Goal: Transaction & Acquisition: Purchase product/service

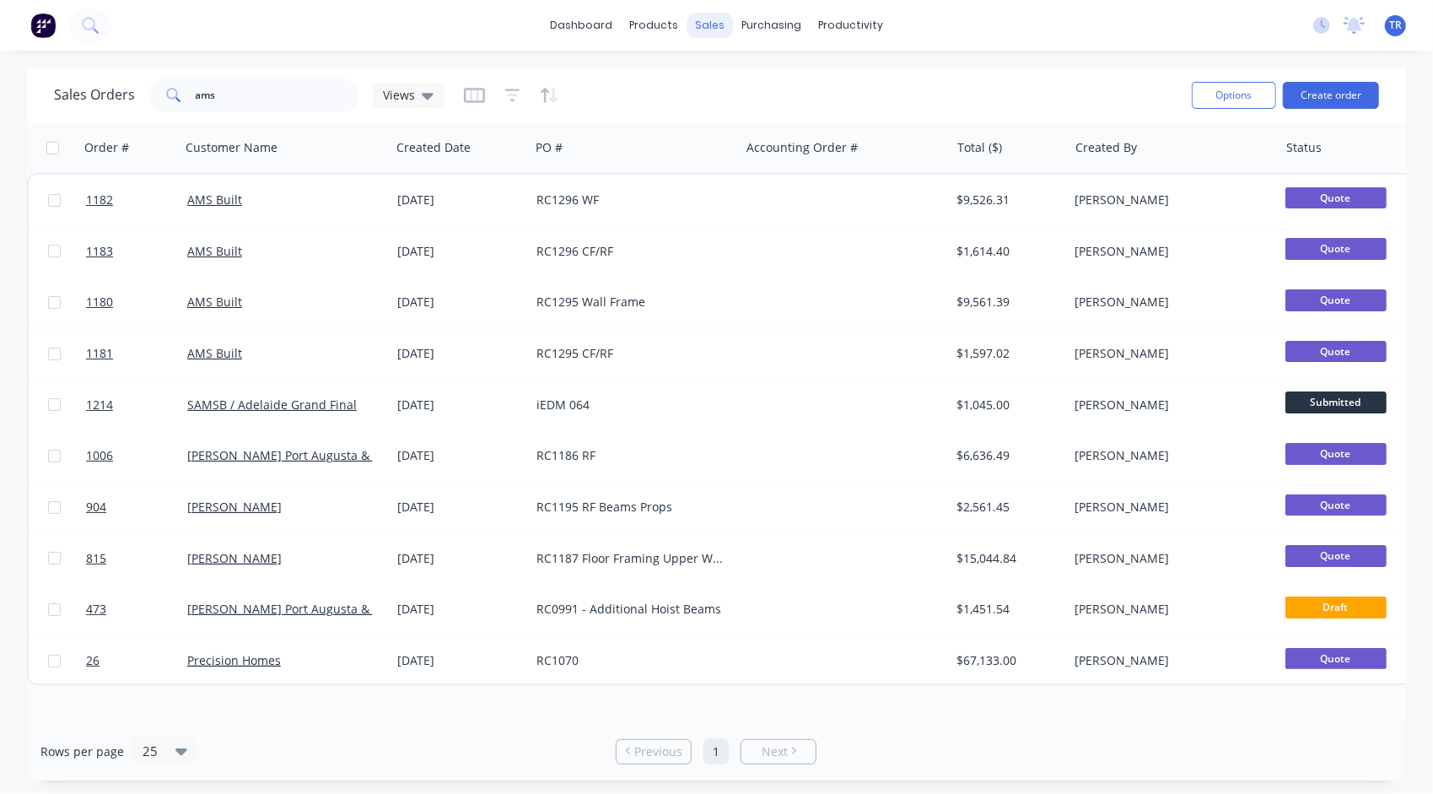
click at [708, 27] on div "sales" at bounding box center [709, 25] width 46 height 25
click at [772, 83] on div "Sales Orders" at bounding box center [772, 80] width 69 height 15
click at [1348, 98] on button "Create order" at bounding box center [1331, 95] width 96 height 27
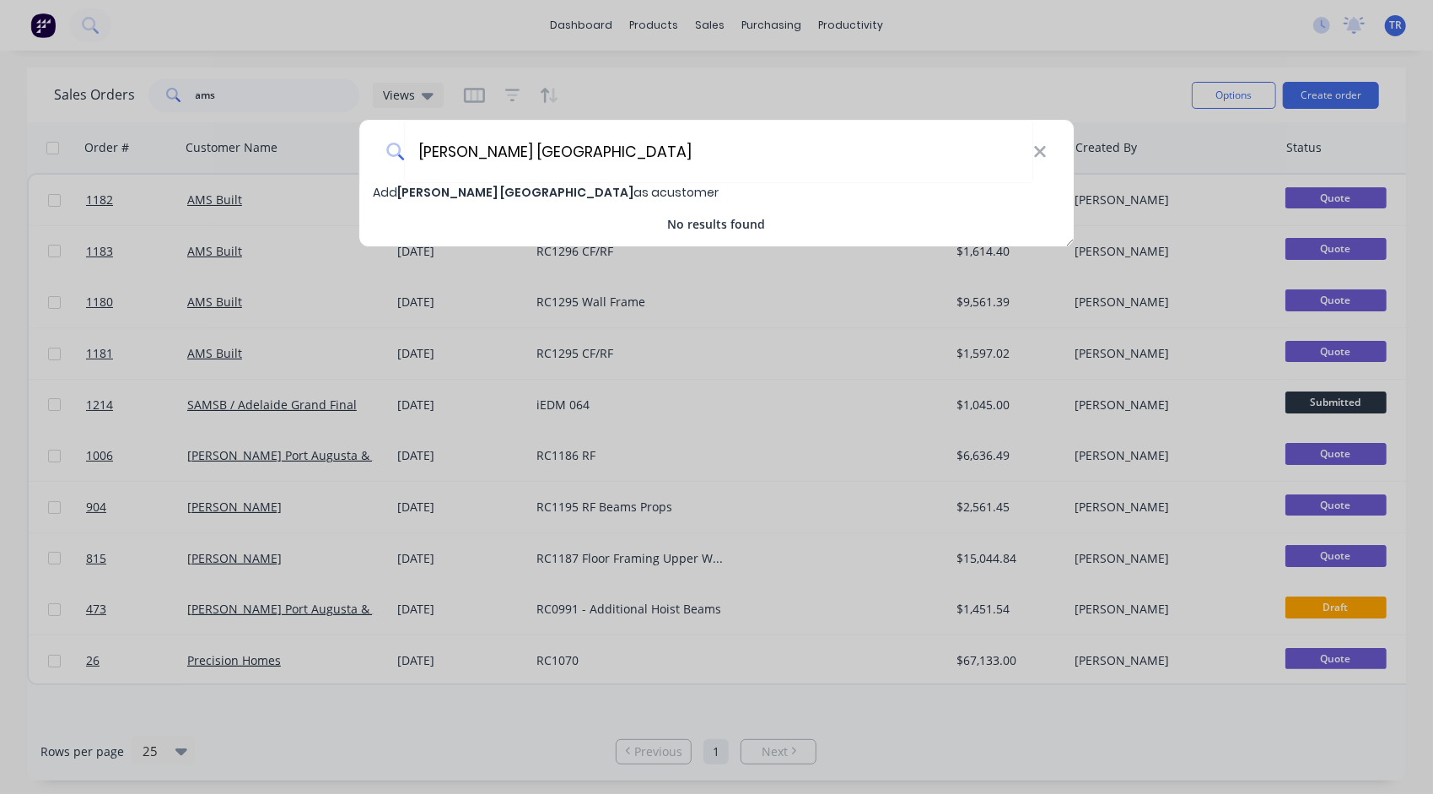
type input "[PERSON_NAME] [GEOGRAPHIC_DATA]"
click at [486, 215] on div "No results found" at bounding box center [716, 224] width 715 height 18
click at [509, 191] on span "[PERSON_NAME] [GEOGRAPHIC_DATA]" at bounding box center [515, 192] width 236 height 17
select select "AU"
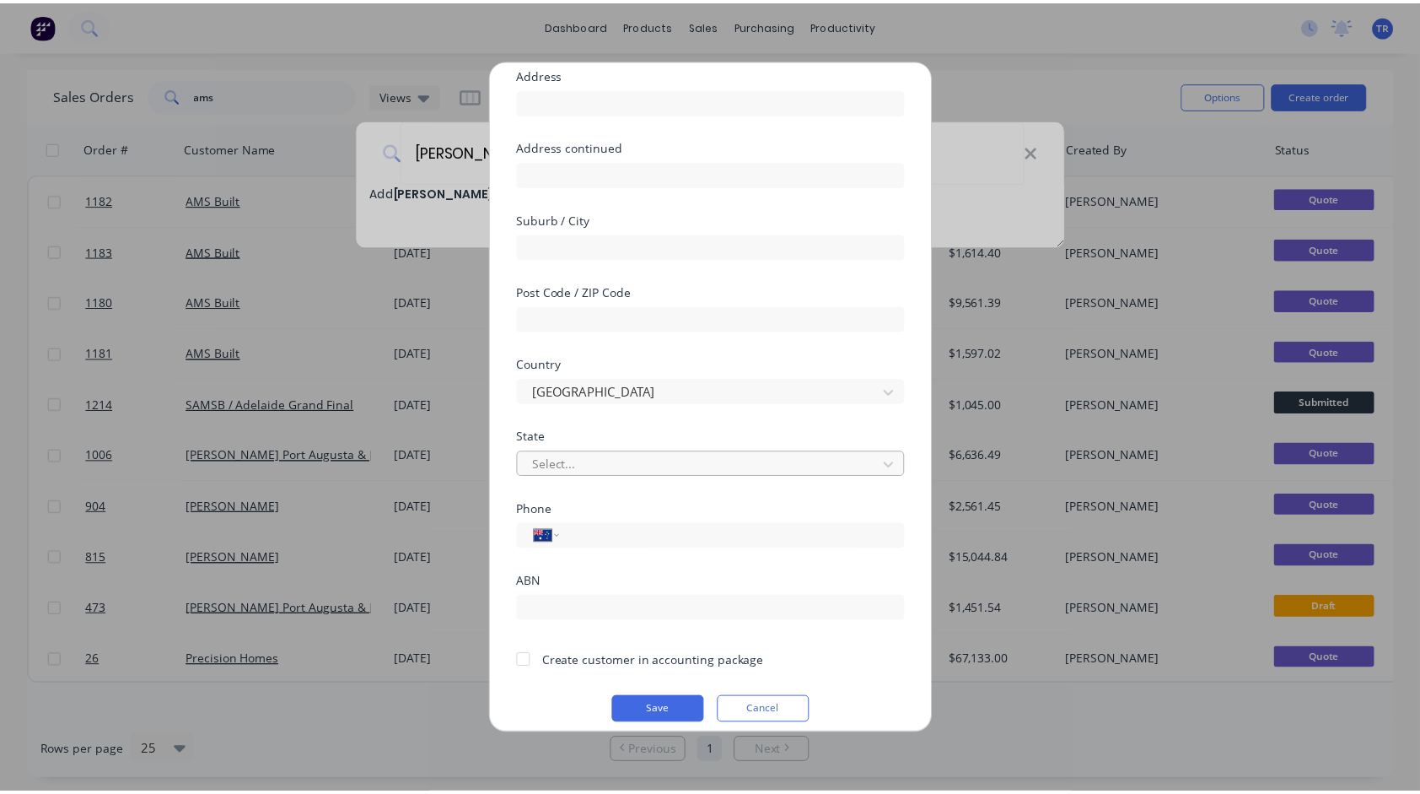
scroll to position [148, 0]
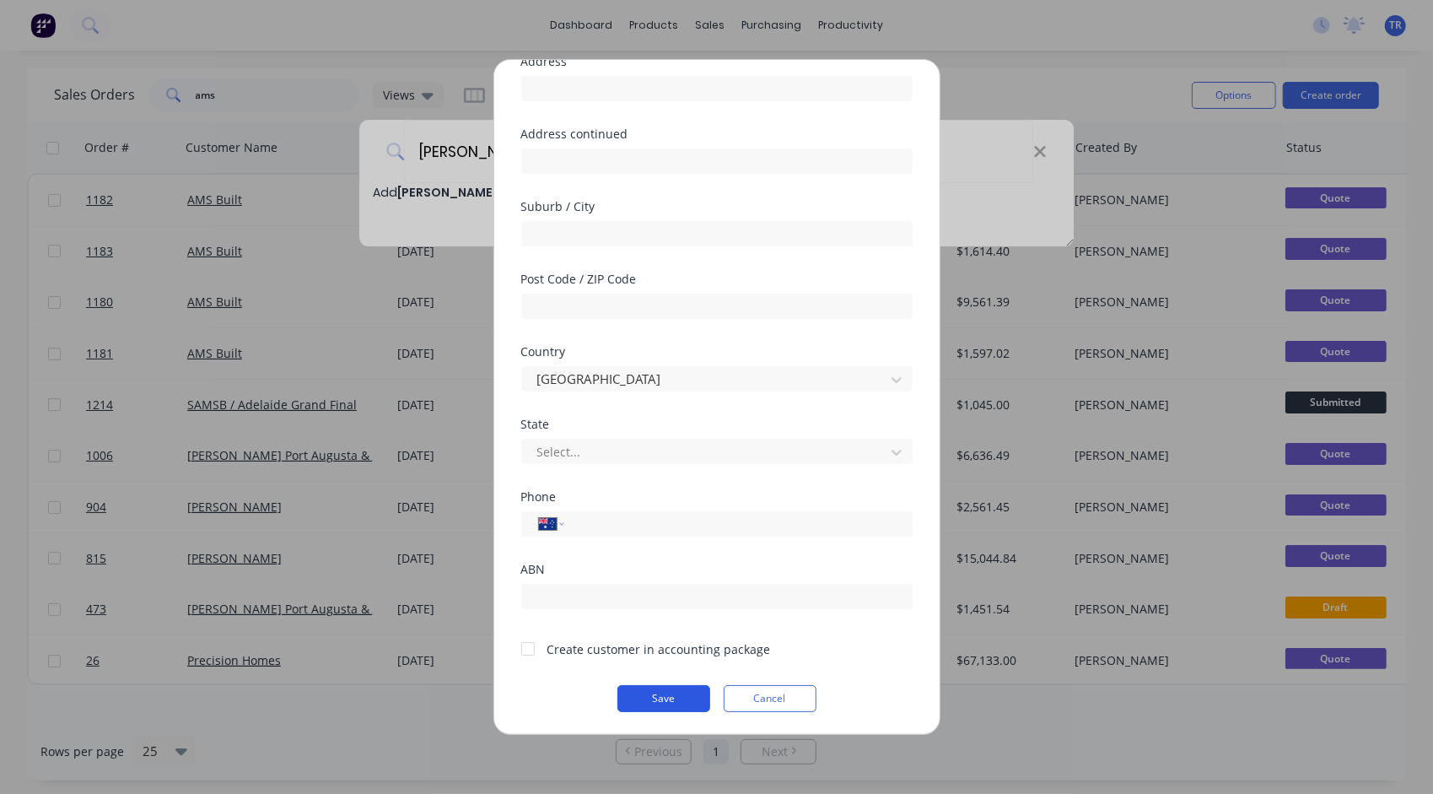
click at [653, 691] on button "Save" at bounding box center [663, 698] width 93 height 27
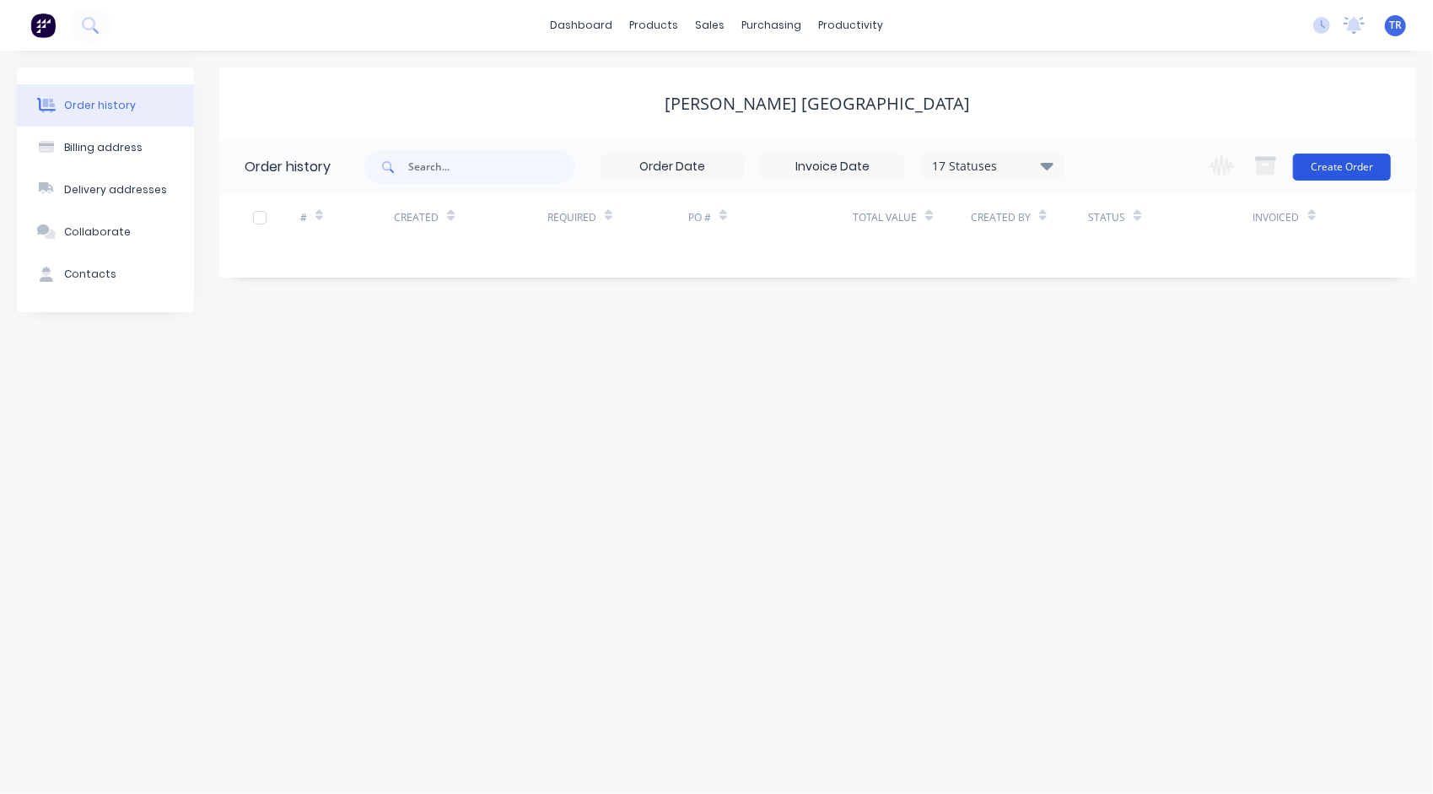
click at [1348, 167] on button "Create Order" at bounding box center [1342, 166] width 98 height 27
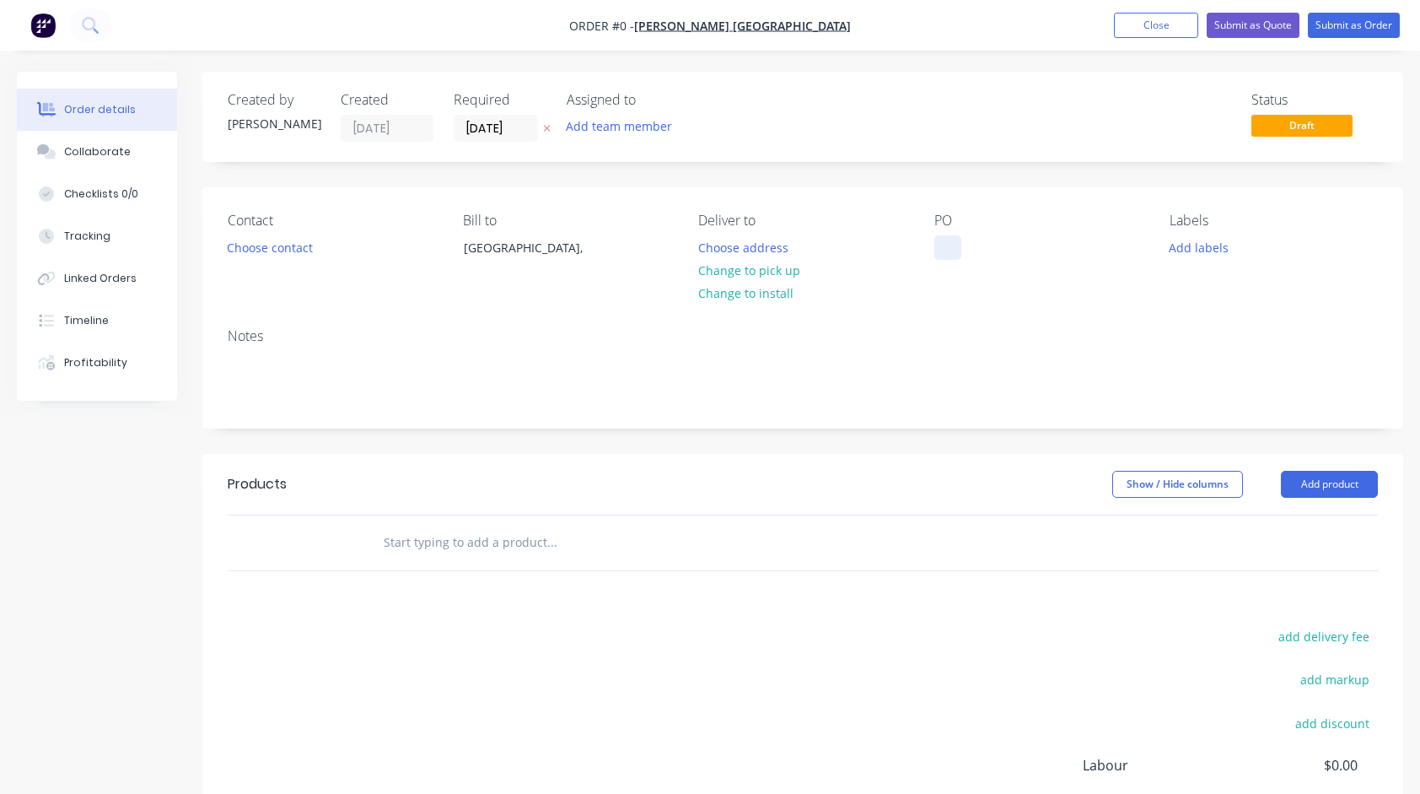
click at [946, 238] on div at bounding box center [947, 247] width 27 height 24
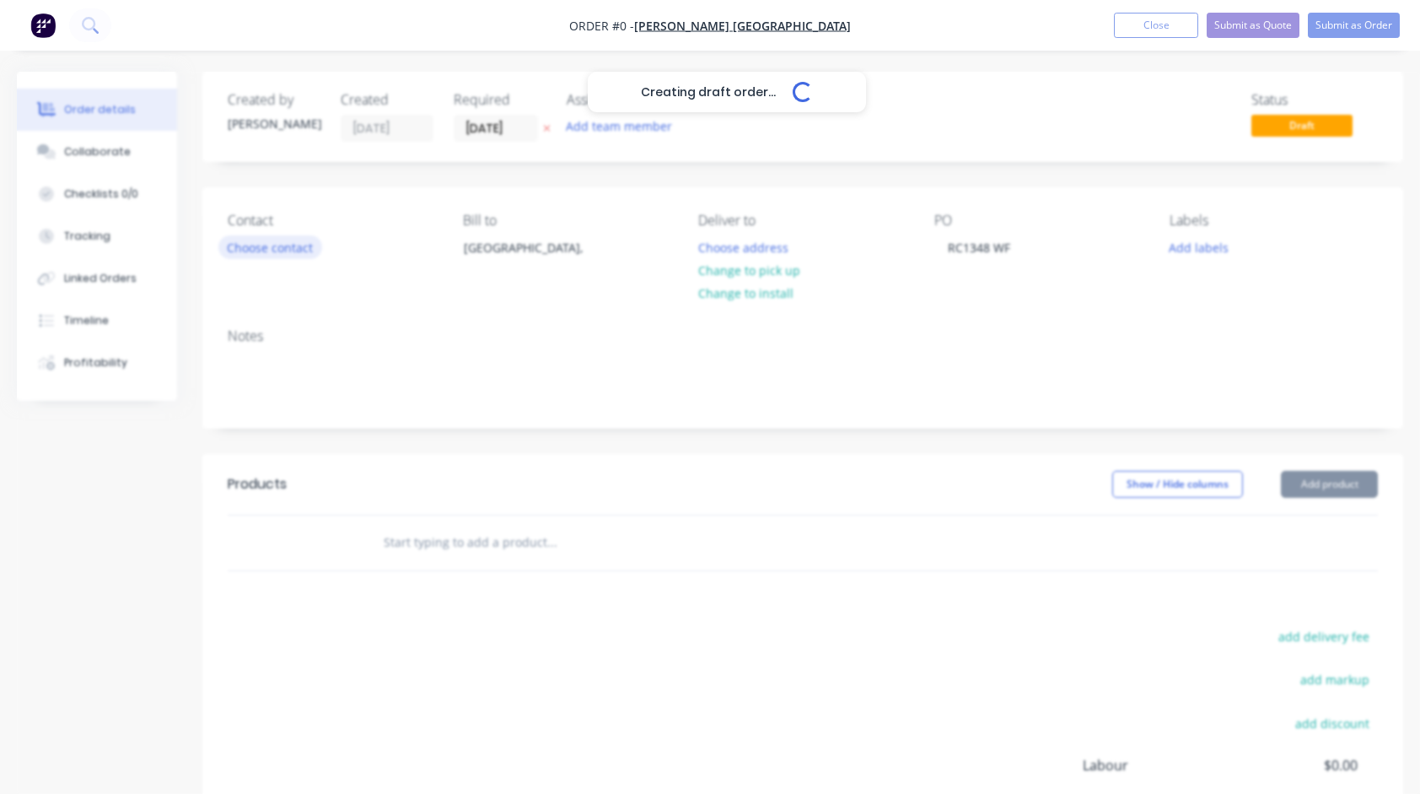
click at [263, 244] on div "Creating draft order... Loading... Order details Collaborate Checklists 0/0 Tra…" at bounding box center [710, 536] width 1420 height 929
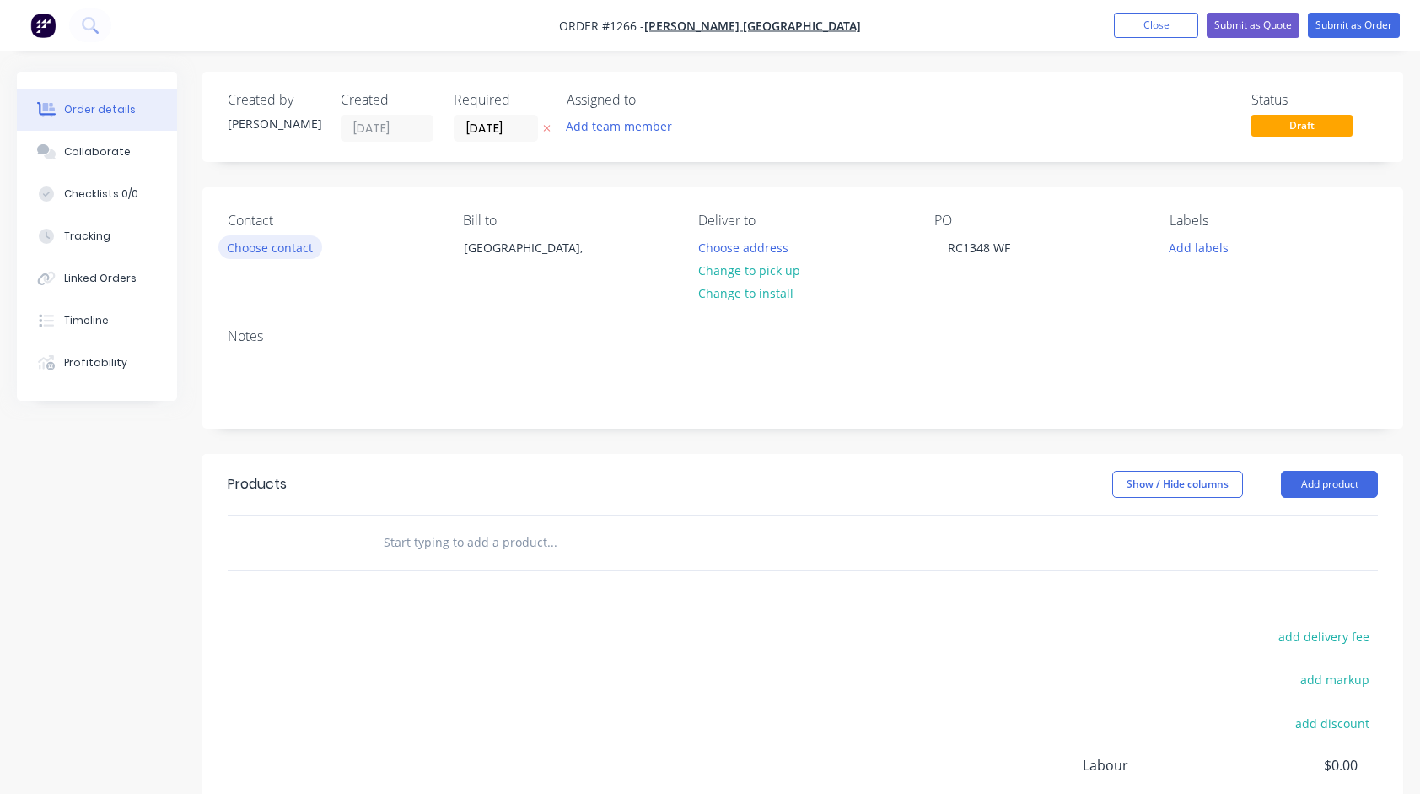
click at [269, 244] on button "Choose contact" at bounding box center [270, 246] width 104 height 23
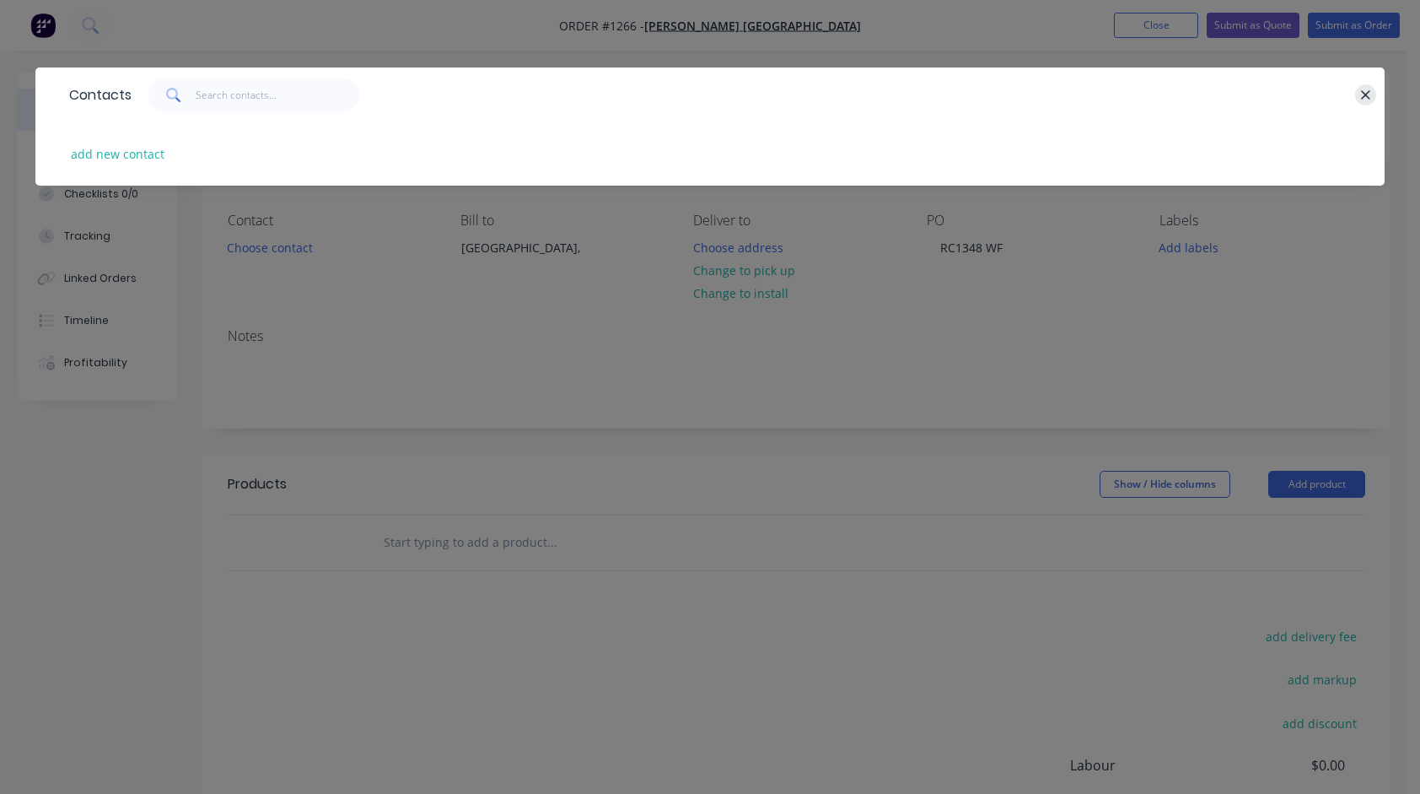
click at [1375, 93] on button "button" at bounding box center [1365, 94] width 21 height 21
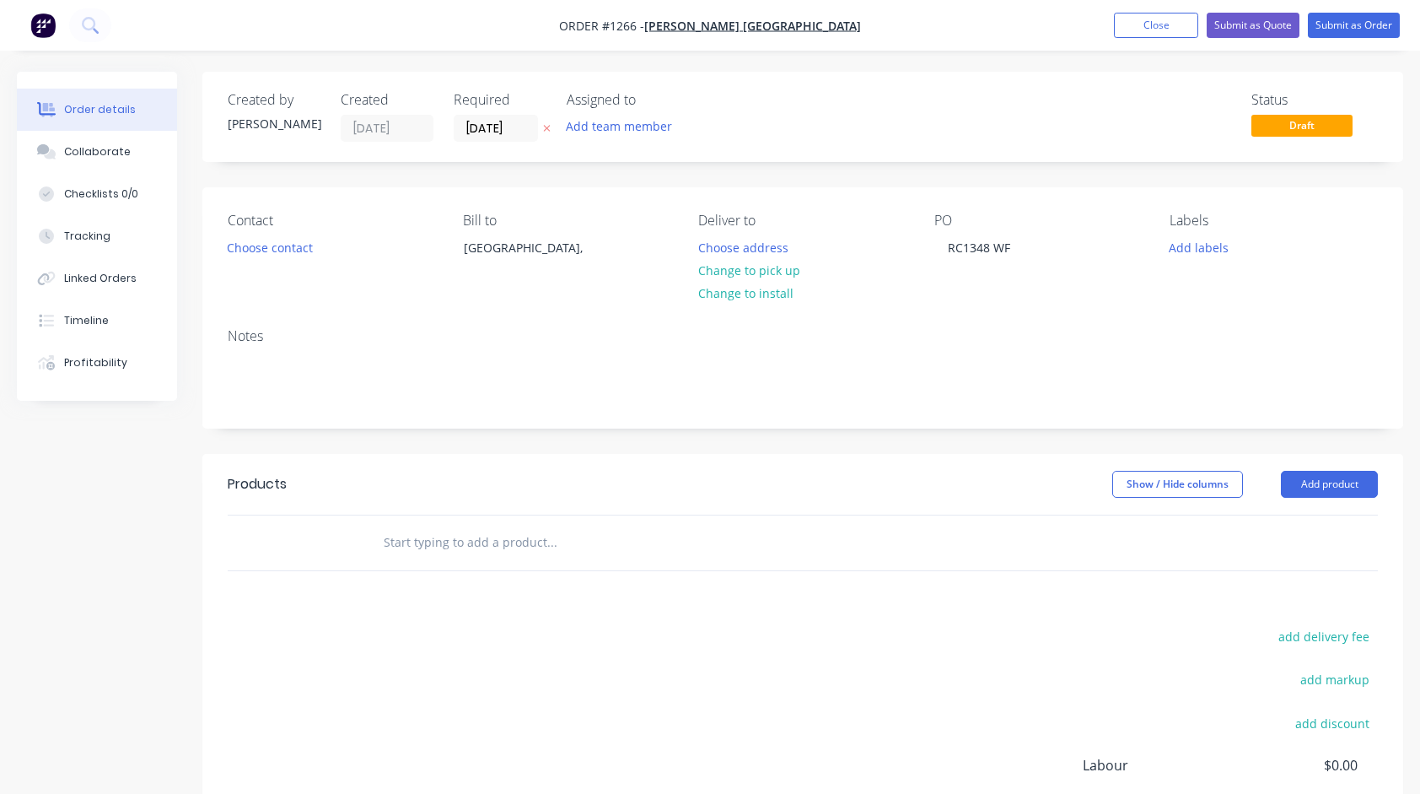
click at [514, 540] on input "text" at bounding box center [551, 542] width 337 height 34
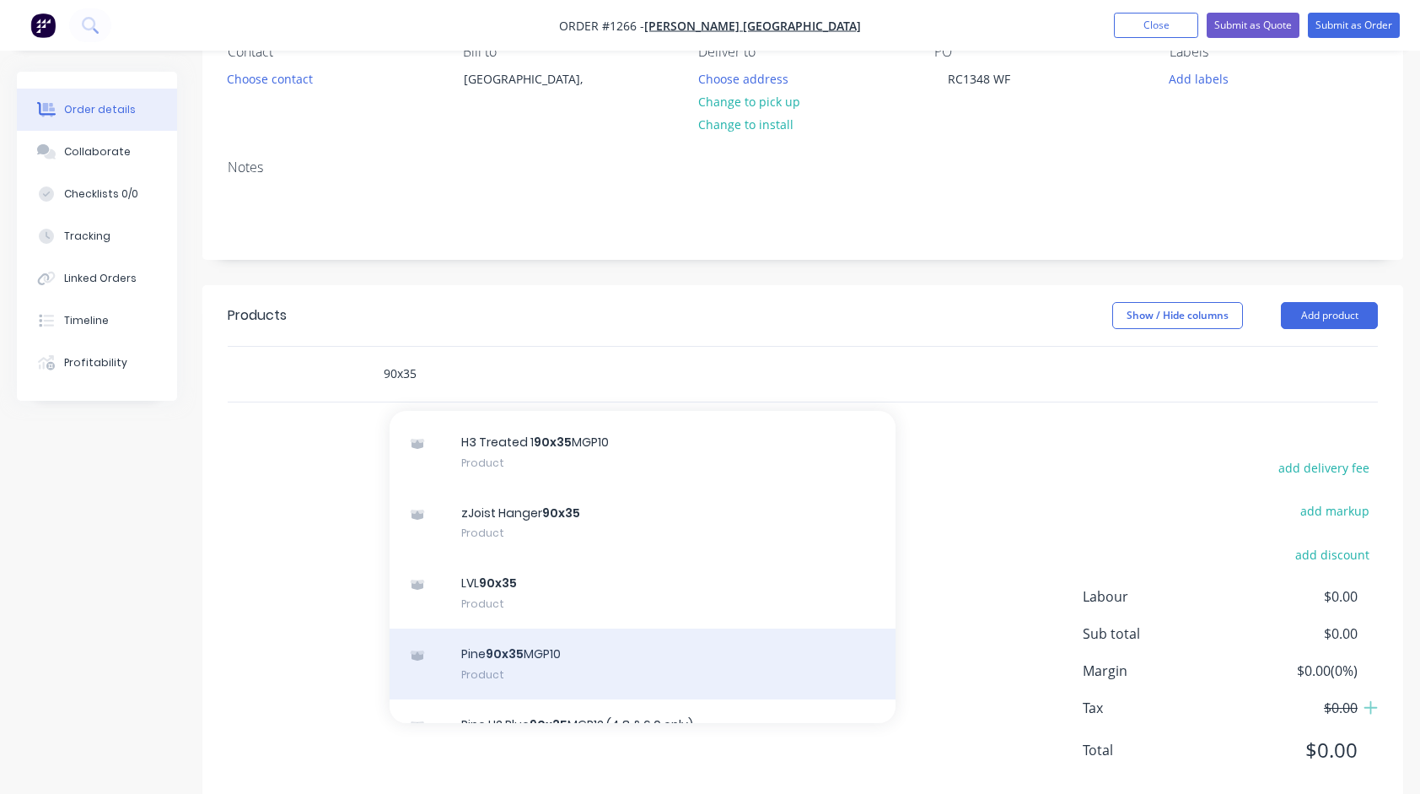
scroll to position [337, 0]
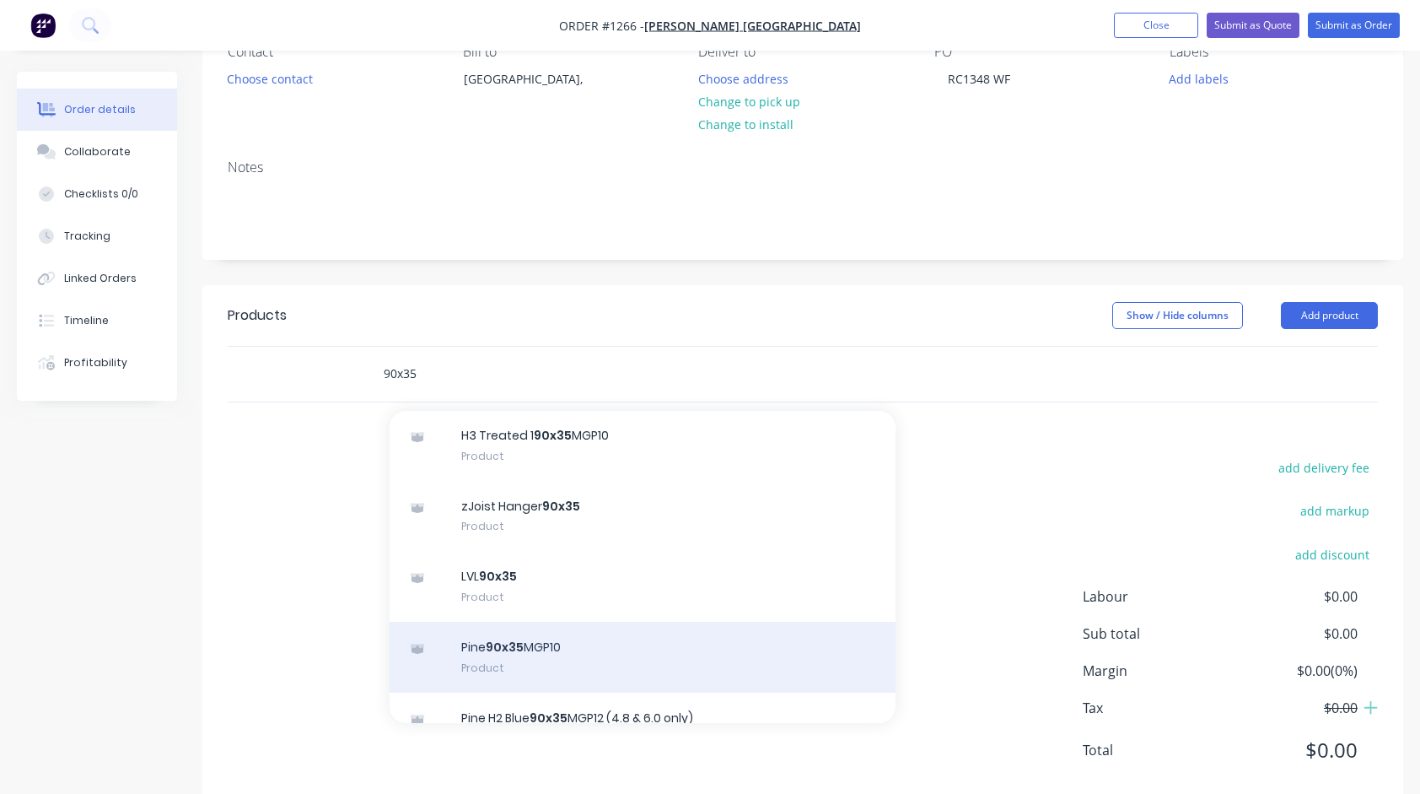
type input "90x35"
click at [505, 649] on div "Pine 90x35 MGP10 Product" at bounding box center [643, 656] width 506 height 71
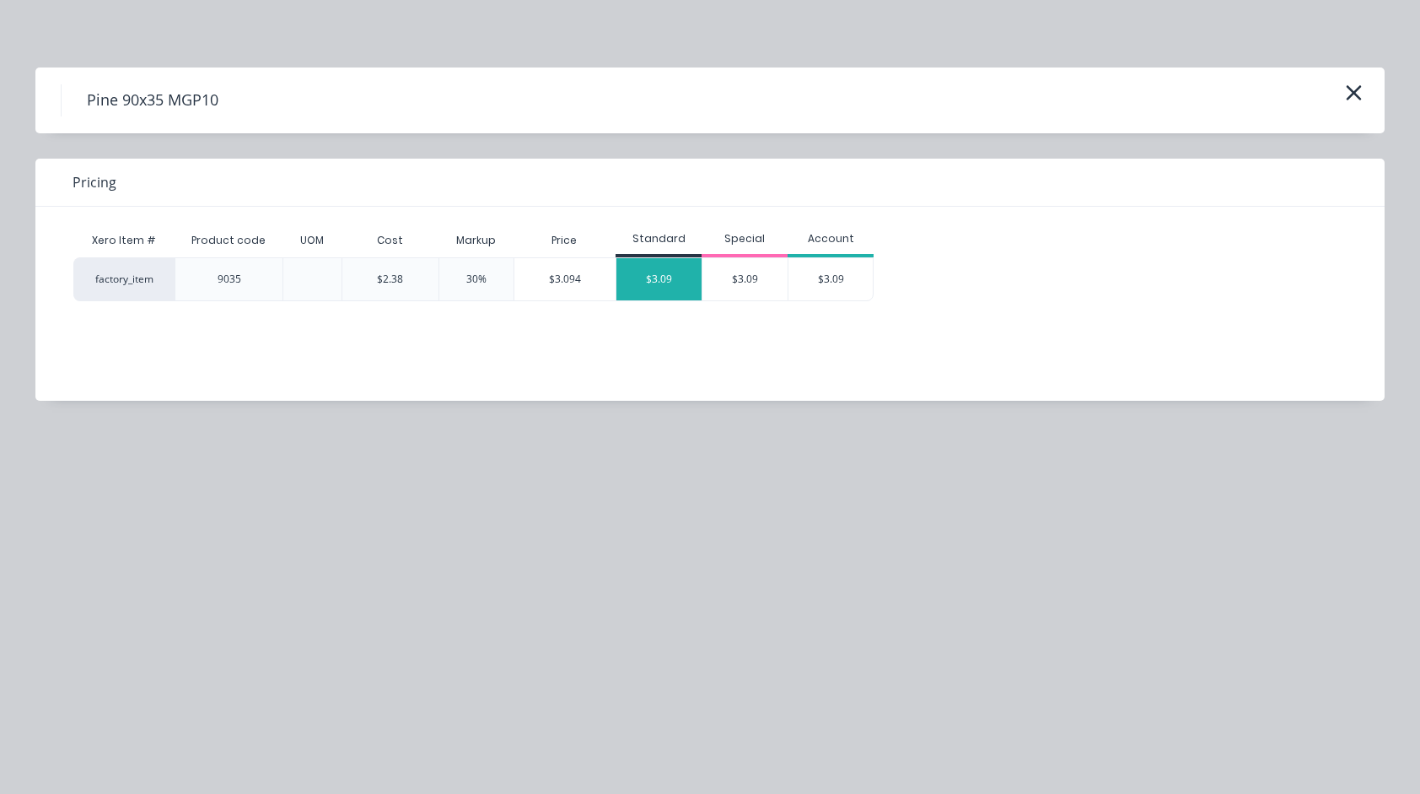
click at [655, 287] on div "$3.09" at bounding box center [658, 279] width 85 height 42
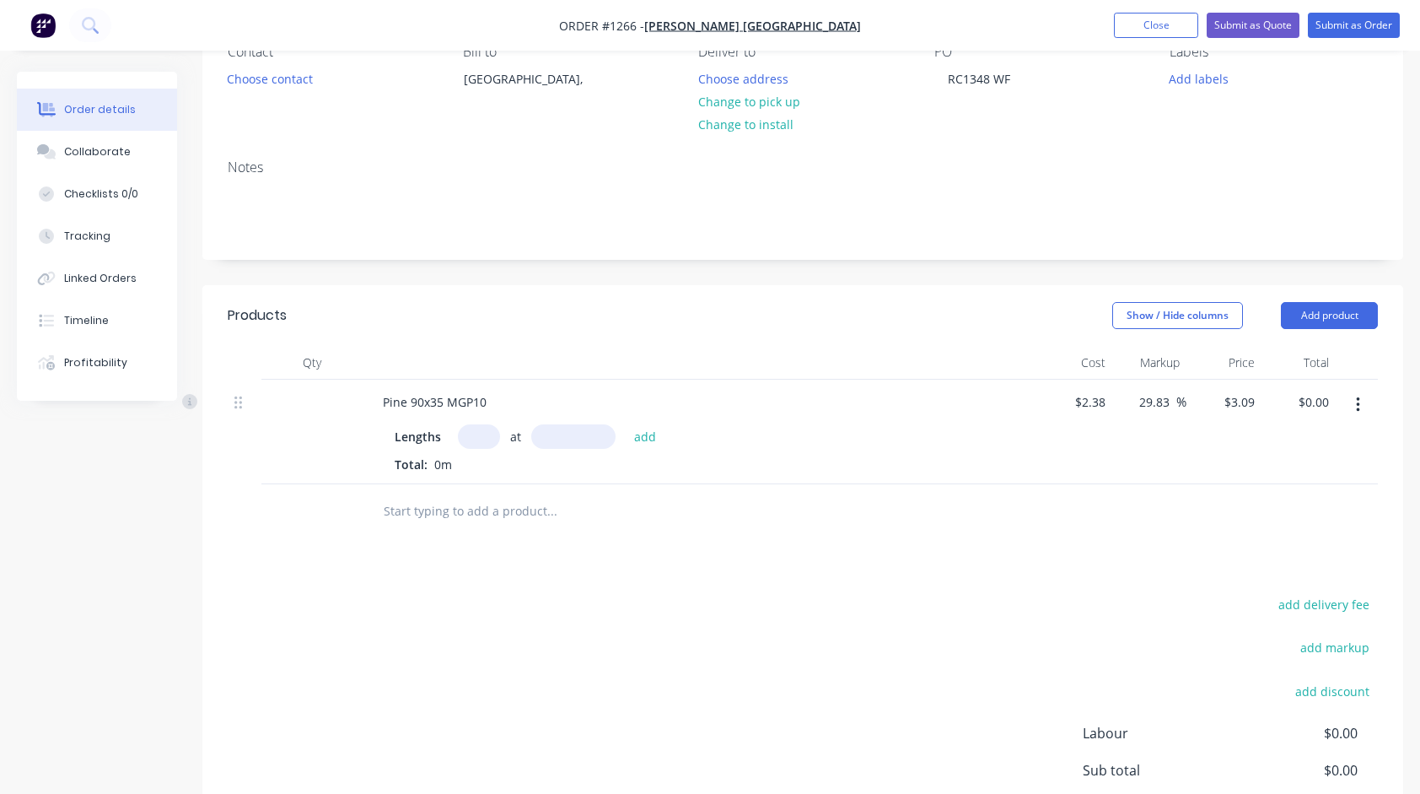
click at [476, 428] on input "text" at bounding box center [479, 436] width 42 height 24
type input "2"
type input "6000"
click at [626, 424] on button "add" at bounding box center [646, 435] width 40 height 23
type input "$37.08"
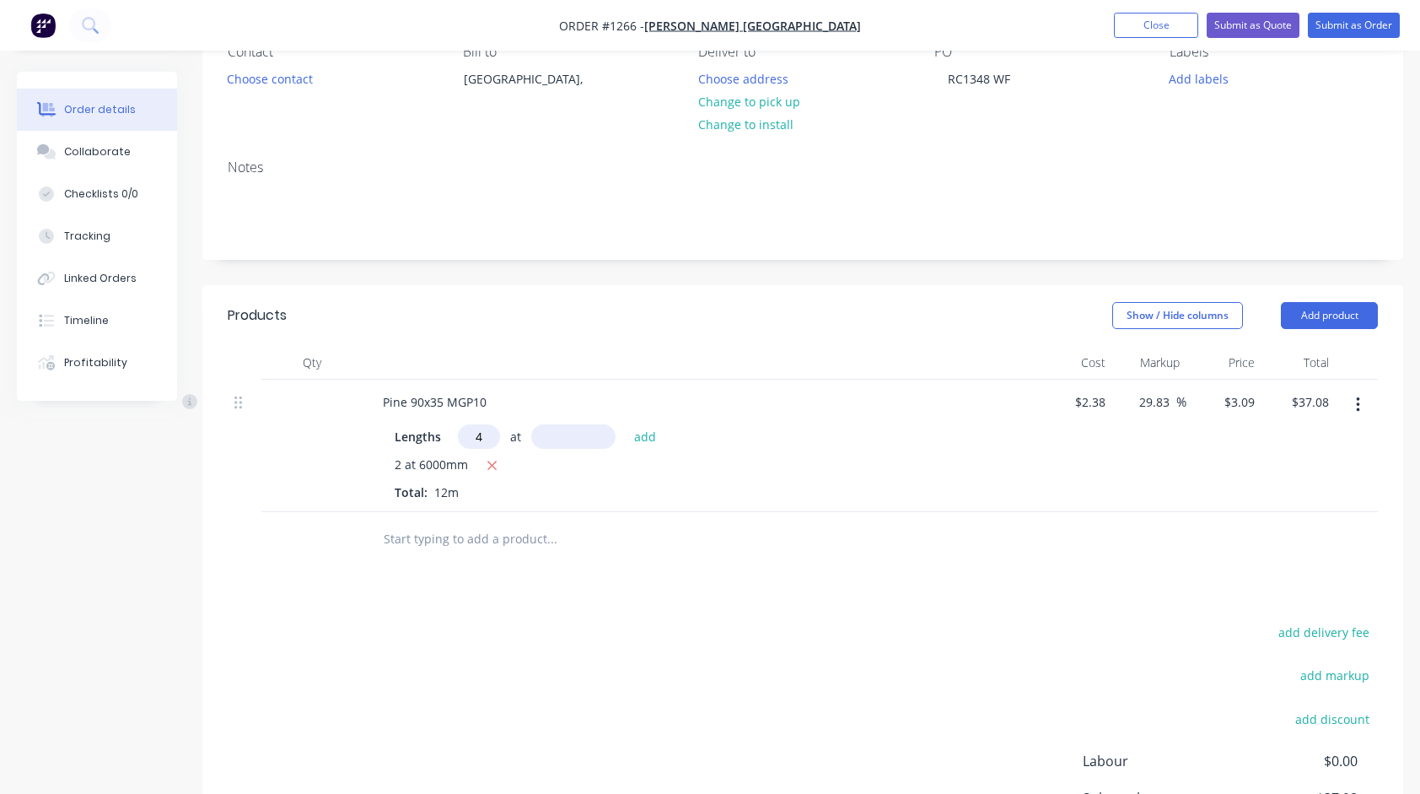
type input "4"
type input "5400"
click at [626, 424] on button "add" at bounding box center [646, 435] width 40 height 23
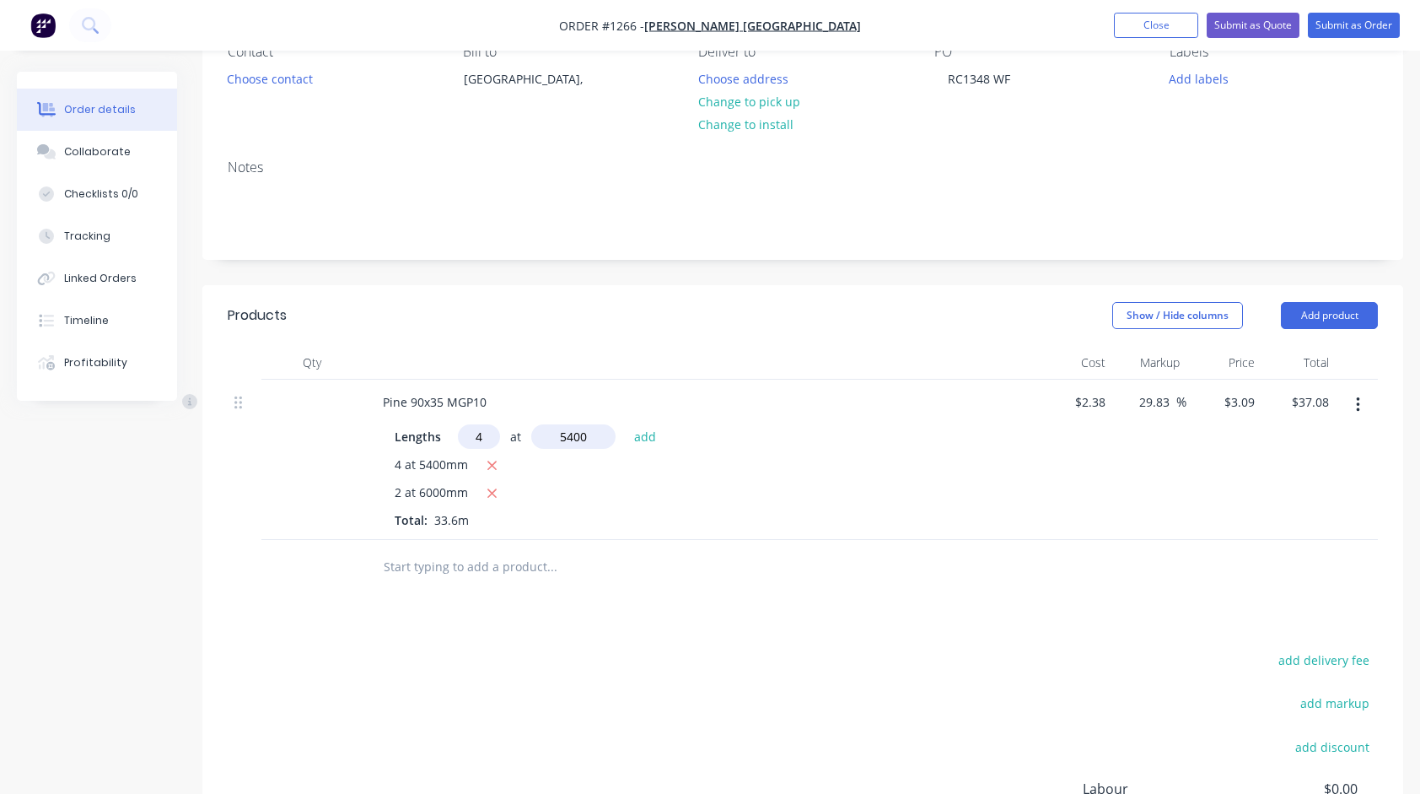
type input "$103.82"
type input "6"
type input "4800"
click at [626, 424] on button "add" at bounding box center [646, 435] width 40 height 23
type input "$192.82"
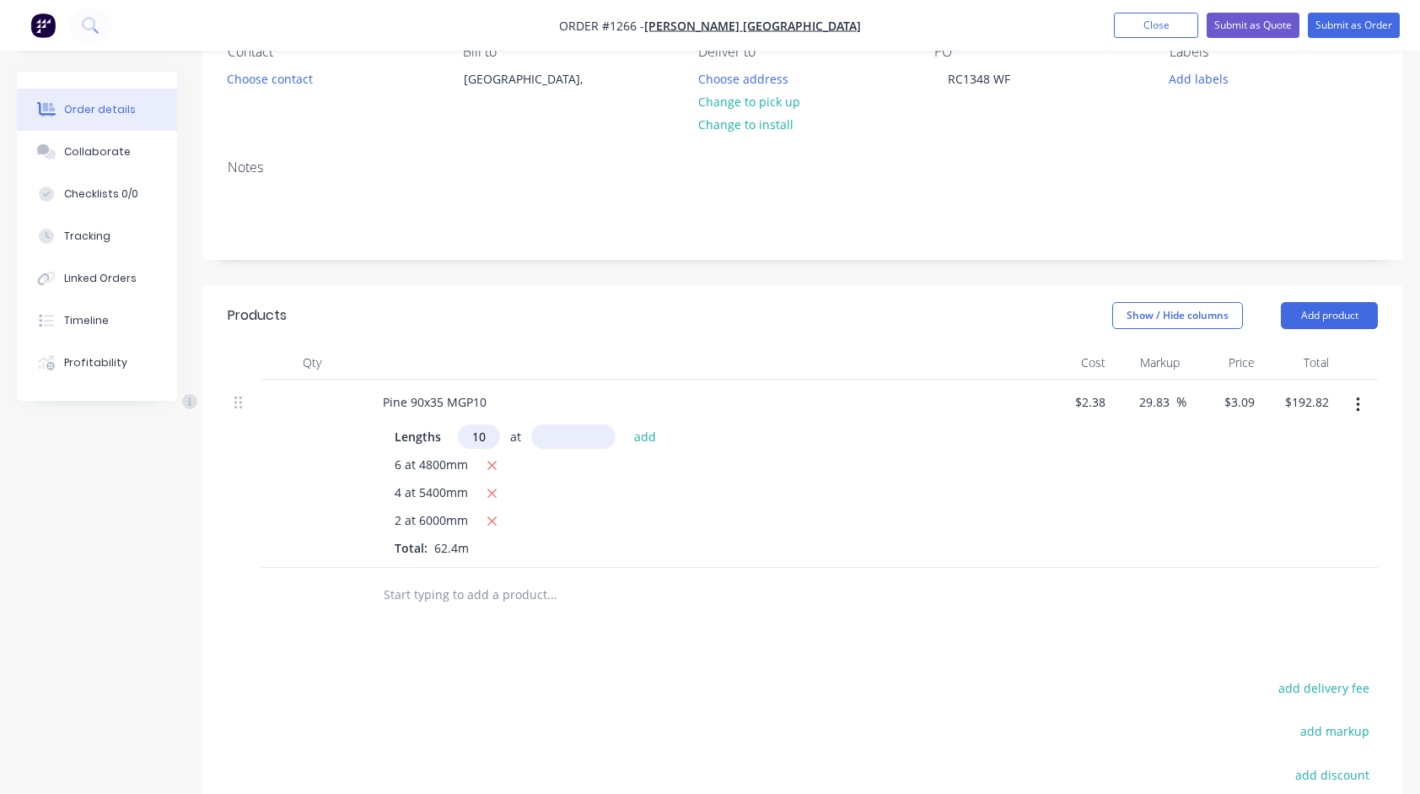
type input "10"
type input "4200"
click at [626, 424] on button "add" at bounding box center [646, 435] width 40 height 23
type input "$322.60"
type input "6"
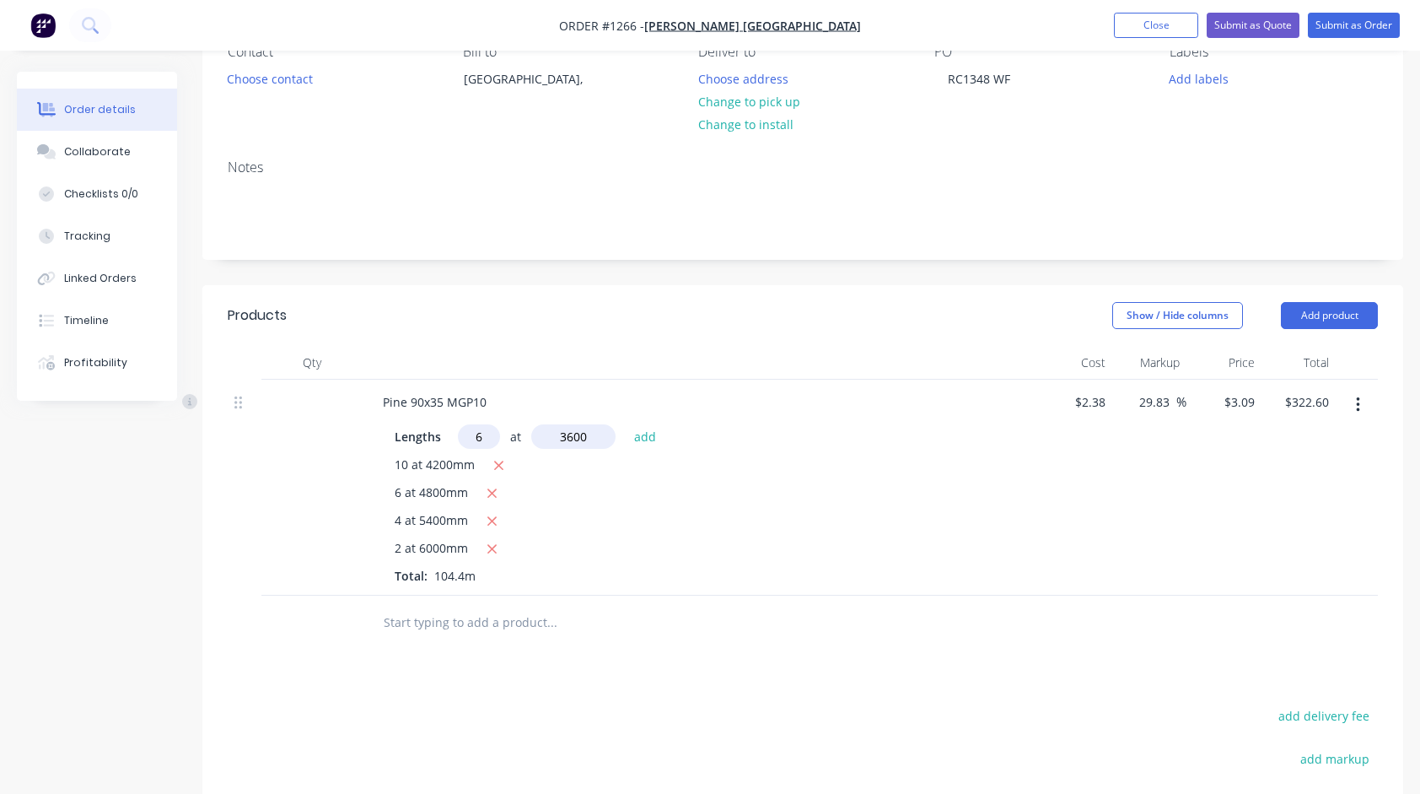
type input "3600"
click at [626, 424] on button "add" at bounding box center [646, 435] width 40 height 23
type input "$389.34"
type input "4"
type input "2700"
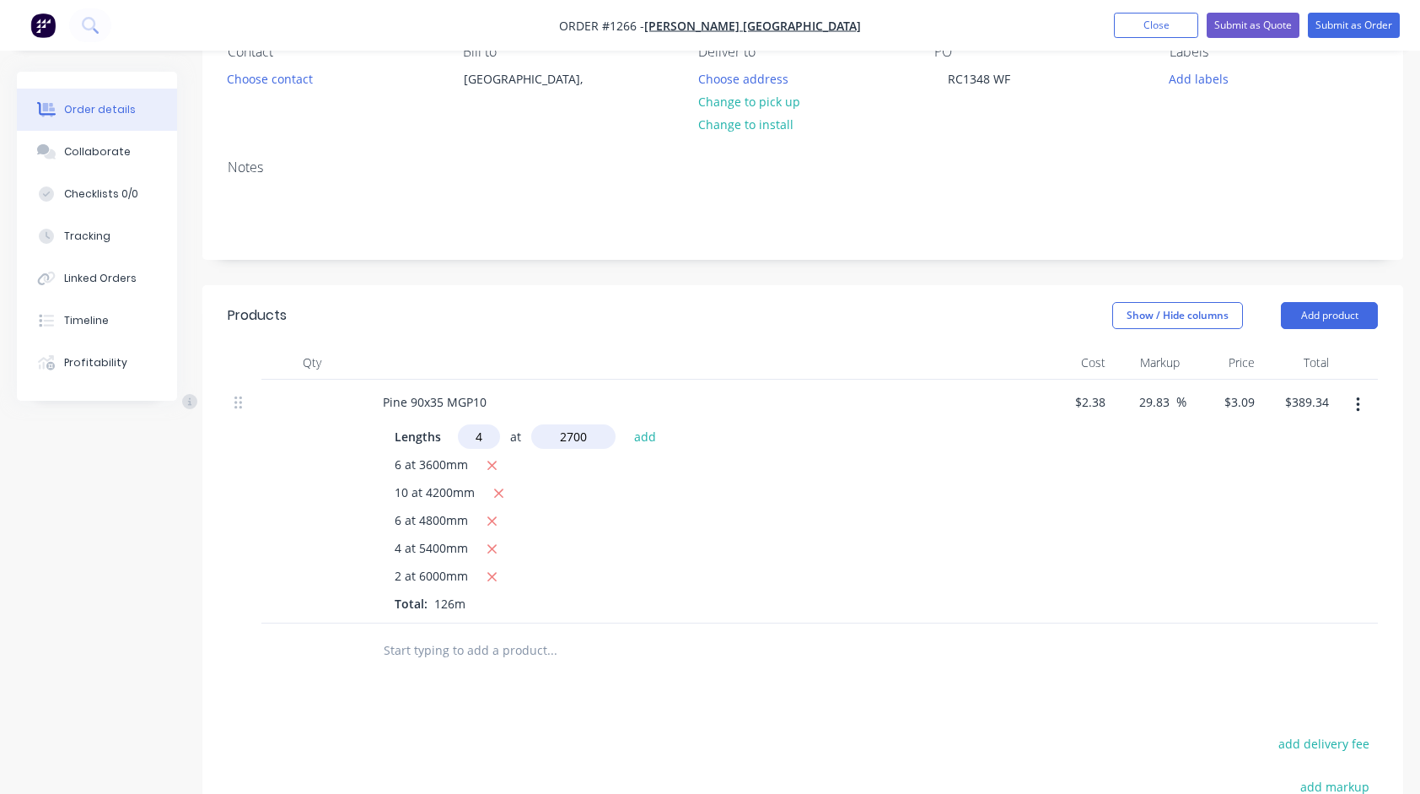
click at [626, 424] on button "add" at bounding box center [646, 435] width 40 height 23
type input "$422.71"
type input "2"
type input "2400"
click at [626, 424] on button "add" at bounding box center [646, 435] width 40 height 23
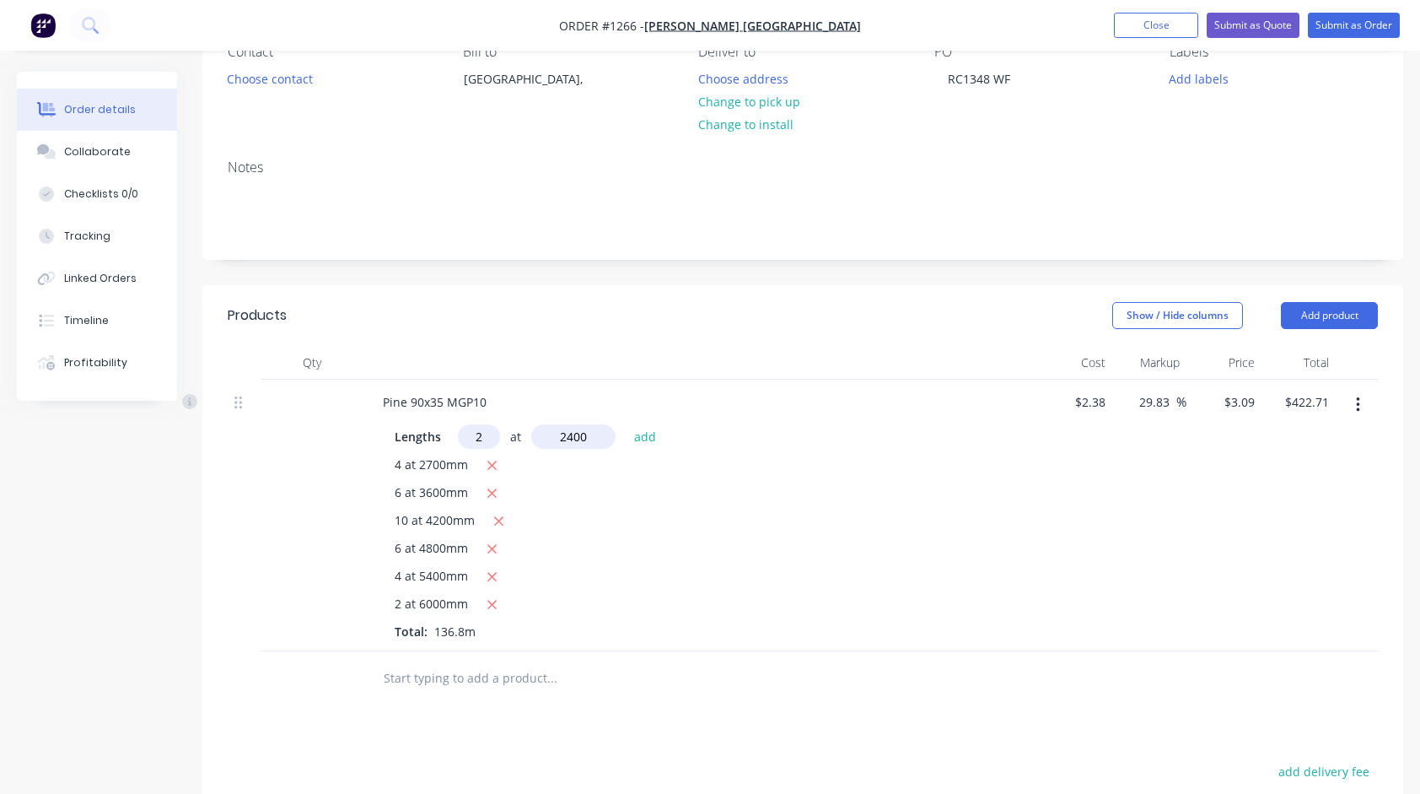
type input "$437.54"
type input "4"
type input "1800"
click at [626, 424] on button "add" at bounding box center [646, 435] width 40 height 23
type input "$459.79"
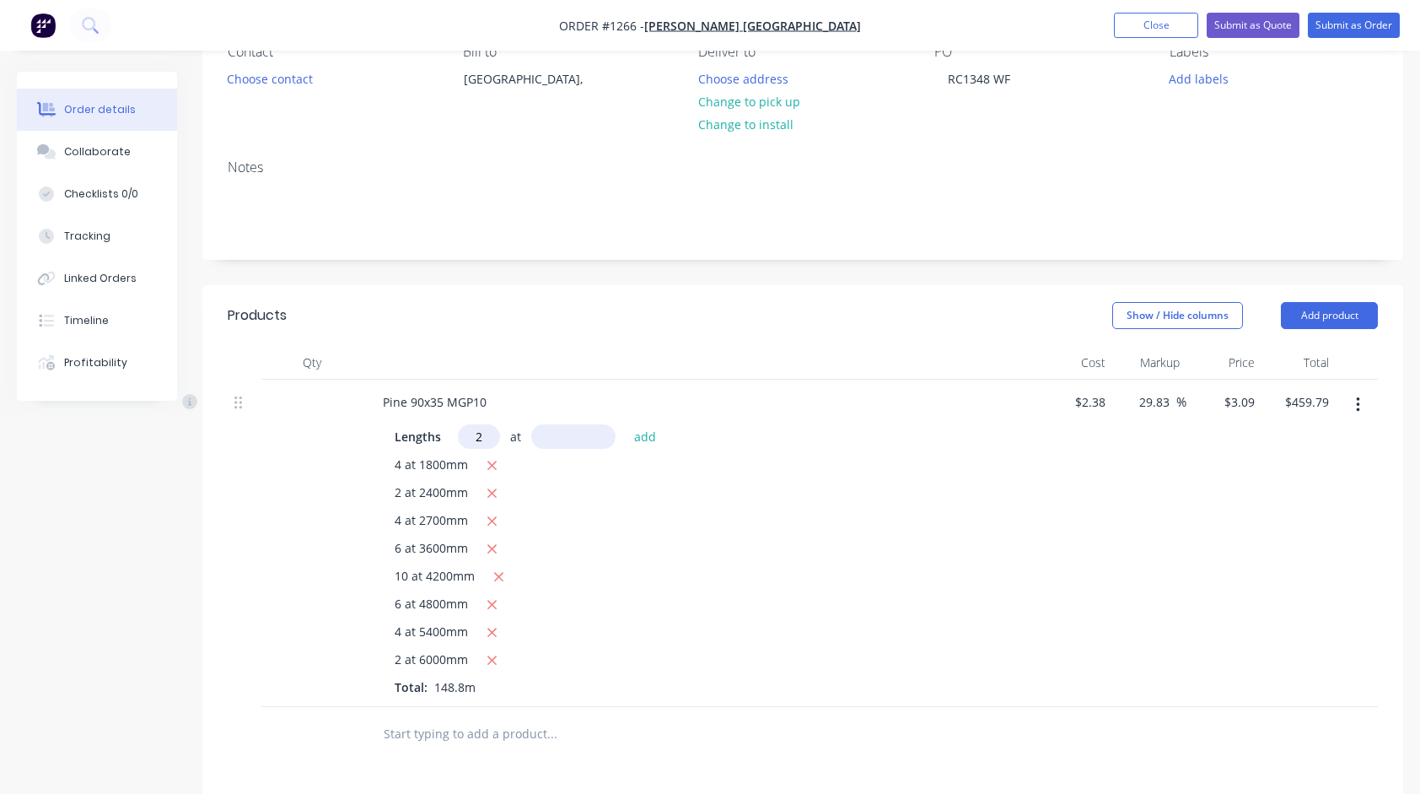
type input "2"
type input "1500"
click at [626, 424] on button "add" at bounding box center [646, 435] width 40 height 23
type input "$469.06"
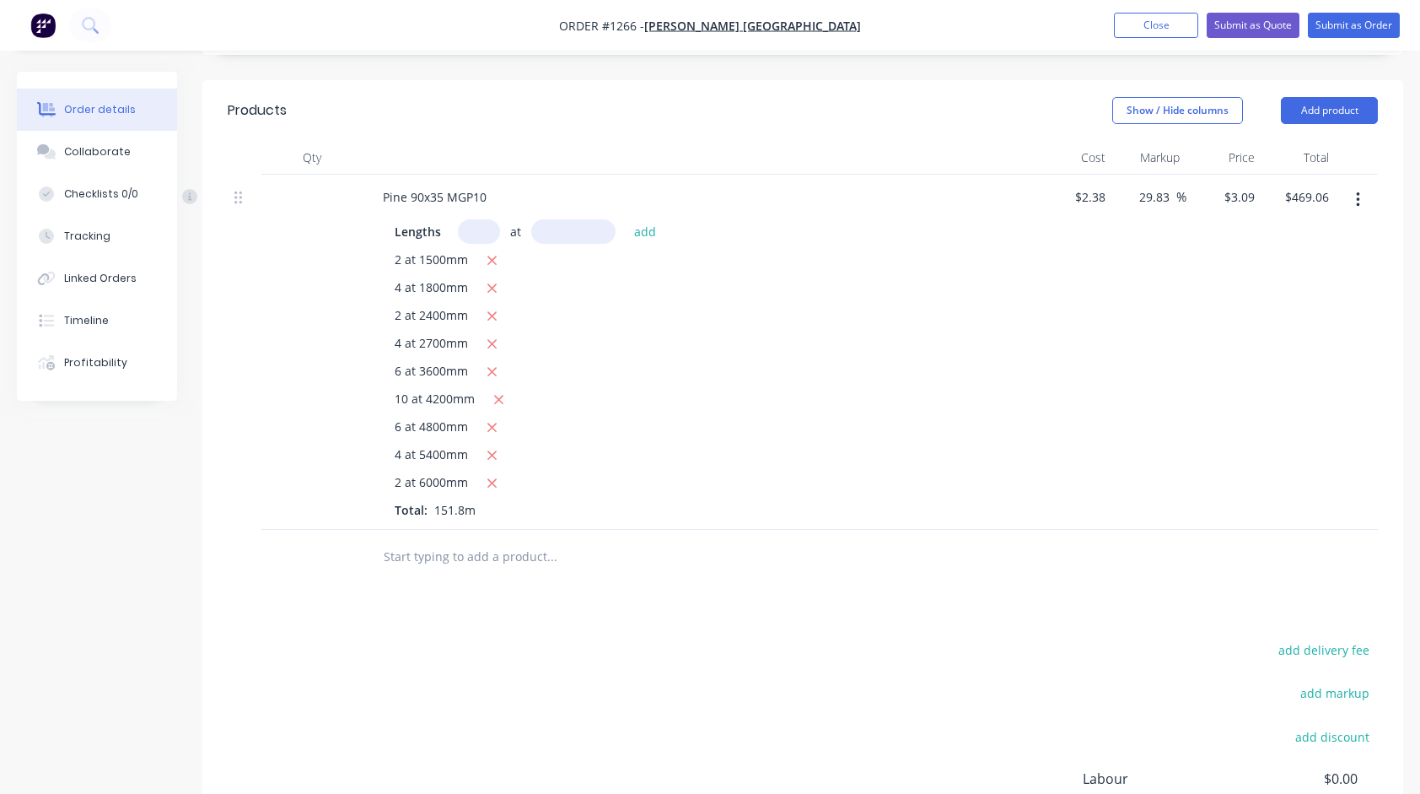
scroll to position [422, 0]
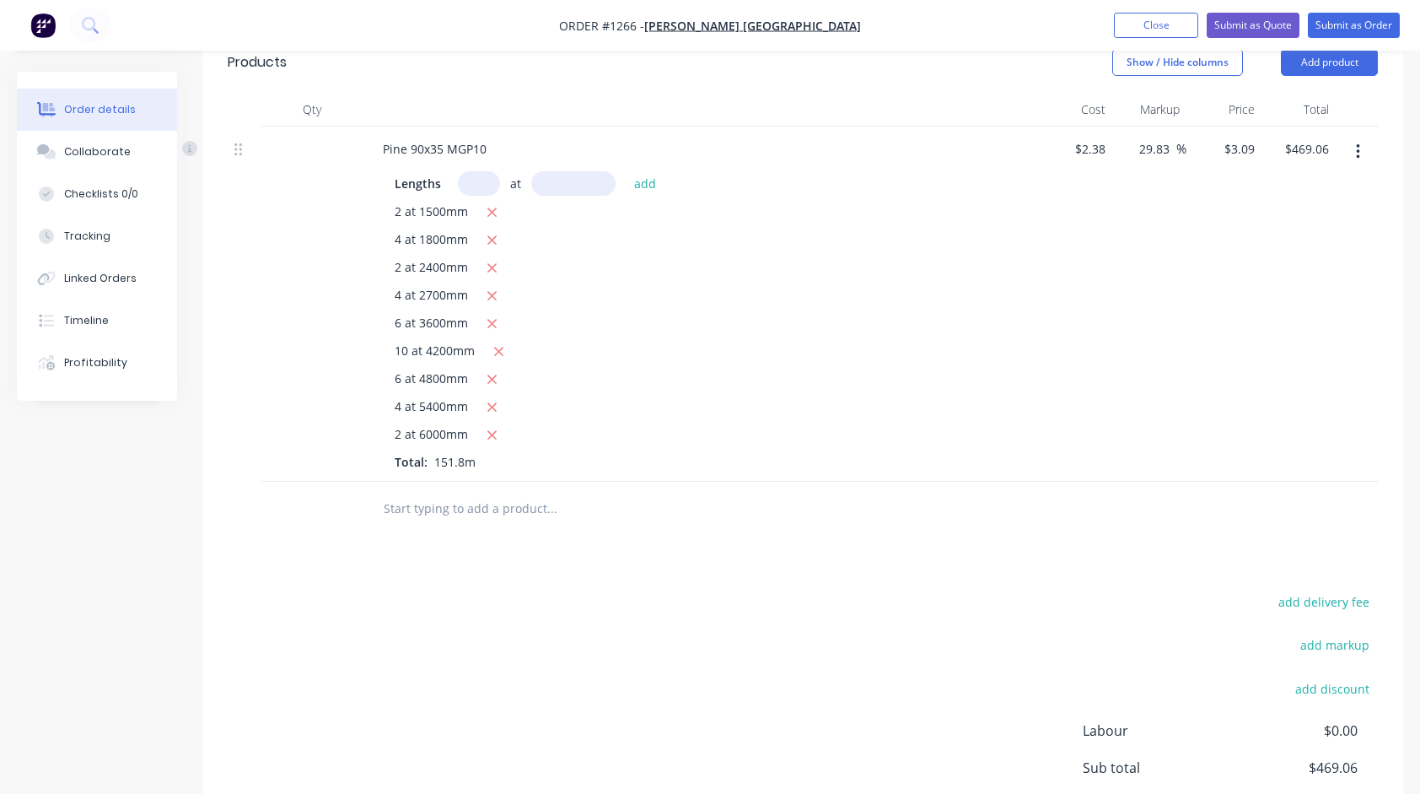
click at [536, 512] on input "text" at bounding box center [551, 509] width 337 height 34
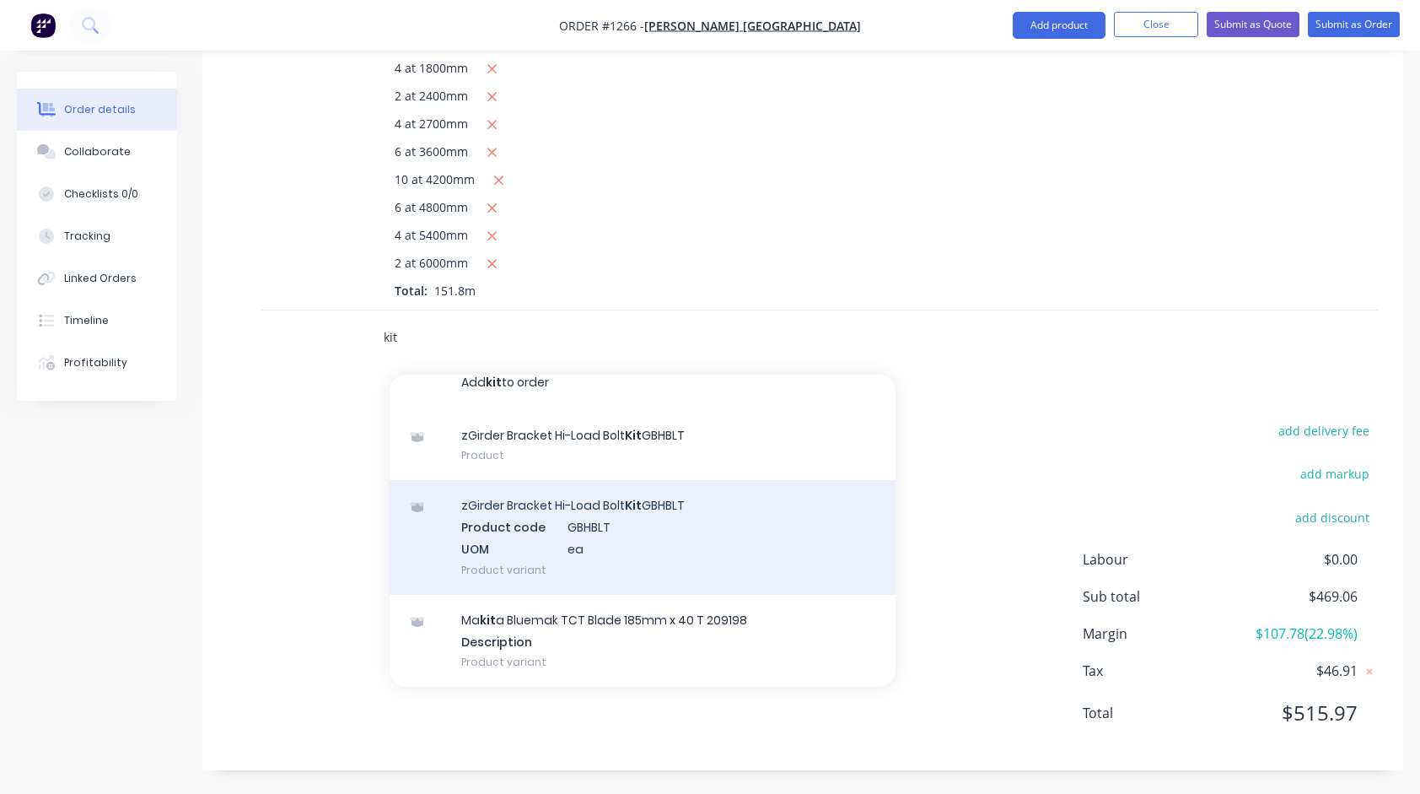
scroll to position [19, 0]
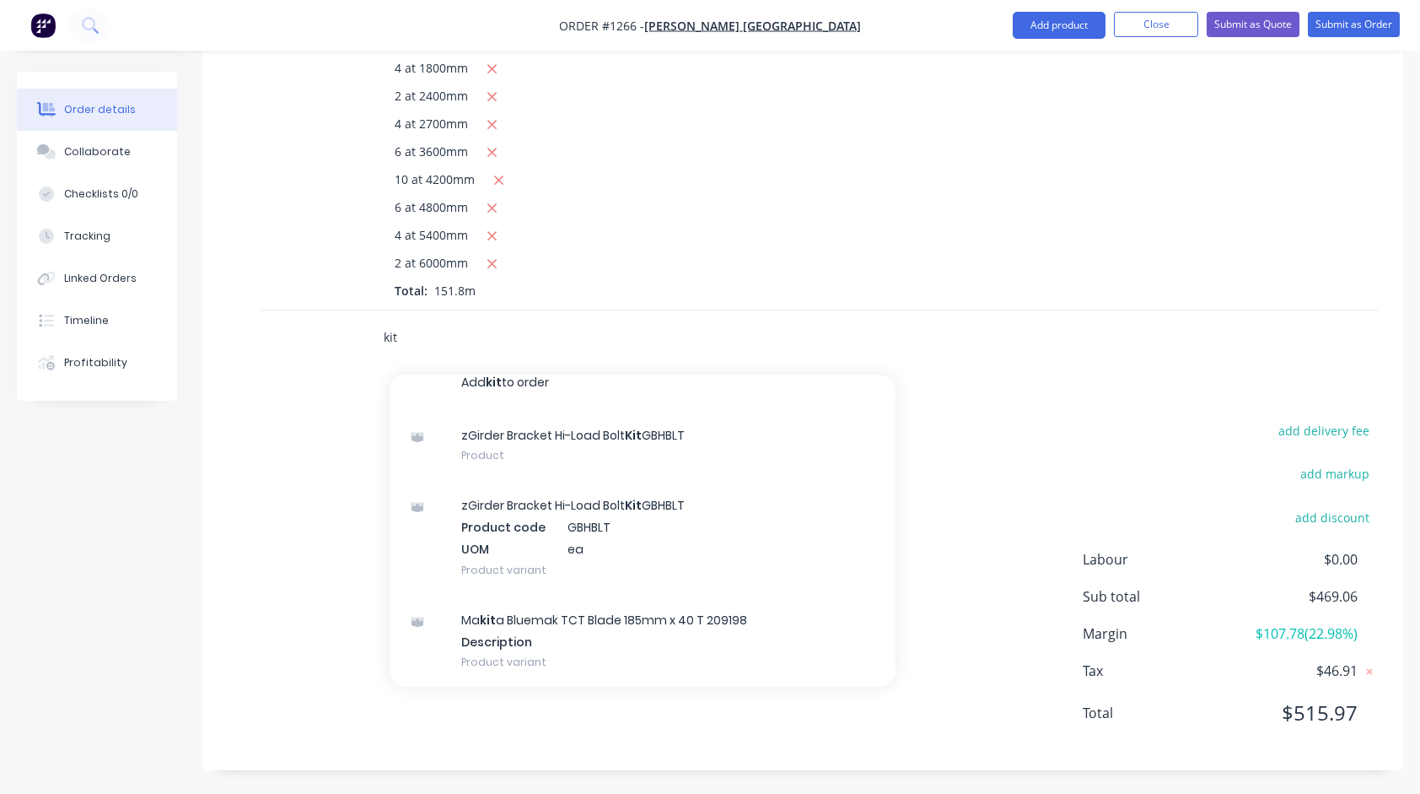
drag, startPoint x: 433, startPoint y: 335, endPoint x: 302, endPoint y: 331, distance: 130.8
click at [302, 331] on div "kit Add kit to order zGirder Bracket Hi-Load Bolt Kit GBHBLT Product zGirder Br…" at bounding box center [803, 337] width 1150 height 55
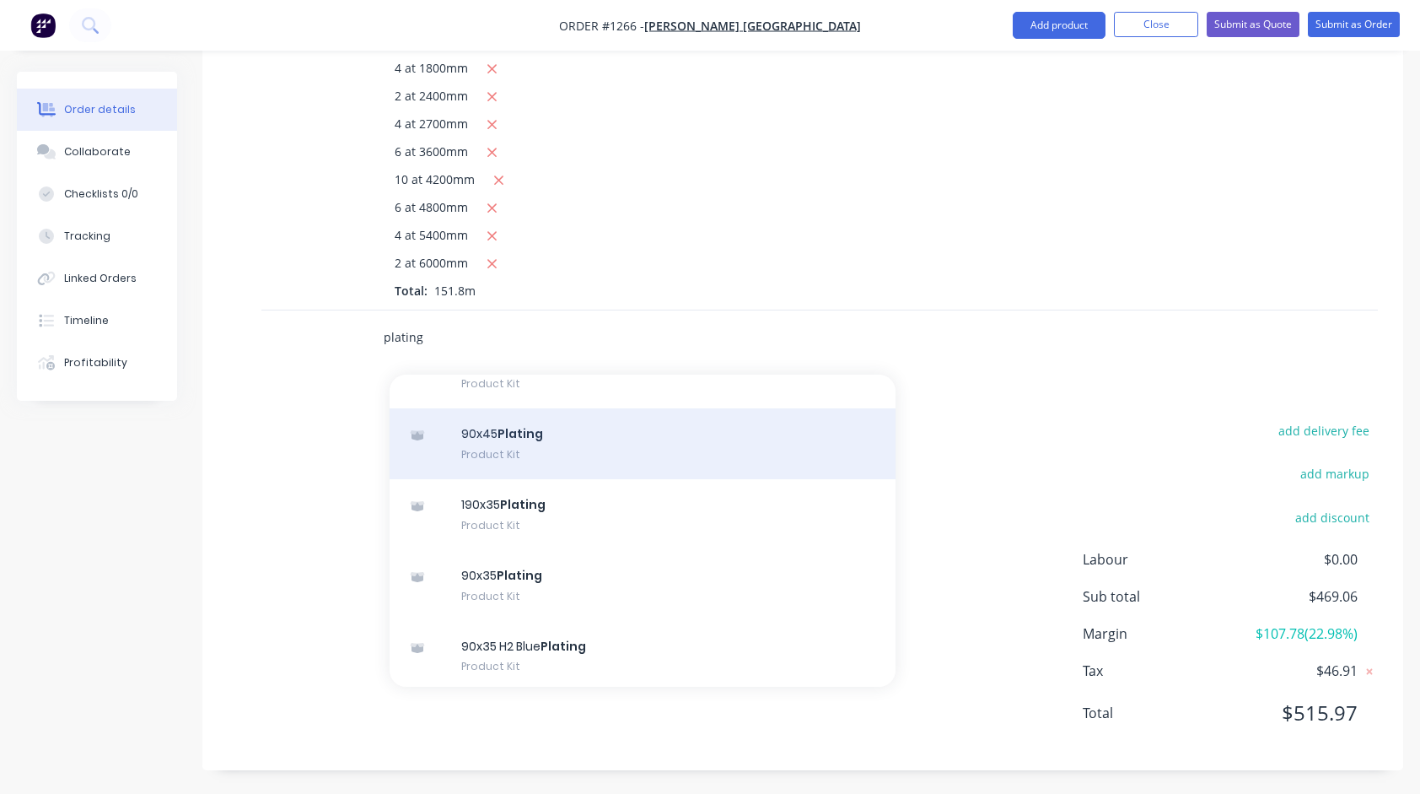
scroll to position [169, 0]
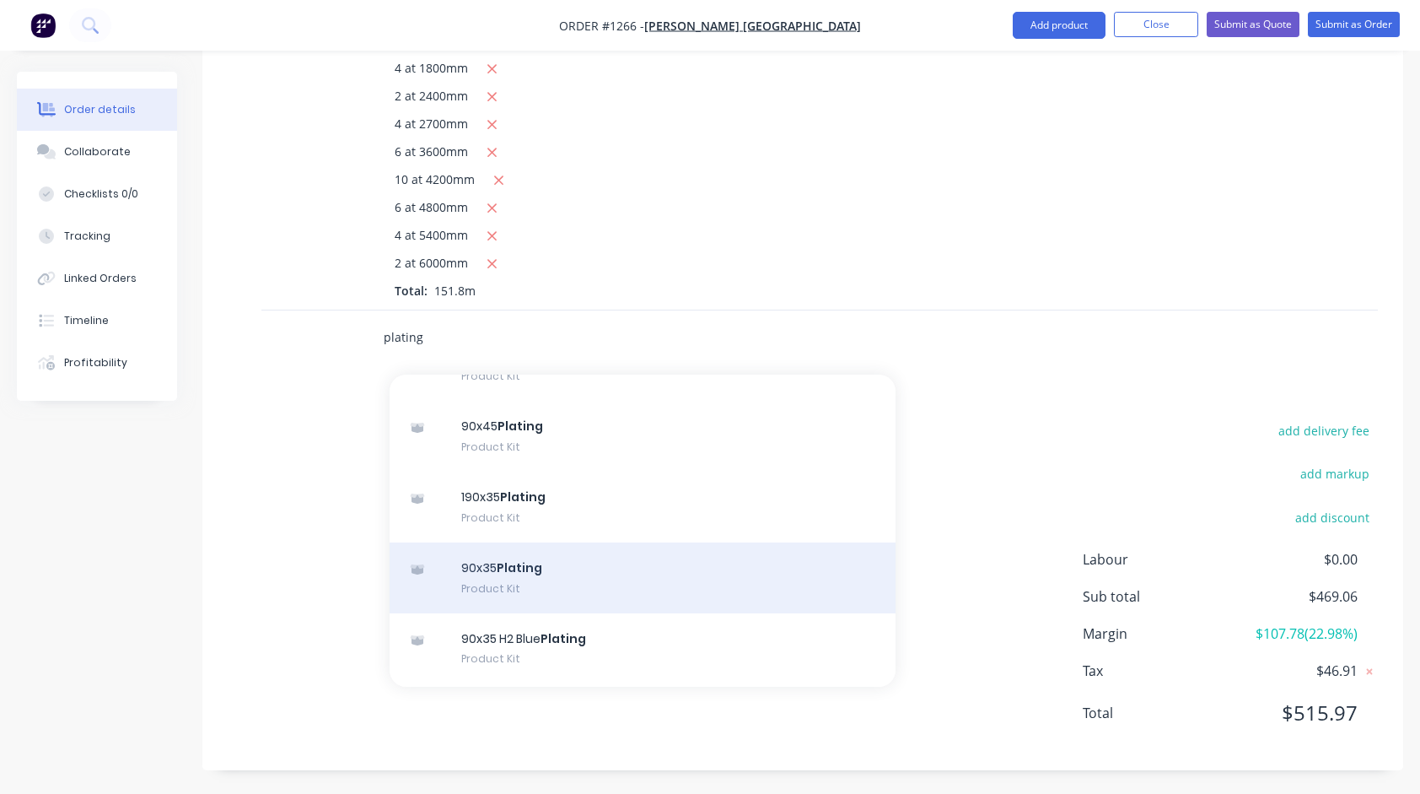
type input "plating"
click at [498, 578] on div "90x35 Plating Product Kit" at bounding box center [643, 577] width 506 height 71
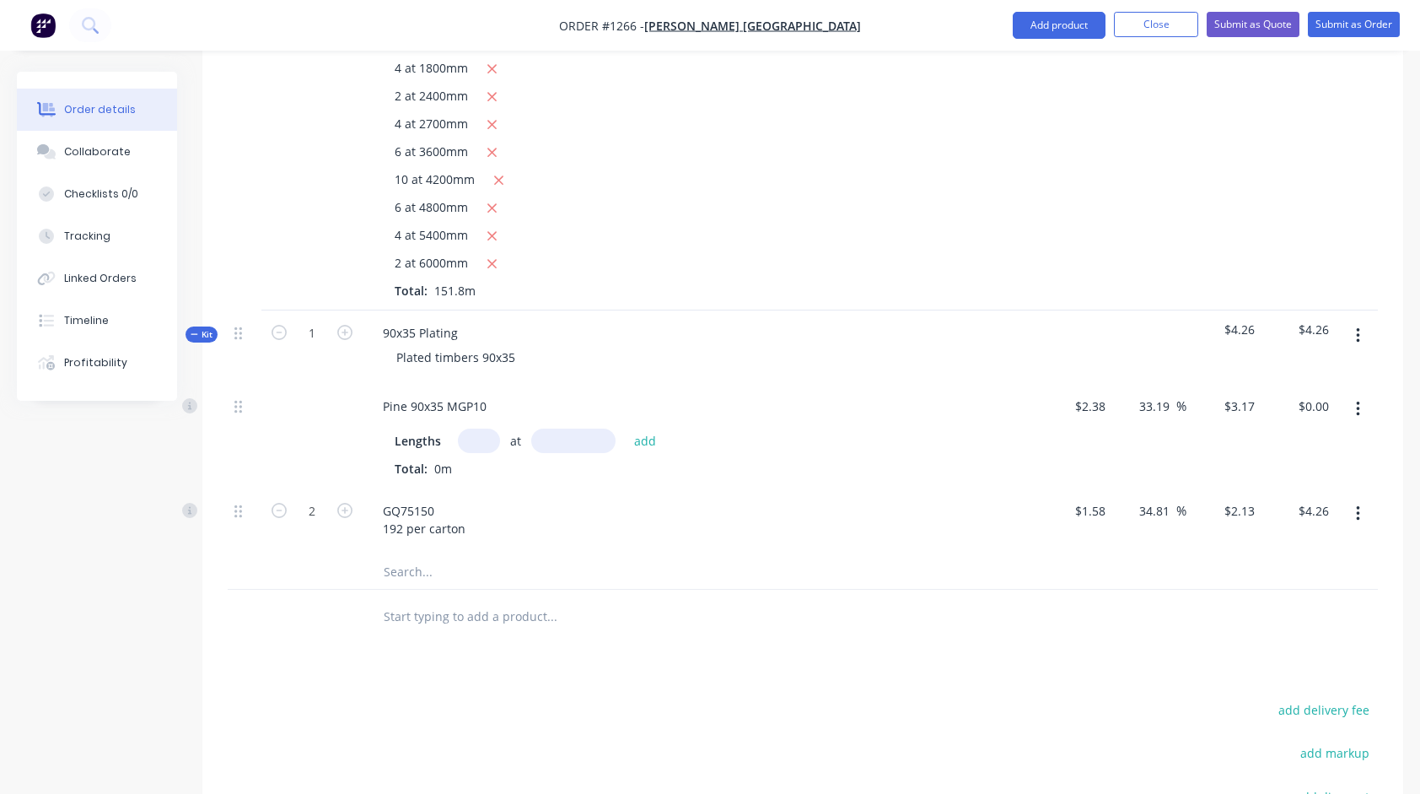
click at [471, 436] on input "text" at bounding box center [479, 440] width 42 height 24
type input "2"
type input "7800"
click at [626, 428] on button "add" at bounding box center [646, 439] width 40 height 23
type input "$49.45"
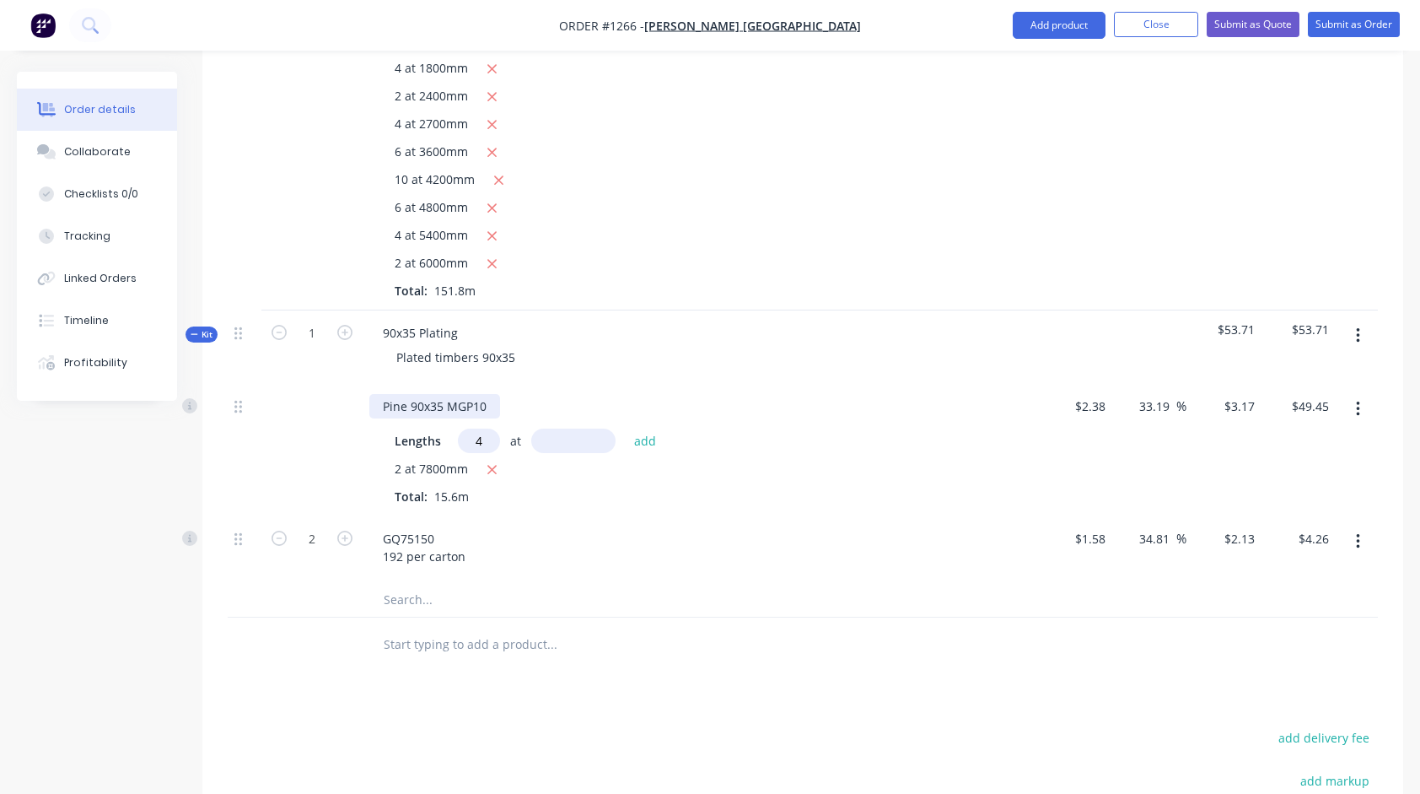
type input "4"
type input "7500"
click at [626, 428] on button "add" at bounding box center [646, 439] width 40 height 23
type input "$144.55"
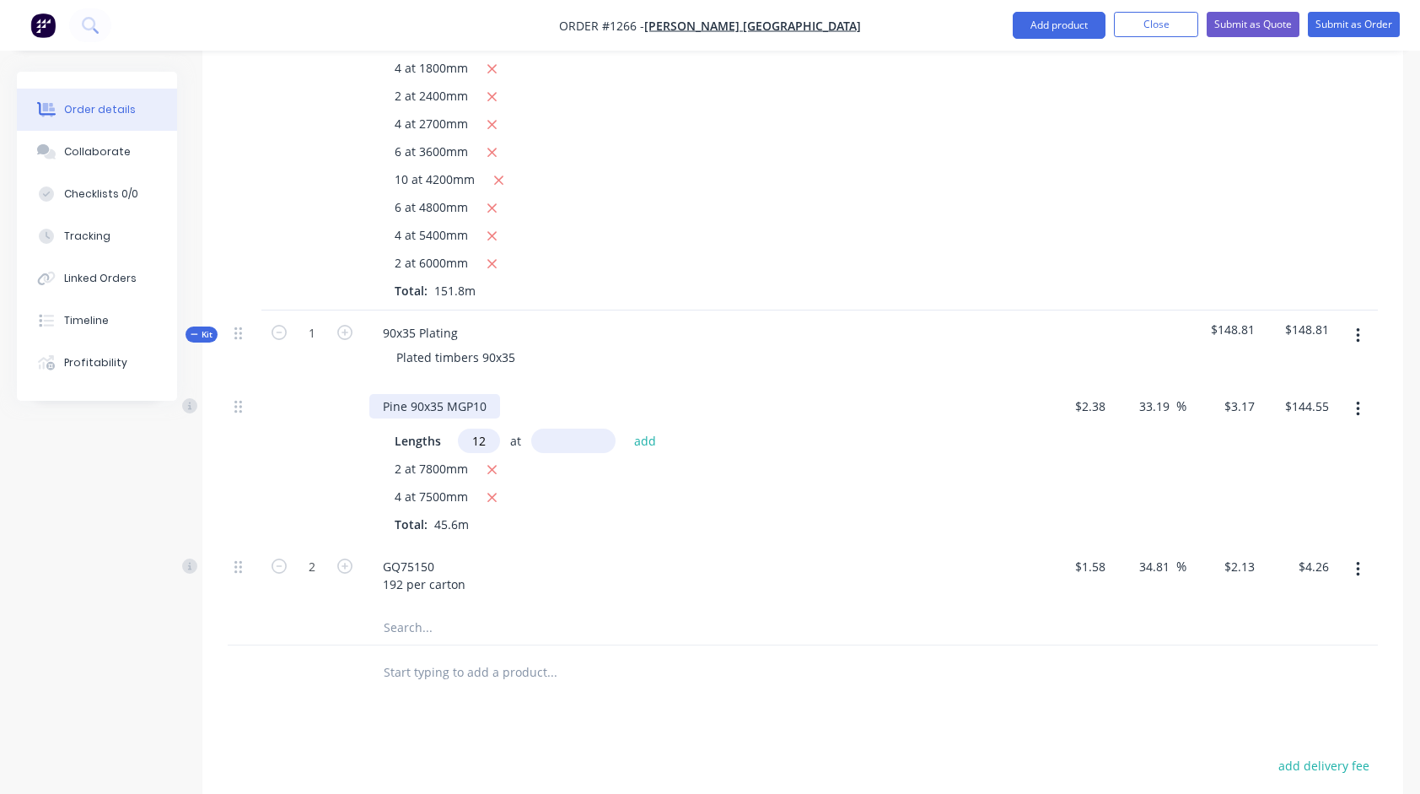
type input "12"
type input "6300"
click at [626, 428] on button "add" at bounding box center [646, 439] width 40 height 23
type input "$384.20"
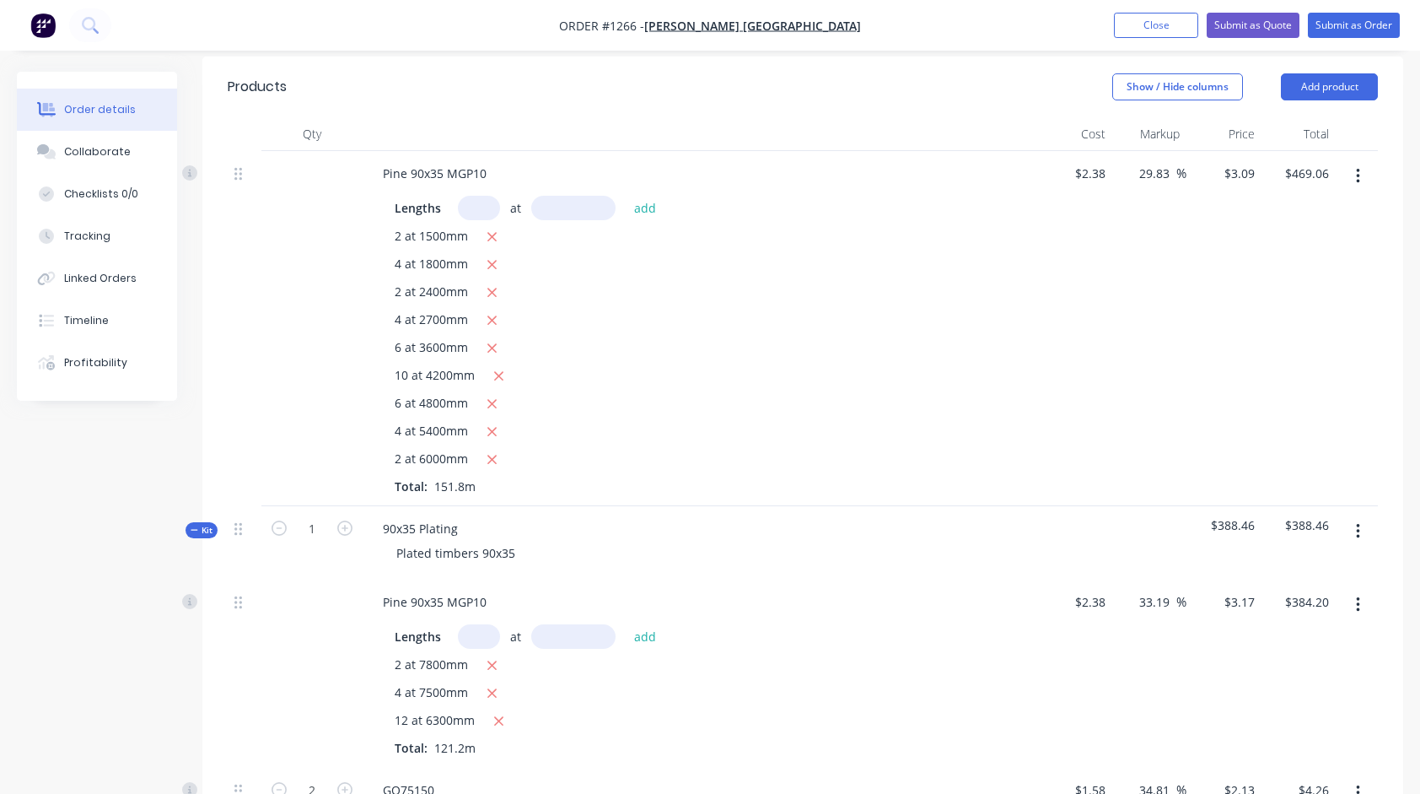
scroll to position [340, 0]
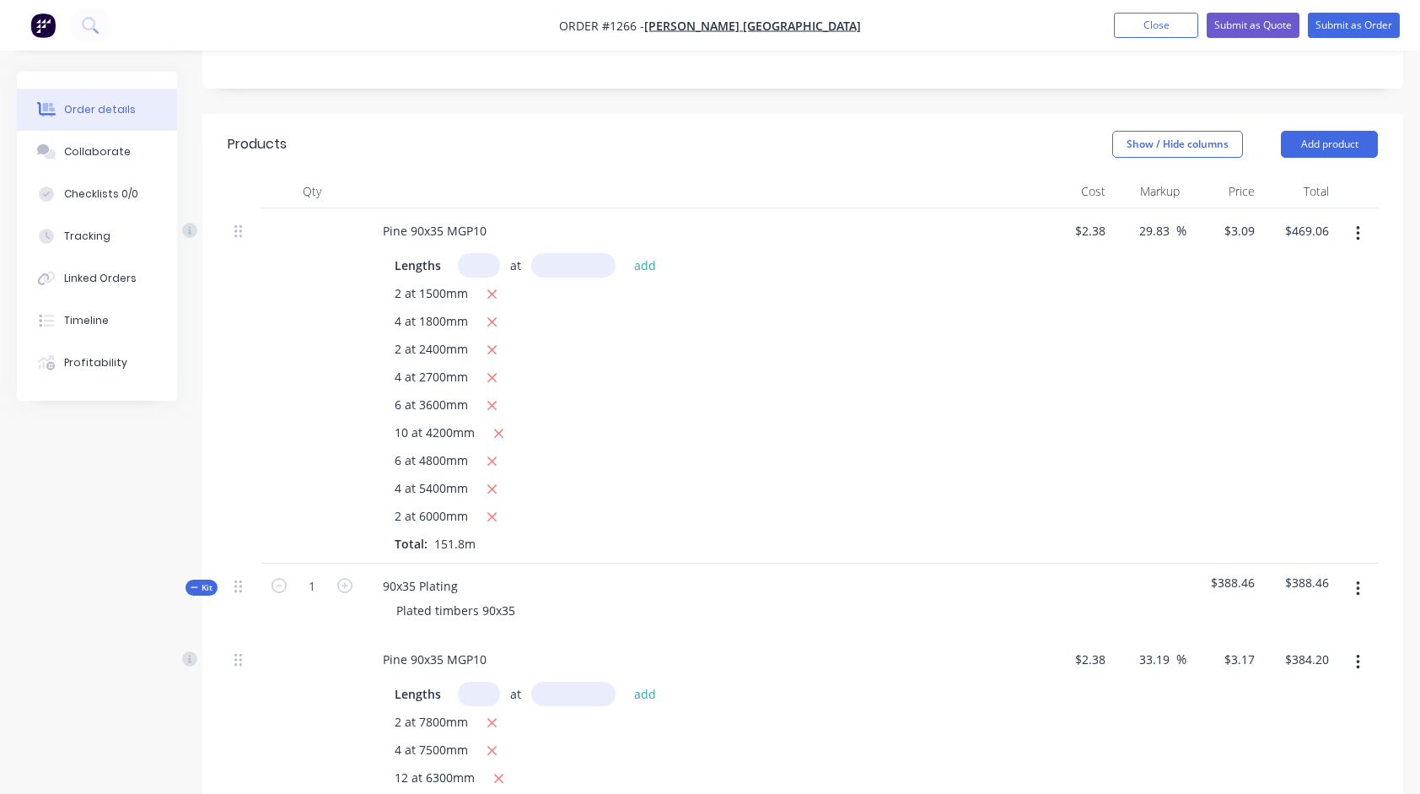
click at [485, 260] on input "text" at bounding box center [479, 265] width 42 height 24
type input "6"
click at [495, 516] on icon "button" at bounding box center [492, 516] width 11 height 15
type input "$431.98"
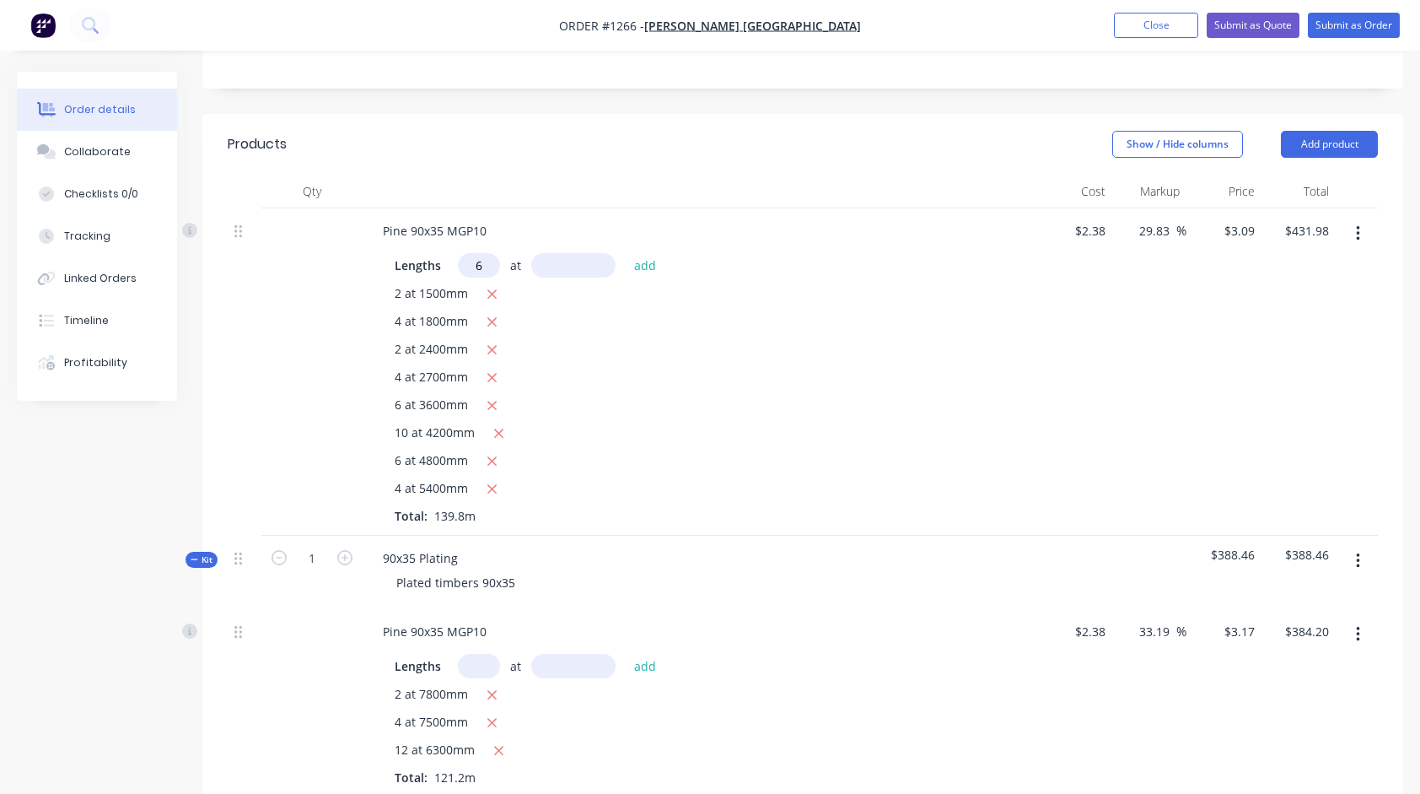
click at [487, 268] on input "6" at bounding box center [479, 265] width 42 height 24
type input "8"
type input "6000"
click at [626, 253] on button "add" at bounding box center [646, 264] width 40 height 23
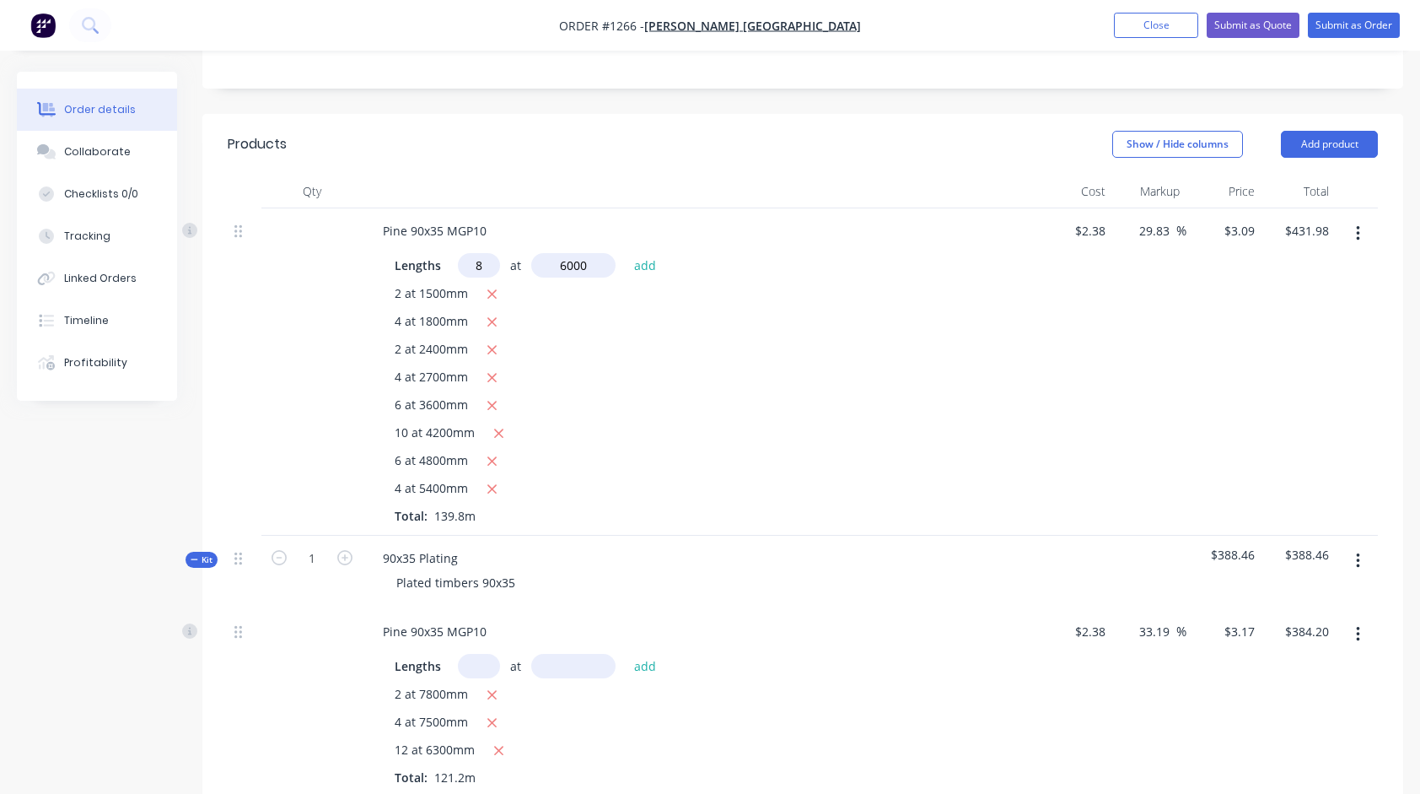
type input "$580.30"
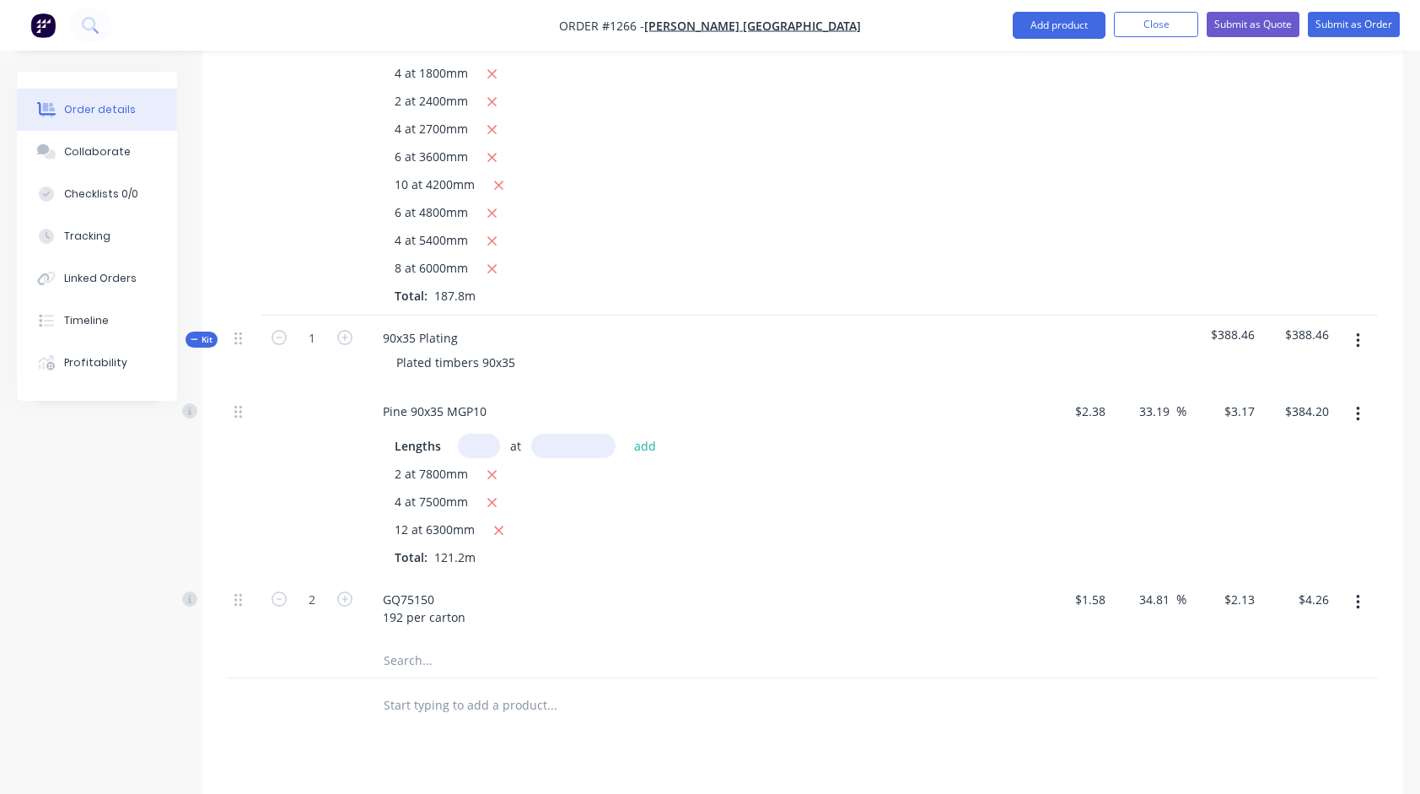
scroll to position [593, 0]
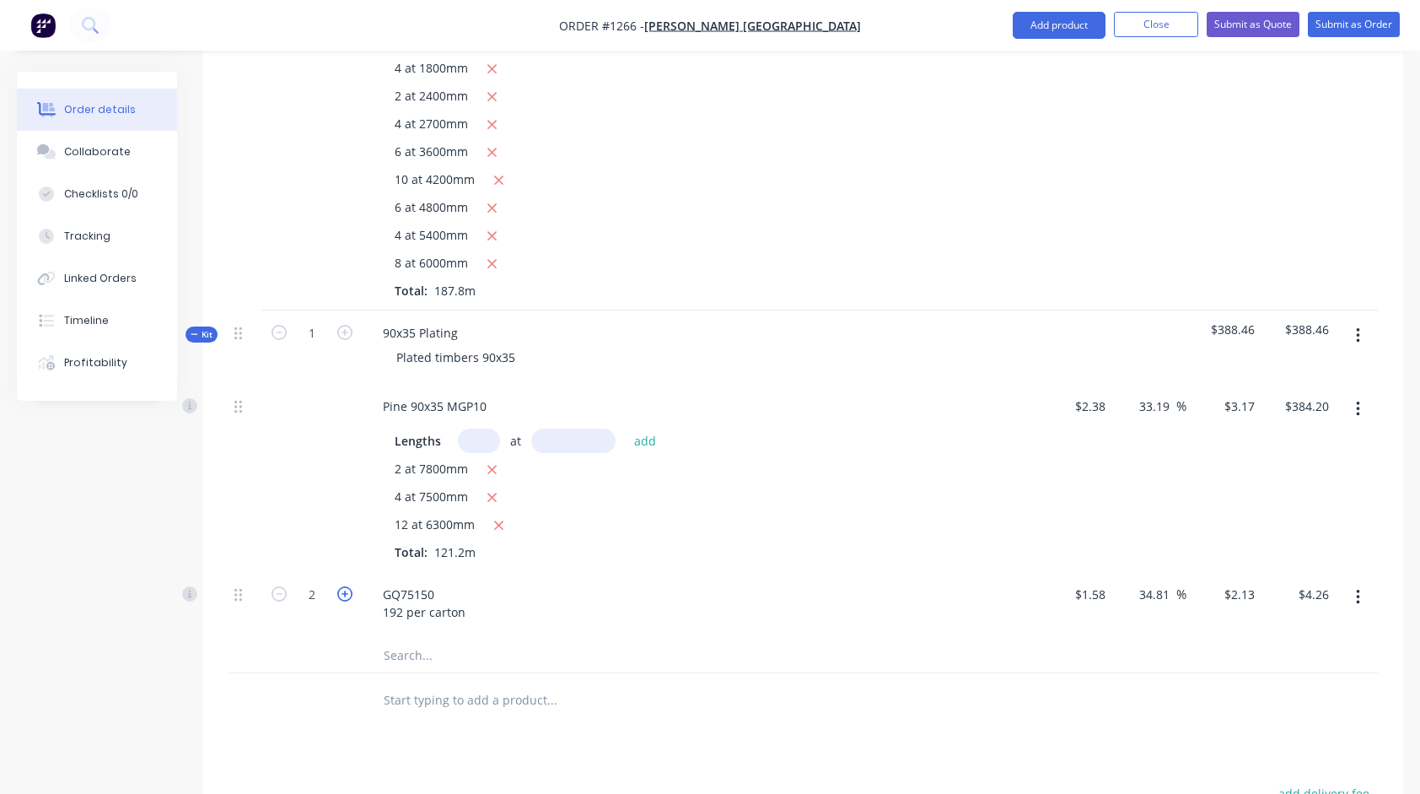
click at [349, 591] on icon "button" at bounding box center [344, 593] width 15 height 15
type input "3"
type input "$6.39"
click at [349, 591] on icon "button" at bounding box center [344, 593] width 15 height 15
type input "4"
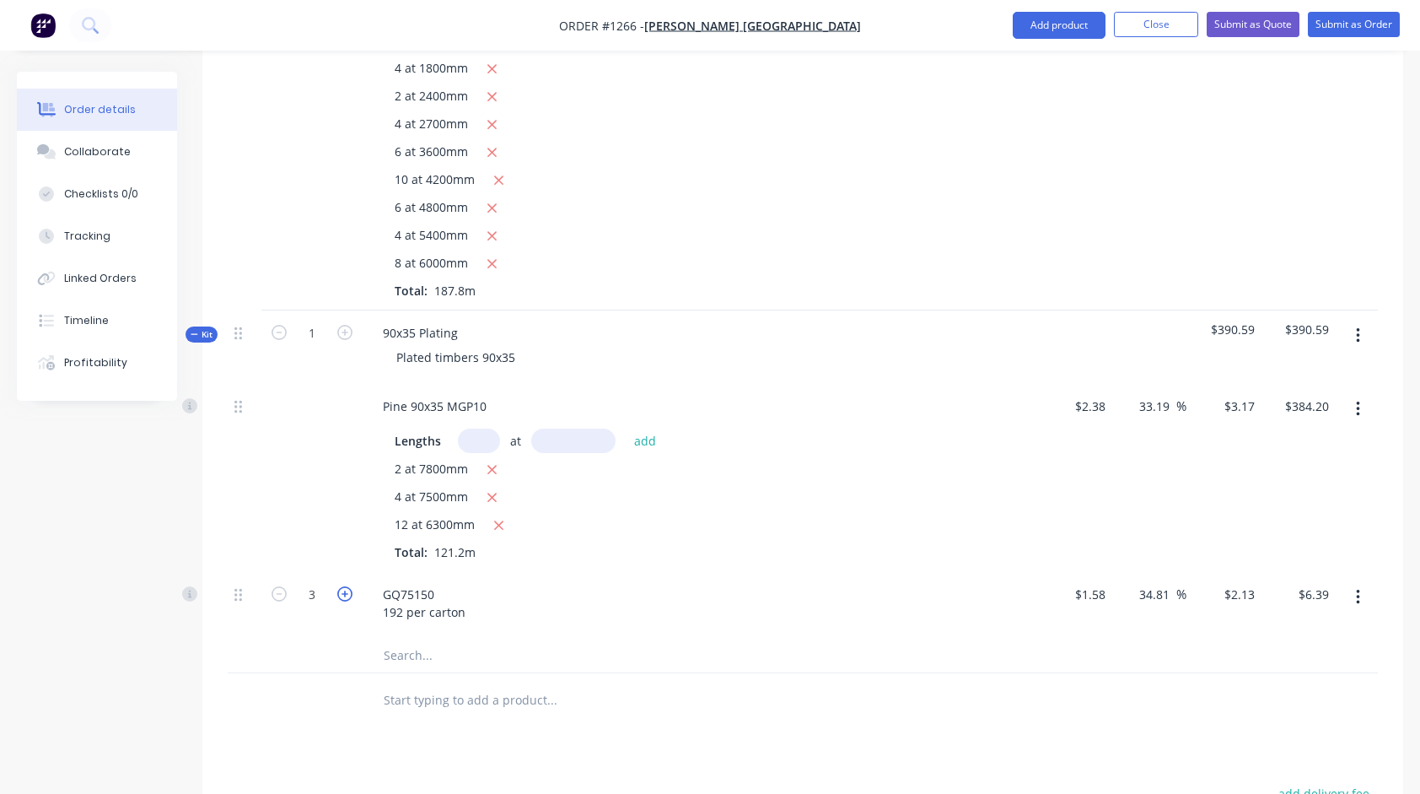
type input "$8.52"
click at [349, 591] on icon "button" at bounding box center [344, 593] width 15 height 15
type input "5"
type input "$10.65"
click at [349, 591] on icon "button" at bounding box center [344, 593] width 15 height 15
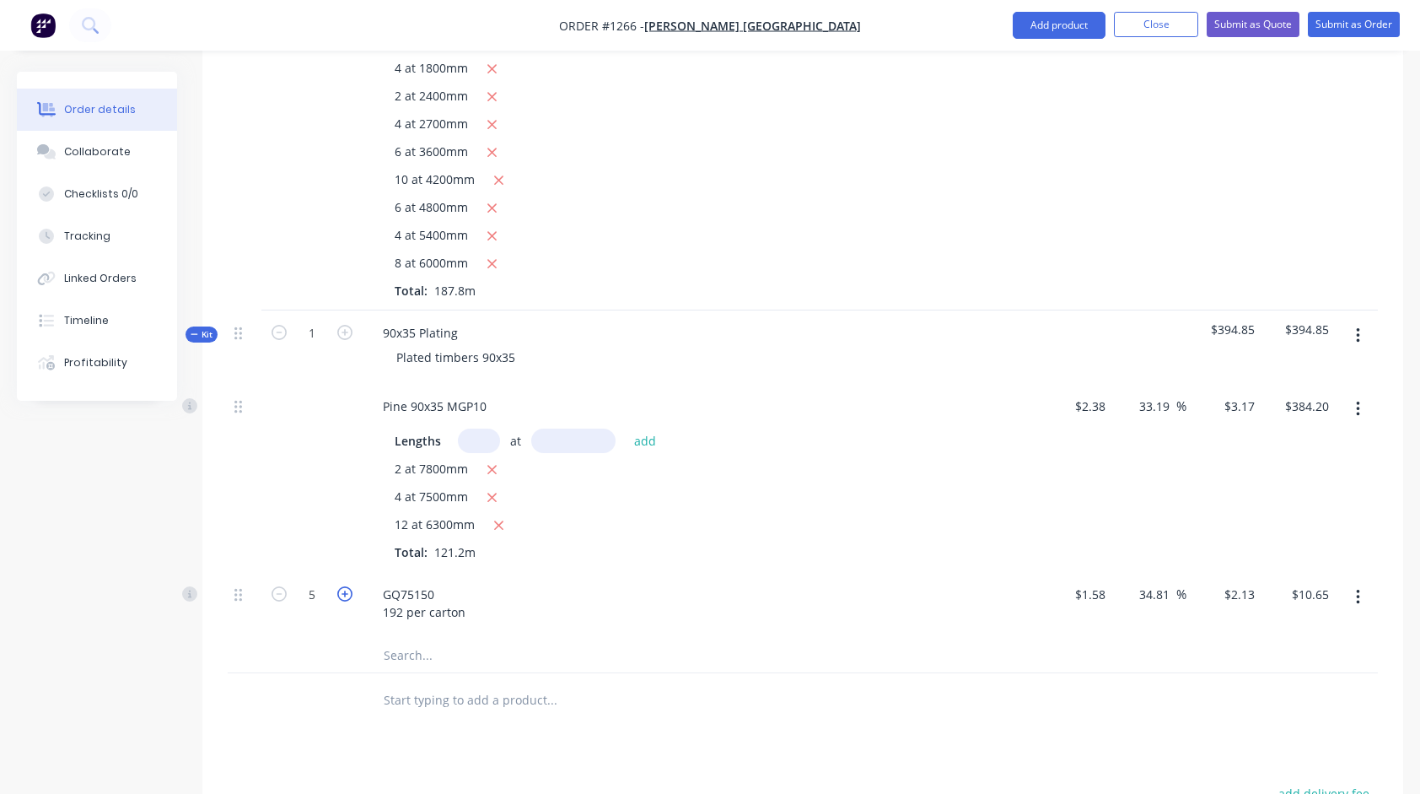
type input "6"
type input "$12.78"
click at [349, 591] on icon "button" at bounding box center [344, 593] width 15 height 15
type input "7"
type input "$14.91"
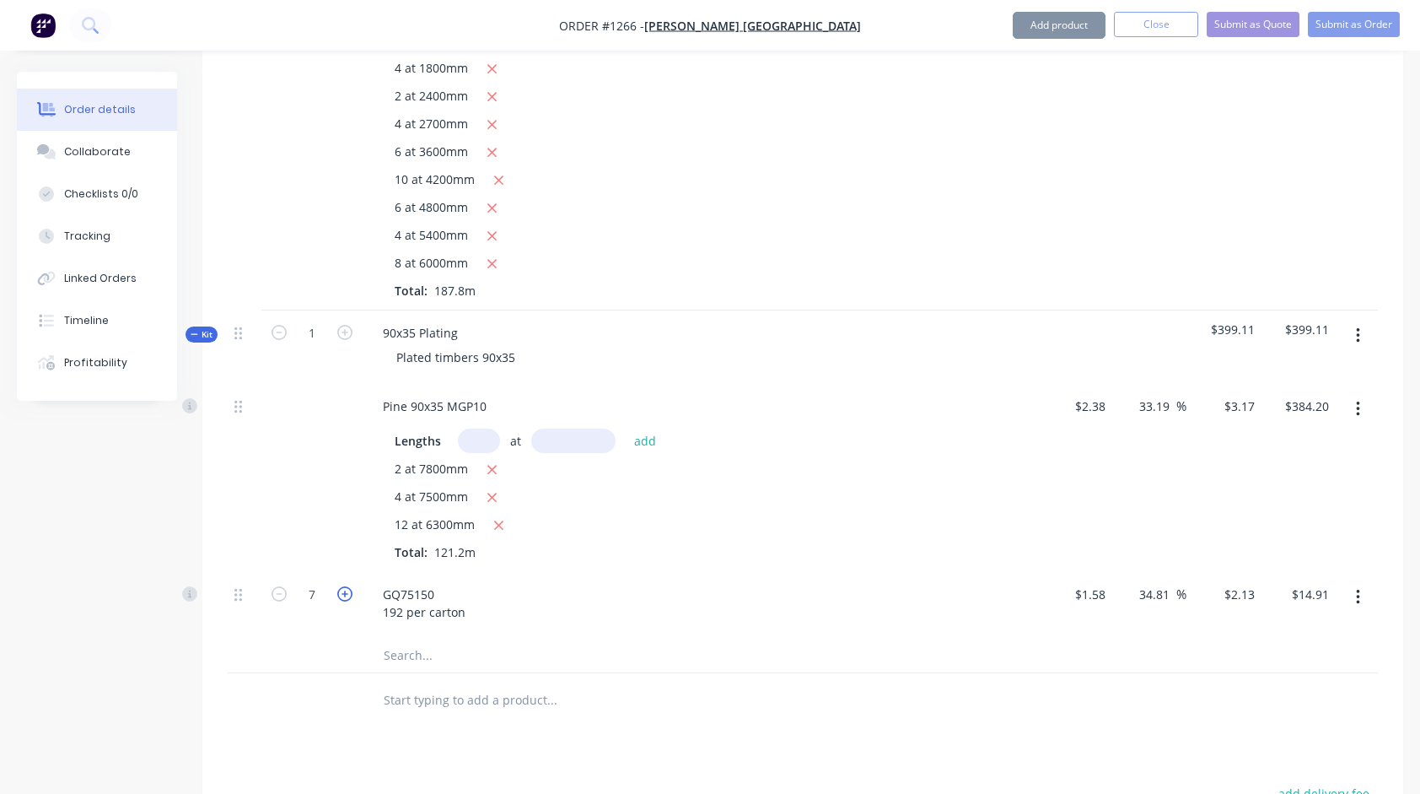
click at [349, 591] on icon "button" at bounding box center [344, 593] width 15 height 15
type input "8"
type input "$17.04"
click at [349, 591] on icon "button" at bounding box center [344, 593] width 15 height 15
type input "9"
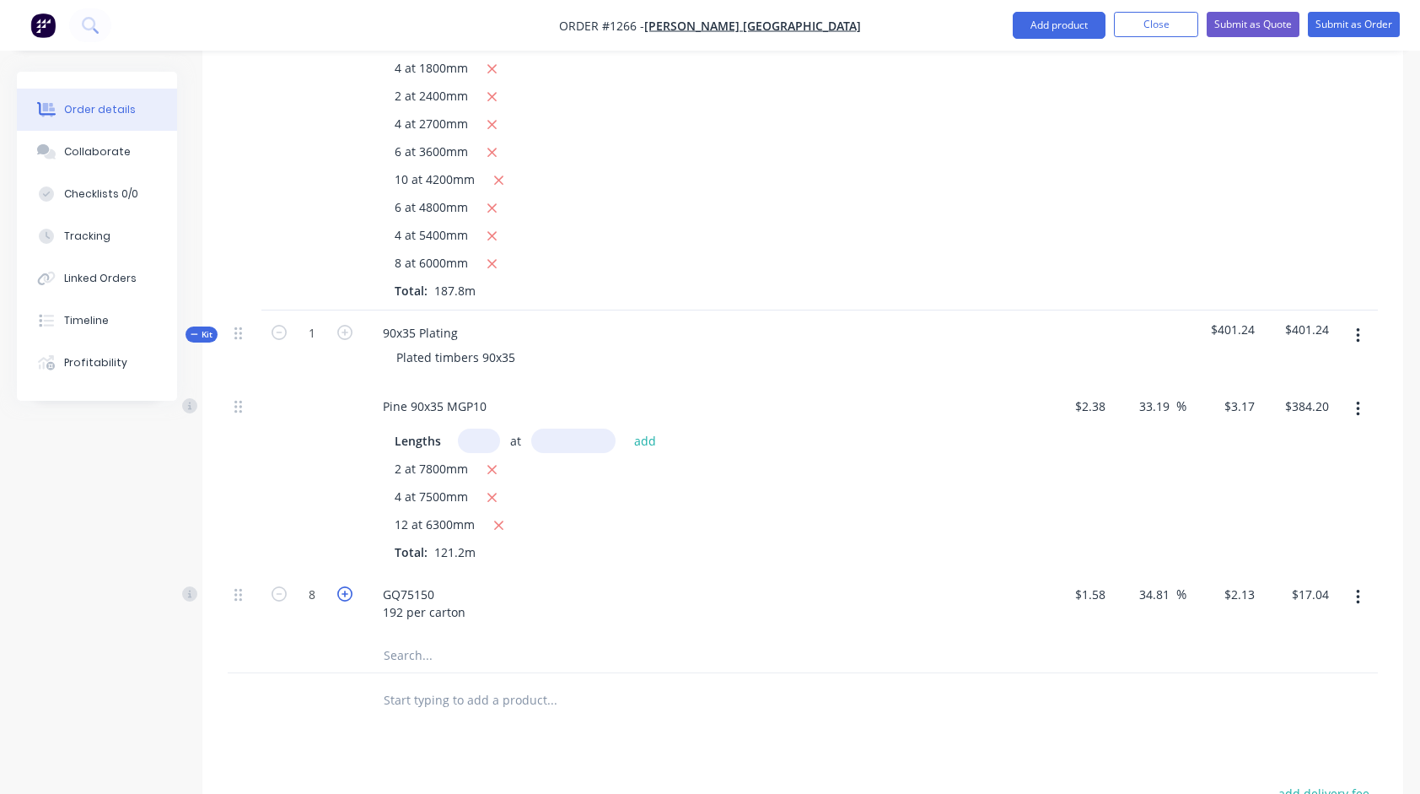
type input "$19.17"
click at [349, 591] on icon "button" at bounding box center [344, 593] width 15 height 15
type input "10"
type input "$21.30"
click at [349, 591] on icon "button" at bounding box center [344, 593] width 15 height 15
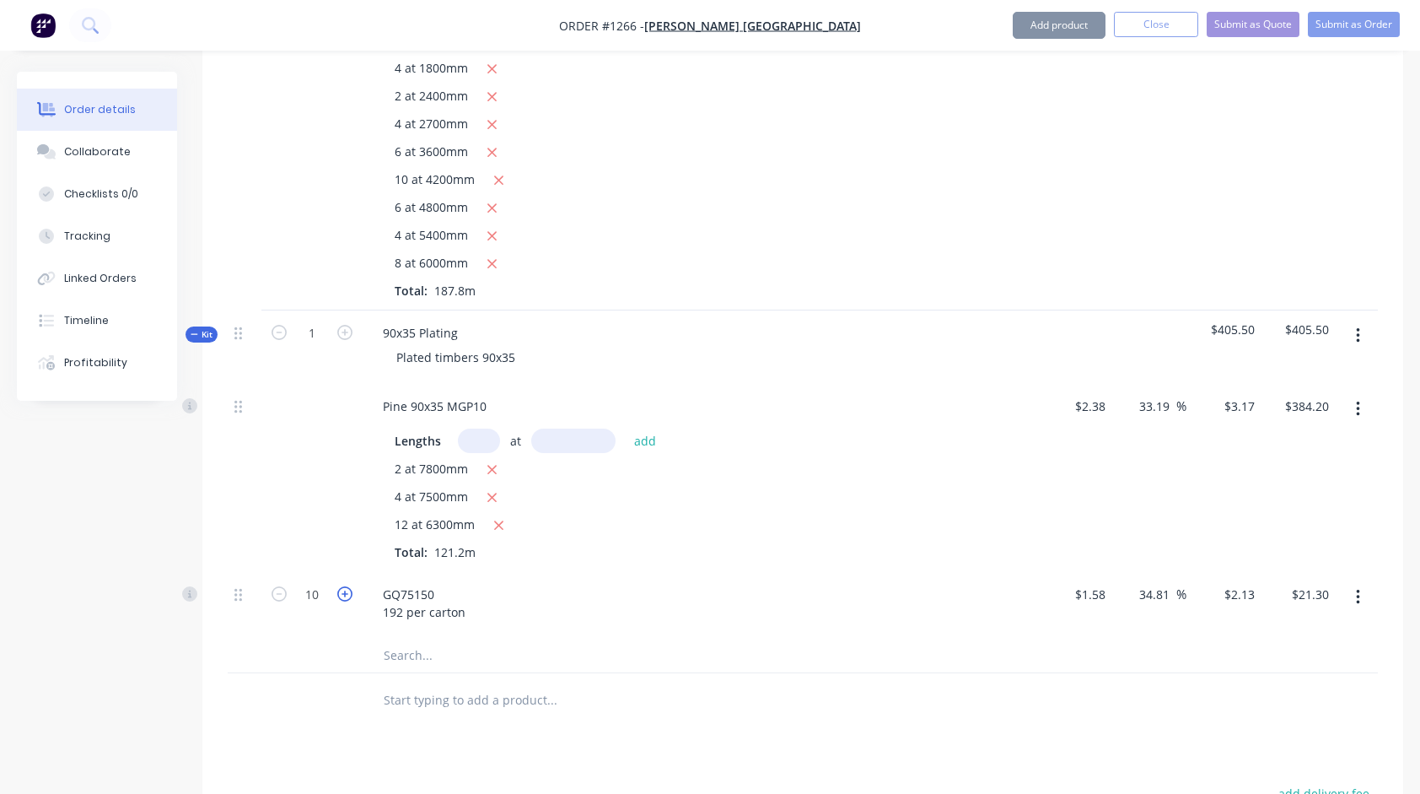
type input "11"
type input "$23.43"
click at [349, 591] on icon "button" at bounding box center [344, 593] width 15 height 15
type input "12"
type input "$25.56"
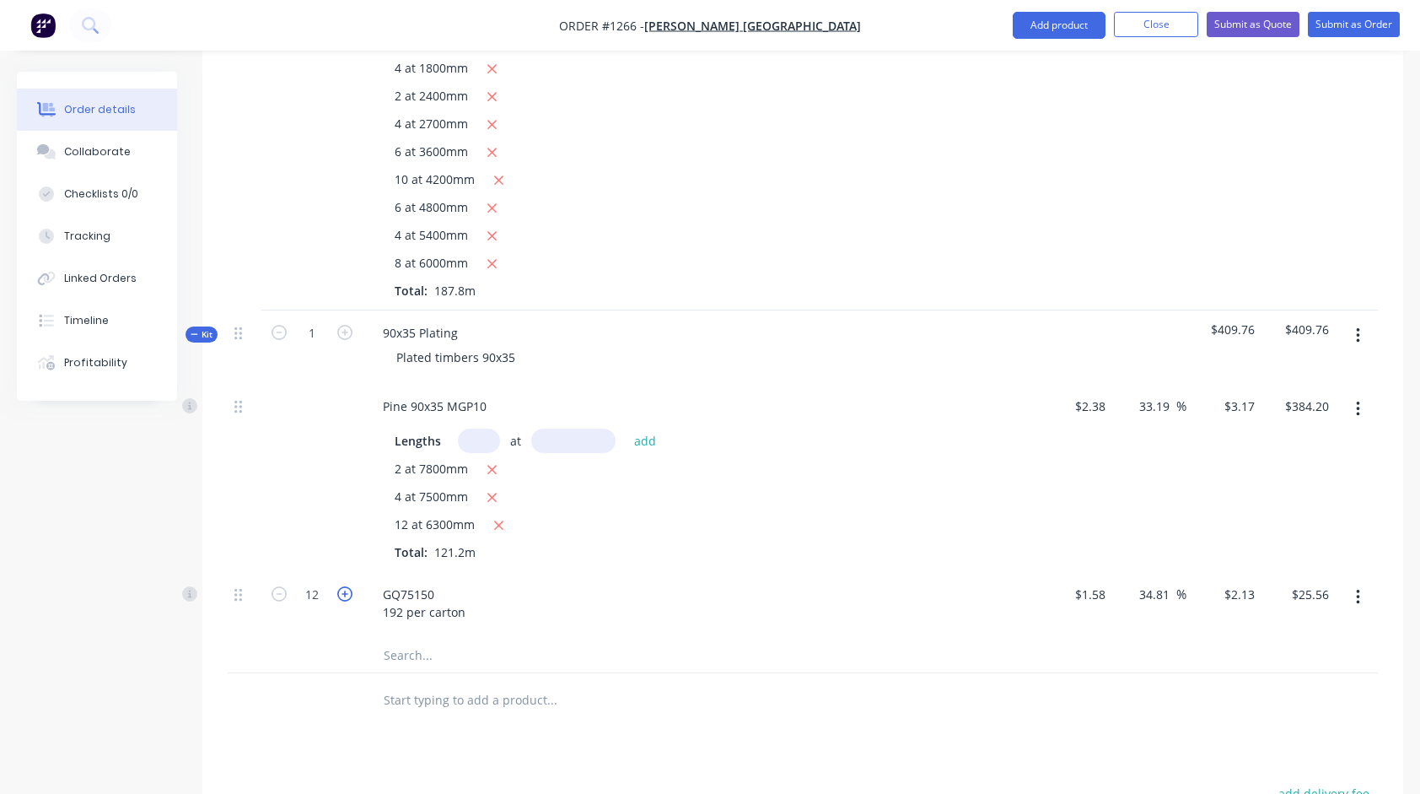
click at [349, 591] on icon "button" at bounding box center [344, 593] width 15 height 15
type input "13"
type input "$27.69"
click at [349, 591] on icon "button" at bounding box center [344, 593] width 15 height 15
type input "14"
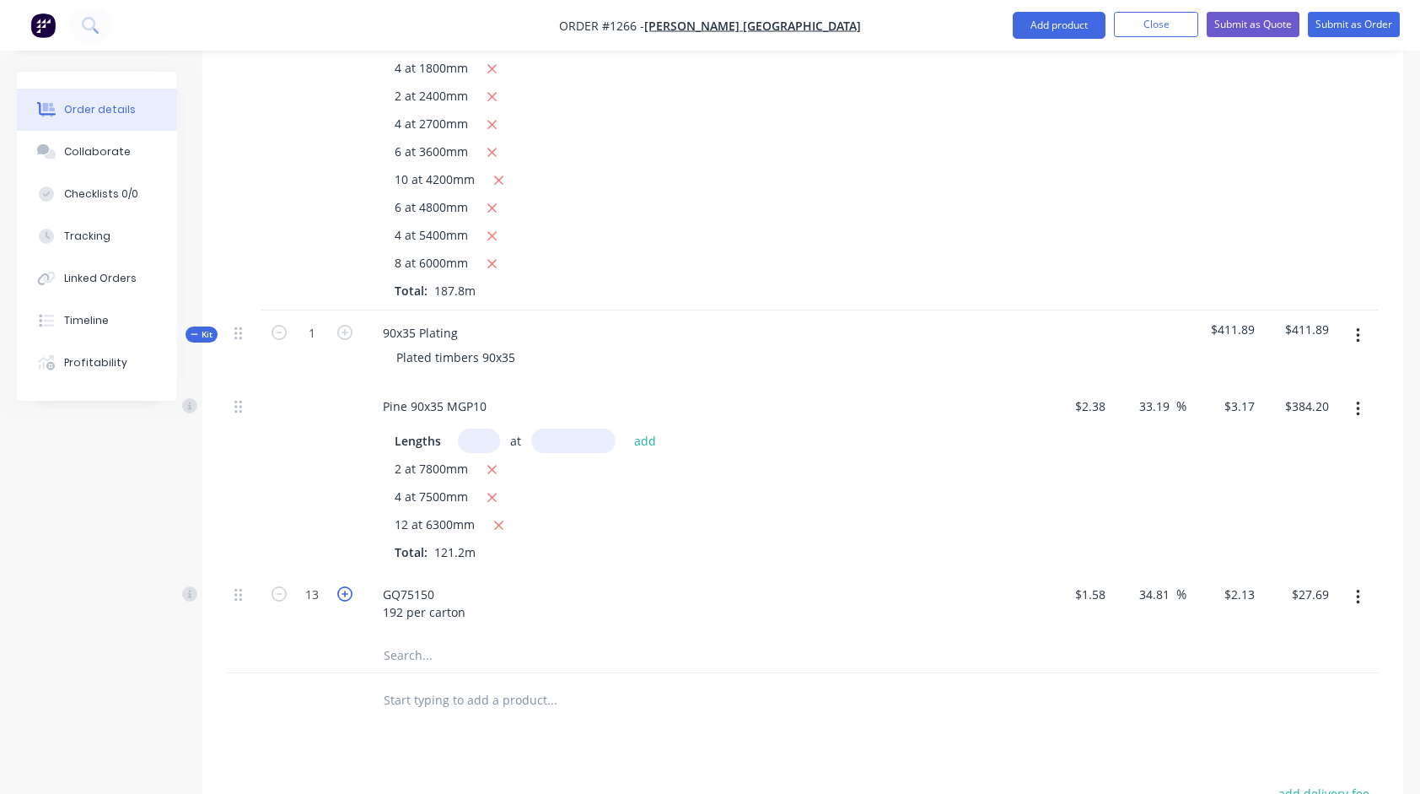
type input "$29.82"
click at [349, 591] on icon "button" at bounding box center [344, 593] width 15 height 15
type input "15"
type input "$31.95"
click at [349, 591] on icon "button" at bounding box center [344, 593] width 15 height 15
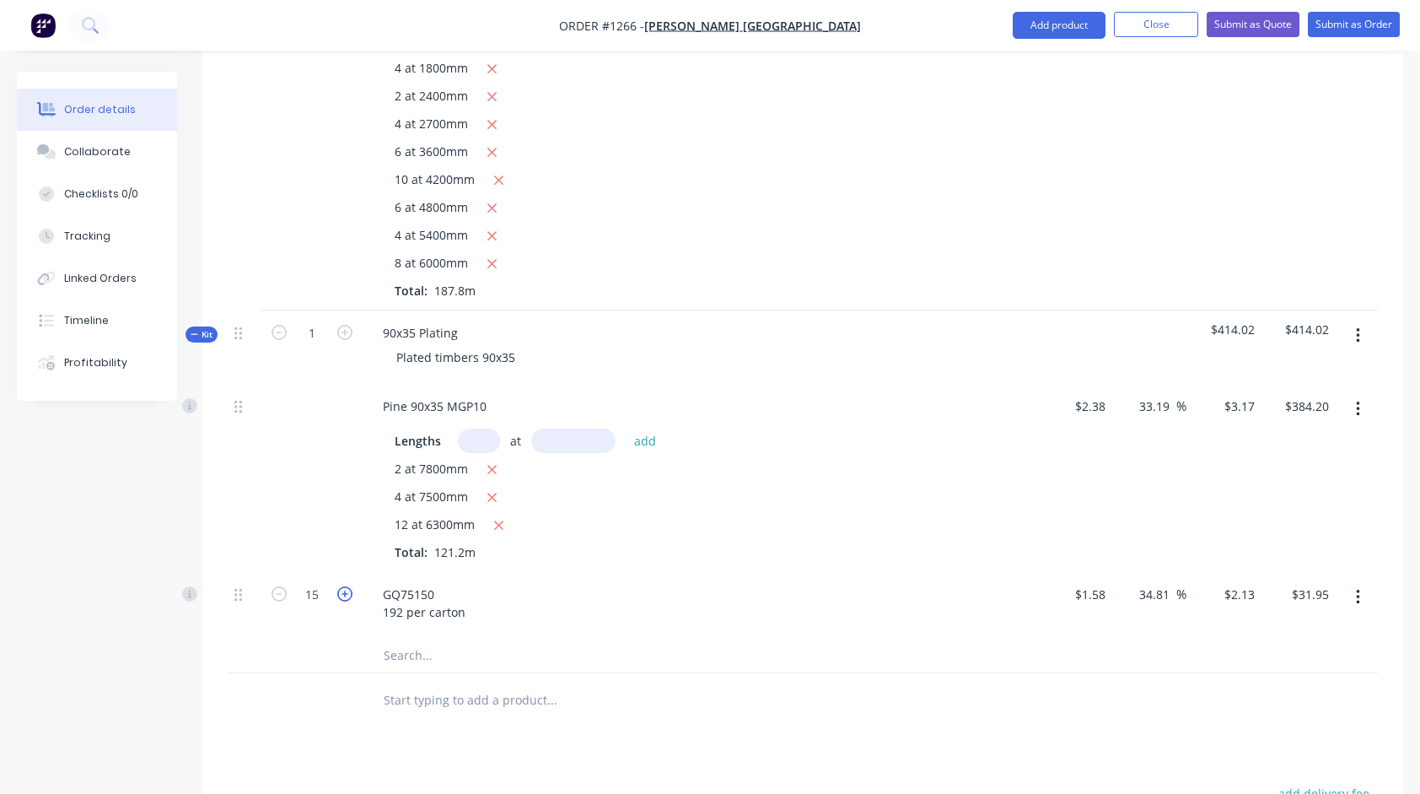
type input "16"
type input "$34.08"
click at [349, 591] on icon "button" at bounding box center [344, 593] width 15 height 15
type input "17"
type input "$36.21"
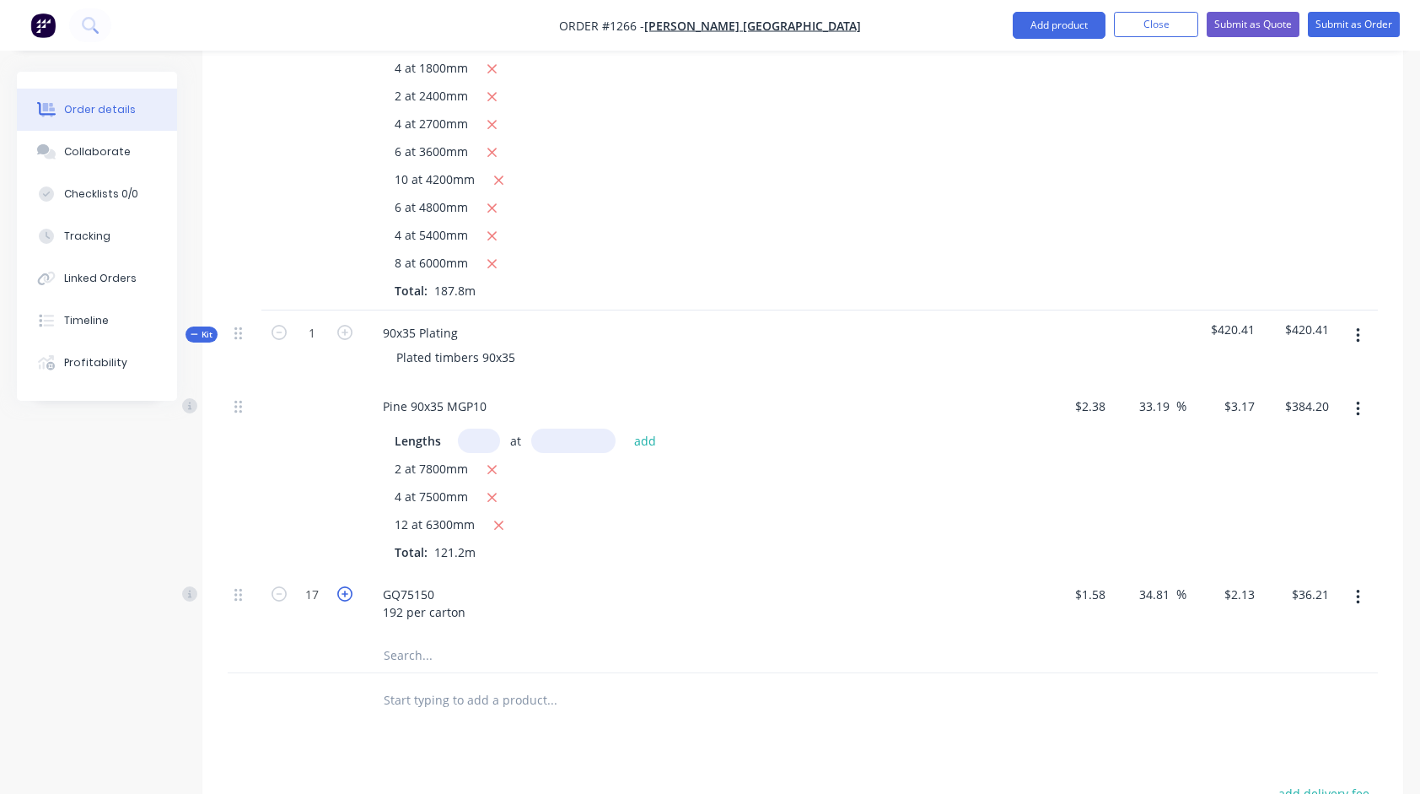
click at [349, 591] on icon "button" at bounding box center [344, 593] width 15 height 15
type input "18"
type input "$38.34"
click at [349, 591] on icon "button" at bounding box center [344, 593] width 15 height 15
type input "19"
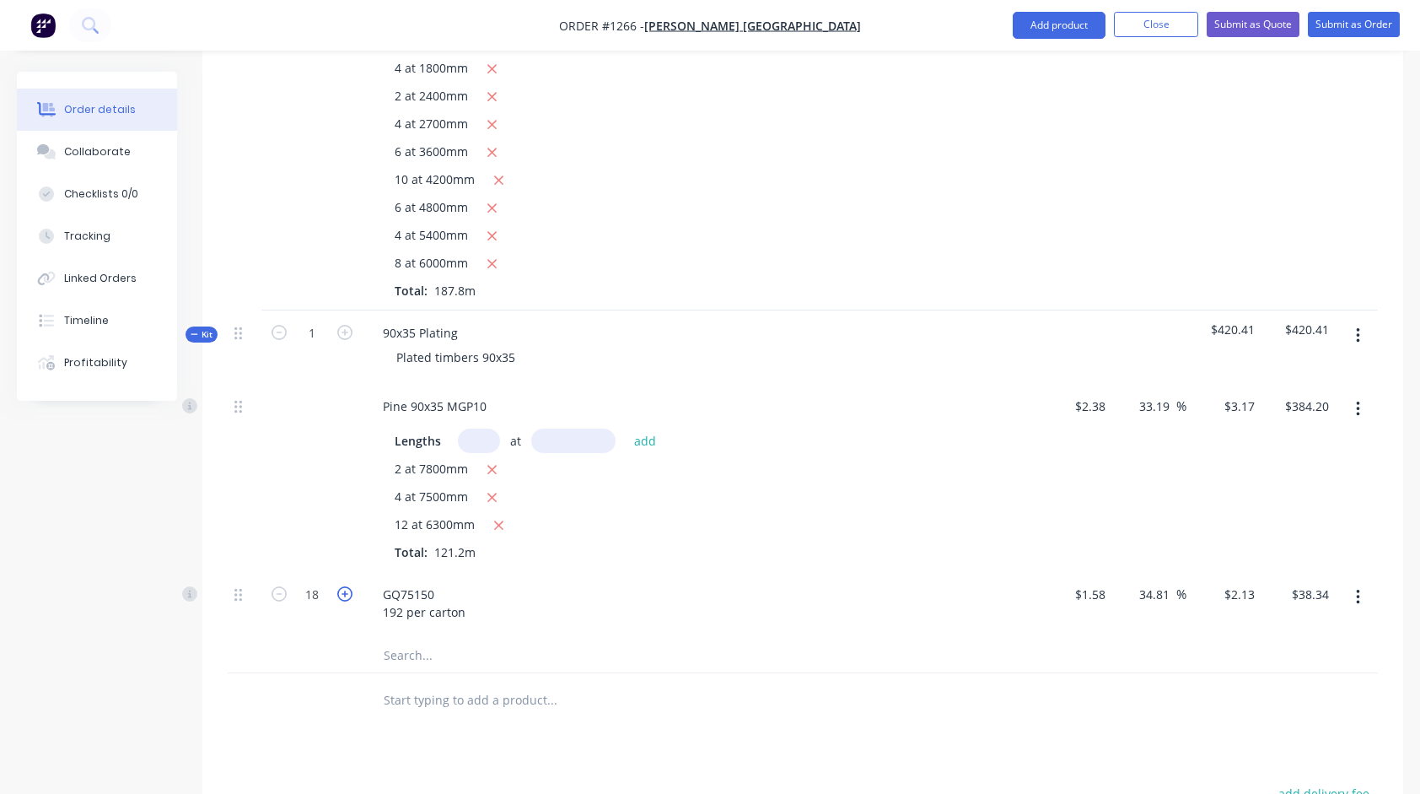
type input "$40.47"
click at [349, 591] on icon "button" at bounding box center [344, 593] width 15 height 15
type input "20"
type input "$42.60"
click at [349, 591] on icon "button" at bounding box center [344, 593] width 15 height 15
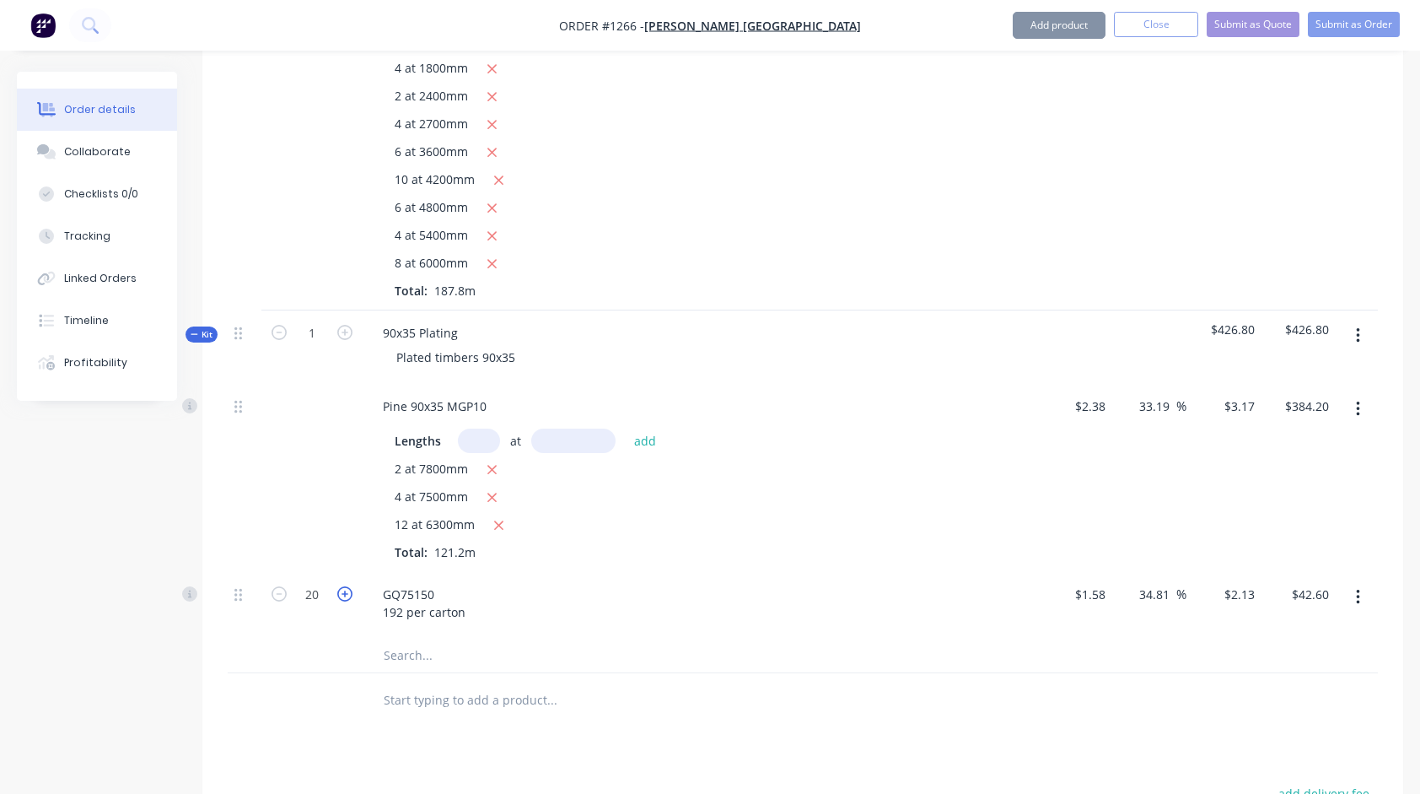
type input "21"
type input "$44.73"
click at [349, 591] on icon "button" at bounding box center [344, 593] width 15 height 15
type input "22"
type input "$46.86"
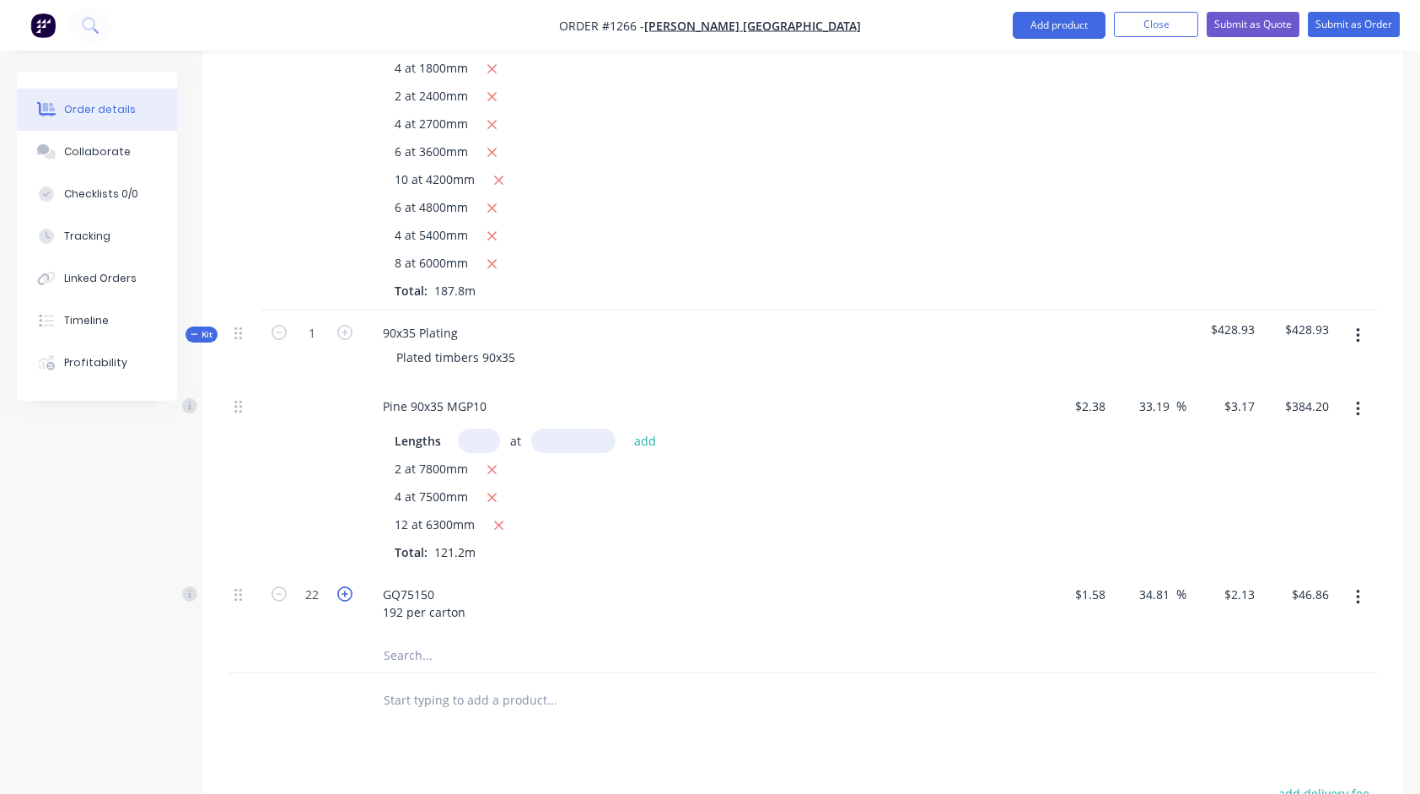
click at [349, 591] on icon "button" at bounding box center [344, 593] width 15 height 15
type input "23"
type input "$48.99"
click at [349, 591] on icon "button" at bounding box center [344, 593] width 15 height 15
type input "24"
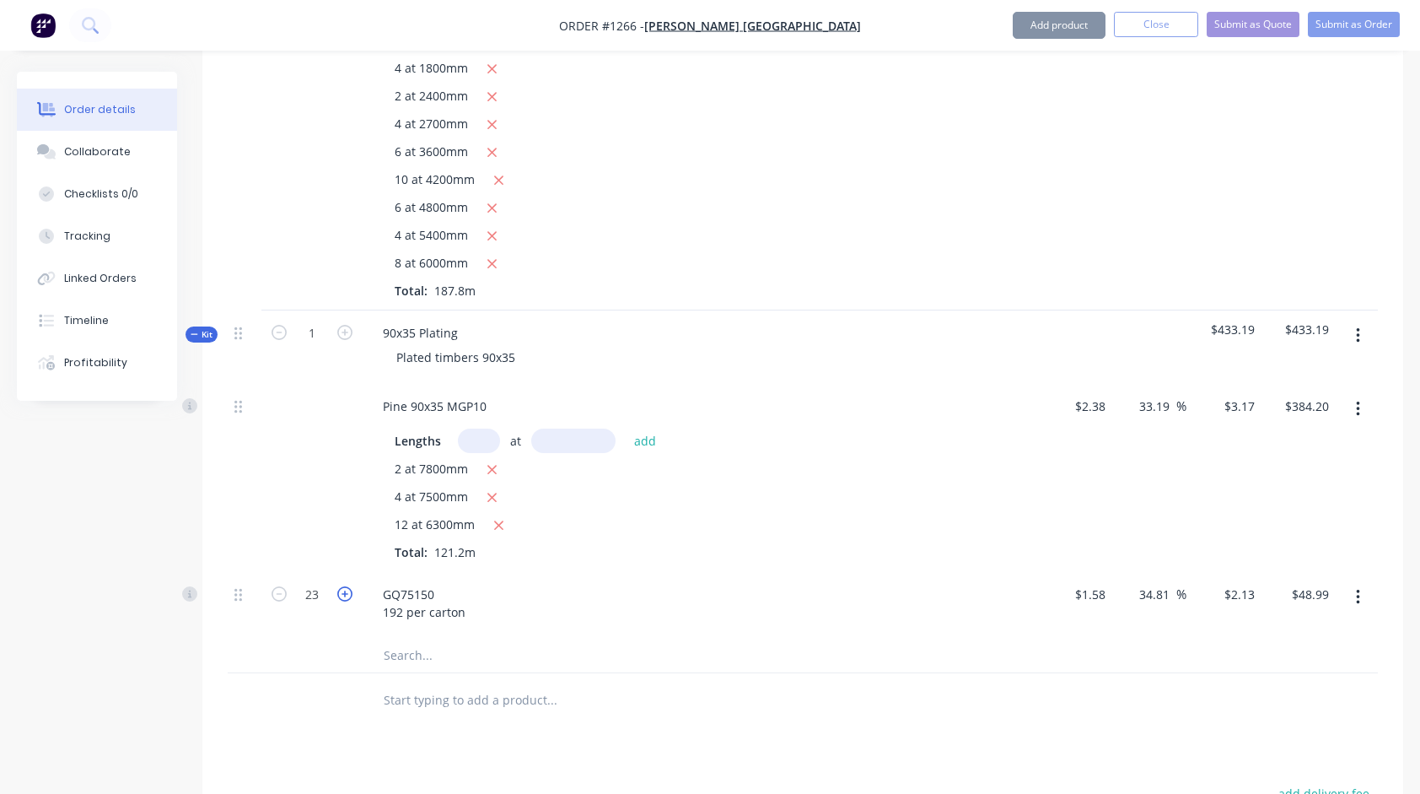
type input "$51.12"
click at [349, 591] on icon "button" at bounding box center [344, 593] width 15 height 15
type input "25"
type input "$53.25"
click at [349, 591] on icon "button" at bounding box center [344, 593] width 15 height 15
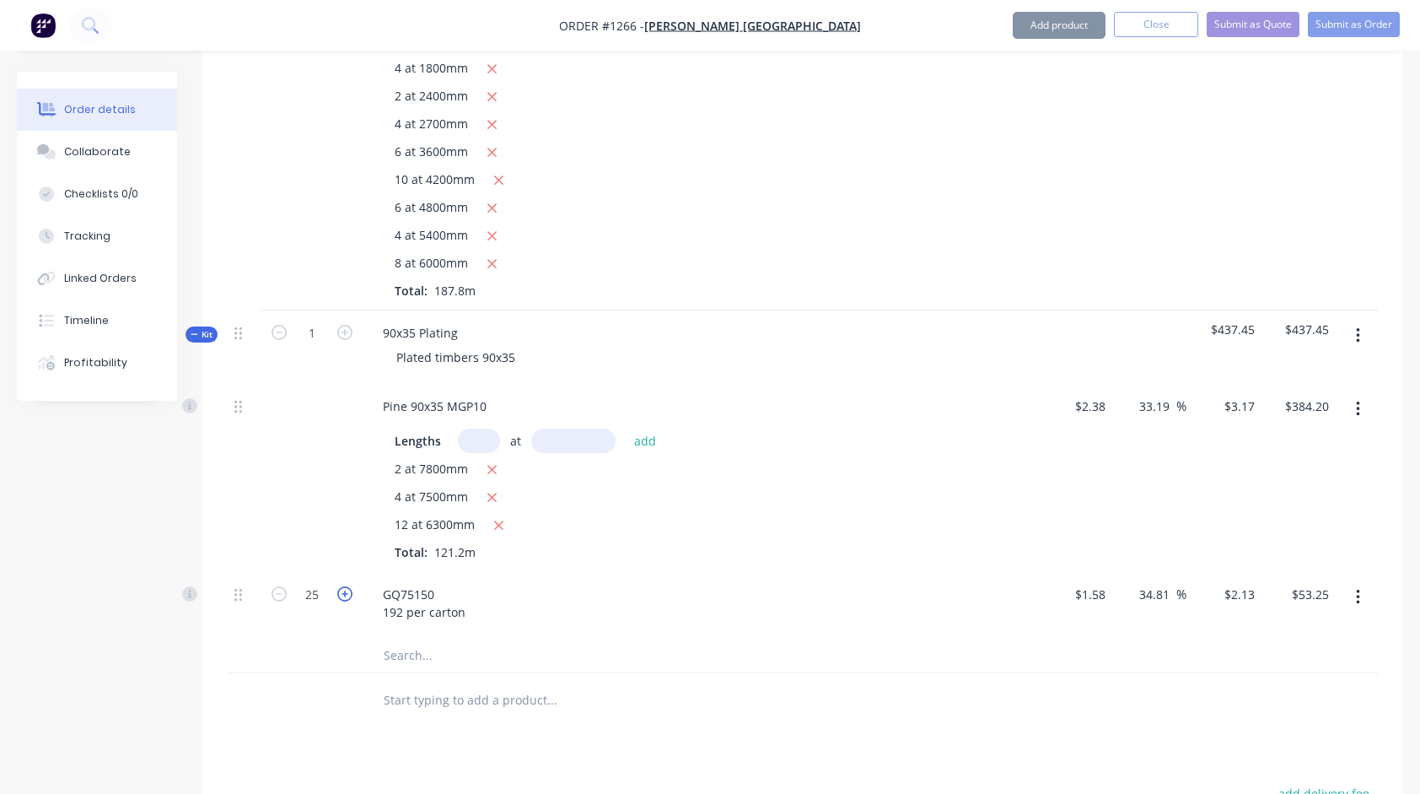
type input "26"
type input "$55.38"
click at [349, 591] on icon "button" at bounding box center [344, 593] width 15 height 15
type input "27"
type input "$57.51"
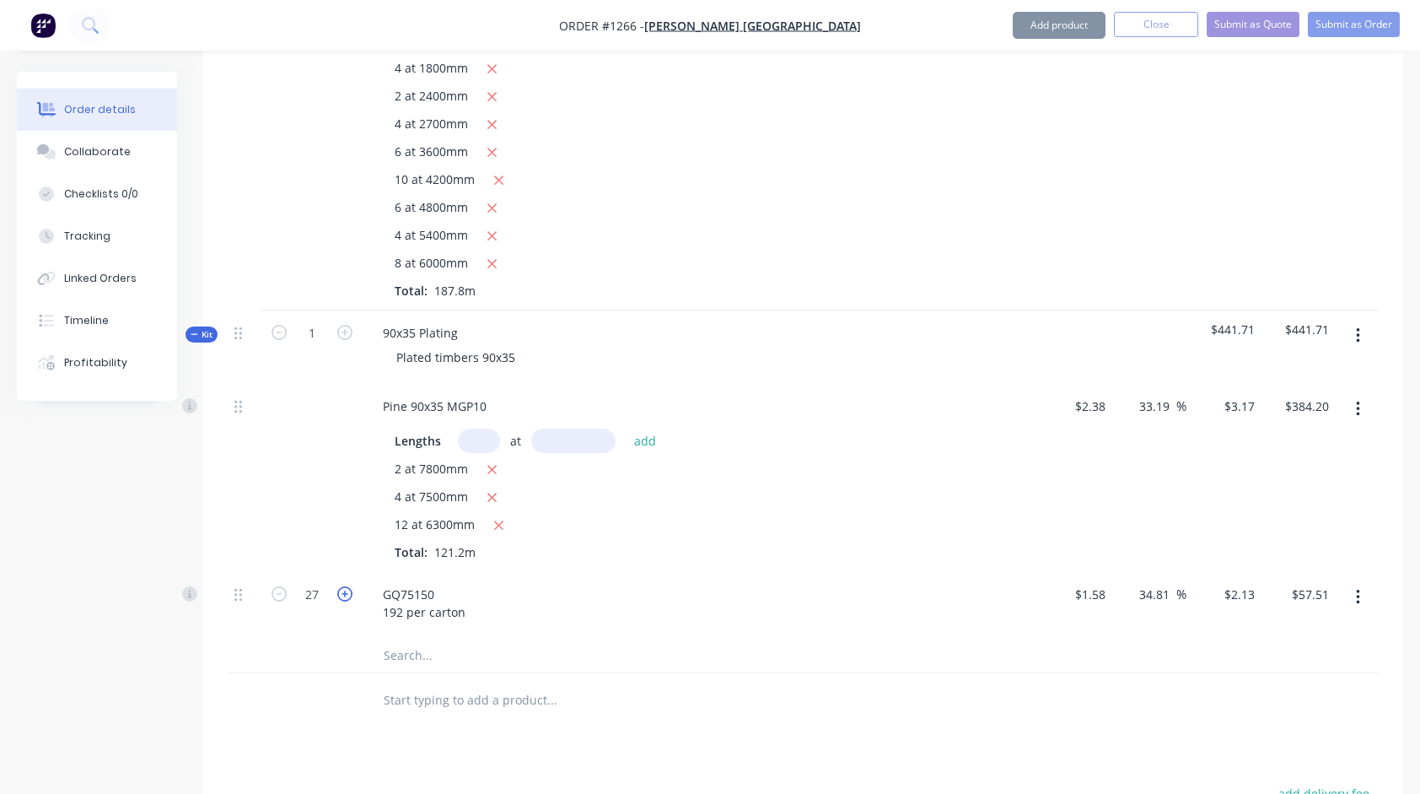
click at [349, 591] on icon "button" at bounding box center [344, 593] width 15 height 15
type input "28"
type input "$59.64"
click at [349, 591] on icon "button" at bounding box center [344, 593] width 15 height 15
type input "29"
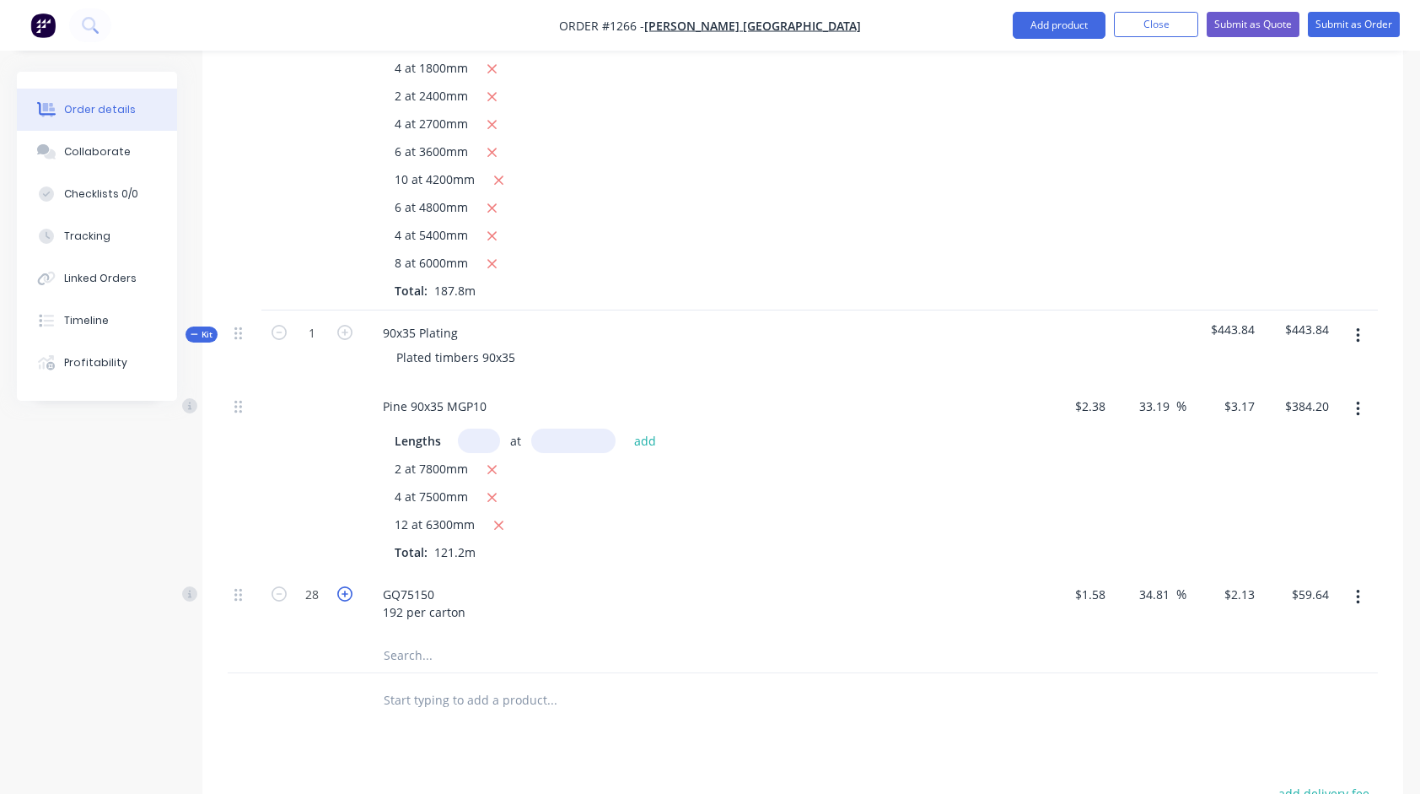
type input "$61.77"
click at [349, 591] on icon "button" at bounding box center [344, 593] width 15 height 15
type input "30"
type input "$63.90"
click at [349, 591] on icon "button" at bounding box center [344, 593] width 15 height 15
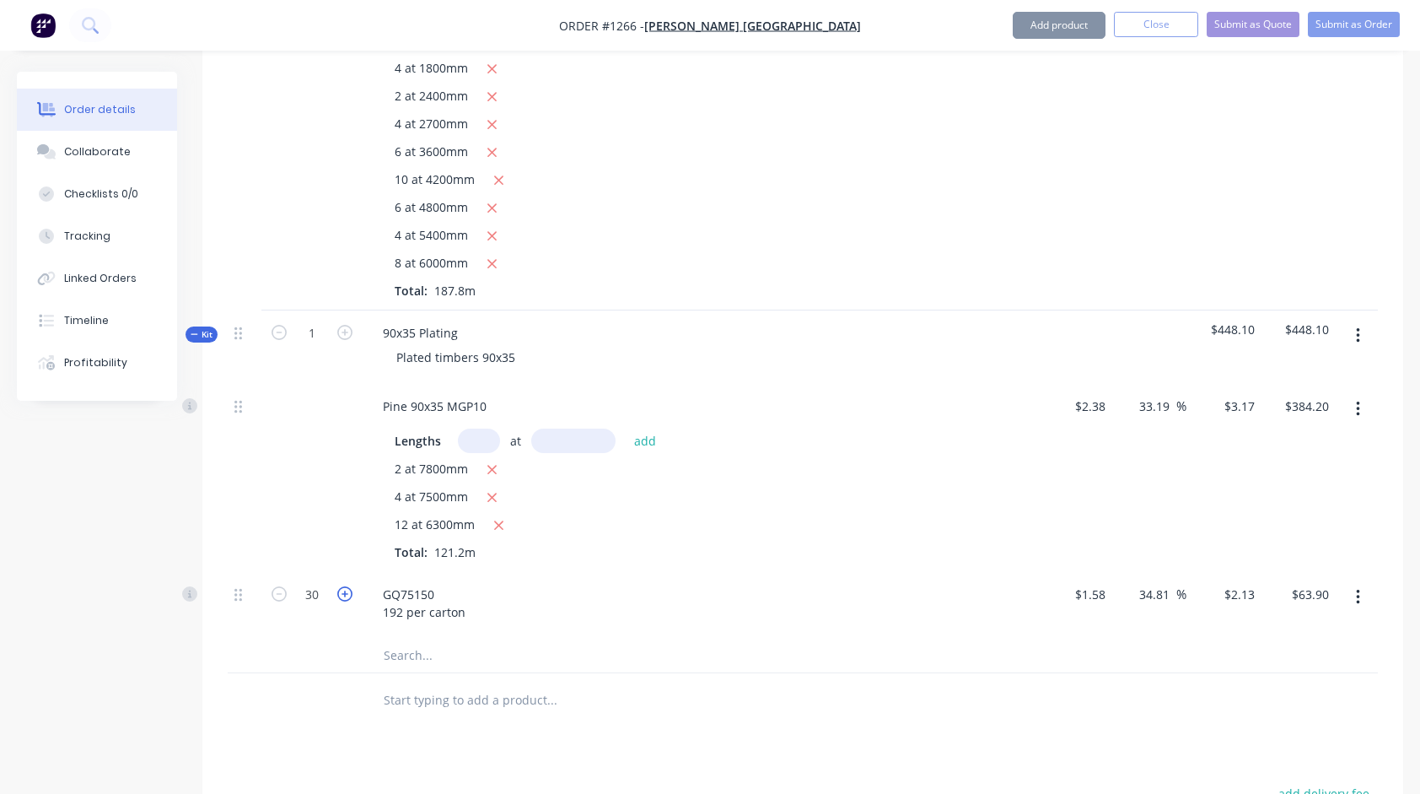
type input "31"
type input "$66.03"
click at [349, 591] on icon "button" at bounding box center [344, 593] width 15 height 15
type input "32"
type input "$68.16"
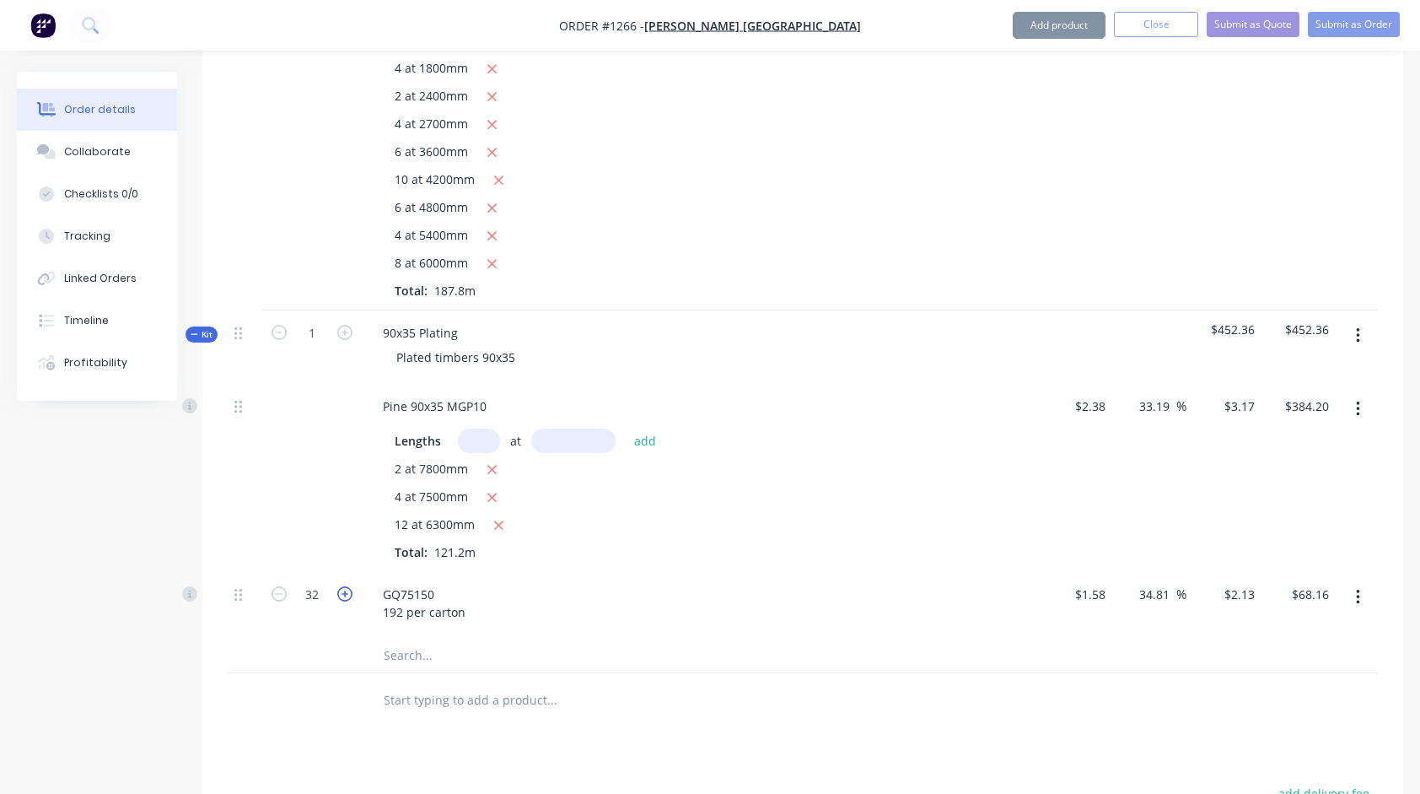
click at [349, 591] on icon "button" at bounding box center [344, 593] width 15 height 15
type input "33"
type input "$70.29"
click at [349, 591] on icon "button" at bounding box center [344, 593] width 15 height 15
type input "34"
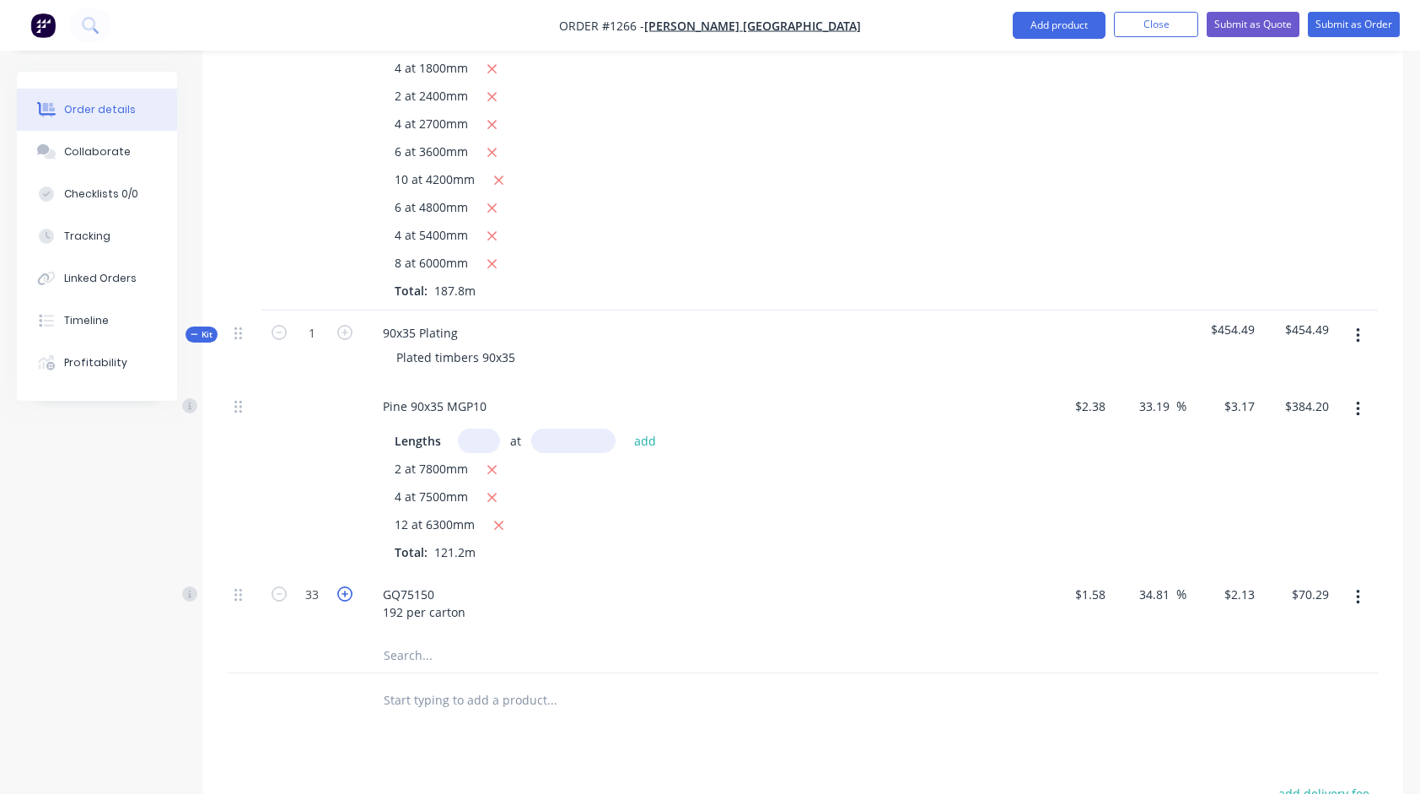
type input "$72.42"
click at [349, 591] on icon "button" at bounding box center [344, 593] width 15 height 15
type input "35"
type input "$74.55"
click at [349, 591] on icon "button" at bounding box center [344, 593] width 15 height 15
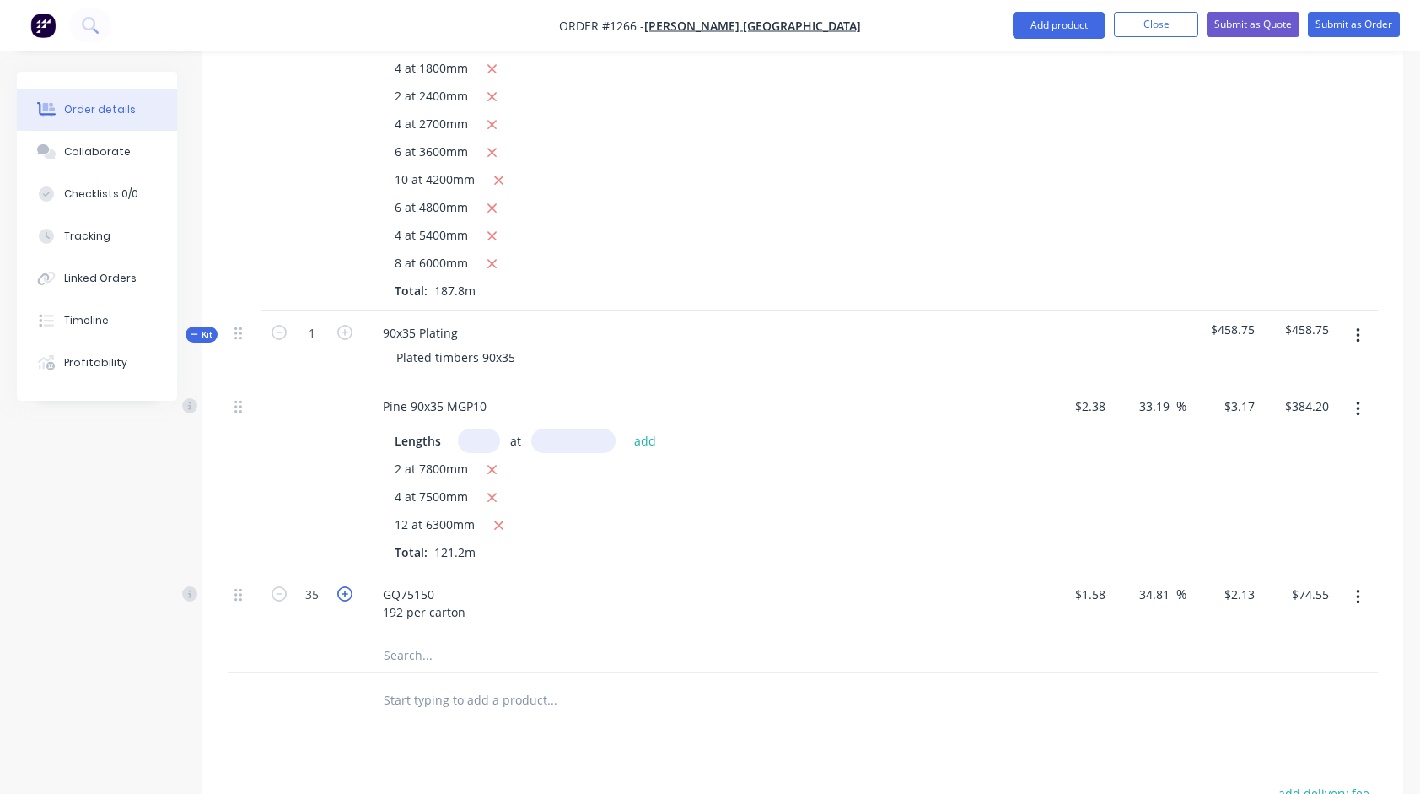
type input "36"
type input "$76.68"
click at [848, 515] on div "12 at 6300mm" at bounding box center [700, 525] width 611 height 21
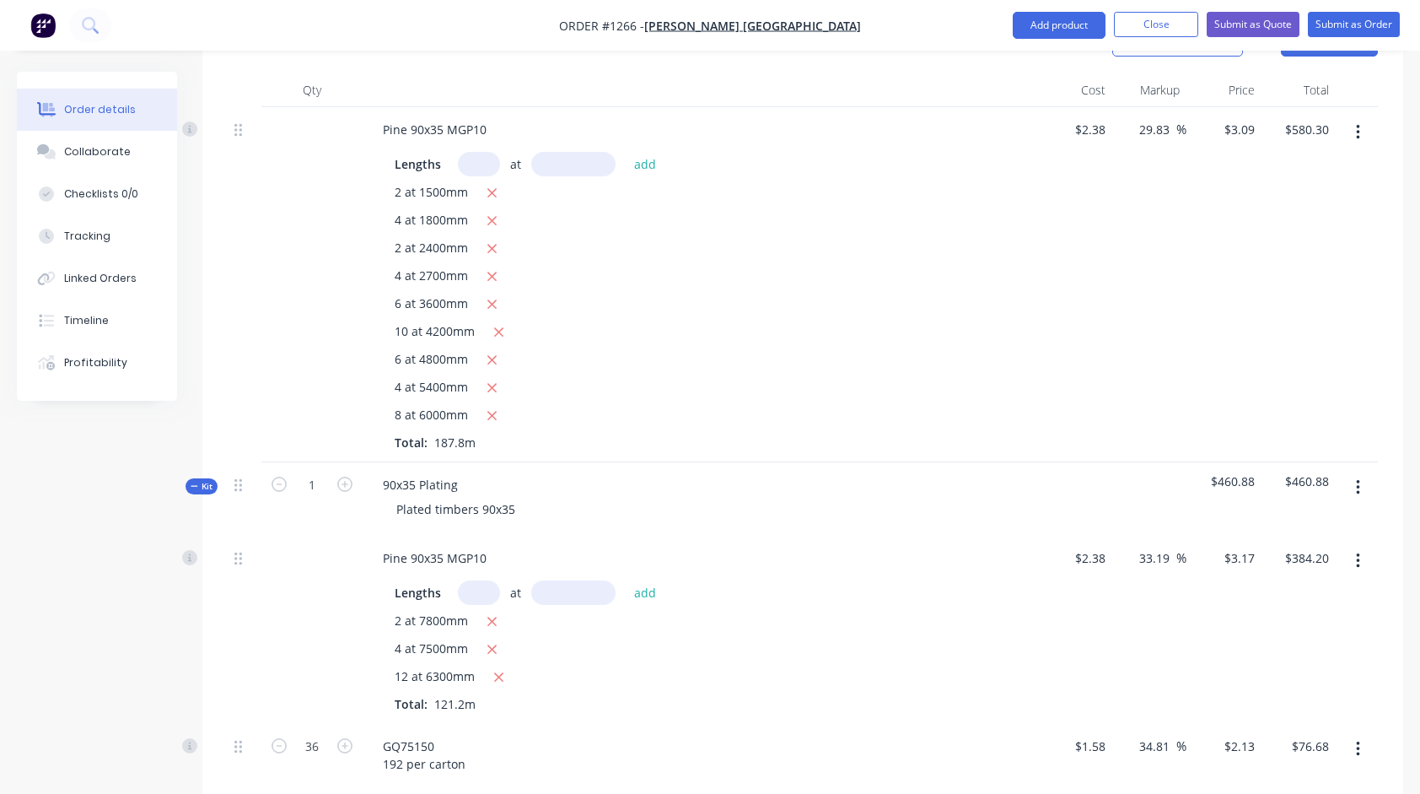
scroll to position [424, 0]
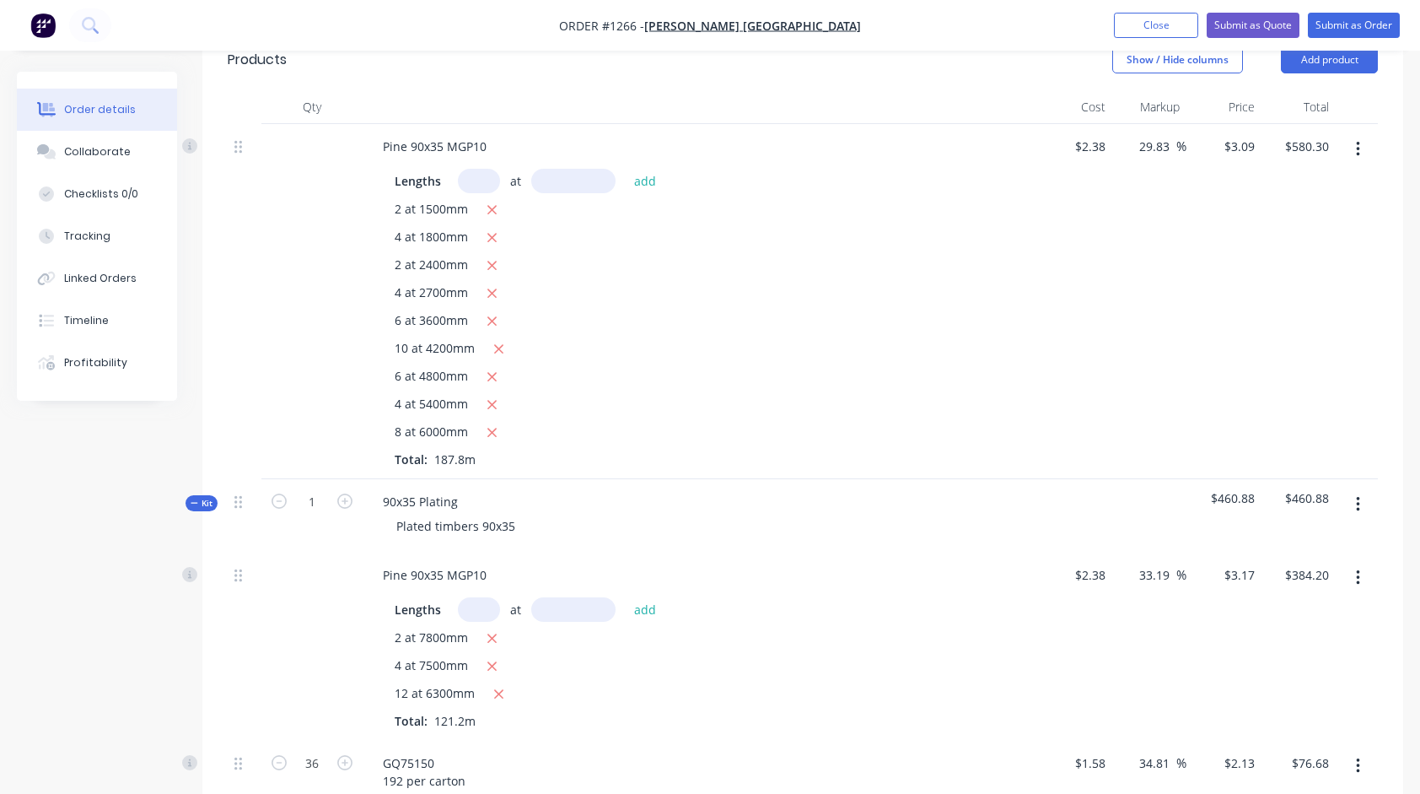
click at [472, 184] on input "text" at bounding box center [479, 181] width 42 height 24
type input "32"
type input "3300"
click at [626, 169] on button "add" at bounding box center [646, 180] width 40 height 23
type input "$906.61"
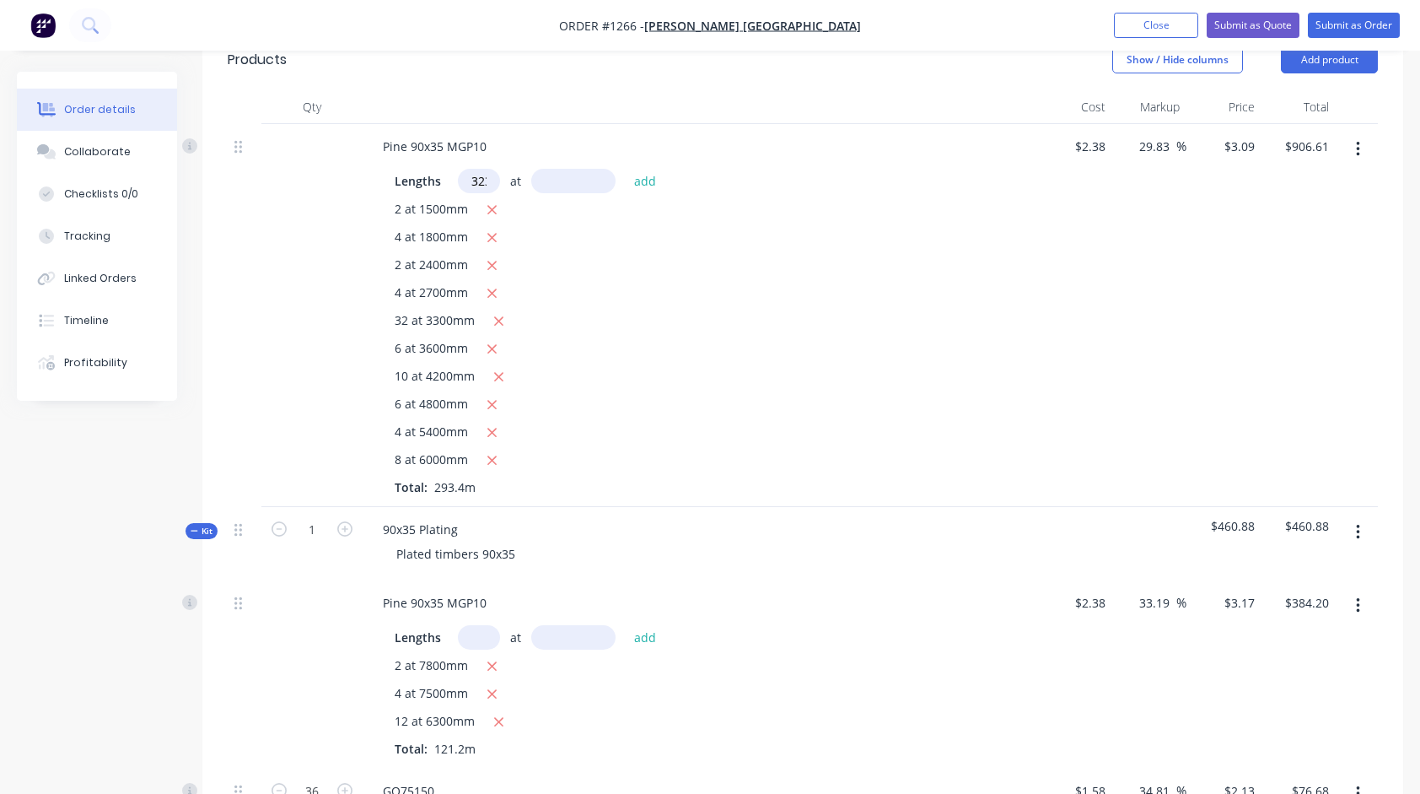
scroll to position [0, 5]
type input "323"
type input "2700"
click at [626, 169] on button "add" at bounding box center [646, 180] width 40 height 23
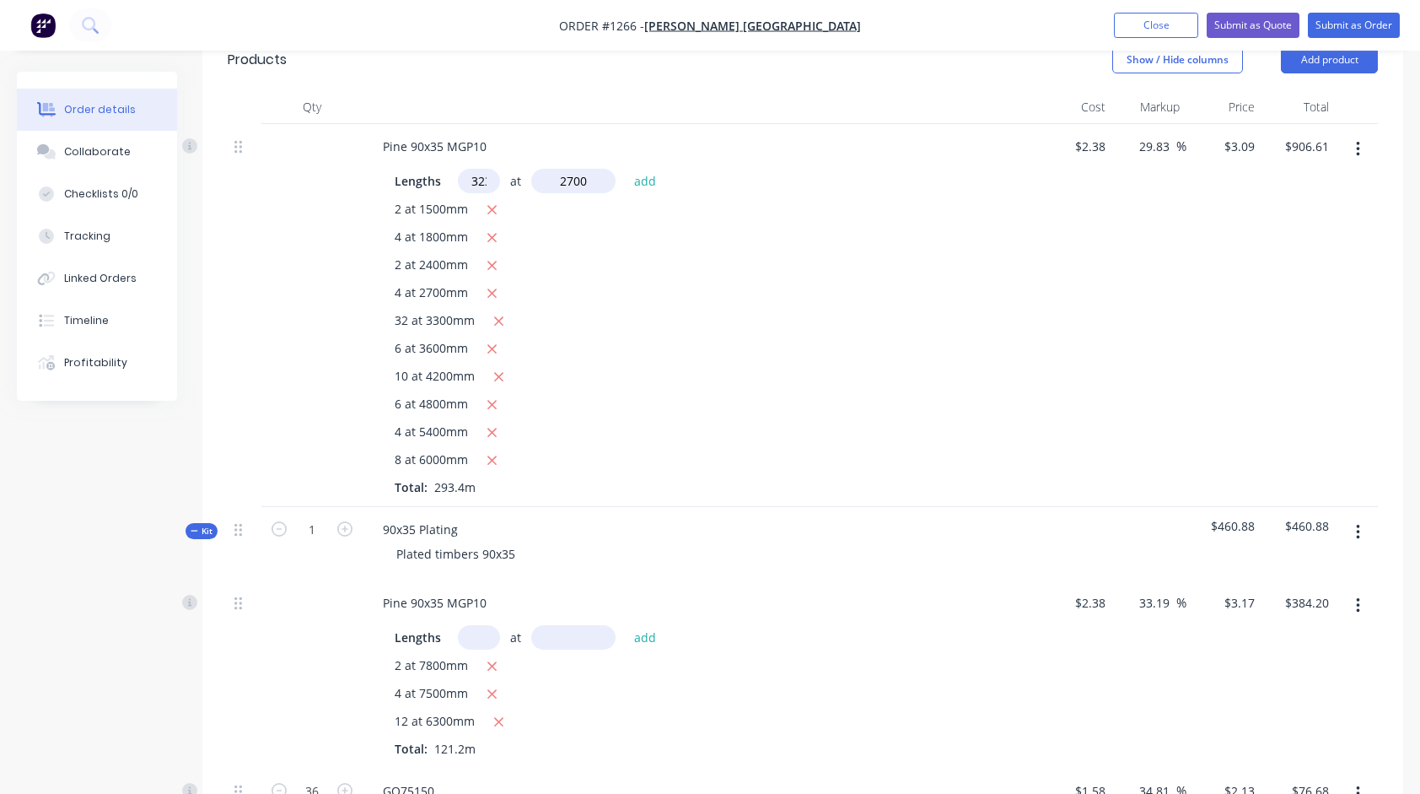
type input "$3,601.40"
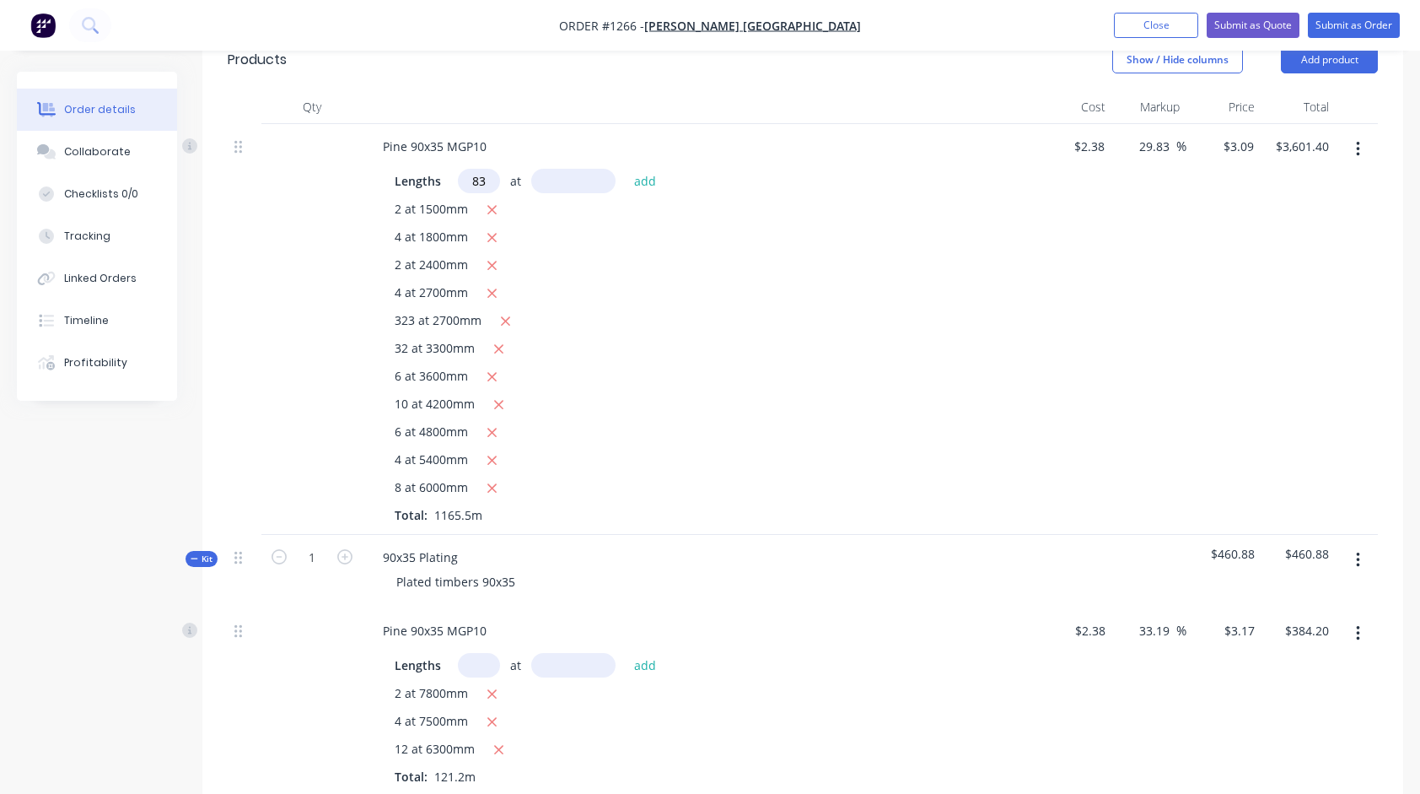
type input "8"
type input "3300"
click at [626, 169] on button "add" at bounding box center [646, 180] width 40 height 23
type input "$3,682.97"
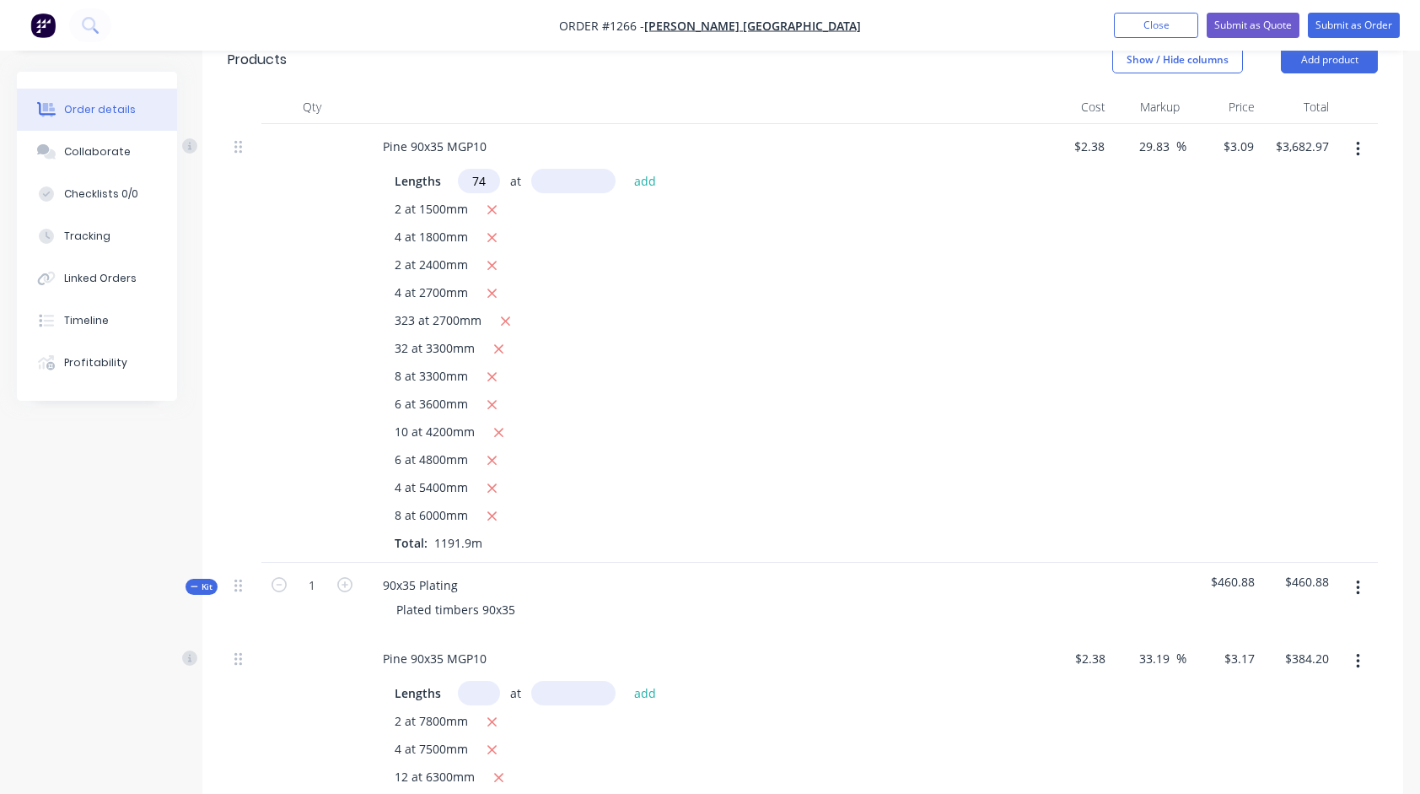
type input "74"
type input "2700"
click at [626, 169] on button "add" at bounding box center [646, 180] width 40 height 23
type input "$4,300.35"
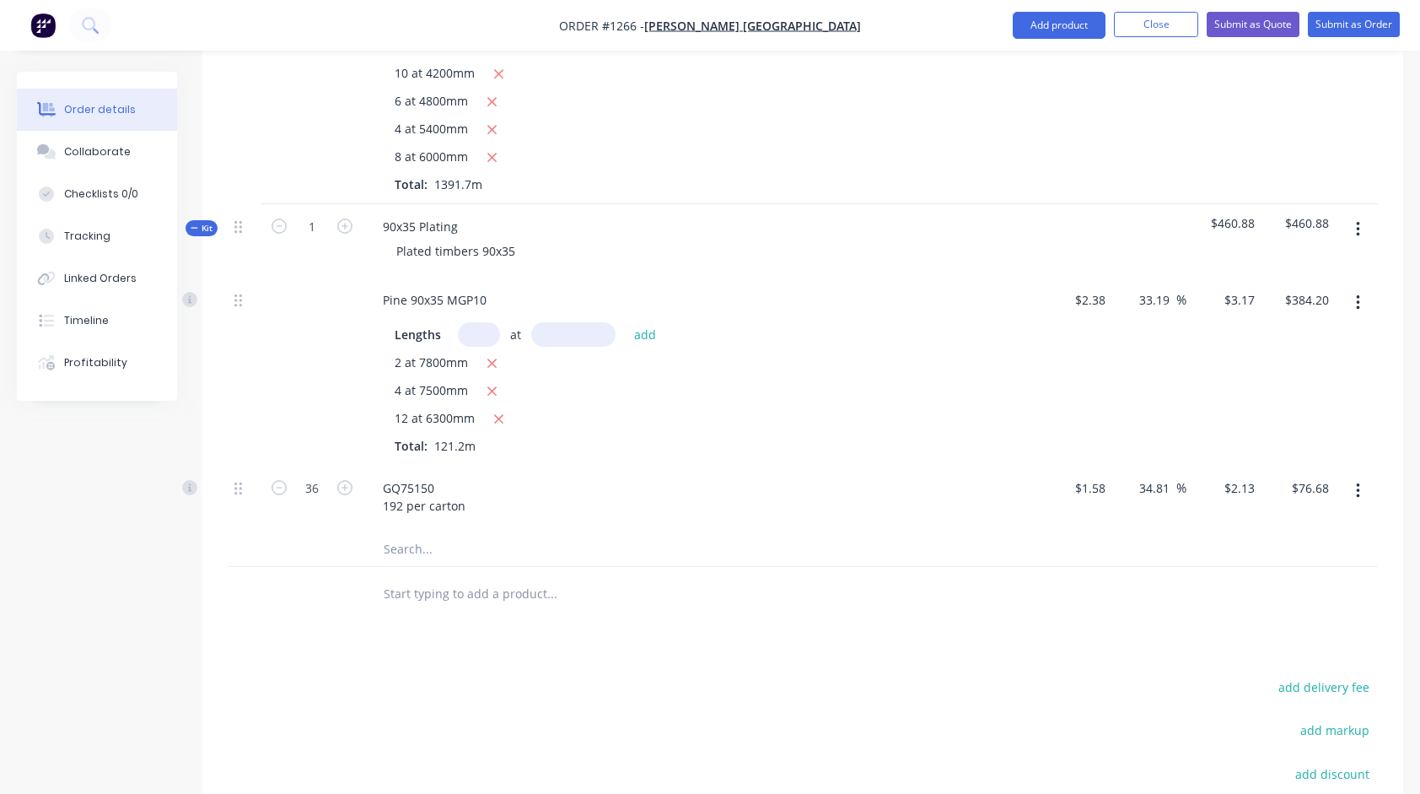
scroll to position [846, 0]
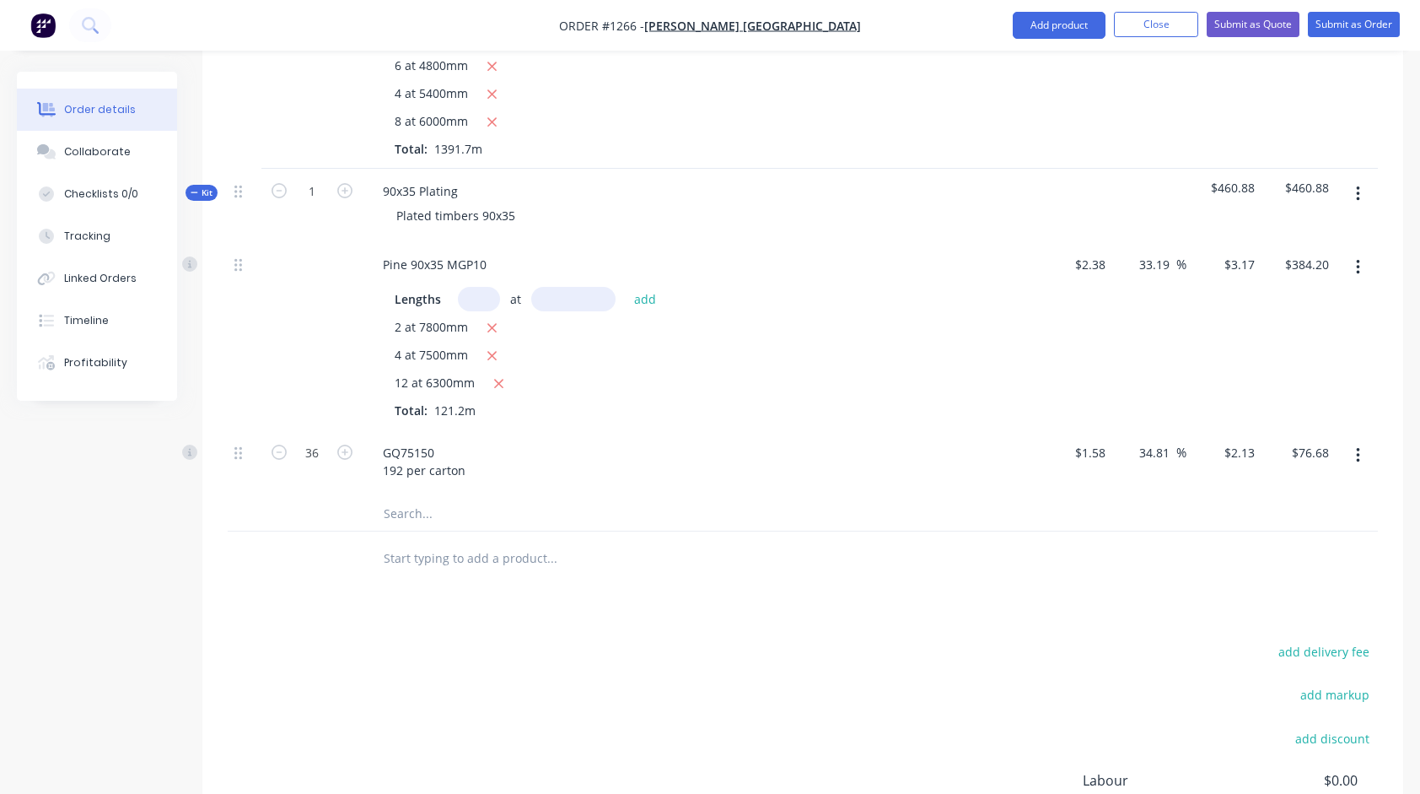
click at [525, 566] on input "text" at bounding box center [551, 558] width 337 height 34
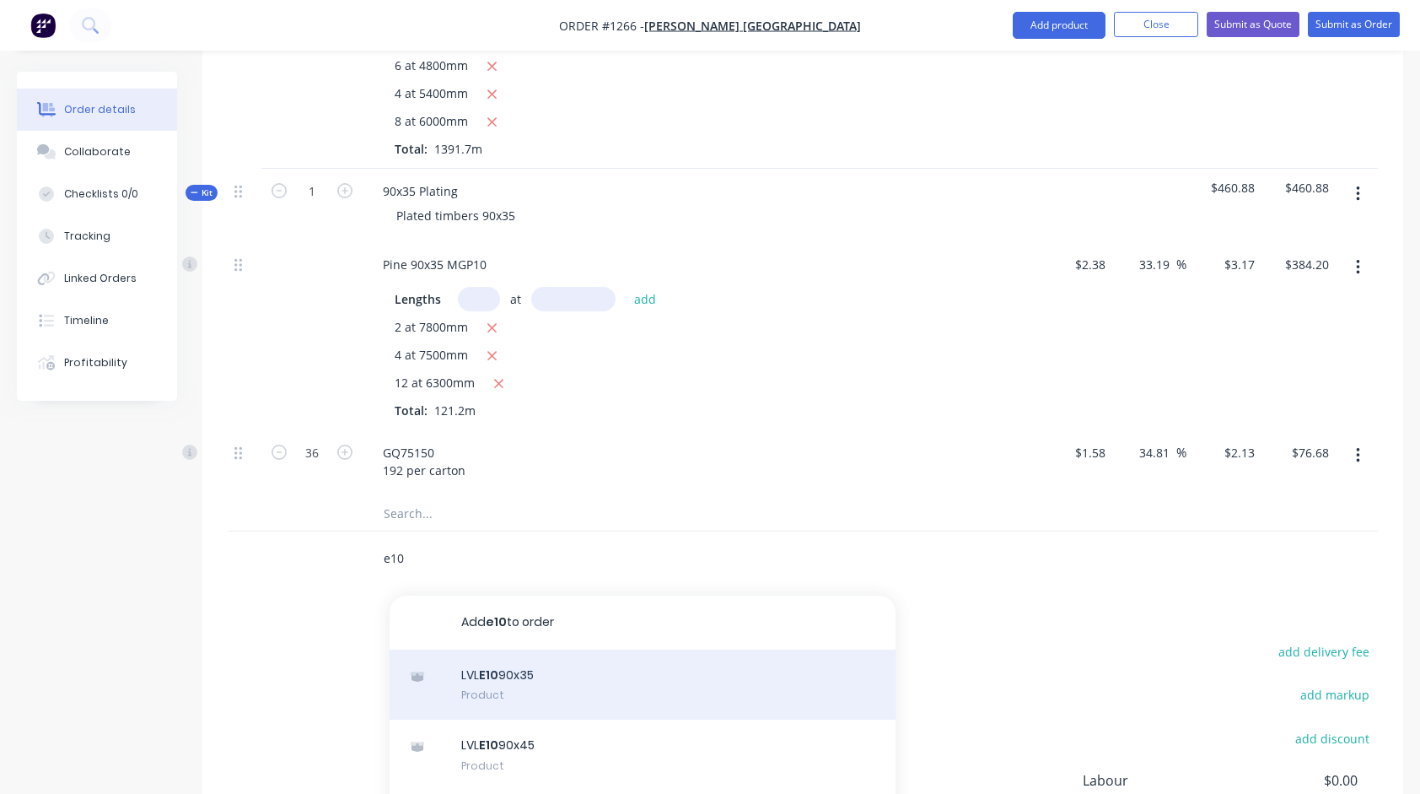
type input "e10"
click at [518, 675] on div "LVL E10 90x35 Product" at bounding box center [643, 684] width 506 height 71
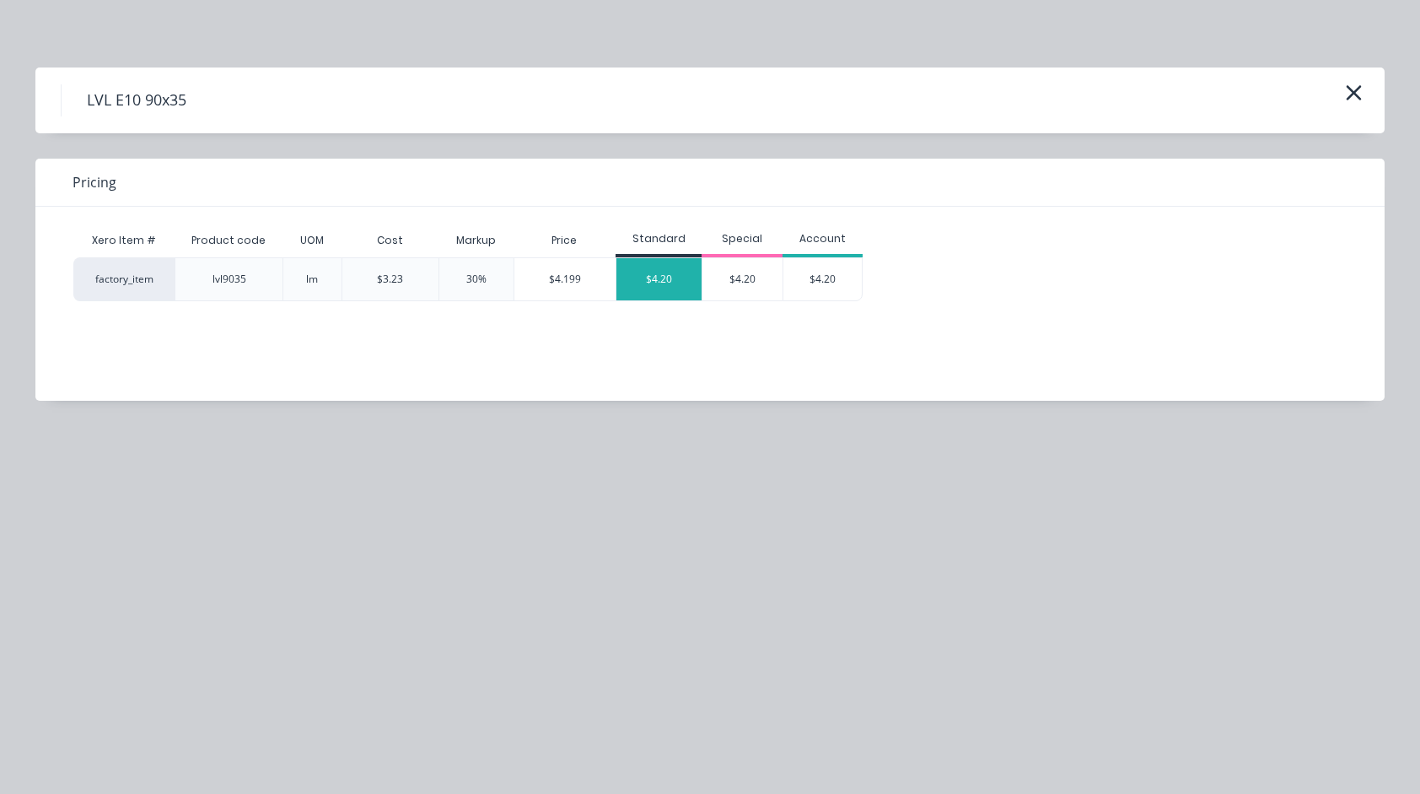
click at [653, 281] on div "$4.20" at bounding box center [658, 279] width 85 height 42
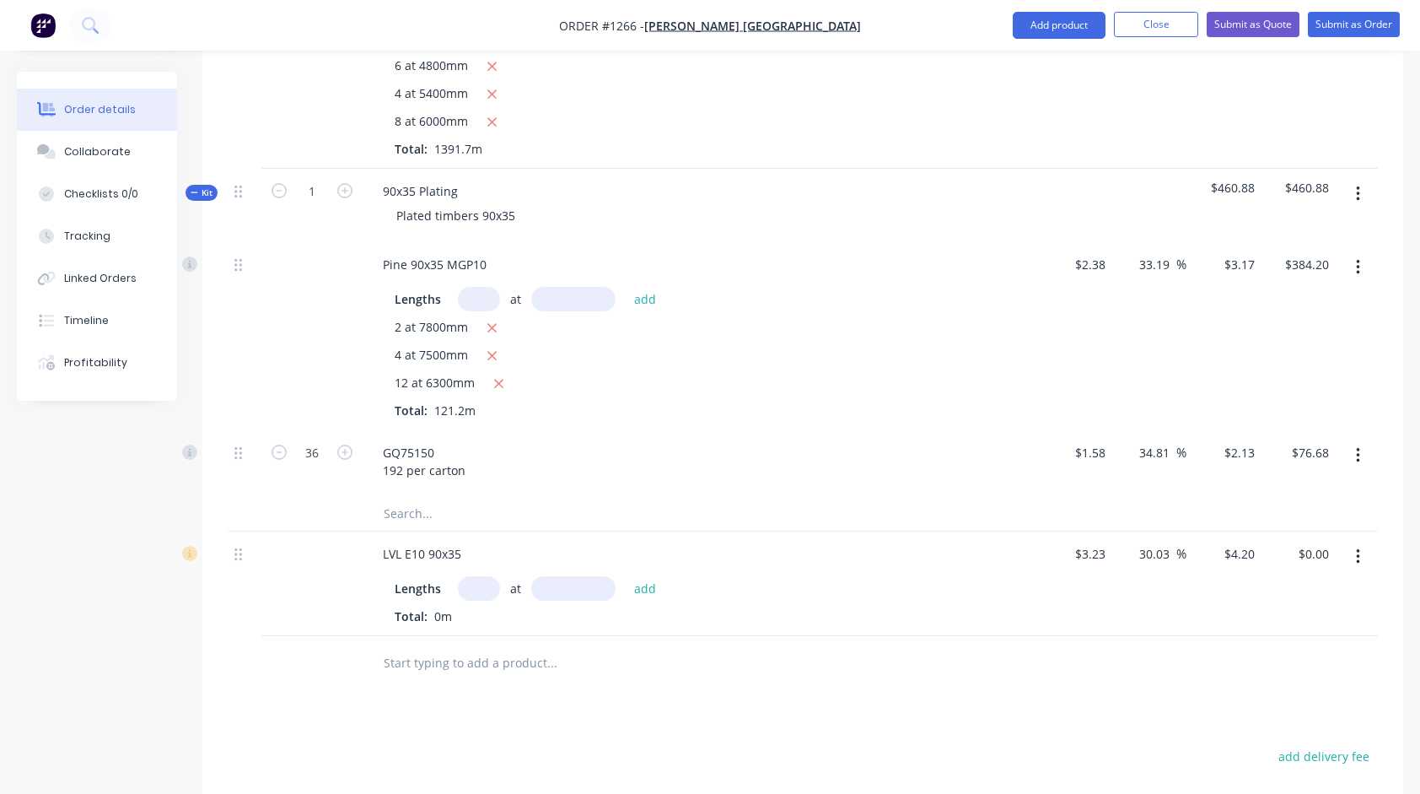
click at [471, 584] on input "text" at bounding box center [479, 588] width 42 height 24
type input "6"
type input "3"
type input "2700"
click at [626, 576] on button "add" at bounding box center [646, 587] width 40 height 23
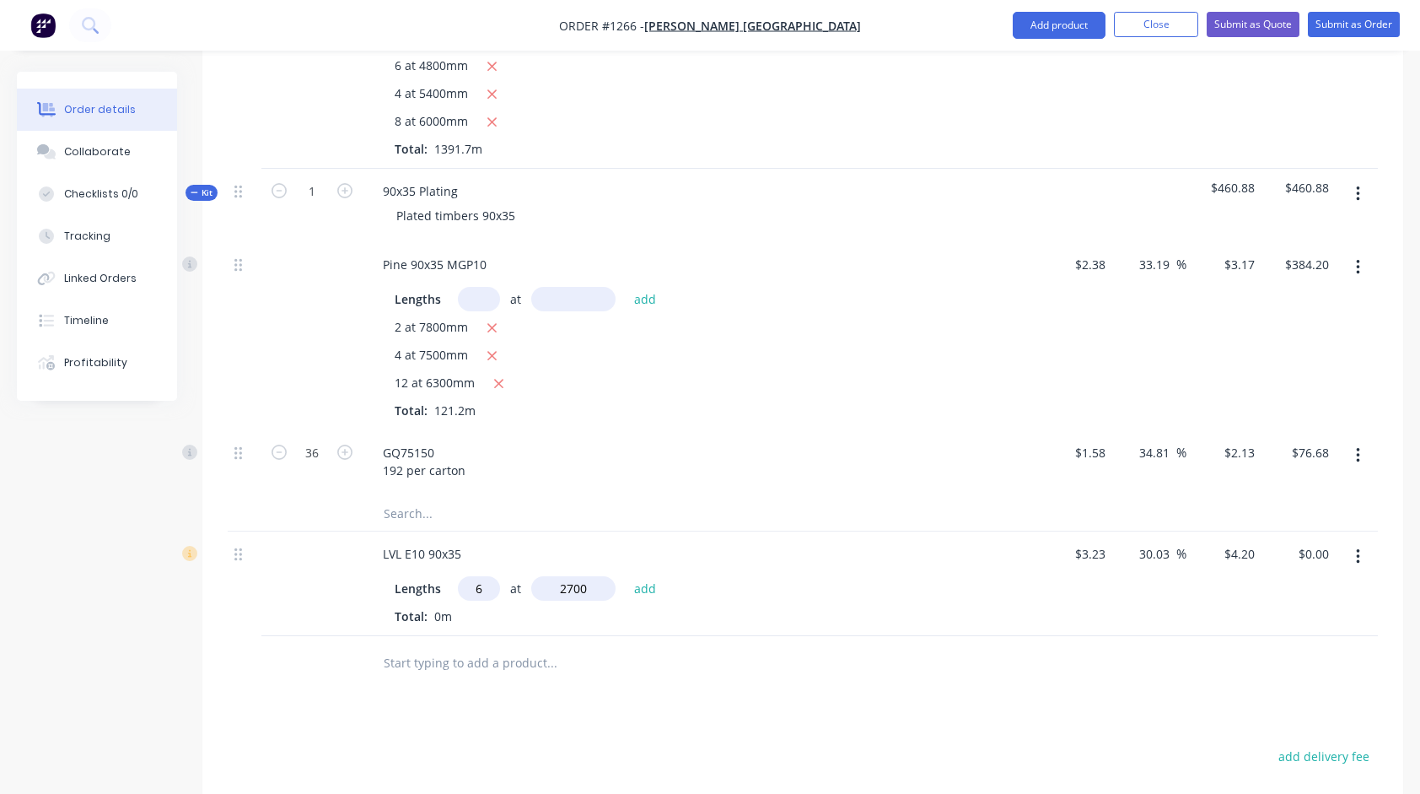
type input "$68.04"
click at [477, 685] on input "text" at bounding box center [551, 691] width 337 height 34
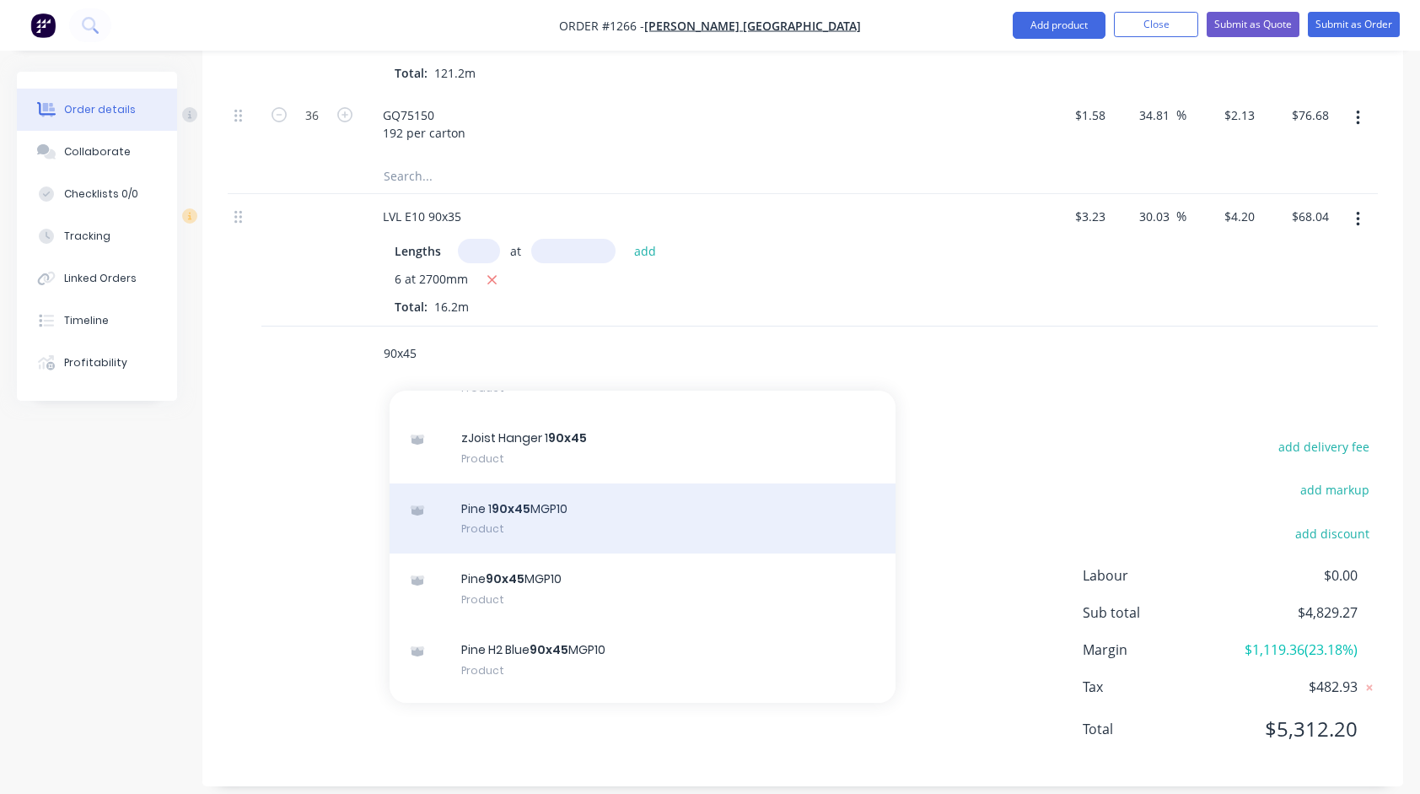
scroll to position [675, 0]
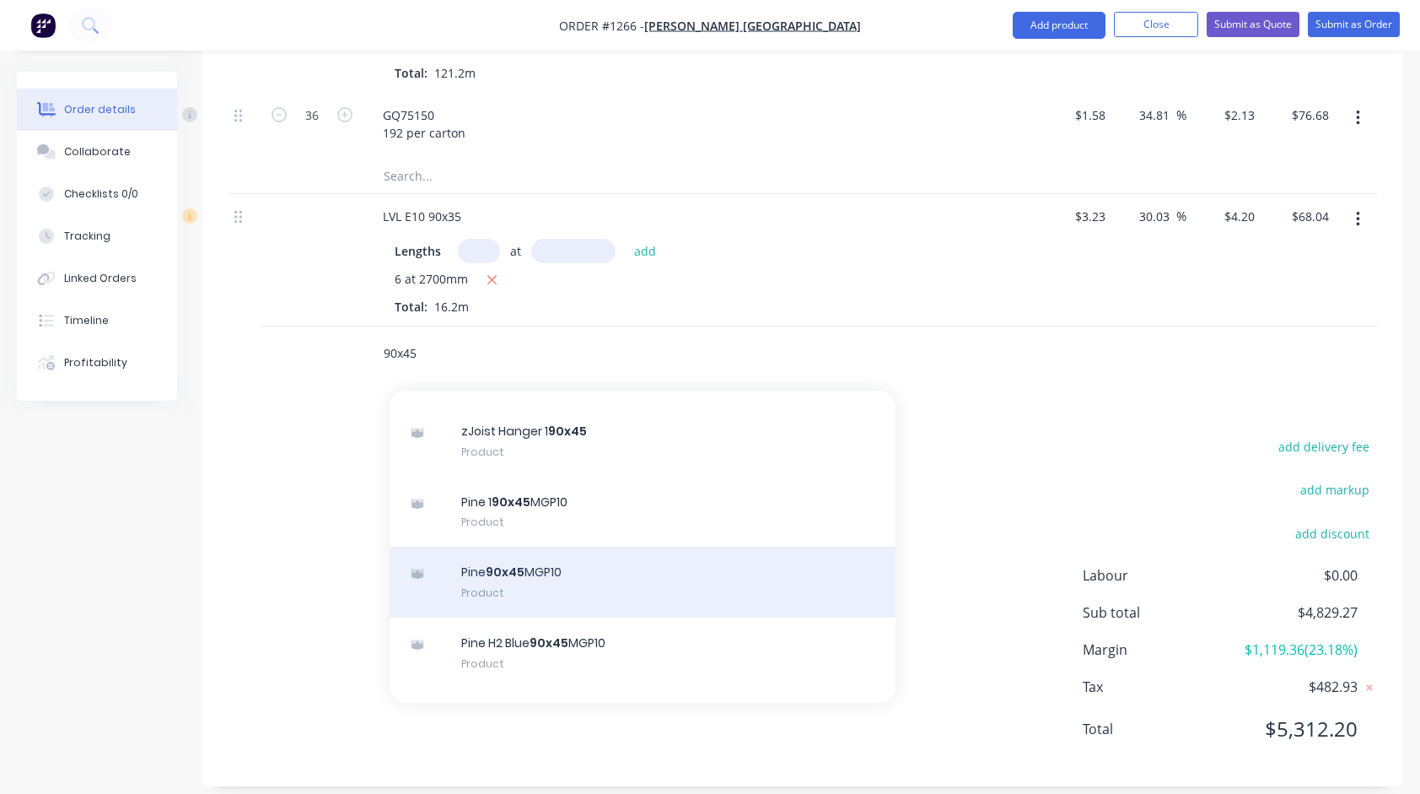
type input "90x45"
click at [526, 578] on div "Pine 90x45 MGP10 Product" at bounding box center [643, 581] width 506 height 71
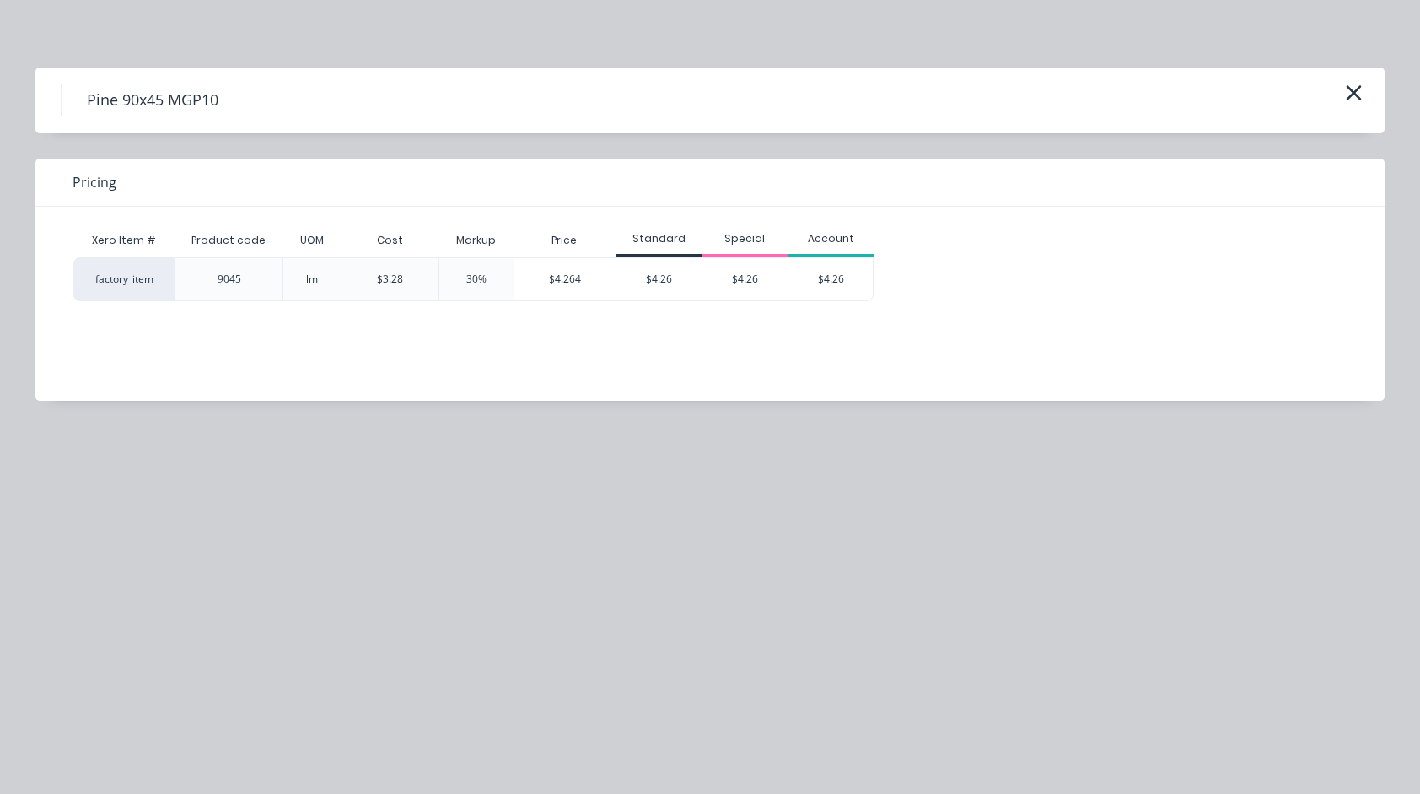
click at [659, 254] on div "Standard" at bounding box center [659, 240] width 86 height 34
click at [656, 270] on div "$4.26" at bounding box center [658, 279] width 85 height 42
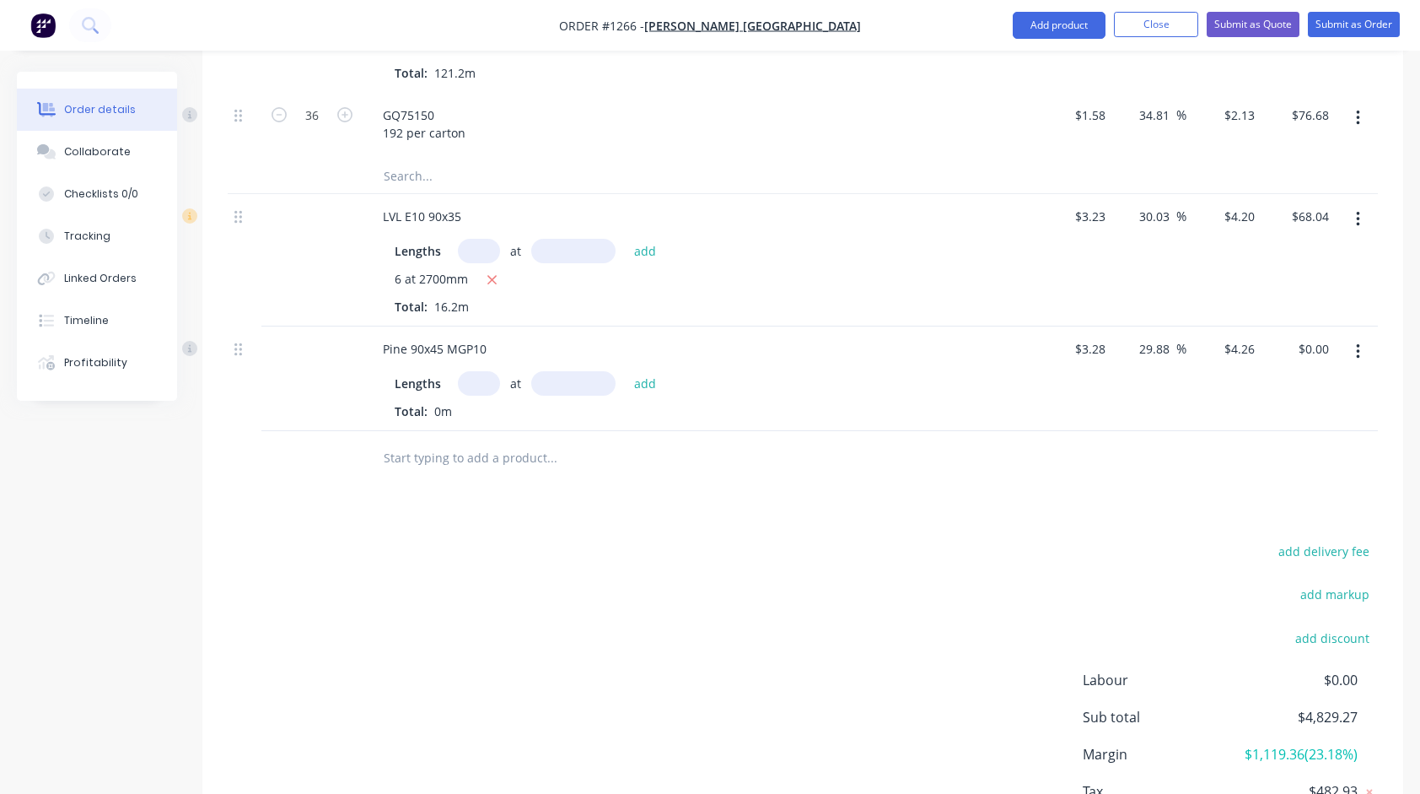
click at [465, 378] on input "text" at bounding box center [479, 383] width 42 height 24
type input "12"
type input "2700"
click at [626, 371] on button "add" at bounding box center [646, 382] width 40 height 23
type input "$138.02"
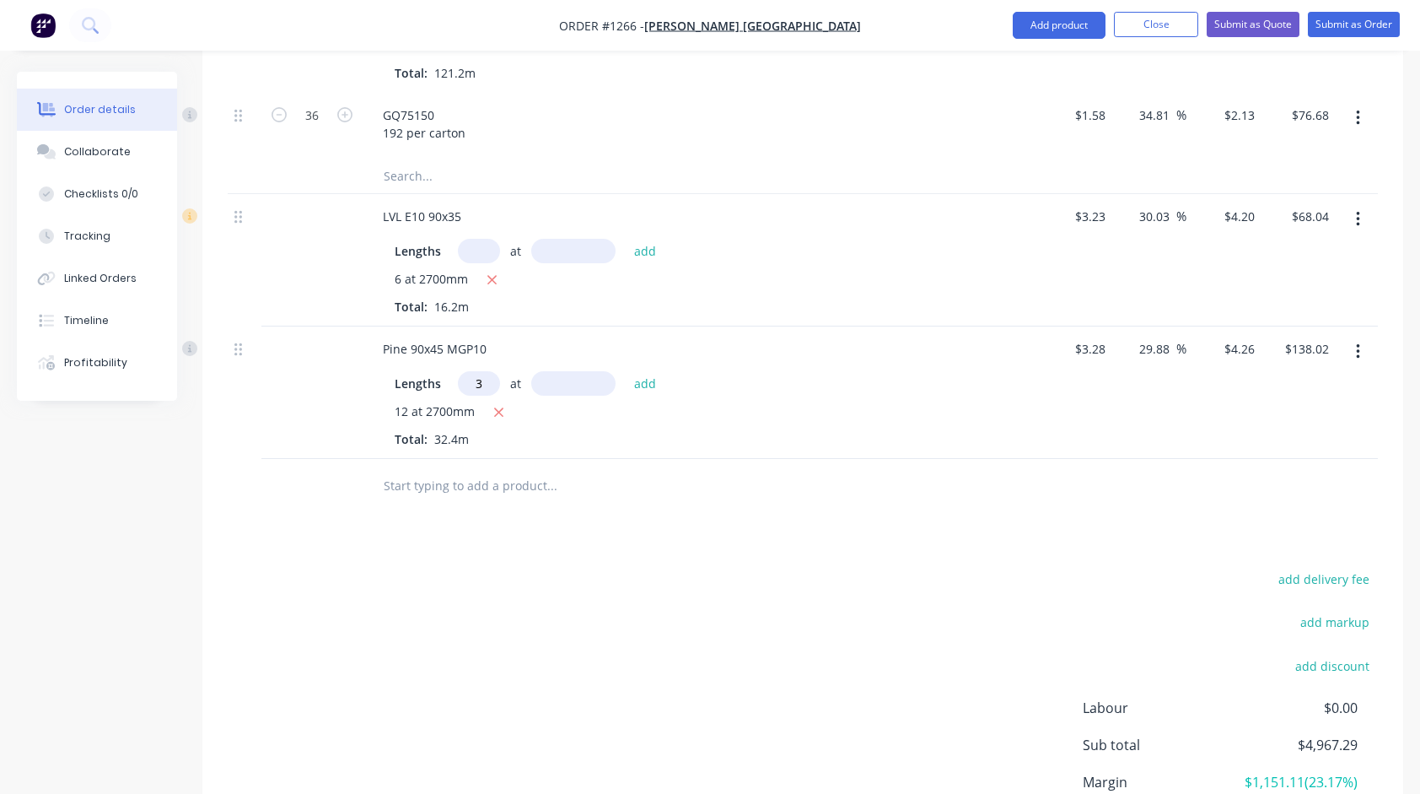
type input "3"
type input "3900"
click at [626, 371] on button "add" at bounding box center [646, 382] width 40 height 23
type input "$187.87"
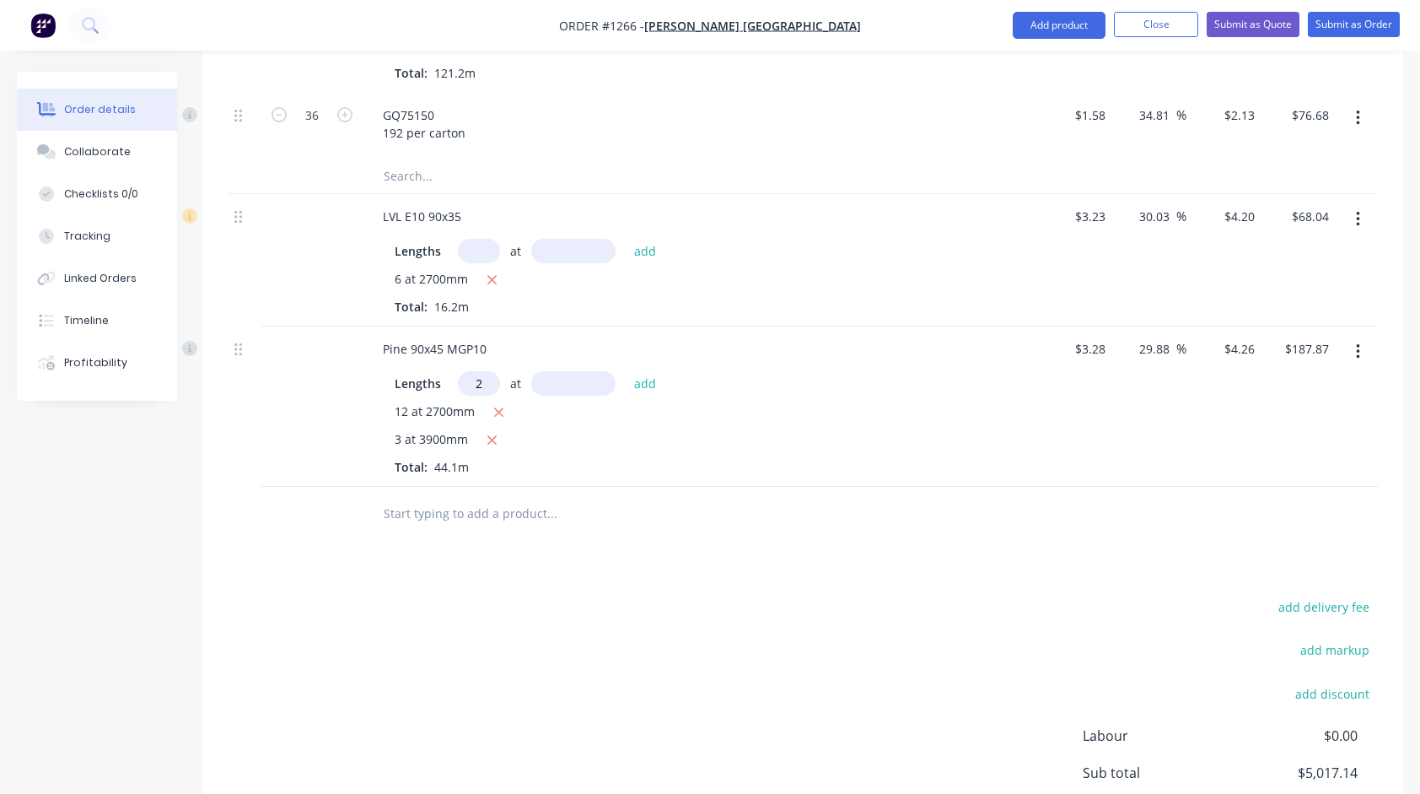
type input "2"
type input "2700"
click at [626, 371] on button "add" at bounding box center [646, 382] width 40 height 23
type input "$210.87"
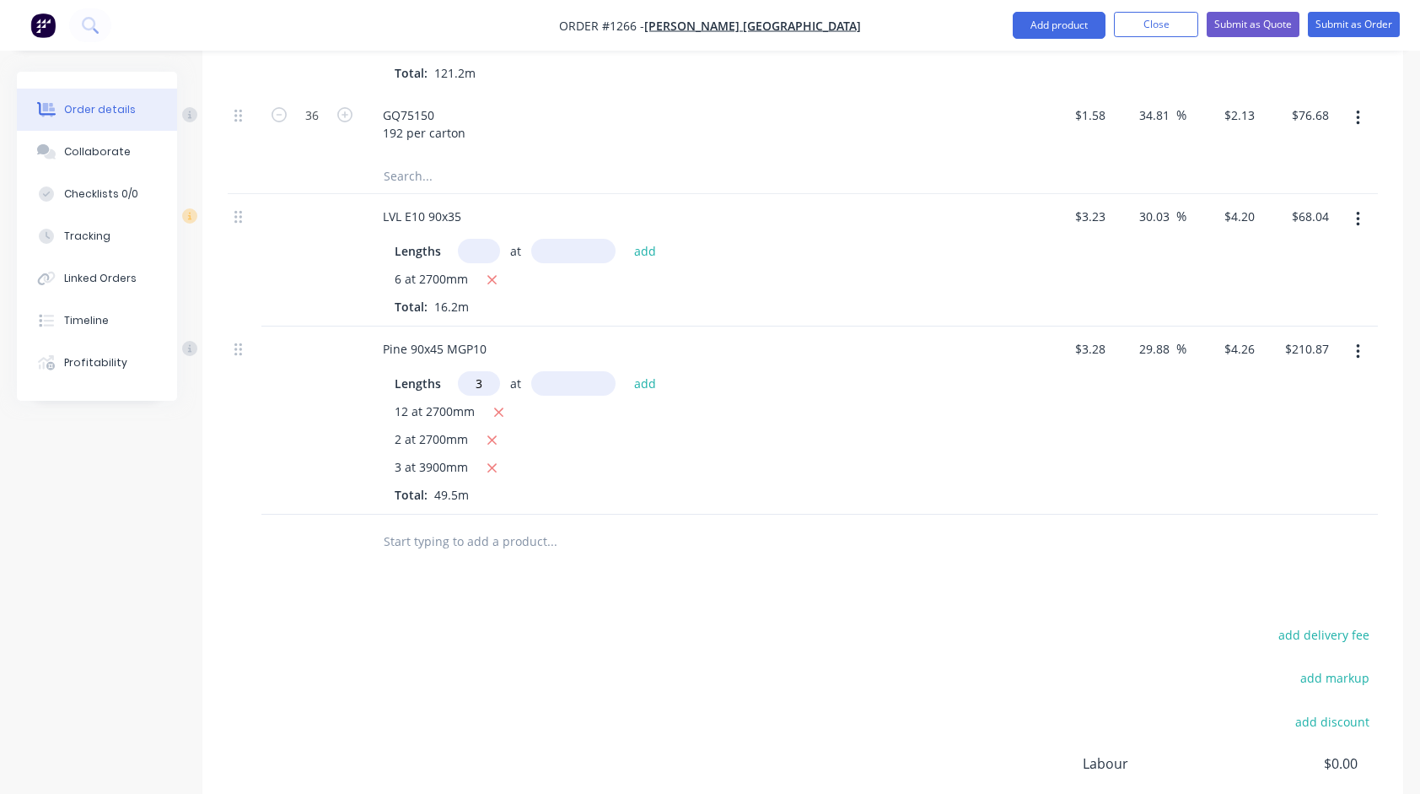
type input "3"
type input "1800"
click at [626, 371] on button "add" at bounding box center [646, 382] width 40 height 23
type input "$233.87"
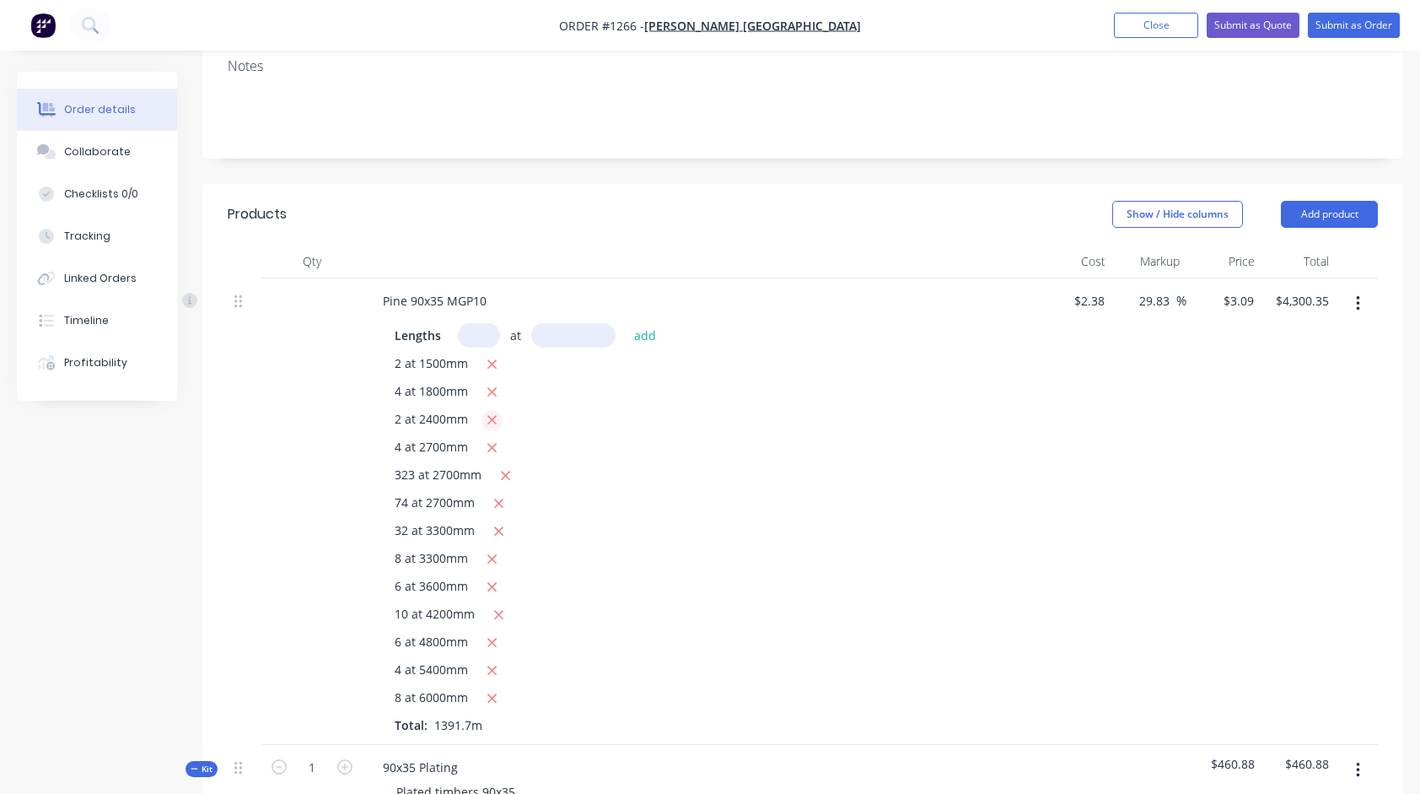
scroll to position [340, 0]
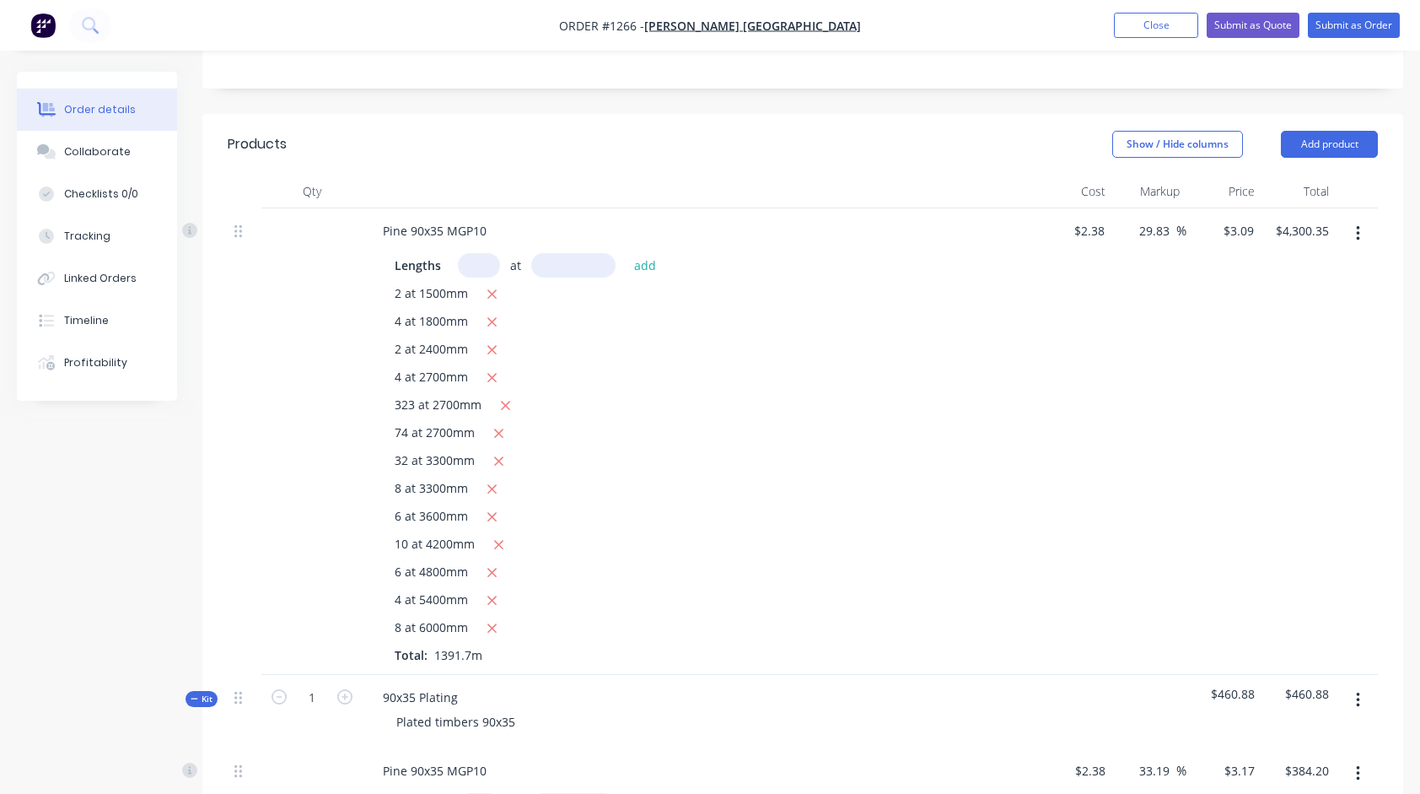
click at [479, 261] on input "text" at bounding box center [479, 265] width 42 height 24
type input "21"
type input "6000"
click at [626, 253] on button "add" at bounding box center [646, 264] width 40 height 23
type input "$4,689.69"
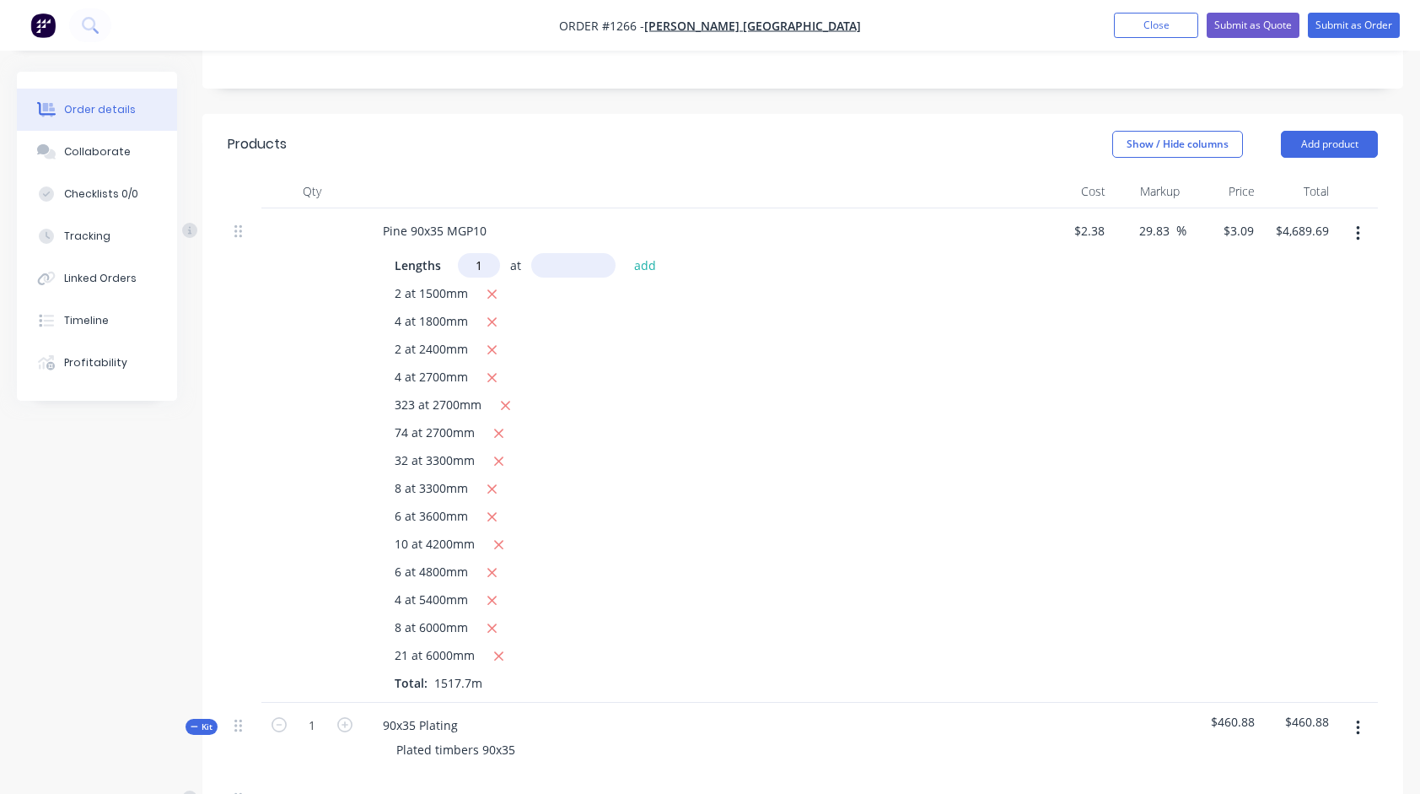
type input "1"
type input "4200"
click at [626, 253] on button "add" at bounding box center [646, 264] width 40 height 23
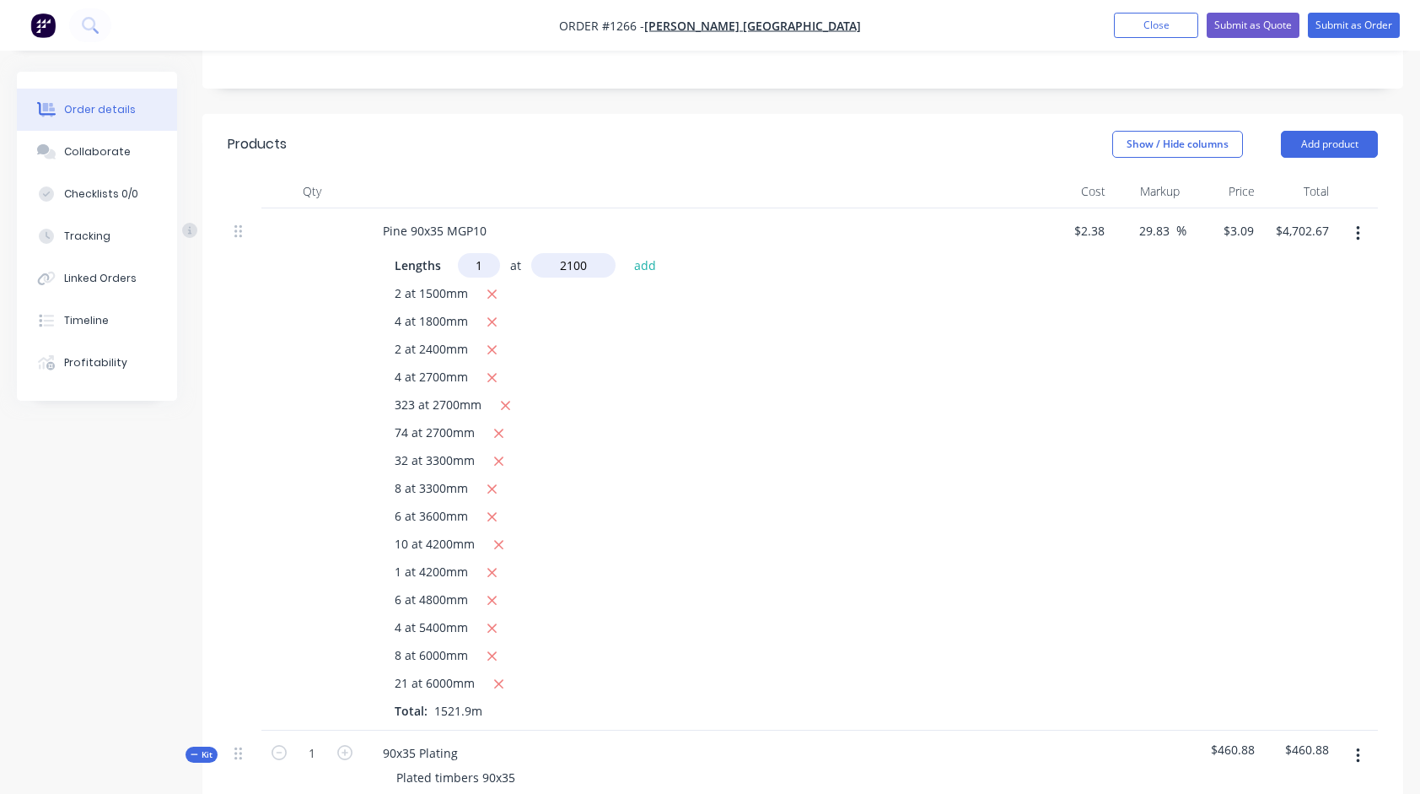
click at [626, 253] on button "add" at bounding box center [646, 264] width 40 height 23
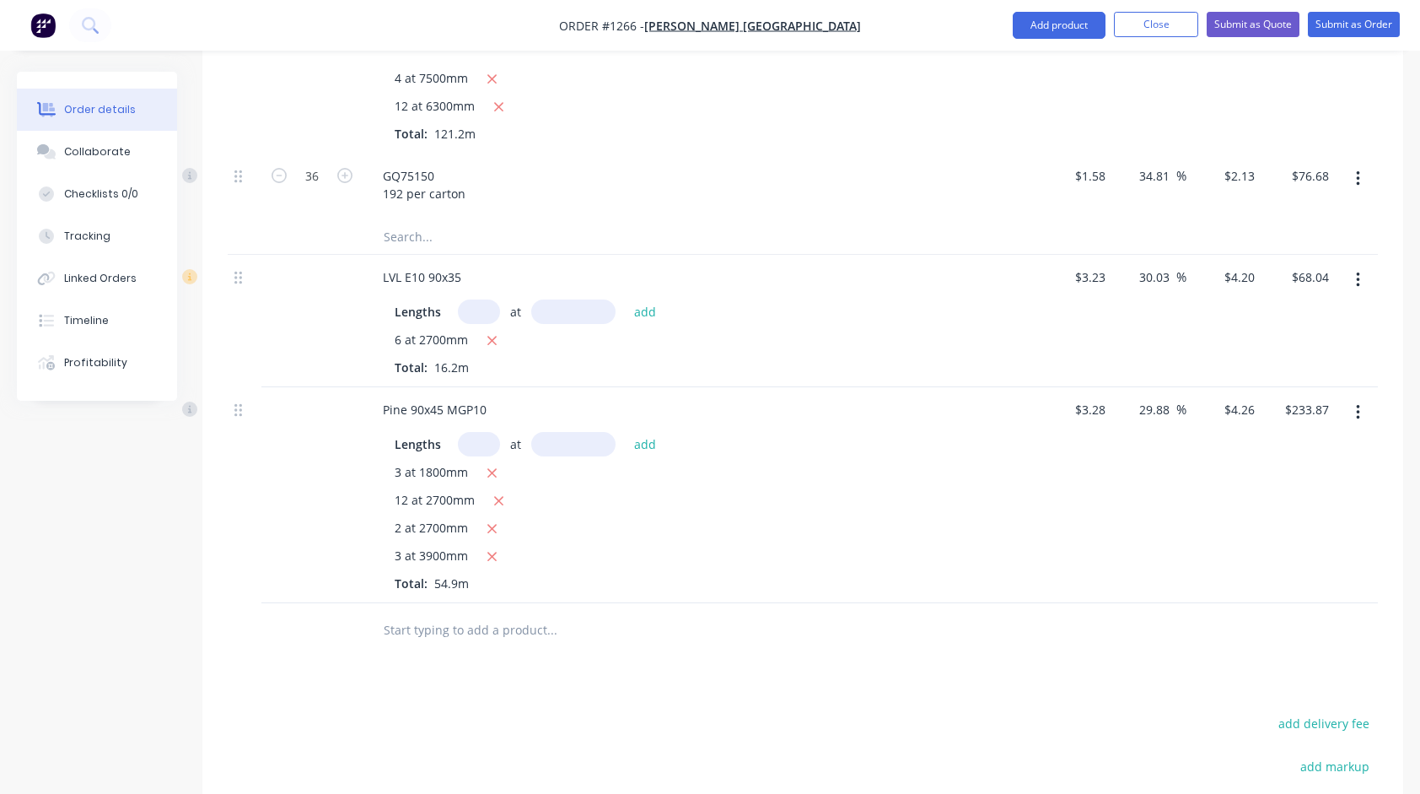
scroll to position [1267, 0]
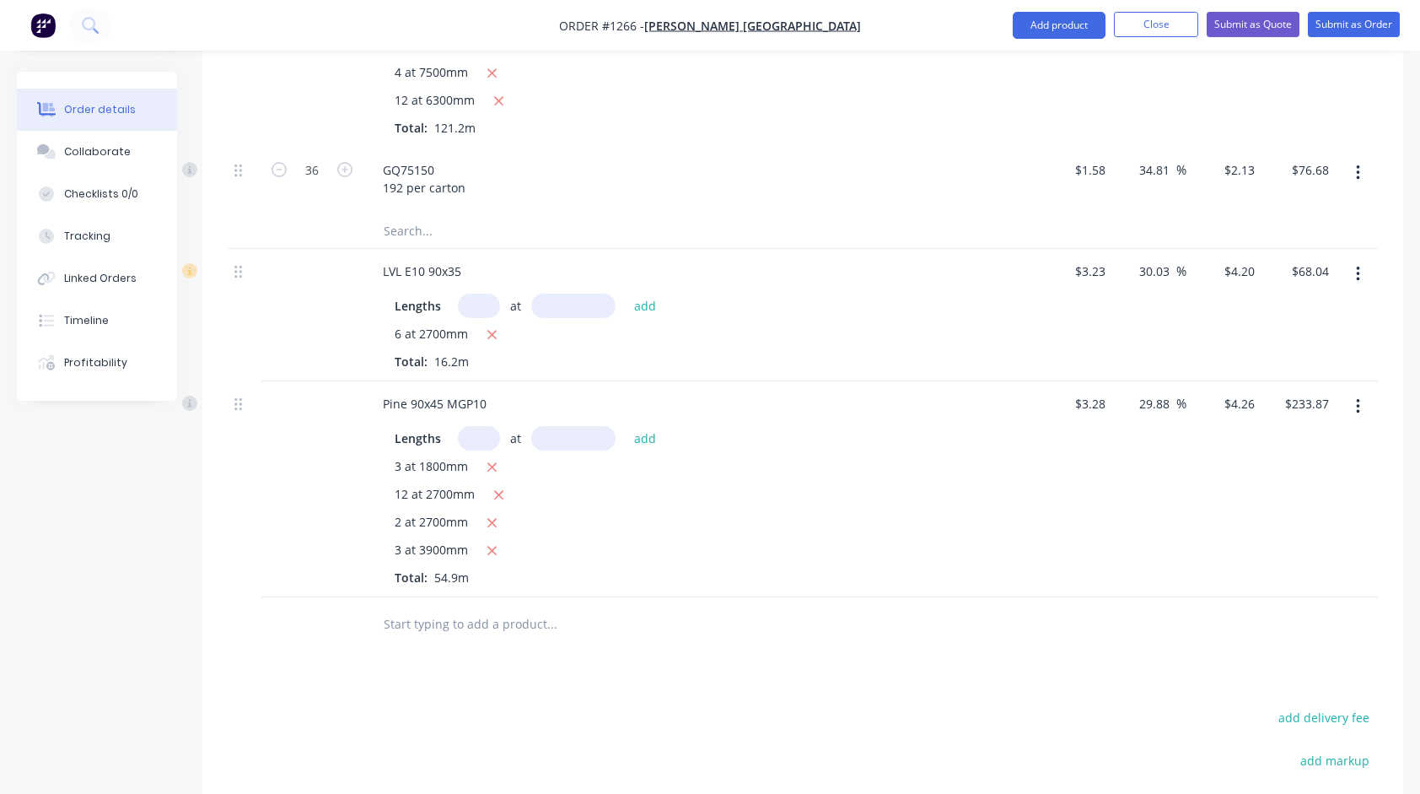
click at [530, 623] on input "text" at bounding box center [551, 624] width 337 height 34
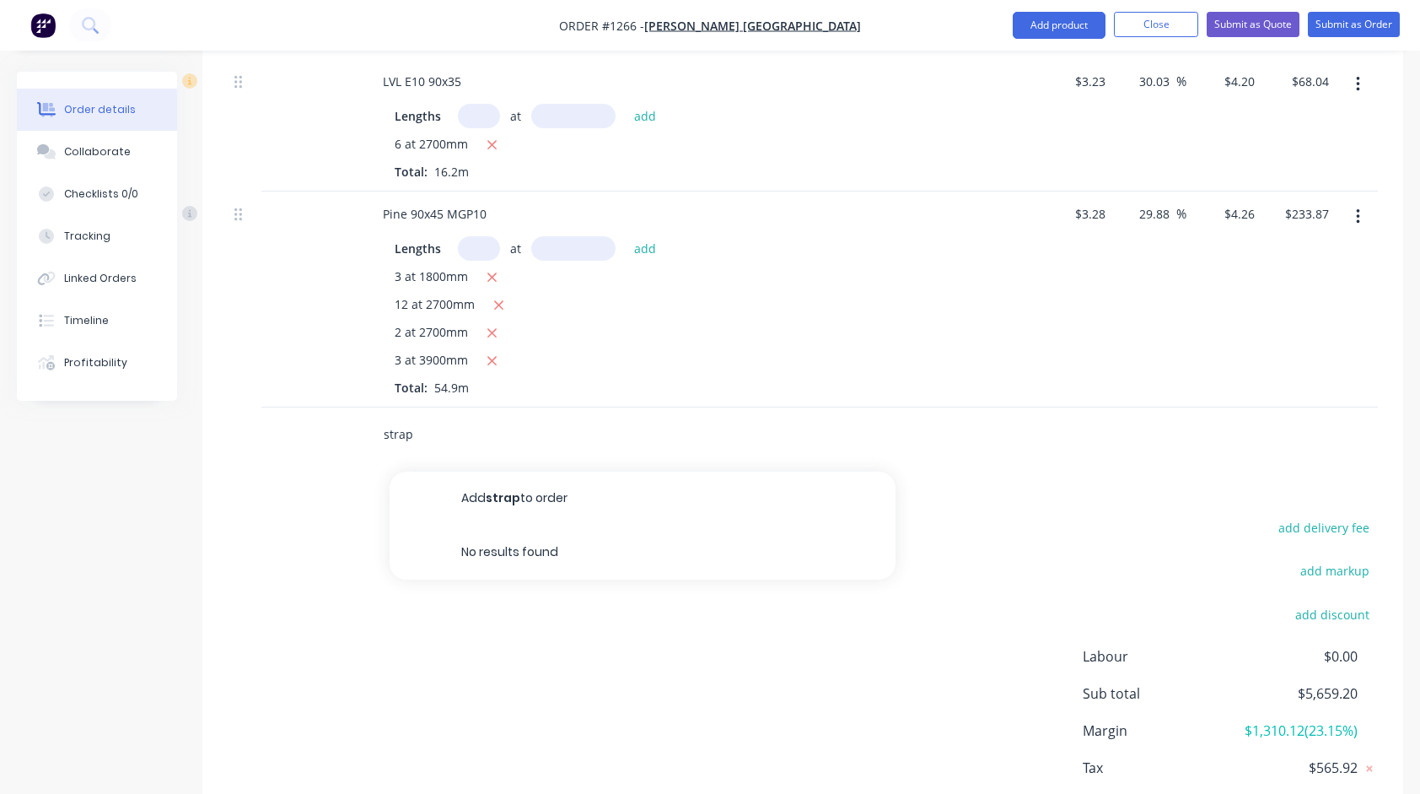
scroll to position [1520, 0]
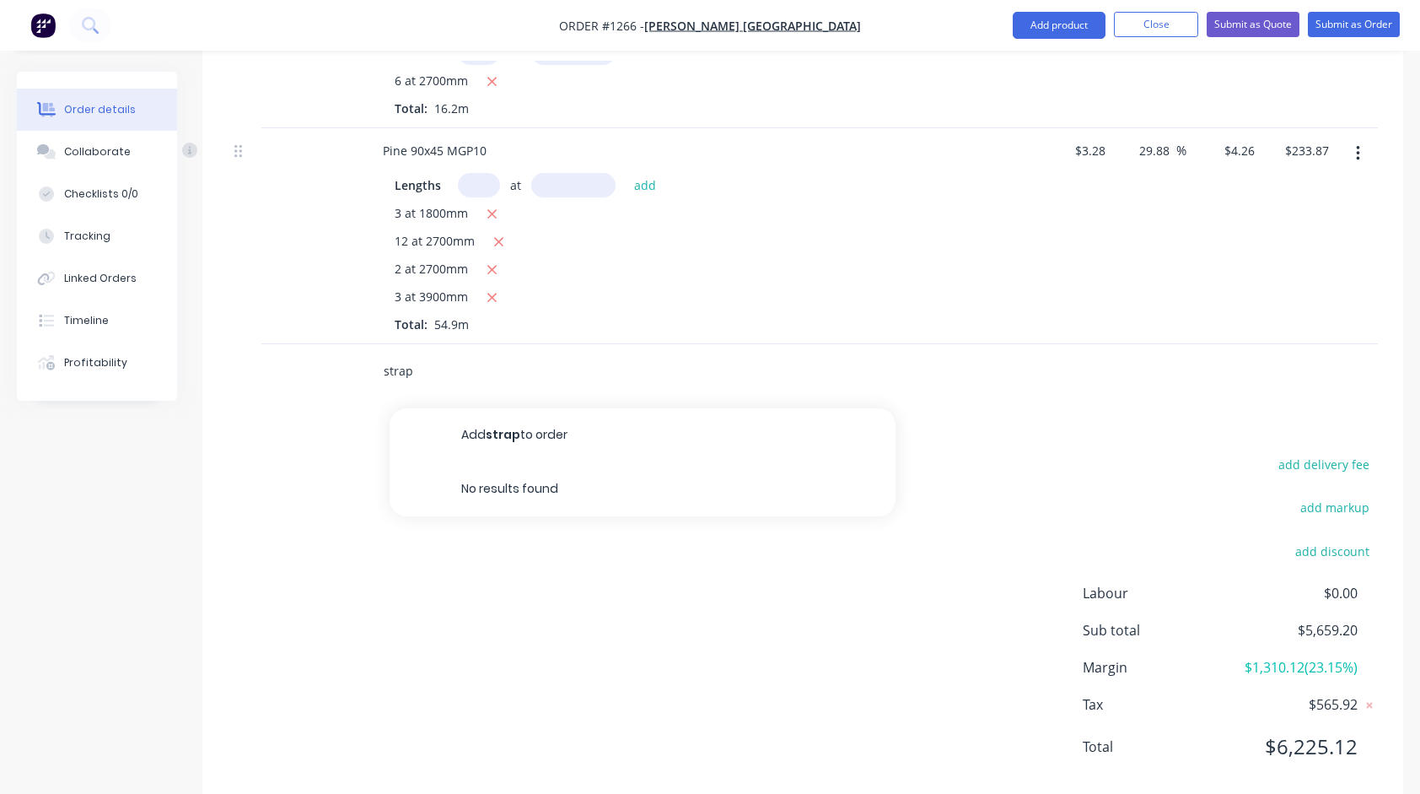
drag, startPoint x: 485, startPoint y: 366, endPoint x: 318, endPoint y: 363, distance: 167.0
click at [318, 363] on div "strap Add strap to order No results found" at bounding box center [803, 371] width 1150 height 55
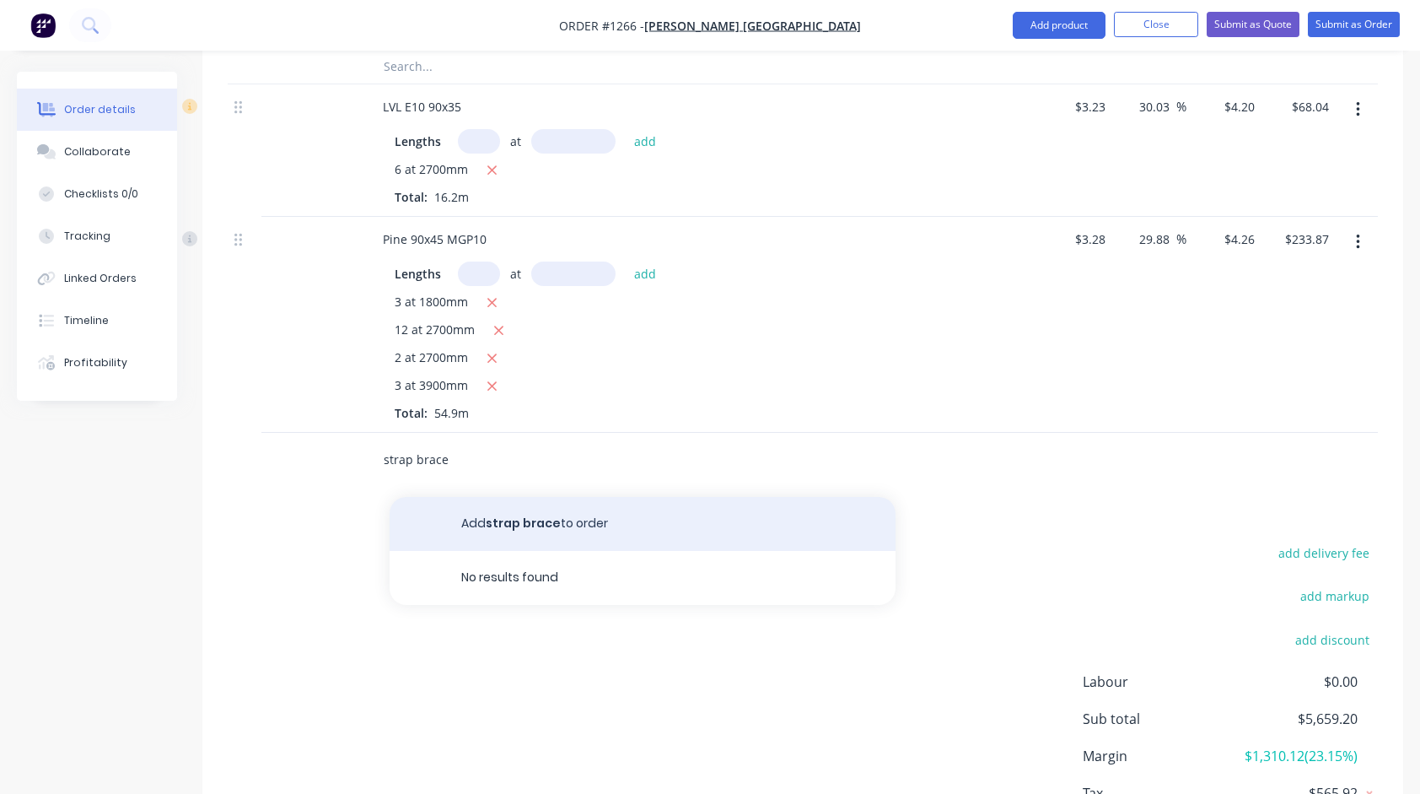
scroll to position [1436, 0]
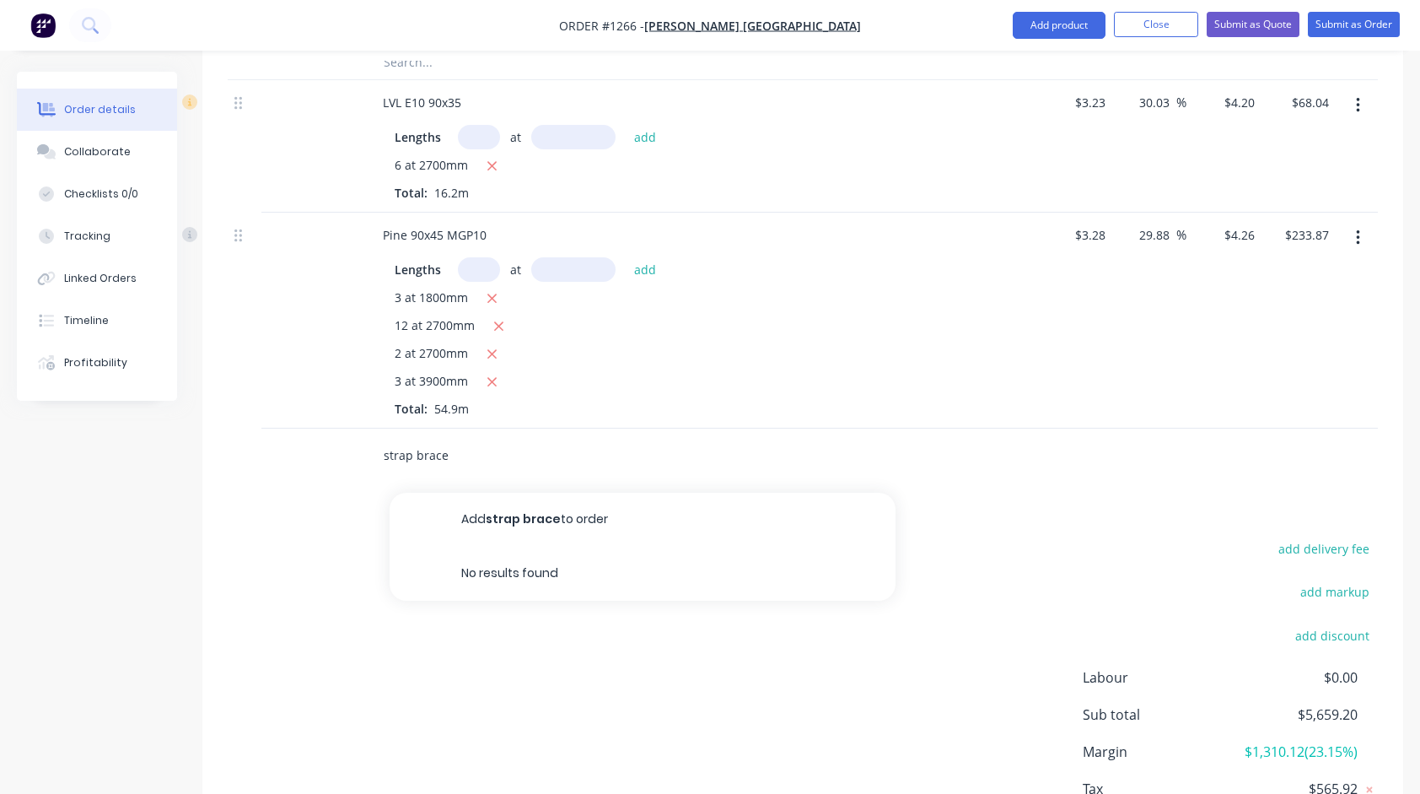
drag, startPoint x: 462, startPoint y: 452, endPoint x: 358, endPoint y: 452, distance: 104.6
click at [358, 452] on div "strap brace Add strap brace to order No results found" at bounding box center [803, 455] width 1150 height 55
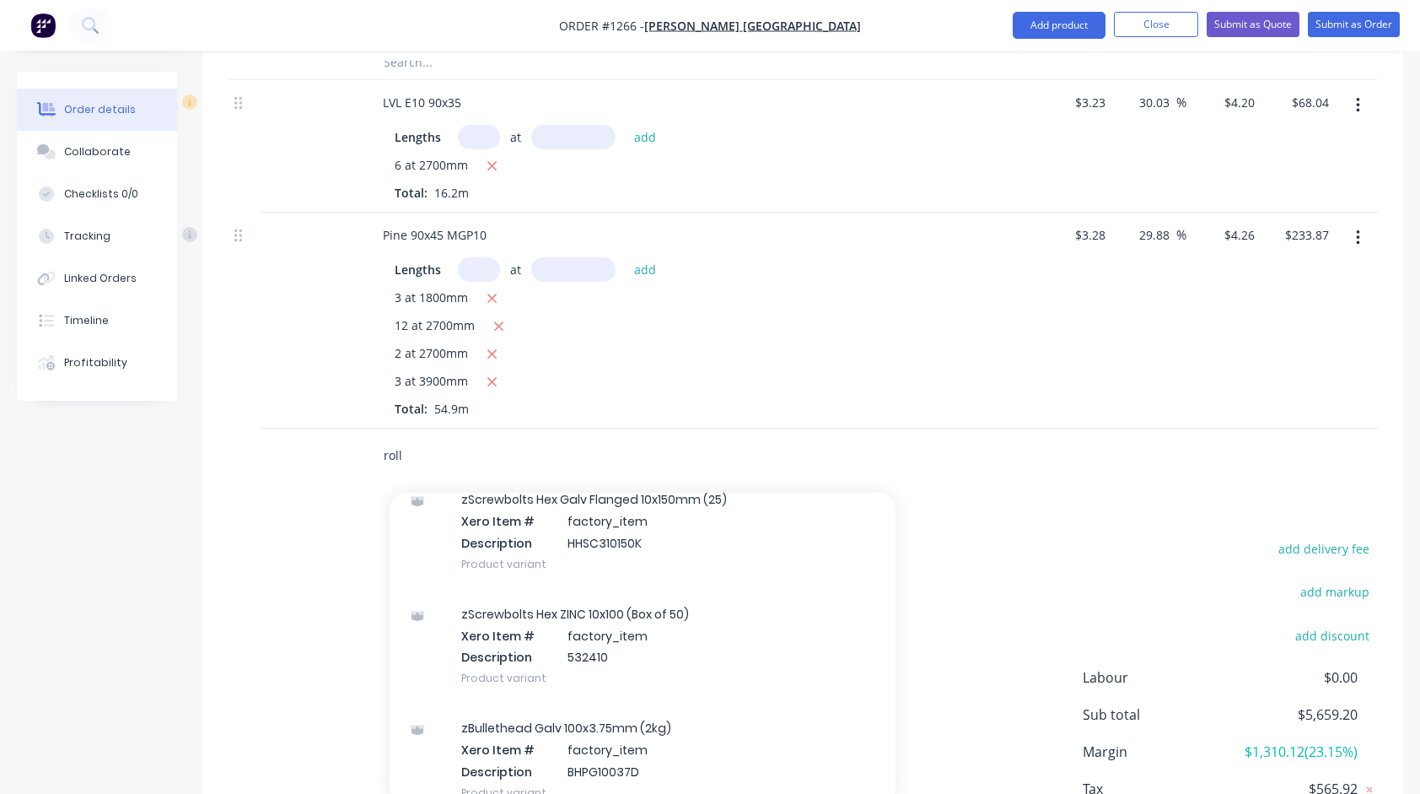
scroll to position [1349, 0]
drag, startPoint x: 452, startPoint y: 455, endPoint x: 344, endPoint y: 457, distance: 108.0
click at [348, 455] on div "roll Add roll to order zCup Head Bolts/Nuts m10x120 Galv (50) Xero Item # facto…" at bounding box center [803, 455] width 1150 height 55
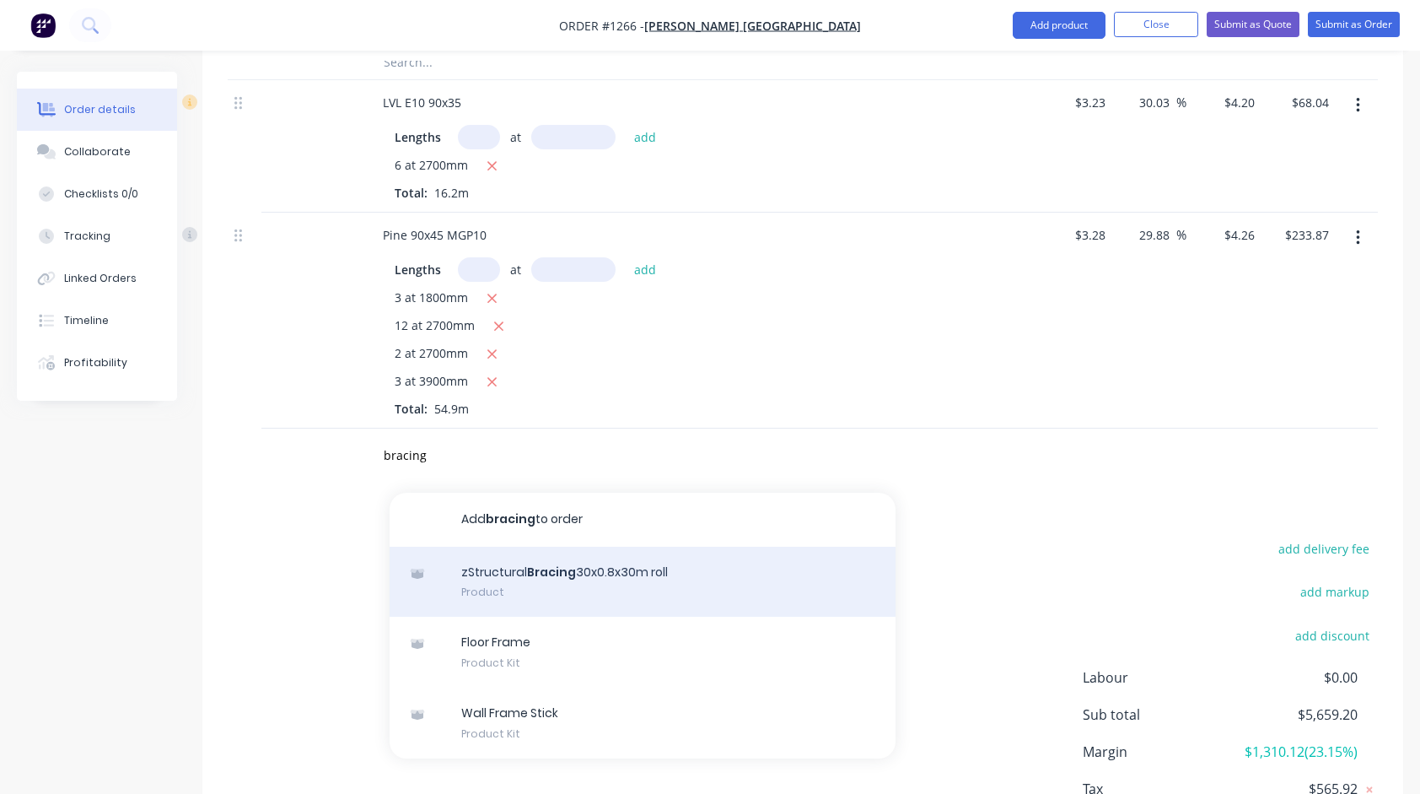
click at [579, 568] on div "zStructural Bracing 30x0.8x30m roll Product" at bounding box center [643, 581] width 506 height 71
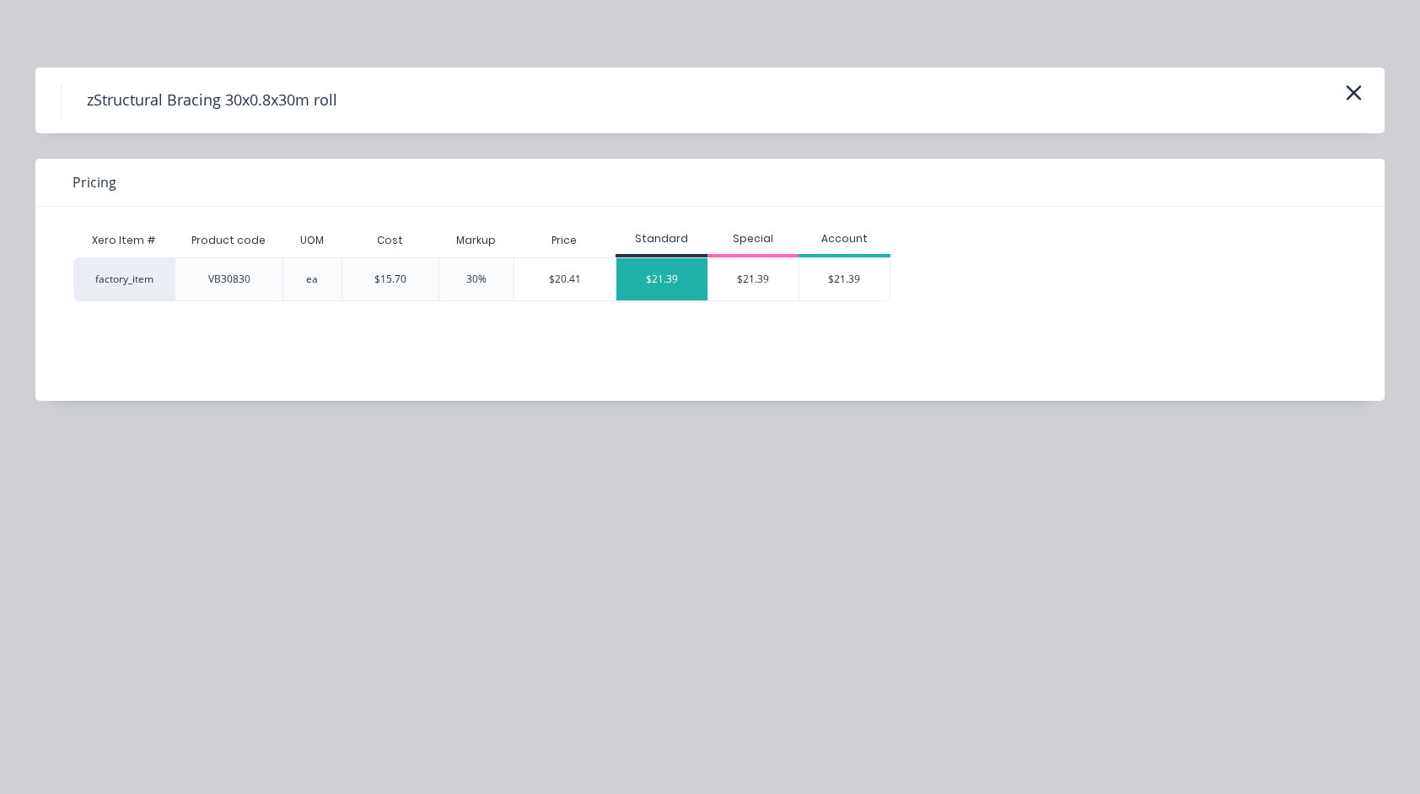
click at [656, 272] on div "$21.39" at bounding box center [661, 279] width 91 height 42
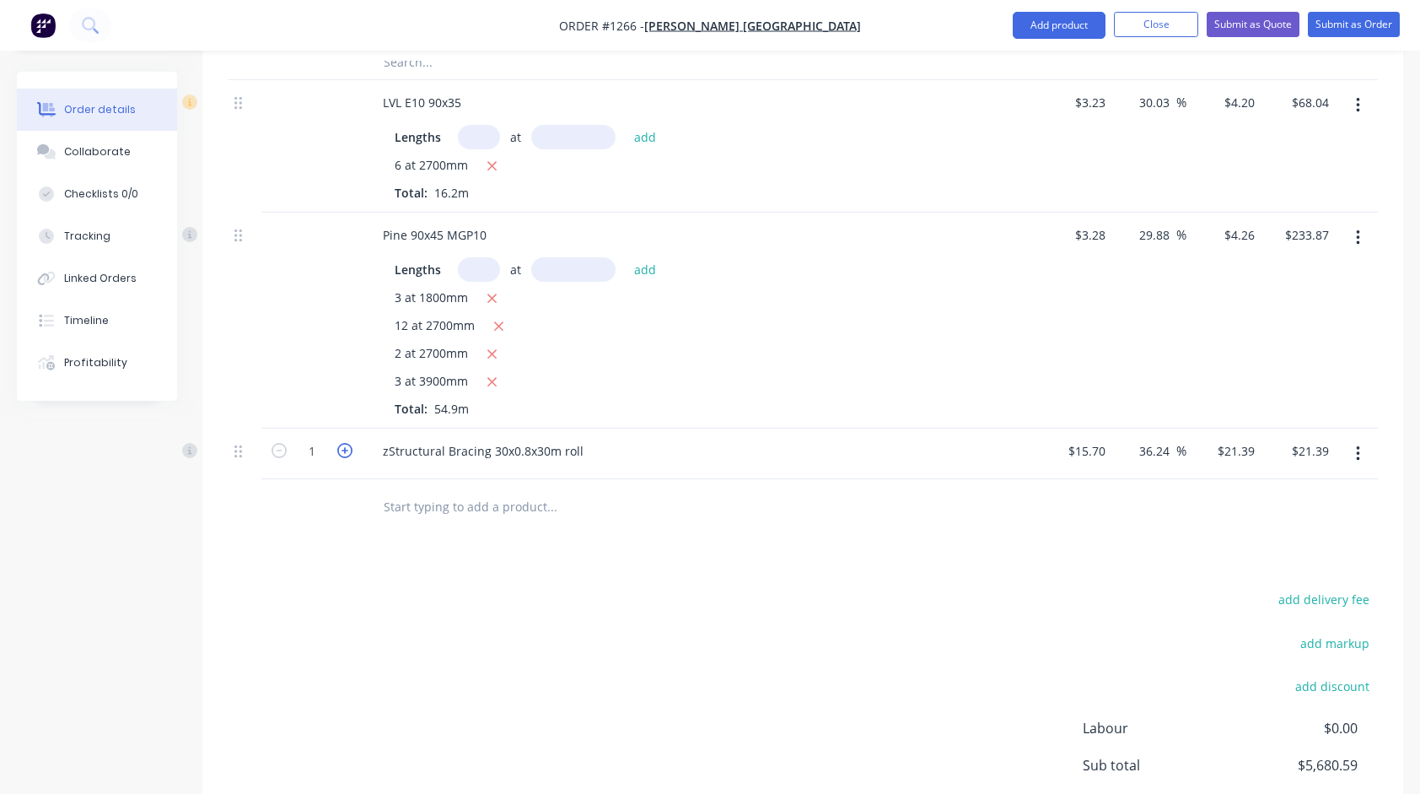
click at [349, 446] on icon "button" at bounding box center [344, 450] width 15 height 15
click at [447, 502] on input "text" at bounding box center [551, 506] width 337 height 34
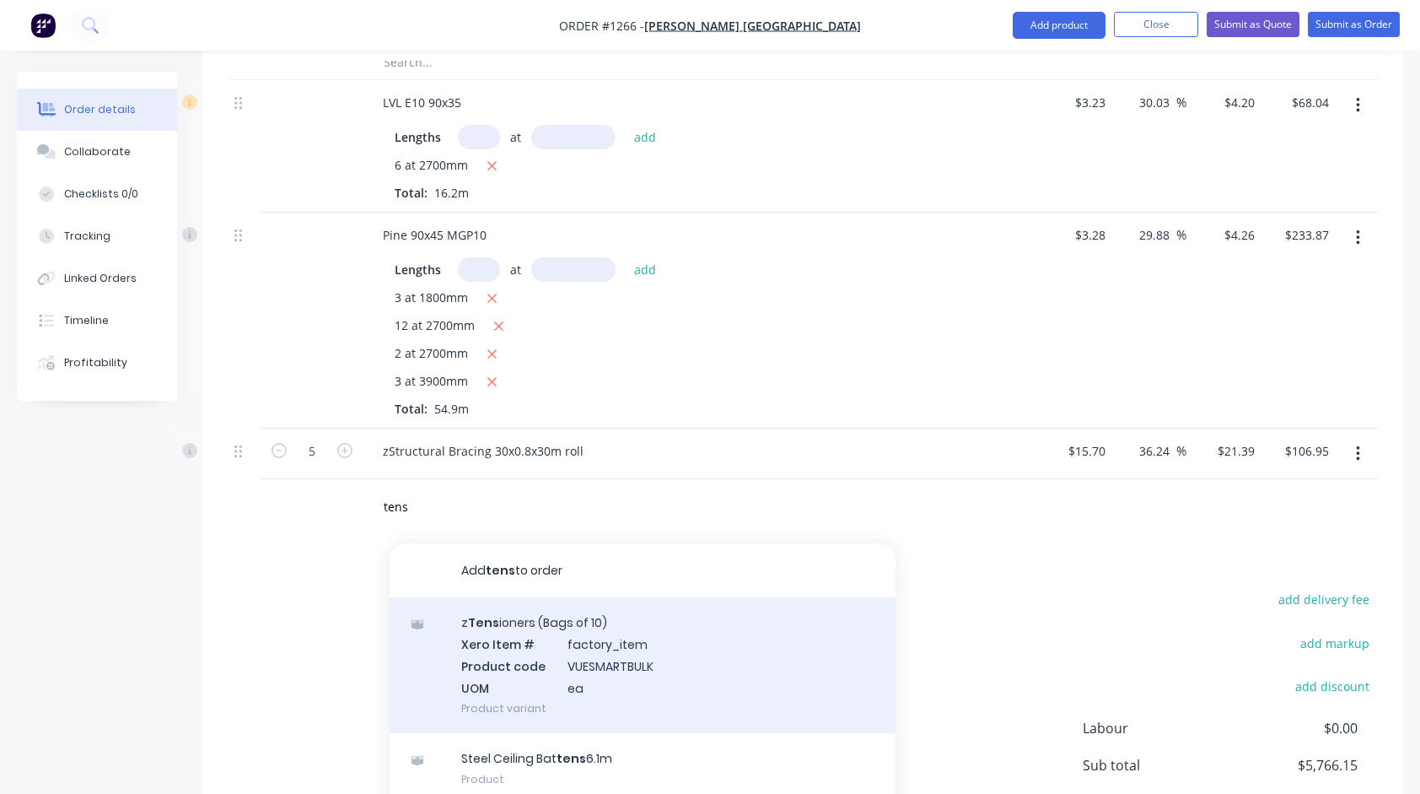
click at [543, 632] on div "z Tens ioners (Bags of 10) Xero Item # factory_item Product code VUESMARTBULK U…" at bounding box center [643, 665] width 506 height 136
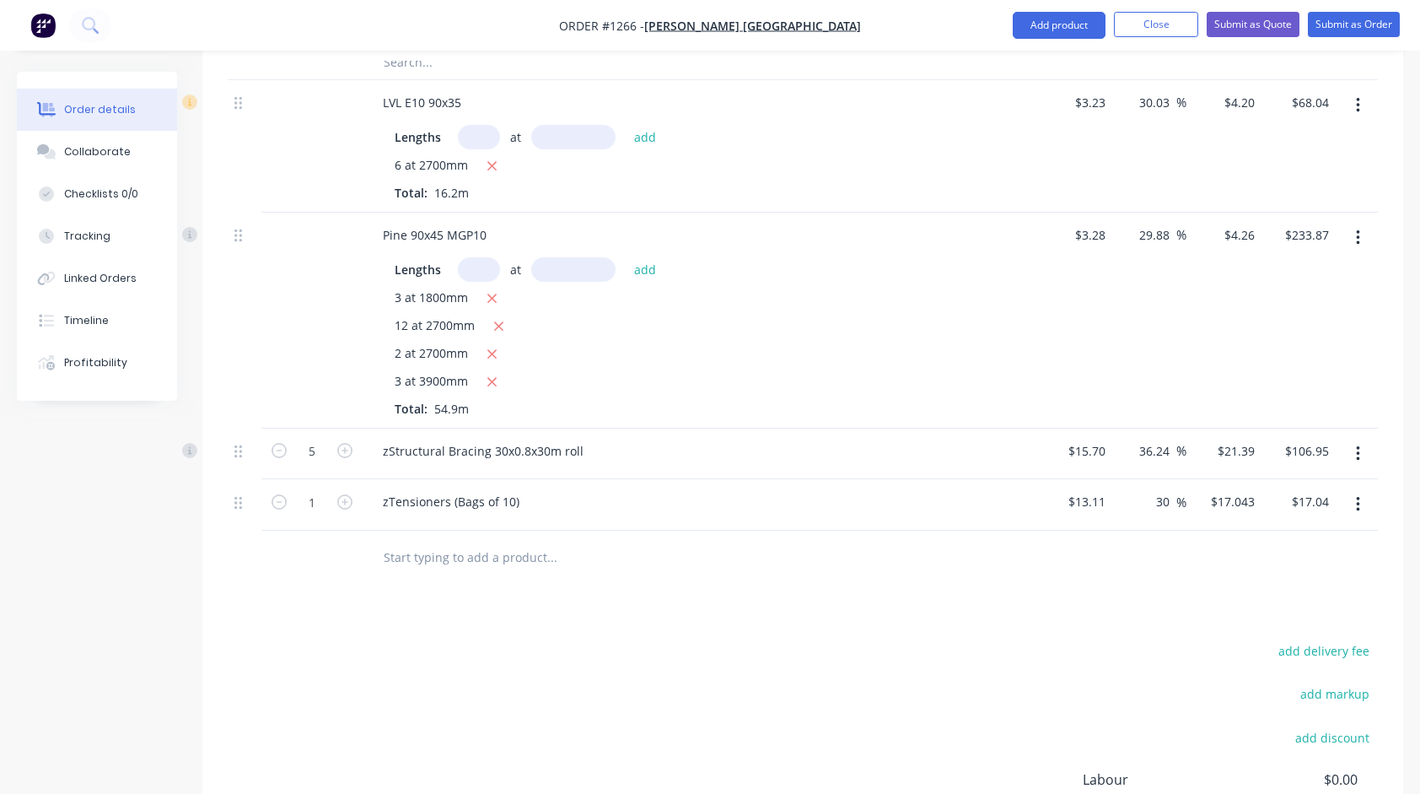
click at [352, 497] on button "button" at bounding box center [345, 501] width 22 height 18
click at [475, 572] on div at bounding box center [666, 557] width 607 height 55
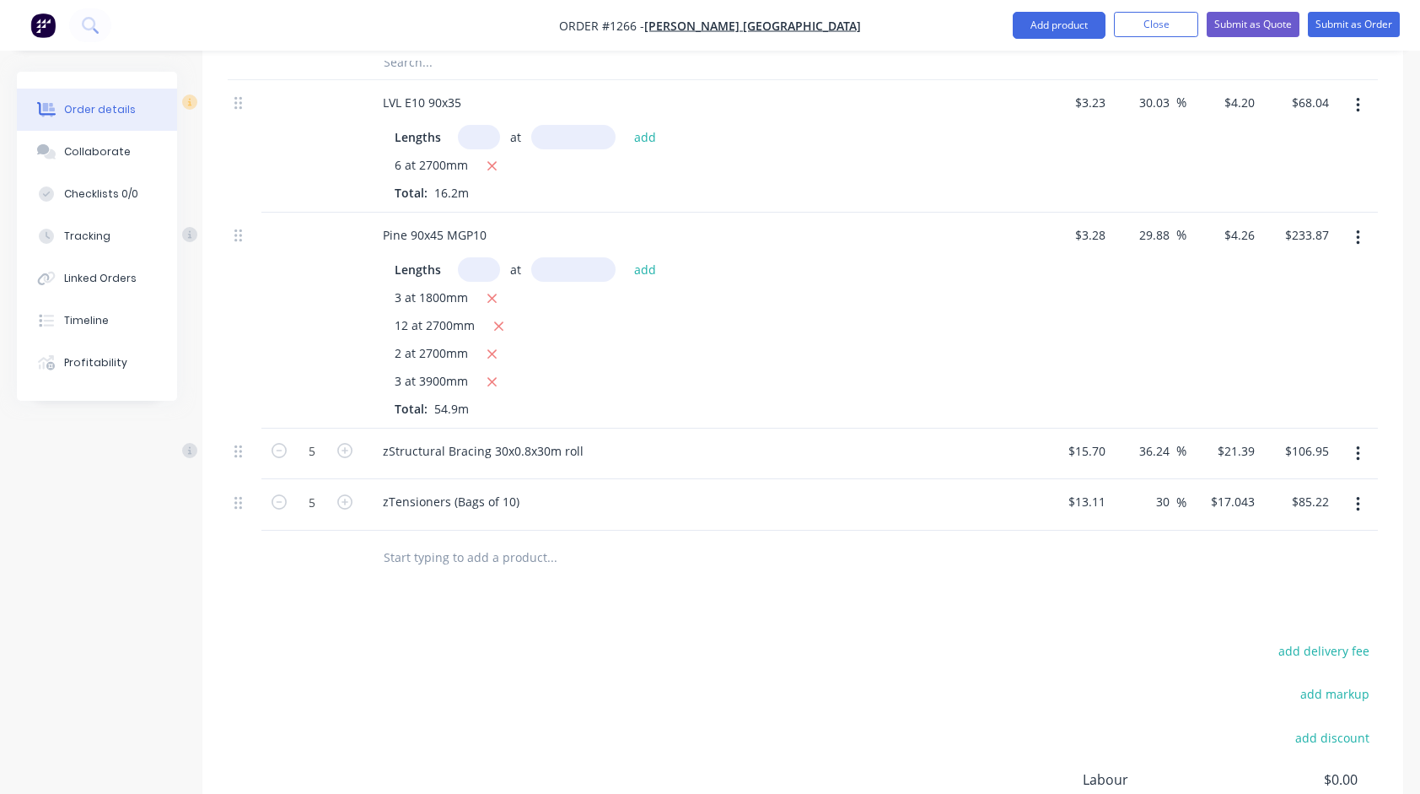
click at [476, 559] on input "text" at bounding box center [551, 558] width 337 height 34
drag, startPoint x: 469, startPoint y: 550, endPoint x: 302, endPoint y: 551, distance: 167.0
click at [303, 551] on div "os Brace Add os Brace to order No results found" at bounding box center [803, 557] width 1150 height 55
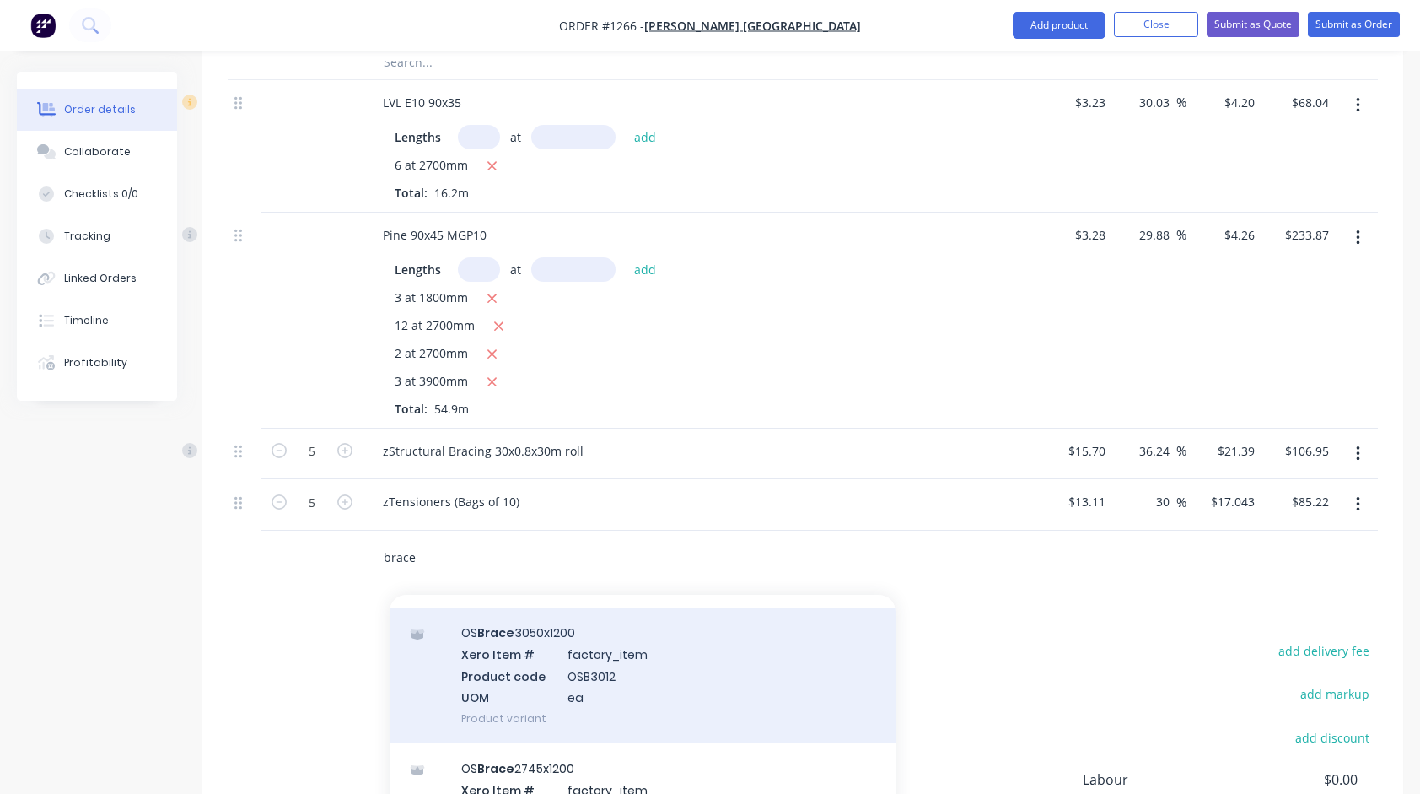
scroll to position [253, 0]
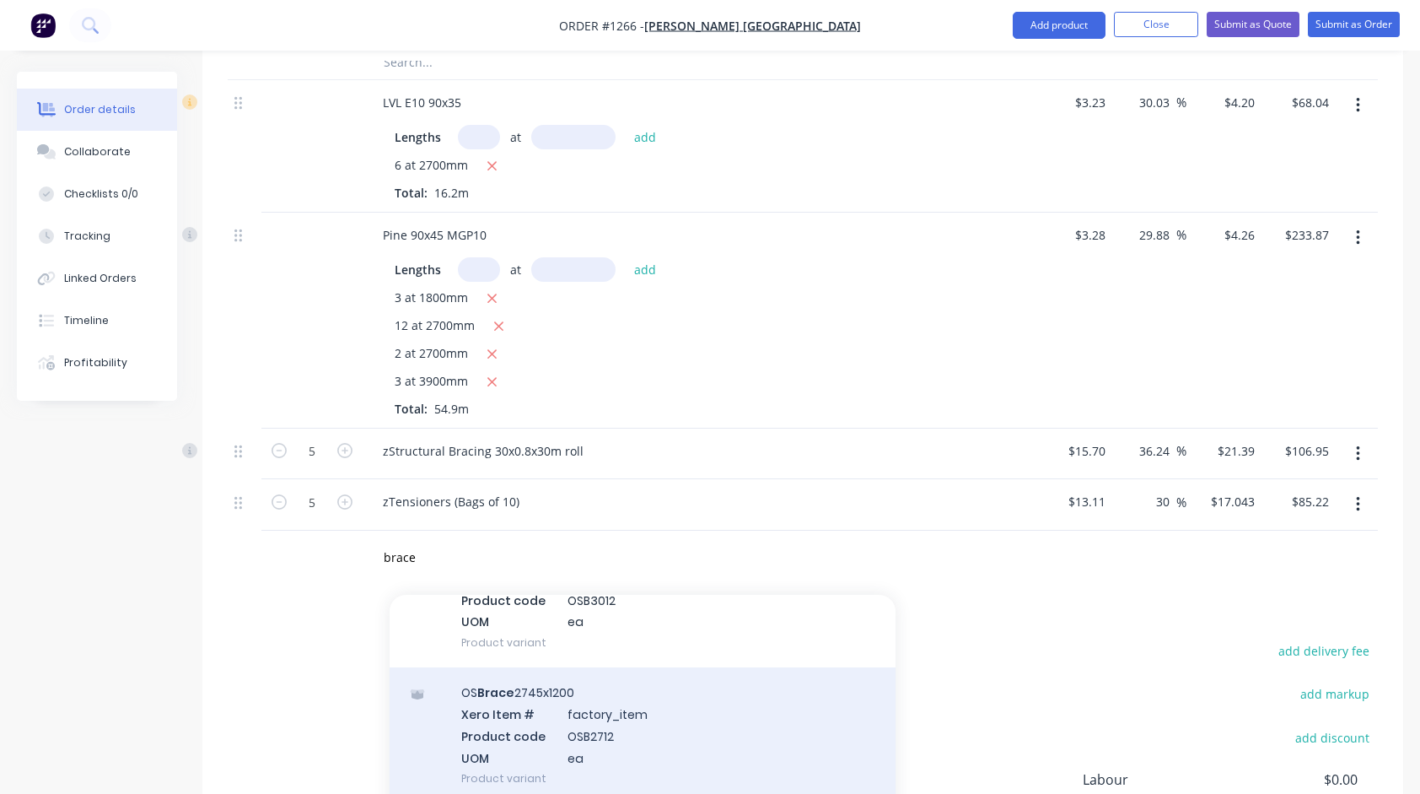
click at [525, 693] on div "OS Brace 2745x1200 Xero Item # factory_item Product code OSB2712 UOM ea Product…" at bounding box center [643, 735] width 506 height 136
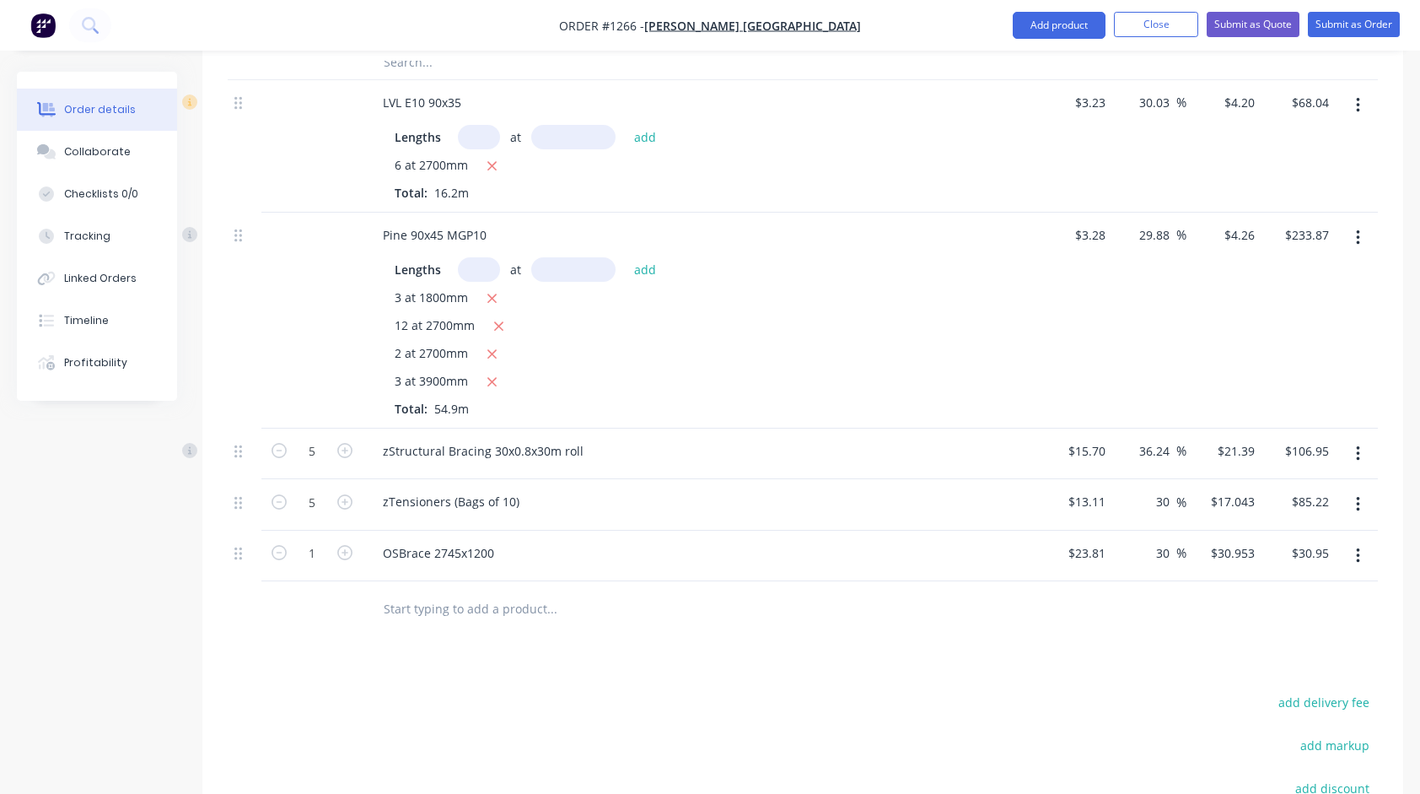
click at [495, 600] on input "text" at bounding box center [551, 608] width 337 height 34
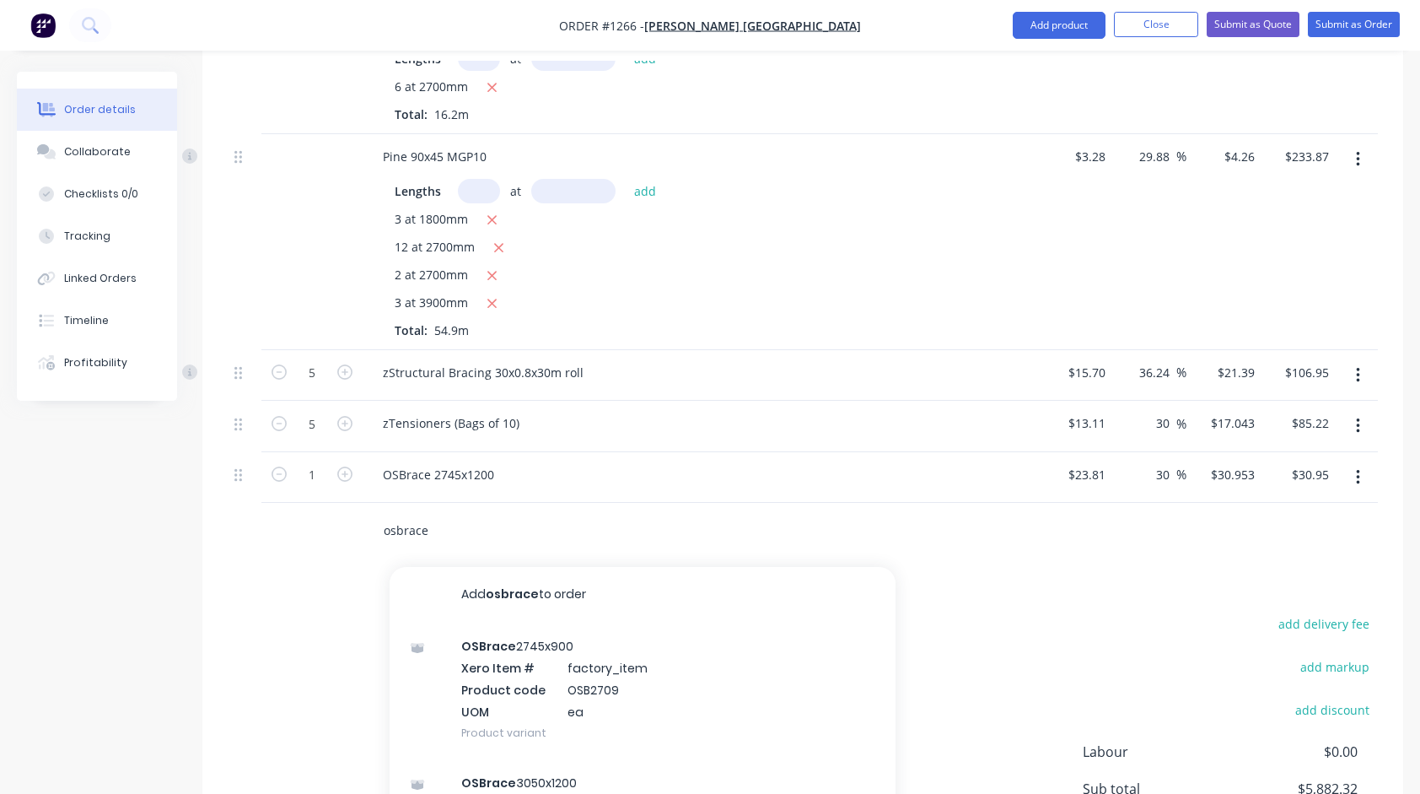
scroll to position [1520, 0]
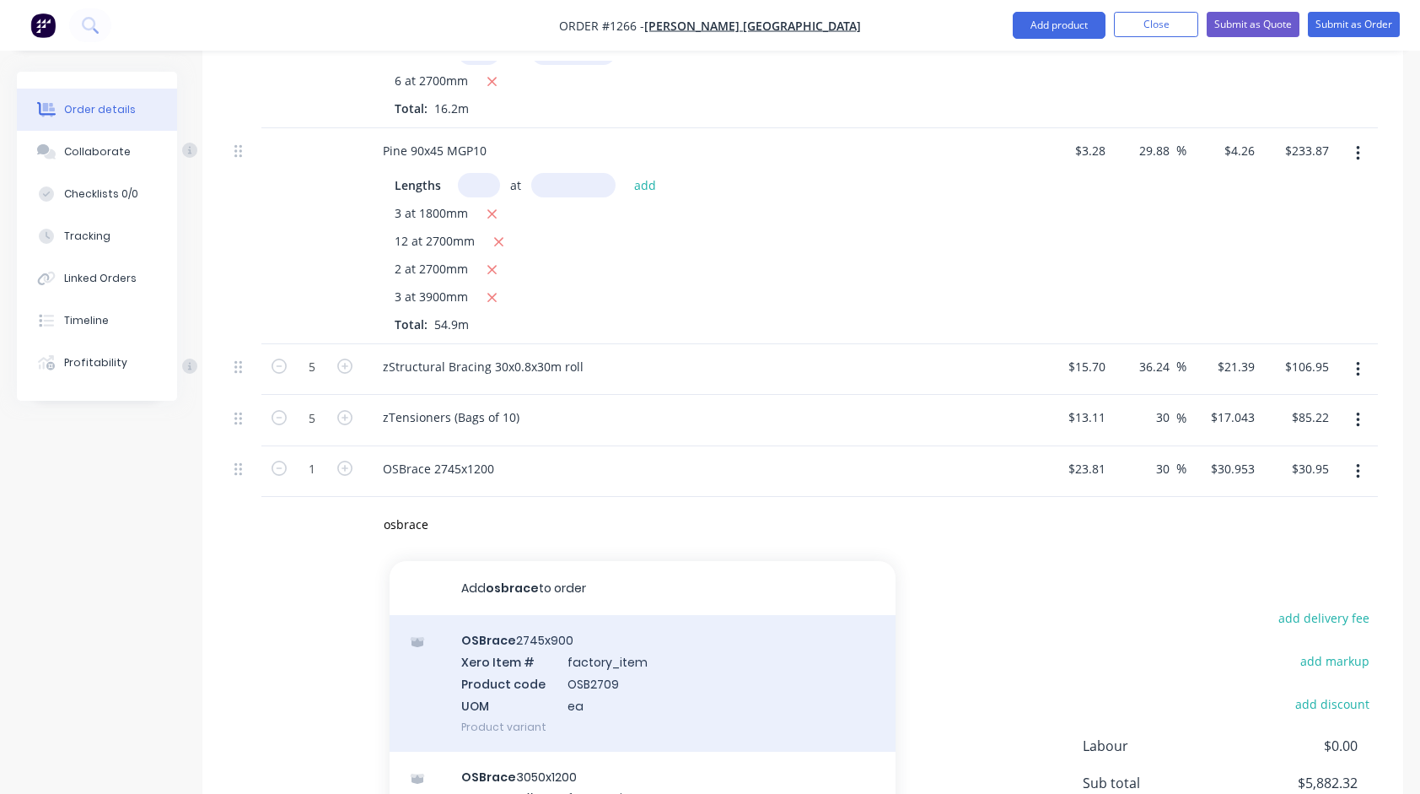
click at [530, 648] on div "OSBrace 2745x900 Xero Item # factory_item Product code OSB2709 UOM ea Product v…" at bounding box center [643, 683] width 506 height 136
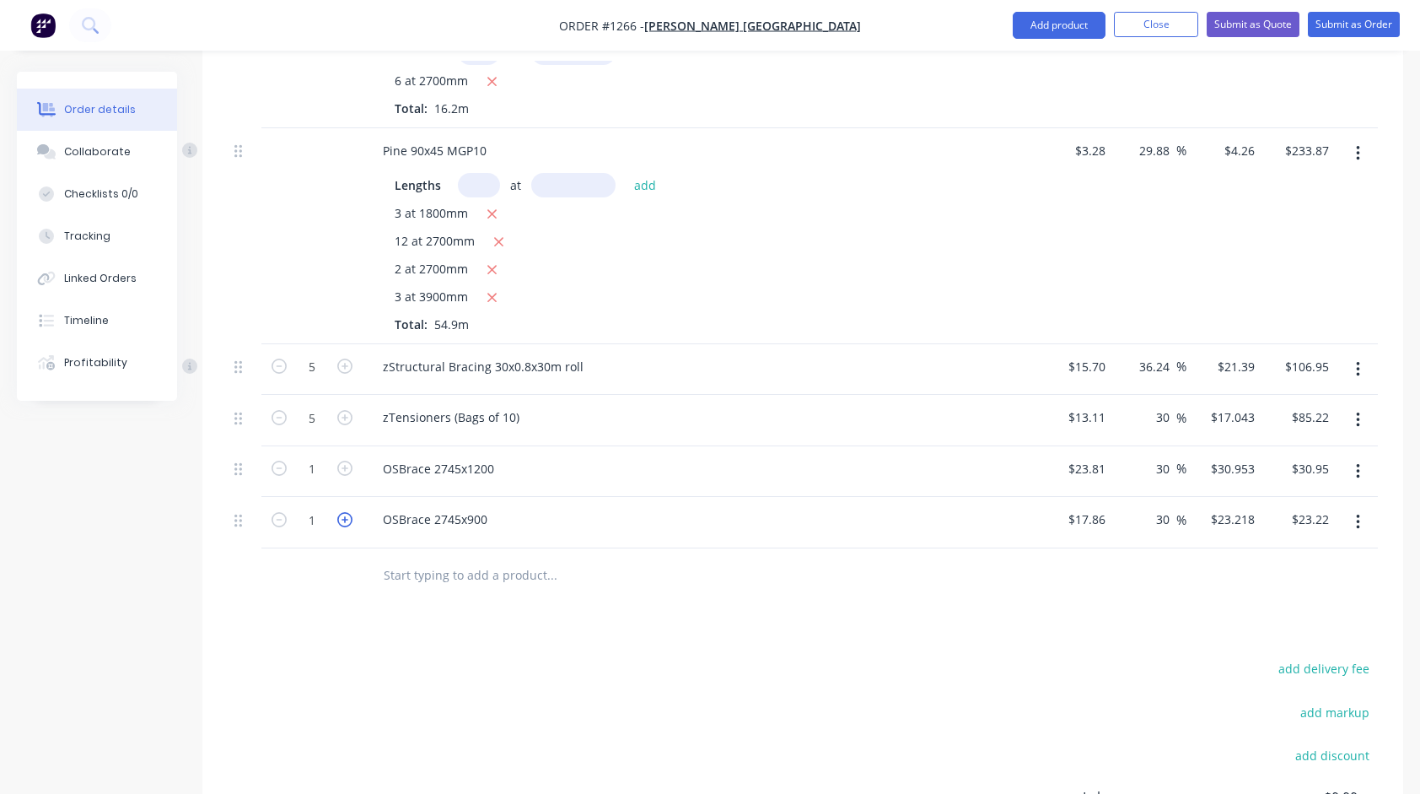
click at [351, 516] on icon "button" at bounding box center [344, 519] width 15 height 15
click at [275, 514] on icon "button" at bounding box center [279, 519] width 15 height 15
click at [471, 572] on input "text" at bounding box center [551, 575] width 337 height 34
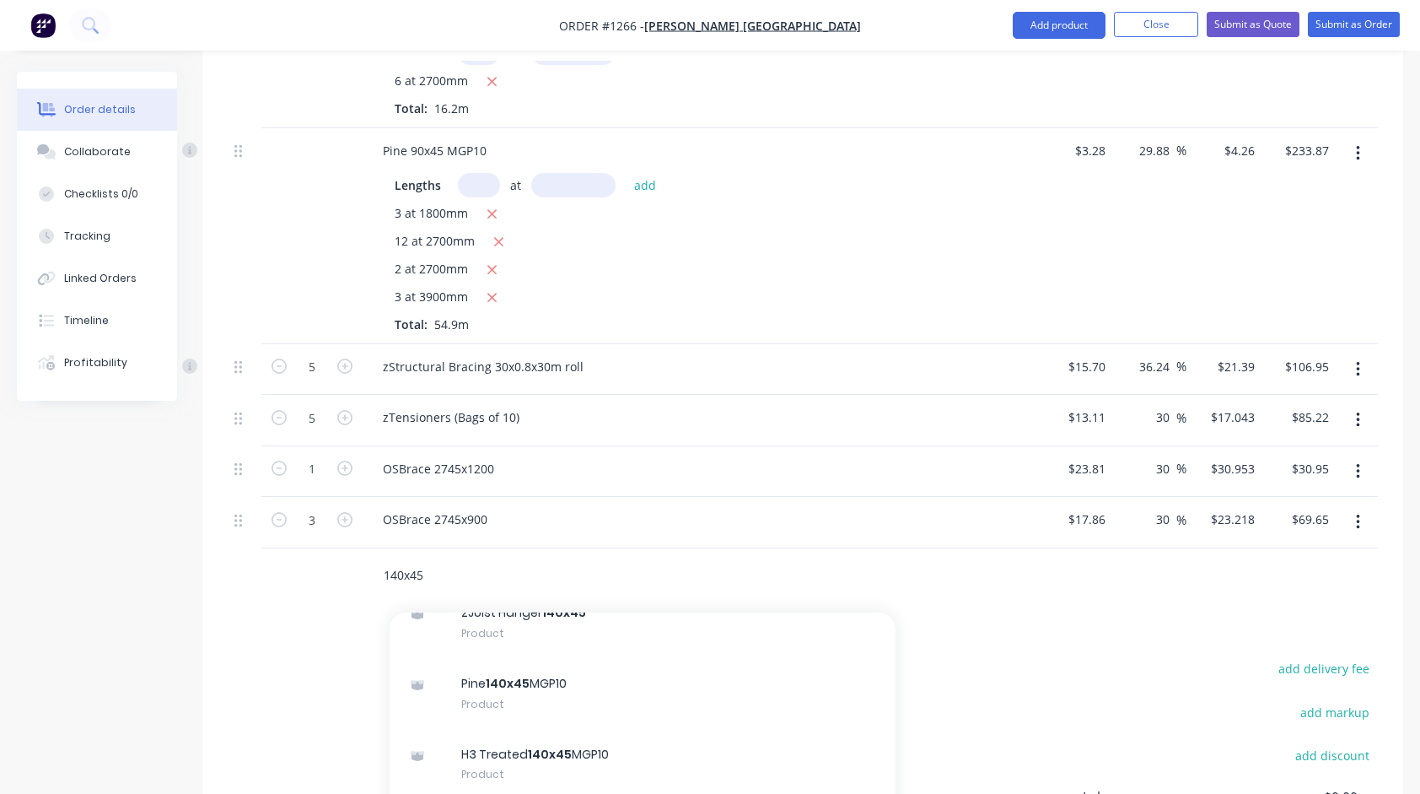
scroll to position [84, 0]
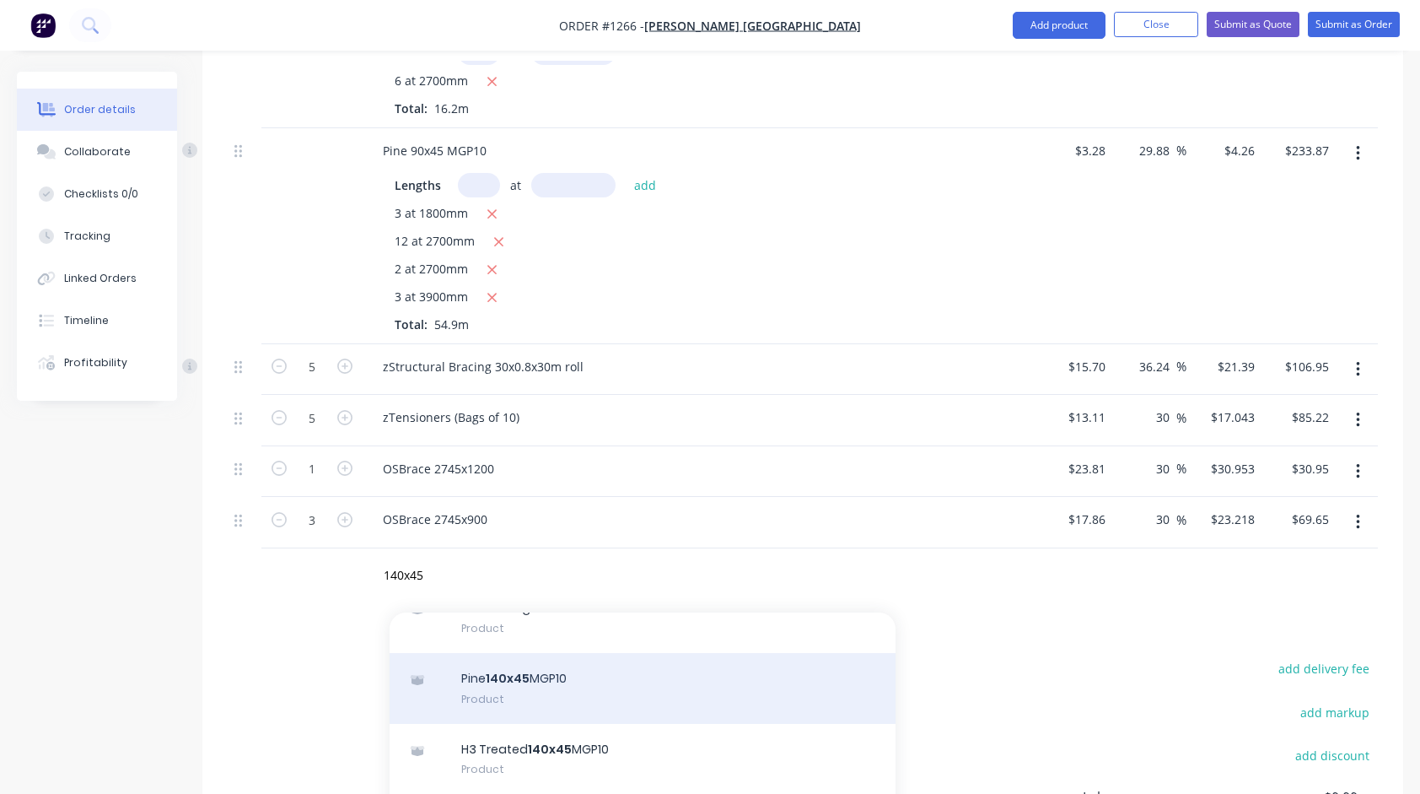
click at [600, 676] on div "Pine 140x45 MGP10 Product" at bounding box center [643, 688] width 506 height 71
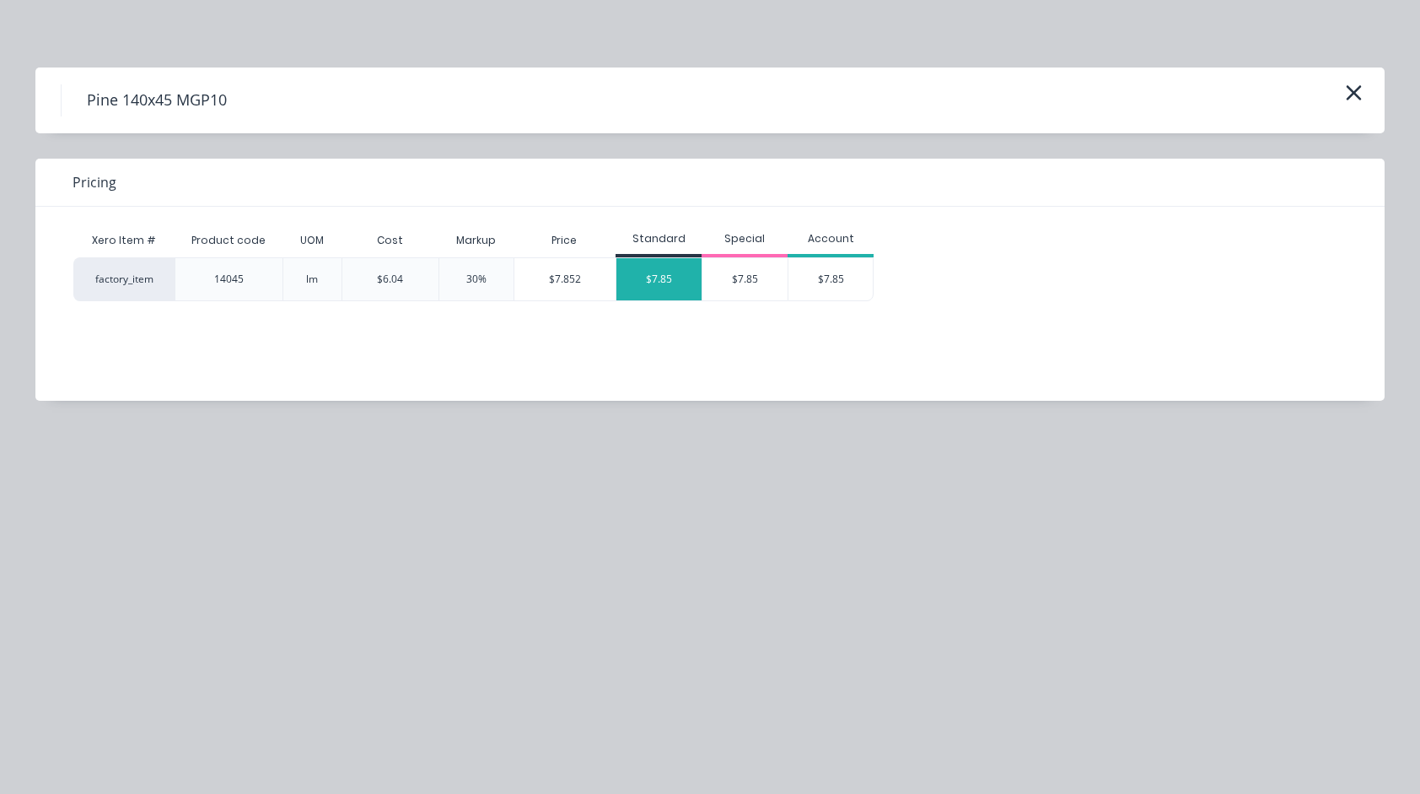
click at [659, 265] on div "$7.85" at bounding box center [658, 279] width 85 height 42
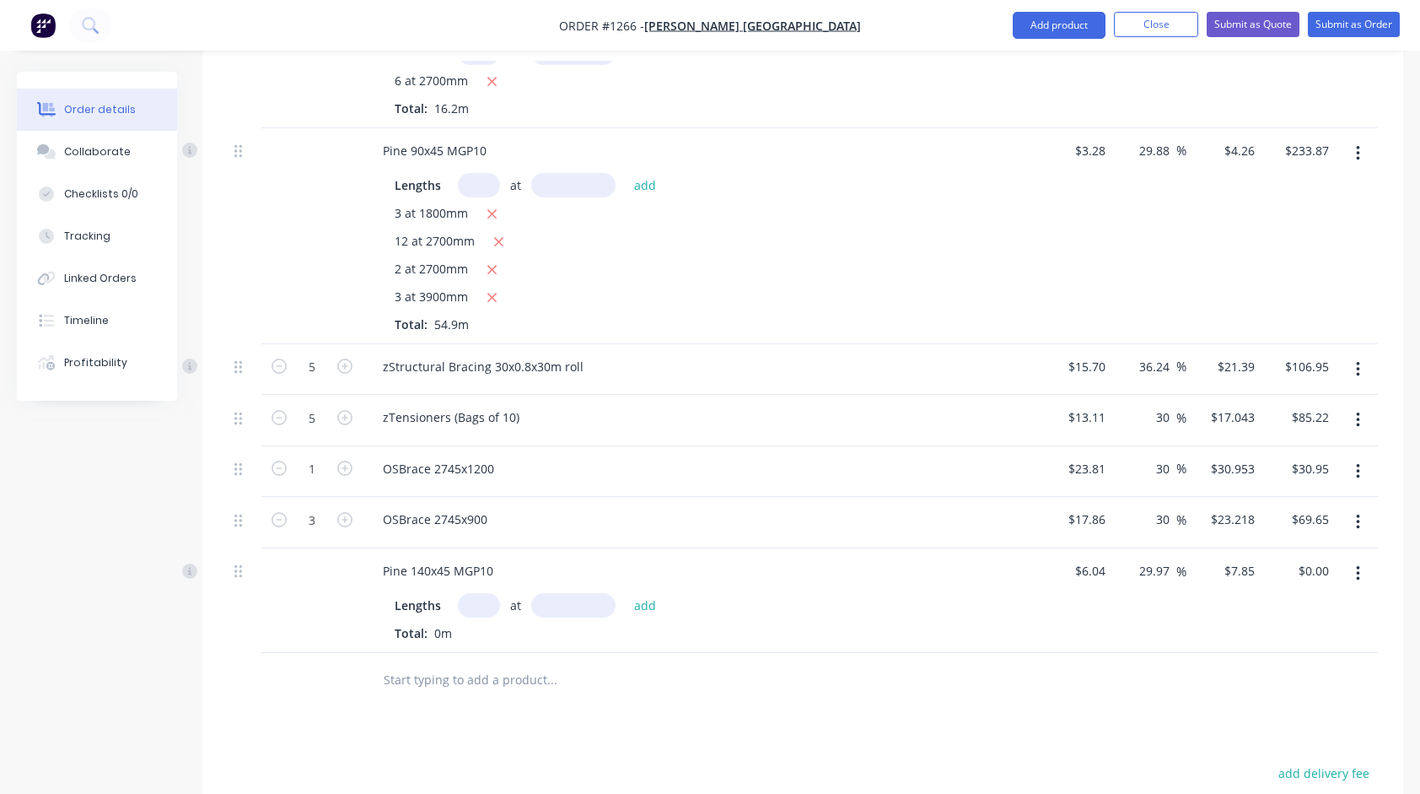
click at [479, 598] on input "text" at bounding box center [479, 605] width 42 height 24
click at [626, 594] on button "add" at bounding box center [646, 605] width 40 height 23
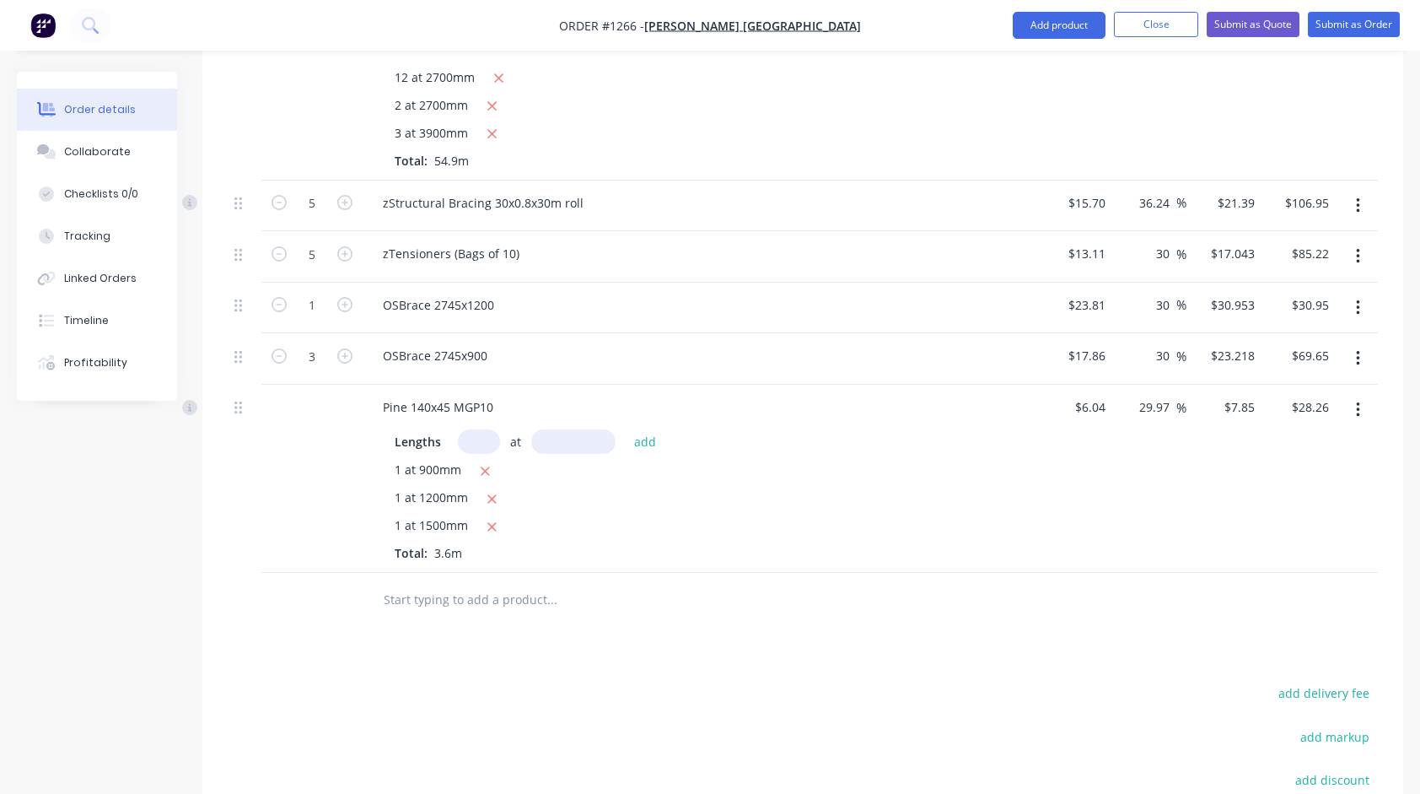
scroll to position [1689, 0]
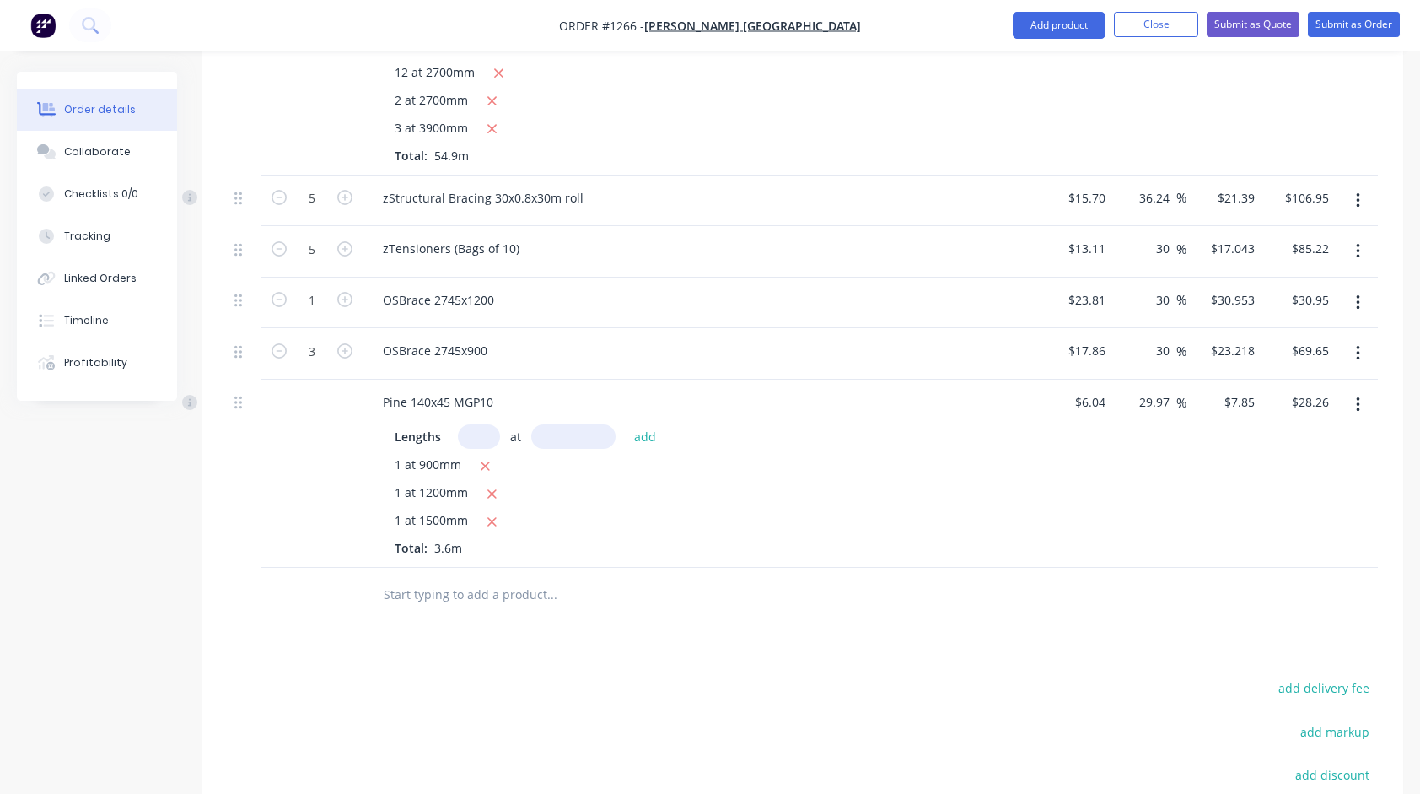
click at [592, 592] on input "text" at bounding box center [551, 595] width 337 height 34
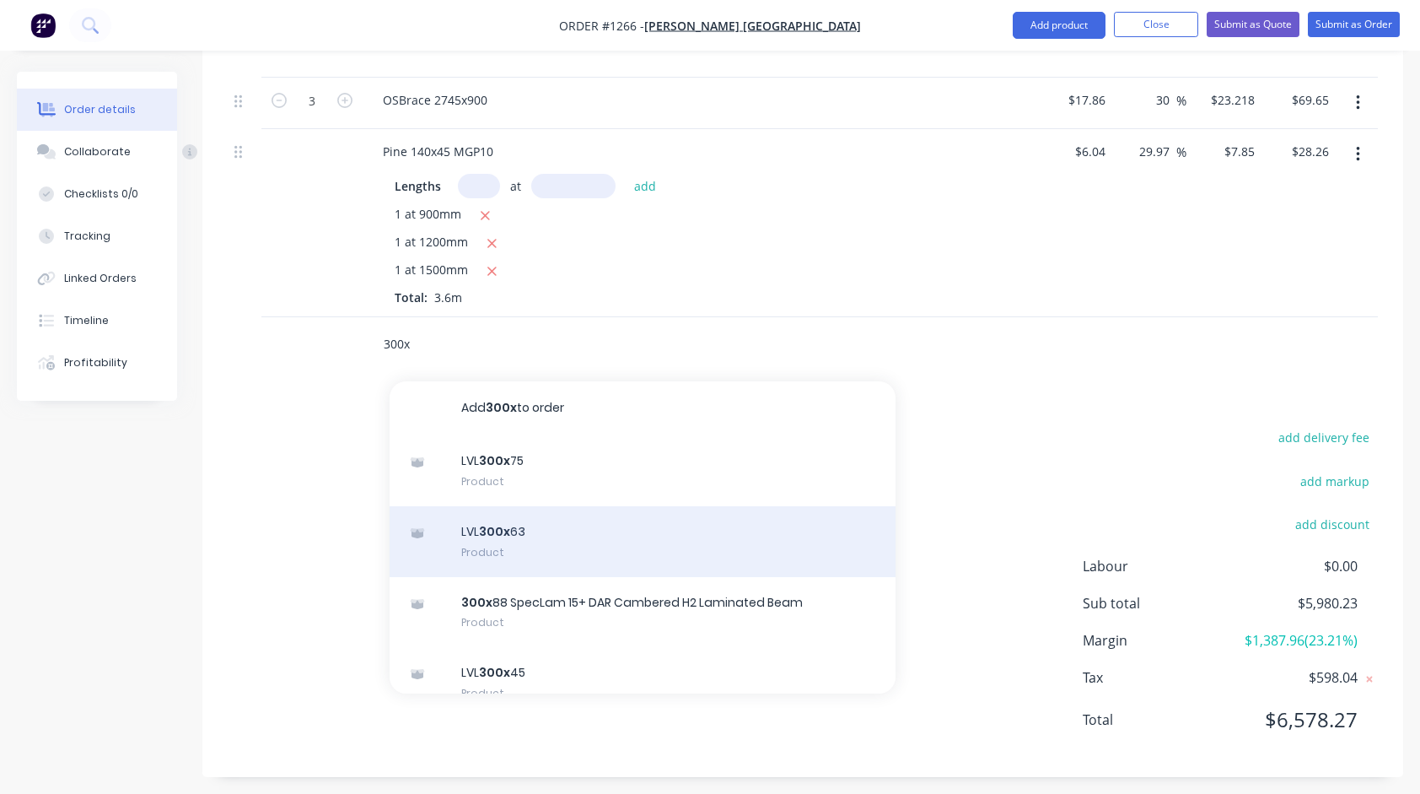
scroll to position [1941, 0]
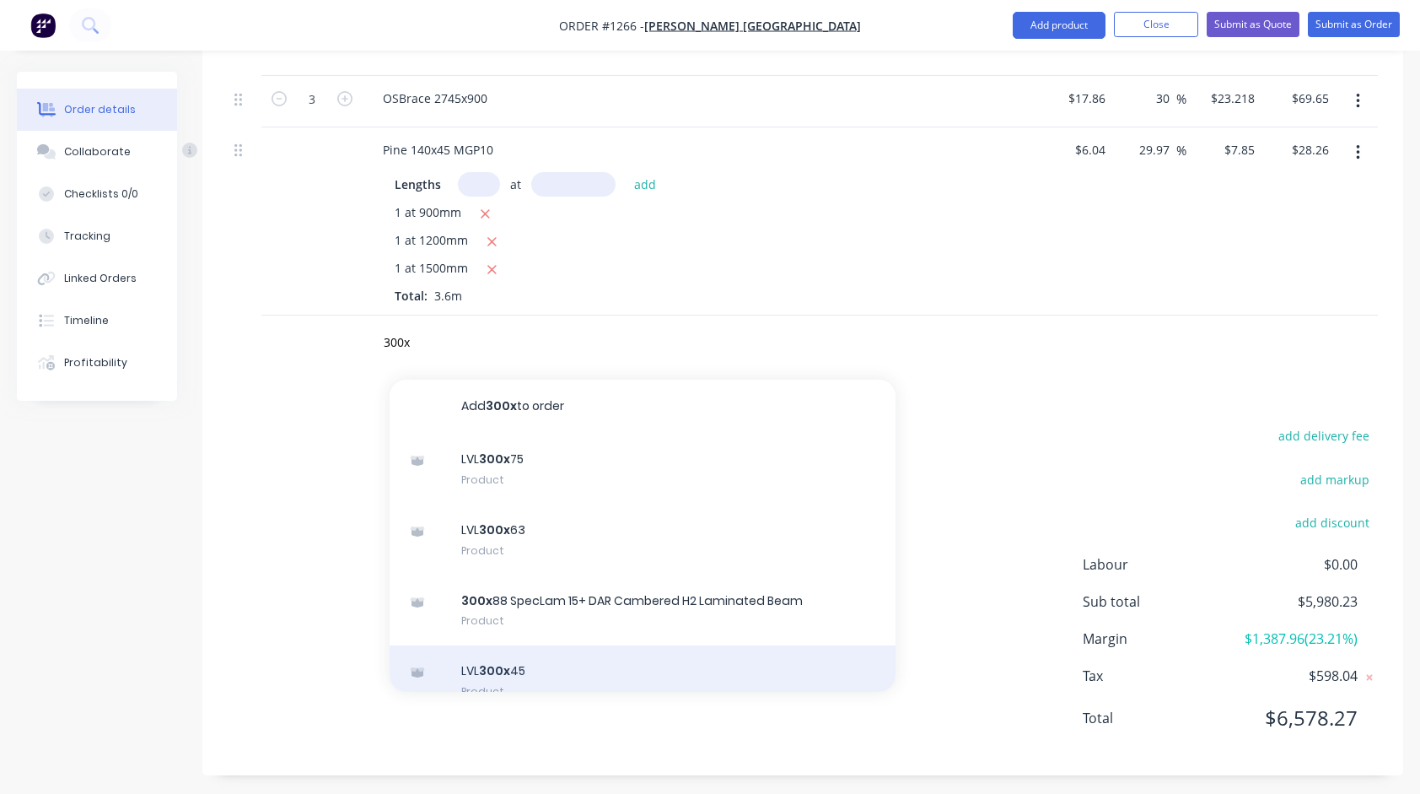
click at [537, 659] on div "LVL 300x 45 Product" at bounding box center [643, 680] width 506 height 71
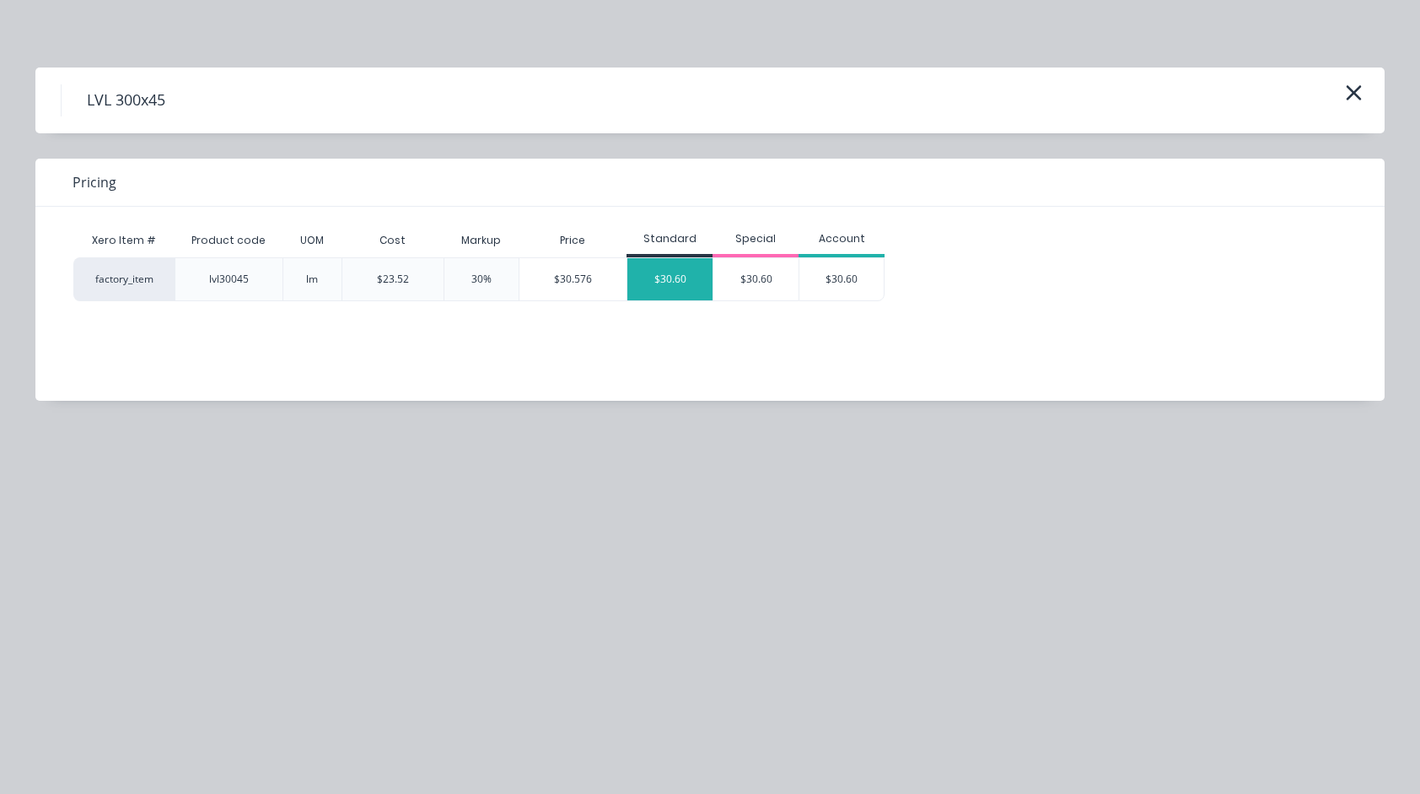
click at [676, 273] on div "$30.60" at bounding box center [669, 279] width 85 height 42
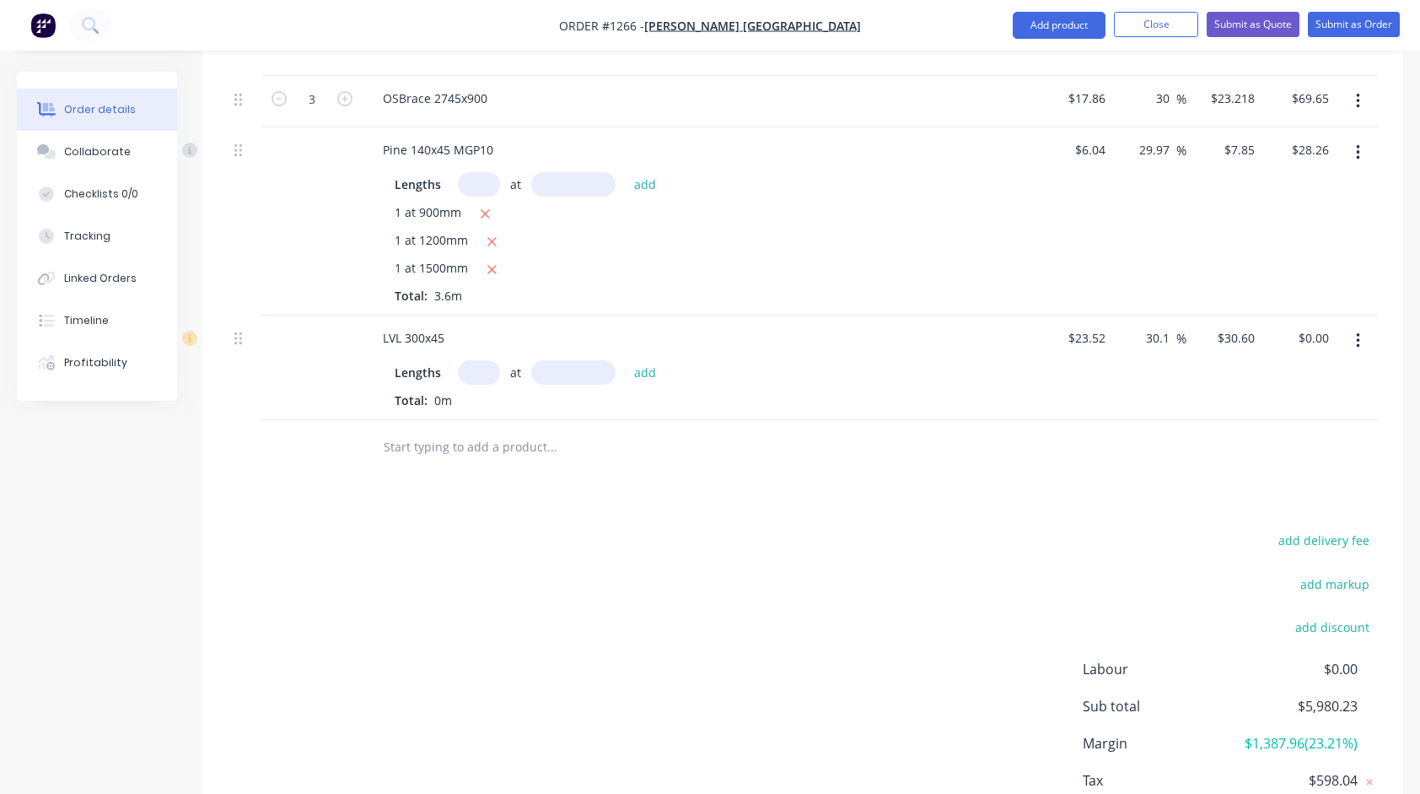
click at [482, 362] on input "text" at bounding box center [479, 372] width 42 height 24
click at [626, 361] on button "add" at bounding box center [646, 372] width 40 height 23
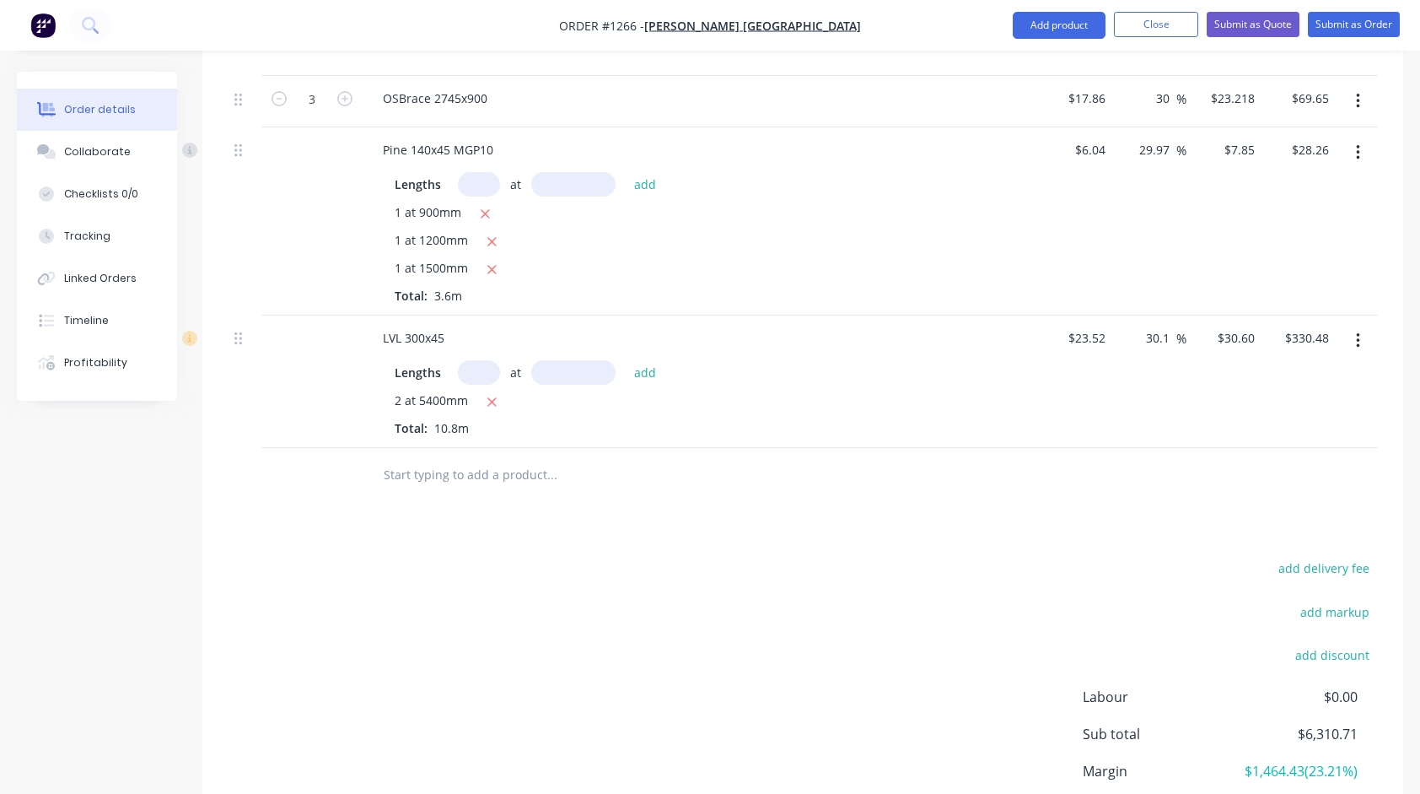
click at [497, 467] on input "text" at bounding box center [551, 475] width 337 height 34
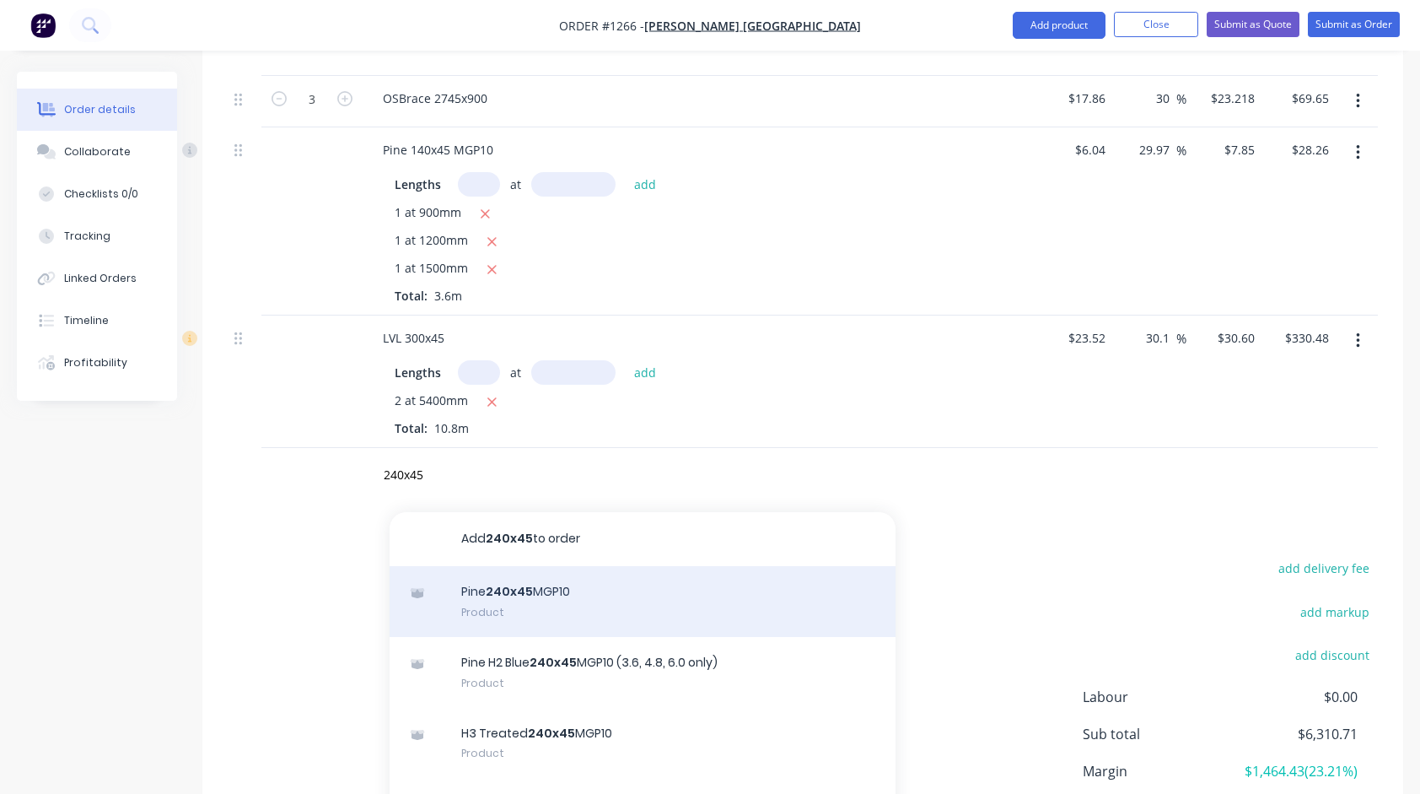
click at [588, 590] on div "Pine 240x45 MGP10 Product" at bounding box center [643, 601] width 506 height 71
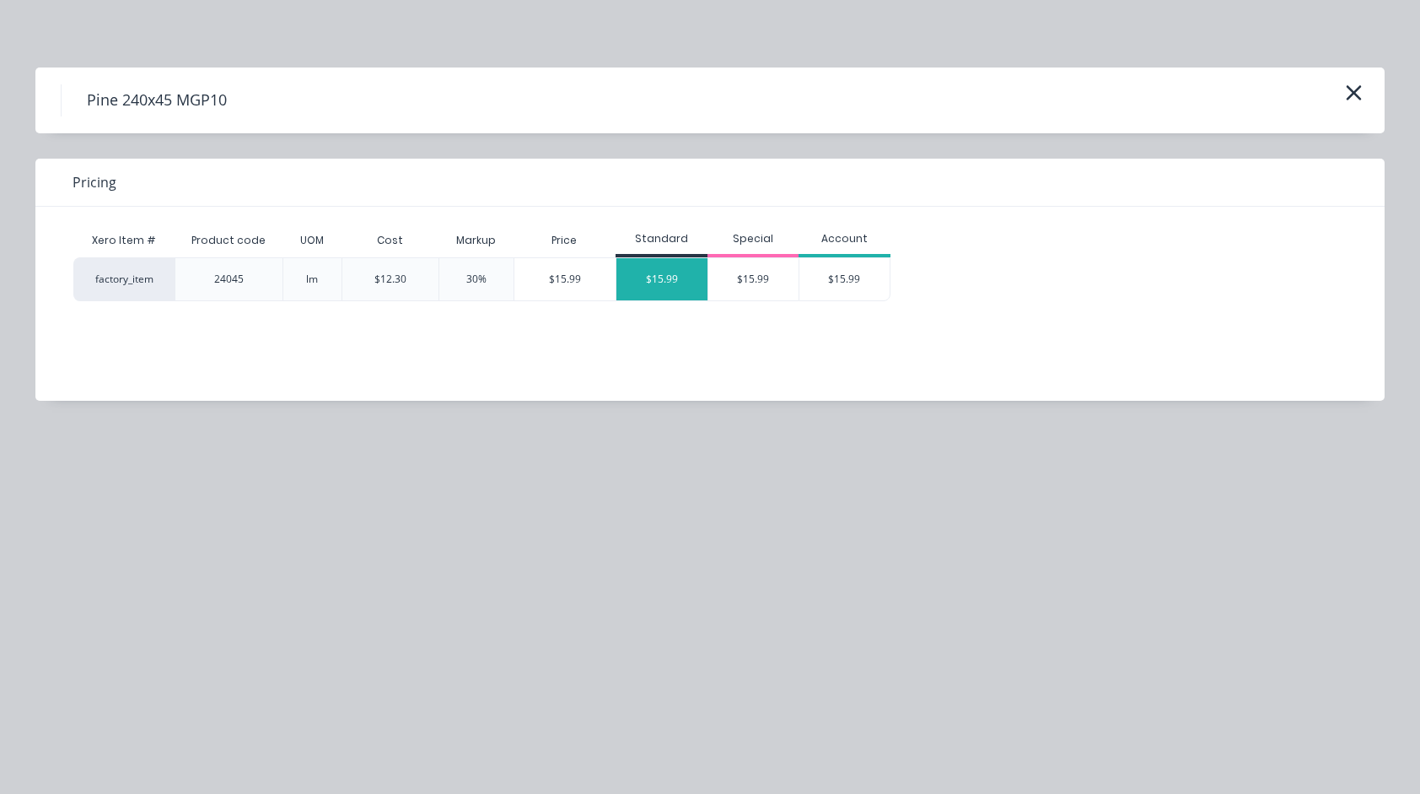
click at [662, 279] on div "$15.99" at bounding box center [661, 279] width 91 height 42
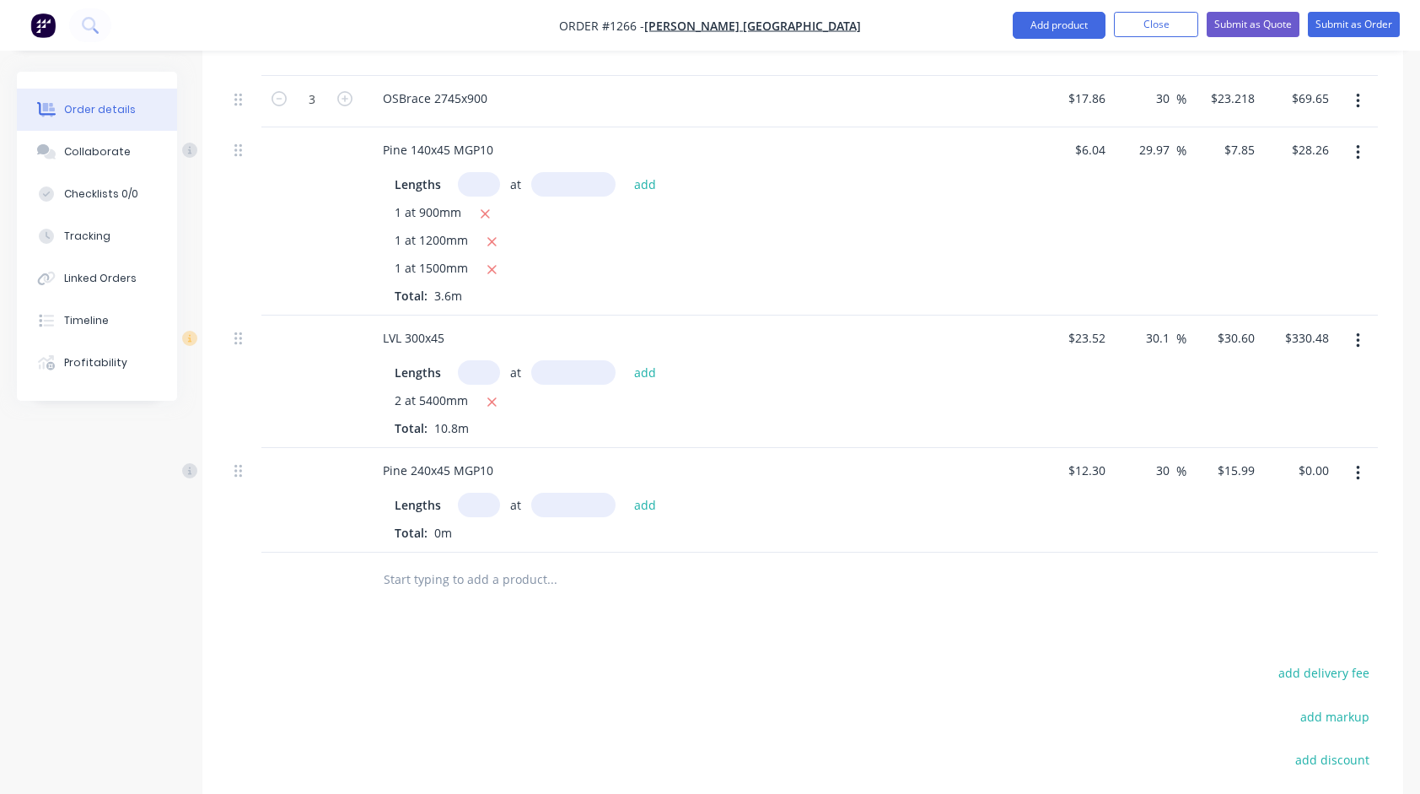
click at [485, 492] on input "text" at bounding box center [479, 504] width 42 height 24
click at [626, 493] on button "add" at bounding box center [646, 504] width 40 height 23
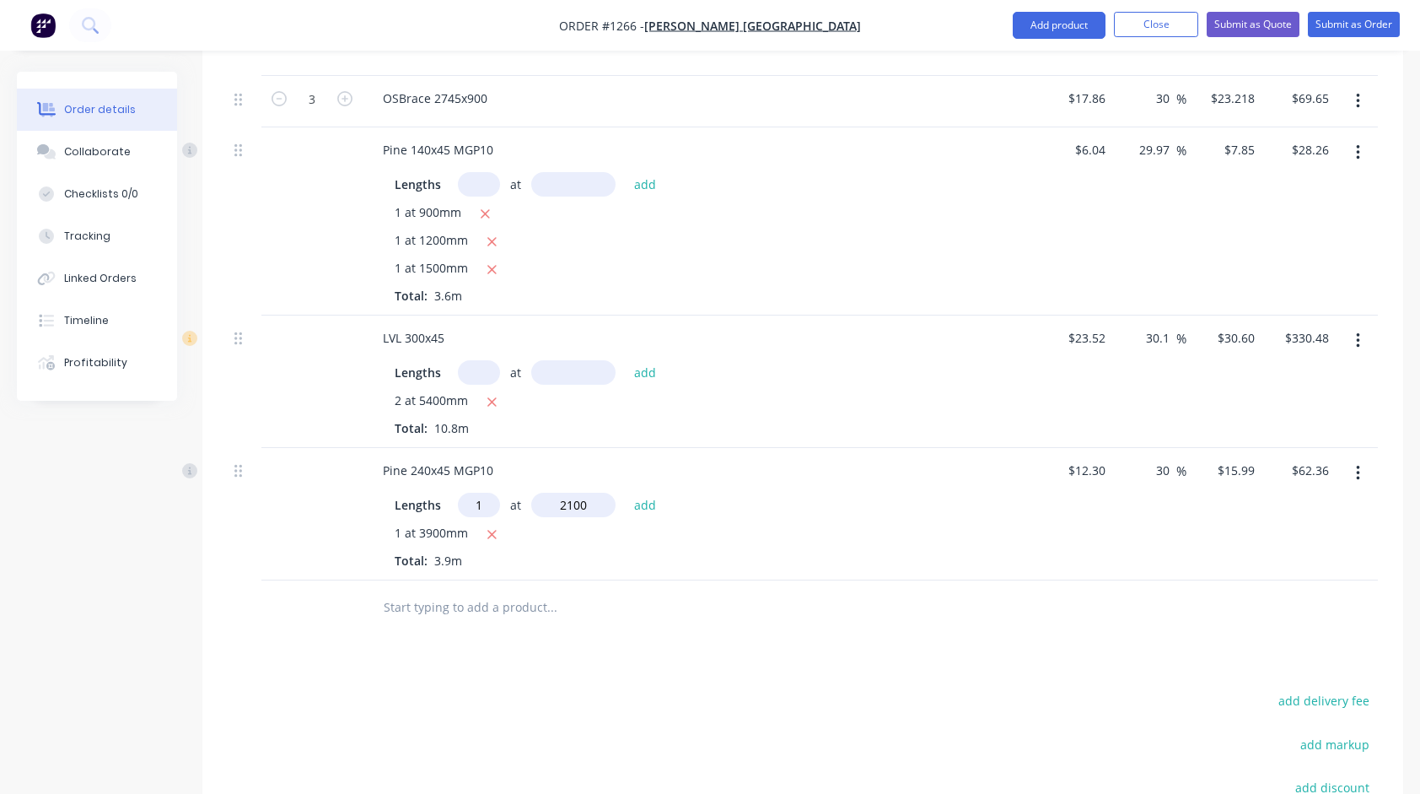
click at [626, 493] on button "add" at bounding box center [646, 504] width 40 height 23
click at [472, 495] on input "text" at bounding box center [479, 504] width 42 height 24
click at [452, 692] on input "text" at bounding box center [551, 691] width 337 height 34
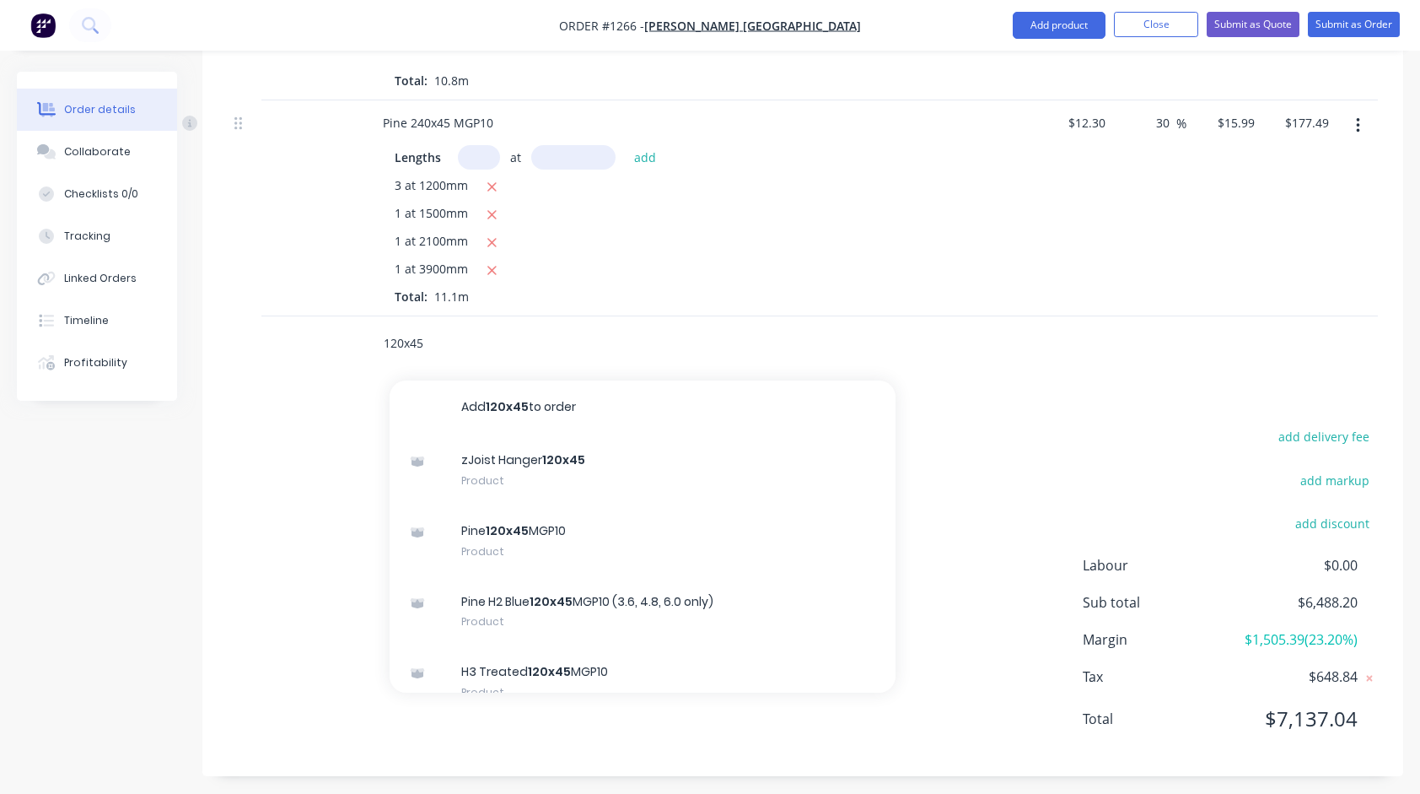
scroll to position [2289, 0]
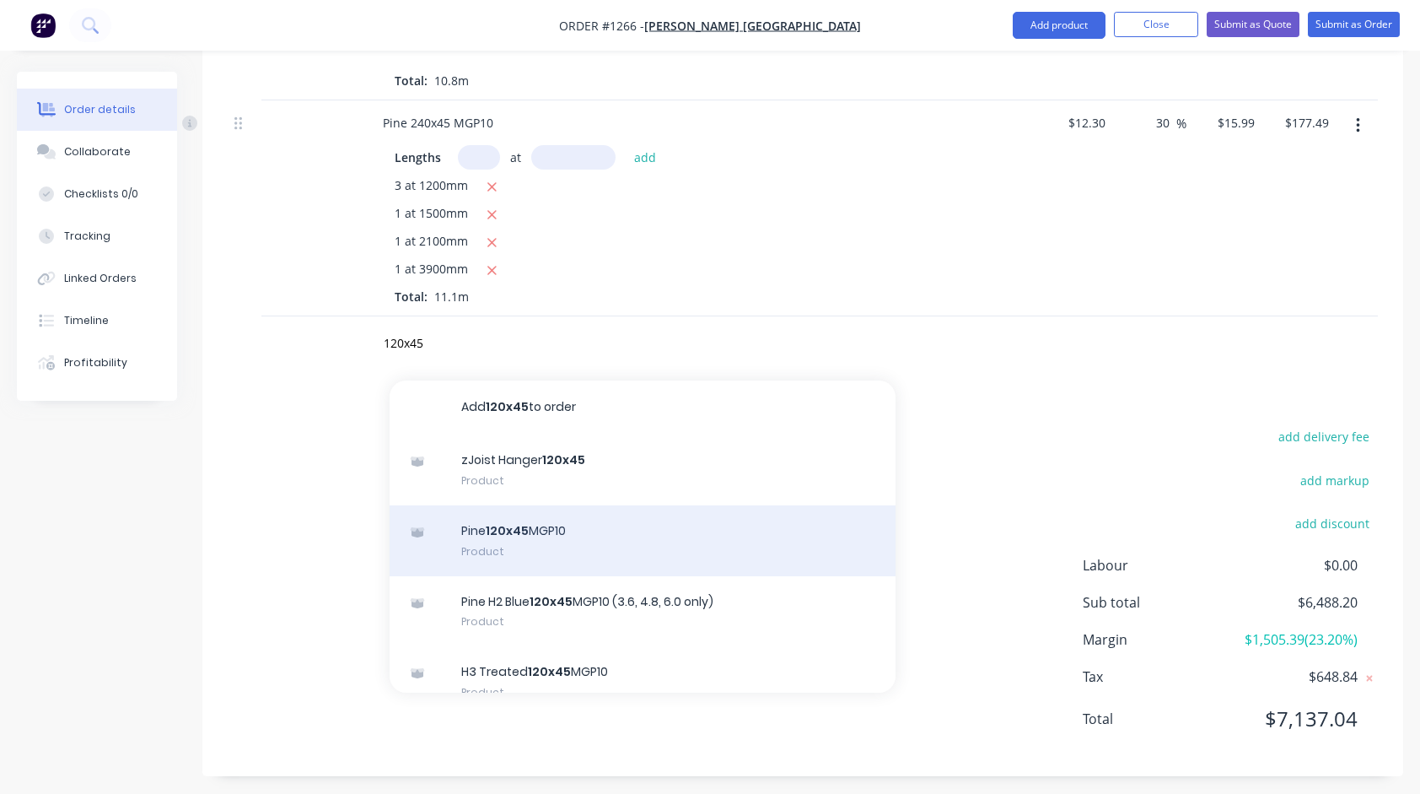
click at [504, 523] on div "Pine 120x45 MGP10 Product" at bounding box center [643, 540] width 506 height 71
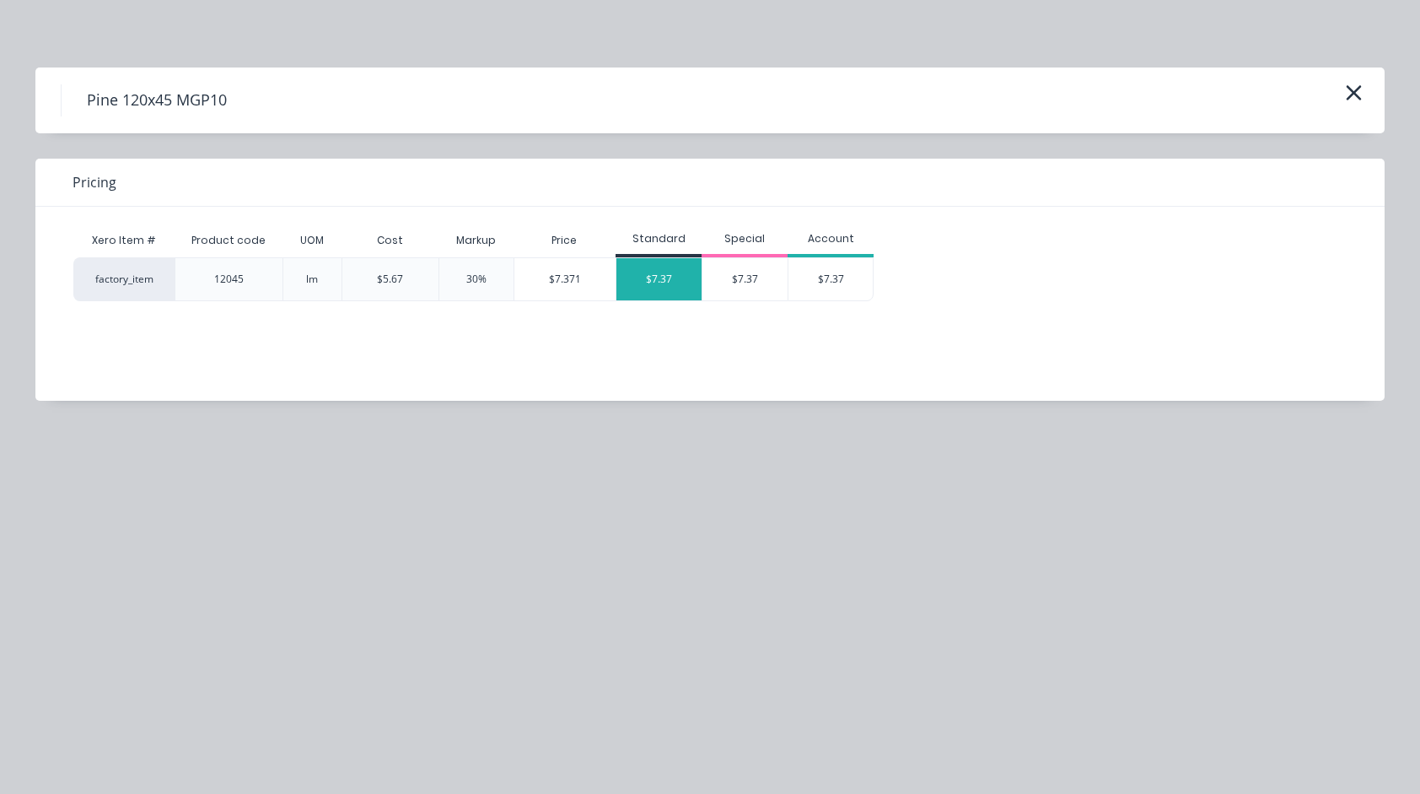
click at [648, 278] on div "$7.37" at bounding box center [658, 279] width 85 height 42
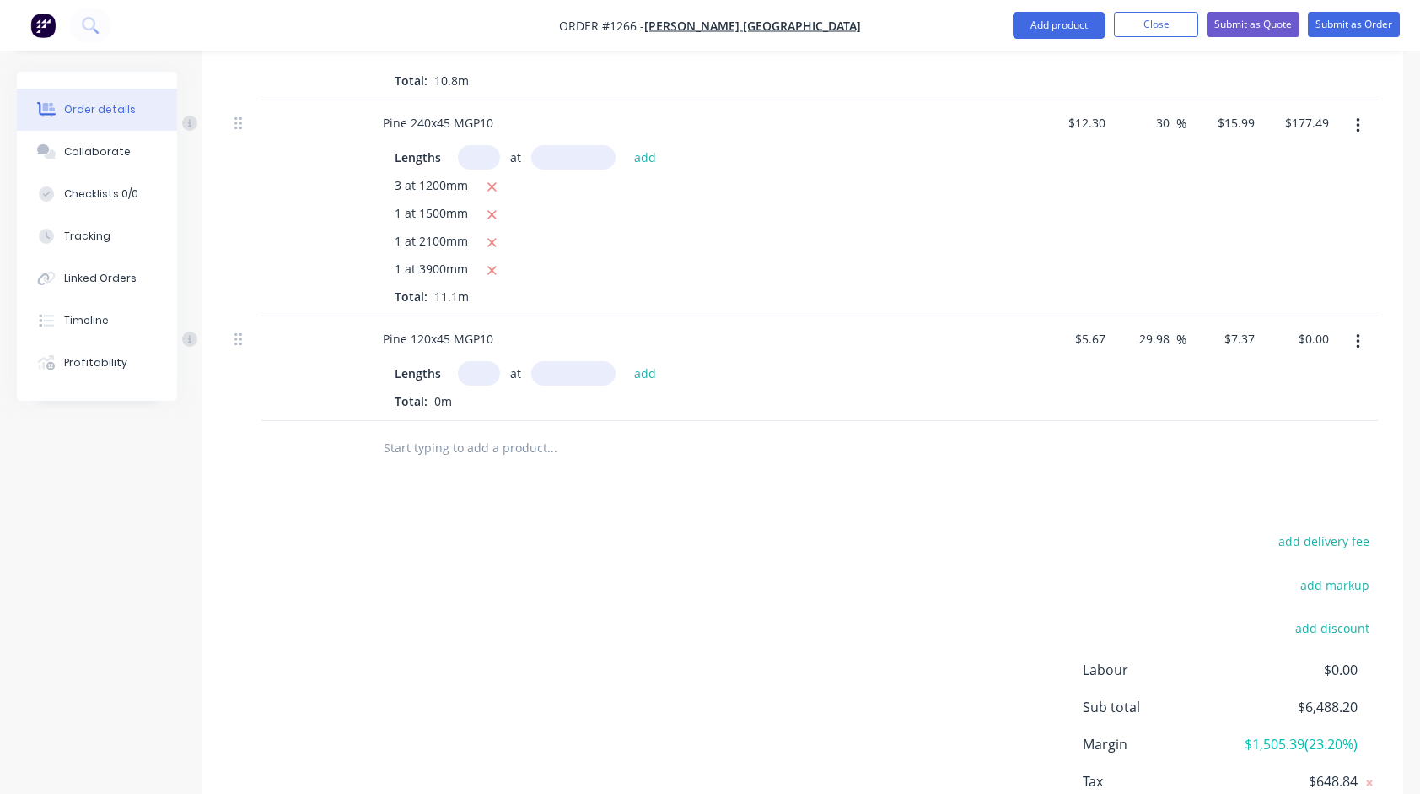
click at [477, 366] on input "text" at bounding box center [479, 373] width 42 height 24
click at [626, 362] on button "add" at bounding box center [646, 373] width 40 height 23
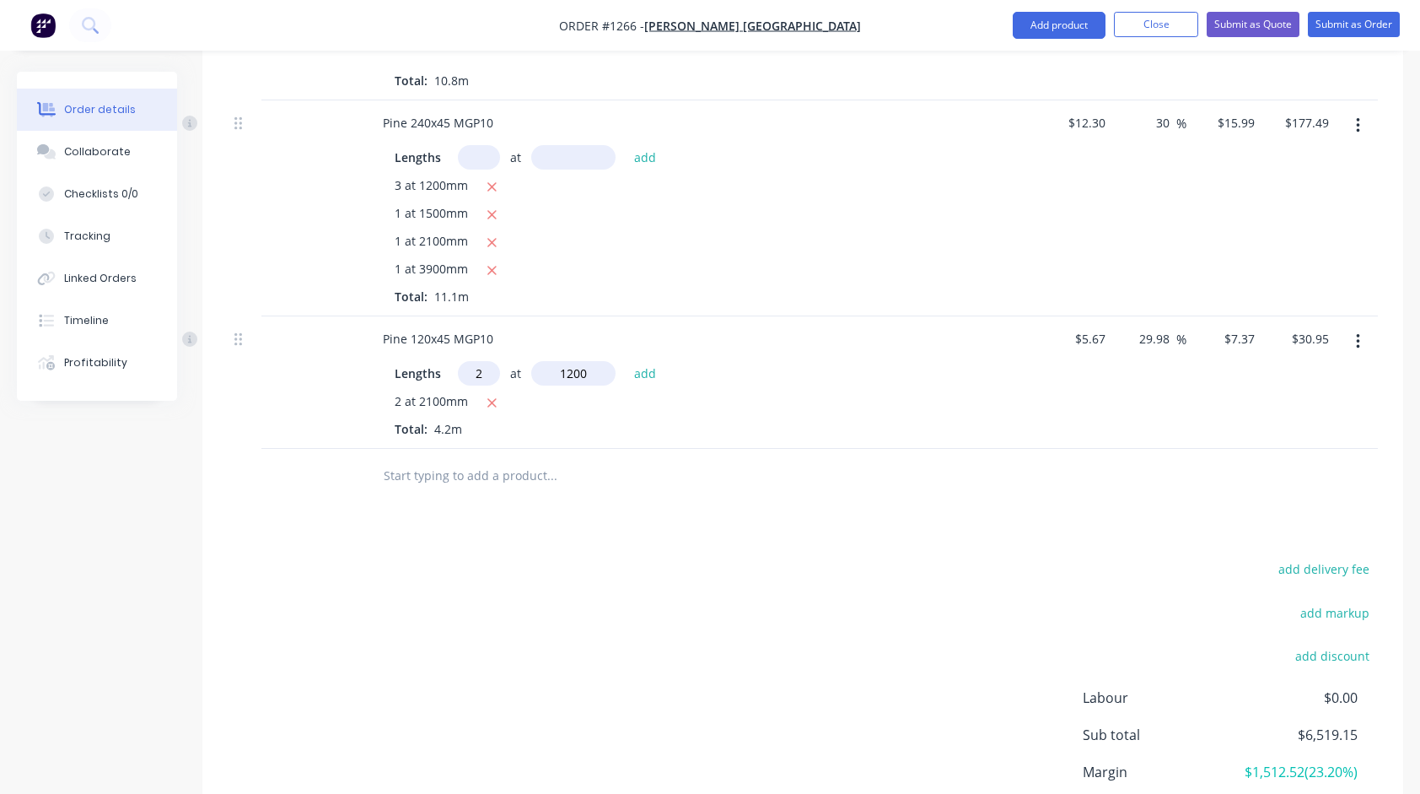
click at [626, 362] on button "add" at bounding box center [646, 373] width 40 height 23
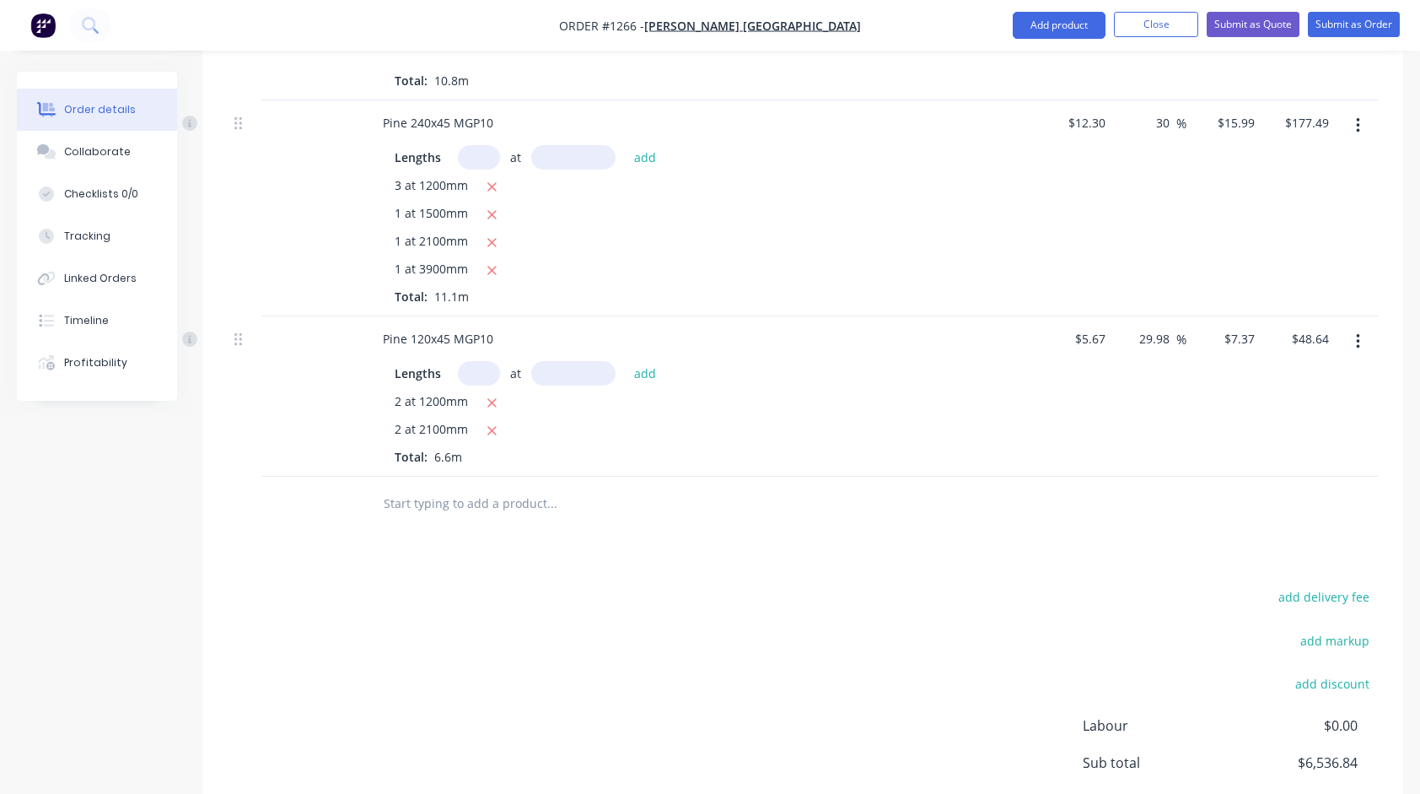
click at [494, 496] on input "text" at bounding box center [551, 504] width 337 height 34
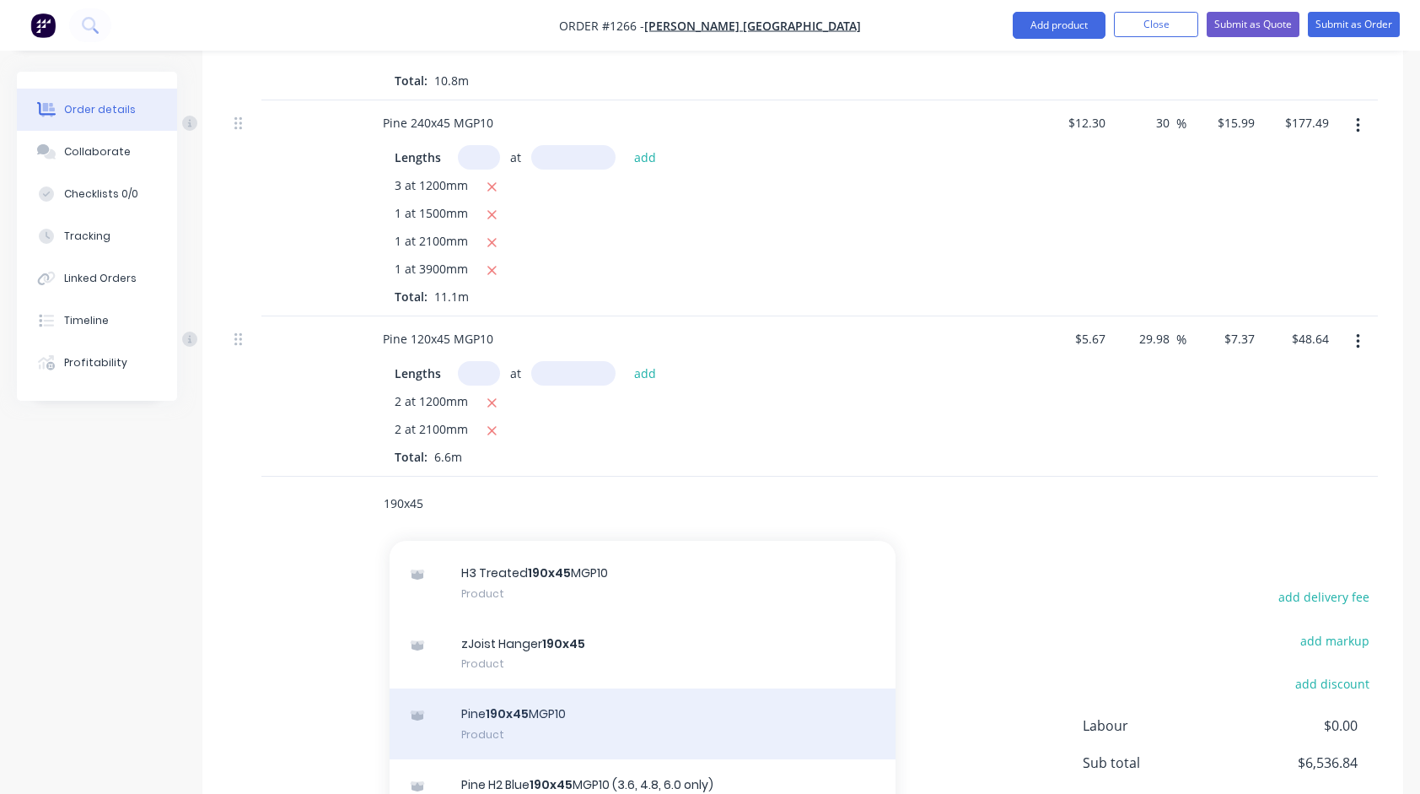
scroll to position [169, 0]
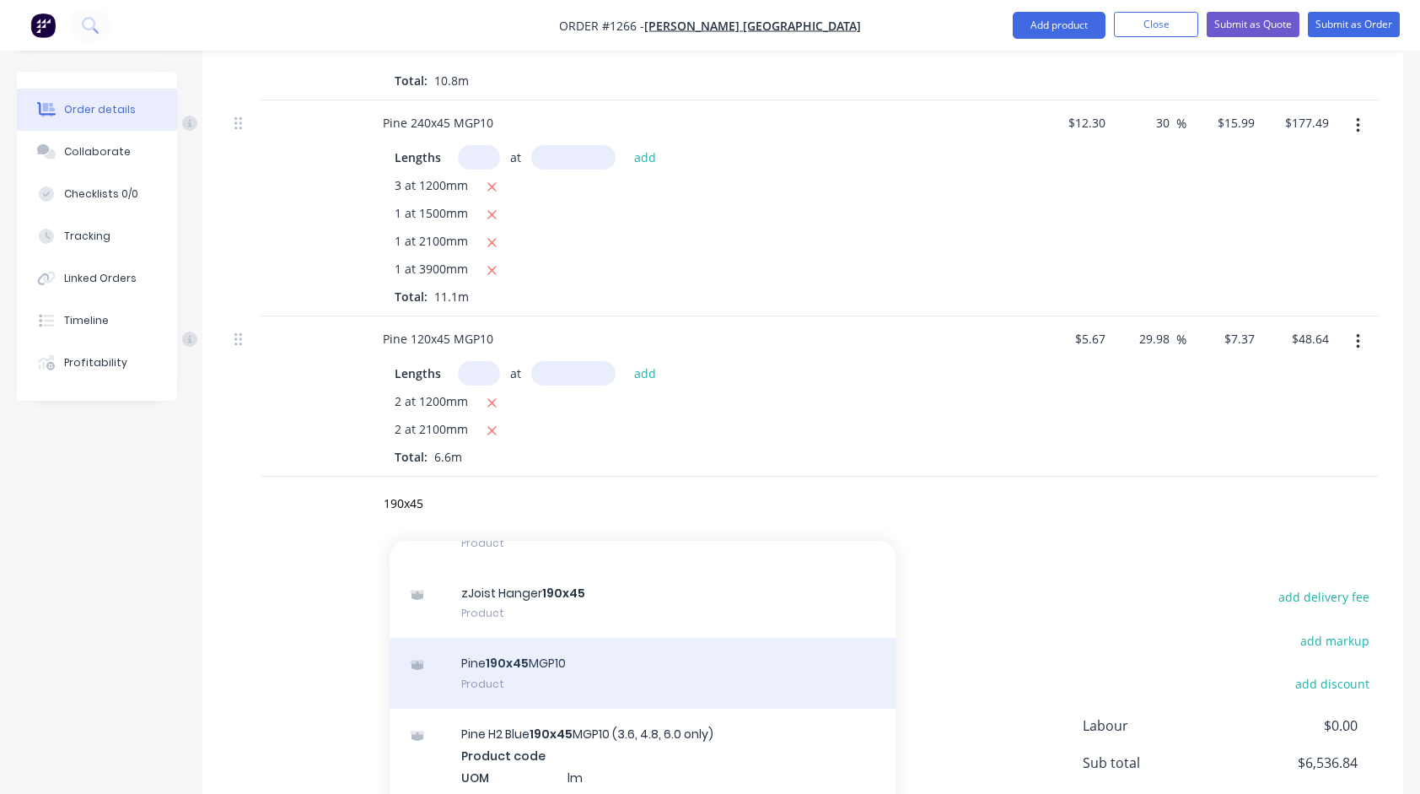
click at [525, 666] on div "Pine 190x45 MGP10 Product" at bounding box center [643, 673] width 506 height 71
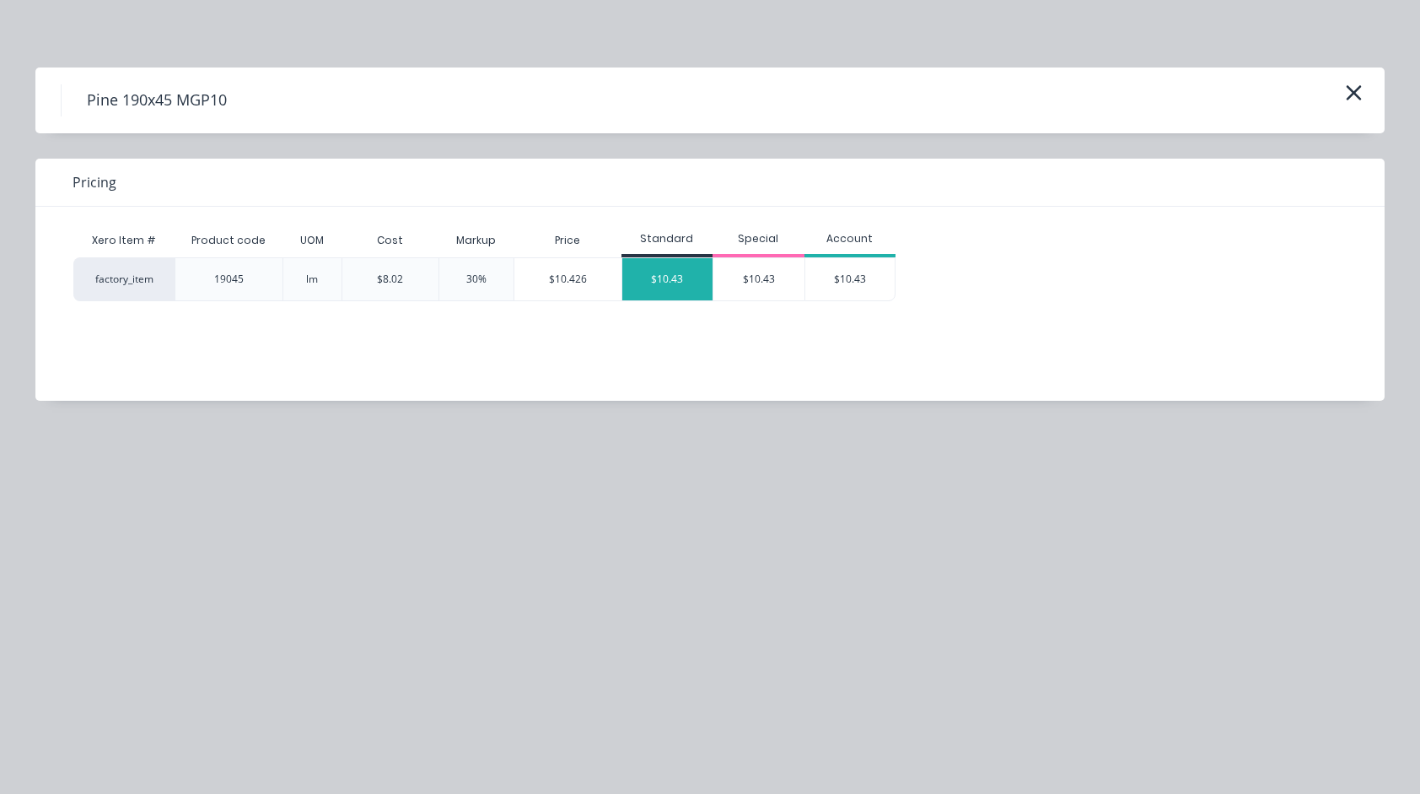
click at [665, 272] on div "$10.43" at bounding box center [667, 279] width 91 height 42
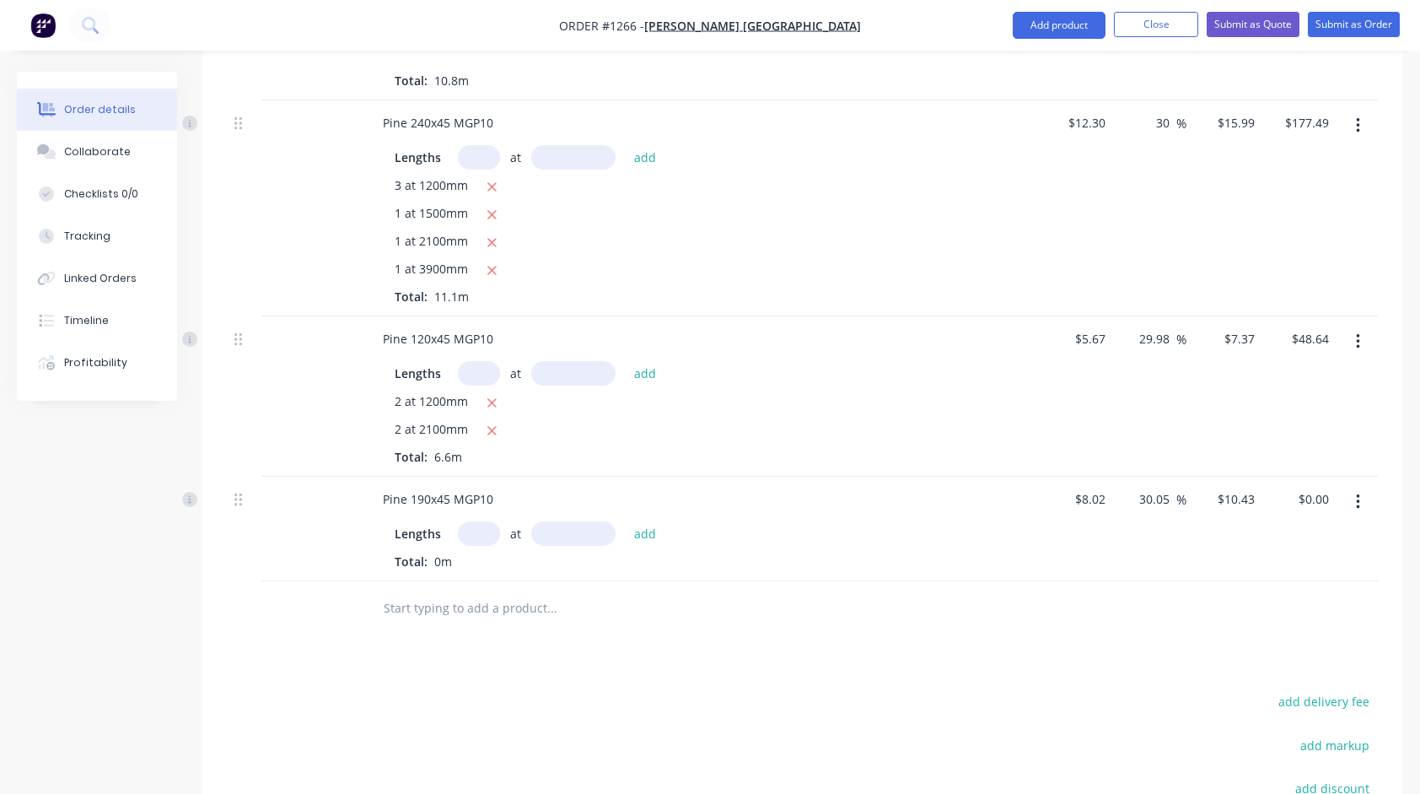
click at [479, 521] on input "text" at bounding box center [479, 533] width 42 height 24
click at [626, 522] on button "add" at bounding box center [646, 533] width 40 height 23
click at [473, 658] on input "text" at bounding box center [551, 664] width 337 height 34
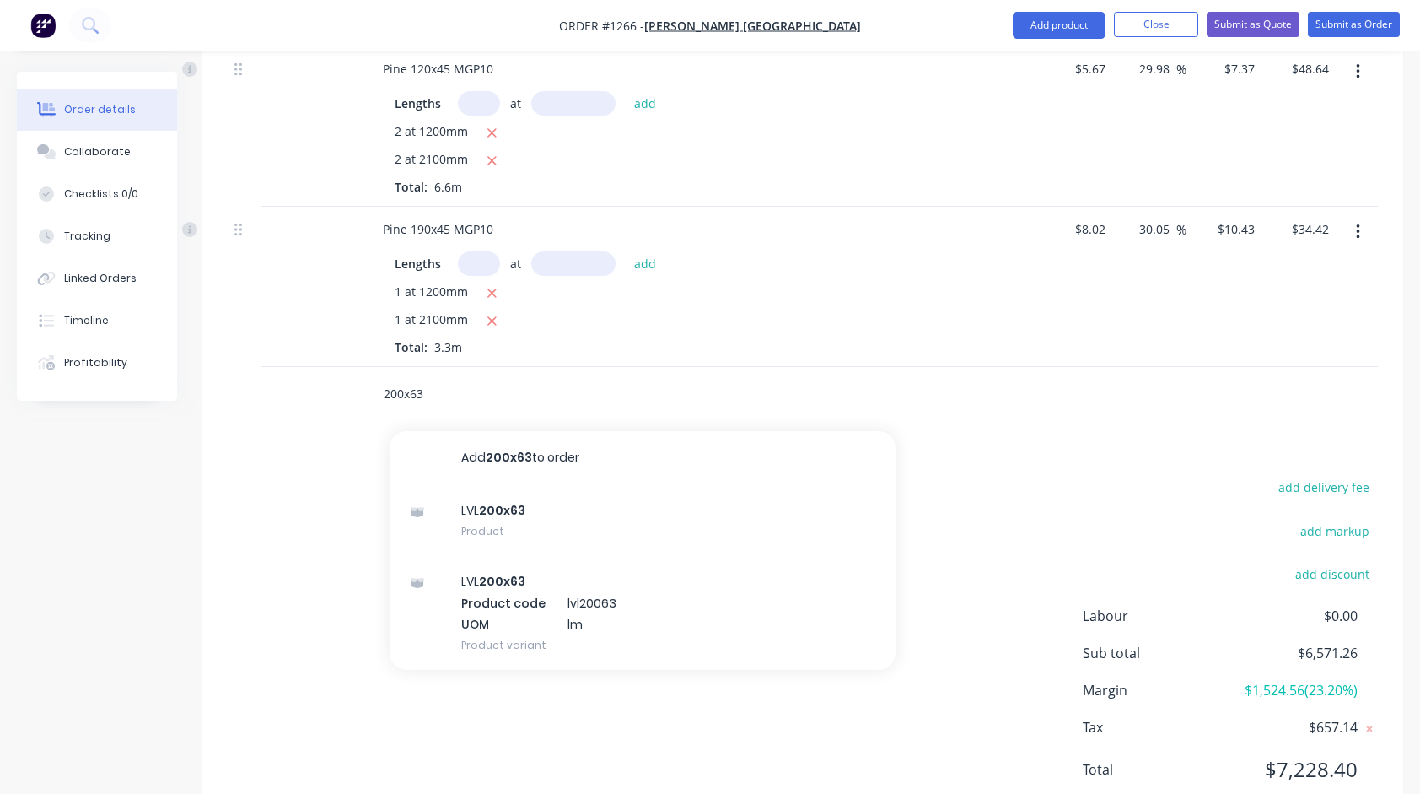
scroll to position [2609, 0]
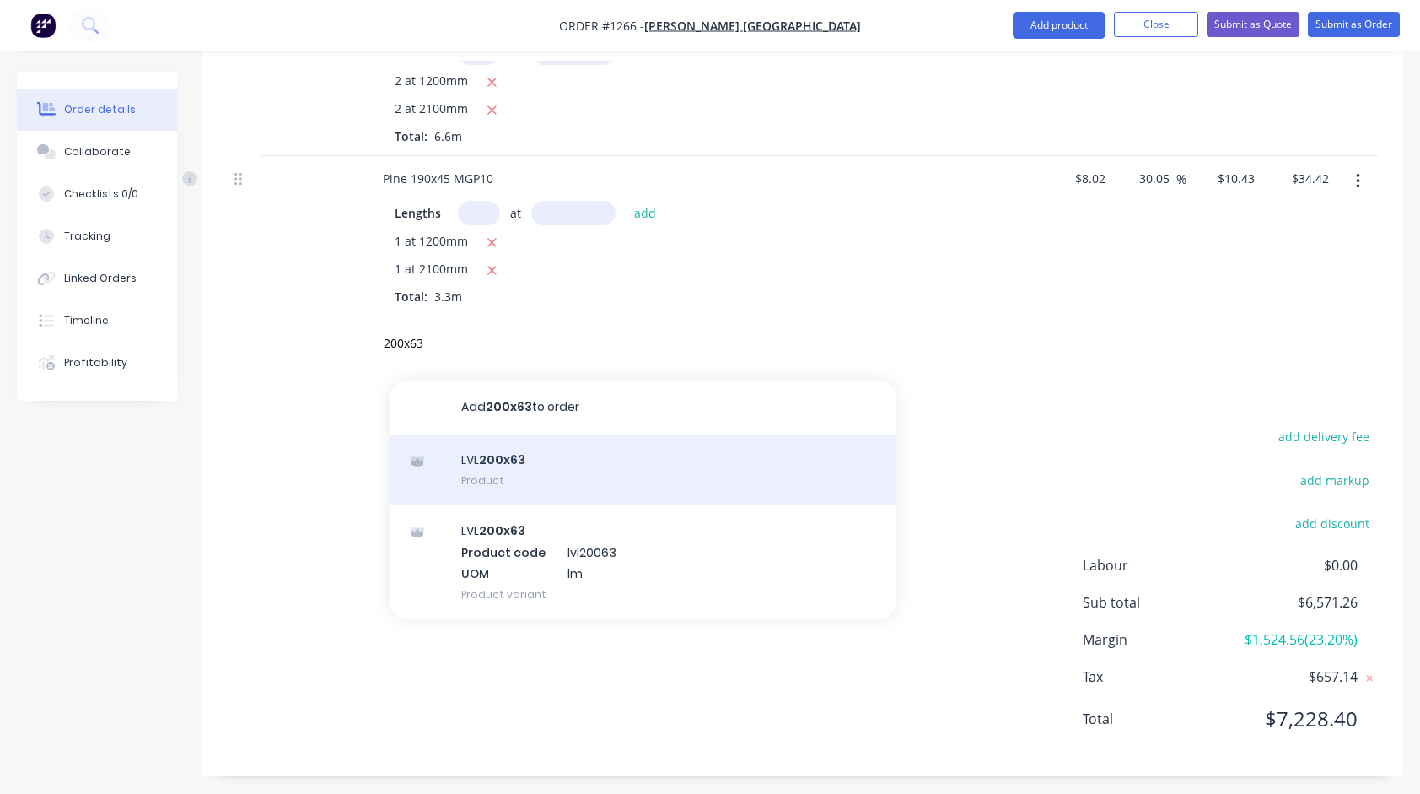
click at [498, 452] on div "LVL 200x63 Product" at bounding box center [643, 469] width 506 height 71
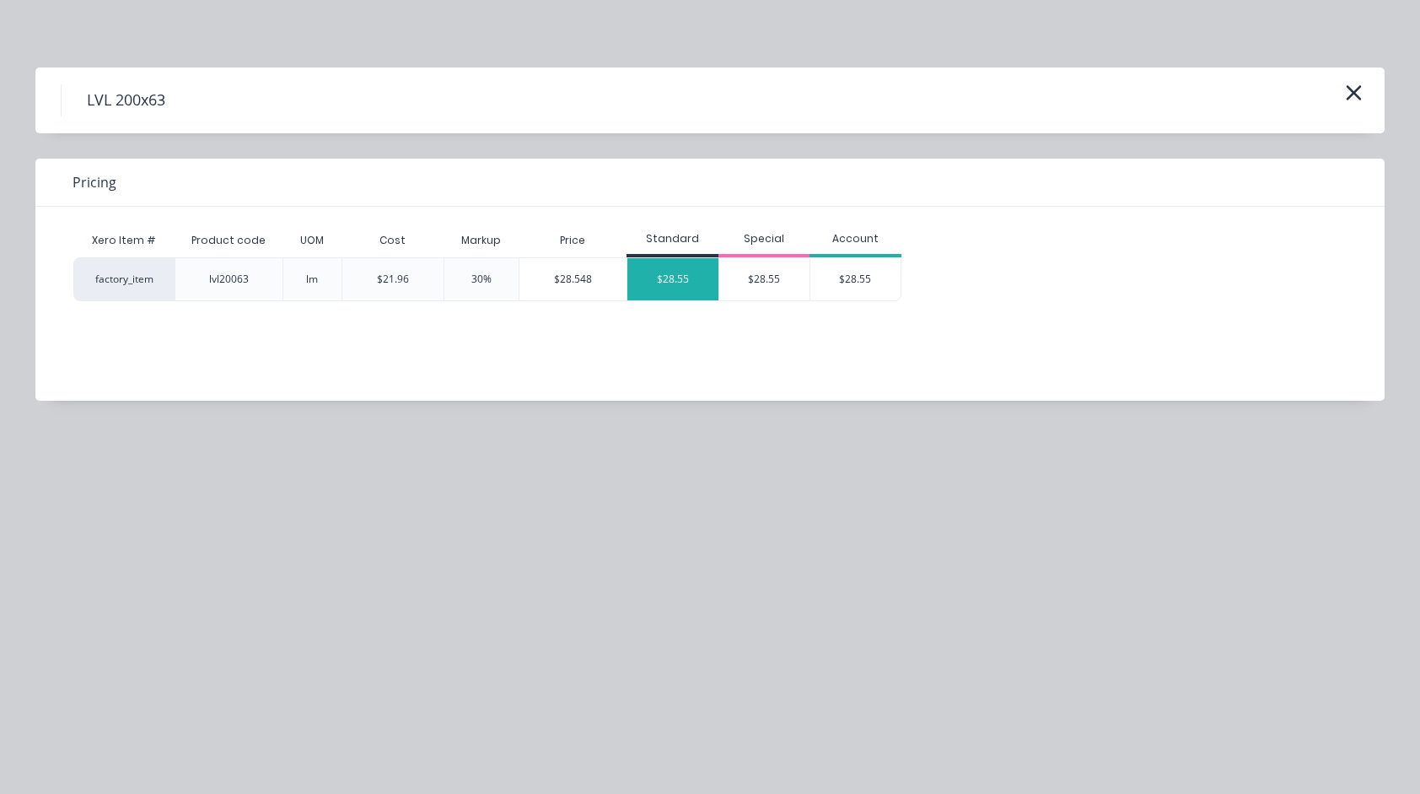
click at [670, 278] on div "$28.55" at bounding box center [672, 279] width 91 height 42
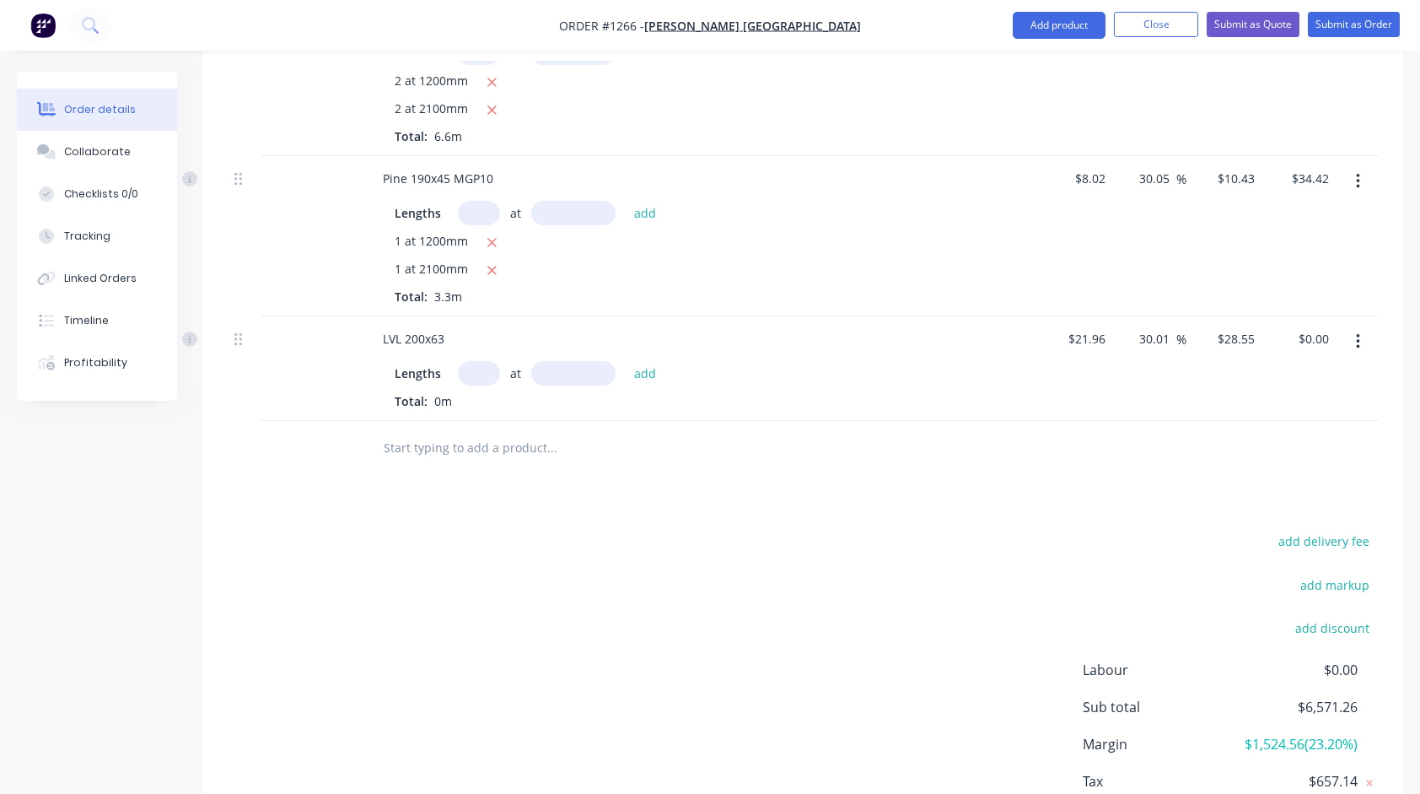
click at [521, 445] on input "text" at bounding box center [551, 448] width 337 height 34
click at [491, 364] on input "text" at bounding box center [479, 373] width 42 height 24
click at [626, 362] on button "add" at bounding box center [646, 373] width 40 height 23
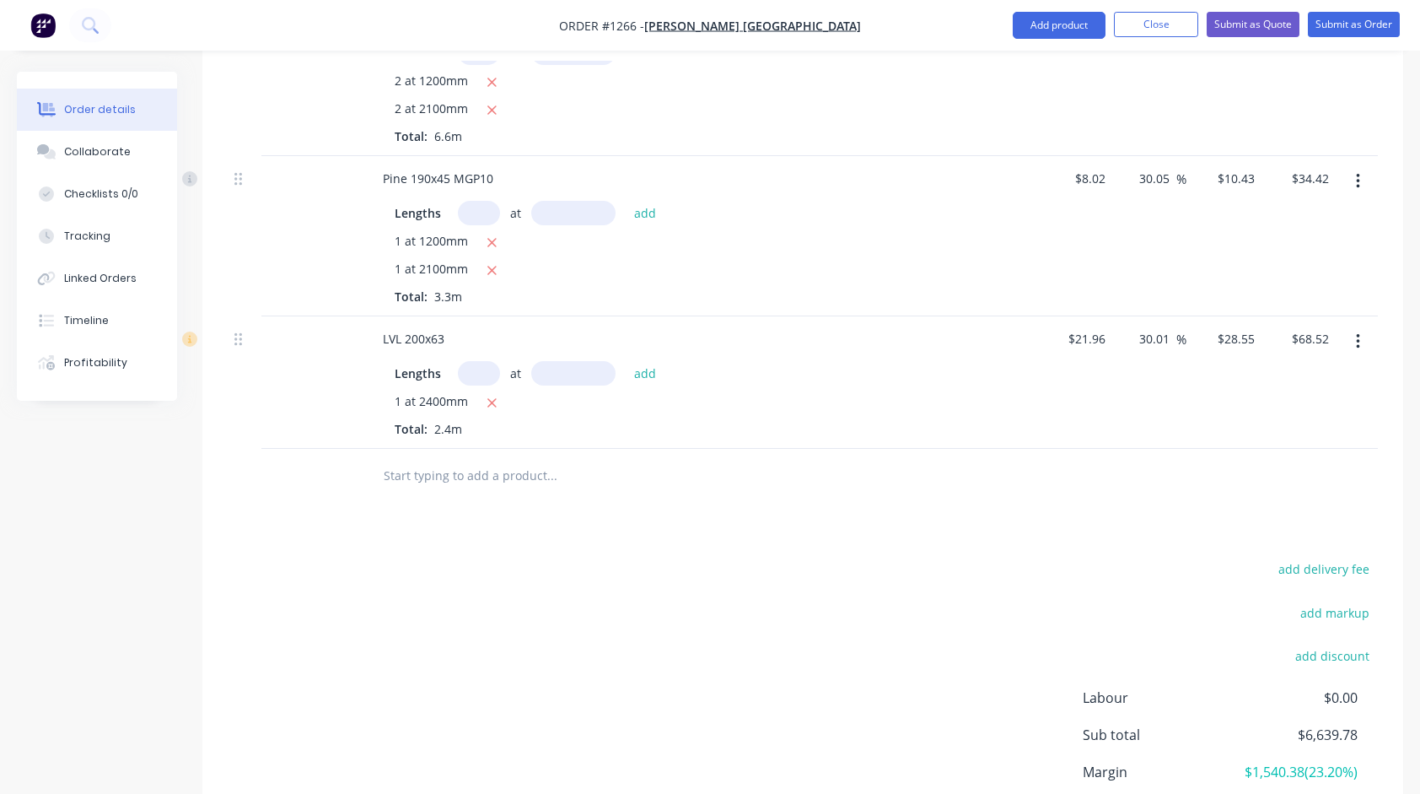
click at [469, 477] on input "text" at bounding box center [551, 476] width 337 height 34
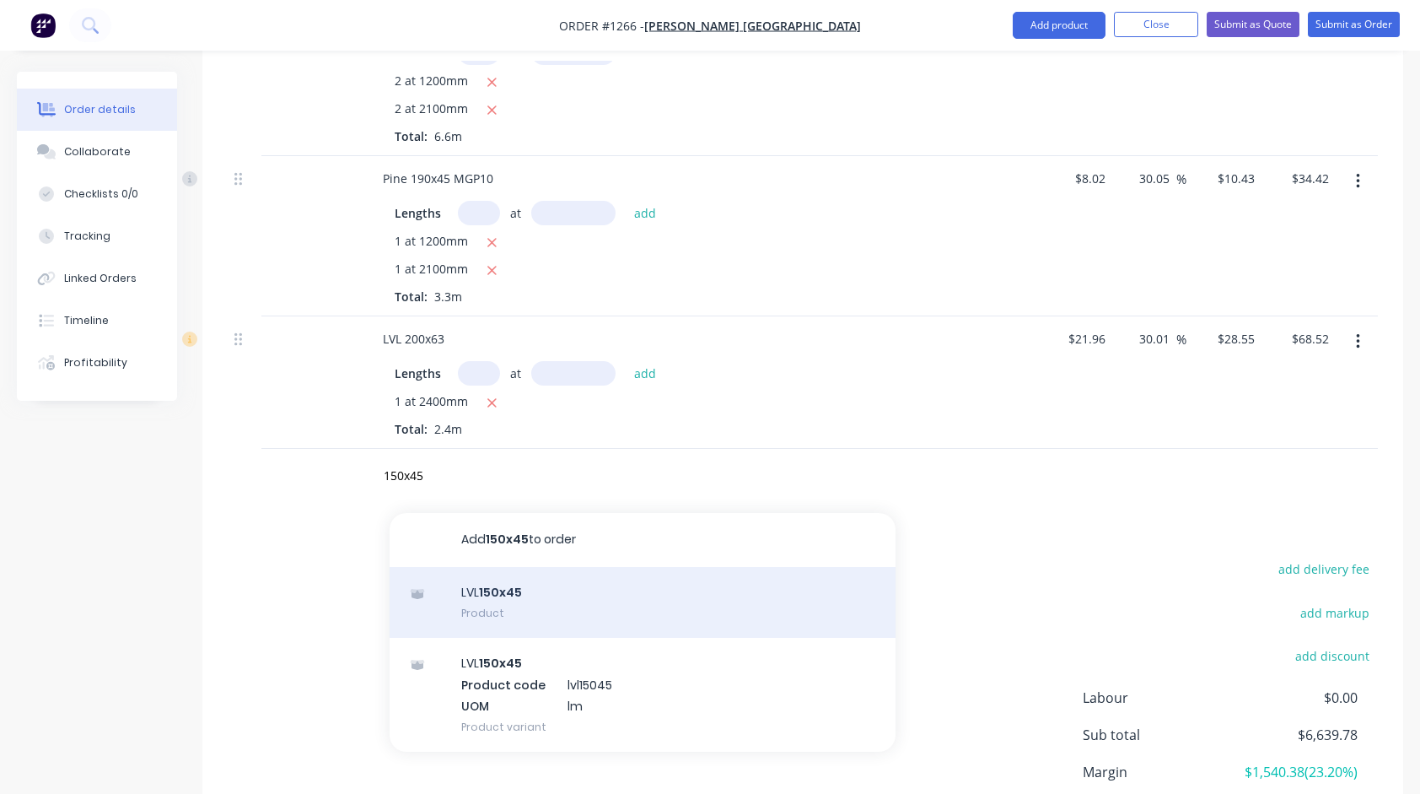
click at [528, 590] on div "LVL 150x45 Product" at bounding box center [643, 602] width 506 height 71
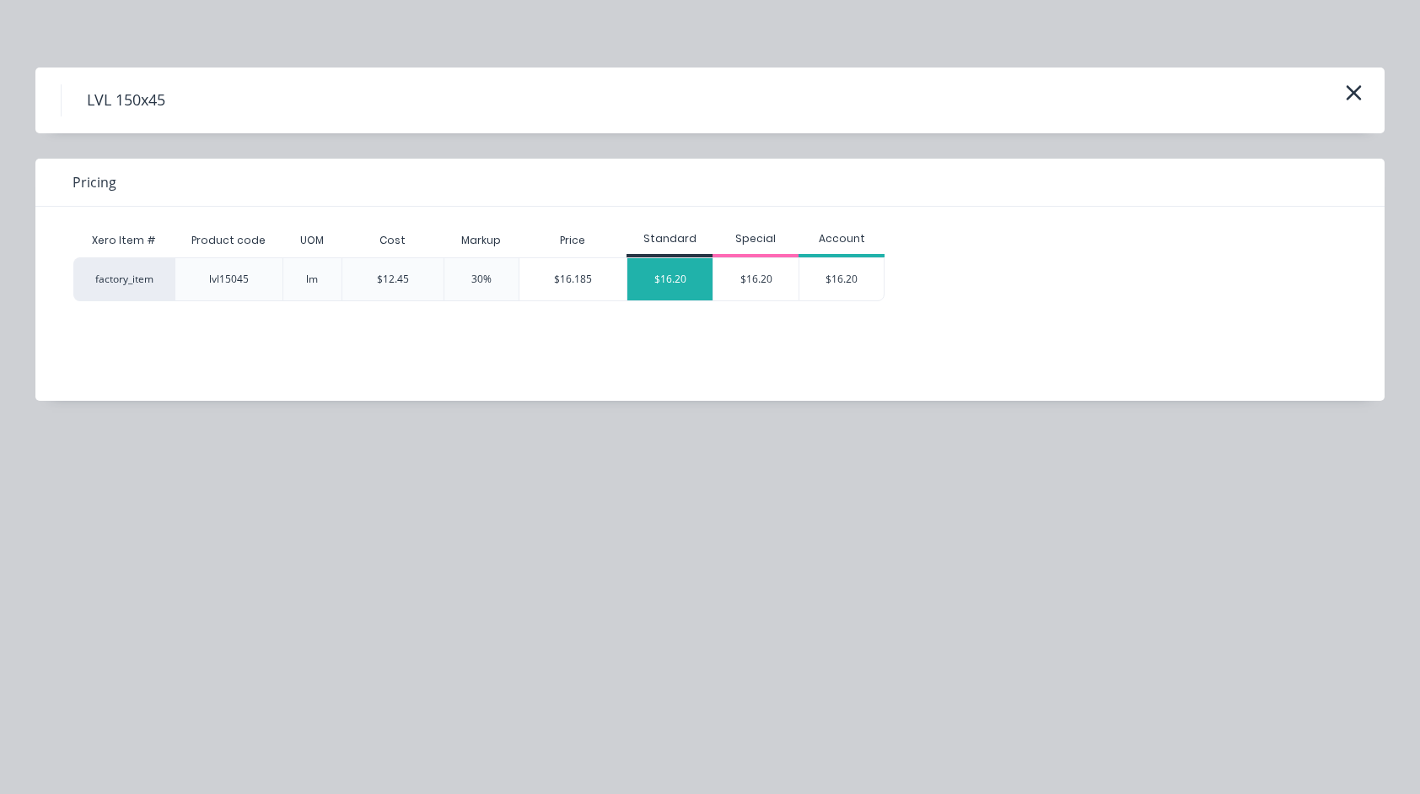
click at [648, 283] on div "$16.20" at bounding box center [669, 279] width 85 height 42
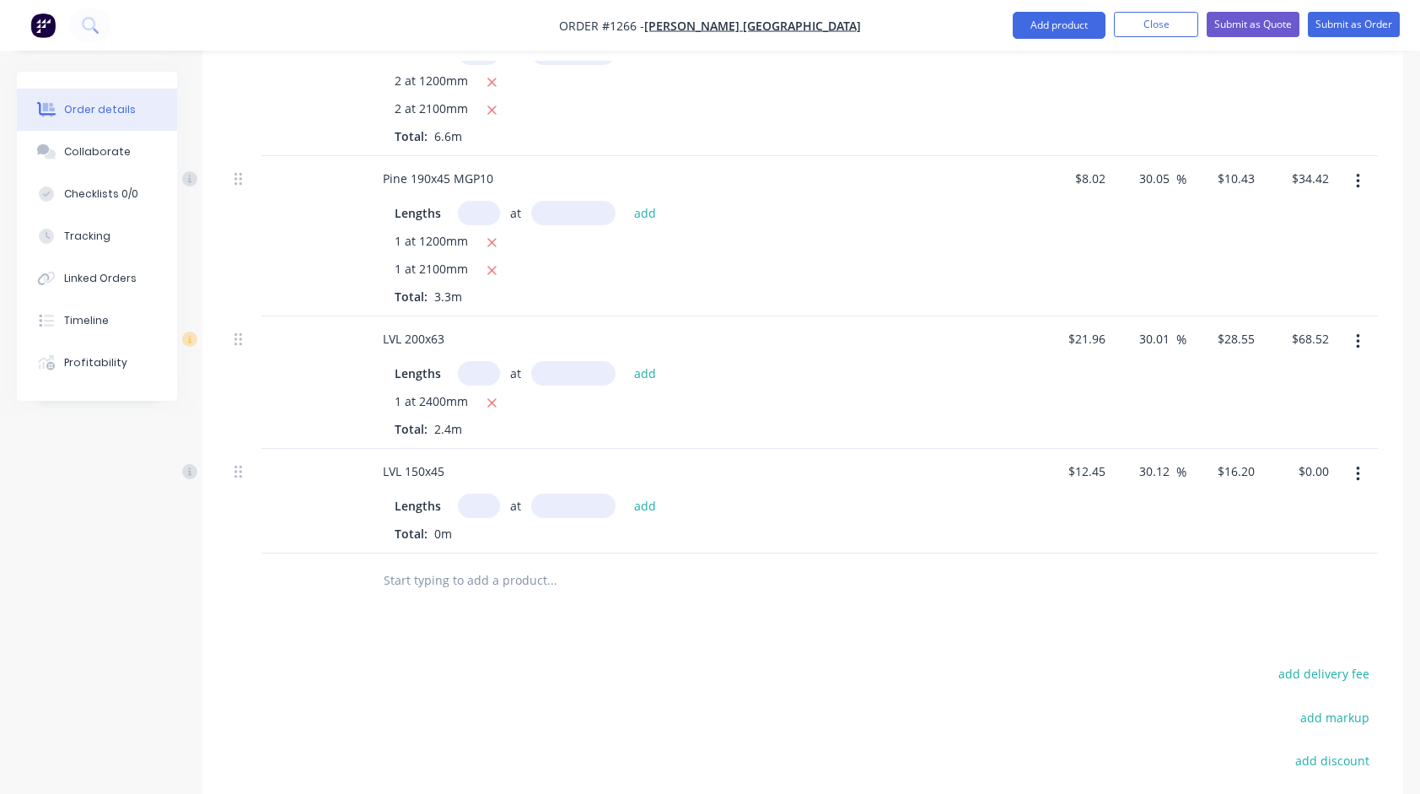
click at [471, 493] on input "text" at bounding box center [479, 505] width 42 height 24
click at [626, 494] on button "add" at bounding box center [646, 505] width 40 height 23
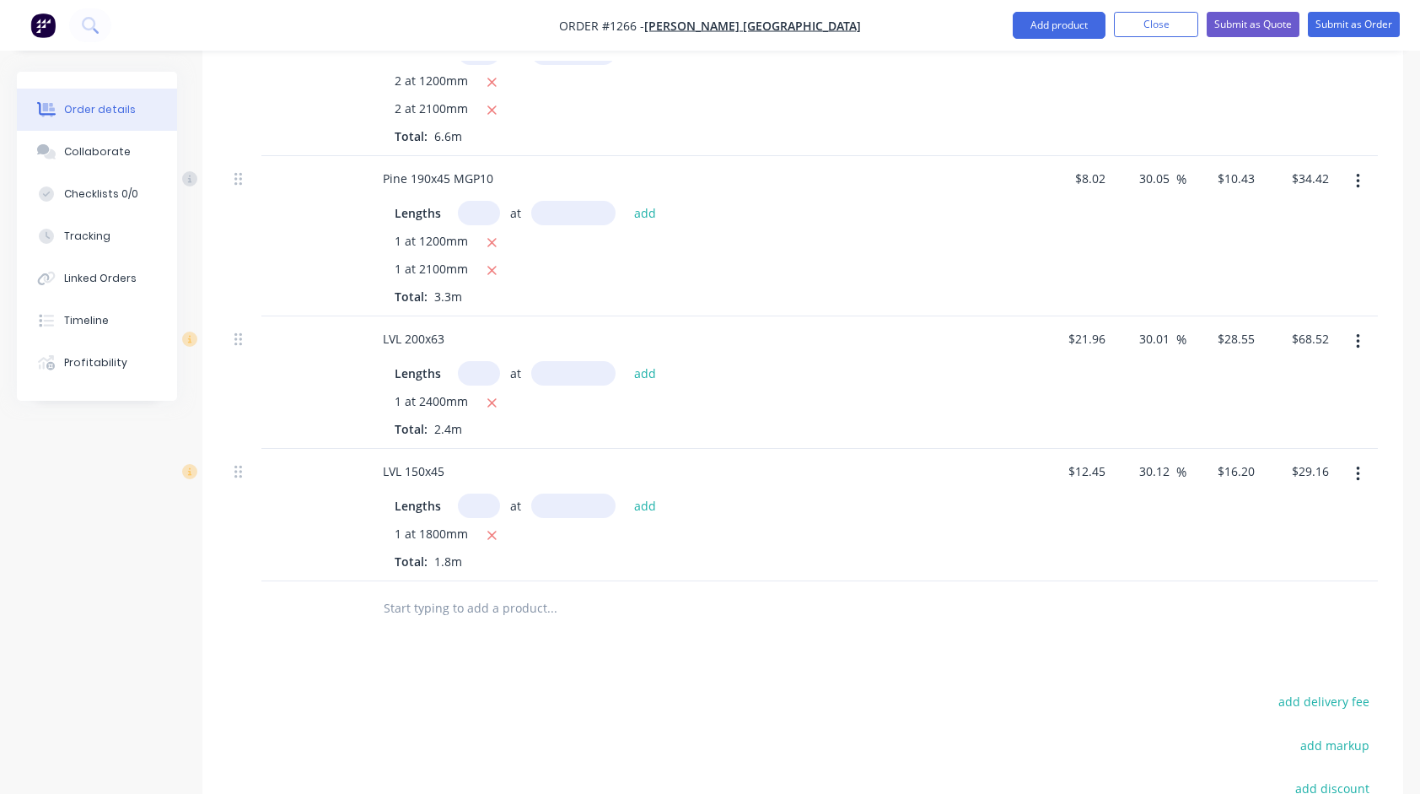
click at [464, 604] on input "text" at bounding box center [551, 608] width 337 height 34
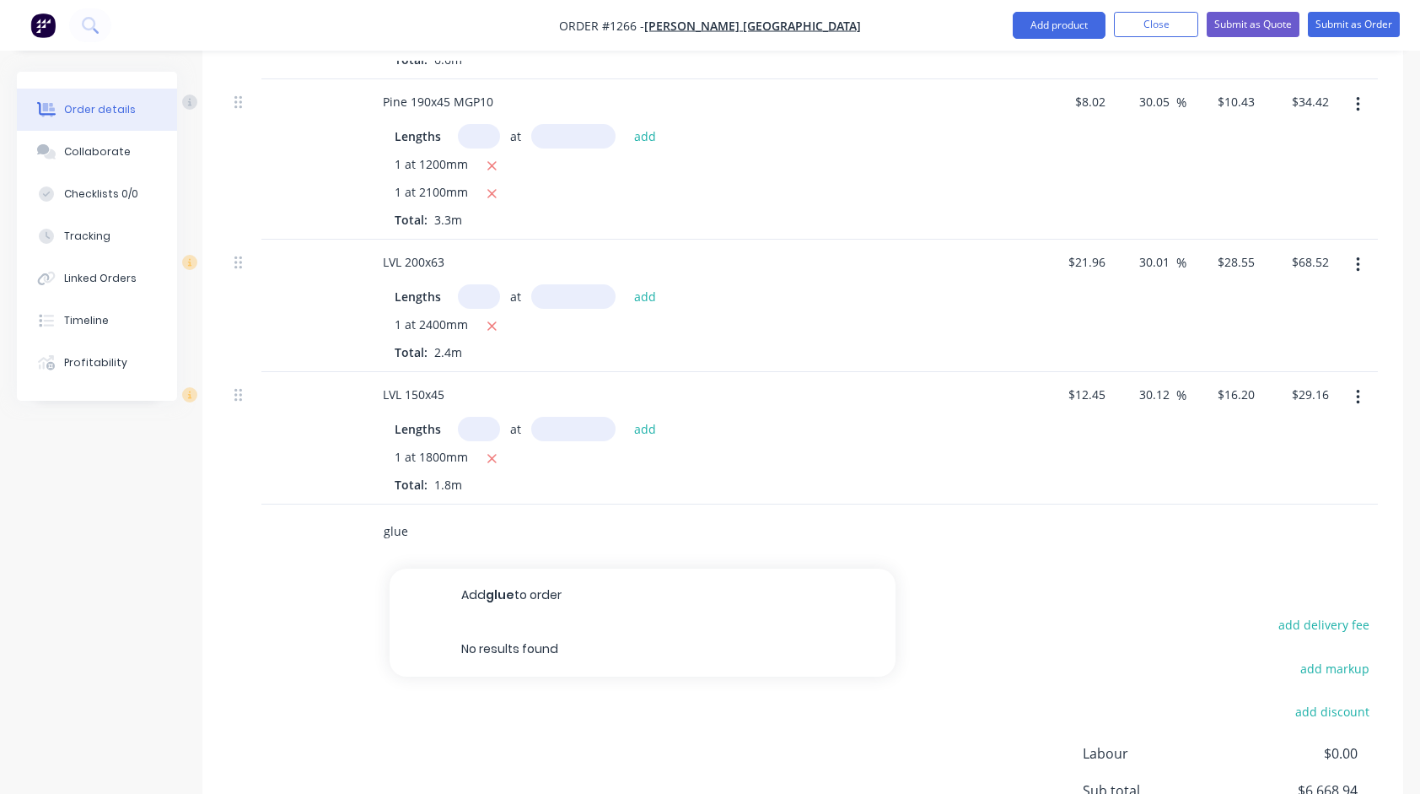
scroll to position [2693, 0]
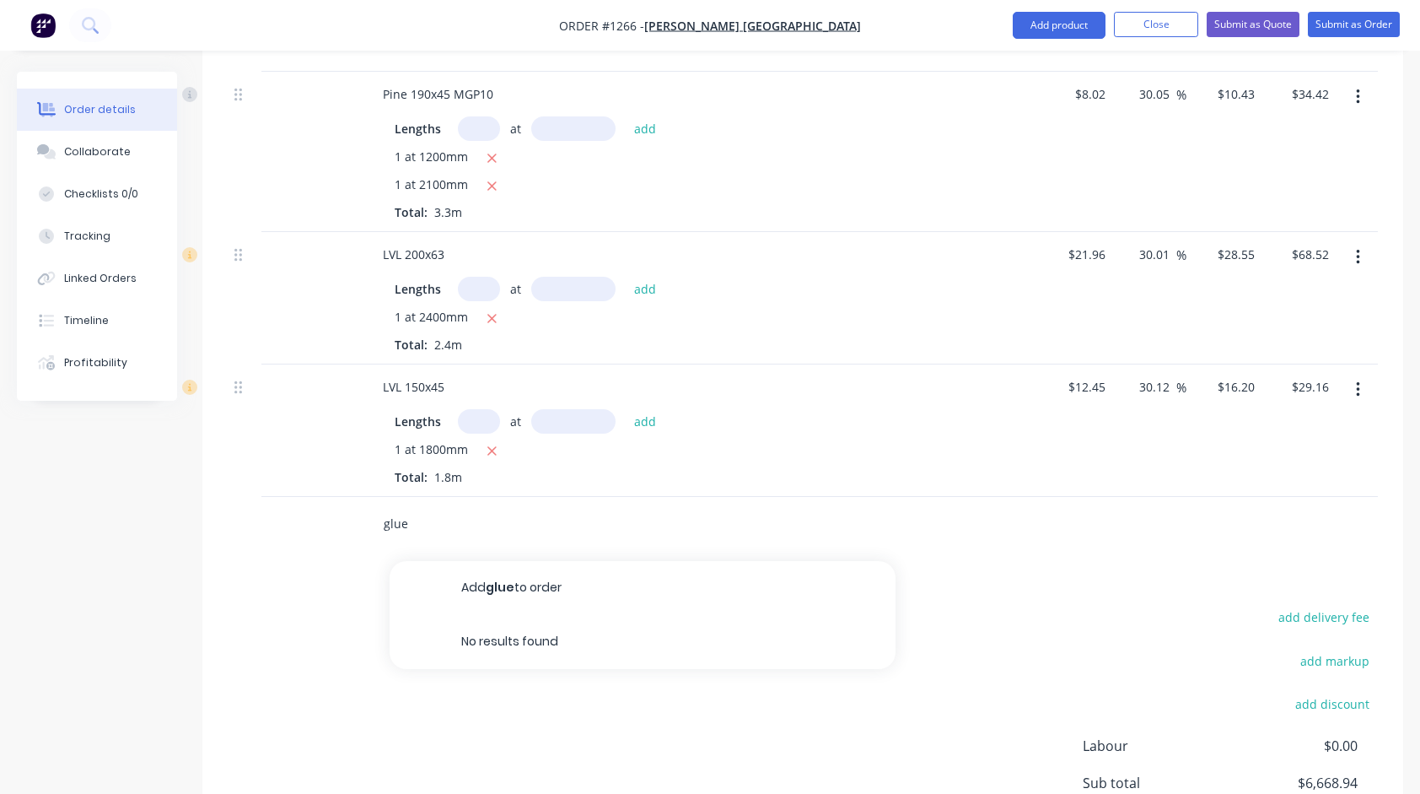
drag, startPoint x: 459, startPoint y: 514, endPoint x: 283, endPoint y: 512, distance: 175.4
click at [283, 512] on div "glue Add glue to order No results found" at bounding box center [803, 524] width 1150 height 55
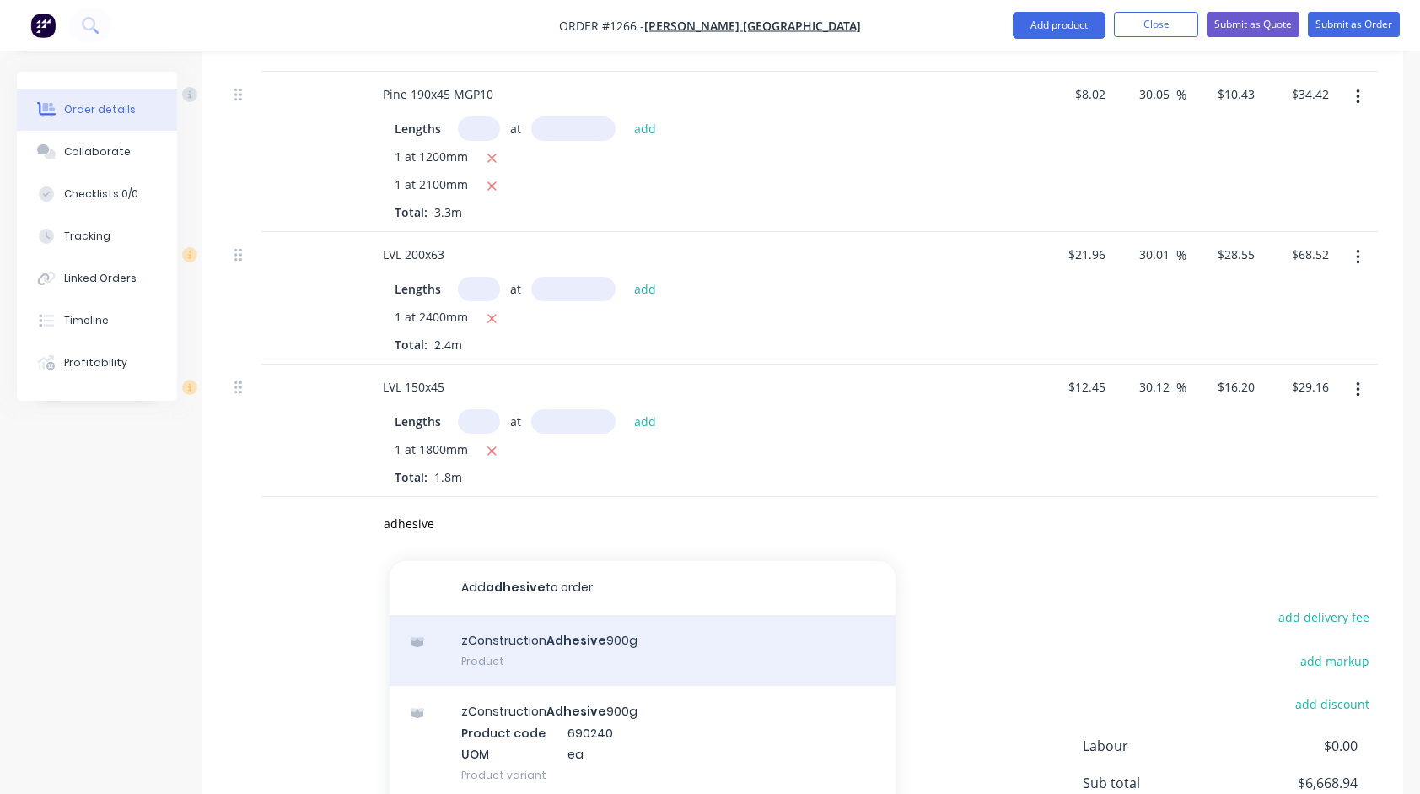
click at [626, 638] on div "zConstruction Adhesive 900g Product" at bounding box center [643, 650] width 506 height 71
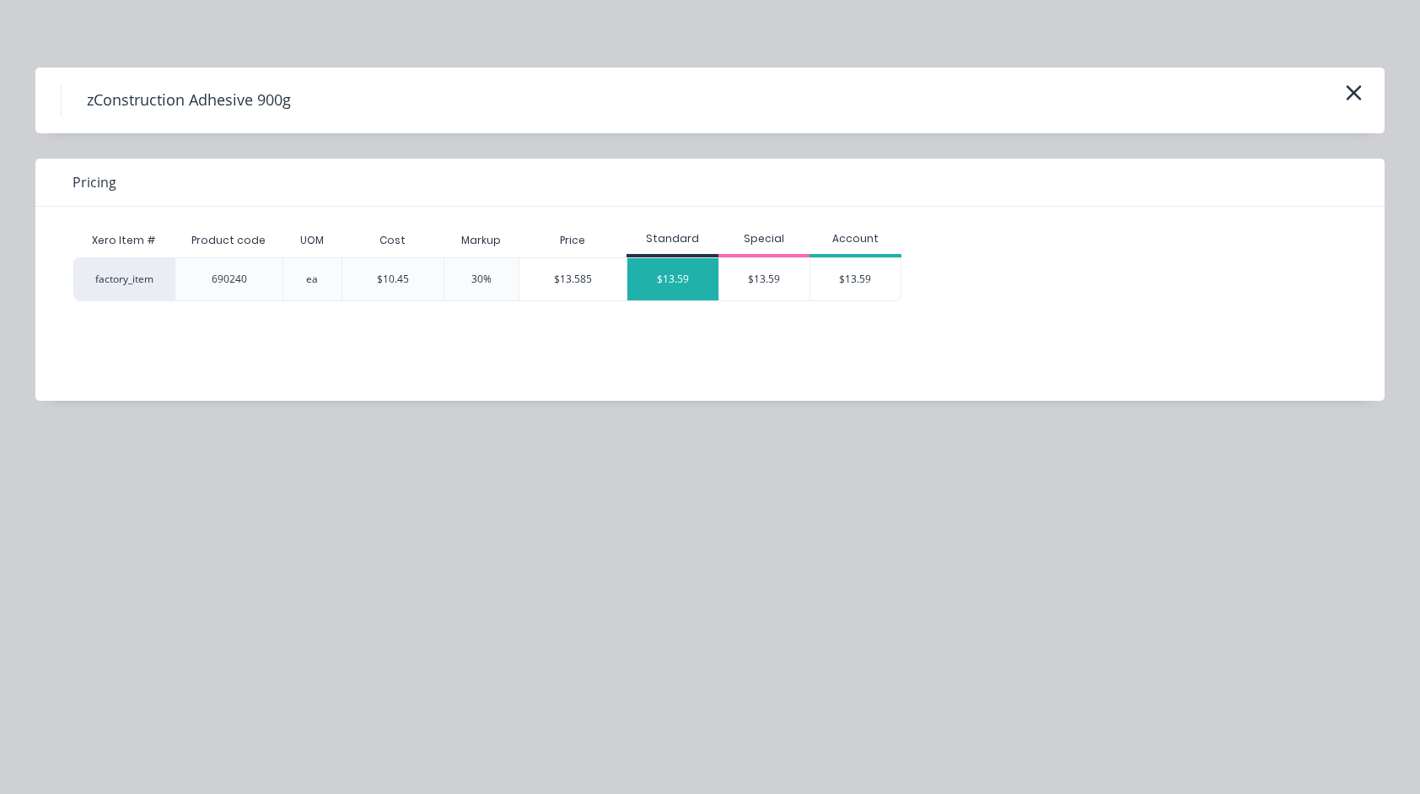
click at [666, 272] on div "$13.59" at bounding box center [672, 279] width 91 height 42
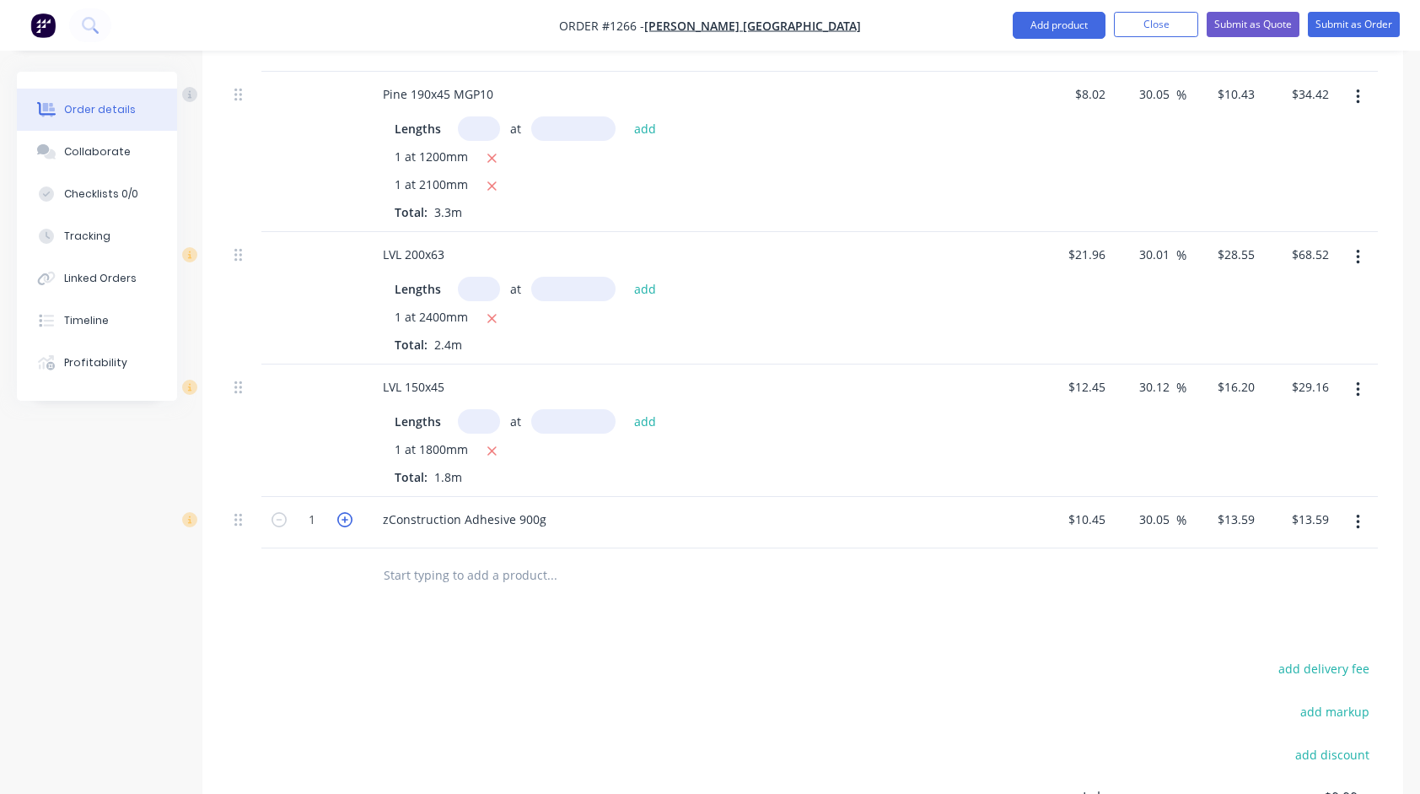
click at [342, 512] on icon "button" at bounding box center [344, 519] width 15 height 15
click at [284, 512] on icon "button" at bounding box center [279, 519] width 15 height 15
click at [449, 578] on input "text" at bounding box center [551, 575] width 337 height 34
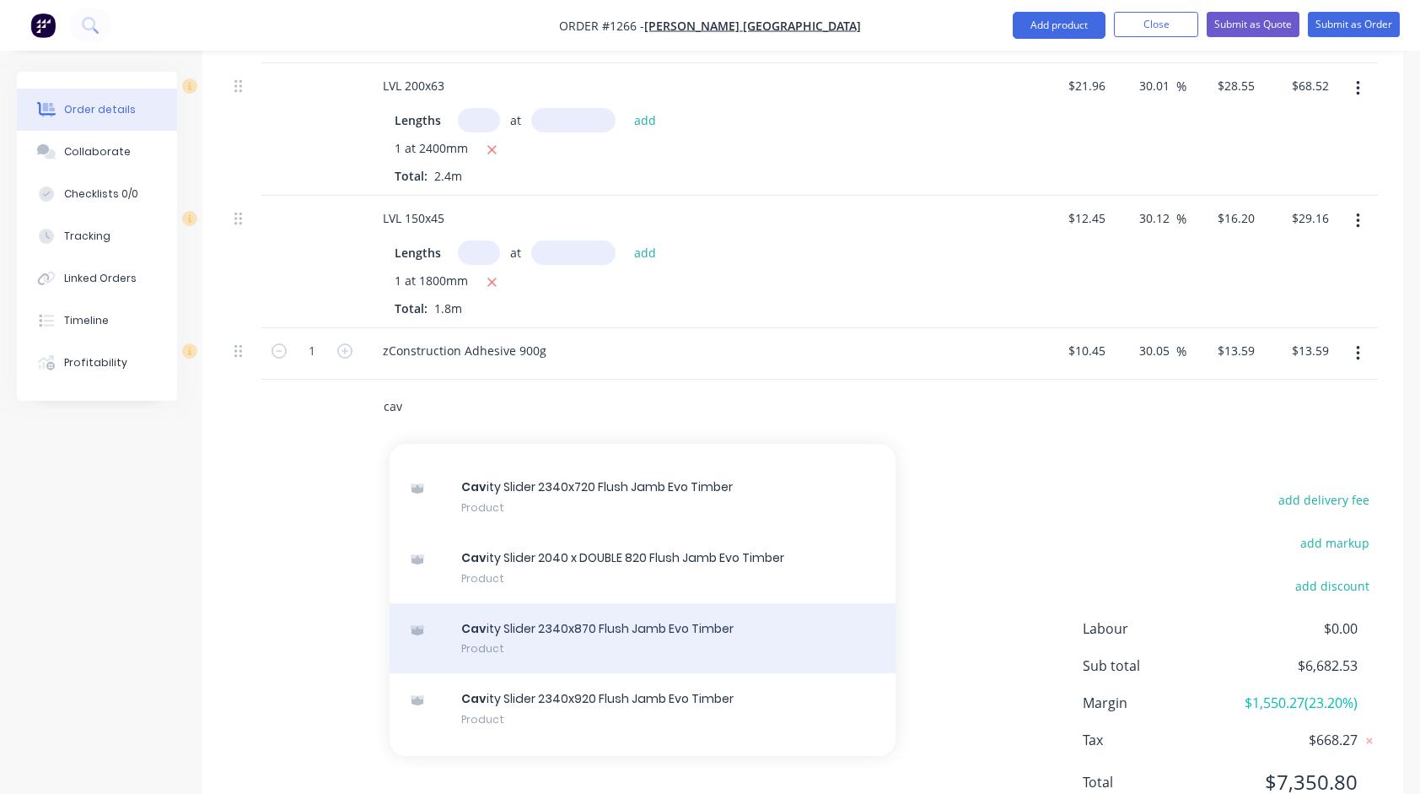
scroll to position [253, 0]
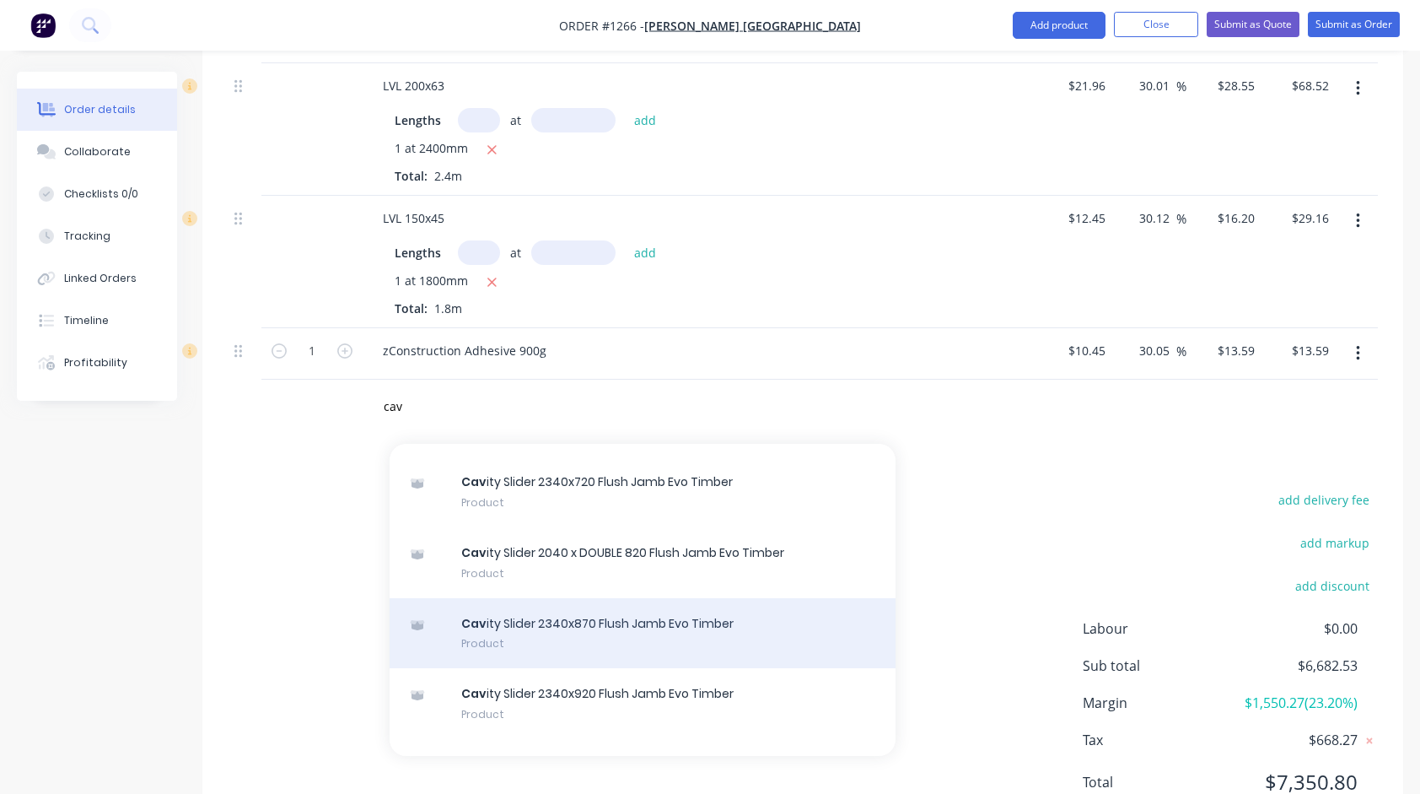
click at [573, 626] on div "Cav ity Slider 2340x870 Flush Jamb Evo Timber Product" at bounding box center [643, 633] width 506 height 71
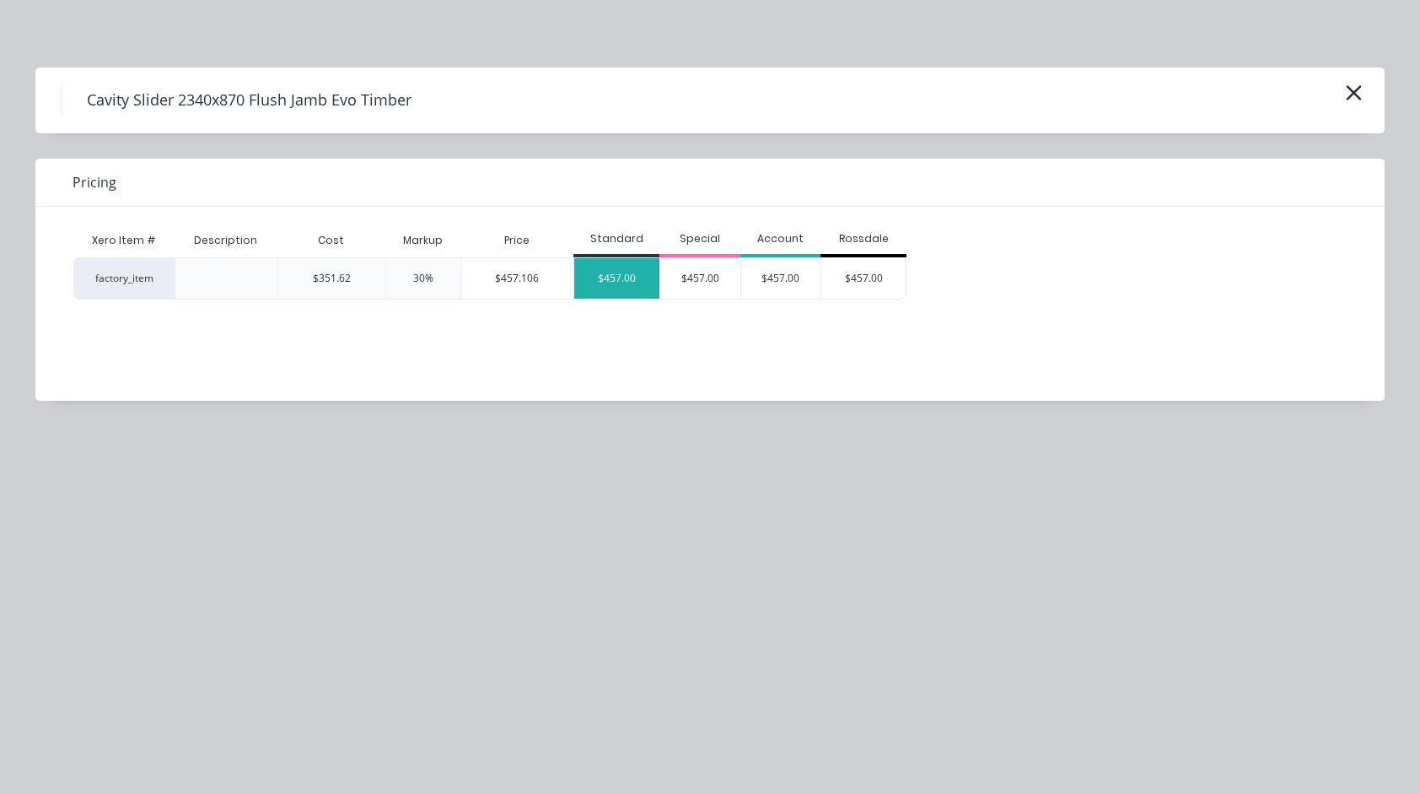
click at [627, 276] on div "$457.00" at bounding box center [616, 278] width 85 height 40
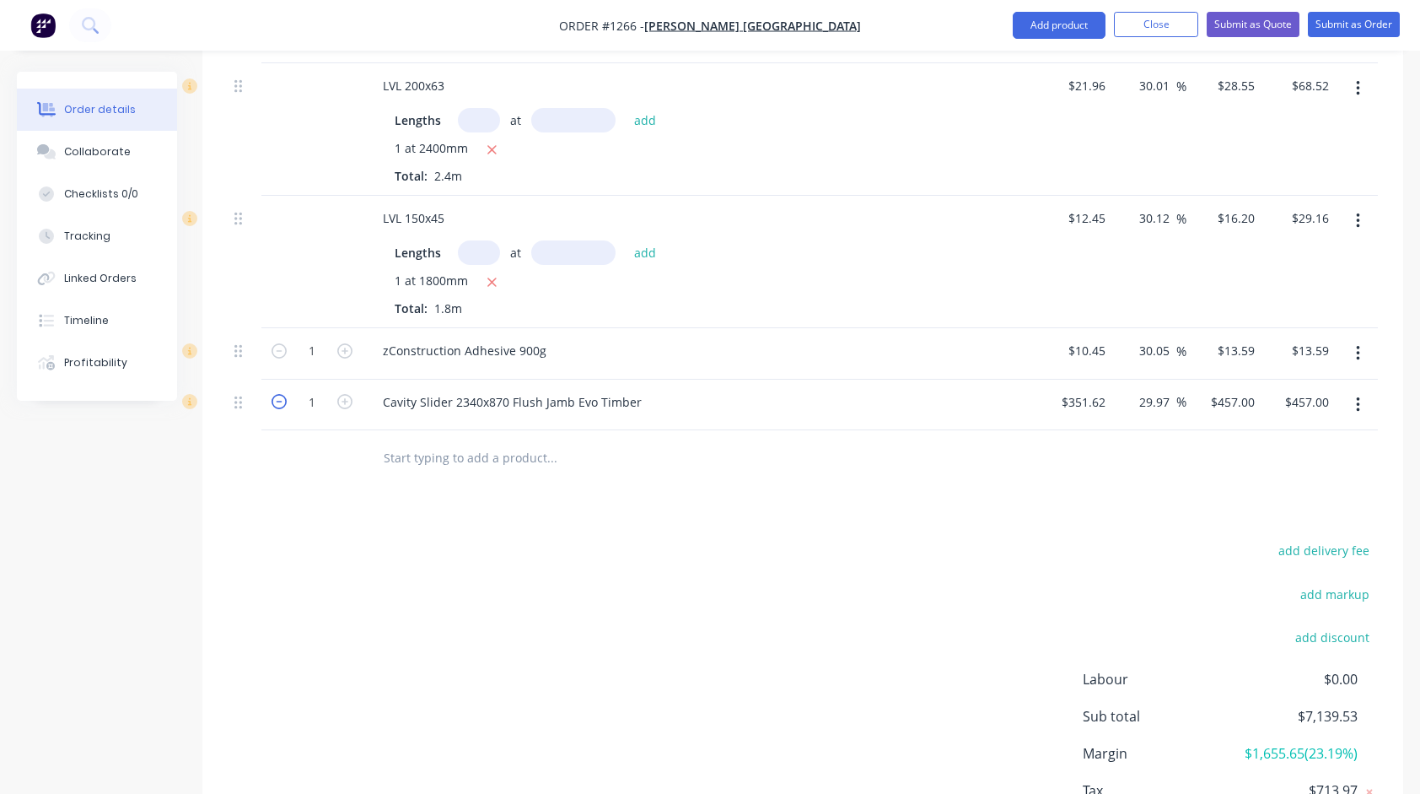
click at [280, 394] on icon "button" at bounding box center [279, 401] width 15 height 15
click at [1362, 393] on button "button" at bounding box center [1358, 405] width 40 height 30
click at [1270, 538] on div "Delete" at bounding box center [1298, 550] width 130 height 24
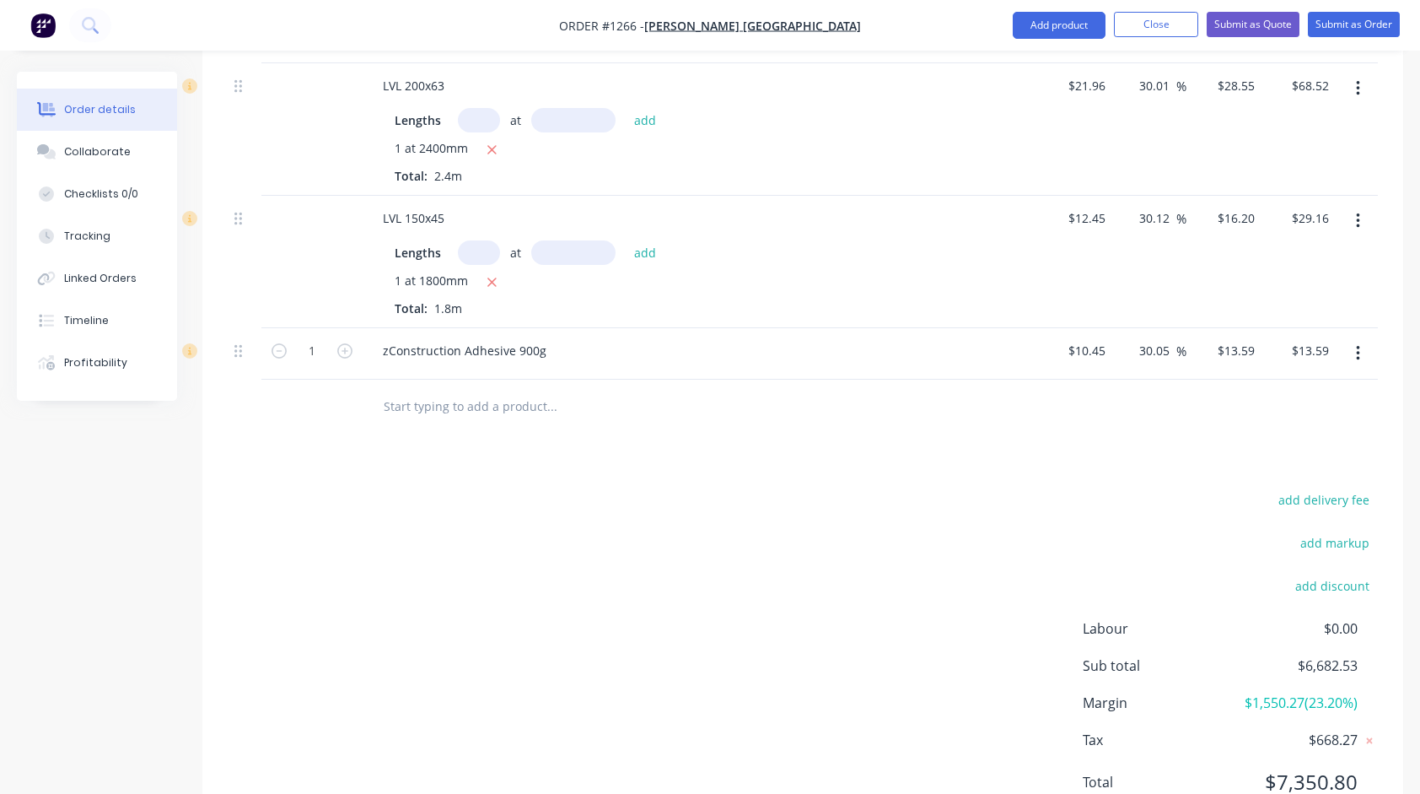
click at [475, 391] on input "text" at bounding box center [551, 407] width 337 height 34
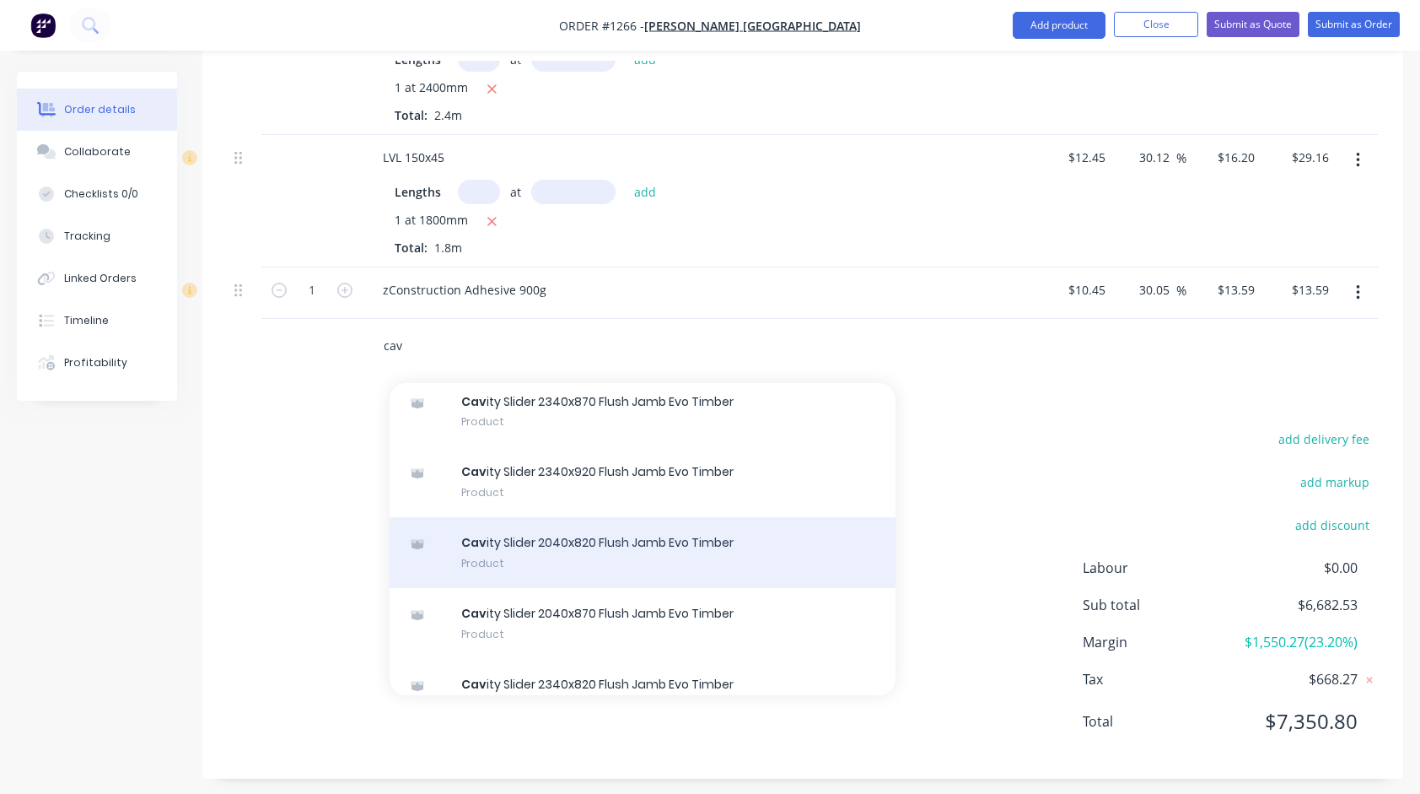
scroll to position [422, 0]
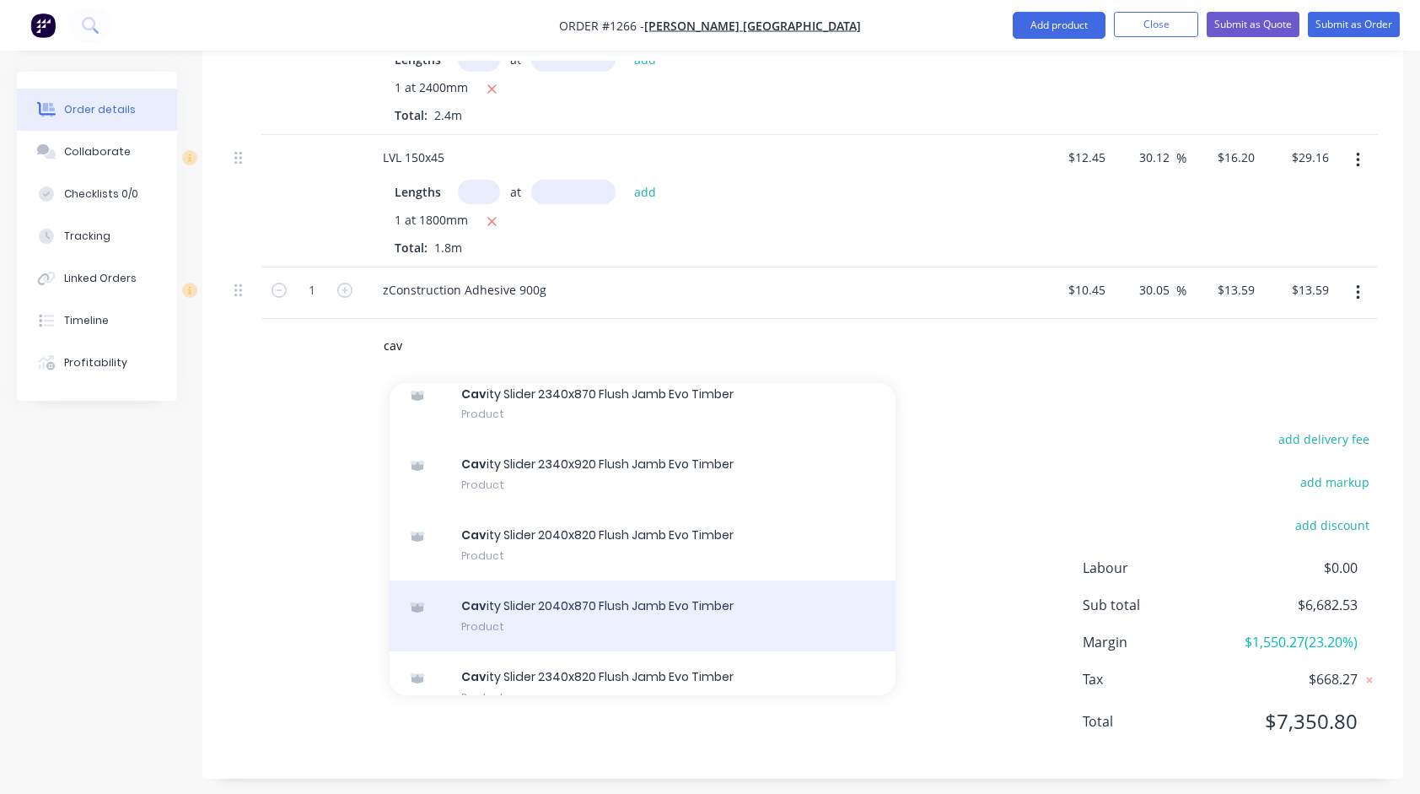
click at [611, 600] on div "Cav ity Slider 2040x870 Flush Jamb Evo Timber Product" at bounding box center [643, 615] width 506 height 71
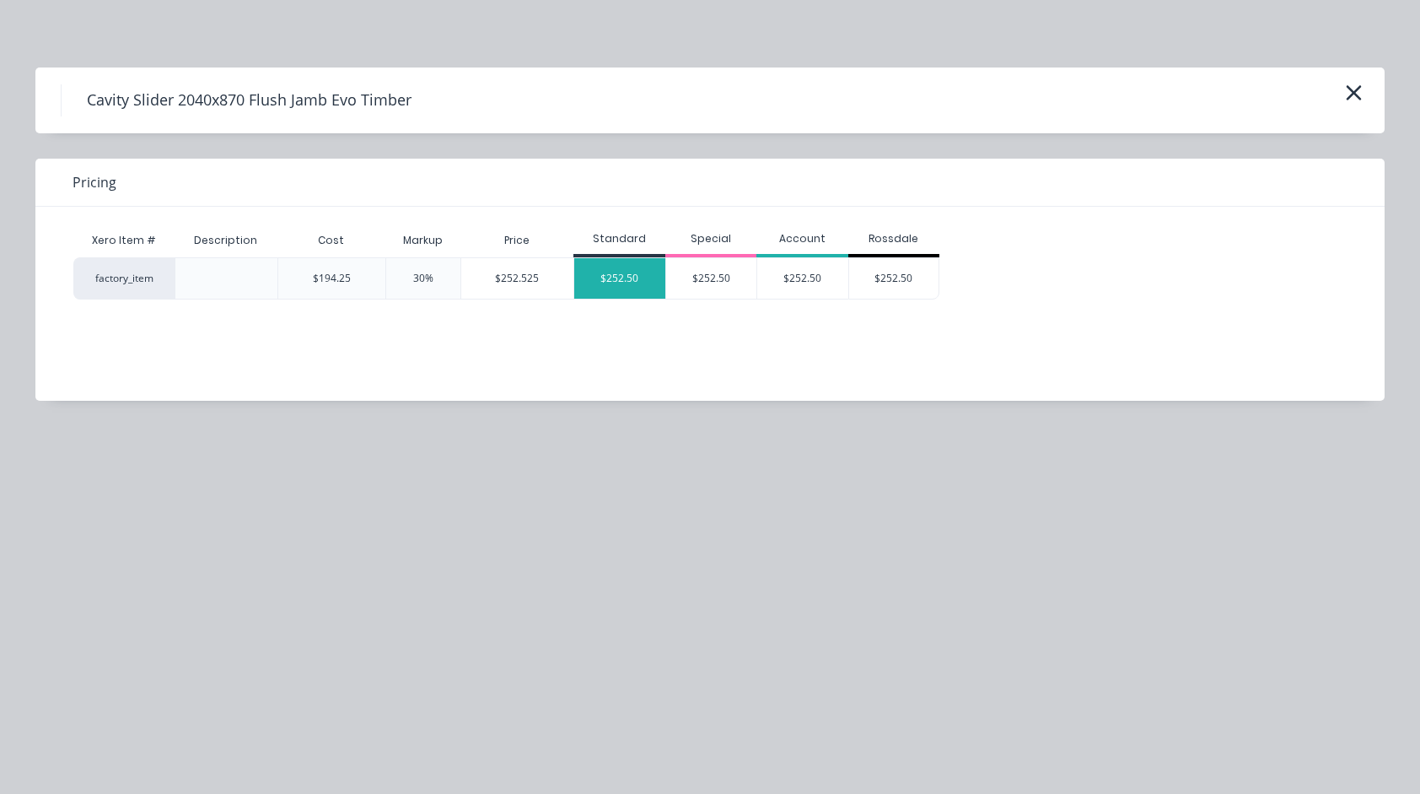
click at [626, 286] on div "$252.50" at bounding box center [619, 278] width 91 height 40
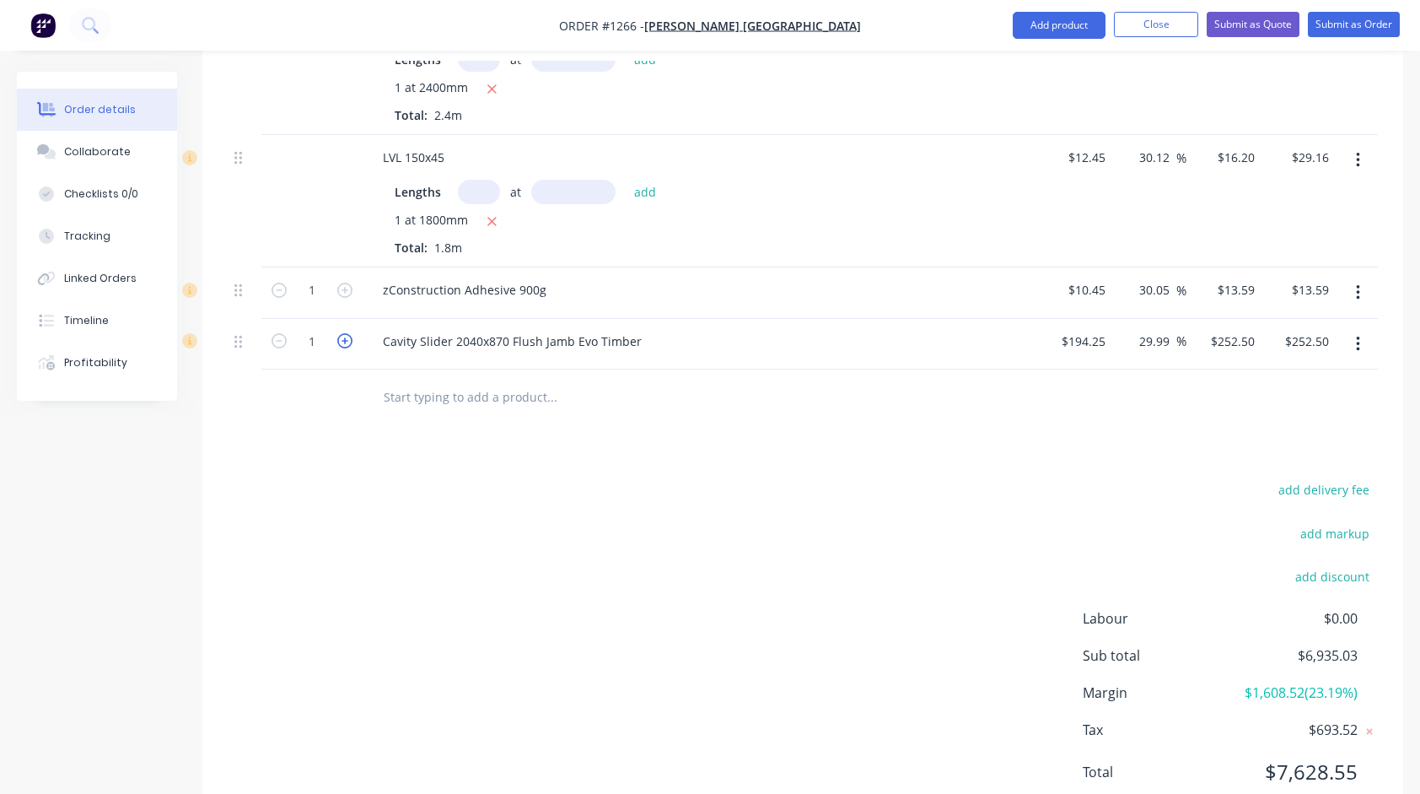
click at [351, 333] on icon "button" at bounding box center [344, 340] width 15 height 15
click at [493, 388] on input "text" at bounding box center [551, 396] width 337 height 34
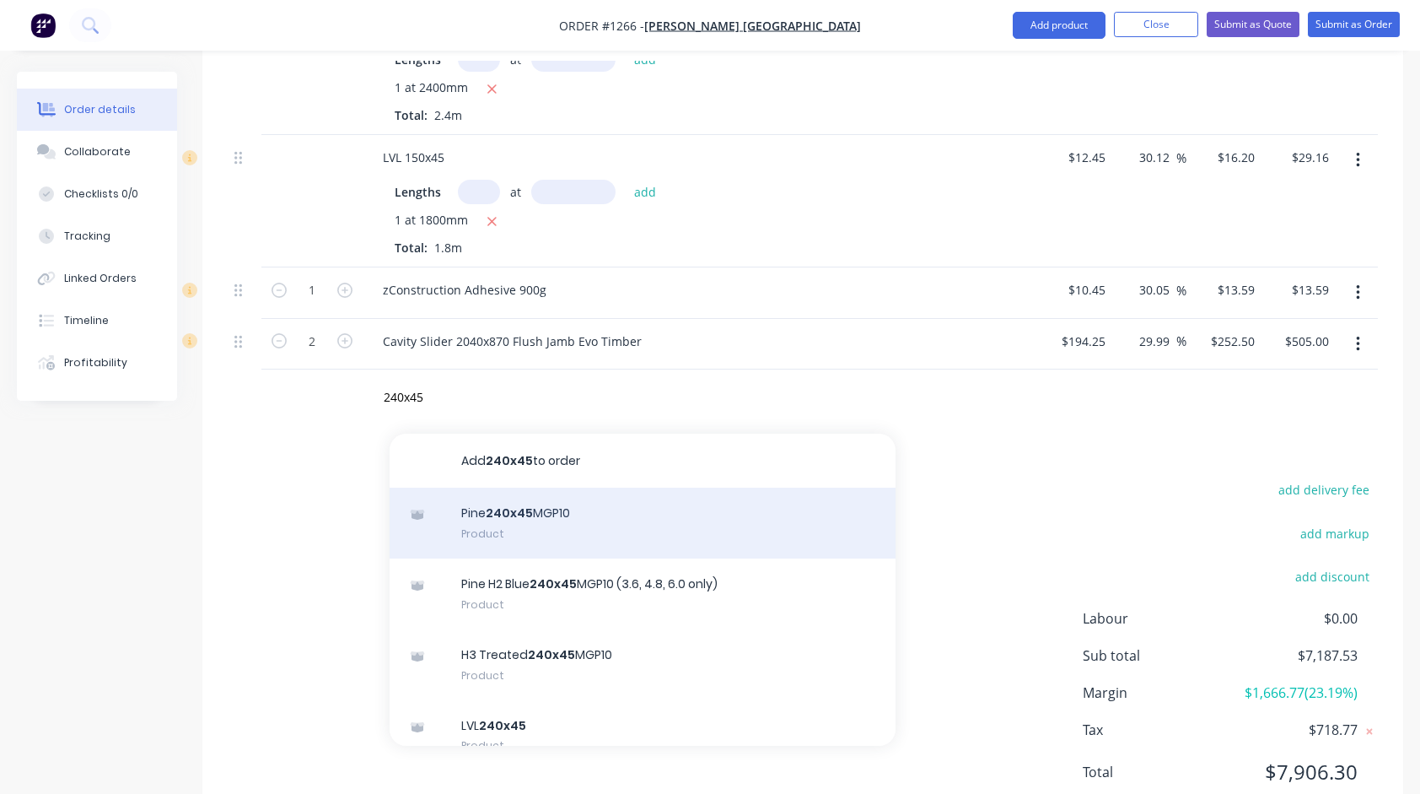
click at [500, 515] on div "Pine 240x45 MGP10 Product" at bounding box center [643, 522] width 506 height 71
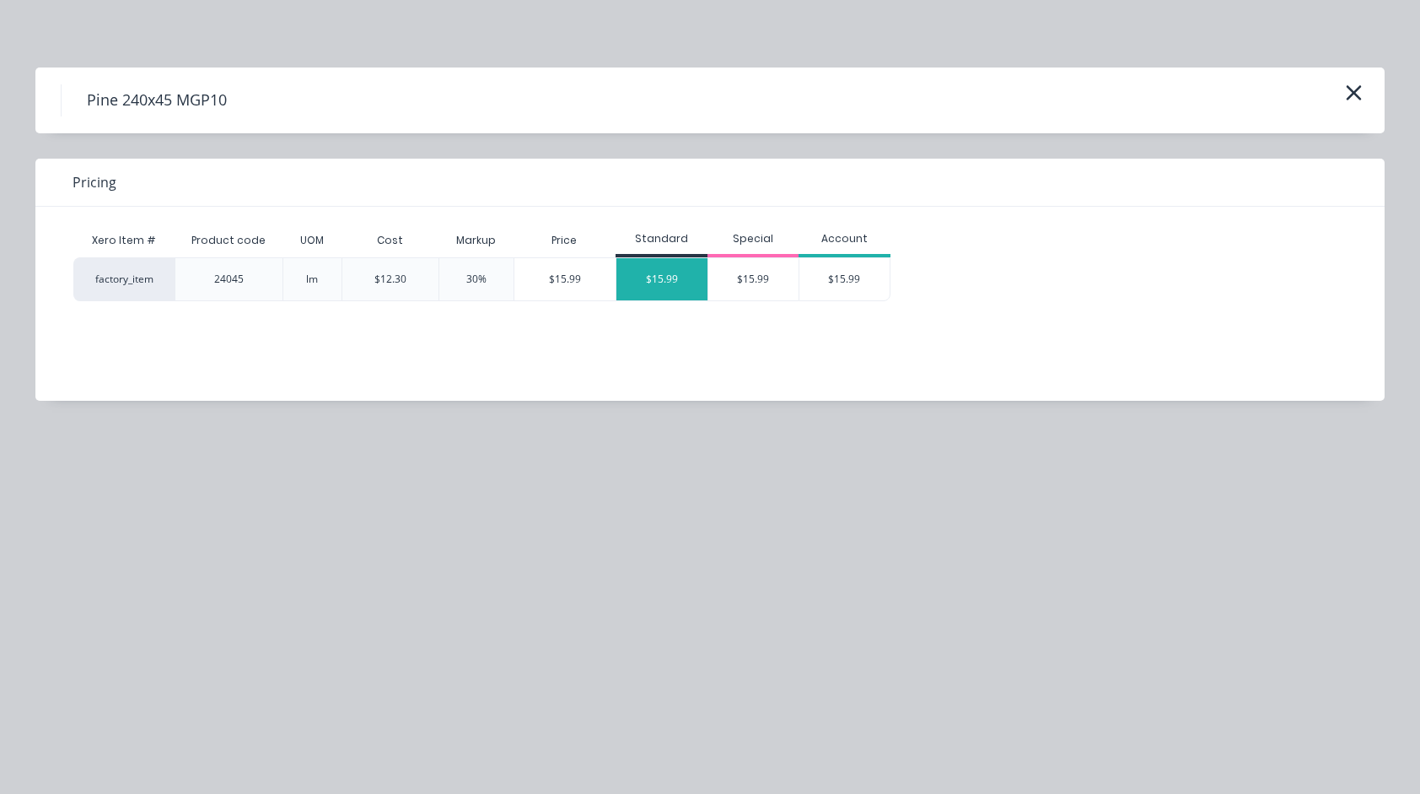
click at [650, 266] on div "$15.99" at bounding box center [661, 279] width 91 height 42
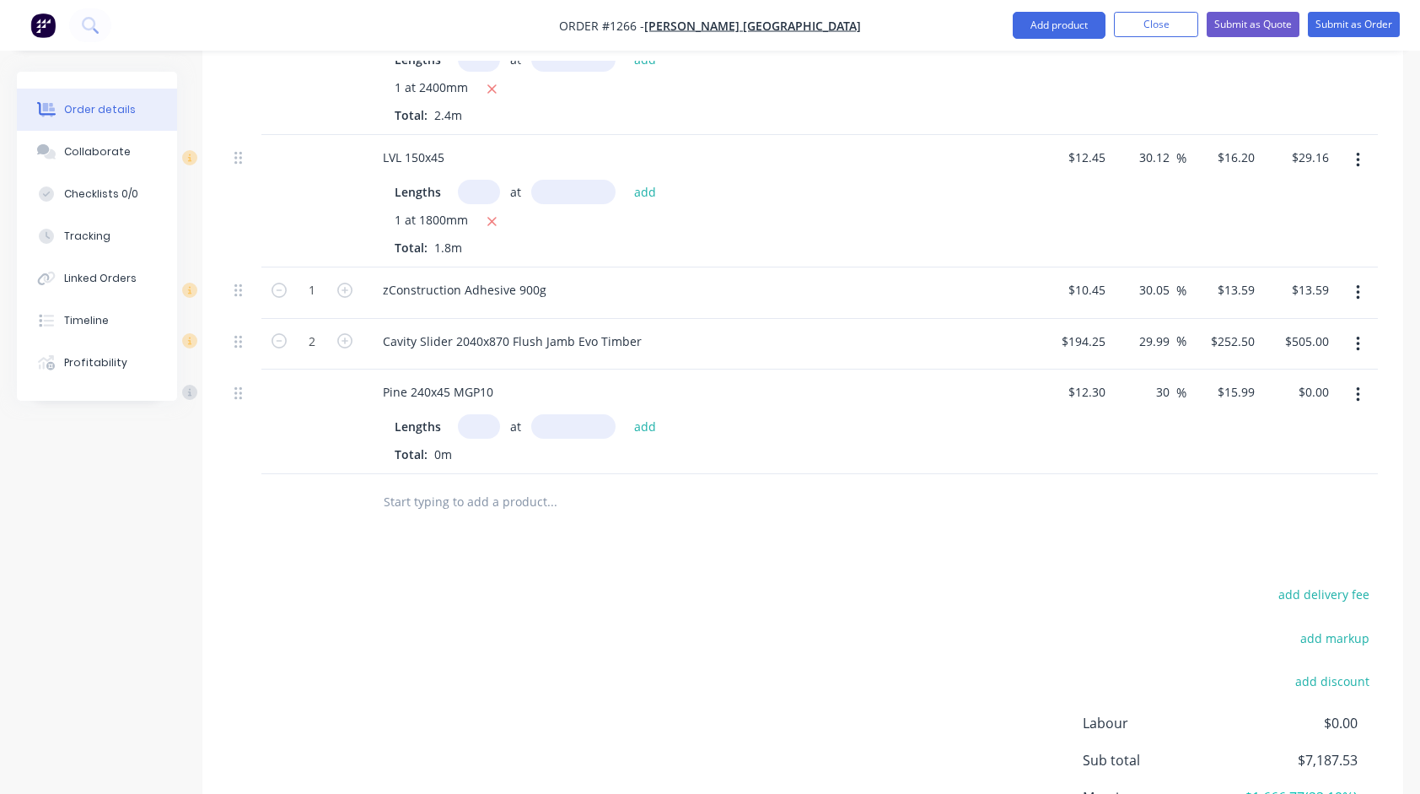
click at [475, 415] on input "text" at bounding box center [479, 426] width 42 height 24
click at [626, 415] on button "add" at bounding box center [646, 426] width 40 height 23
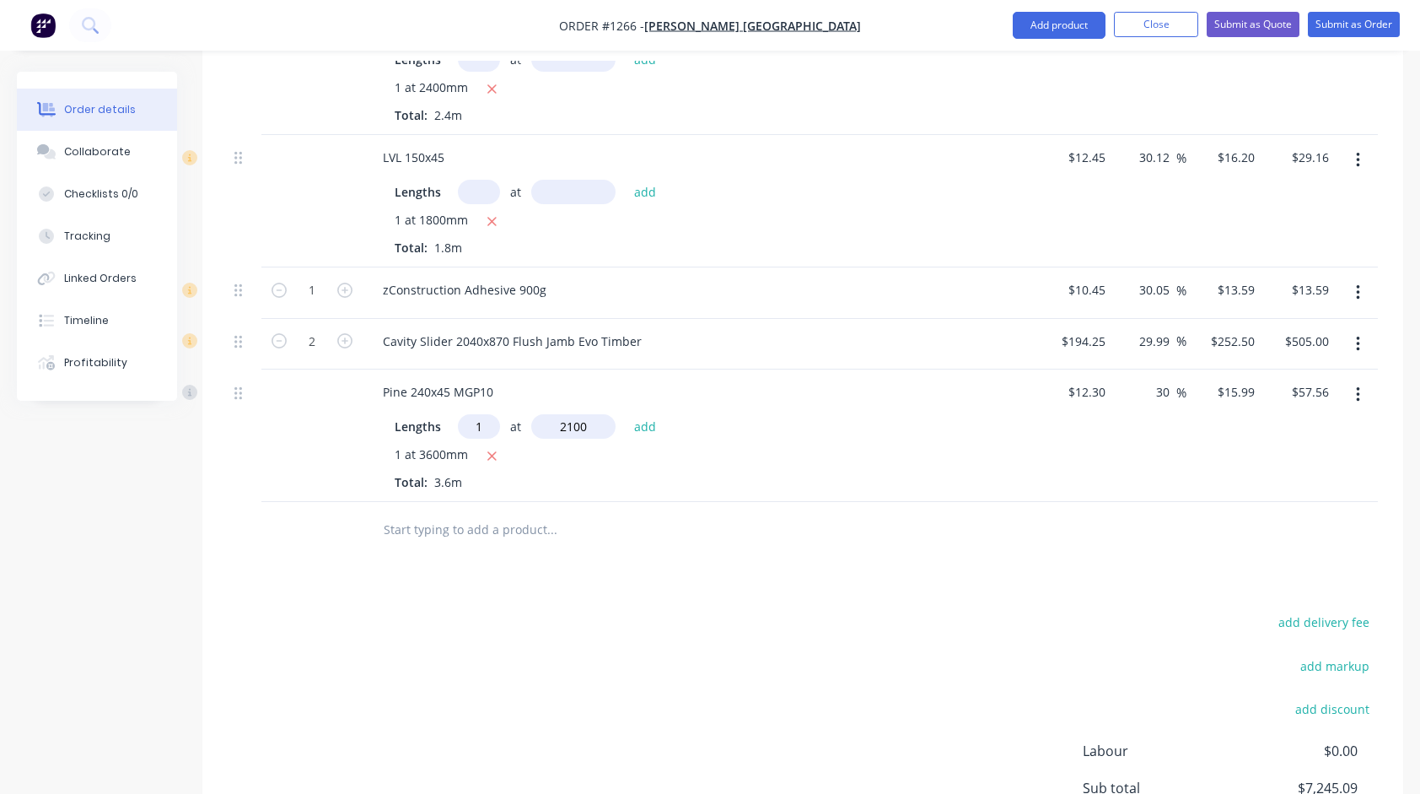
click at [626, 415] on button "add" at bounding box center [646, 426] width 40 height 23
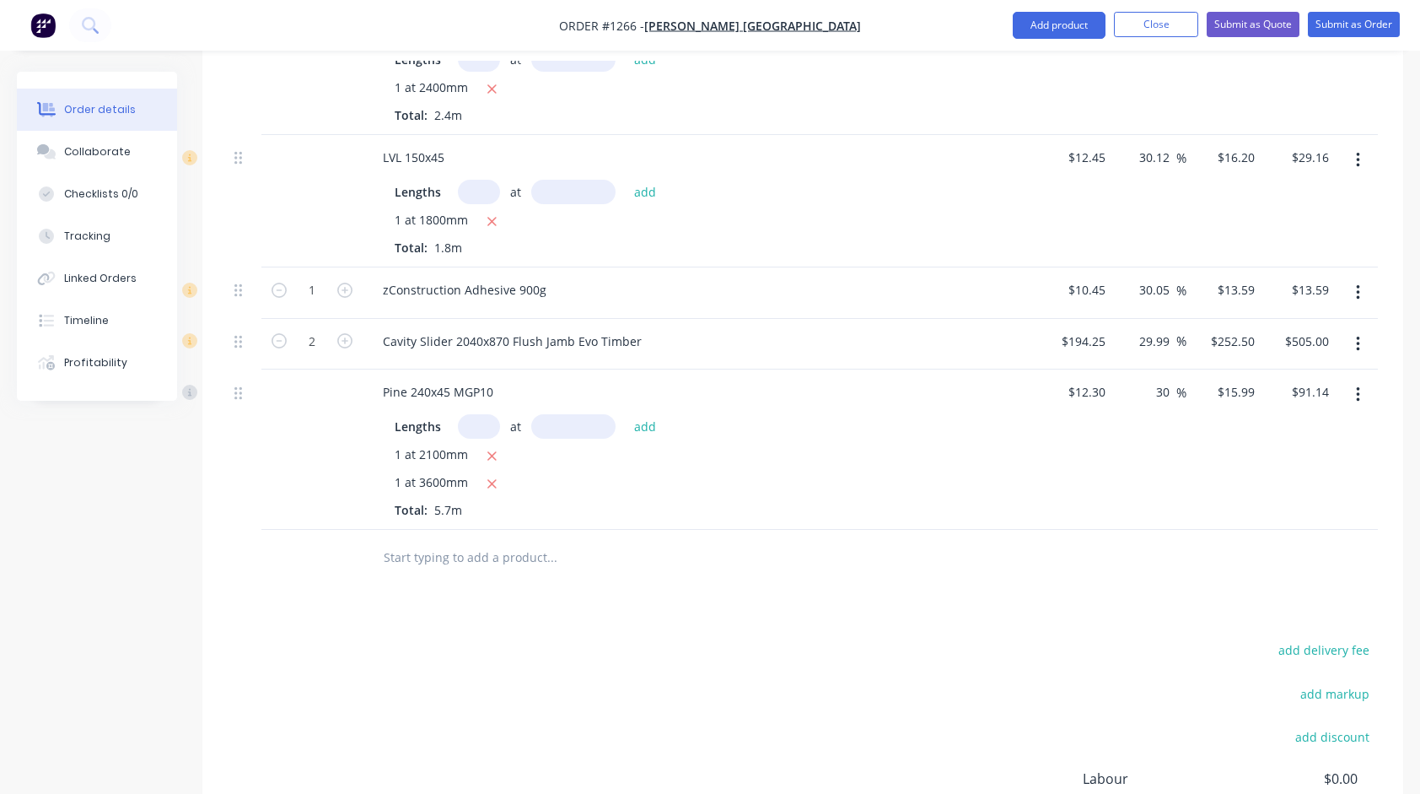
click at [513, 544] on input "text" at bounding box center [551, 557] width 337 height 34
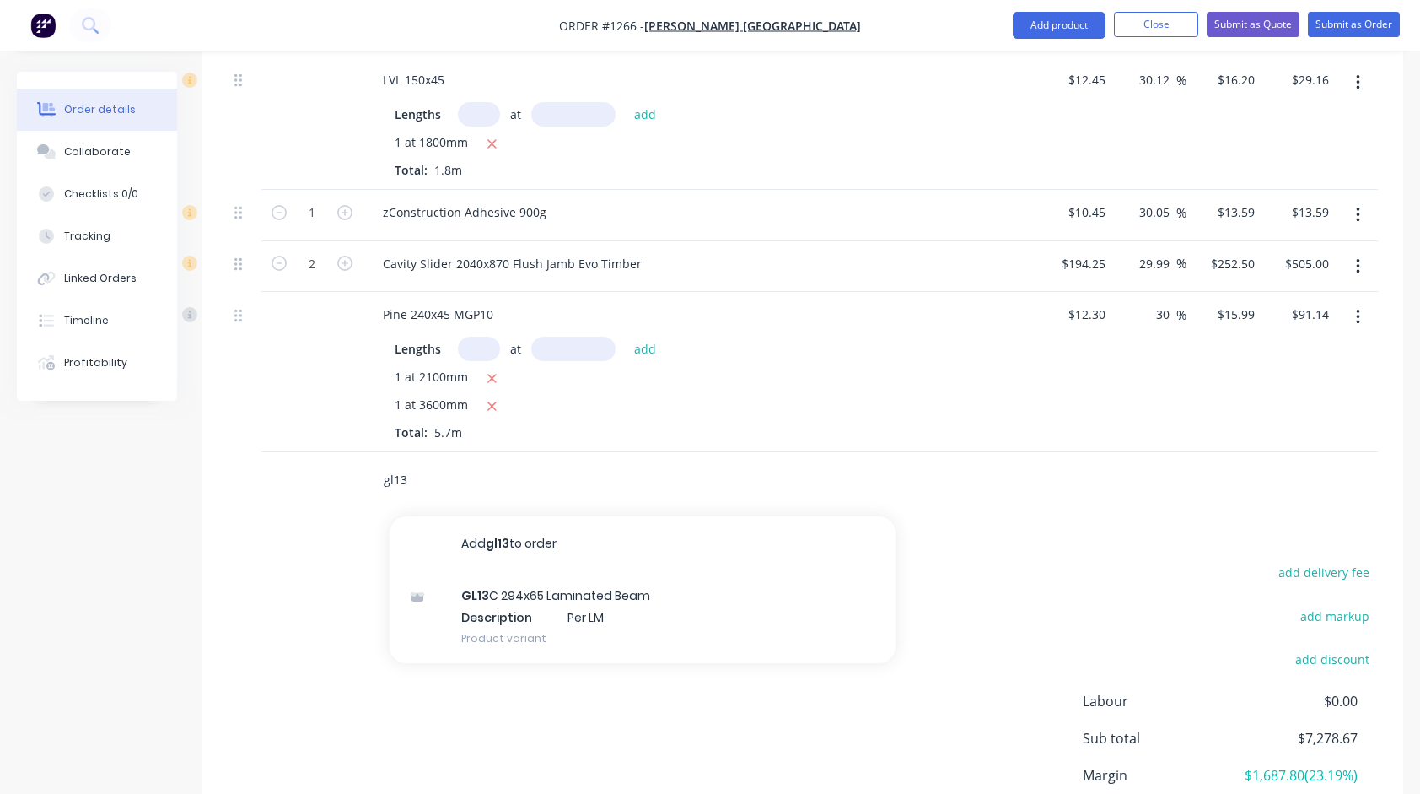
scroll to position [3007, 0]
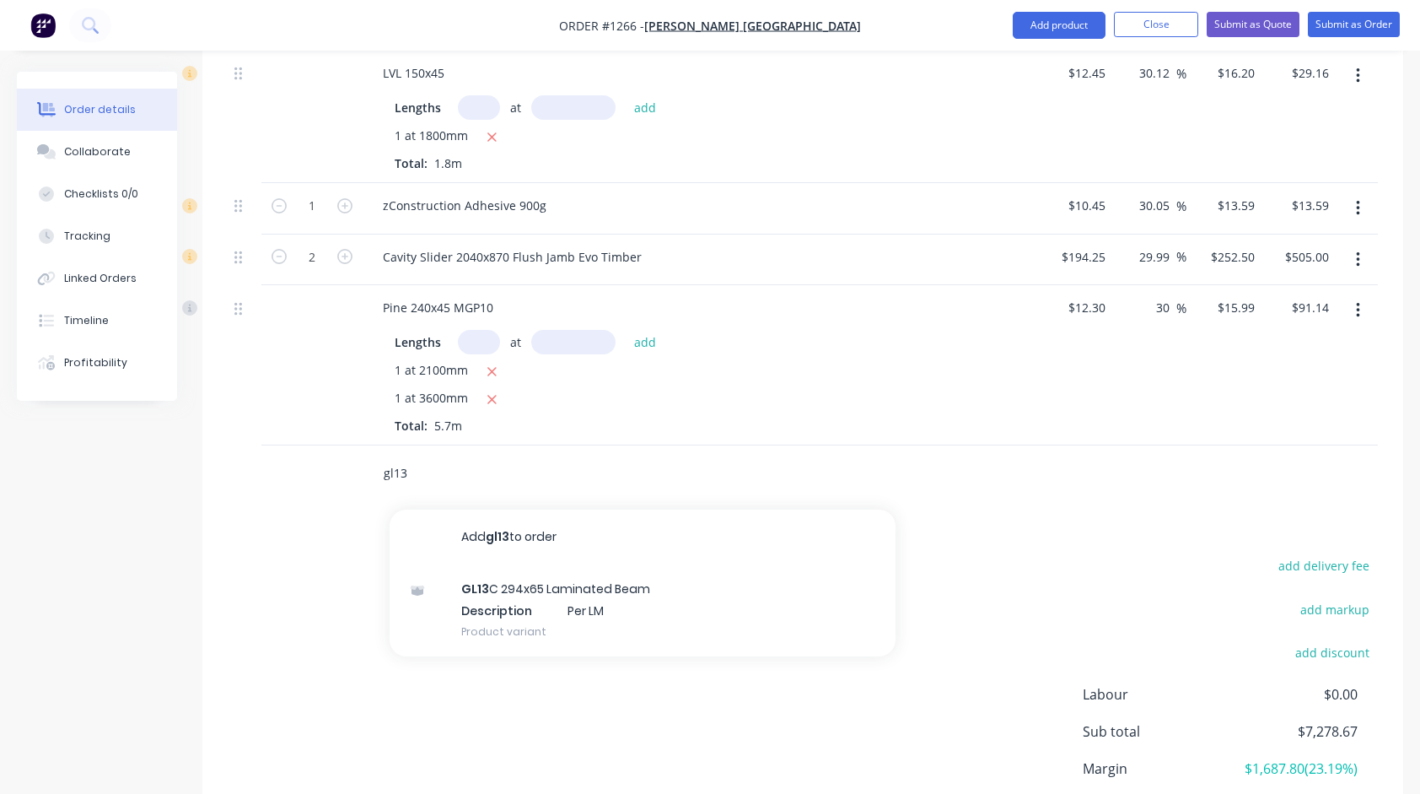
drag, startPoint x: 439, startPoint y: 465, endPoint x: 308, endPoint y: 466, distance: 130.7
click at [308, 466] on div "gl13 Add gl13 to order GL13 C 294x65 Laminated Beam Description Per LM Product …" at bounding box center [803, 472] width 1150 height 55
drag, startPoint x: 463, startPoint y: 480, endPoint x: 267, endPoint y: 452, distance: 197.6
click at [267, 452] on div "GL 13 Add GL 13 to order No results found" at bounding box center [803, 472] width 1150 height 55
drag, startPoint x: 455, startPoint y: 460, endPoint x: 136, endPoint y: 438, distance: 320.4
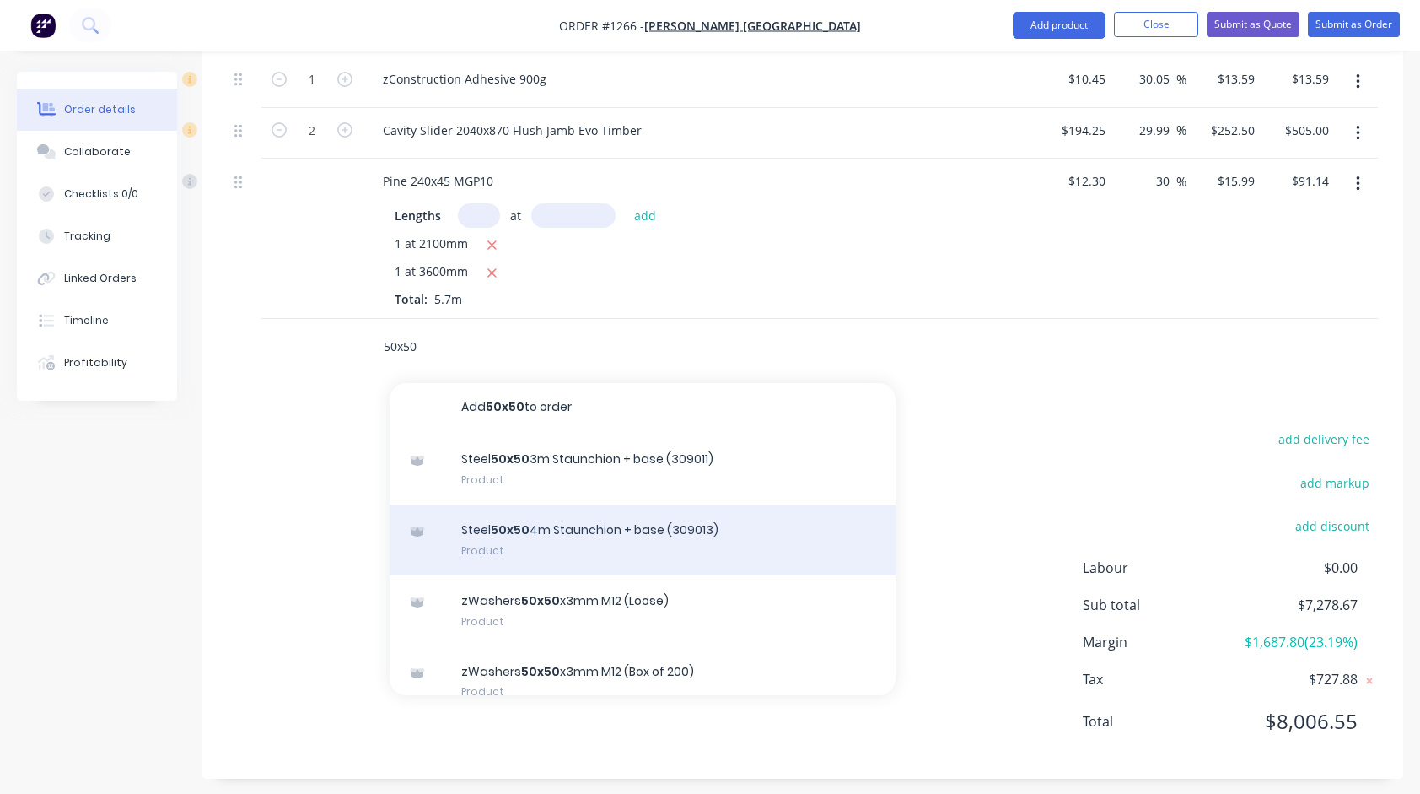
scroll to position [0, 0]
click at [567, 509] on div "Steel 50x50 4m Staunchion + base (309013) Product" at bounding box center [643, 543] width 506 height 71
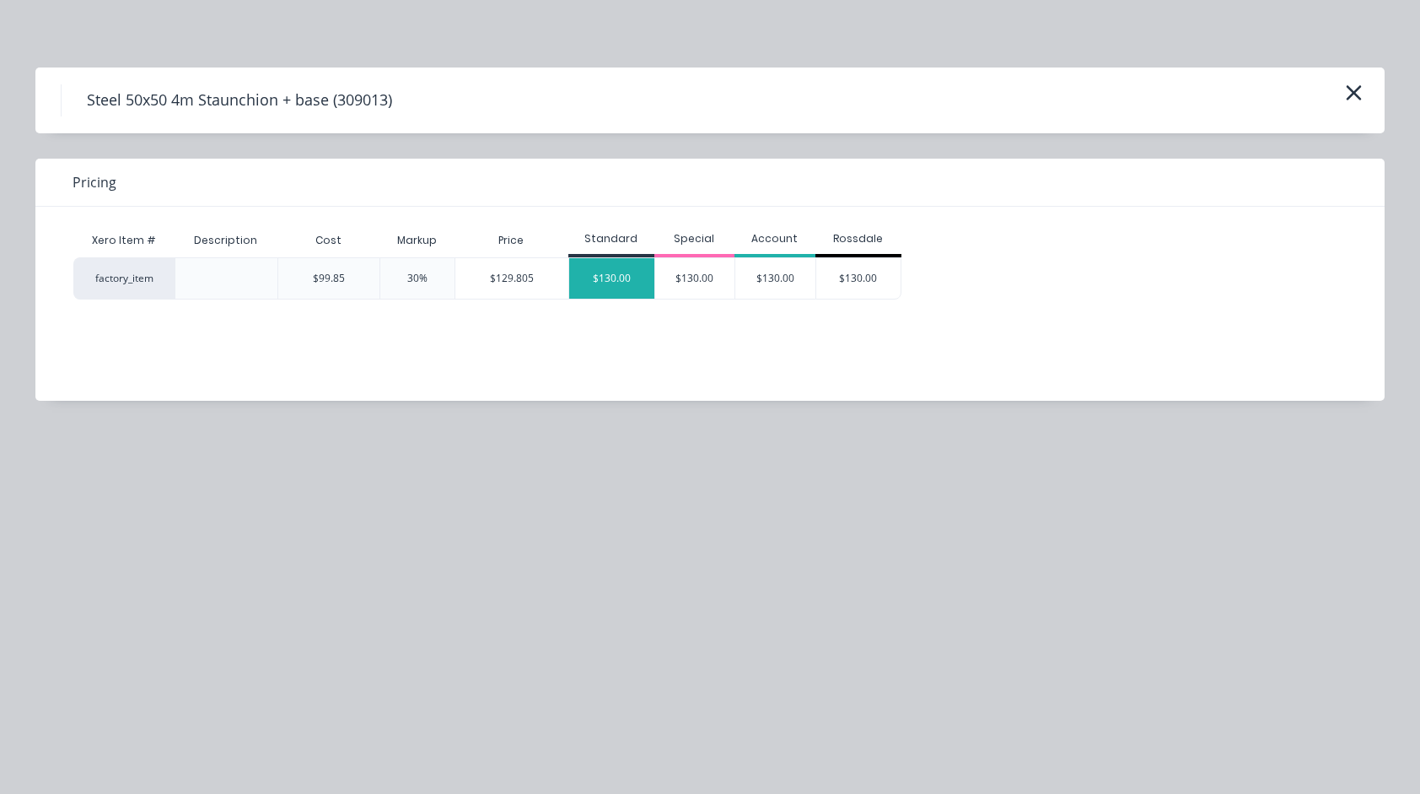
click at [611, 289] on div "$130.00" at bounding box center [611, 278] width 85 height 40
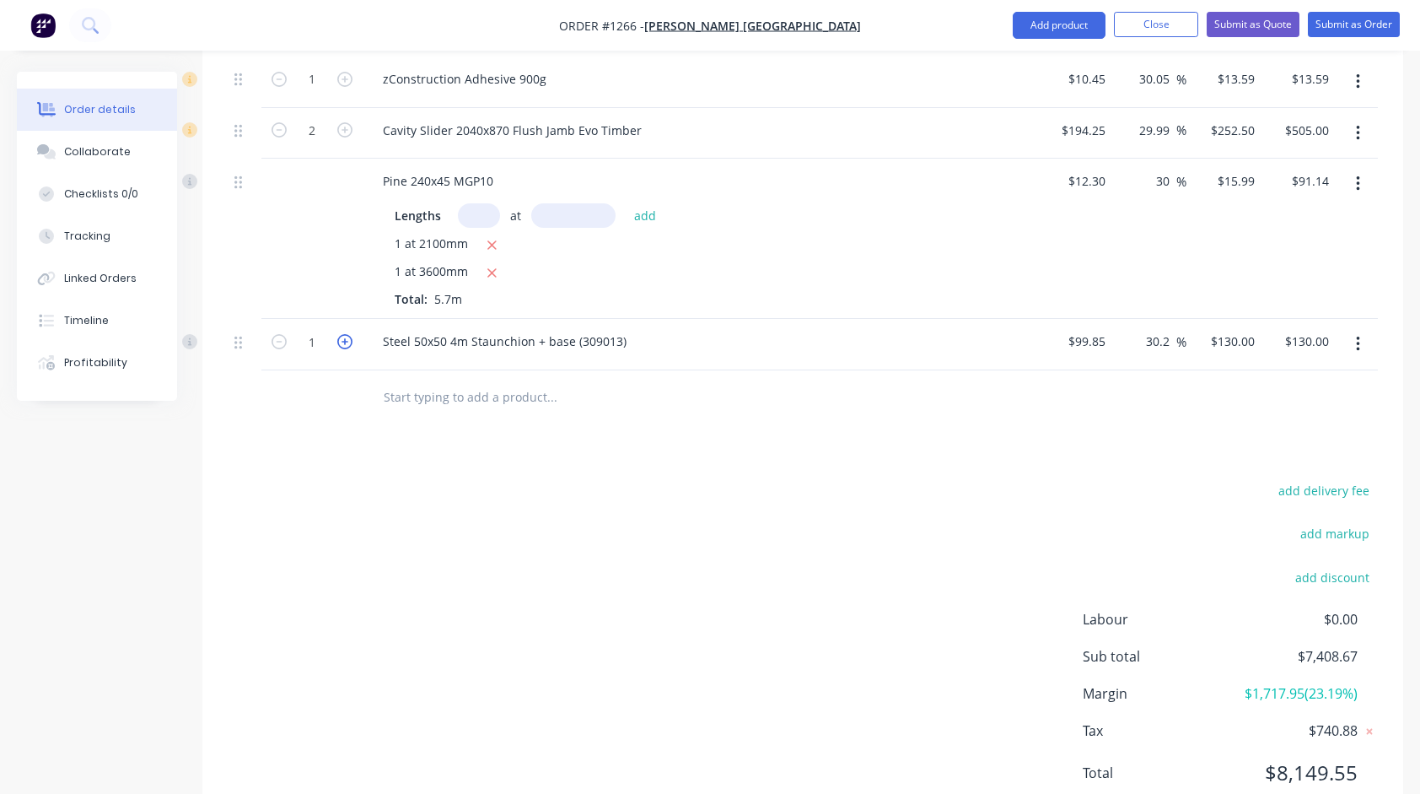
click at [344, 335] on icon "button" at bounding box center [344, 341] width 15 height 15
click at [452, 394] on input "text" at bounding box center [551, 397] width 337 height 34
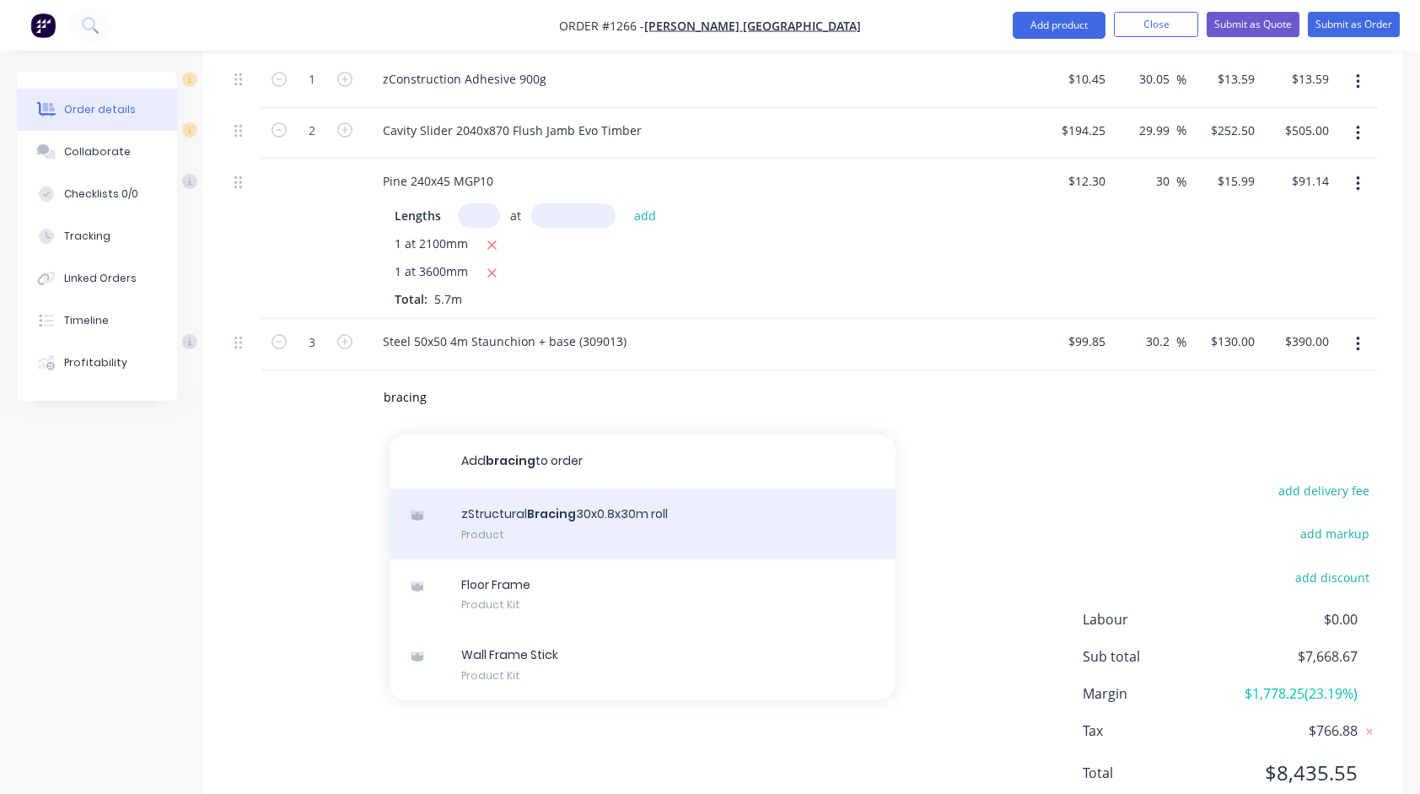
click at [542, 511] on div "zStructural Bracing 30x0.8x30m roll Product" at bounding box center [643, 523] width 506 height 71
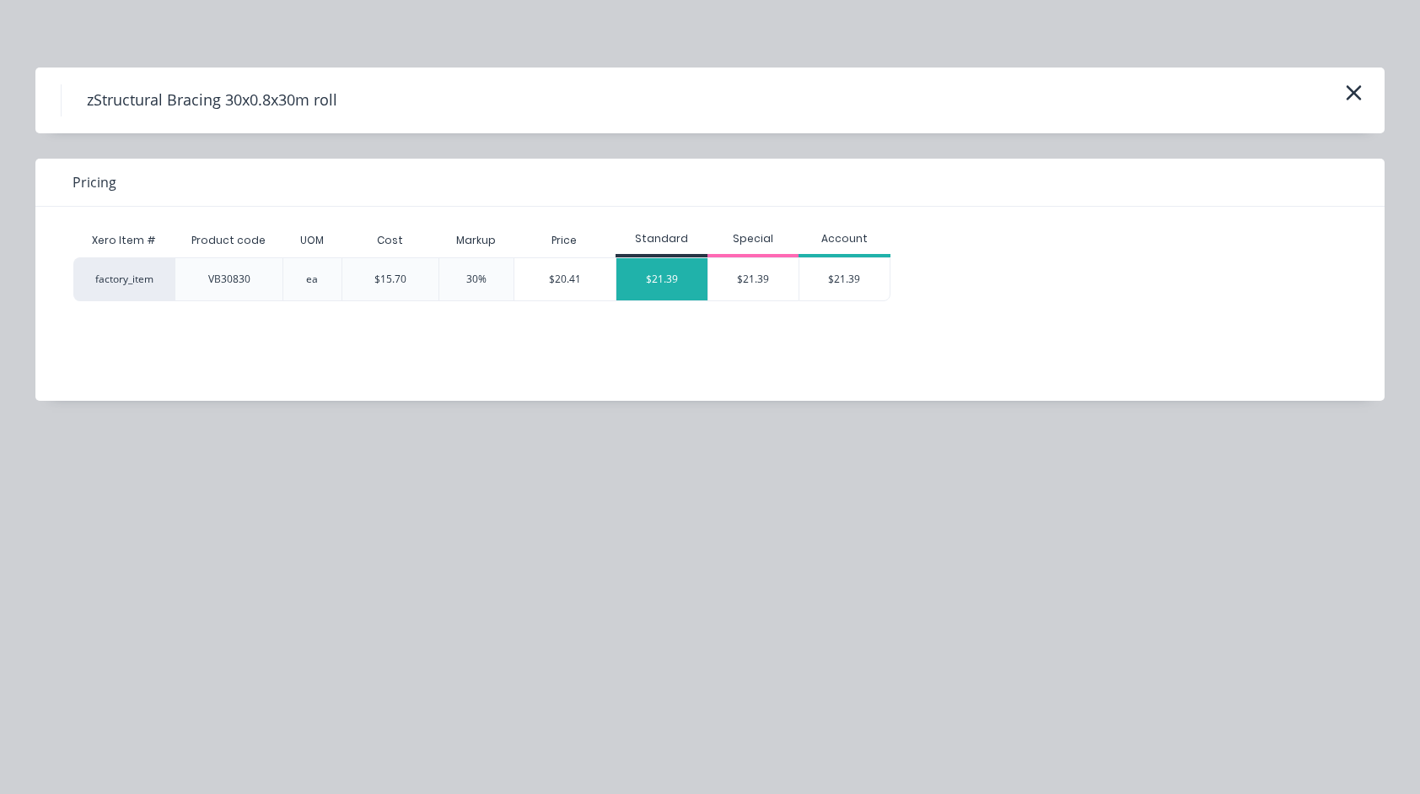
click at [659, 280] on div "$21.39" at bounding box center [661, 279] width 91 height 42
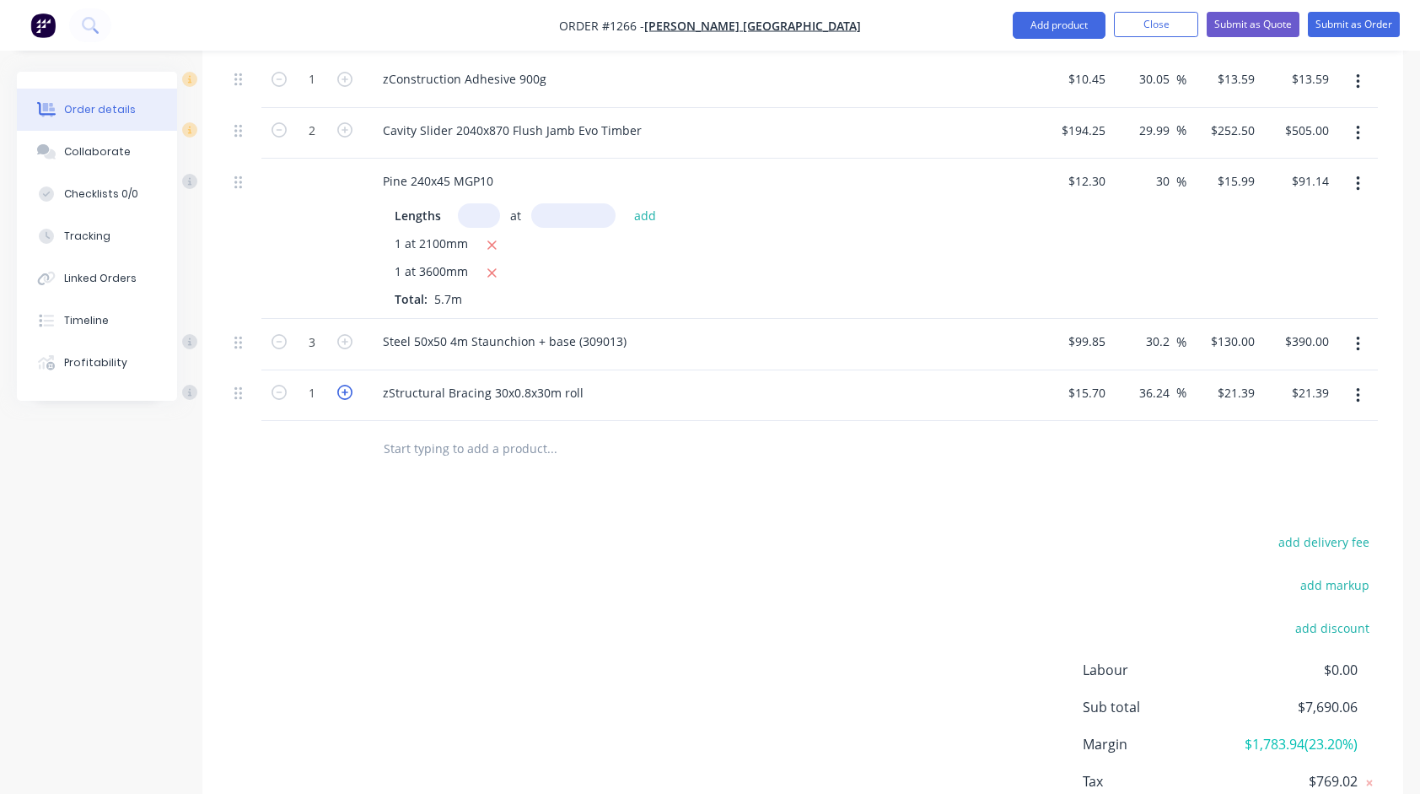
click at [345, 385] on icon "button" at bounding box center [344, 392] width 15 height 15
click at [430, 437] on input "text" at bounding box center [551, 448] width 337 height 34
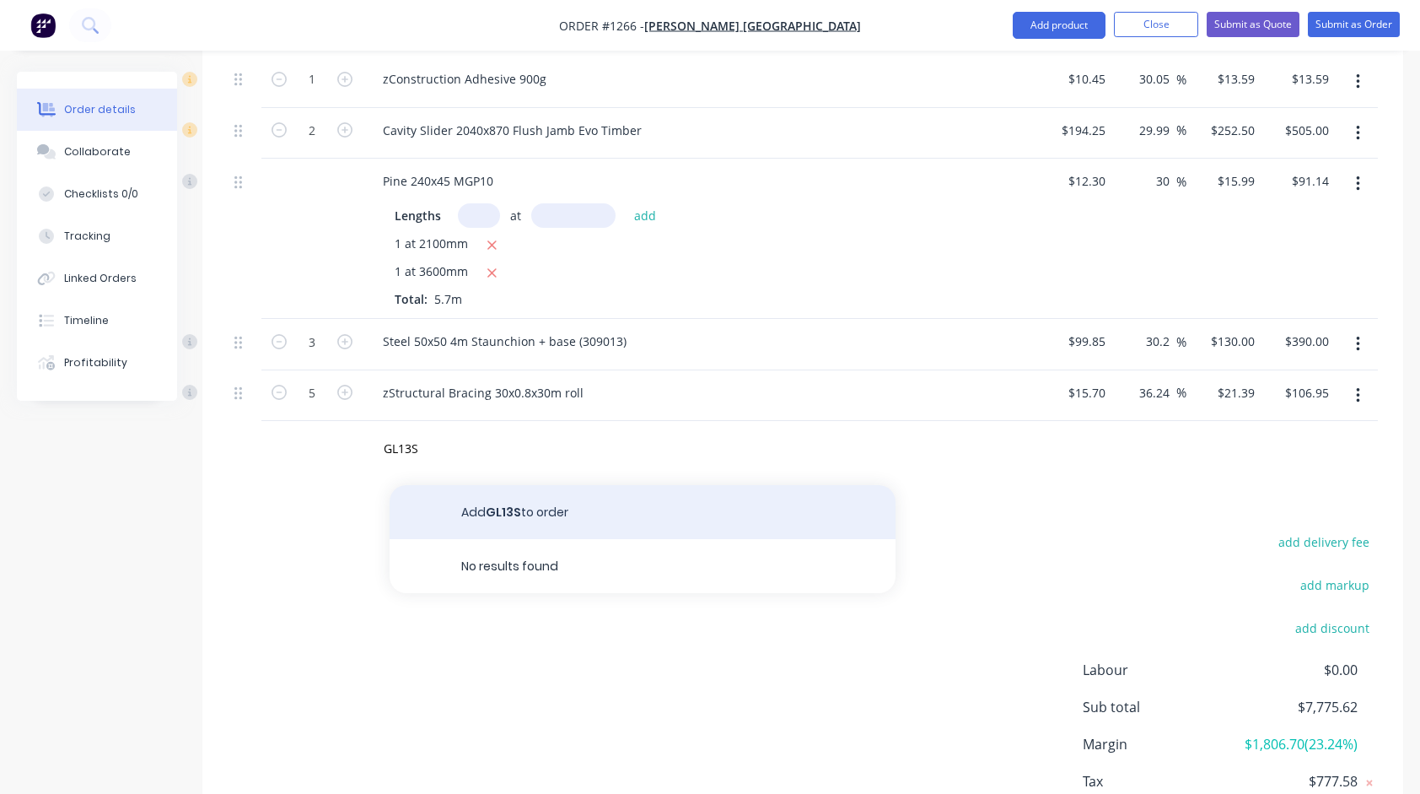
click at [493, 503] on button "Add GL13S to order" at bounding box center [643, 512] width 506 height 54
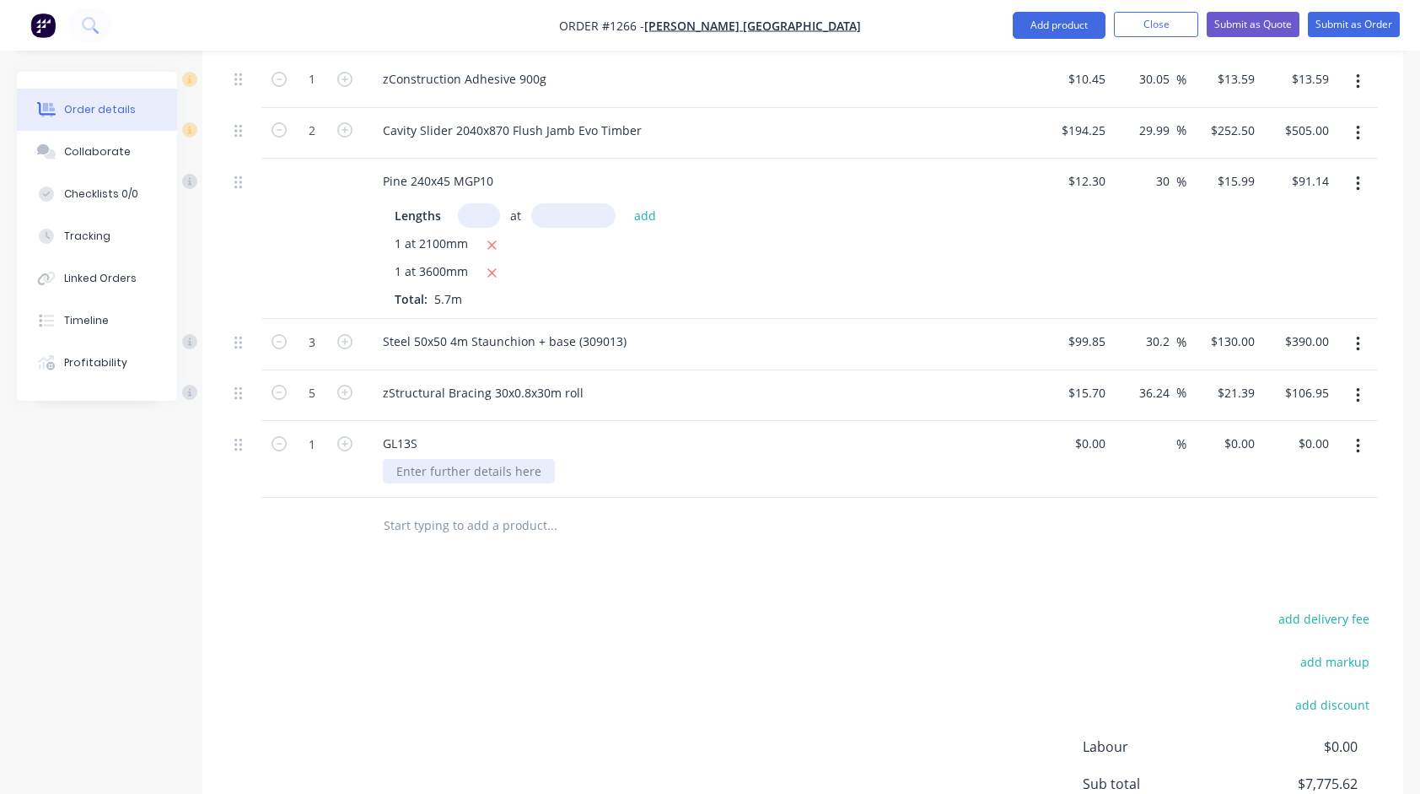
click at [454, 459] on div at bounding box center [469, 471] width 172 height 24
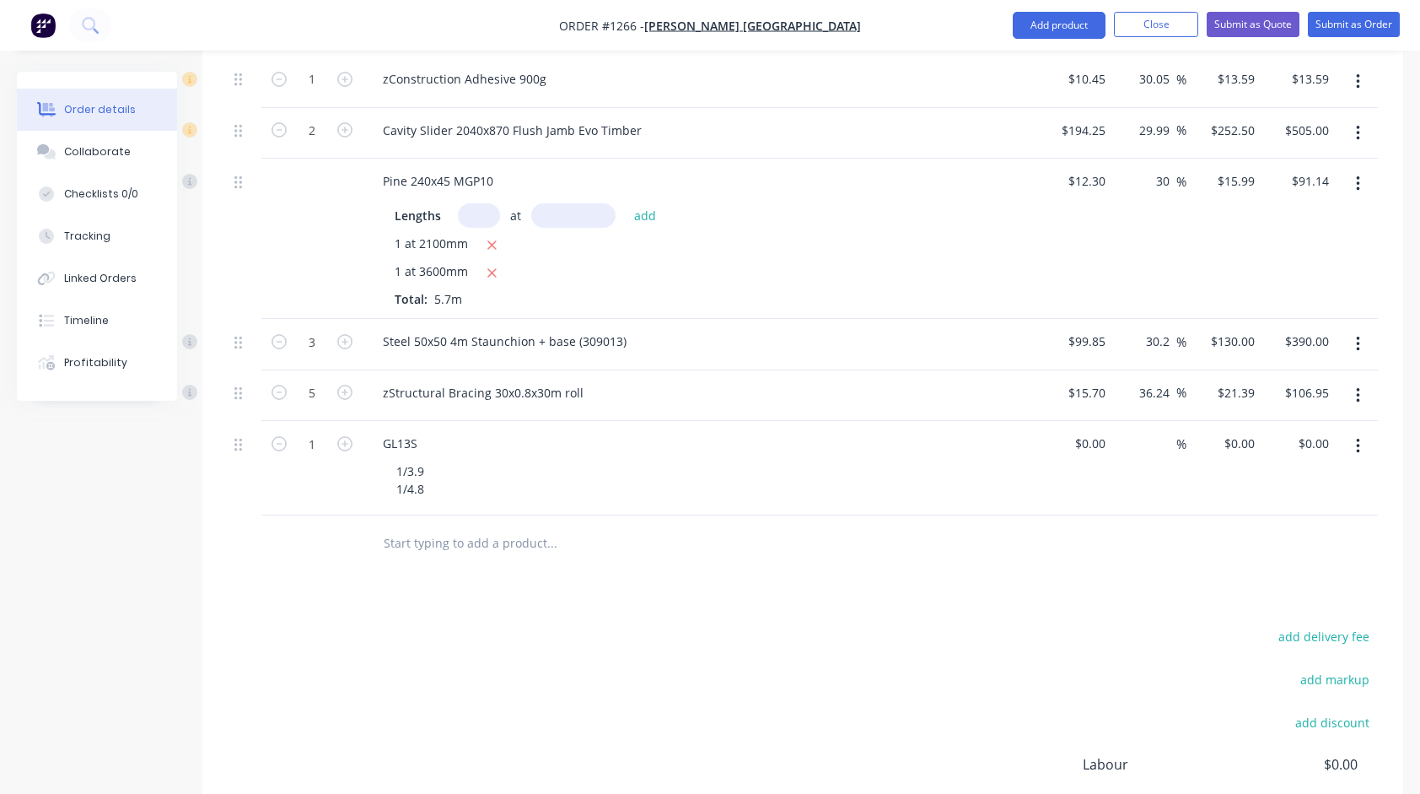
click at [1096, 433] on input at bounding box center [1102, 443] width 19 height 24
click at [1054, 516] on div at bounding box center [803, 542] width 1150 height 55
click at [1224, 435] on input "569.76" at bounding box center [1235, 443] width 52 height 24
click at [1224, 435] on input "569.76" at bounding box center [1239, 443] width 46 height 24
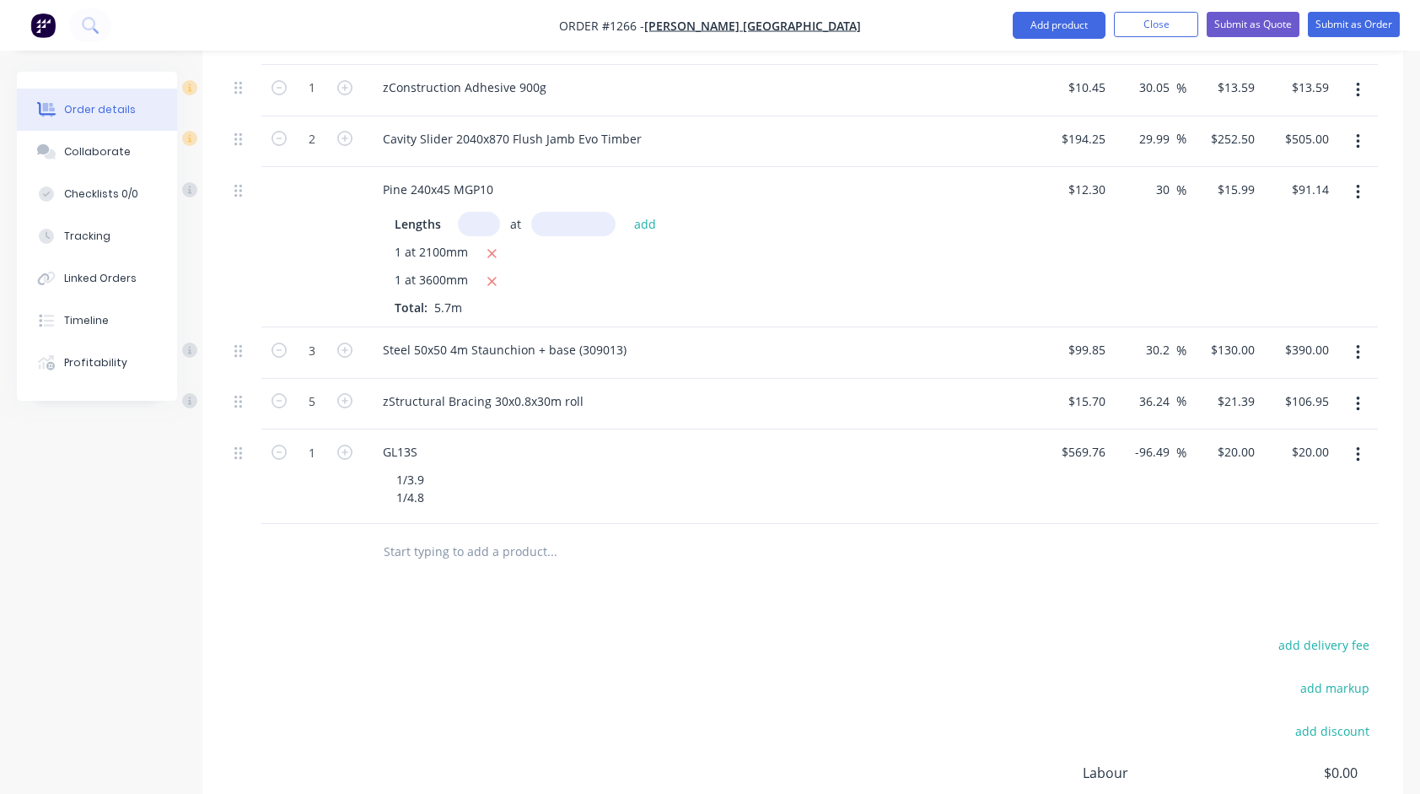
scroll to position [3134, 0]
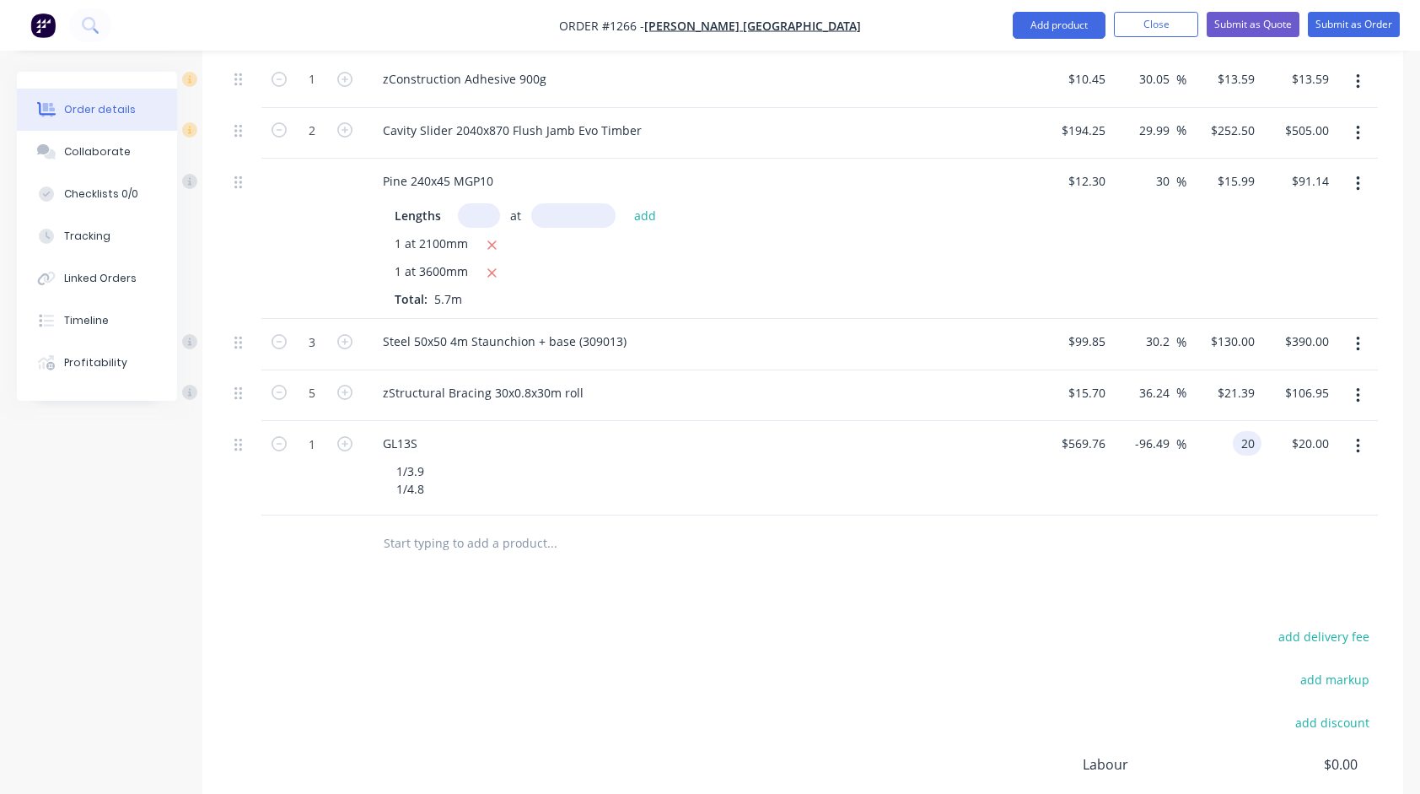
click at [1244, 437] on input "20" at bounding box center [1251, 443] width 22 height 24
click at [1166, 431] on input at bounding box center [1166, 443] width 19 height 24
click at [1093, 433] on input "569.76" at bounding box center [1086, 443] width 52 height 24
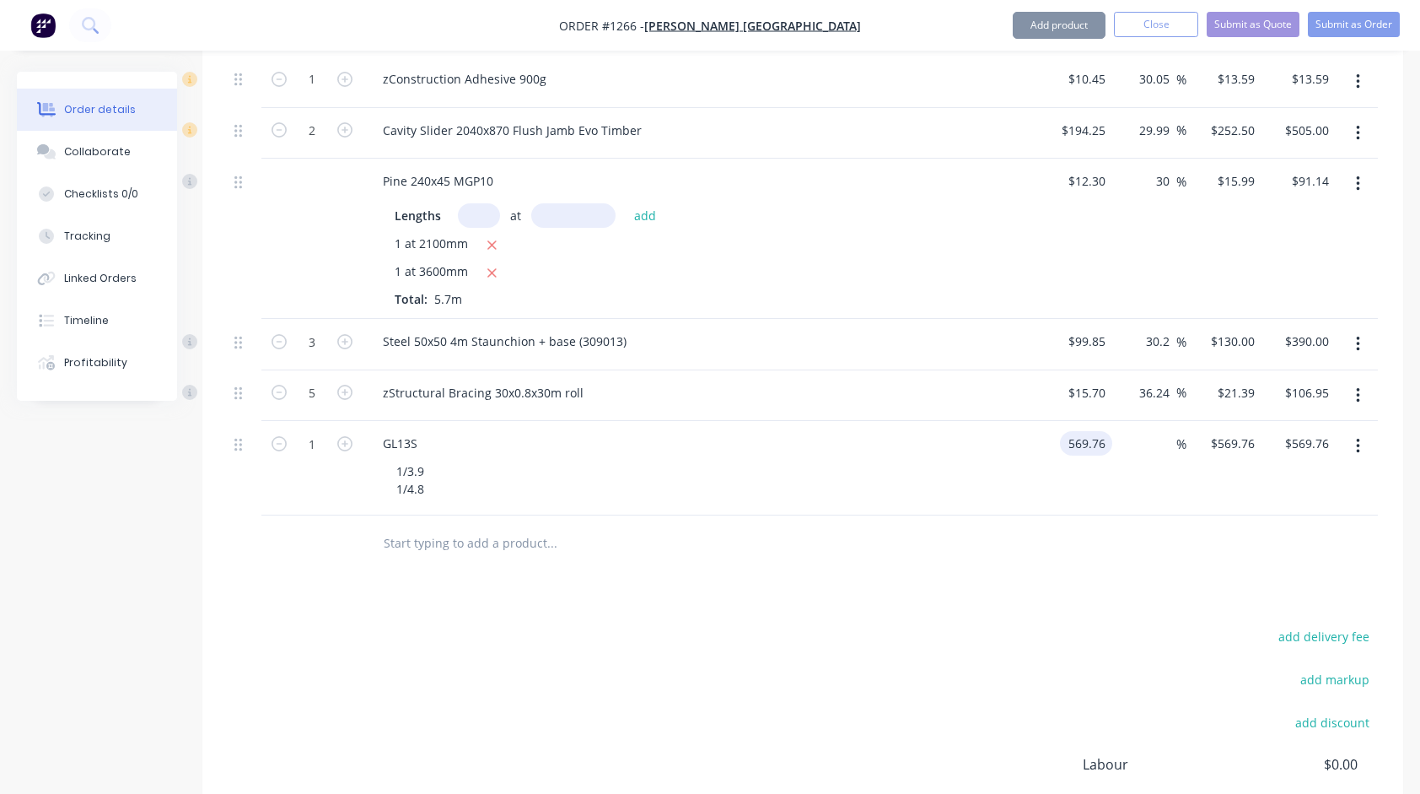
click at [1093, 433] on input "569.76" at bounding box center [1090, 443] width 46 height 24
click at [1071, 549] on div at bounding box center [803, 542] width 1150 height 55
click at [1240, 431] on div "0 0" at bounding box center [1248, 443] width 26 height 24
click at [1092, 432] on input "0" at bounding box center [1092, 443] width 39 height 24
click at [1160, 431] on input at bounding box center [1166, 443] width 19 height 24
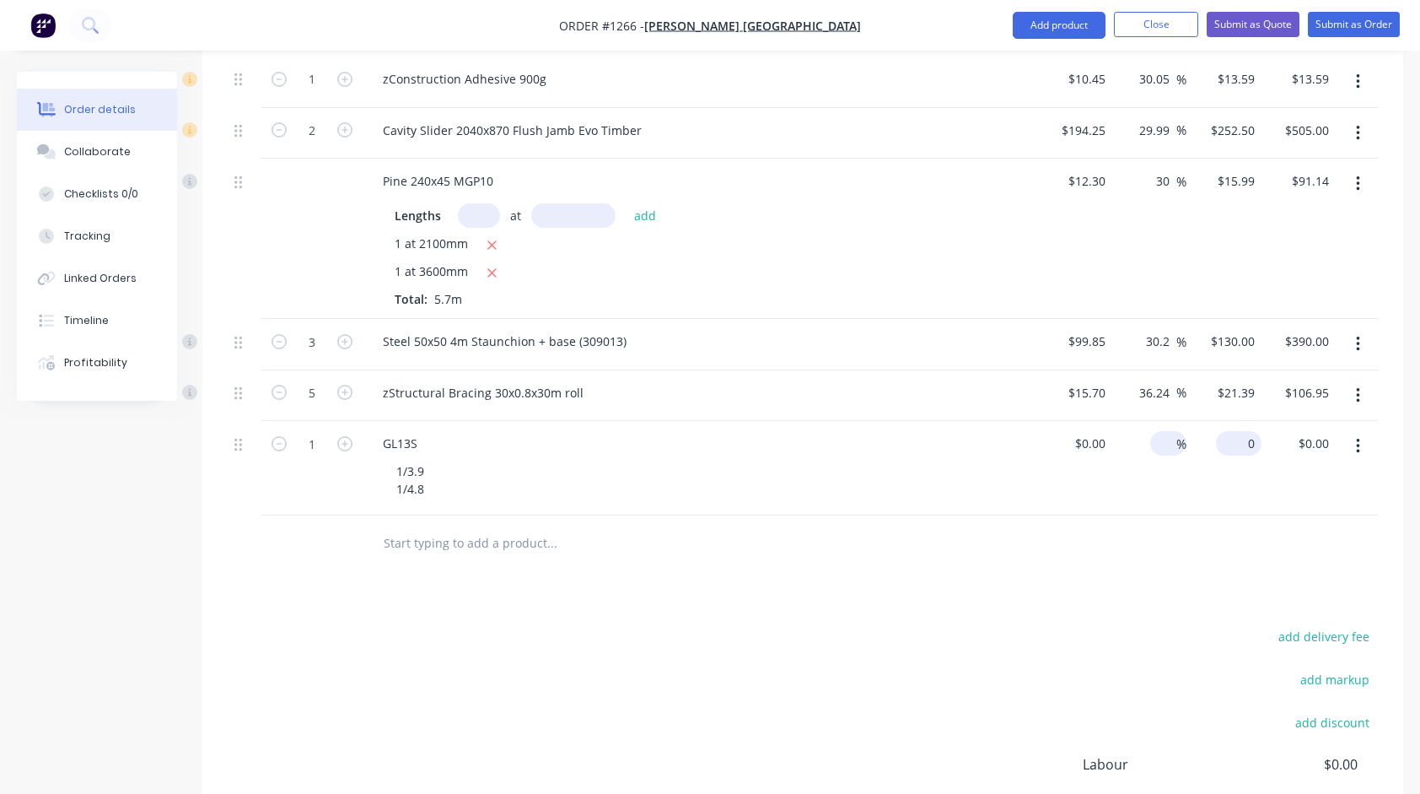
click at [1230, 428] on div "0 $0.00" at bounding box center [1223, 468] width 75 height 94
click at [1088, 431] on div "0 $0.00" at bounding box center [1090, 443] width 46 height 24
click at [1155, 549] on div at bounding box center [803, 542] width 1150 height 55
click at [1159, 431] on input at bounding box center [1166, 443] width 19 height 24
click at [1024, 557] on div at bounding box center [803, 542] width 1150 height 55
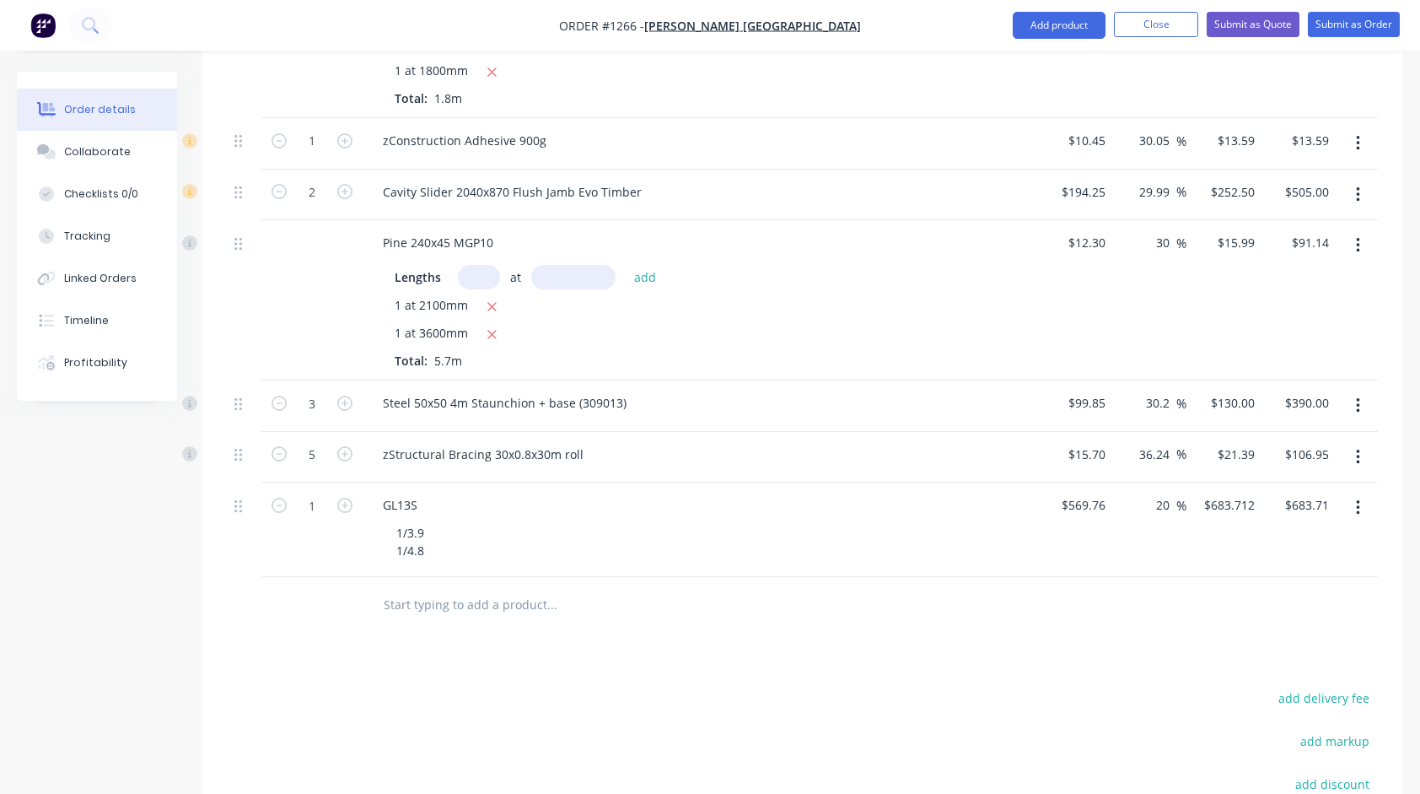
scroll to position [3049, 0]
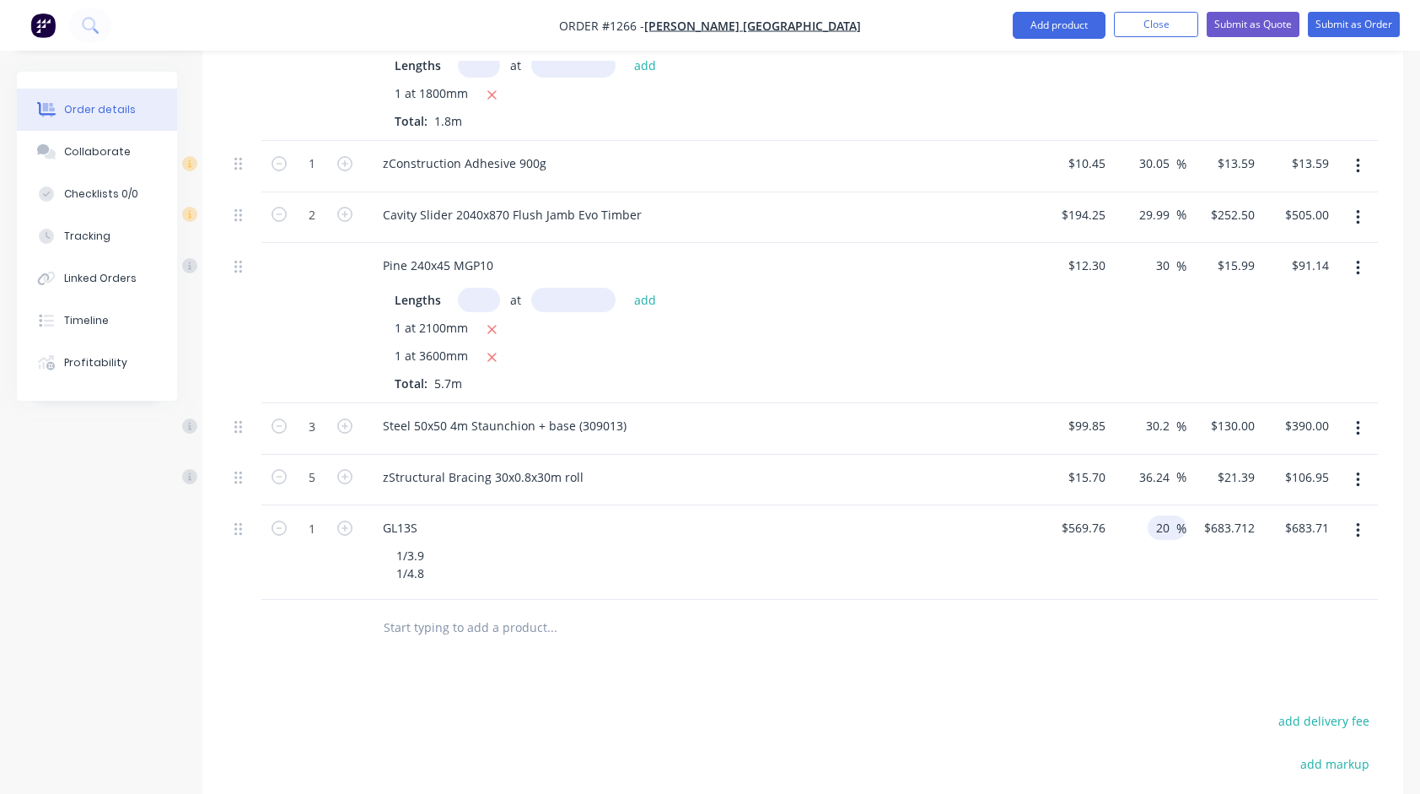
click at [1162, 516] on input "20" at bounding box center [1165, 527] width 22 height 24
click at [928, 429] on div "Steel 50x50 4m Staunchion + base (309013)" at bounding box center [700, 428] width 675 height 51
click at [1165, 261] on input "30" at bounding box center [1165, 265] width 22 height 24
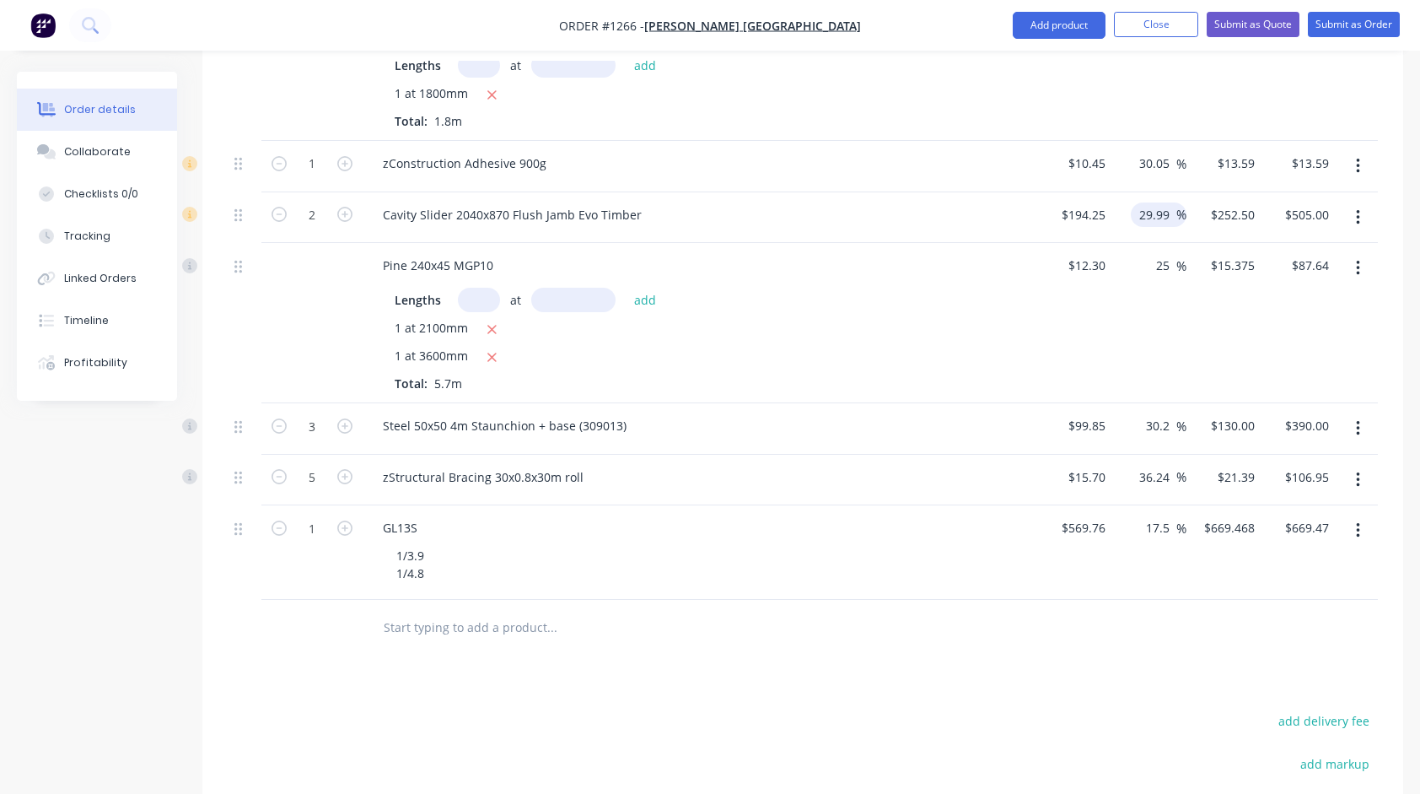
click at [1162, 203] on input "29.99" at bounding box center [1157, 214] width 39 height 24
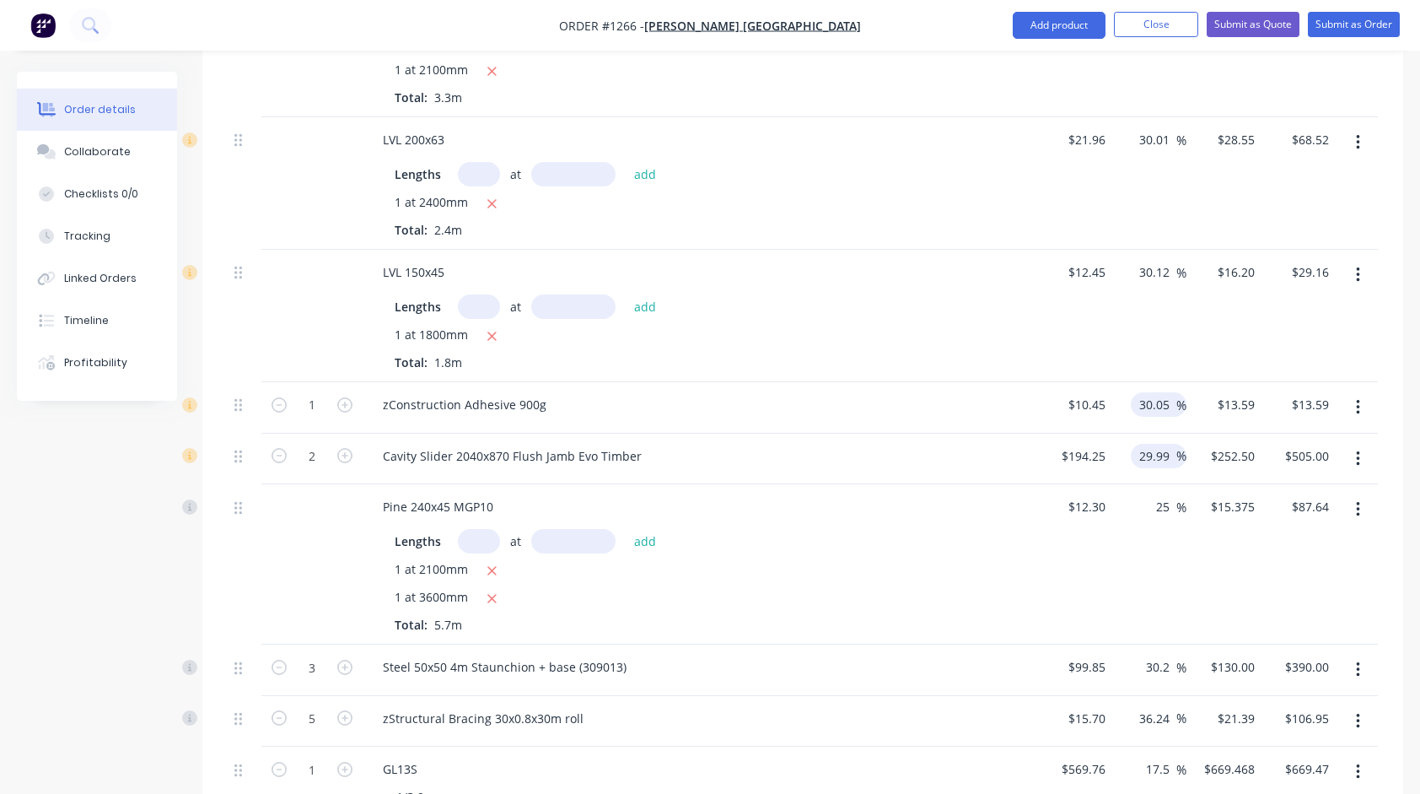
scroll to position [2796, 0]
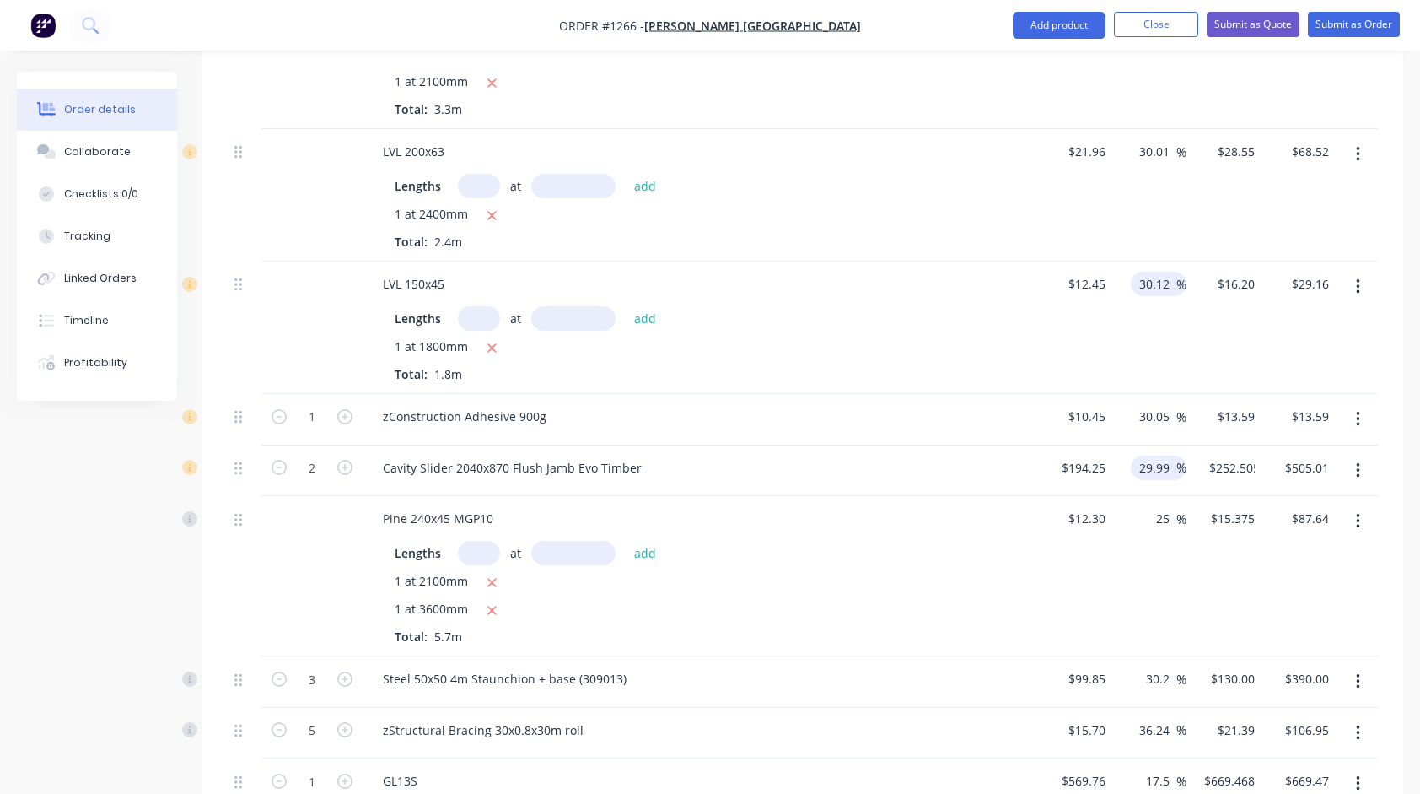
click at [1151, 275] on input "30.12" at bounding box center [1157, 284] width 39 height 24
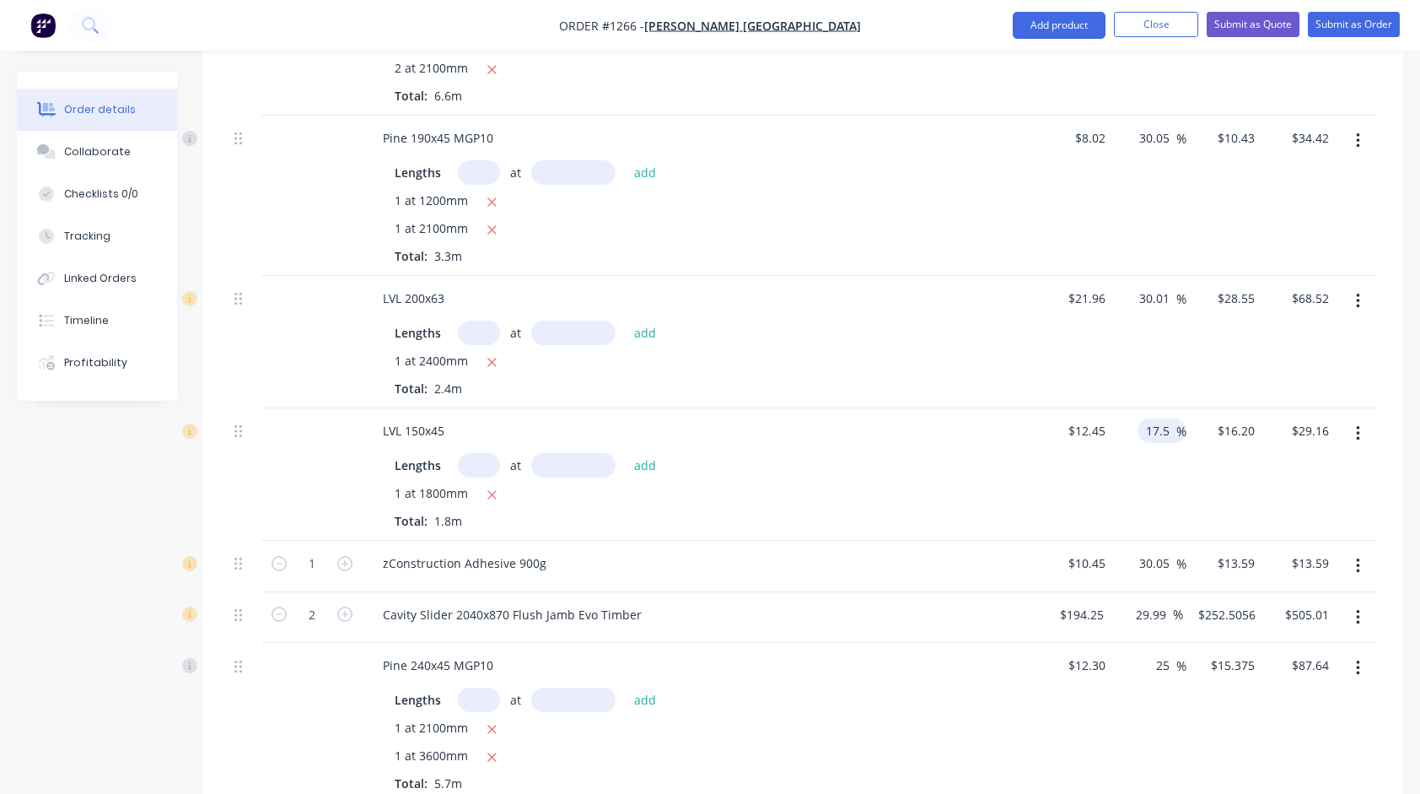
scroll to position [2628, 0]
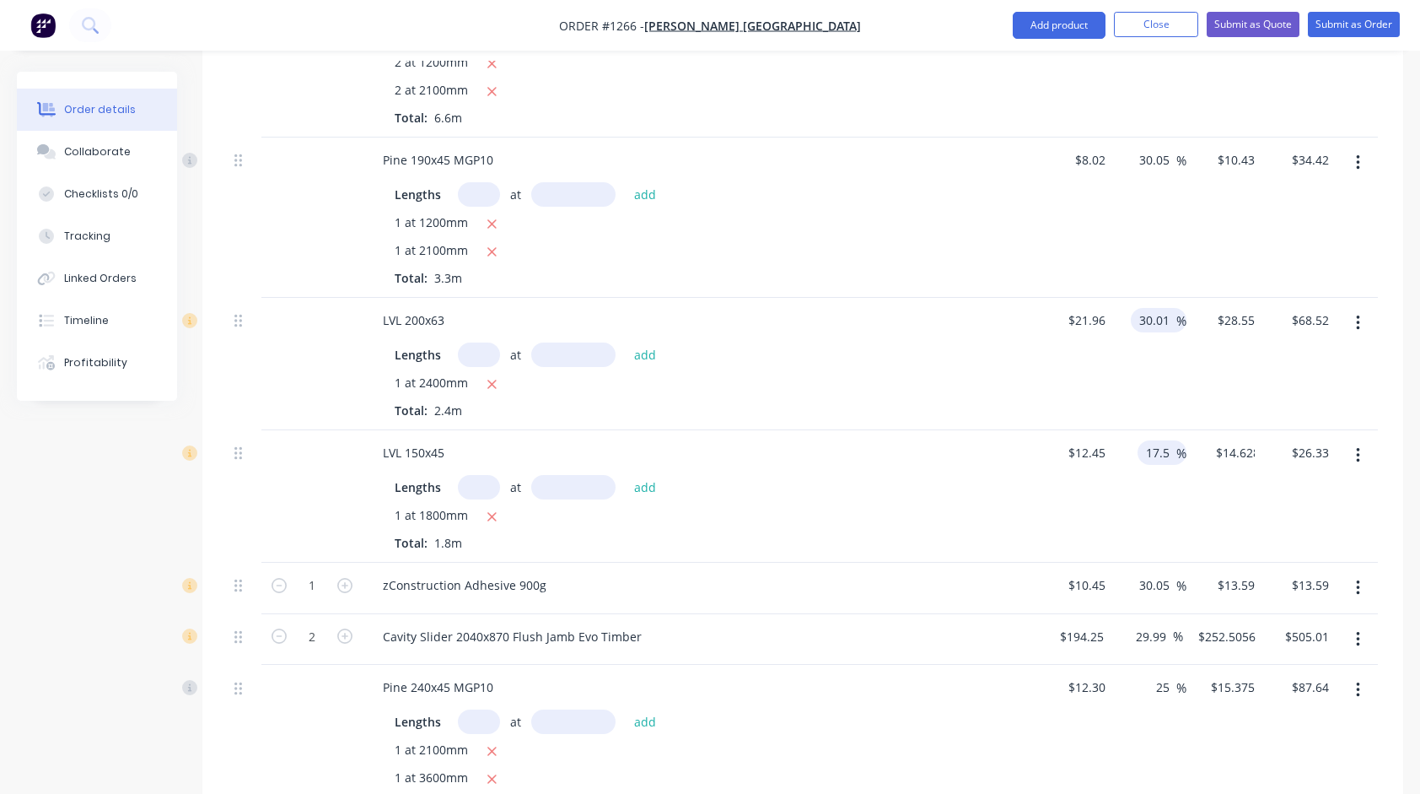
click at [1158, 309] on input "30.01" at bounding box center [1157, 320] width 39 height 24
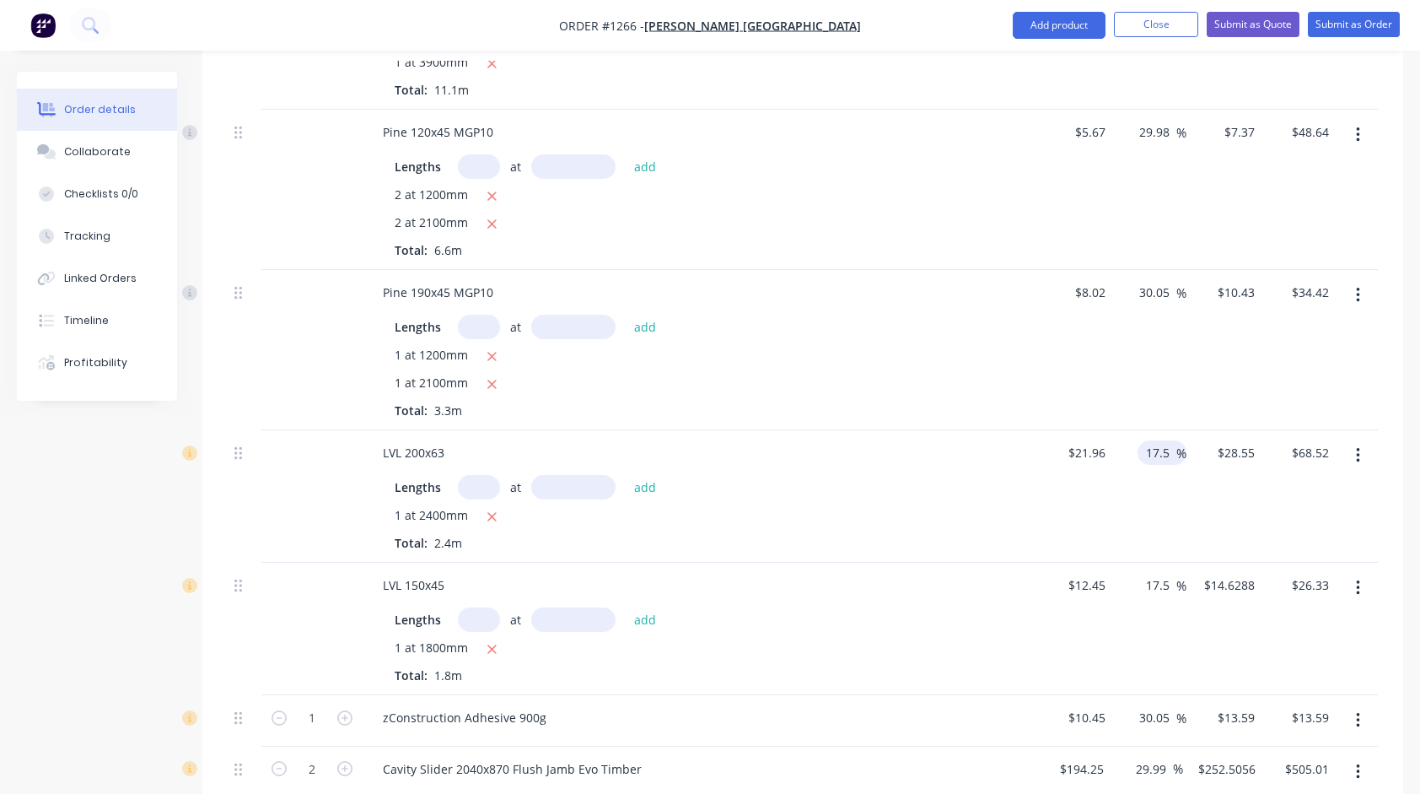
scroll to position [2459, 0]
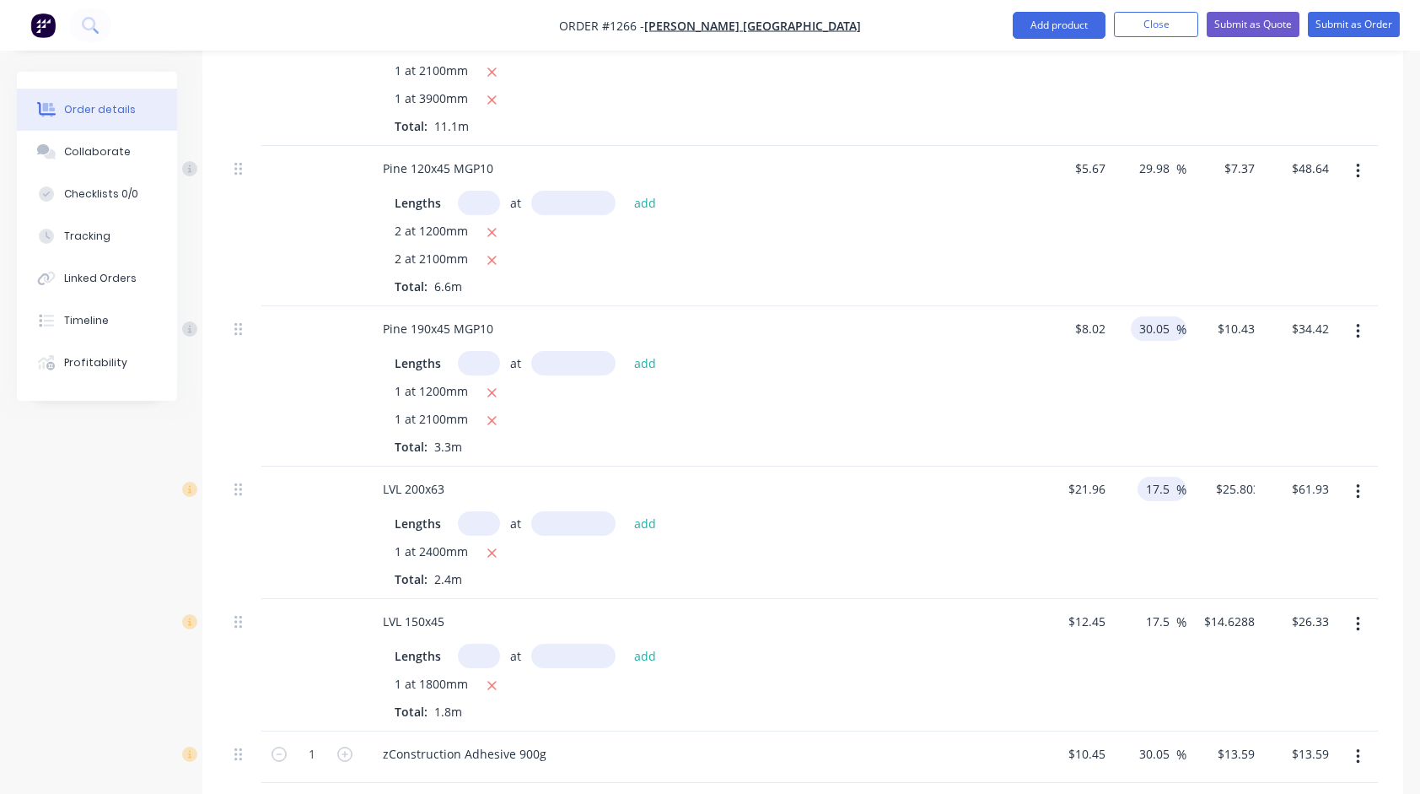
click at [1154, 321] on input "30.05" at bounding box center [1157, 328] width 39 height 24
click at [1181, 260] on div "29.98 29.98 %" at bounding box center [1149, 226] width 75 height 160
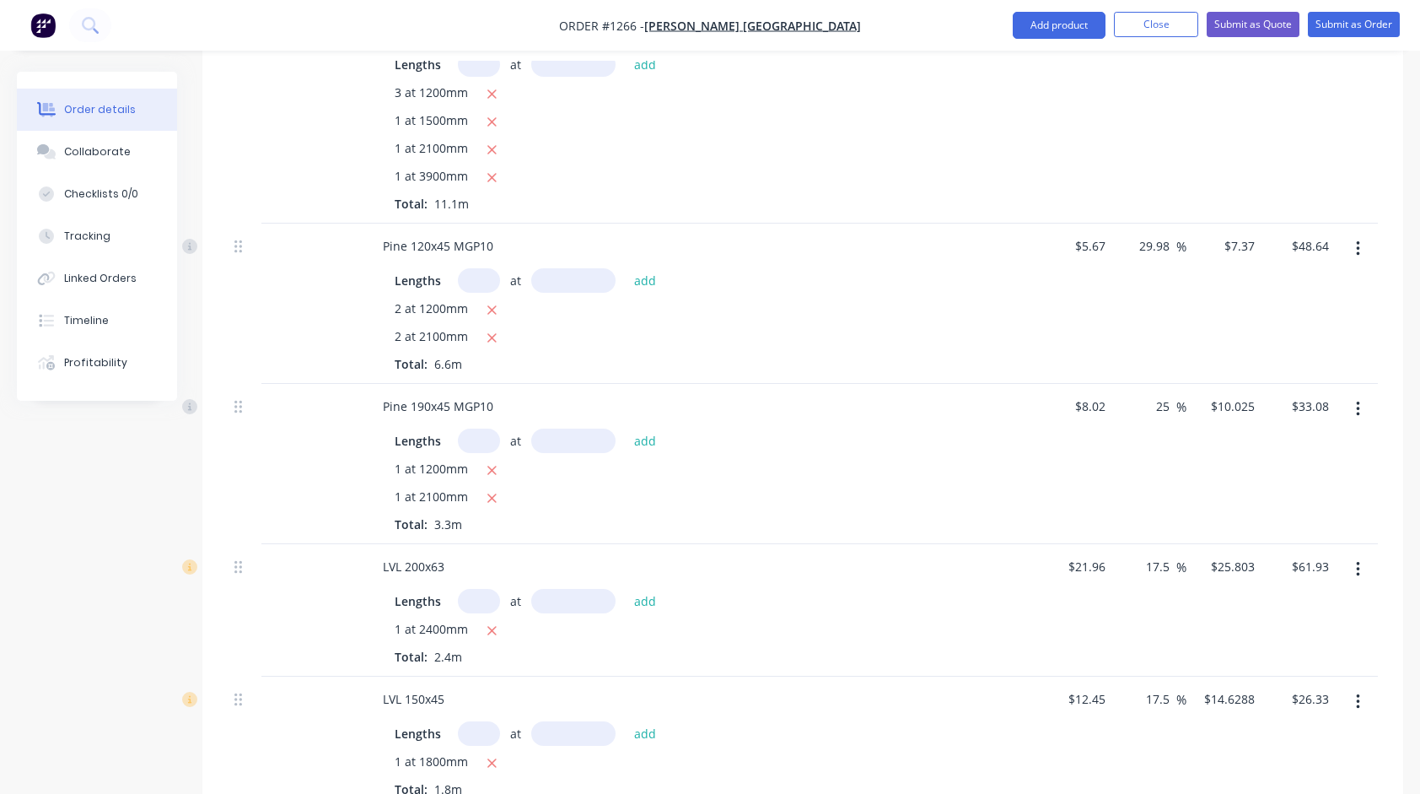
scroll to position [2375, 0]
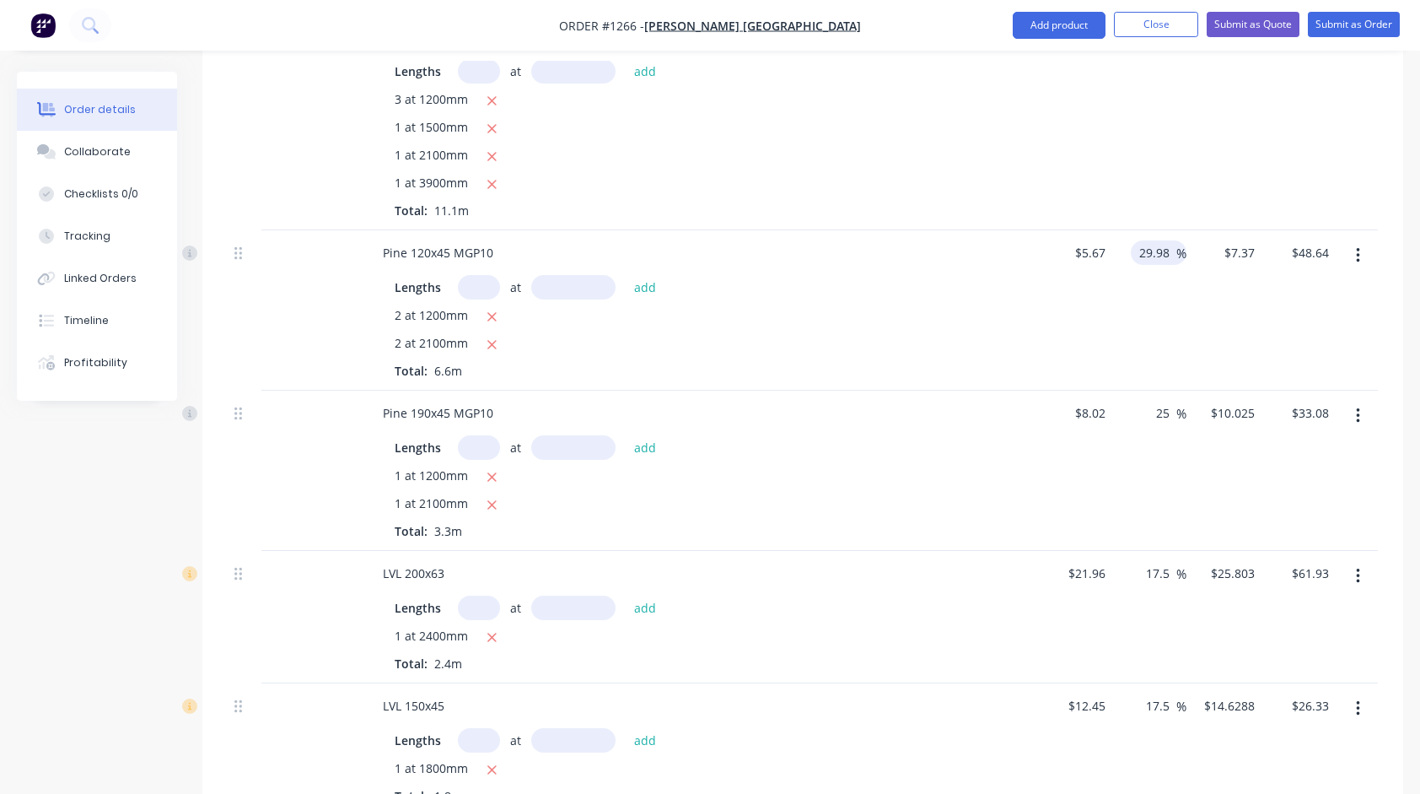
click at [1164, 249] on input "29.98" at bounding box center [1157, 252] width 39 height 24
click at [970, 268] on div "Lengths at add 2 at 1200mm 2 at 2100mm Total: 6.6m" at bounding box center [699, 323] width 661 height 111
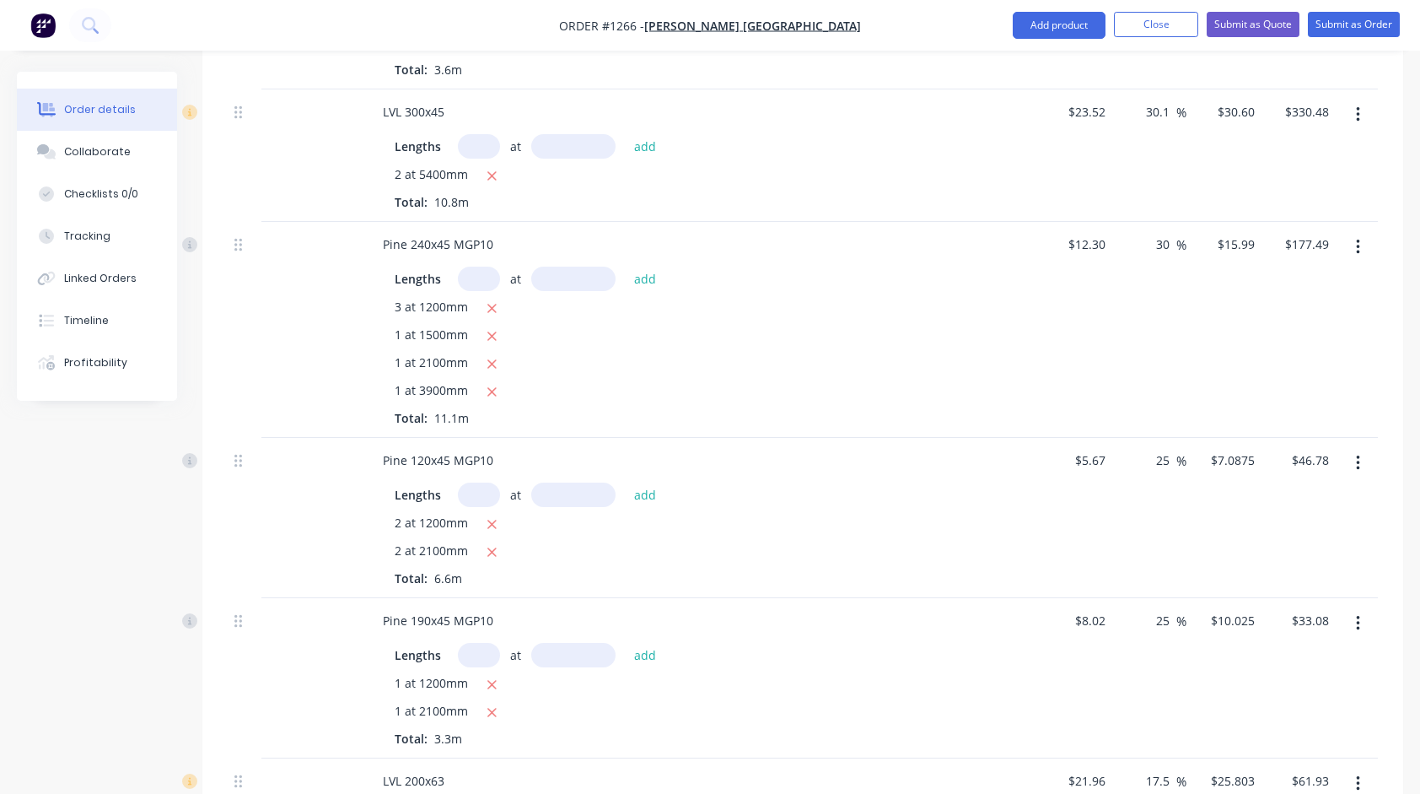
scroll to position [2122, 0]
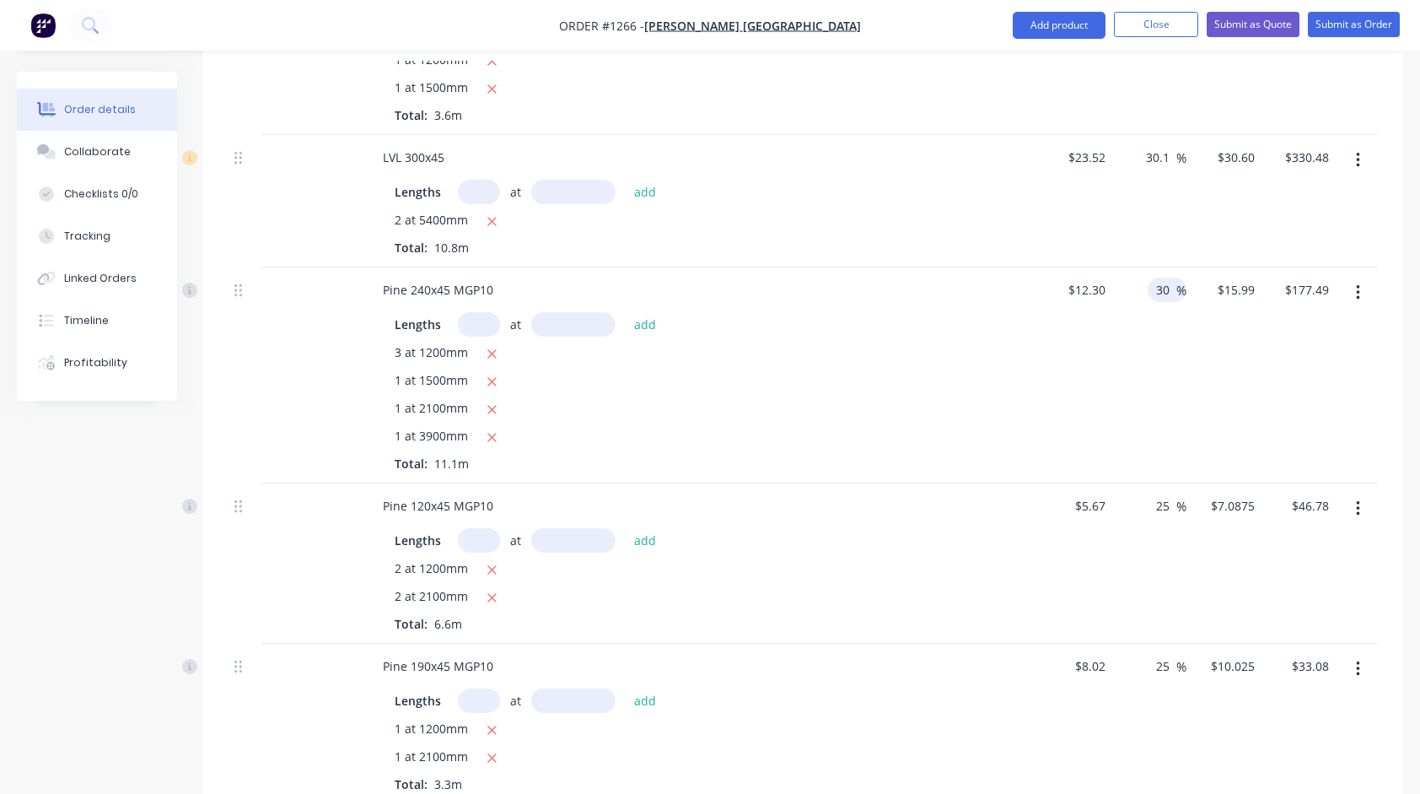
click at [1162, 284] on input "30" at bounding box center [1165, 289] width 22 height 24
click at [1226, 409] on div "$15.375 $15.375" at bounding box center [1223, 375] width 75 height 216
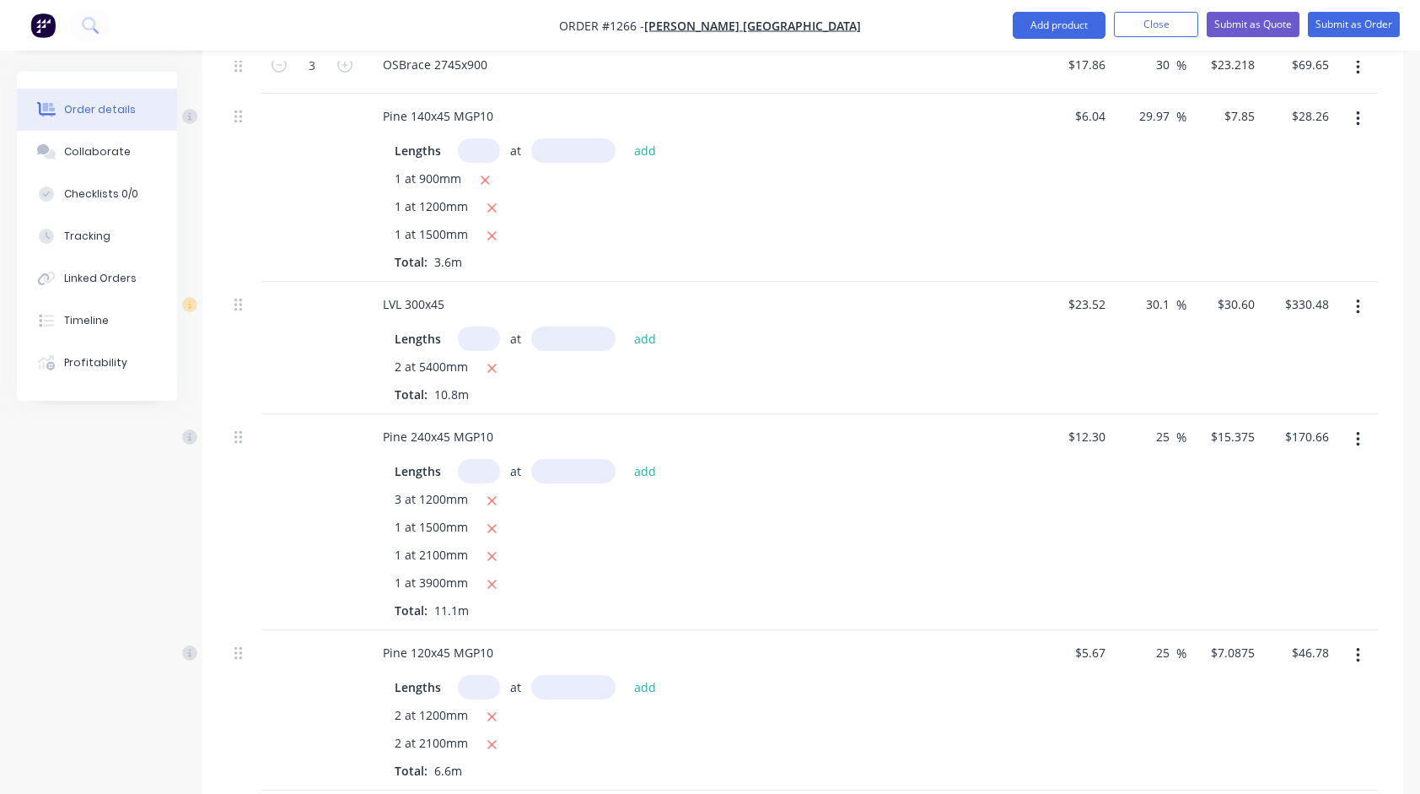
scroll to position [1953, 0]
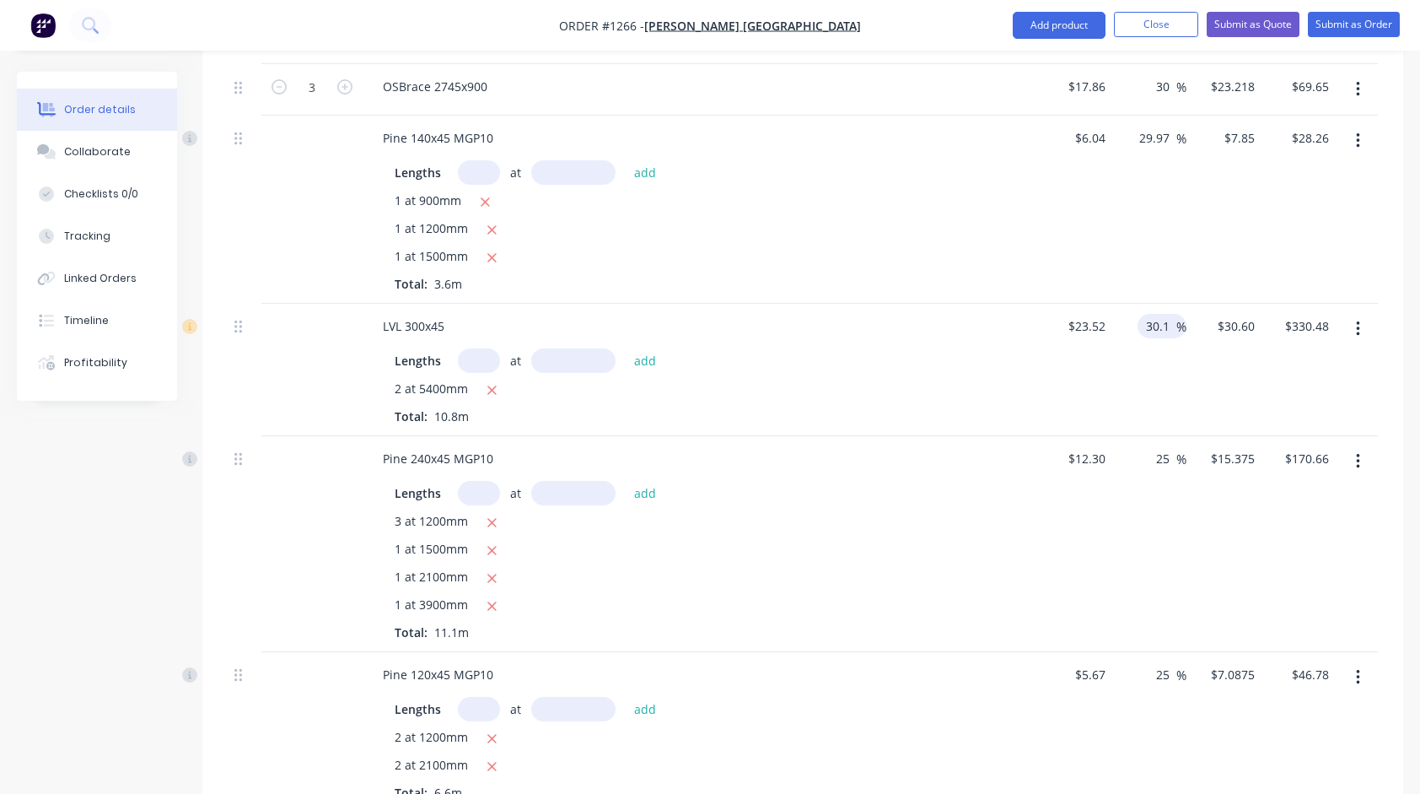
click at [1173, 324] on input "30.1" at bounding box center [1160, 326] width 32 height 24
click at [1151, 211] on div "29.97 29.97 %" at bounding box center [1149, 210] width 75 height 188
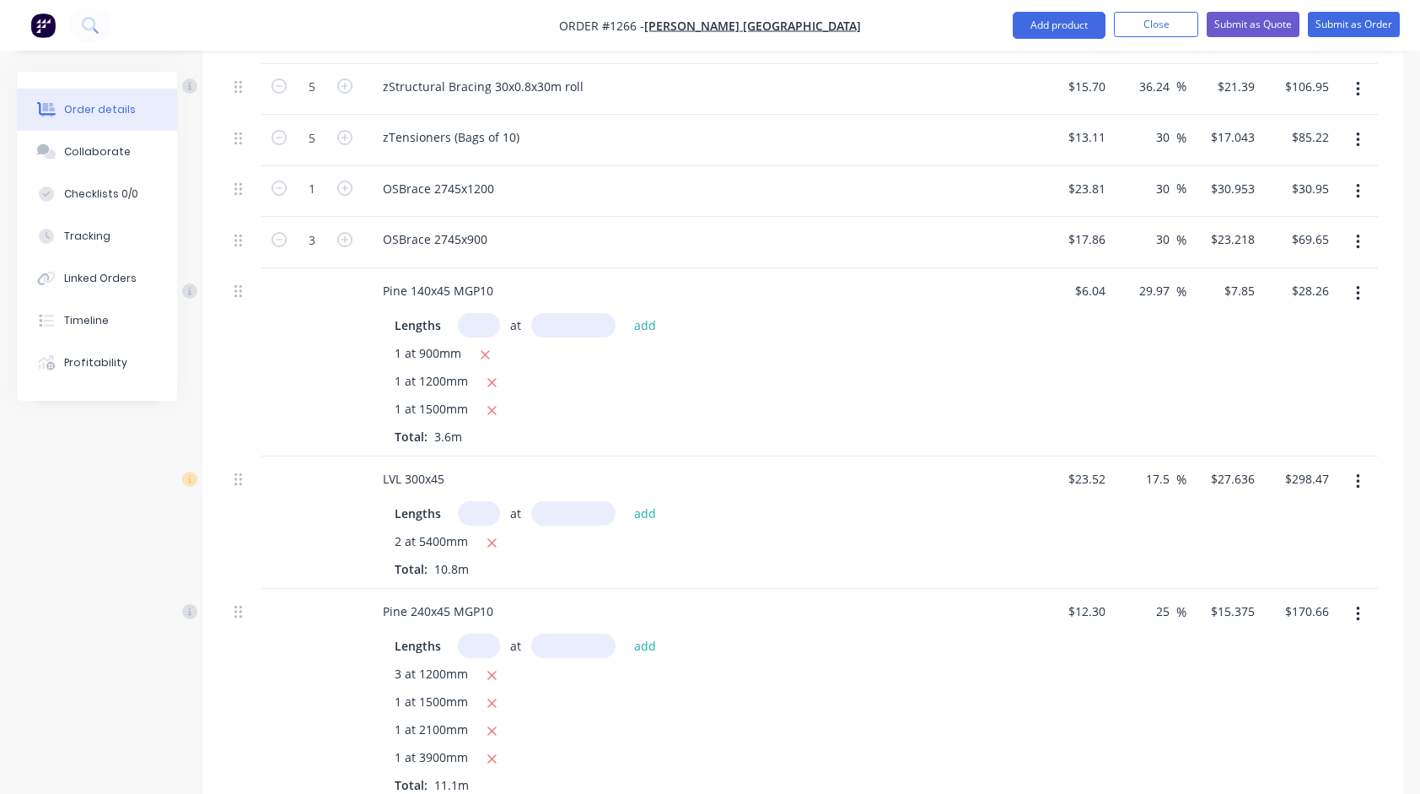
scroll to position [1784, 0]
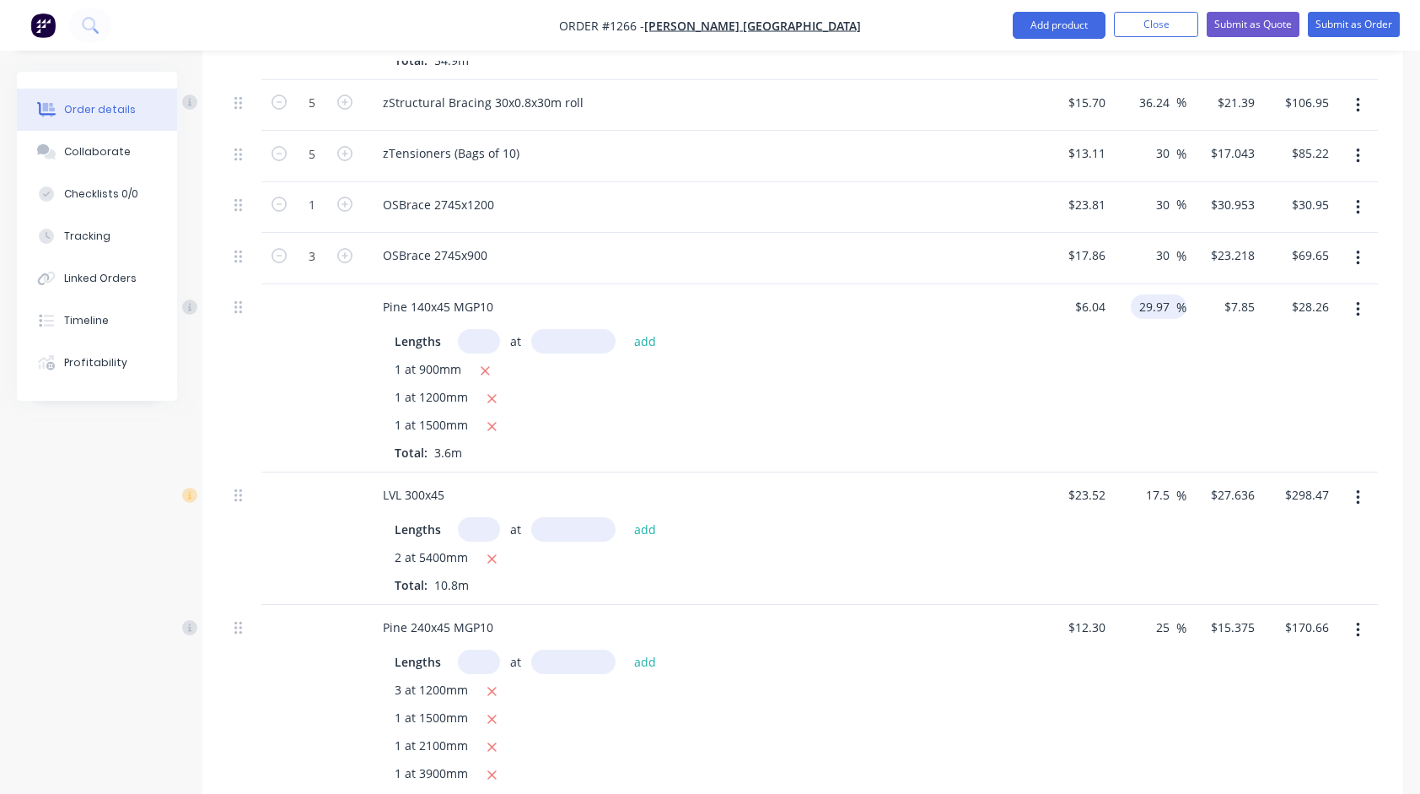
click at [1160, 295] on input "29.97" at bounding box center [1157, 306] width 39 height 24
click at [1159, 377] on div "25 25 %" at bounding box center [1149, 378] width 75 height 188
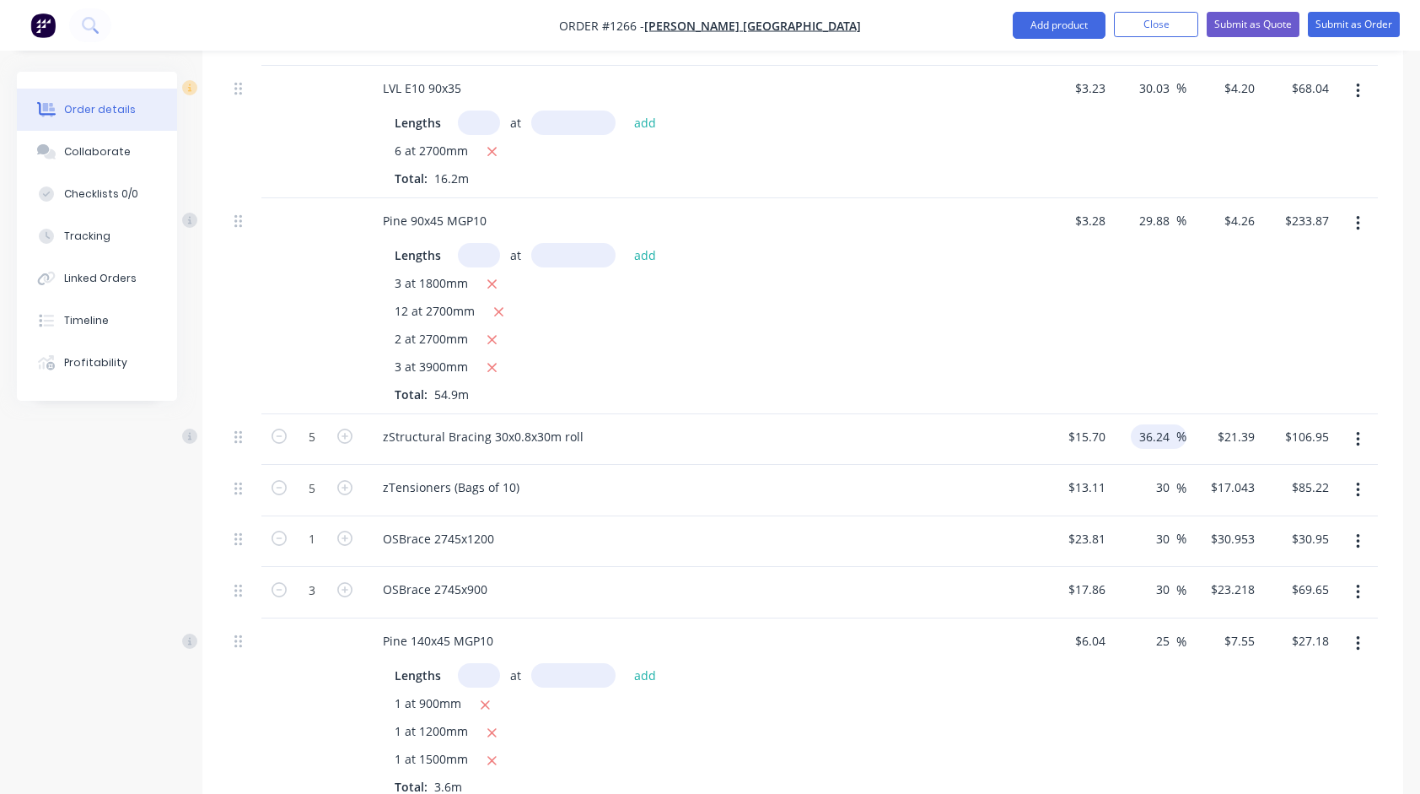
scroll to position [1447, 0]
click at [1159, 222] on input "29.88" at bounding box center [1157, 224] width 39 height 24
click at [1176, 136] on div "30.03 30.03 %" at bounding box center [1149, 135] width 75 height 132
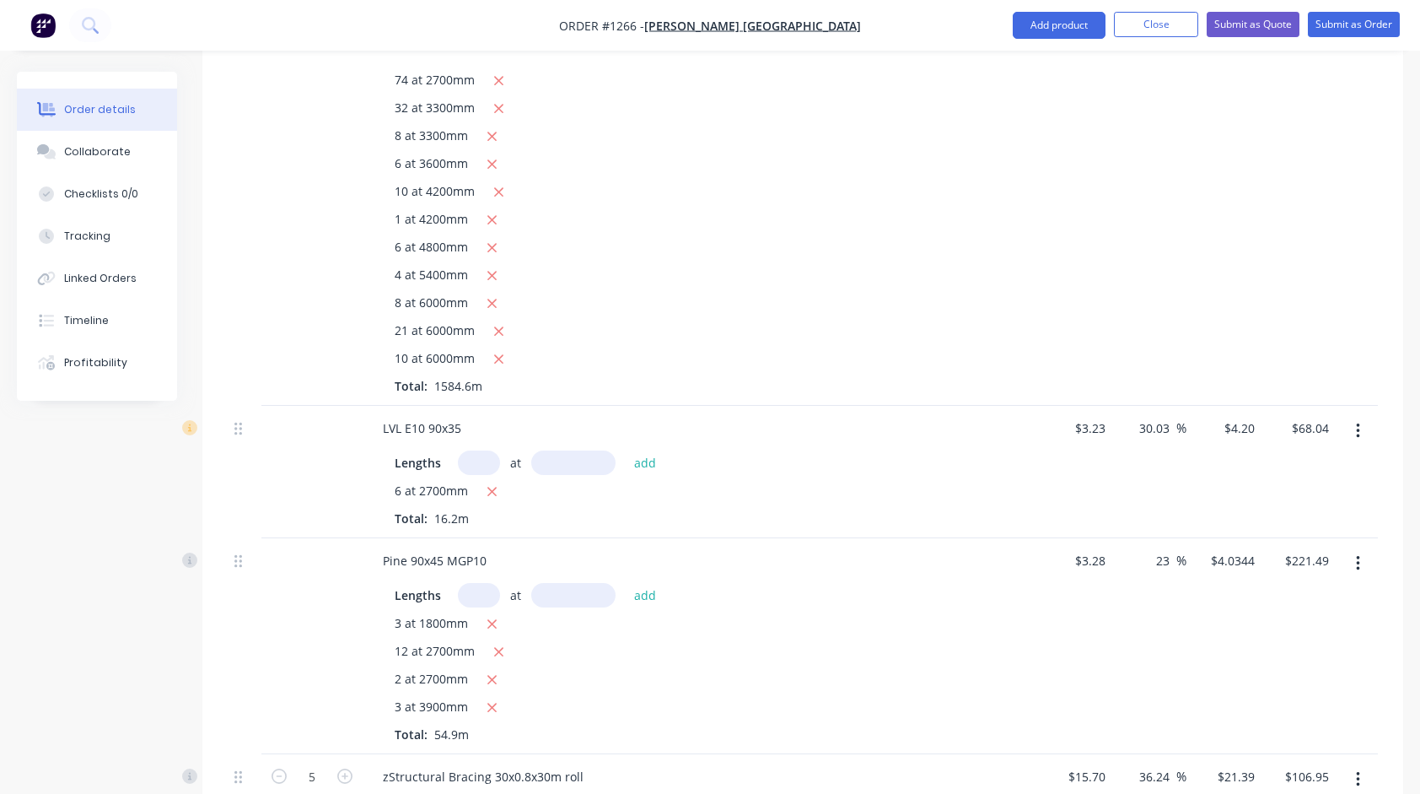
scroll to position [1110, 0]
click at [1158, 423] on input "30.03" at bounding box center [1157, 429] width 39 height 24
click at [1197, 203] on div "$3.09 $3.09" at bounding box center [1223, 103] width 74 height 605
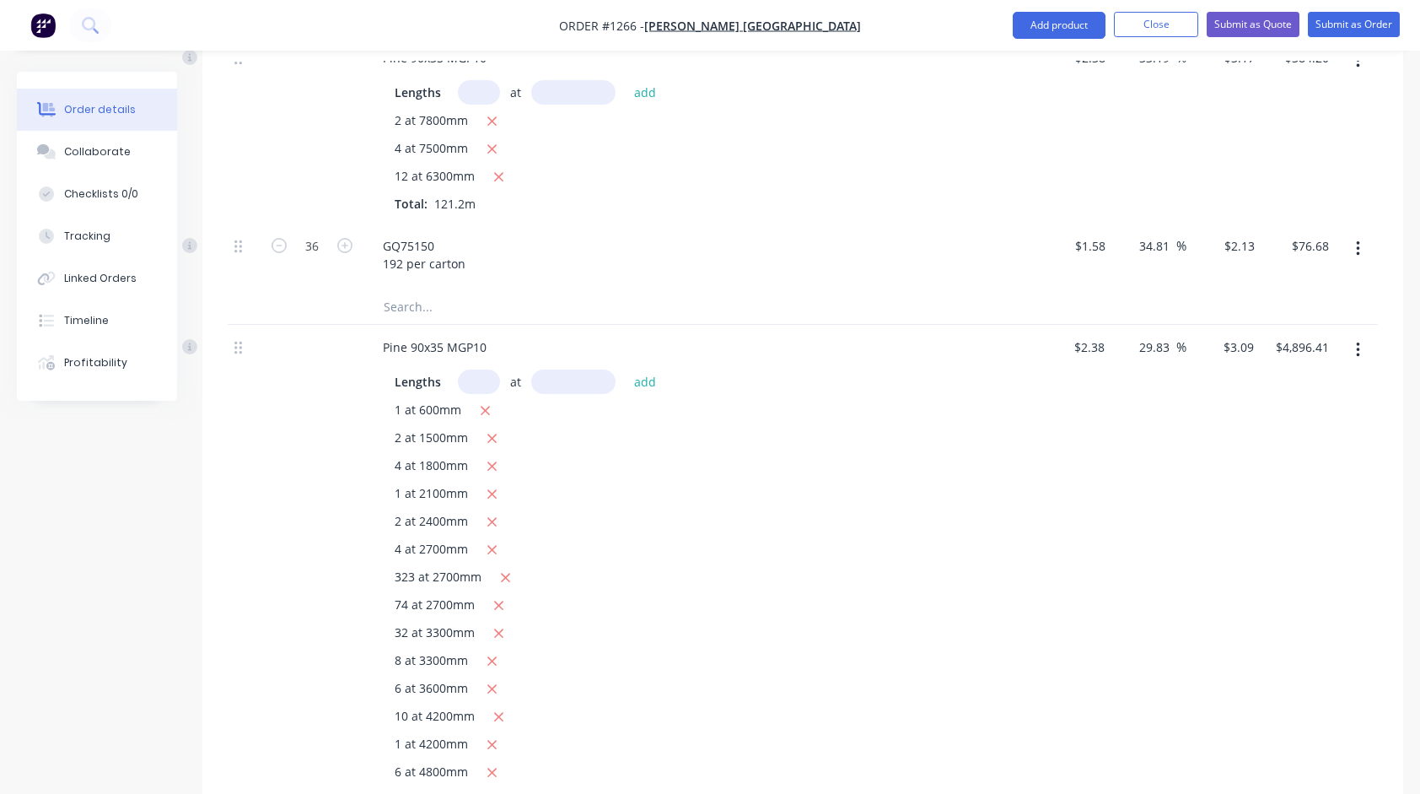
scroll to position [519, 0]
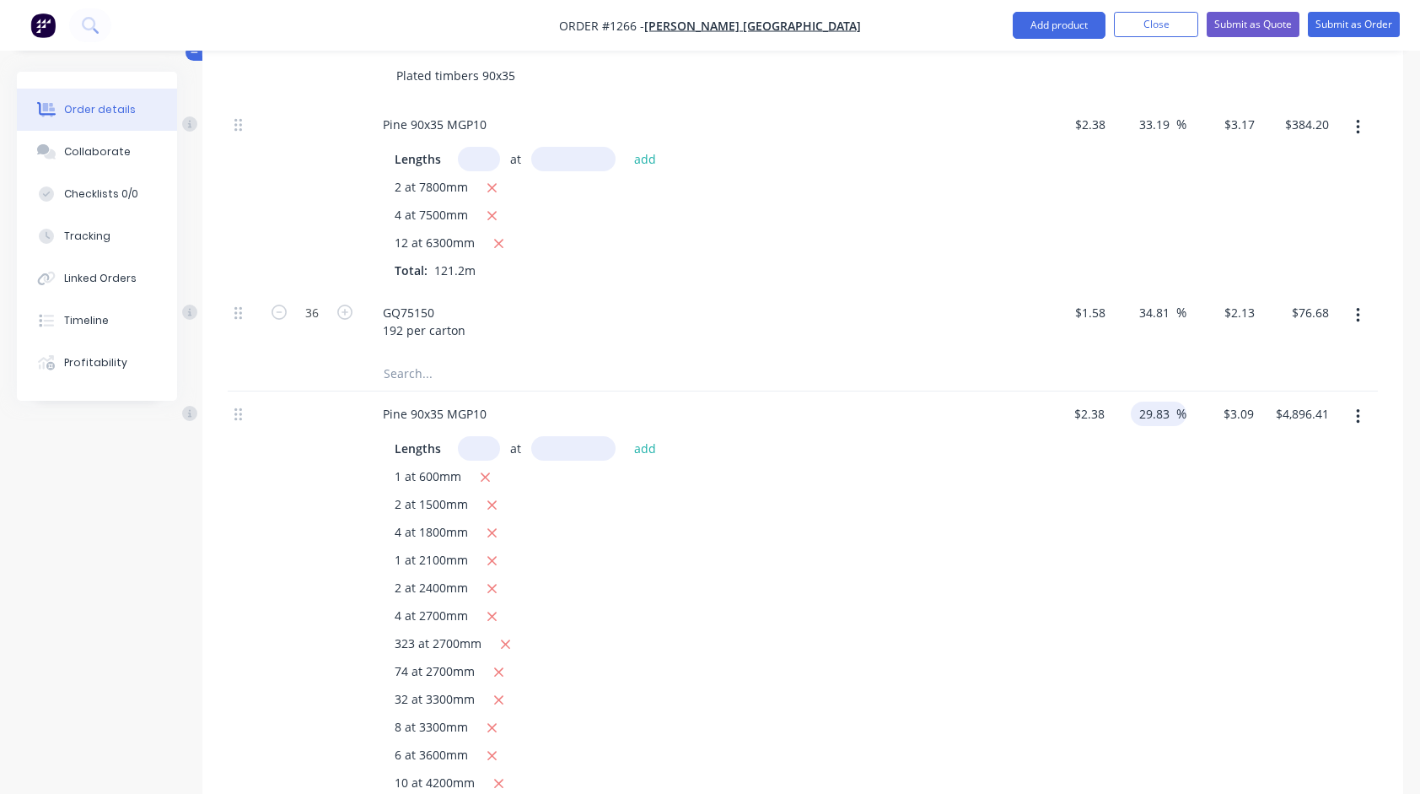
click at [1156, 418] on input "29.83" at bounding box center [1157, 413] width 39 height 24
click at [987, 347] on div "GQ75150 192 per carton" at bounding box center [700, 323] width 675 height 67
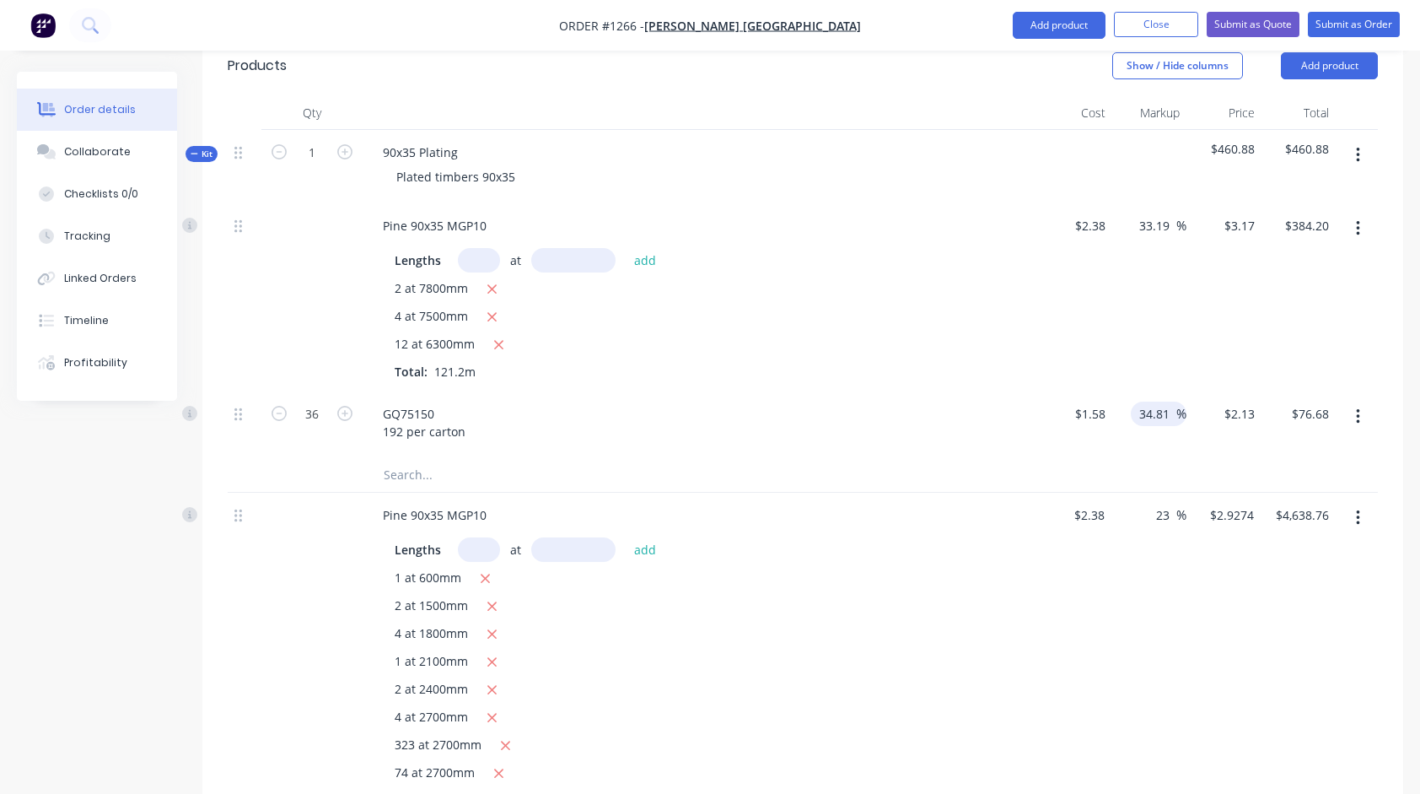
scroll to position [266, 0]
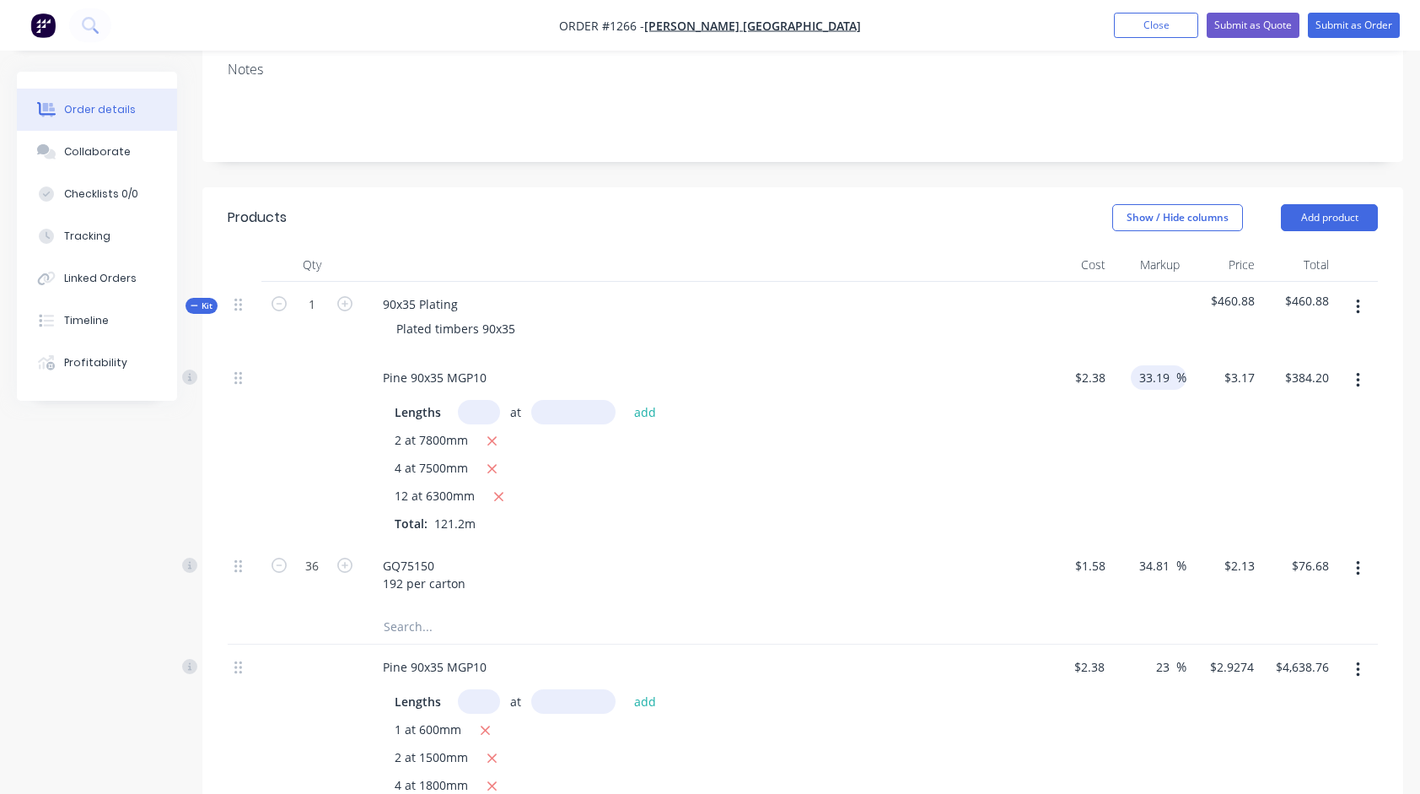
click at [1162, 374] on input "33.19" at bounding box center [1157, 377] width 39 height 24
click at [1138, 466] on div "30 30 %" at bounding box center [1149, 449] width 75 height 188
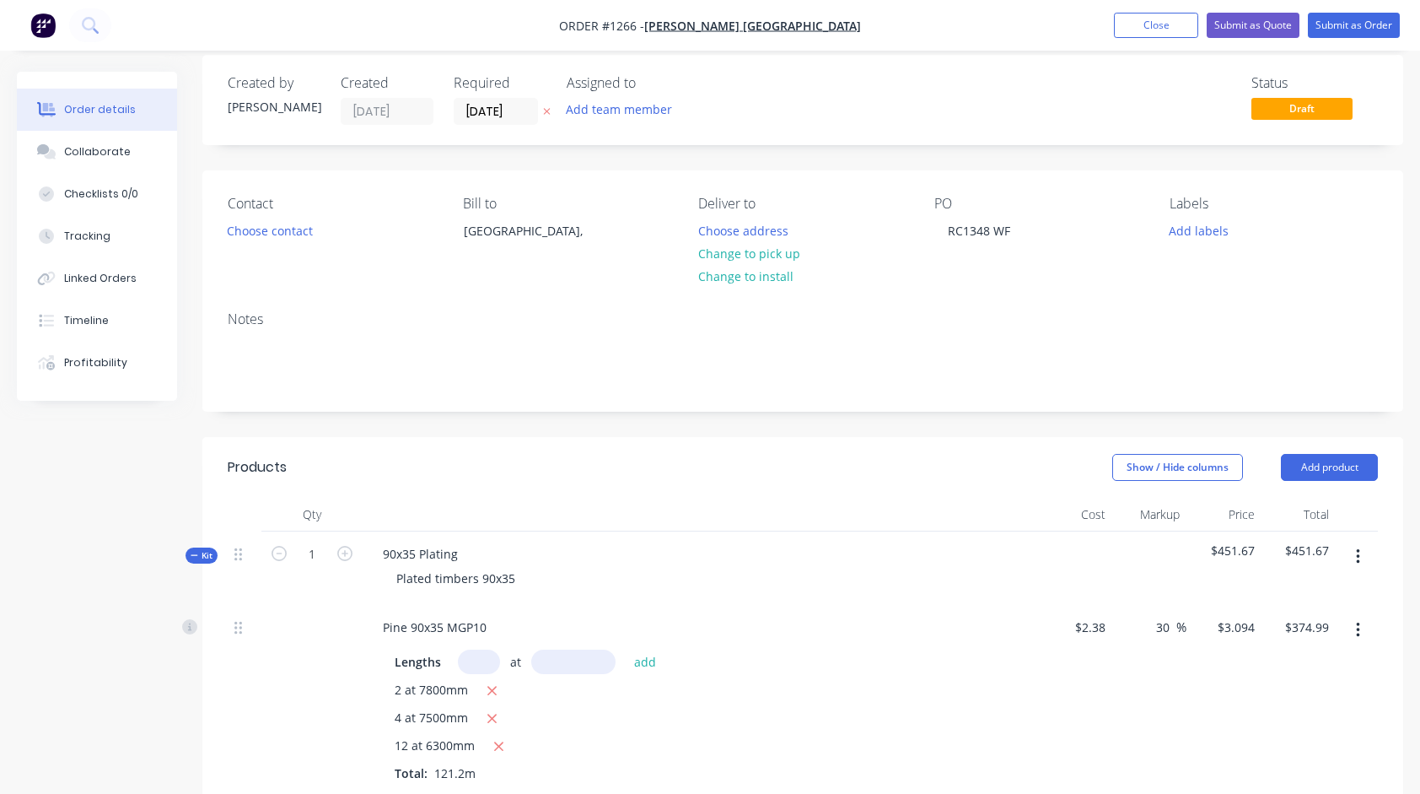
scroll to position [0, 0]
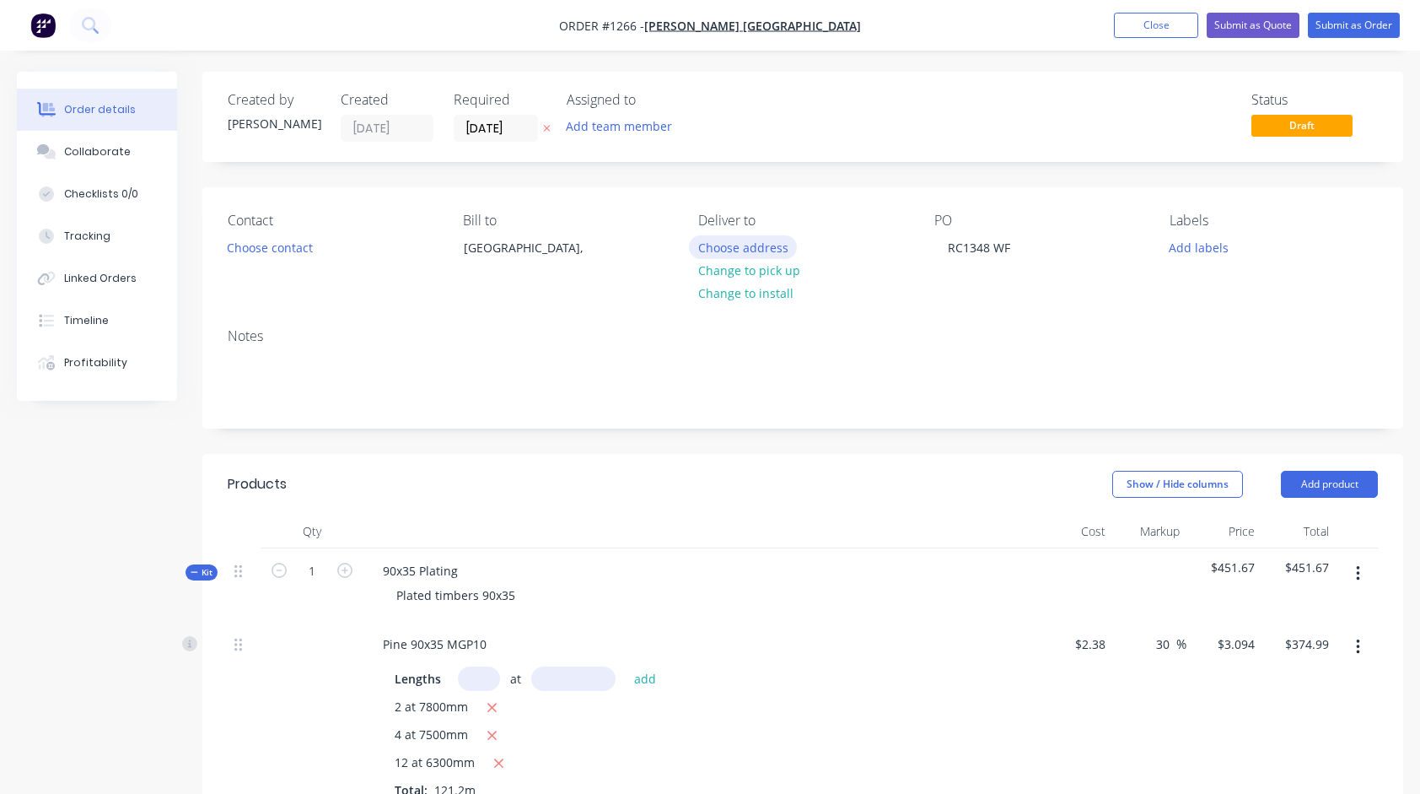
click at [729, 248] on button "Choose address" at bounding box center [743, 246] width 108 height 23
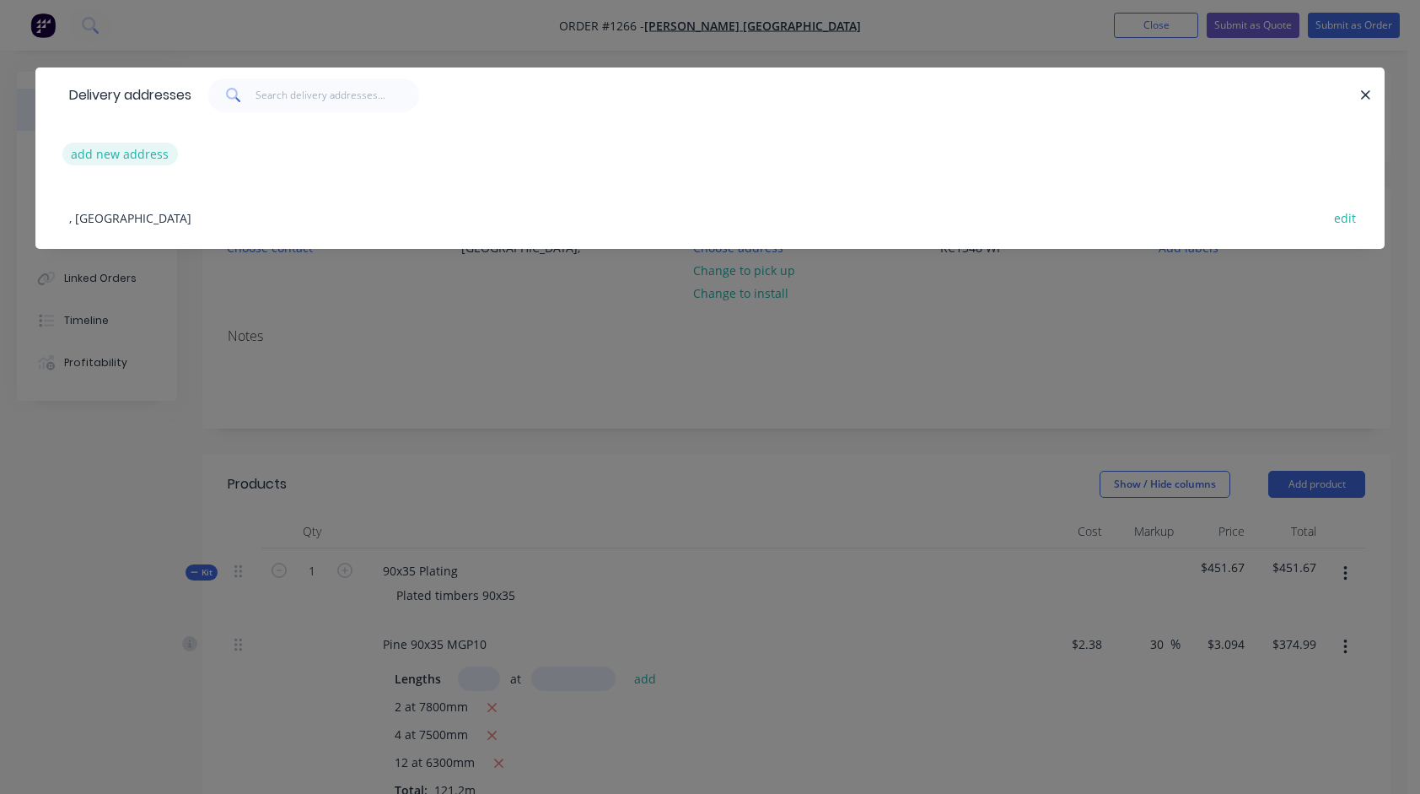
click at [135, 154] on button "add new address" at bounding box center [120, 154] width 116 height 23
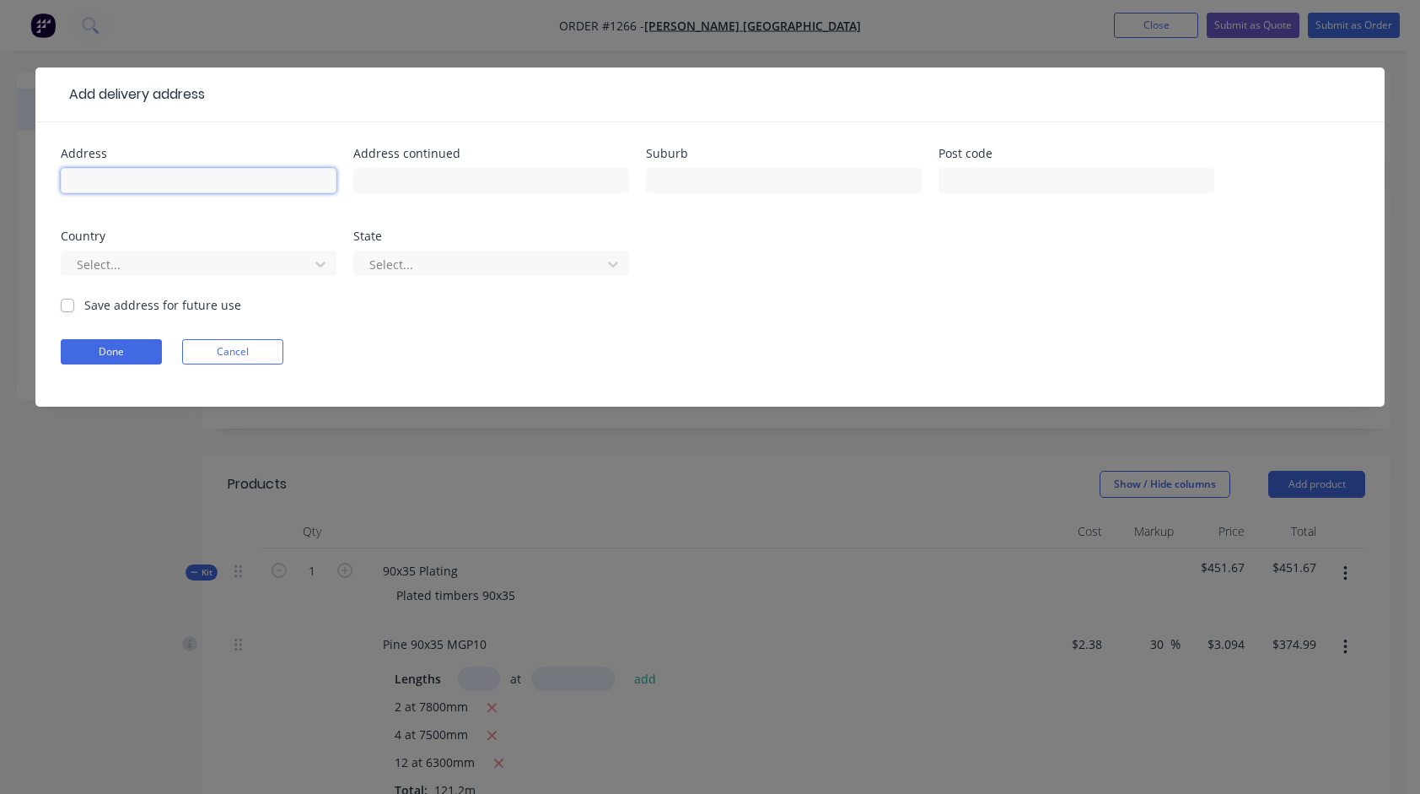
click at [121, 174] on input "text" at bounding box center [199, 180] width 276 height 25
click at [802, 179] on input "text" at bounding box center [784, 180] width 276 height 25
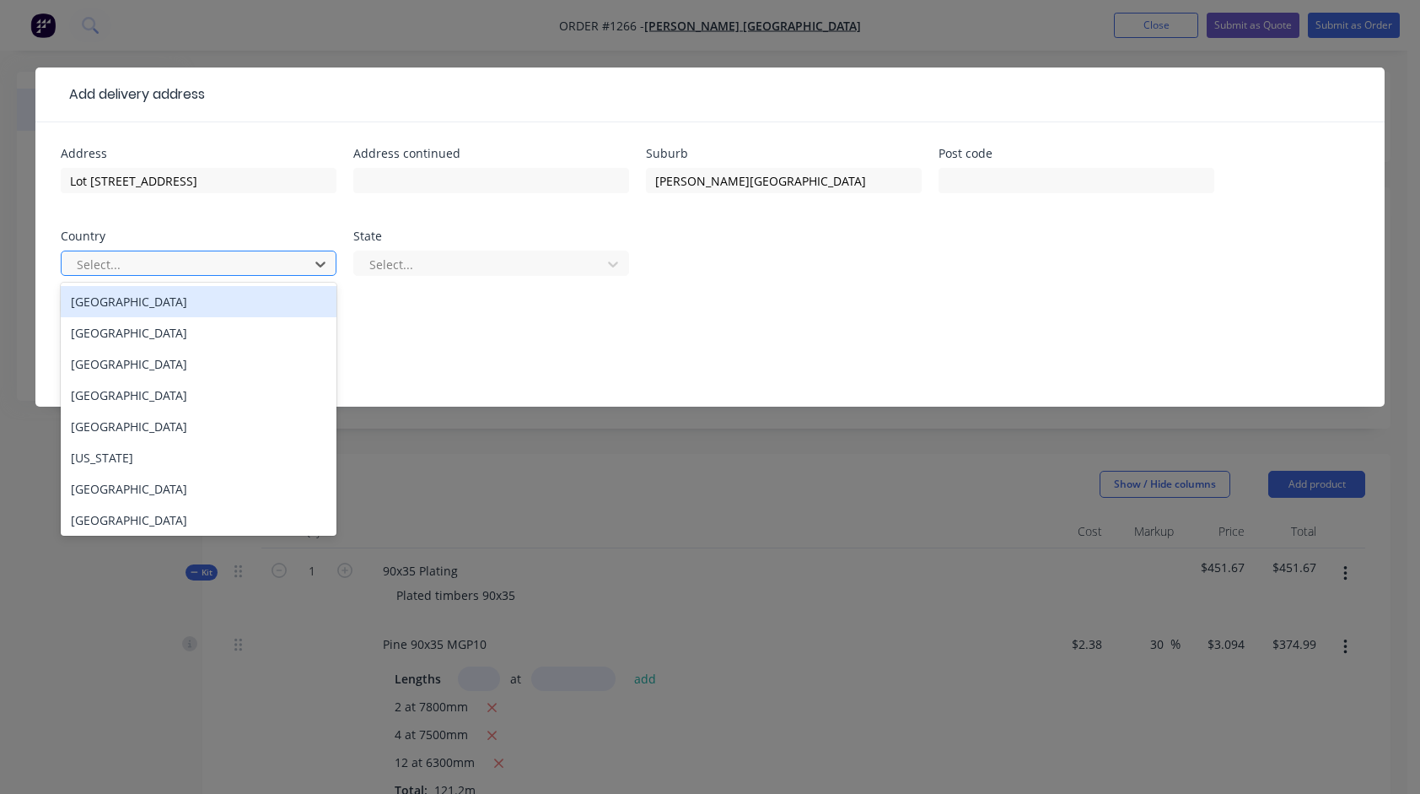
click at [246, 259] on div at bounding box center [187, 264] width 225 height 21
click at [171, 308] on div "[GEOGRAPHIC_DATA]" at bounding box center [199, 301] width 276 height 31
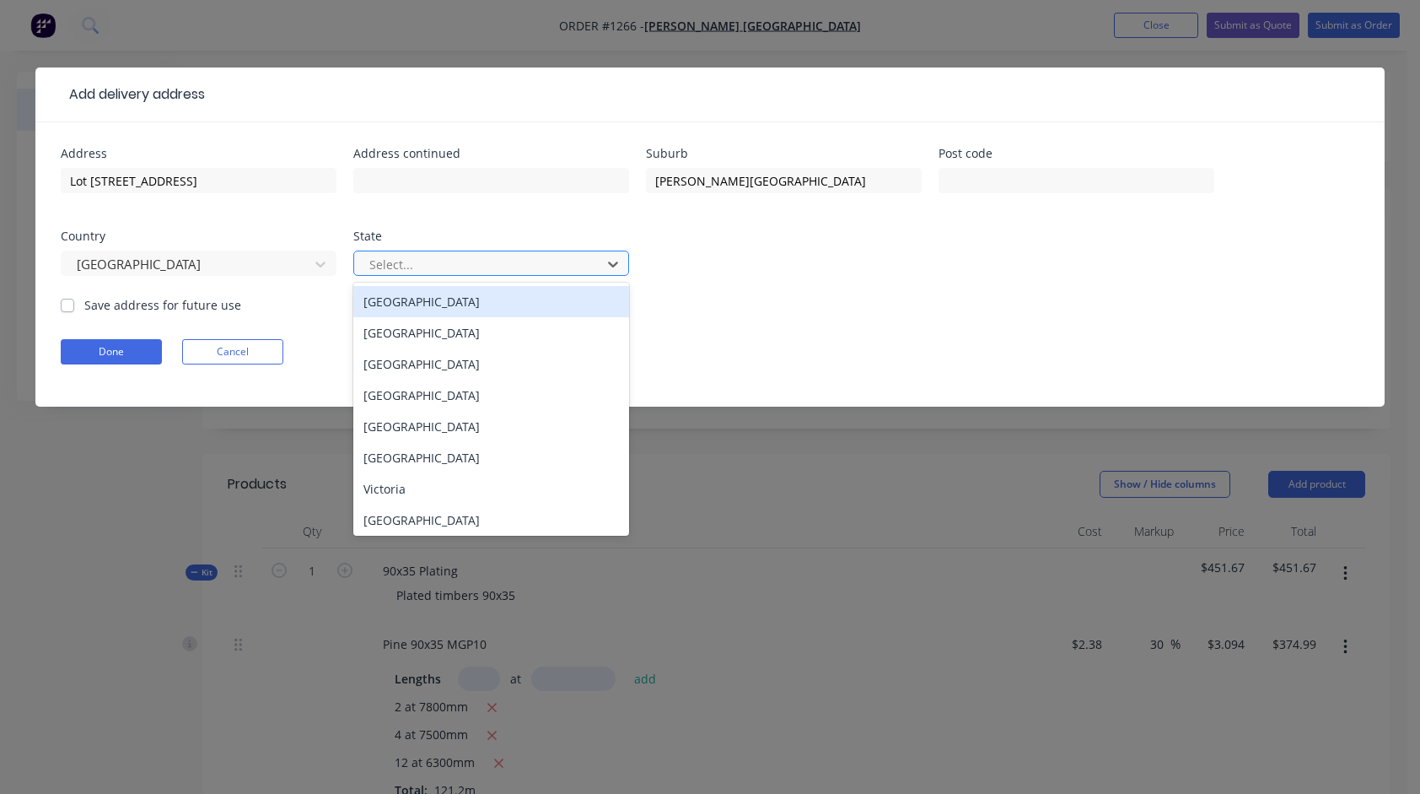
click at [420, 269] on div at bounding box center [480, 264] width 225 height 21
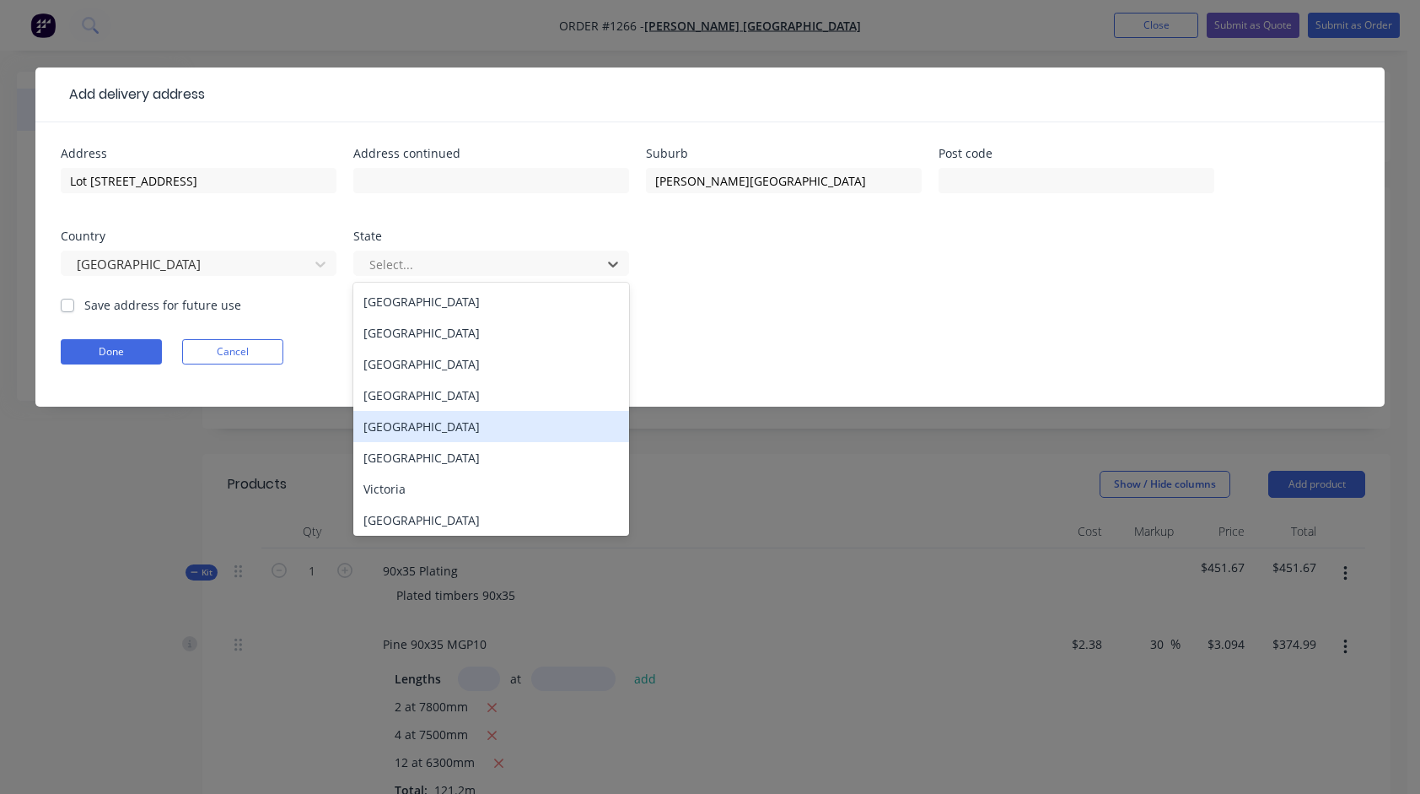
click at [417, 427] on div "[GEOGRAPHIC_DATA]" at bounding box center [491, 426] width 276 height 31
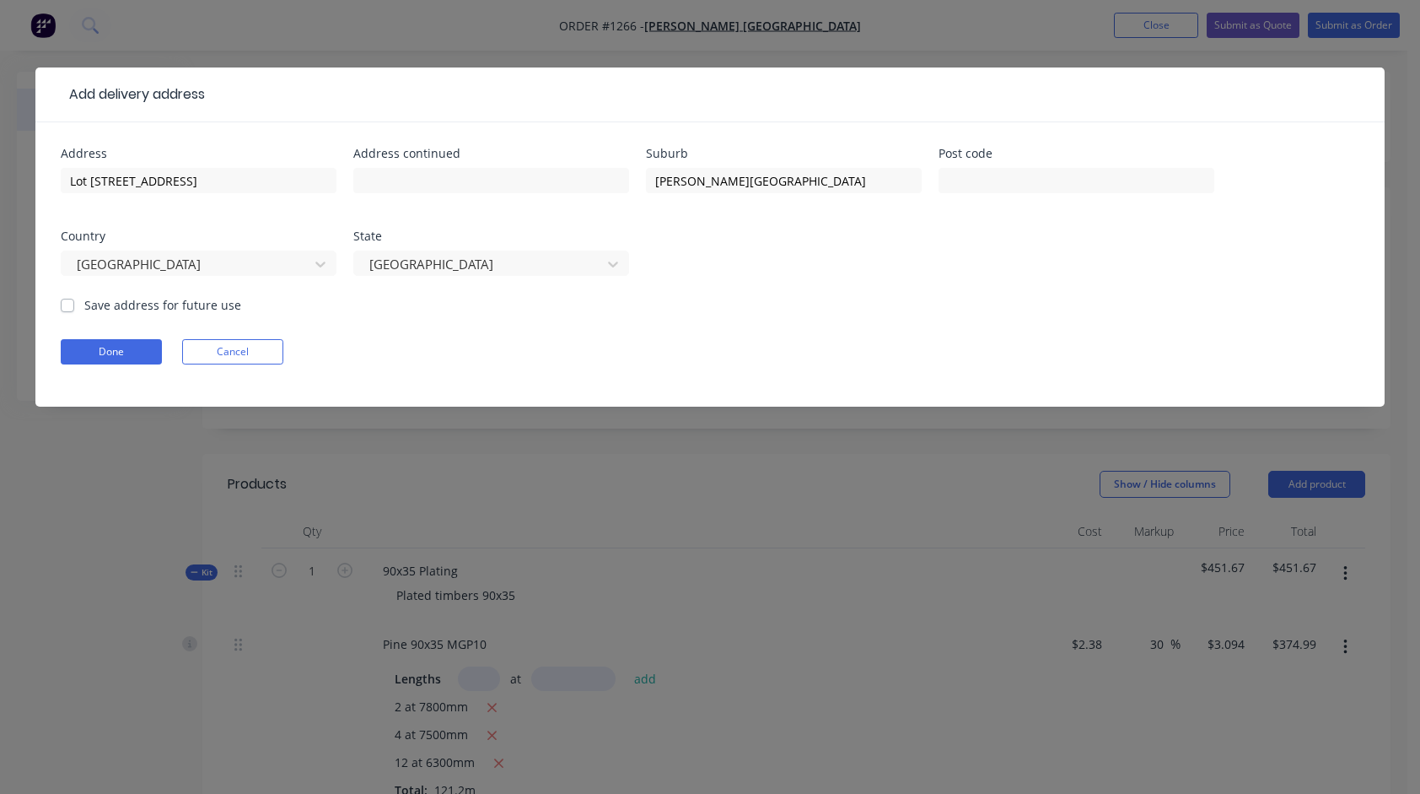
drag, startPoint x: 64, startPoint y: 300, endPoint x: 81, endPoint y: 310, distance: 19.7
click at [84, 302] on label "Save address for future use" at bounding box center [162, 305] width 157 height 18
click at [65, 302] on input "Save address for future use" at bounding box center [67, 304] width 13 height 16
click at [132, 347] on button "Done" at bounding box center [111, 351] width 101 height 25
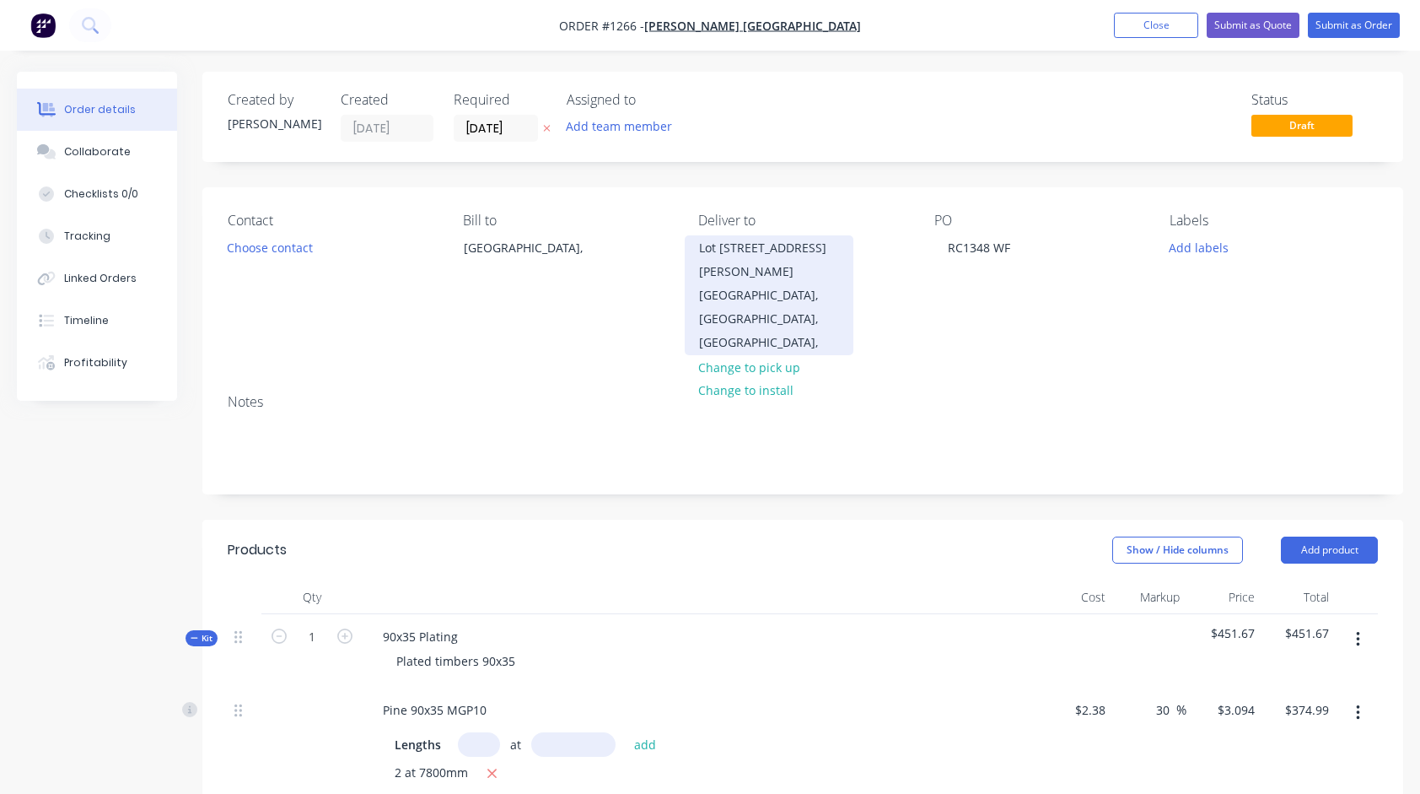
click at [742, 260] on div "Lot [STREET_ADDRESS]" at bounding box center [769, 248] width 140 height 24
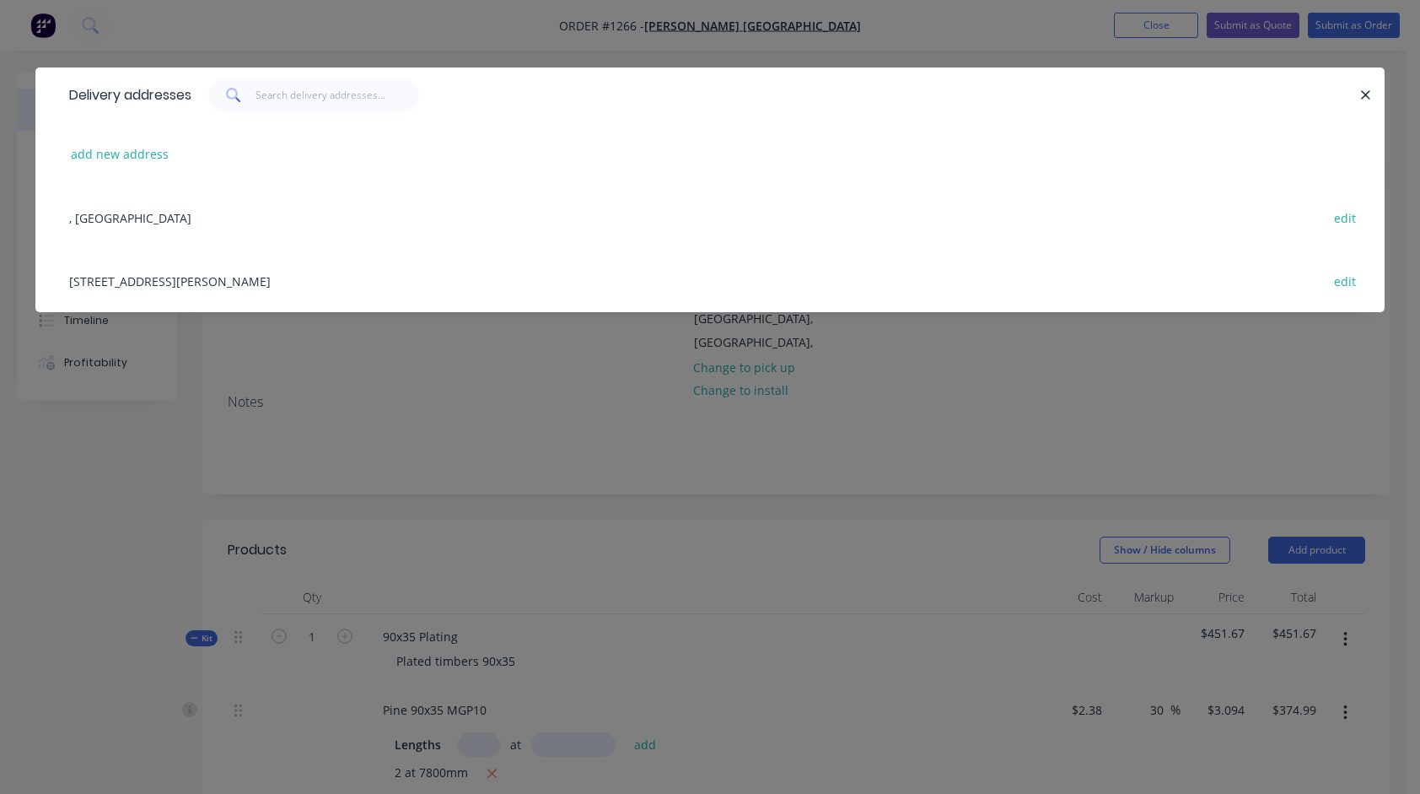
click at [176, 278] on div "[STREET_ADDRESS][PERSON_NAME] edit" at bounding box center [710, 280] width 1299 height 63
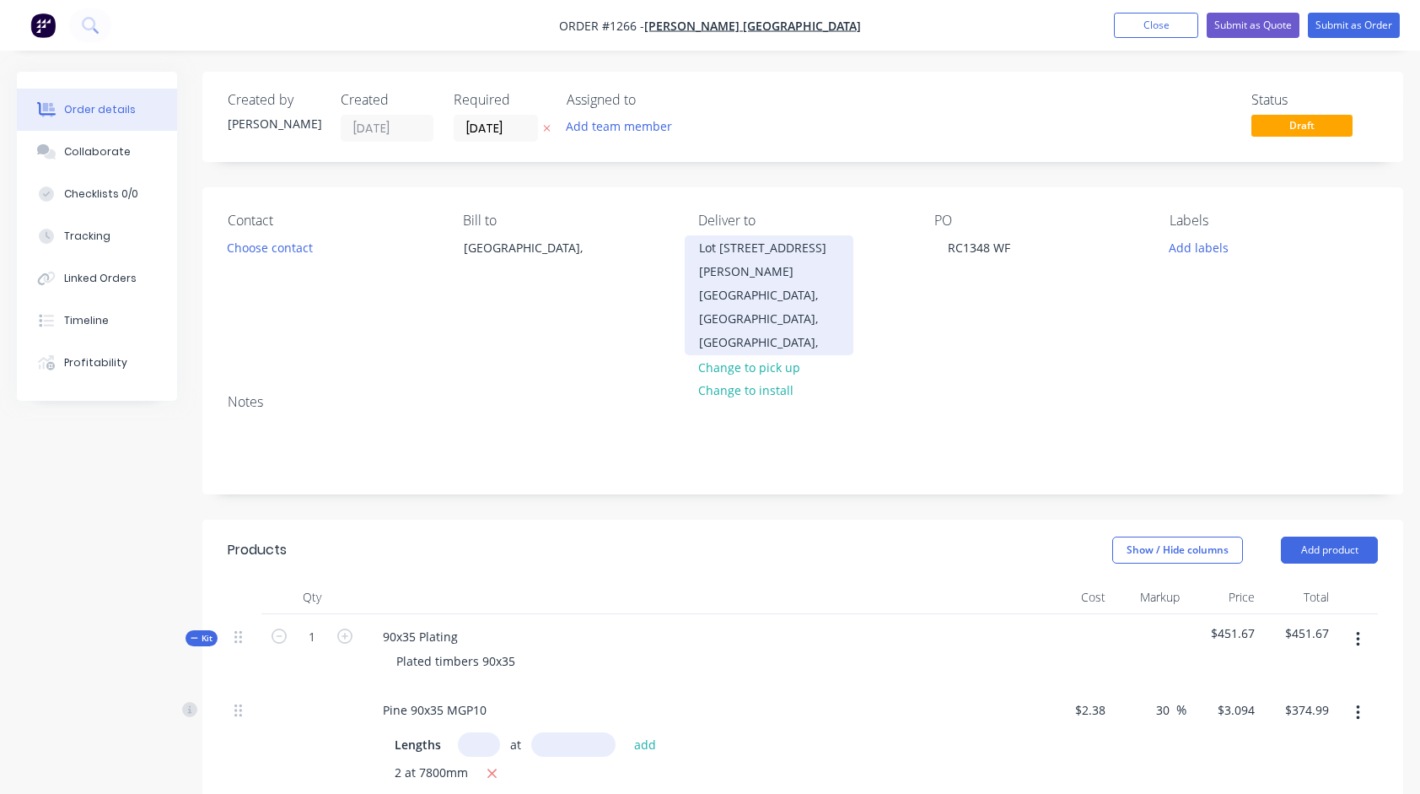
click at [729, 306] on div "[PERSON_NAME][GEOGRAPHIC_DATA], [GEOGRAPHIC_DATA], [GEOGRAPHIC_DATA]," at bounding box center [769, 307] width 140 height 94
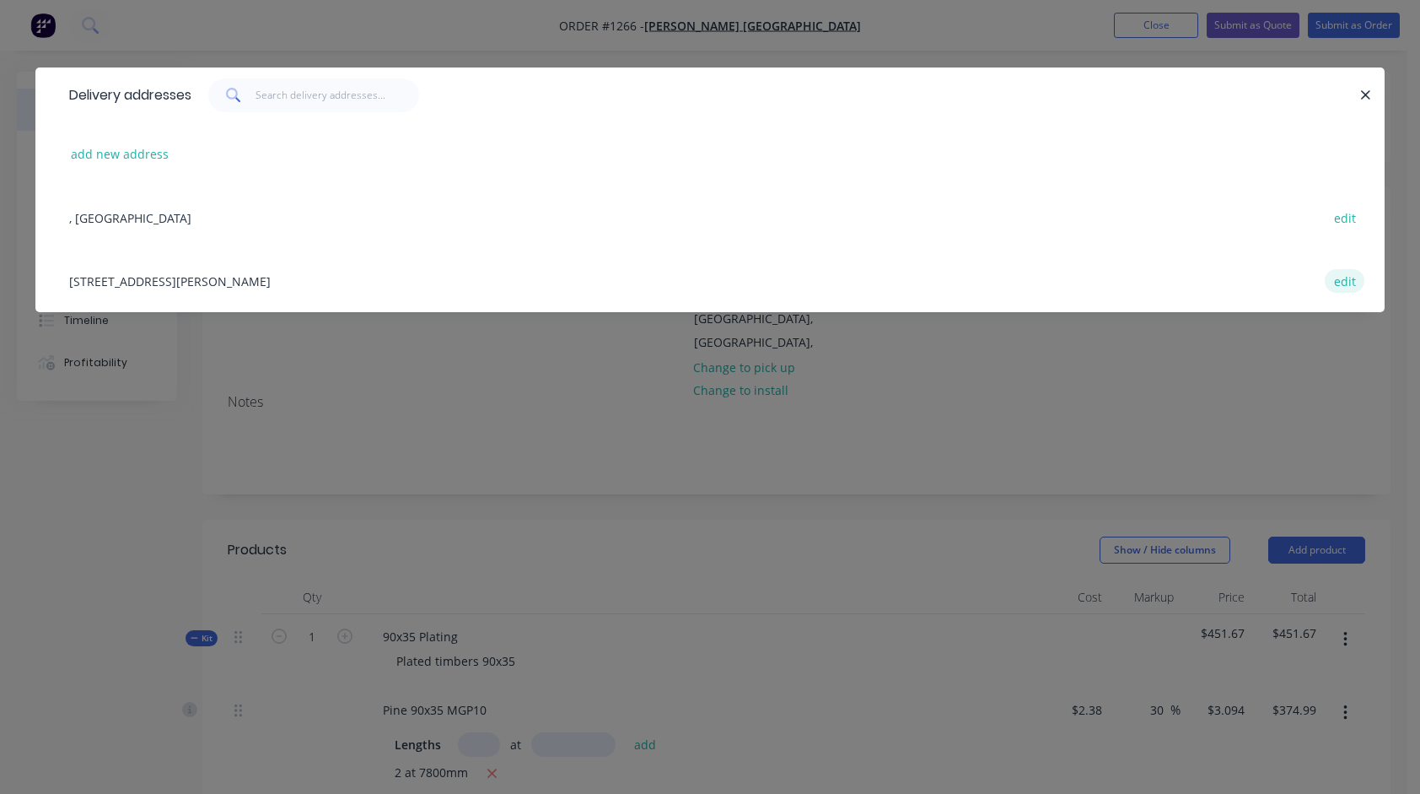
click at [1338, 280] on button "edit" at bounding box center [1345, 280] width 40 height 23
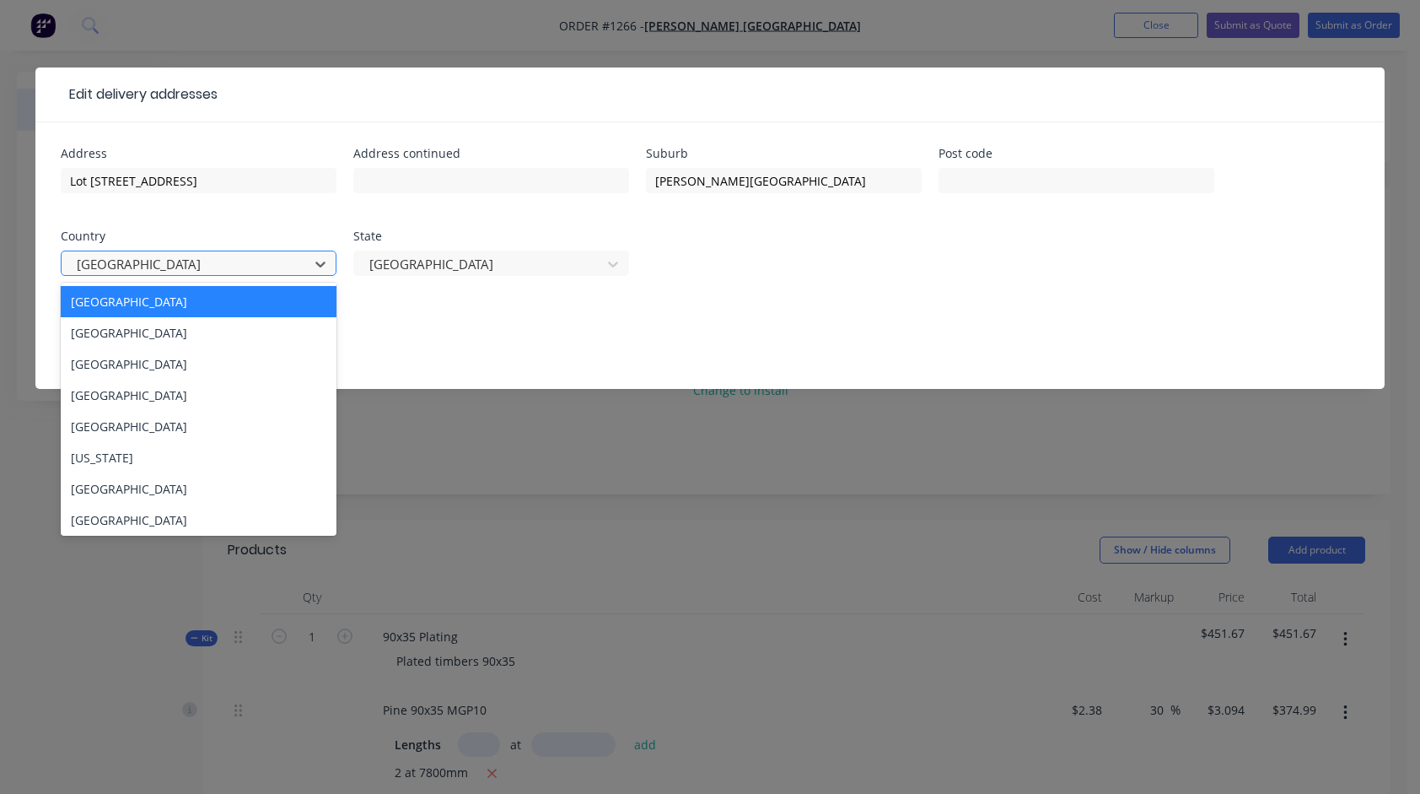
click at [247, 270] on div at bounding box center [187, 264] width 225 height 21
click at [315, 262] on icon at bounding box center [320, 264] width 17 height 17
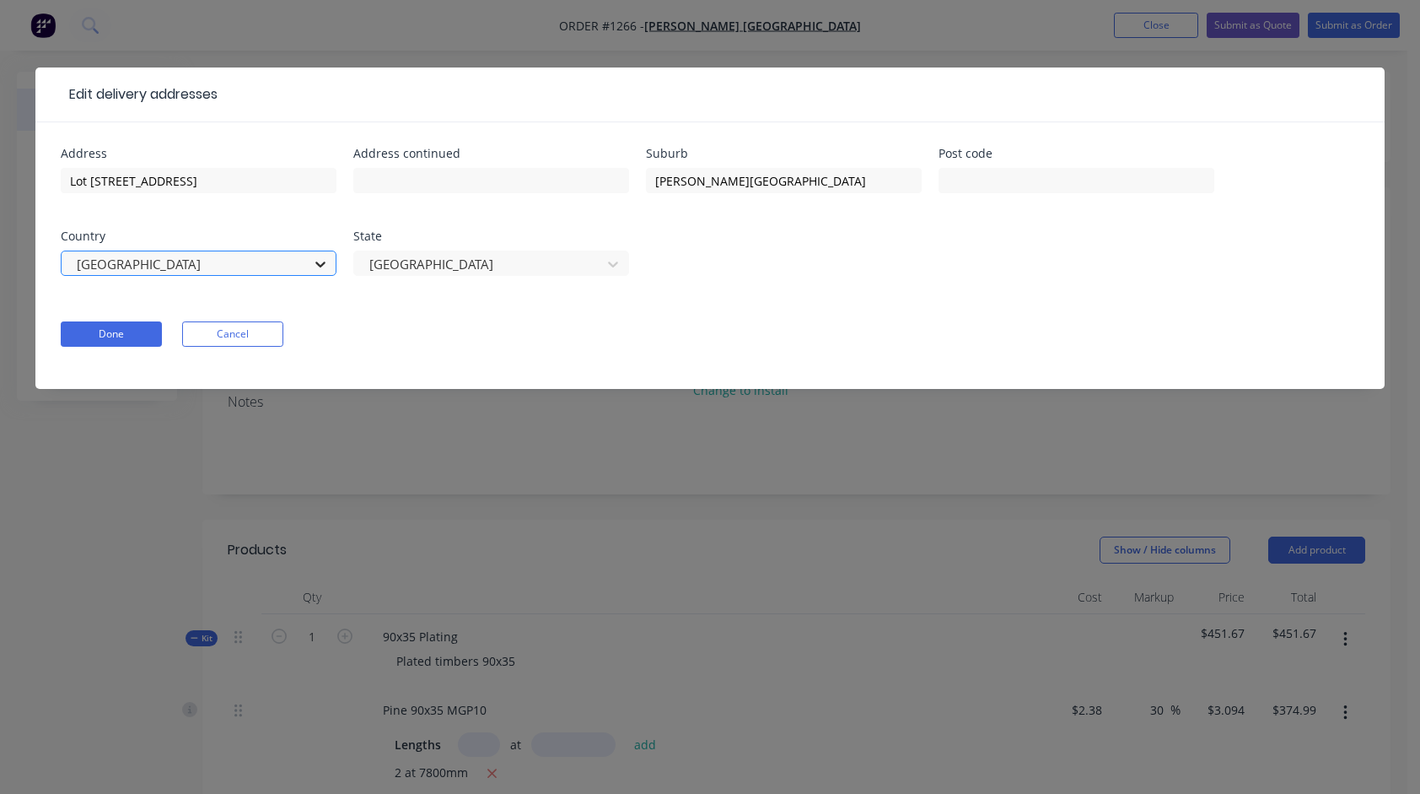
click at [315, 262] on icon at bounding box center [320, 264] width 17 height 17
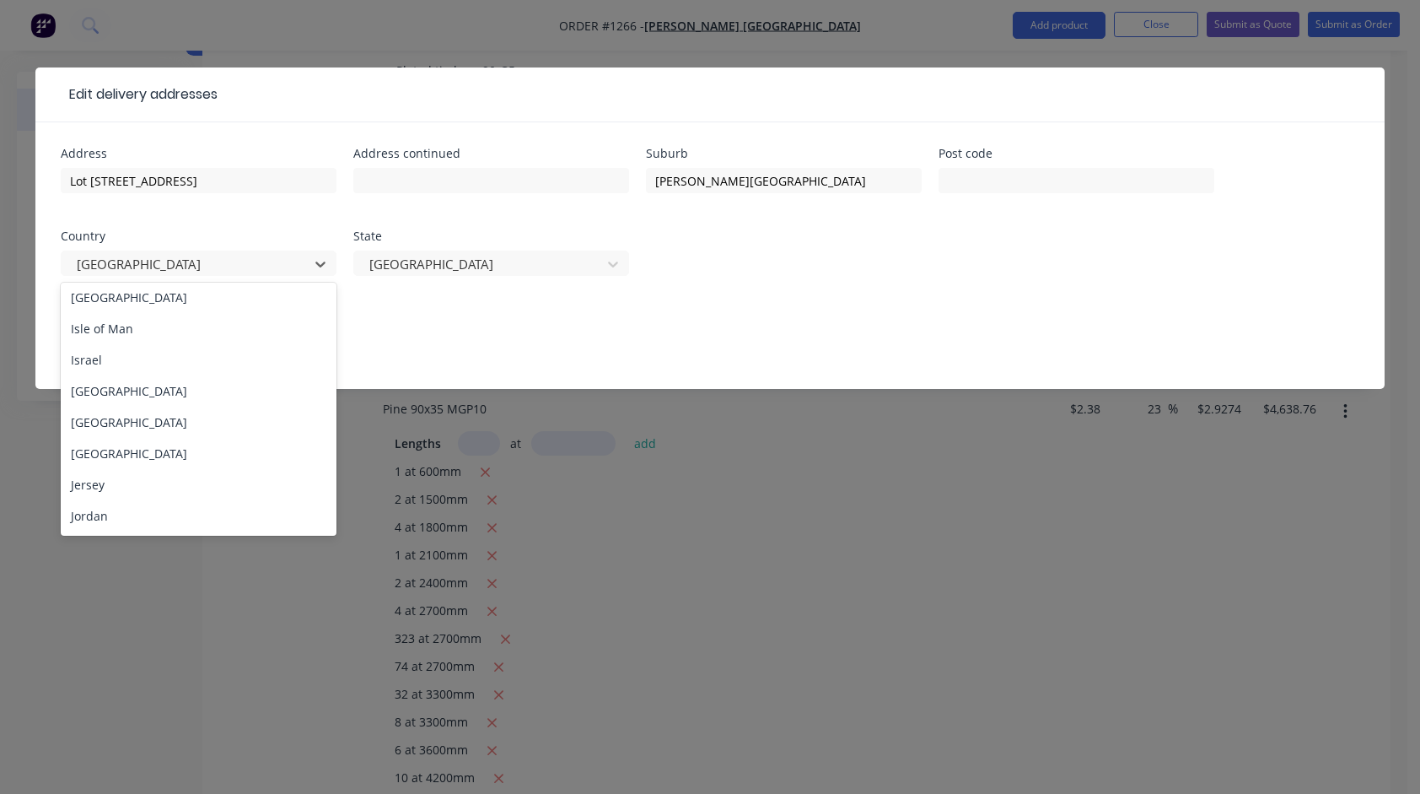
scroll to position [3000, 0]
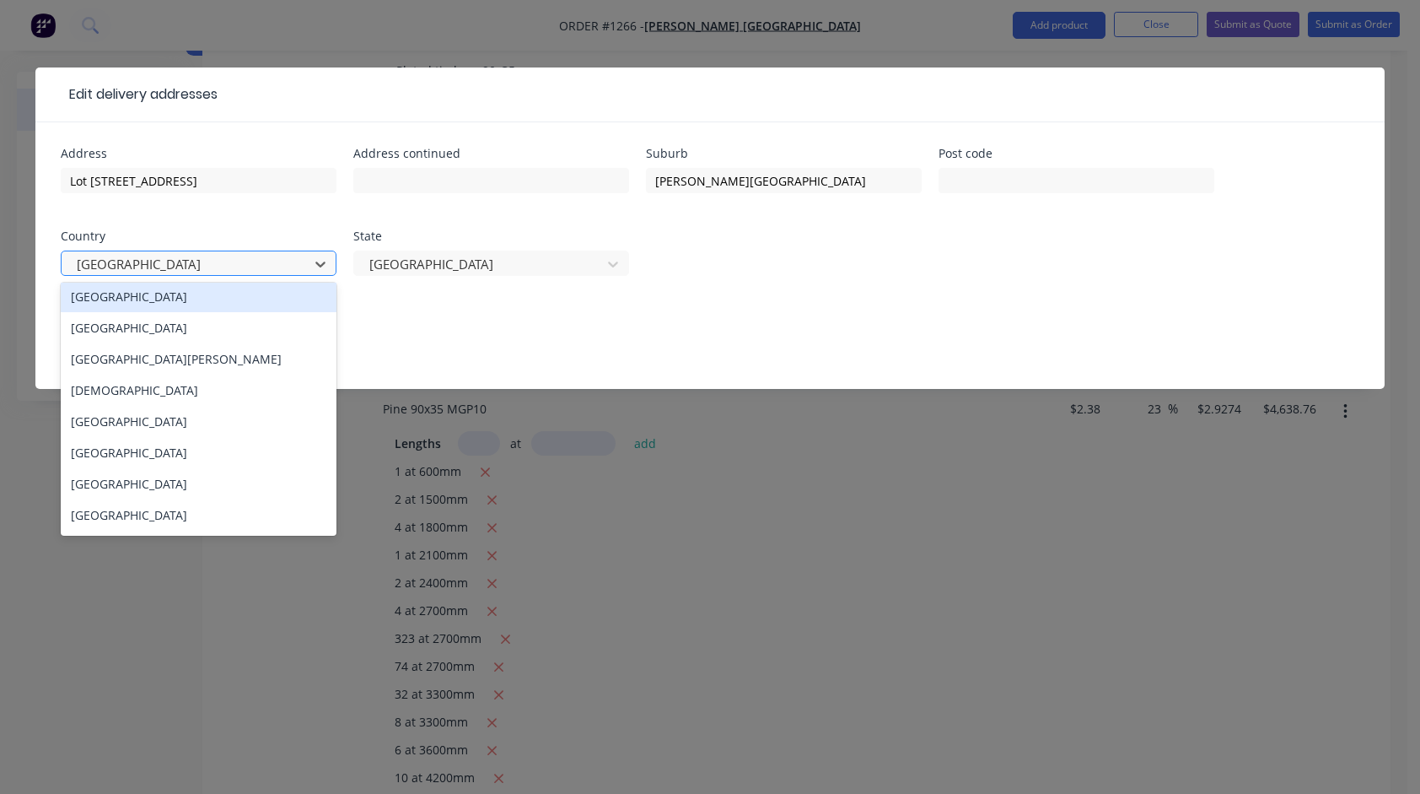
click at [270, 260] on div at bounding box center [187, 264] width 225 height 21
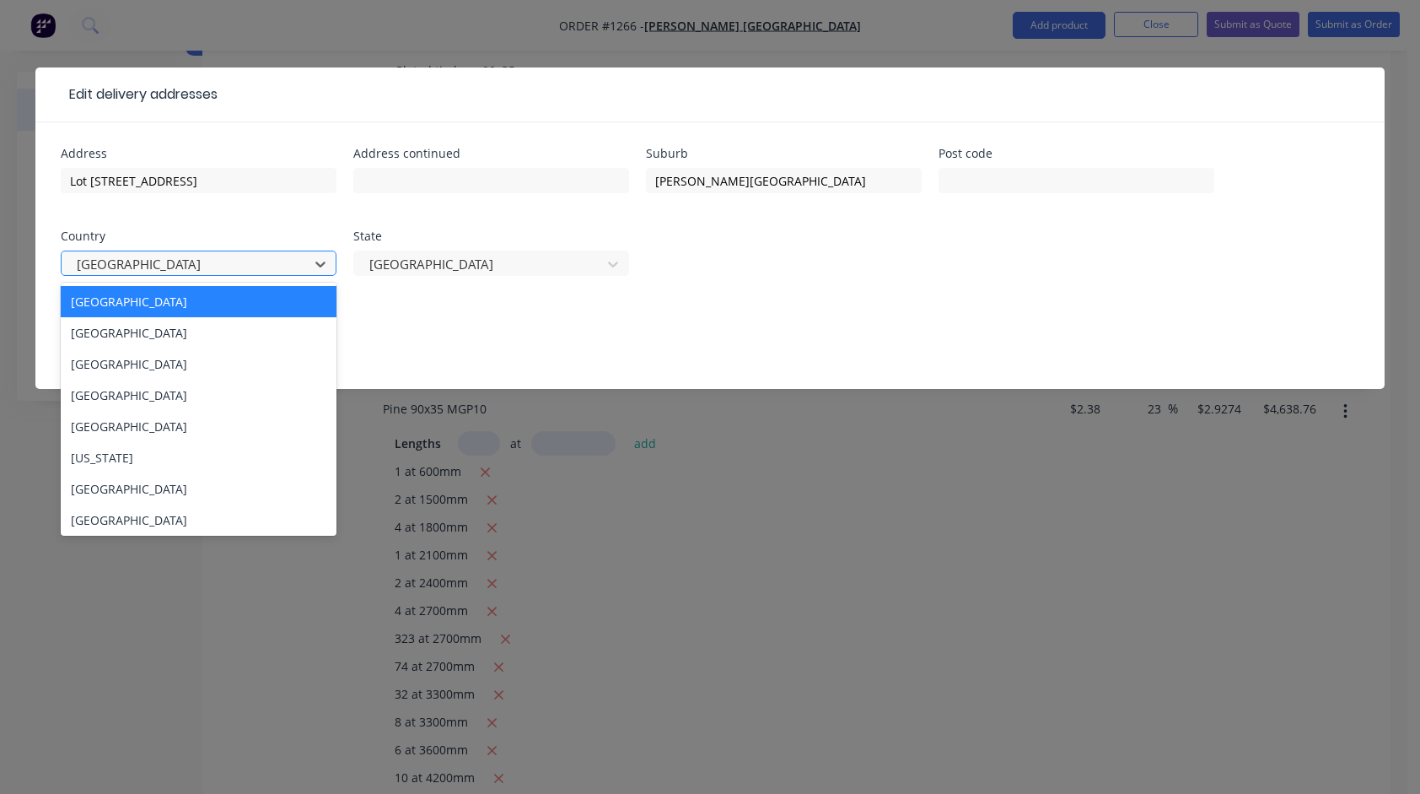
click at [270, 260] on div at bounding box center [187, 264] width 225 height 21
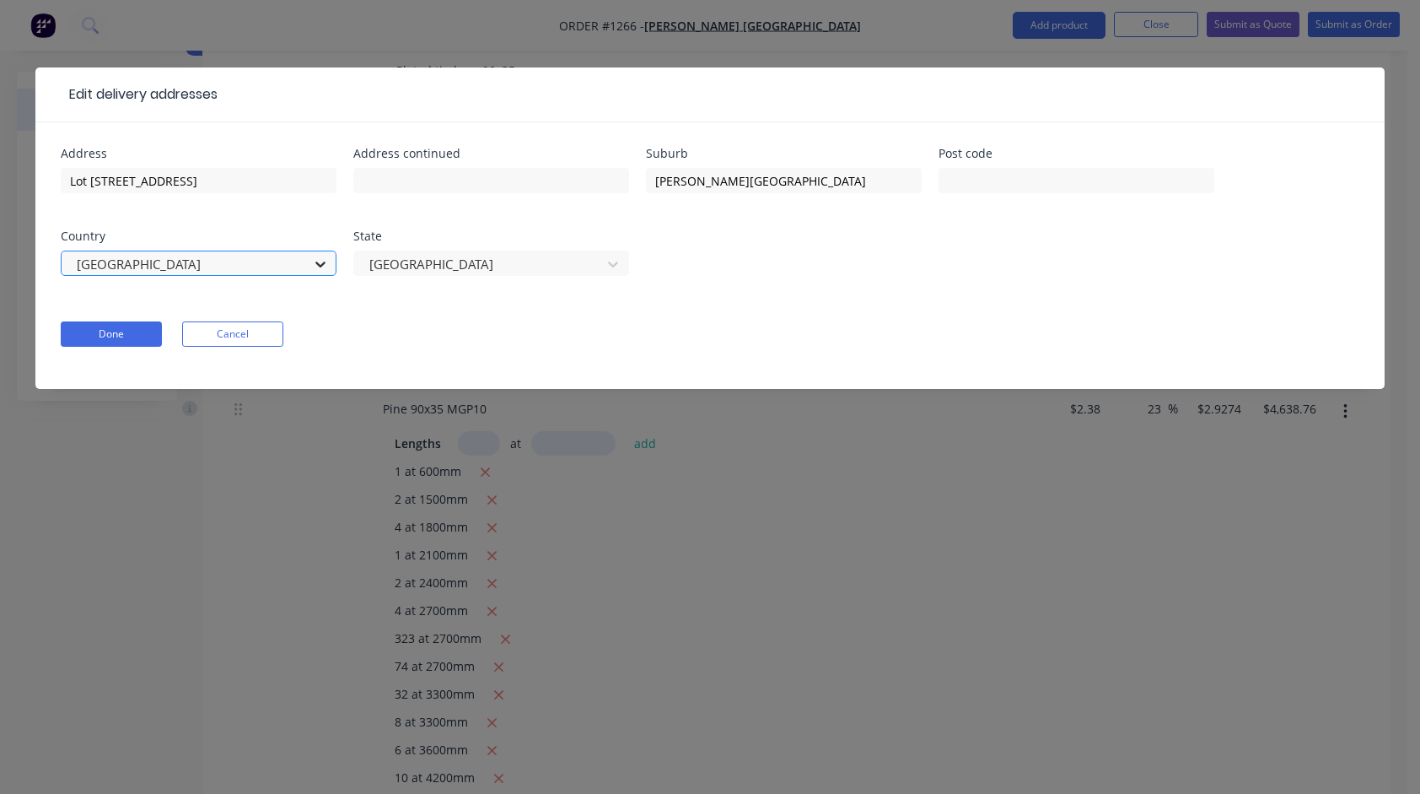
click at [326, 266] on icon at bounding box center [320, 264] width 17 height 17
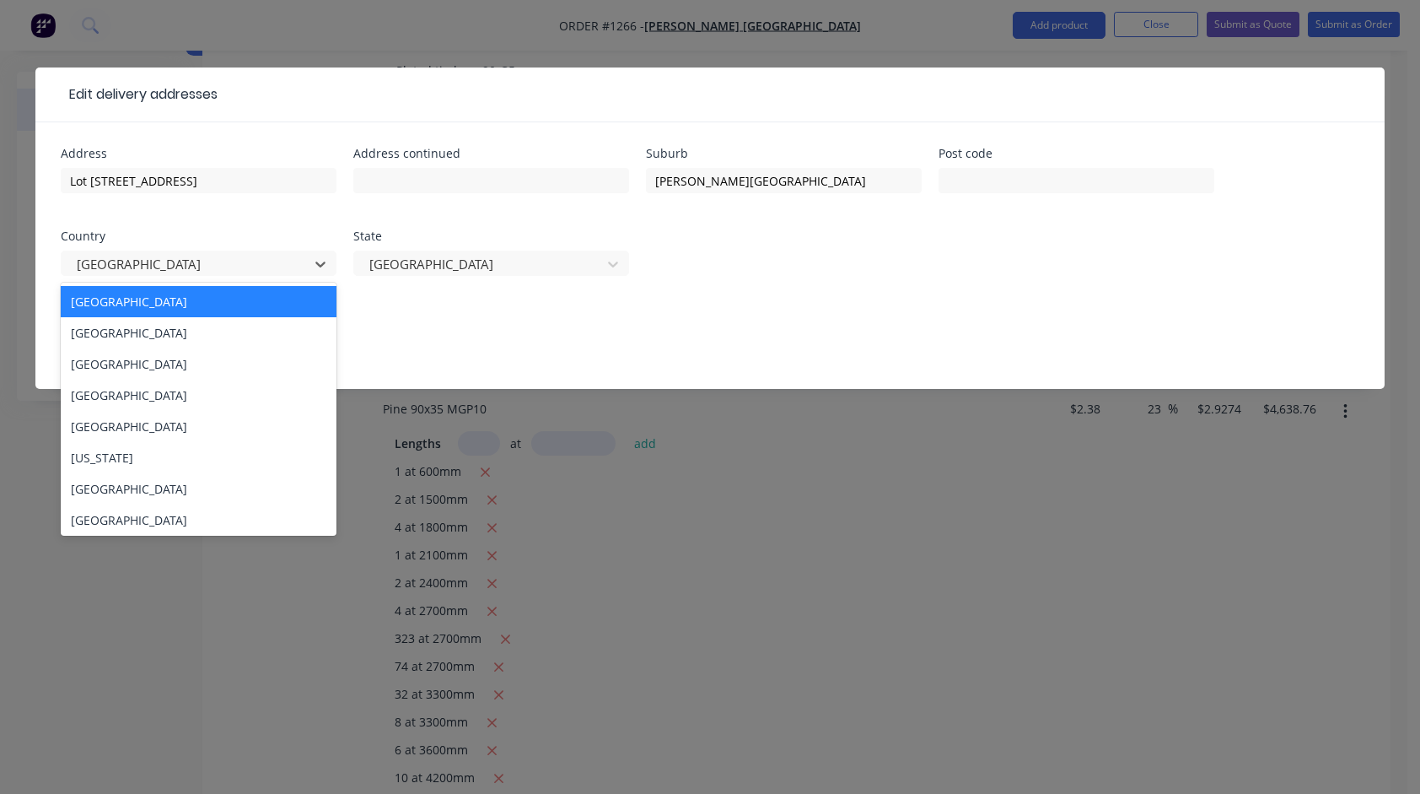
click at [199, 303] on div "[GEOGRAPHIC_DATA]" at bounding box center [199, 301] width 276 height 31
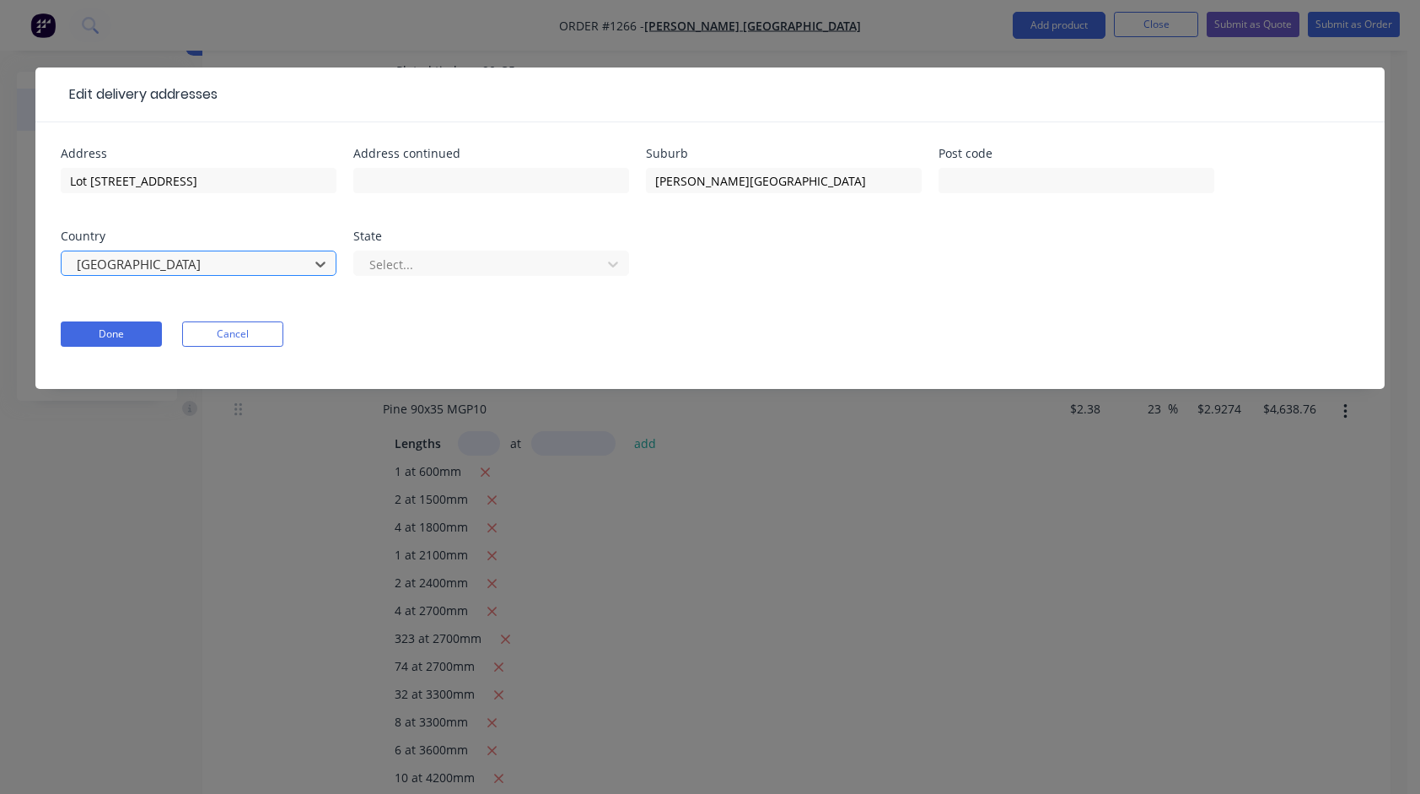
click at [273, 270] on div at bounding box center [187, 264] width 225 height 21
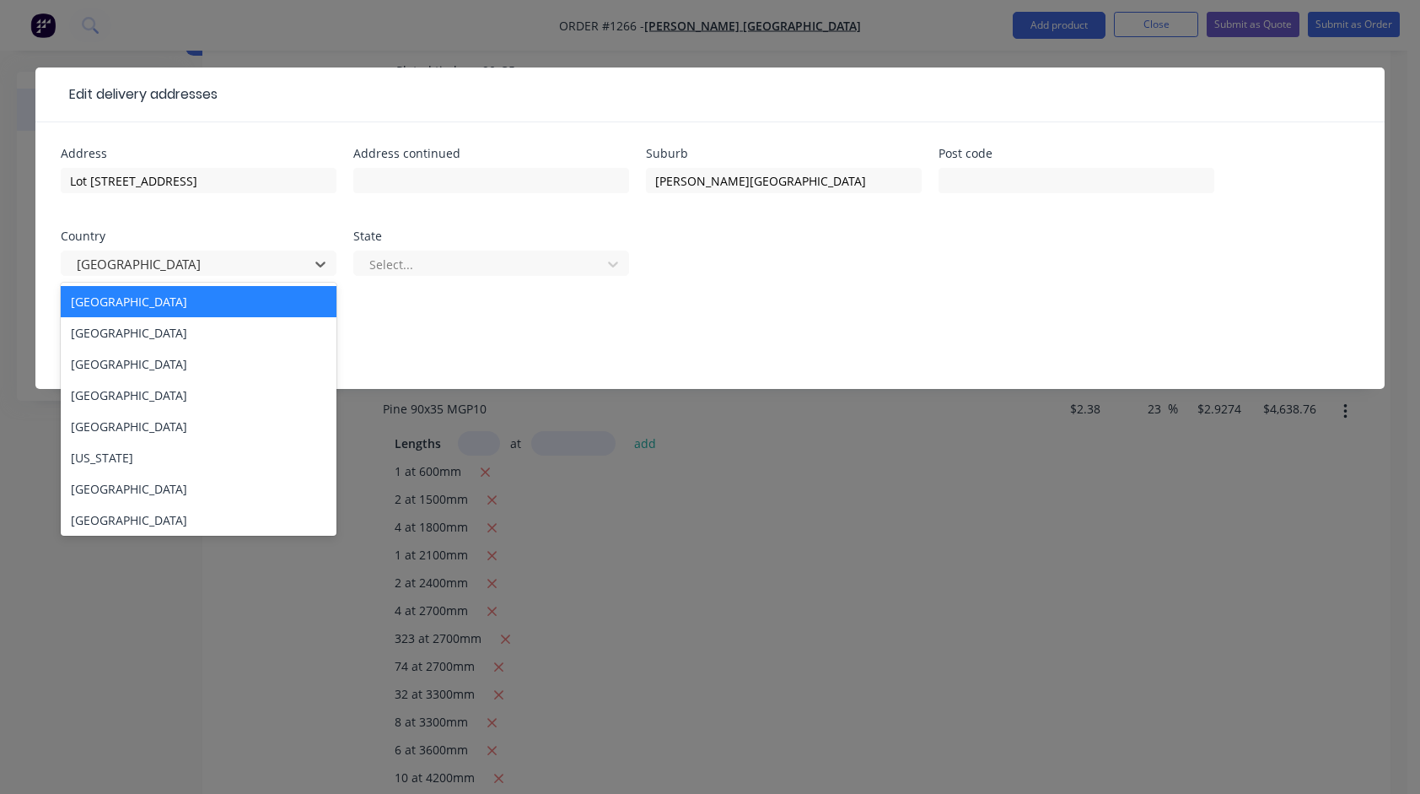
click at [223, 298] on div "[GEOGRAPHIC_DATA]" at bounding box center [199, 301] width 276 height 31
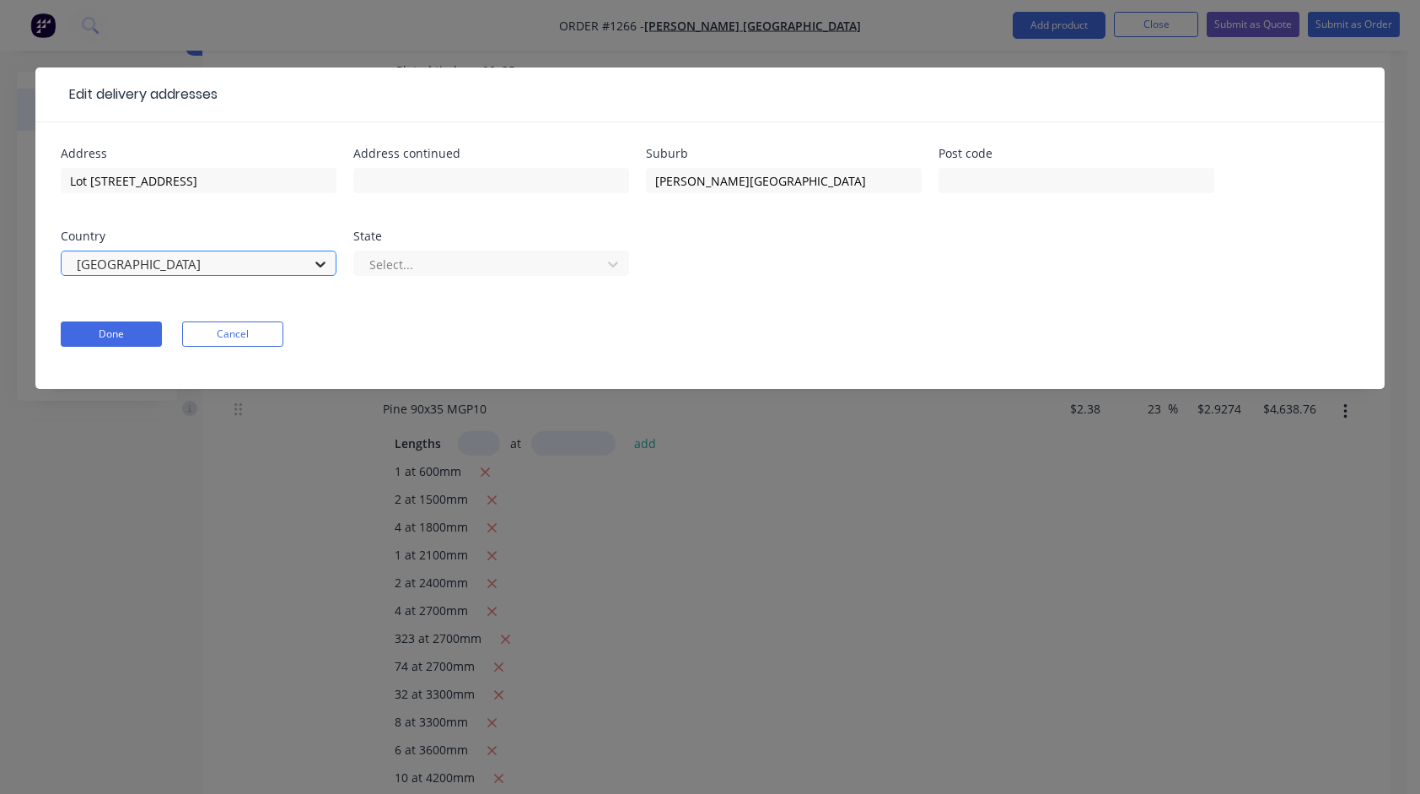
click at [322, 262] on icon at bounding box center [320, 264] width 17 height 17
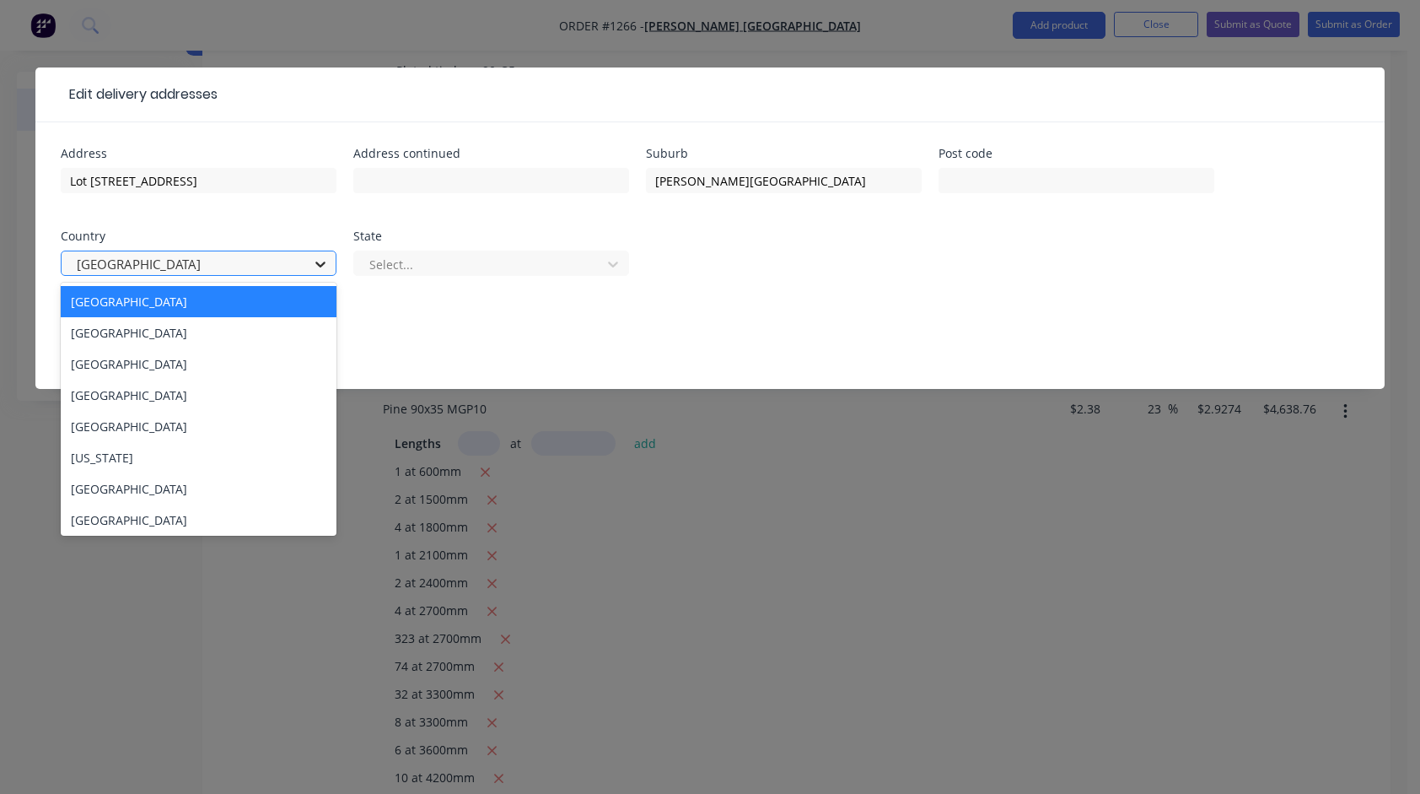
click at [322, 262] on icon at bounding box center [320, 264] width 17 height 17
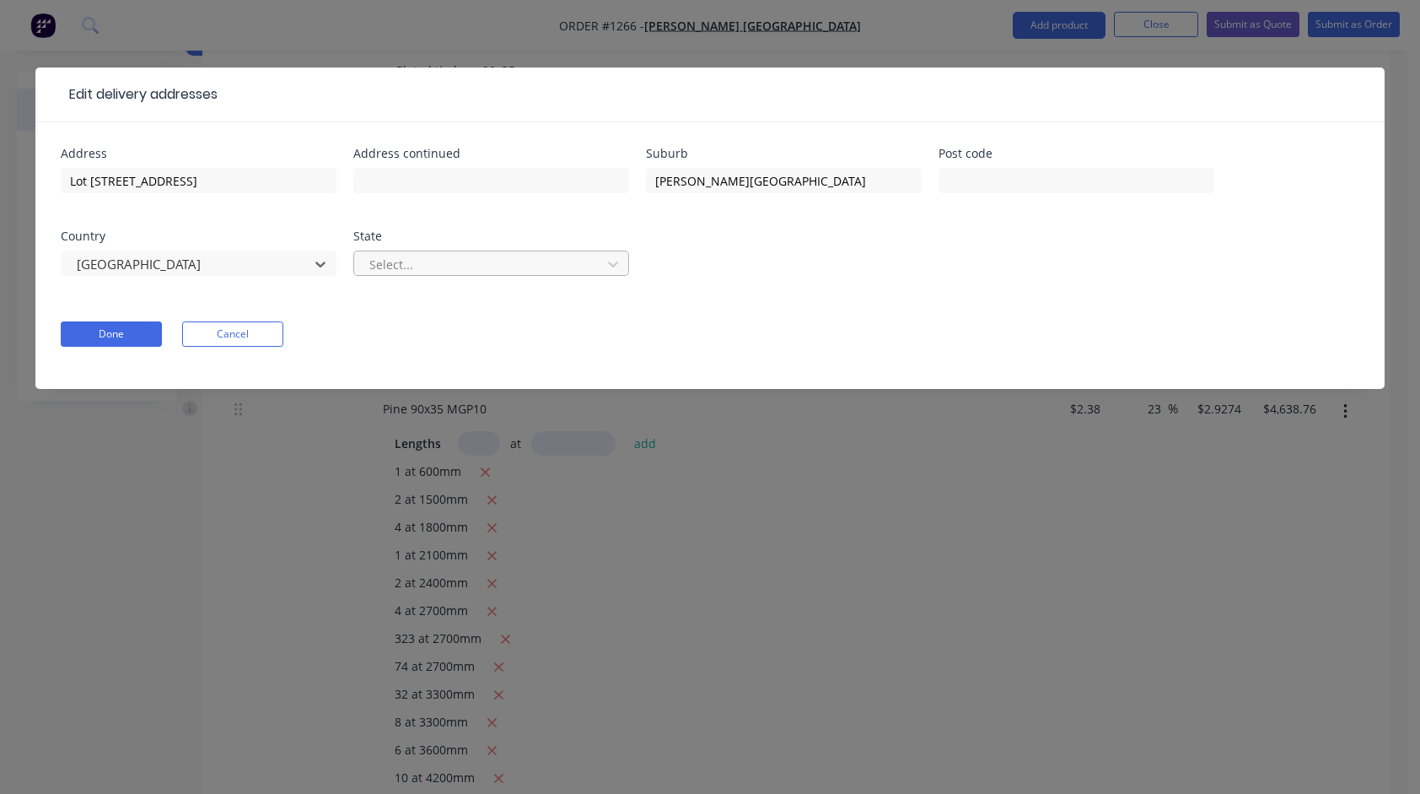
click at [445, 266] on div at bounding box center [480, 264] width 225 height 21
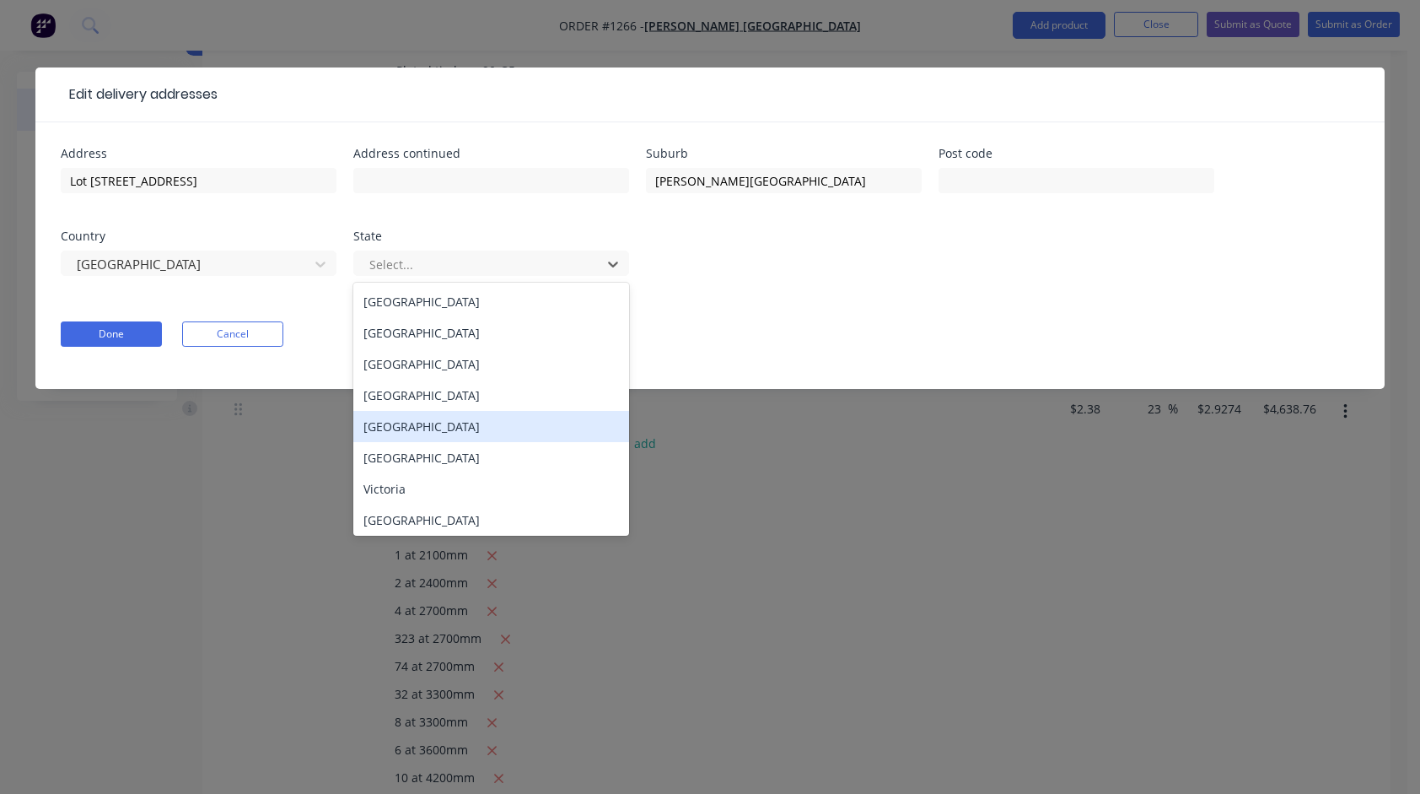
click at [435, 423] on div "[GEOGRAPHIC_DATA]" at bounding box center [491, 426] width 276 height 31
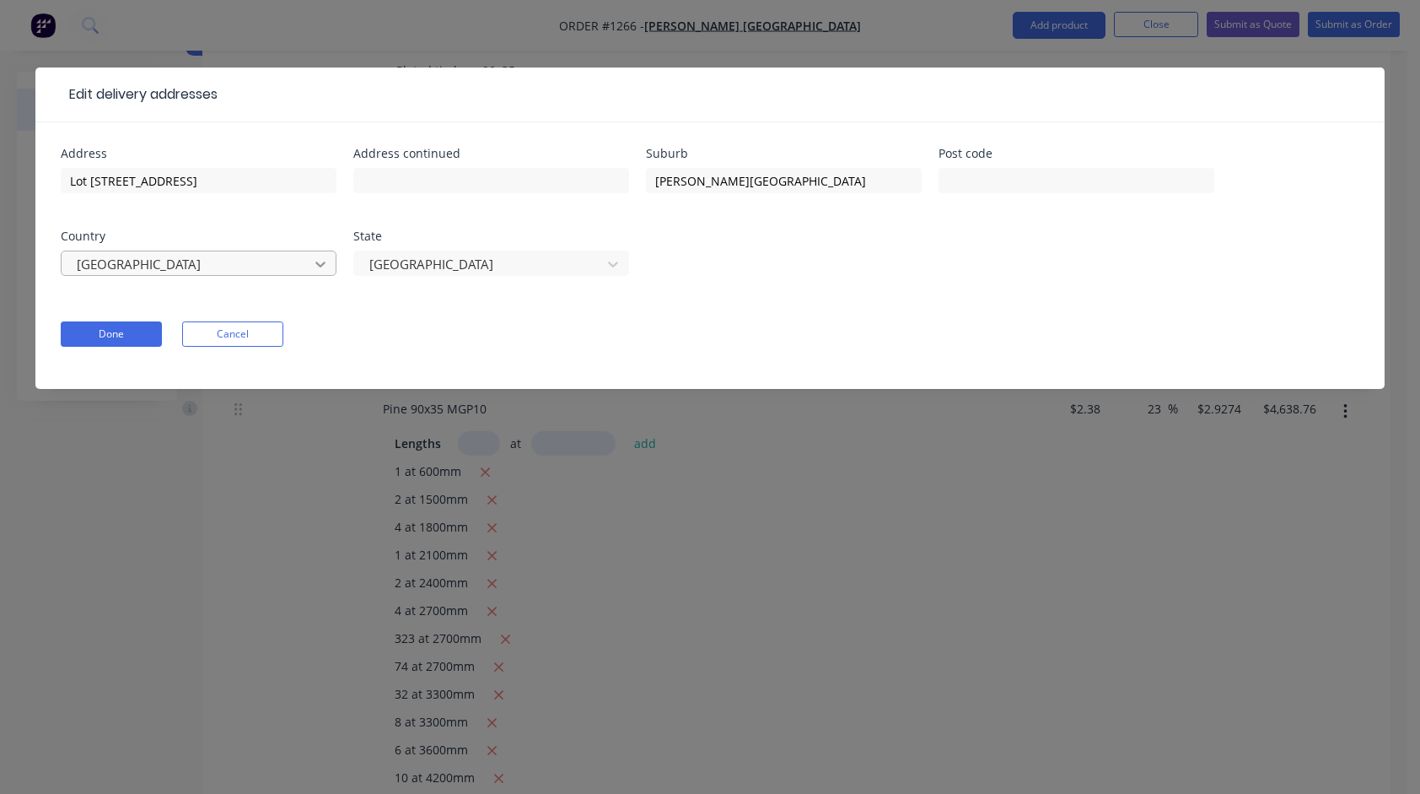
click at [320, 266] on icon at bounding box center [320, 264] width 10 height 6
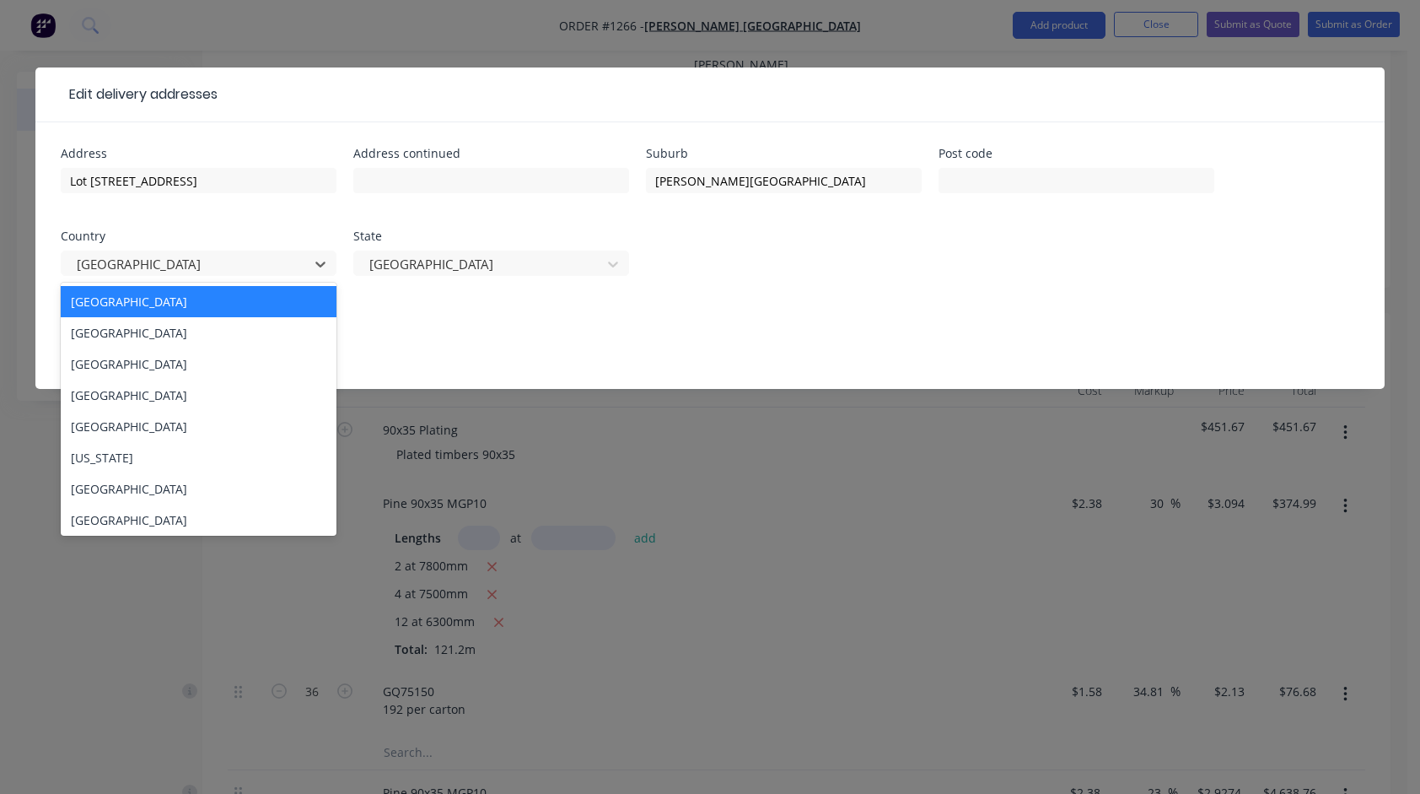
scroll to position [169, 0]
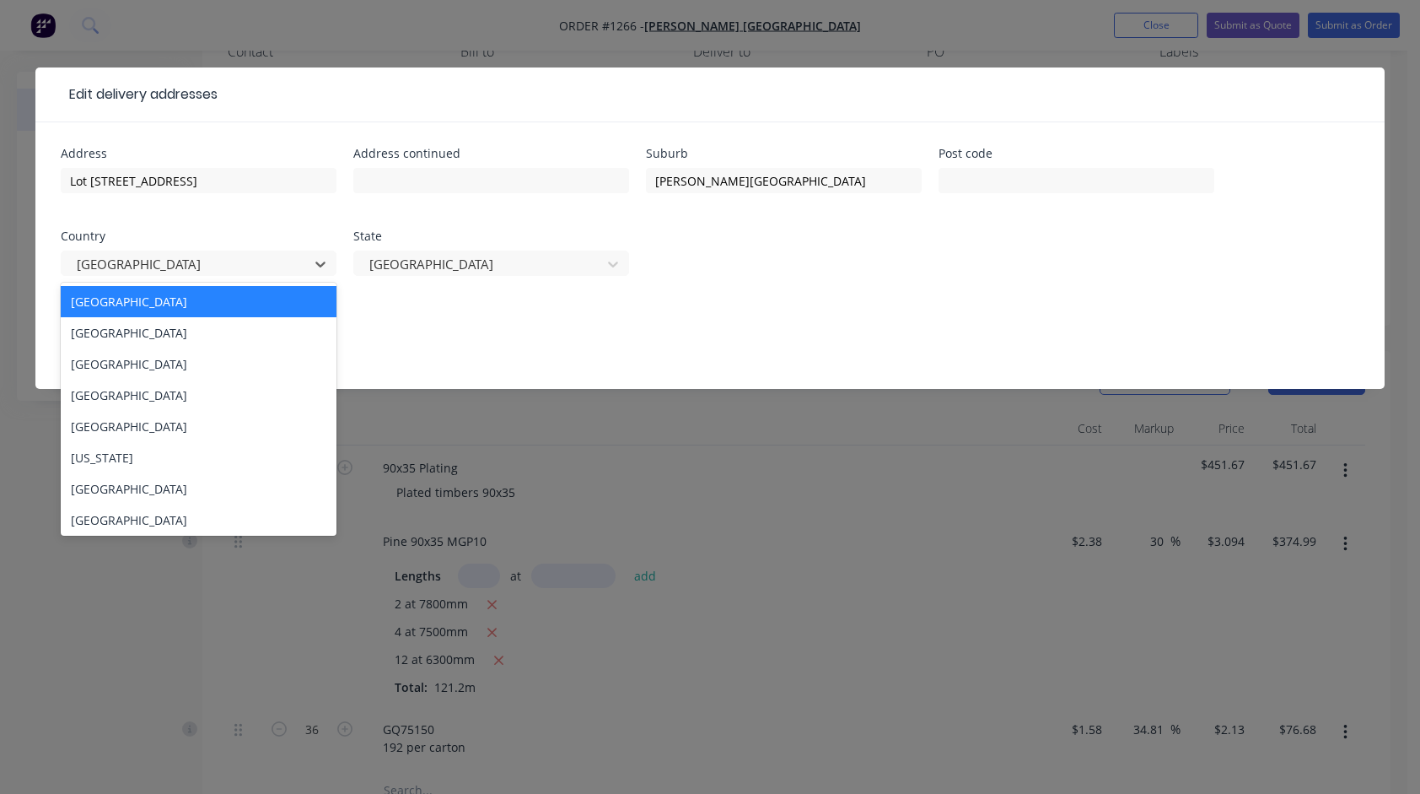
click at [825, 273] on div "Address [STREET_ADDRESS] Address continued Suburb [PERSON_NAME][GEOGRAPHIC_DATA…" at bounding box center [710, 222] width 1299 height 148
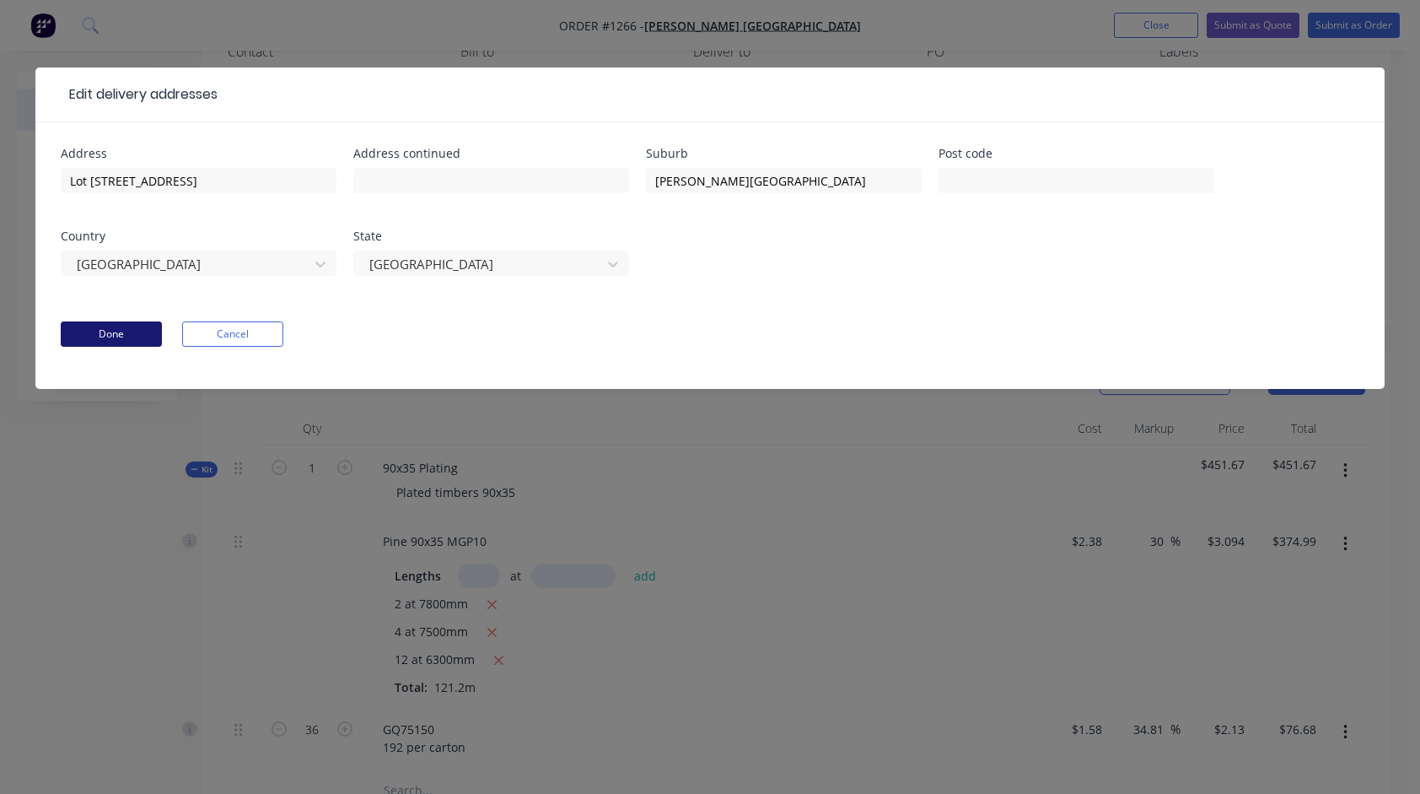
click at [129, 324] on button "Done" at bounding box center [111, 333] width 101 height 25
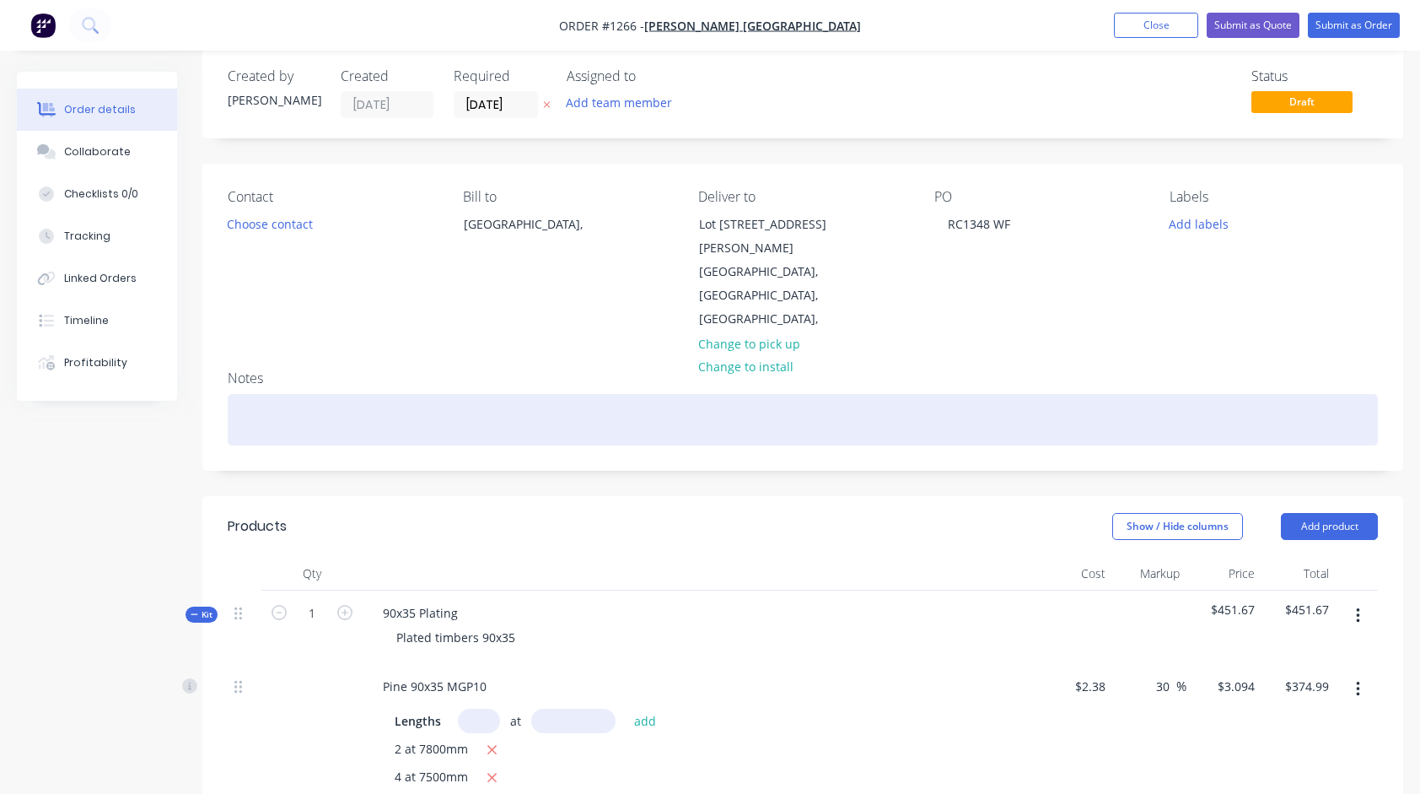
scroll to position [0, 0]
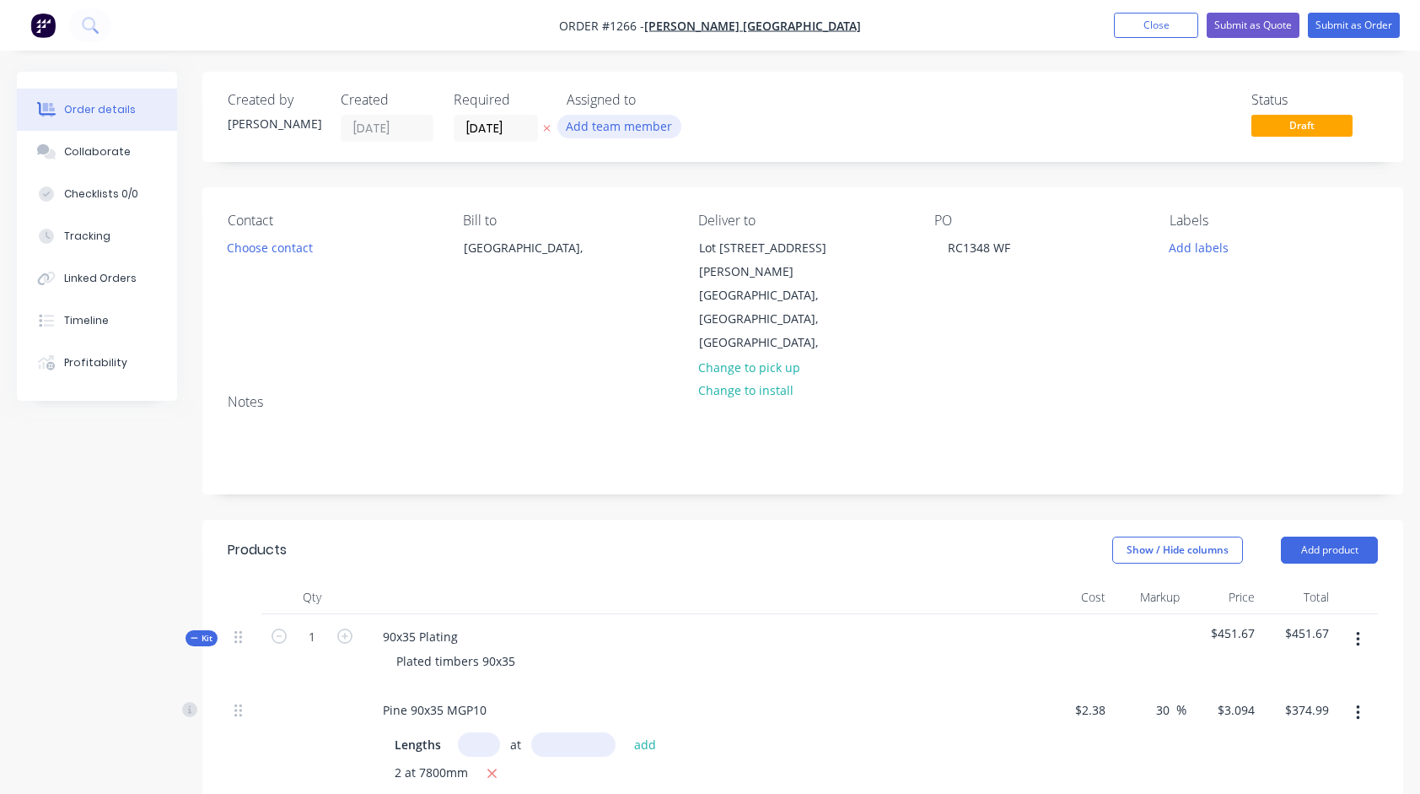
click at [597, 122] on button "Add team member" at bounding box center [619, 126] width 124 height 23
click at [1264, 30] on button "Submit as Quote" at bounding box center [1253, 25] width 93 height 25
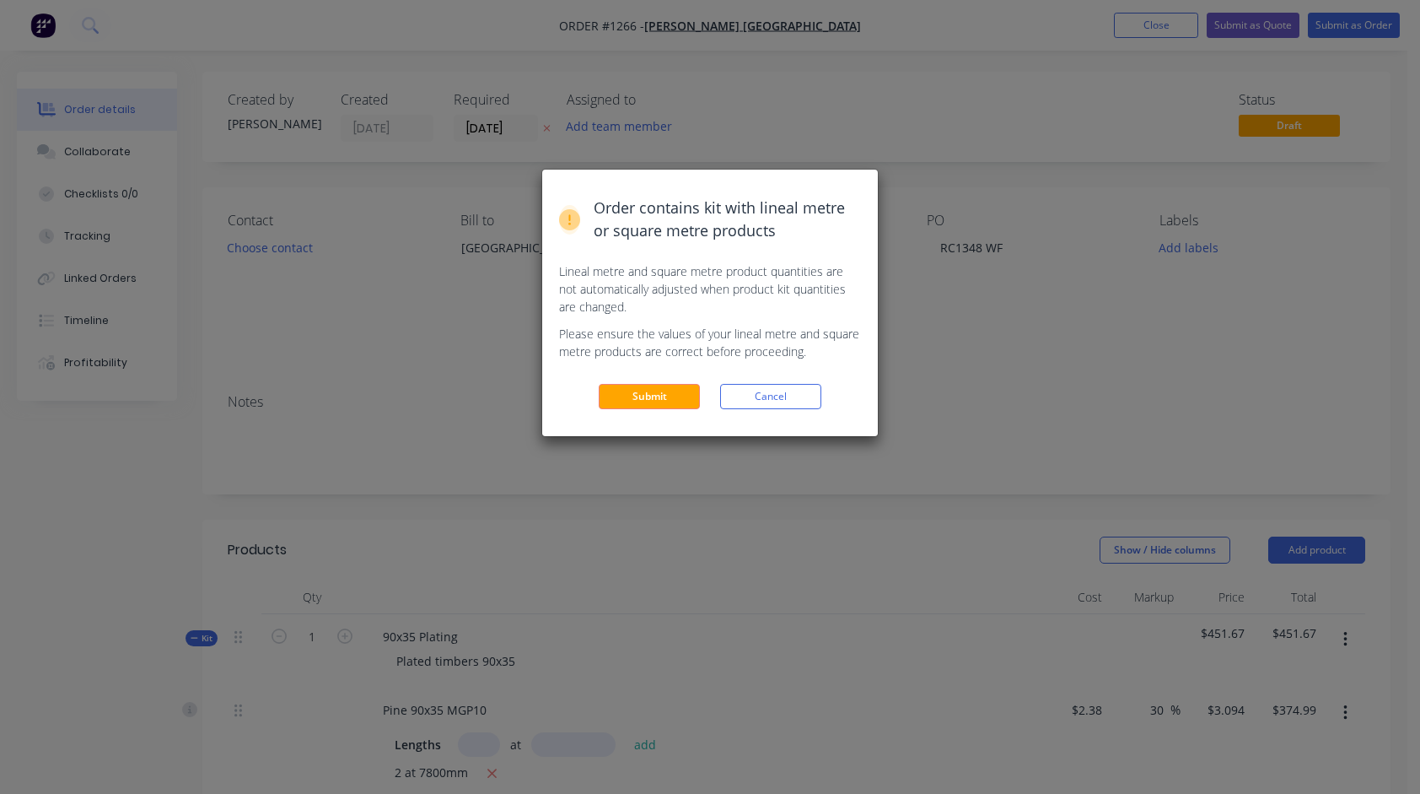
click at [664, 409] on div "Order contains kit with lineal metre or square metre products Lineal metre and …" at bounding box center [710, 302] width 336 height 266
click at [670, 398] on button "Submit" at bounding box center [649, 396] width 101 height 25
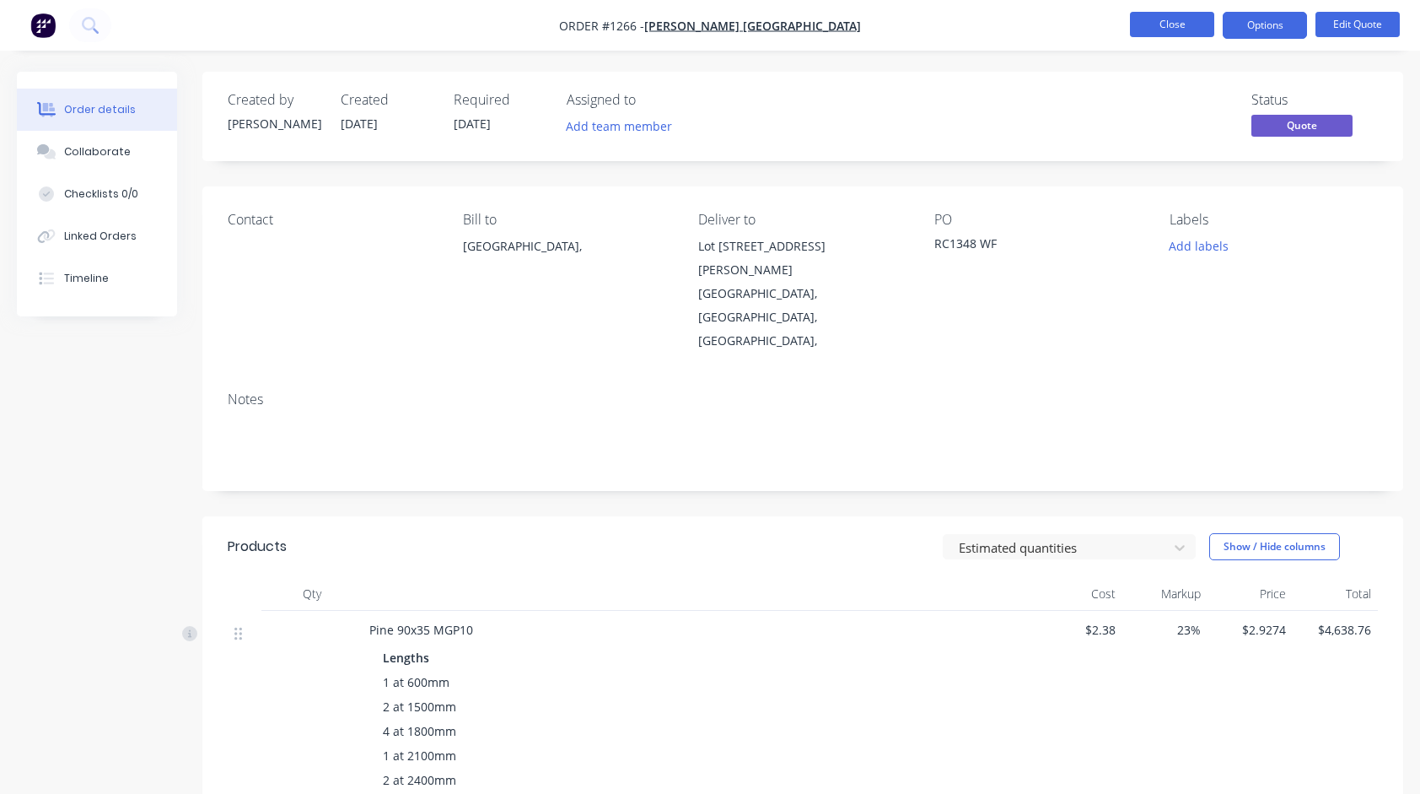
click at [1183, 27] on button "Close" at bounding box center [1172, 24] width 84 height 25
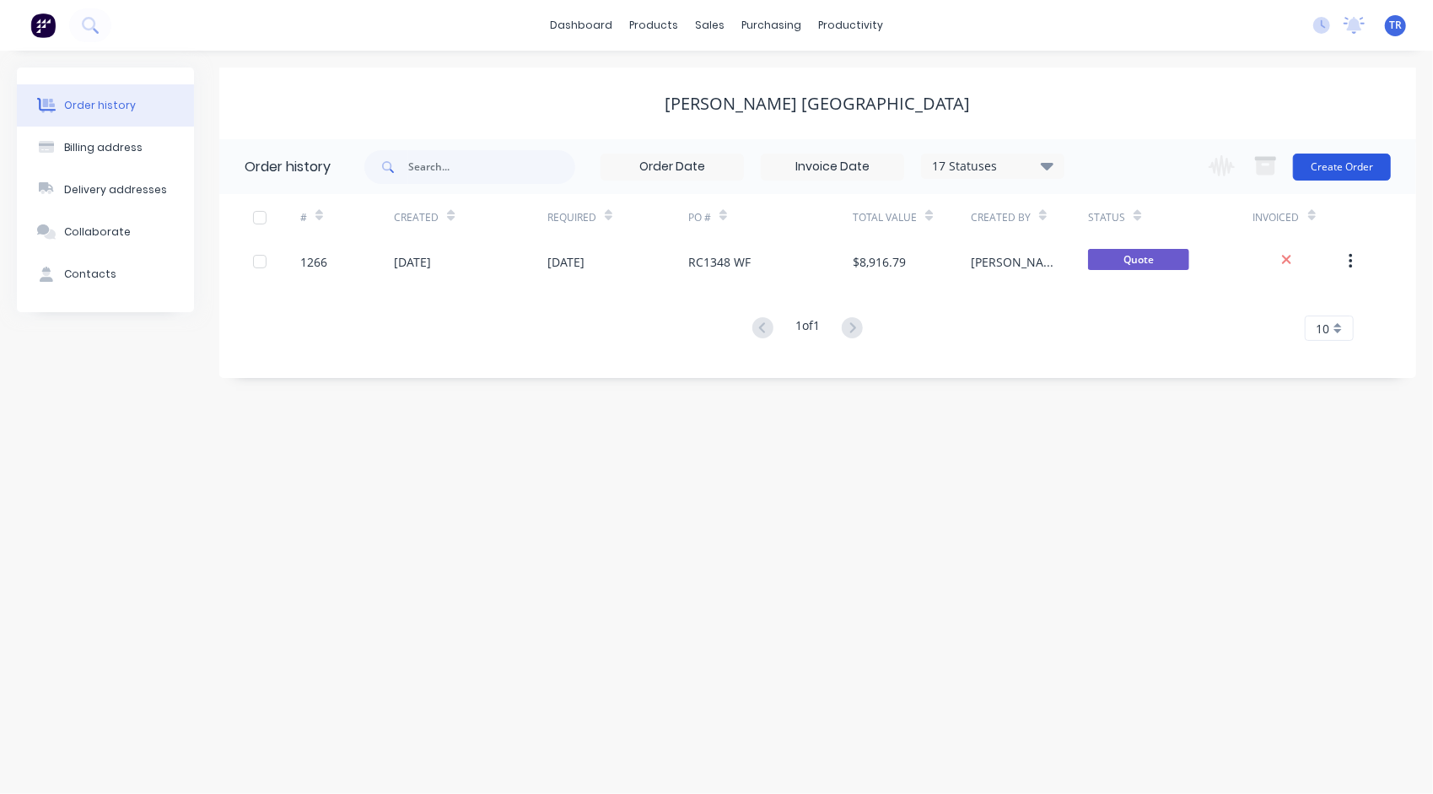
click at [1336, 174] on button "Create Order" at bounding box center [1342, 166] width 98 height 27
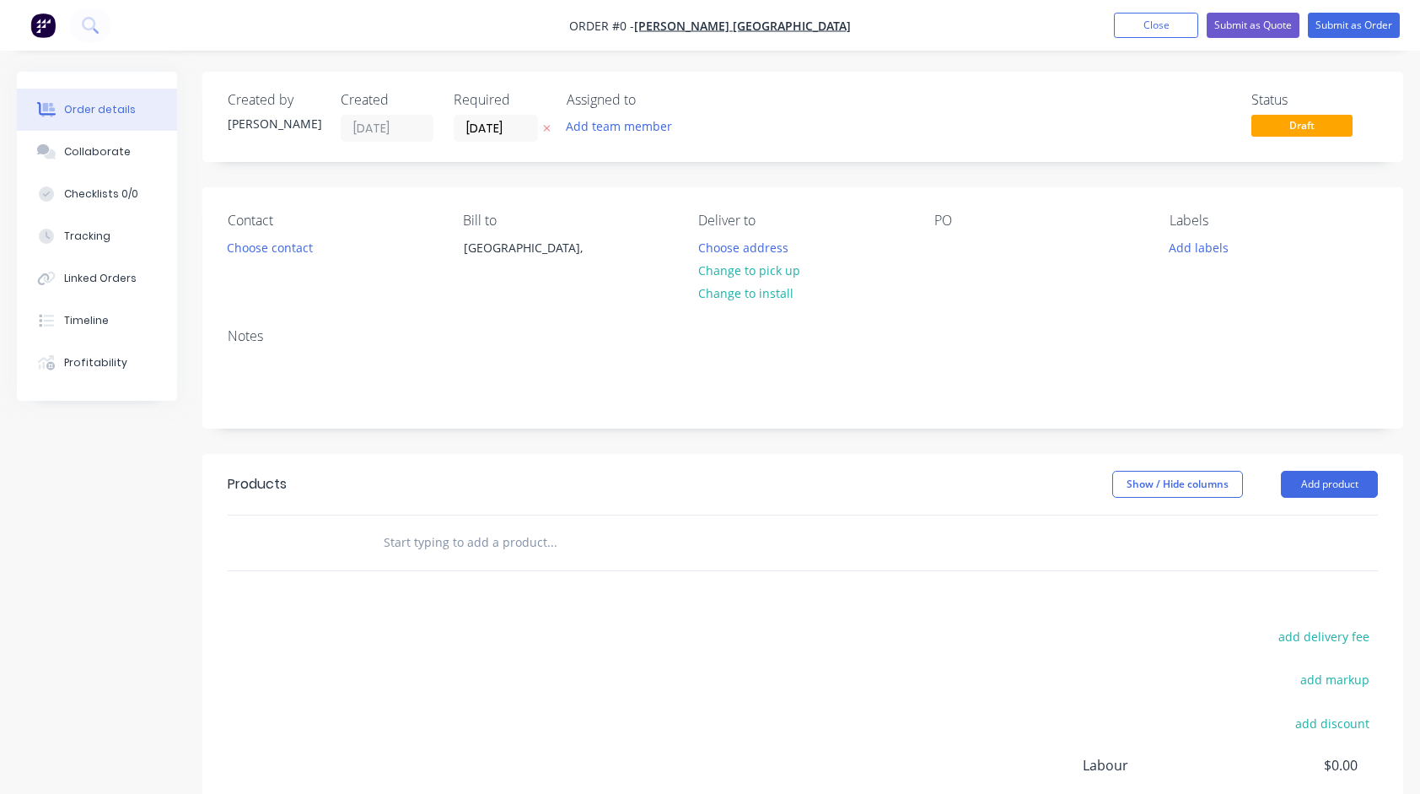
click at [941, 232] on div "PO" at bounding box center [1038, 251] width 208 height 77
click at [950, 242] on div at bounding box center [947, 247] width 27 height 24
click at [508, 253] on div "Order details Collaborate Checklists 0/0 Tracking Linked Orders Timeline Profit…" at bounding box center [710, 536] width 1420 height 929
click at [509, 253] on div "[GEOGRAPHIC_DATA]," at bounding box center [534, 248] width 140 height 24
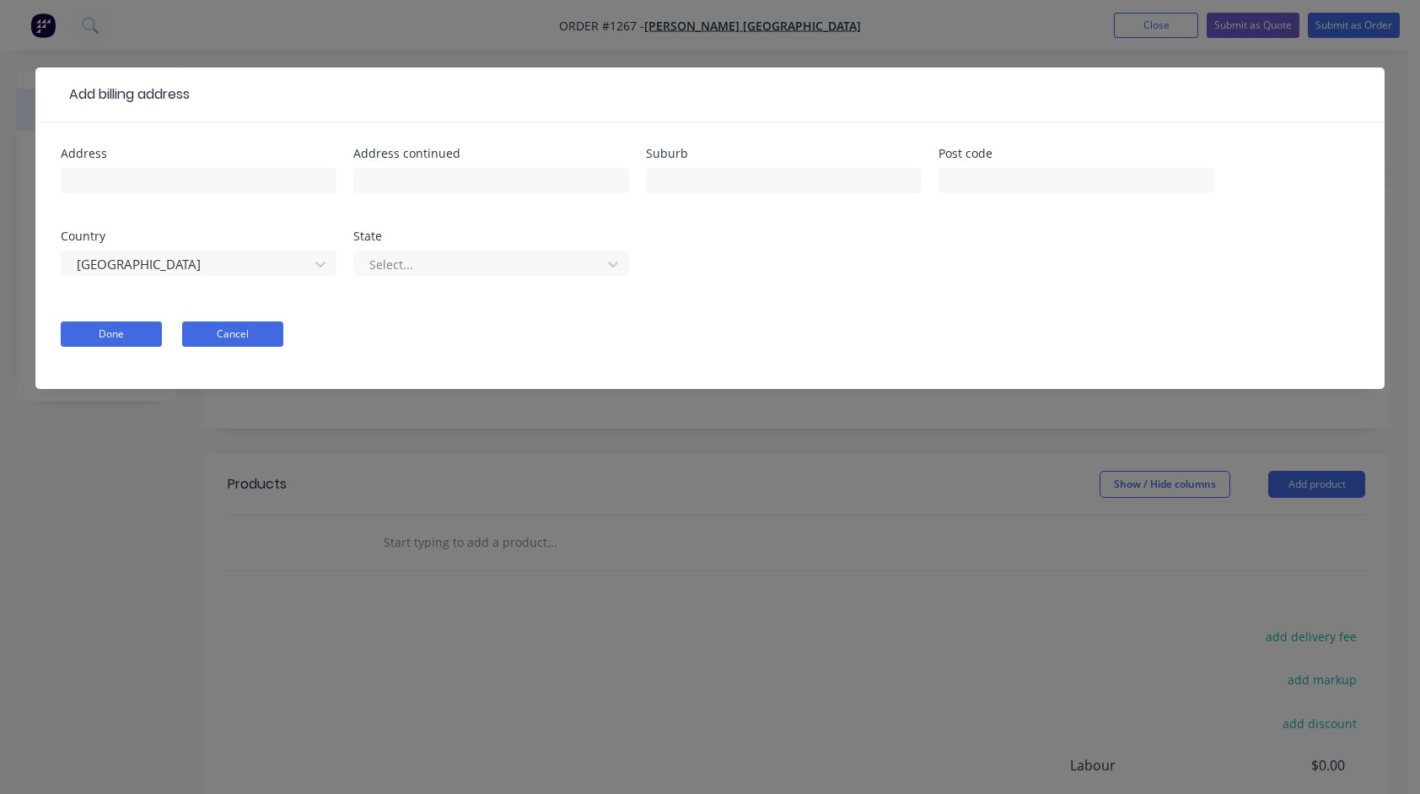
click at [272, 336] on button "Cancel" at bounding box center [232, 333] width 101 height 25
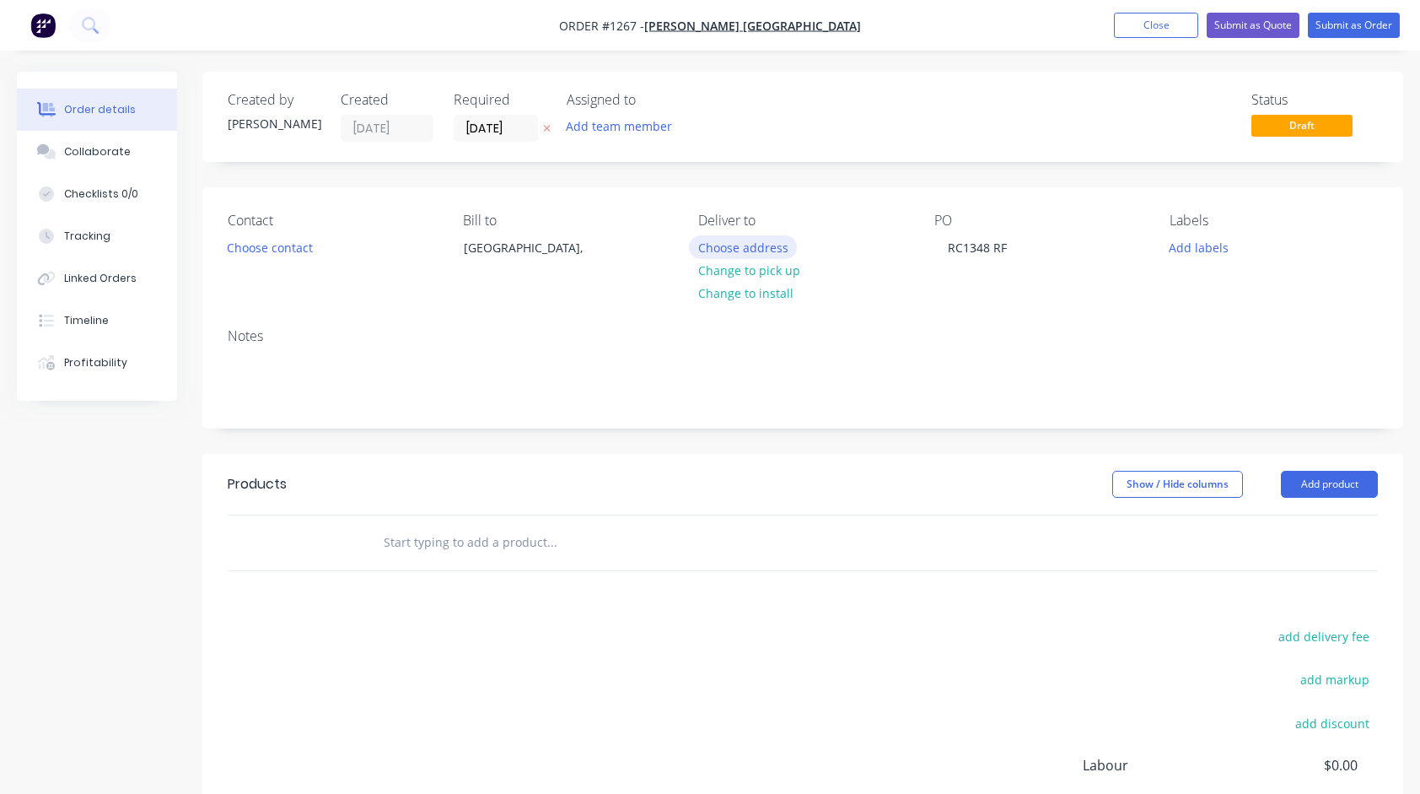
click at [746, 245] on button "Choose address" at bounding box center [743, 246] width 108 height 23
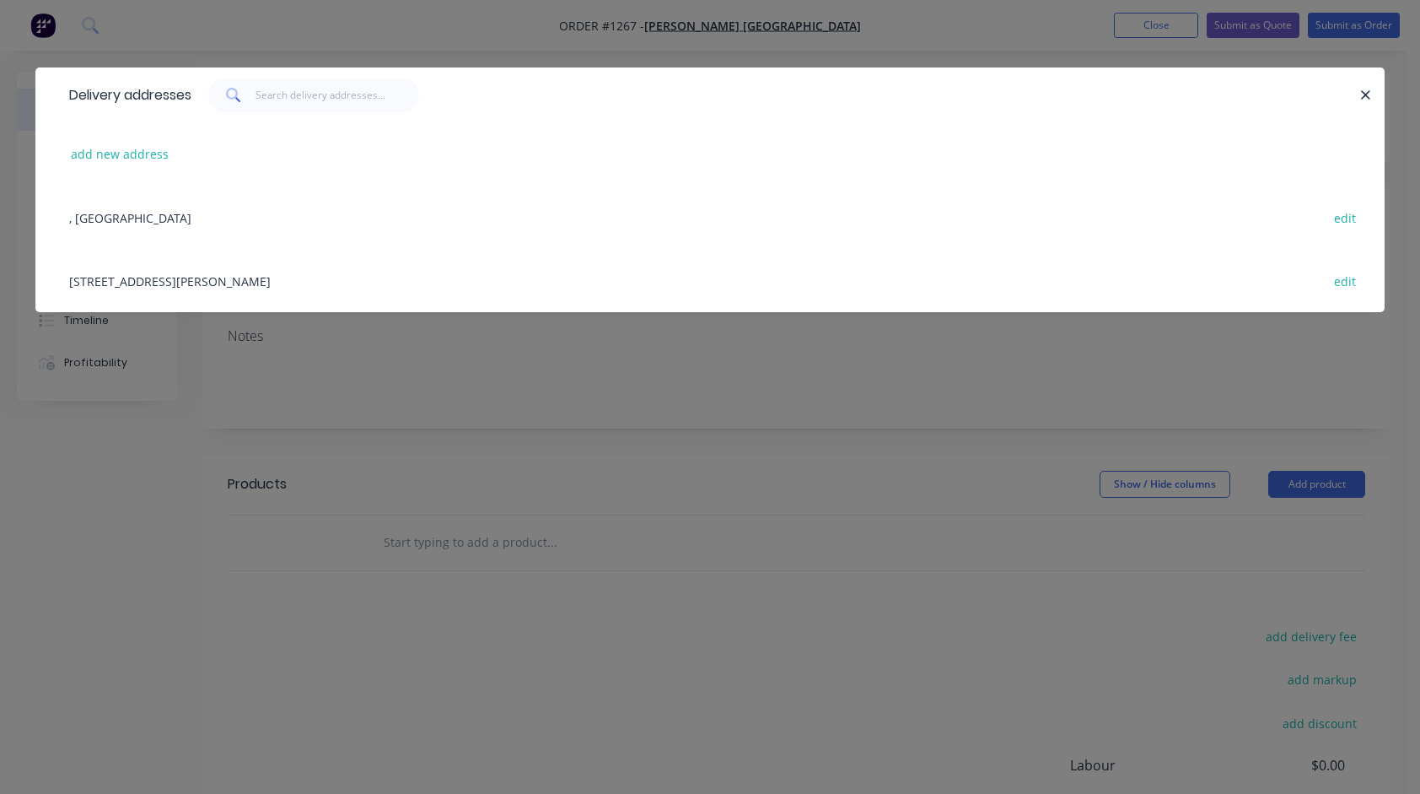
click at [273, 272] on div "[STREET_ADDRESS][PERSON_NAME] edit" at bounding box center [710, 280] width 1299 height 63
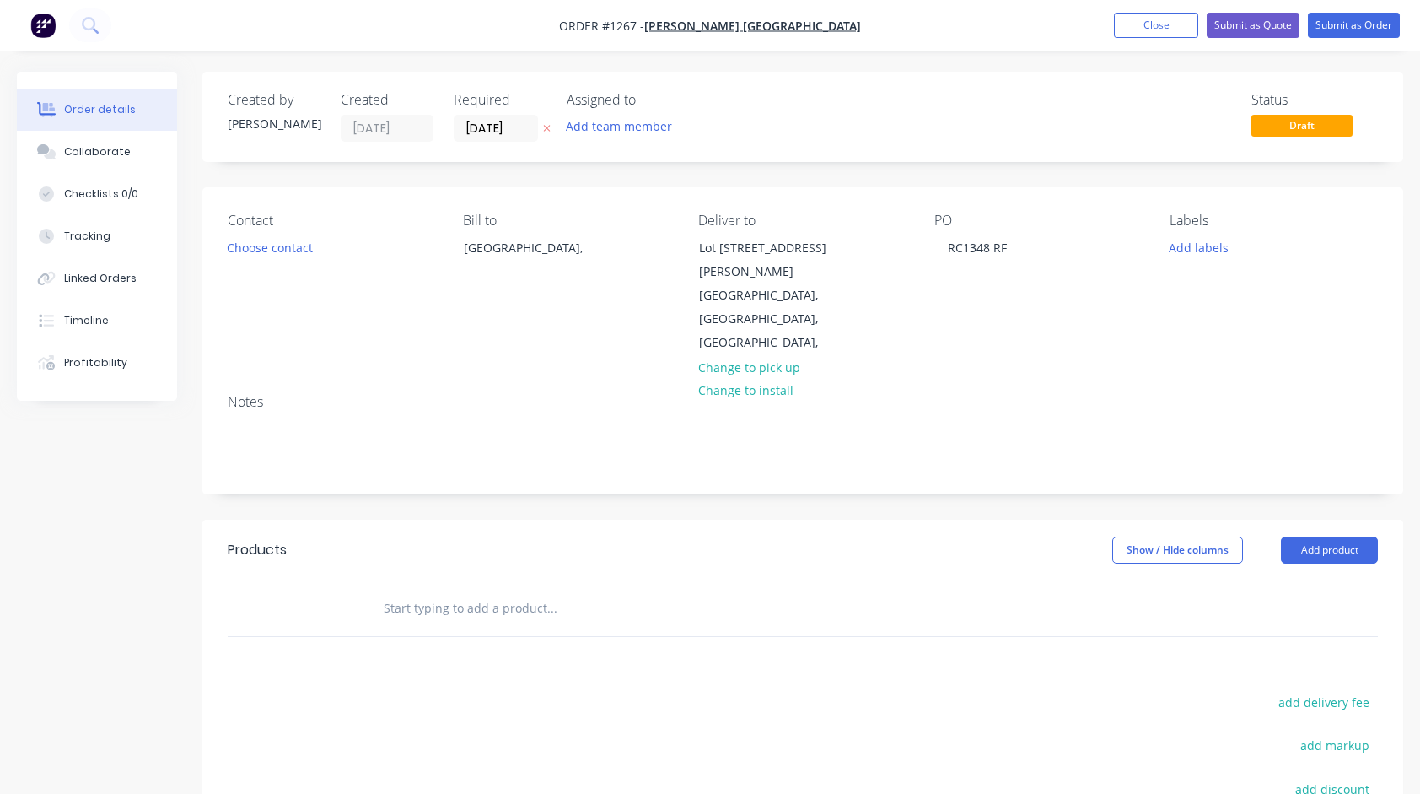
click at [530, 591] on input "text" at bounding box center [551, 608] width 337 height 34
click at [494, 591] on input "text" at bounding box center [551, 608] width 337 height 34
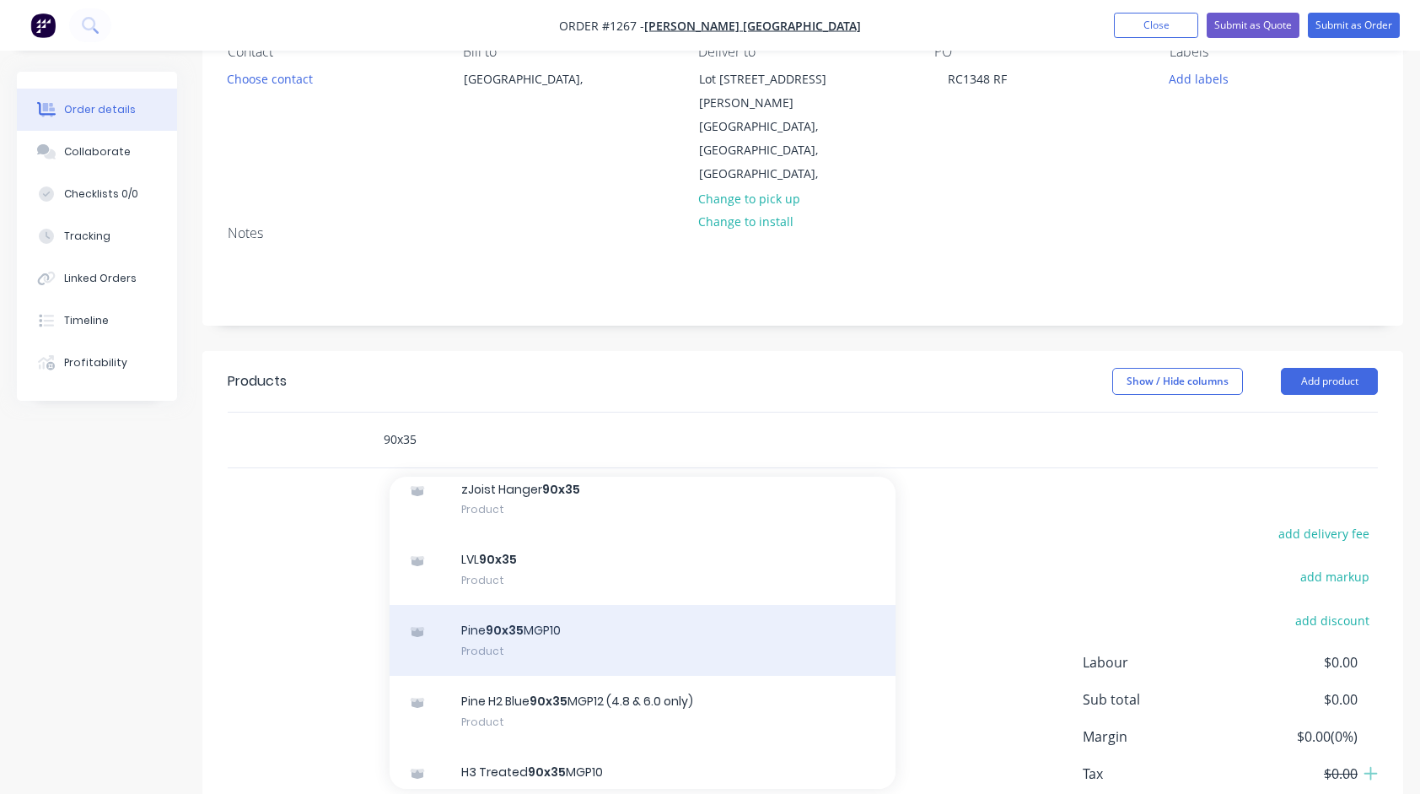
scroll to position [422, 0]
click at [538, 611] on div "Pine 90x35 MGP10 Product" at bounding box center [643, 638] width 506 height 71
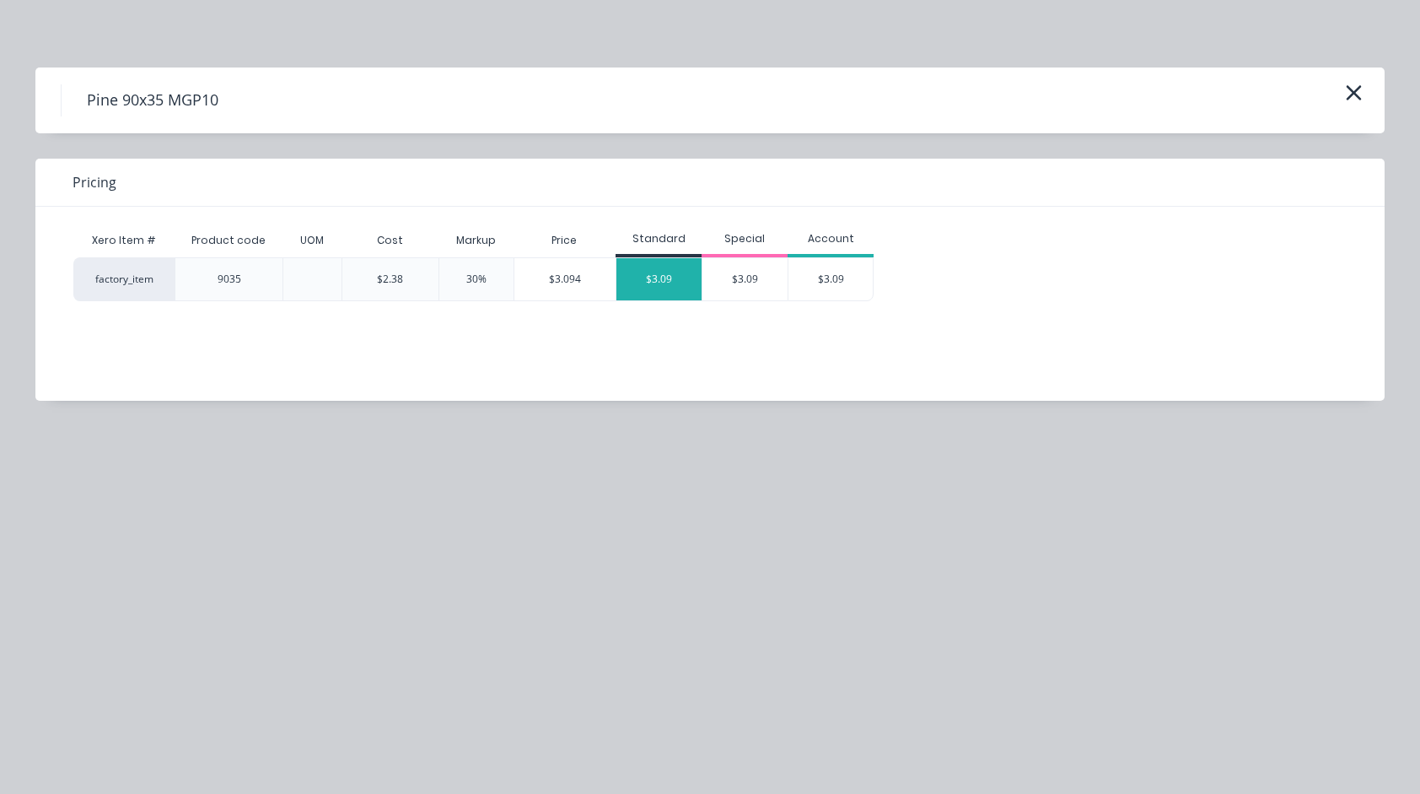
click at [657, 281] on div "$3.09" at bounding box center [658, 279] width 85 height 42
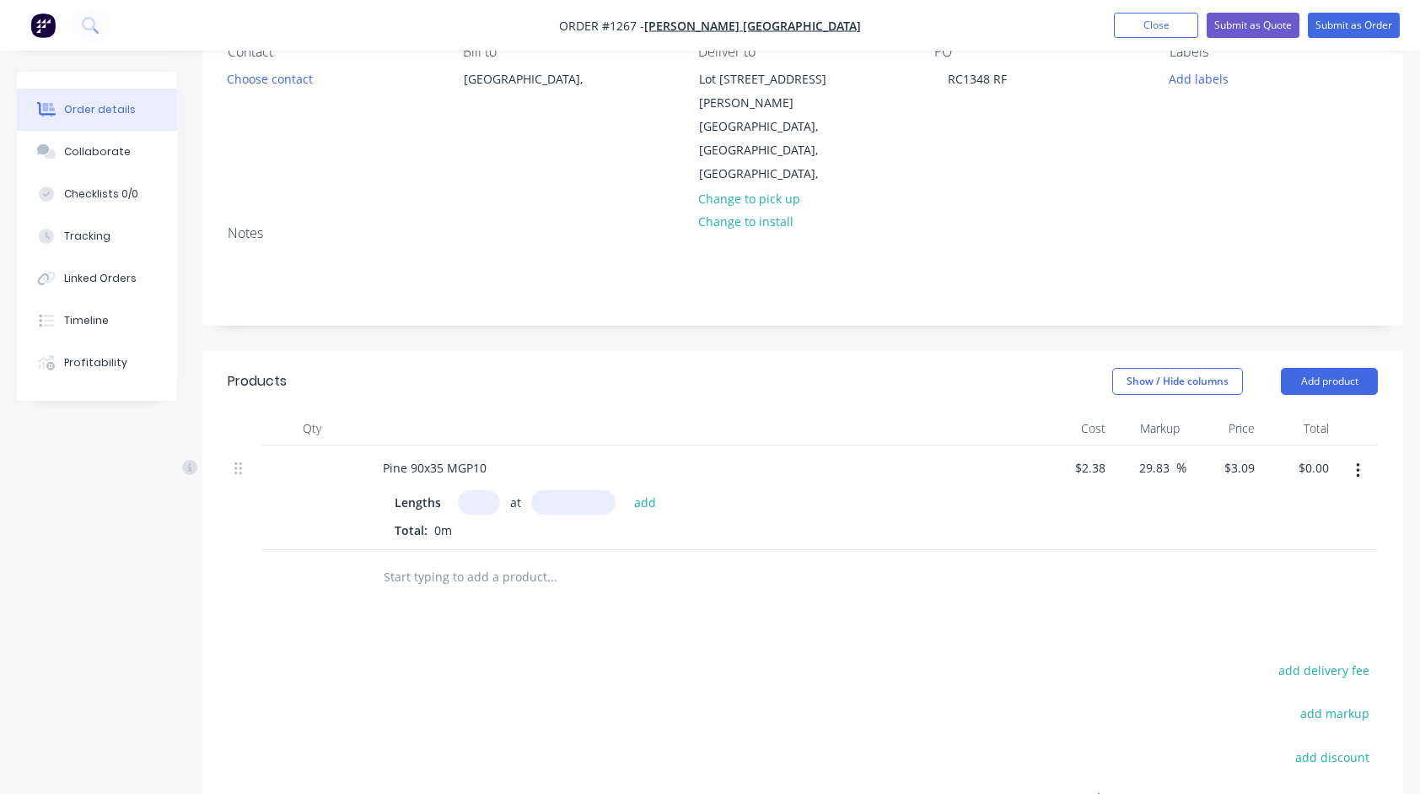
click at [477, 490] on input "text" at bounding box center [479, 502] width 42 height 24
click at [626, 490] on button "add" at bounding box center [646, 501] width 40 height 23
click at [535, 616] on input "text" at bounding box center [551, 633] width 337 height 34
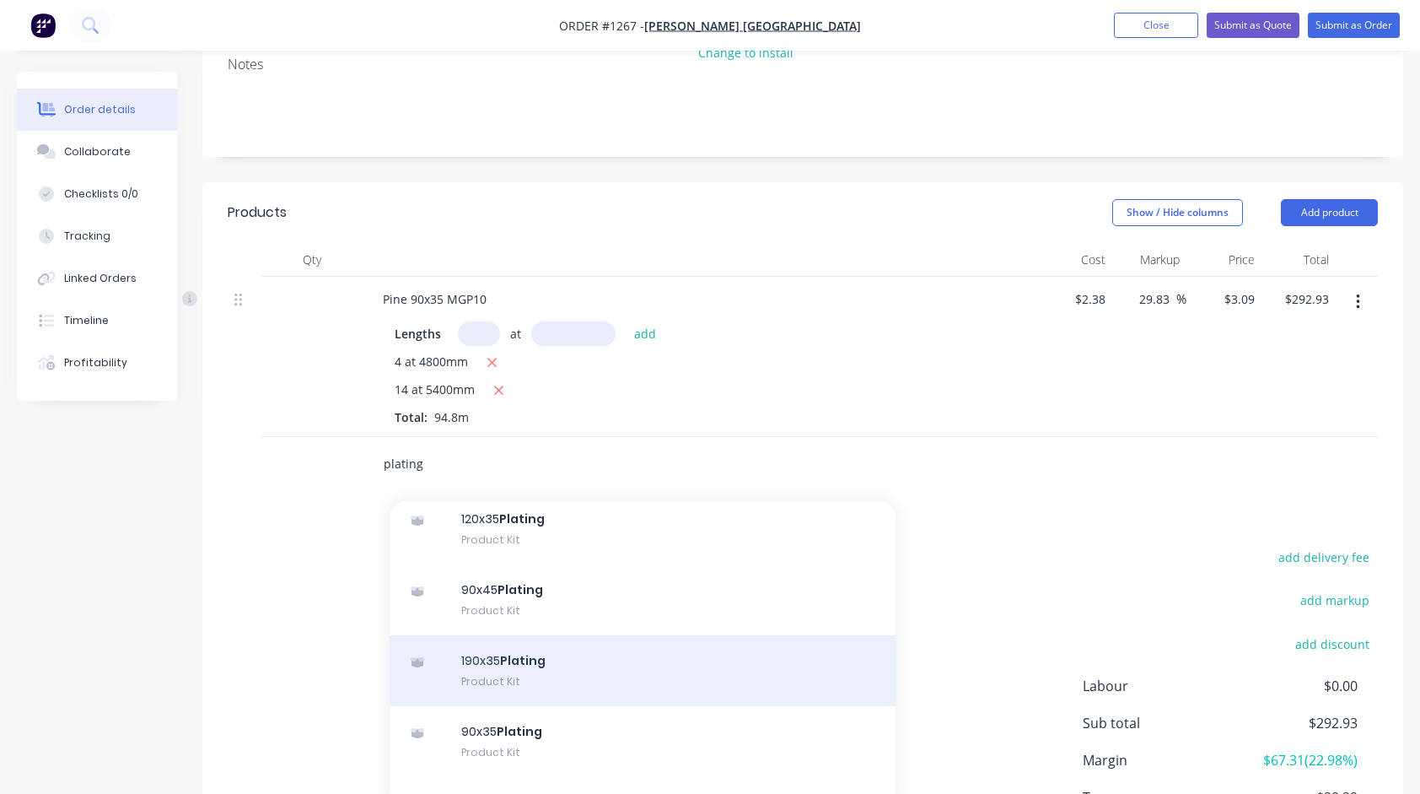
scroll to position [169, 0]
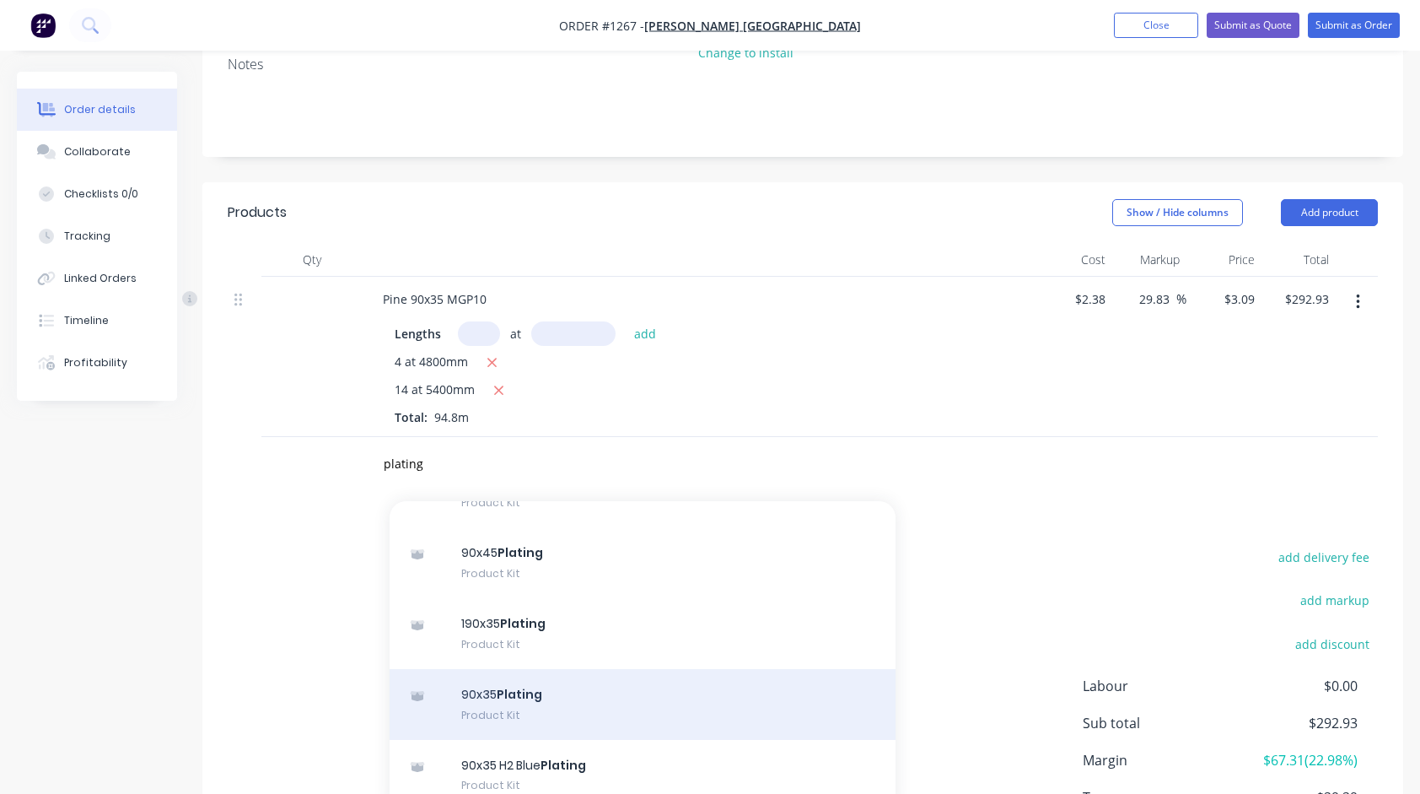
click at [512, 675] on div "90x35 Plating Product Kit" at bounding box center [643, 704] width 506 height 71
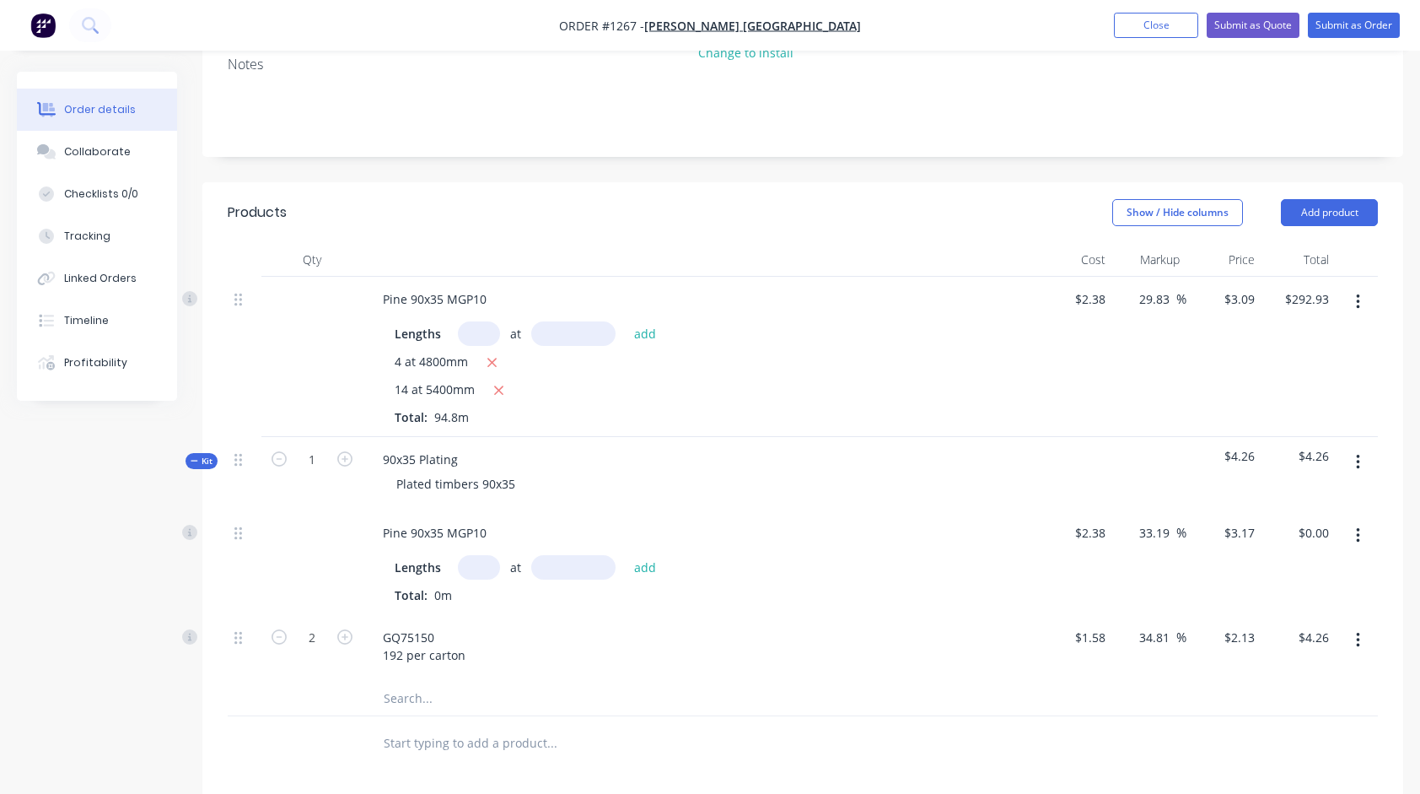
click at [486, 555] on input "text" at bounding box center [479, 567] width 42 height 24
click at [626, 555] on button "add" at bounding box center [646, 566] width 40 height 23
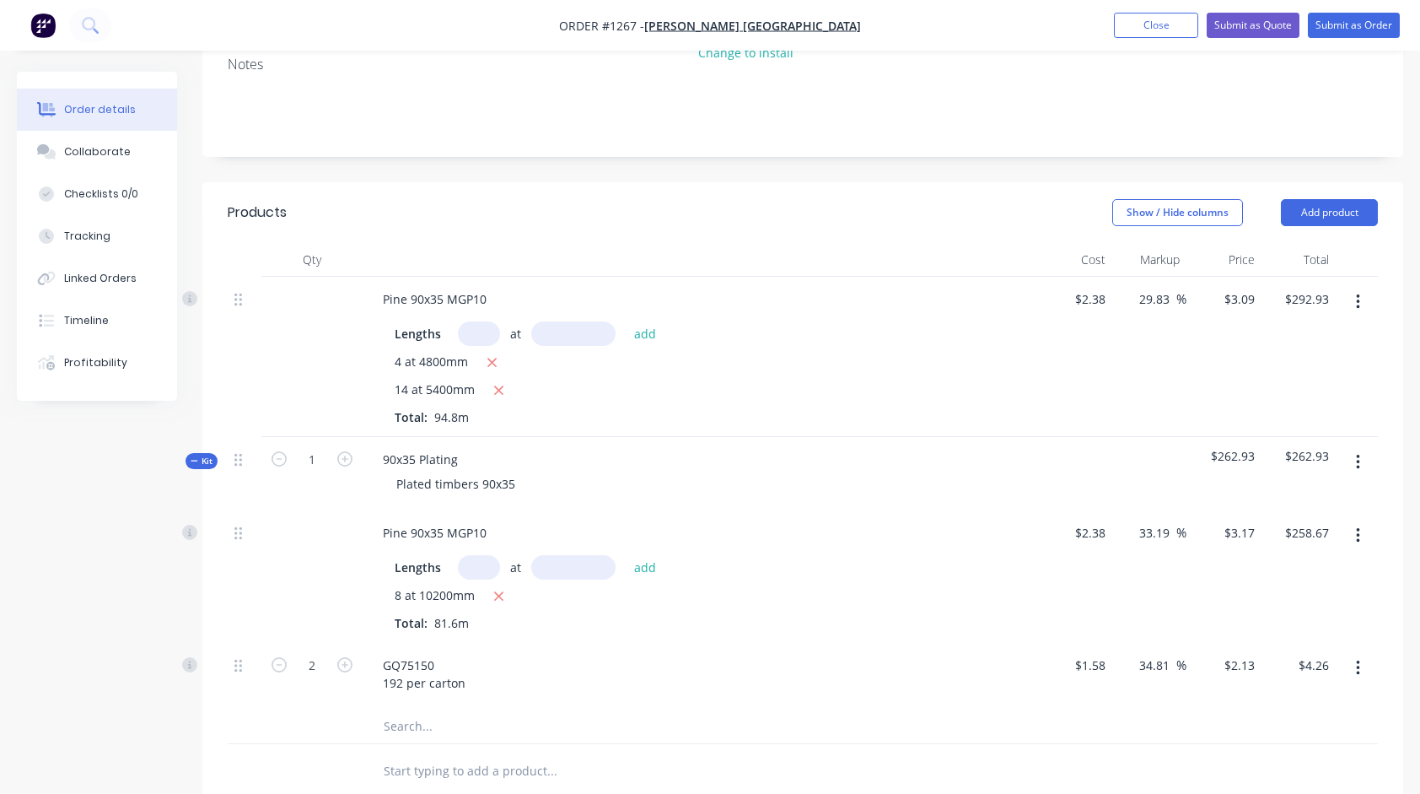
click at [478, 555] on input "text" at bounding box center [479, 567] width 42 height 24
click at [626, 555] on button "add" at bounding box center [646, 566] width 40 height 23
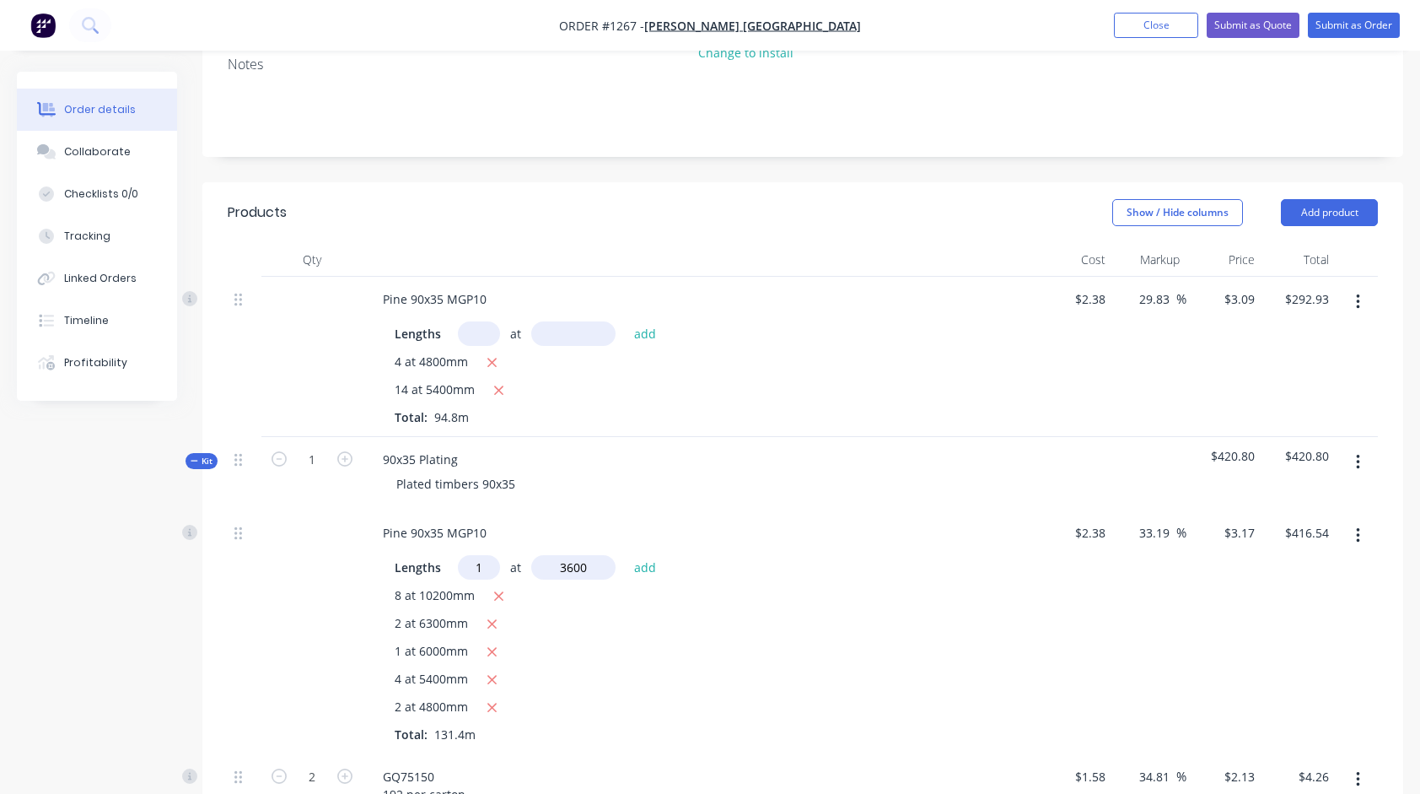
click at [626, 555] on button "add" at bounding box center [646, 566] width 40 height 23
click at [479, 555] on input "text" at bounding box center [479, 567] width 42 height 24
click at [626, 555] on button "add" at bounding box center [646, 566] width 40 height 23
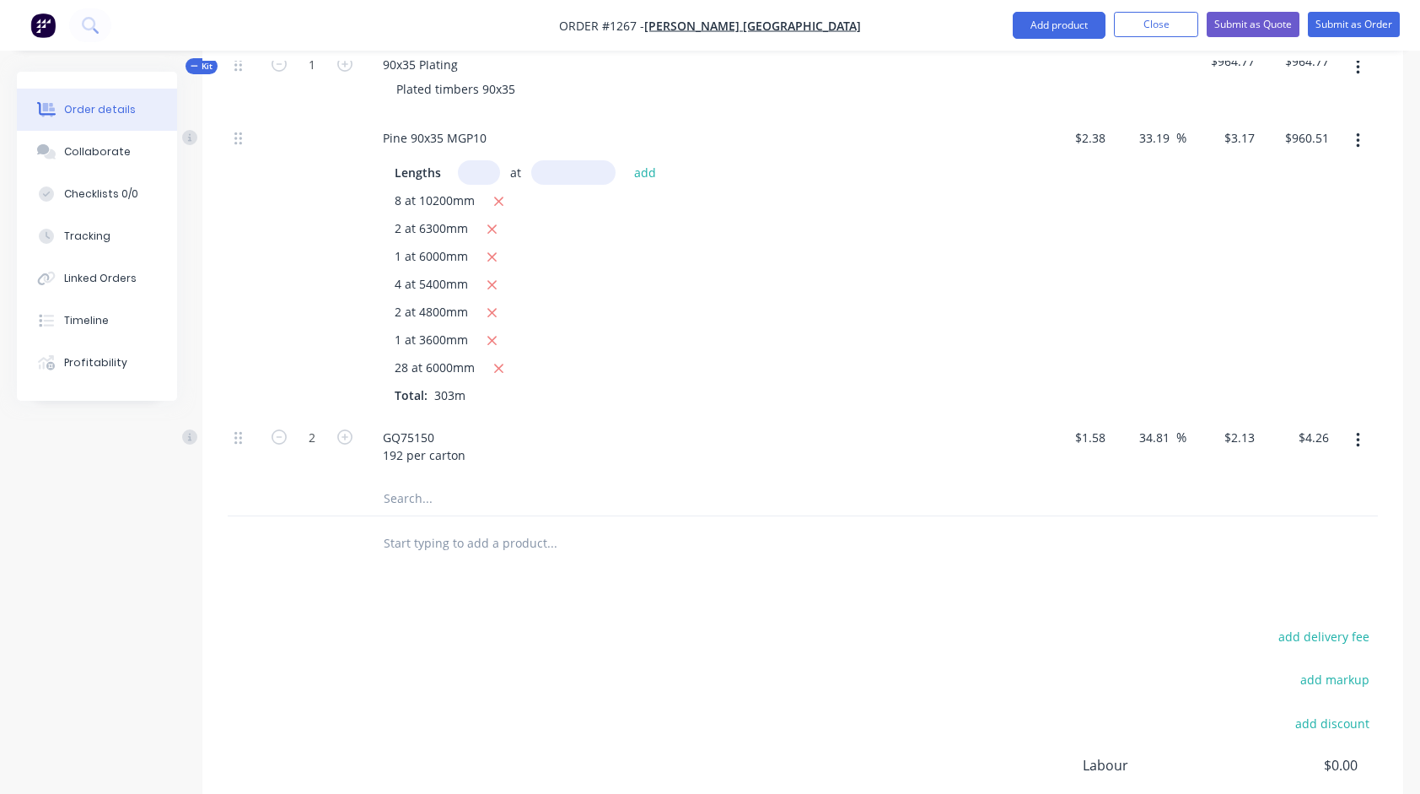
scroll to position [759, 0]
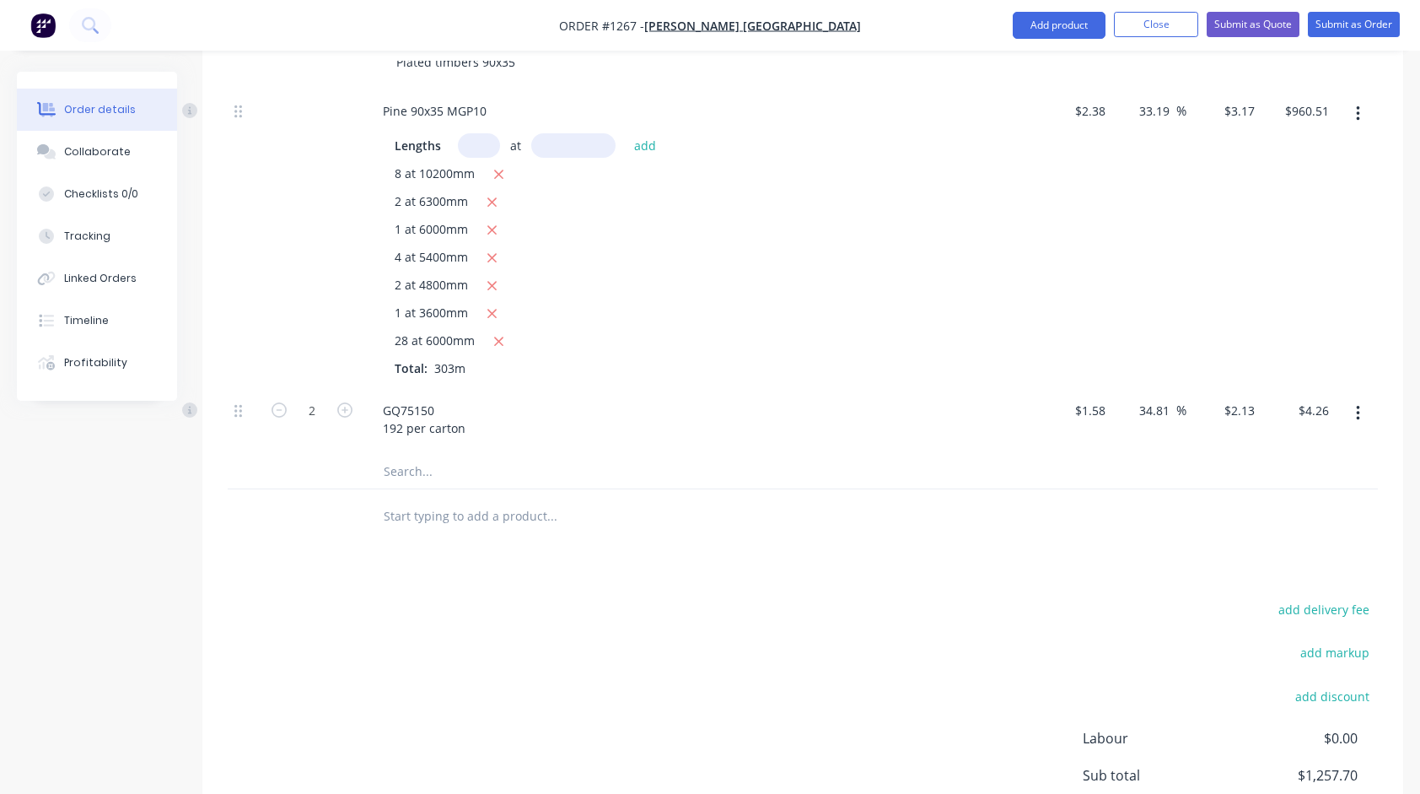
click at [514, 499] on input "text" at bounding box center [551, 516] width 337 height 34
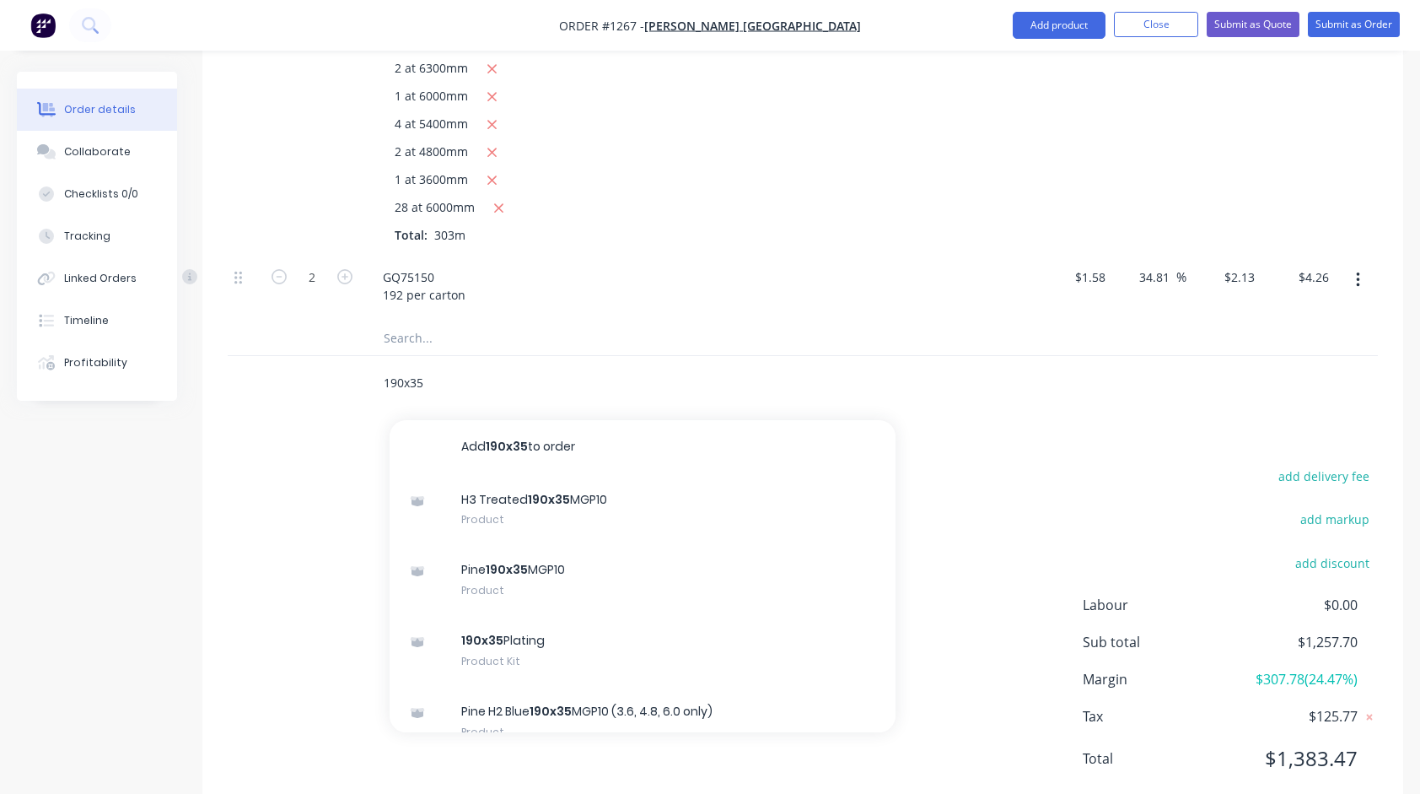
scroll to position [912, 0]
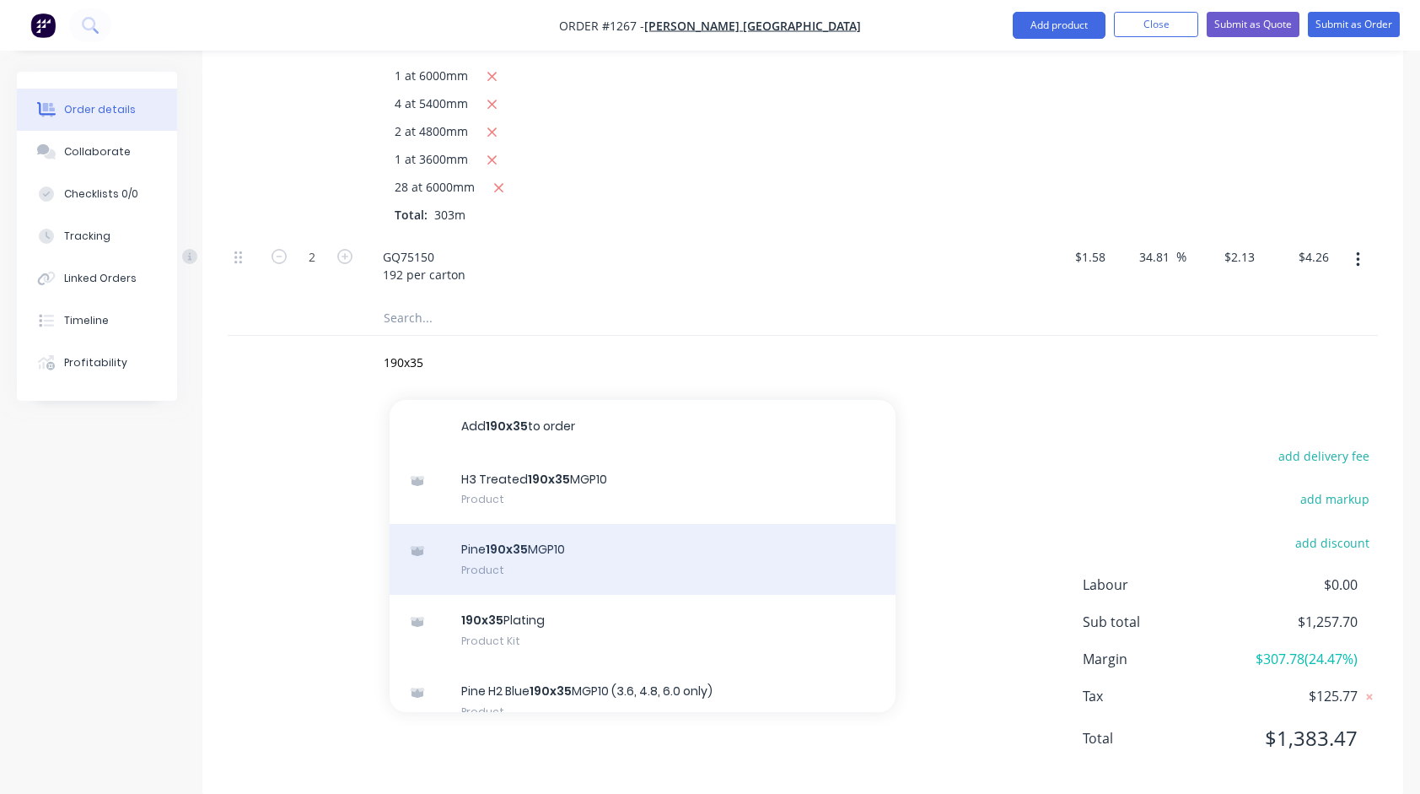
click at [535, 536] on div "Pine 190x35 MGP10 Product" at bounding box center [643, 559] width 506 height 71
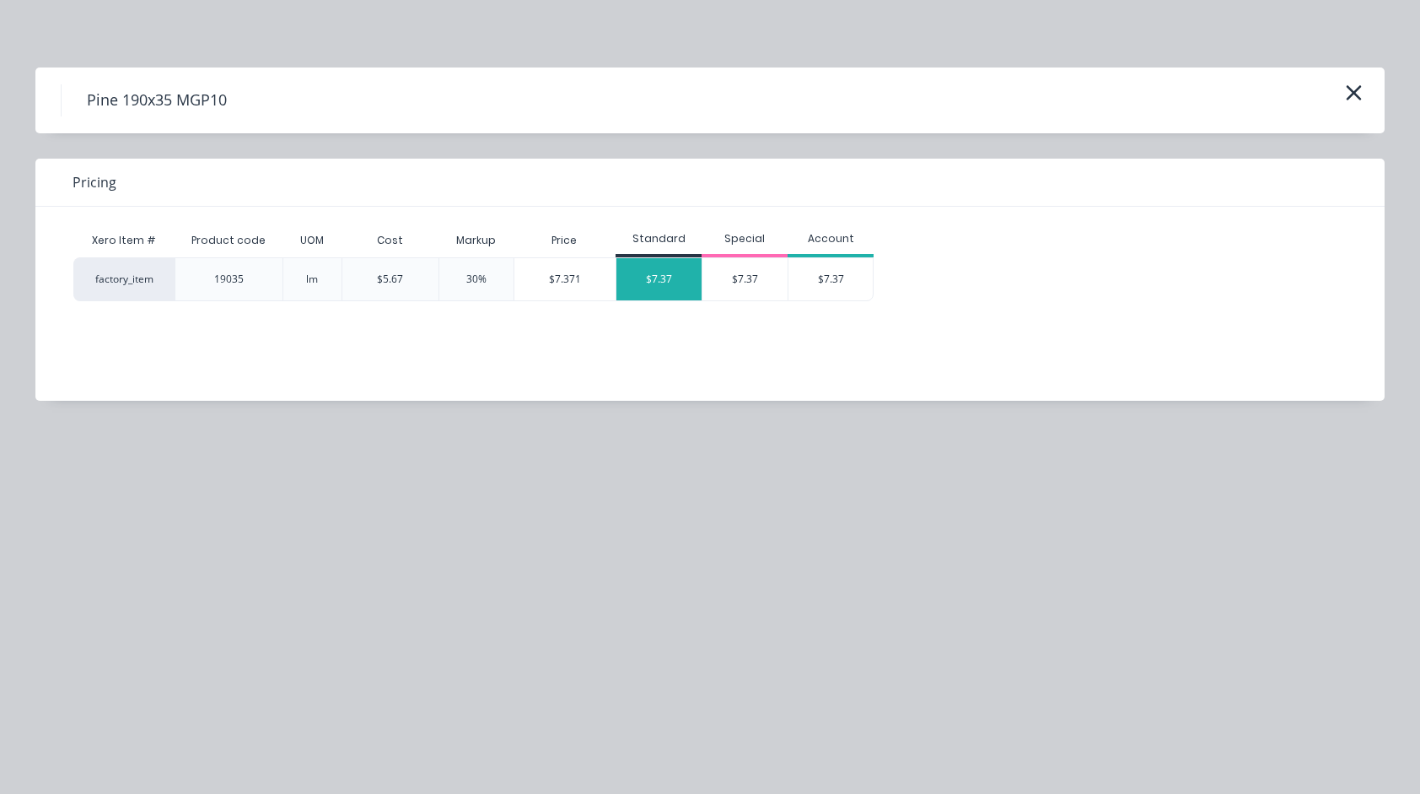
click at [649, 285] on div "$7.37" at bounding box center [658, 279] width 85 height 42
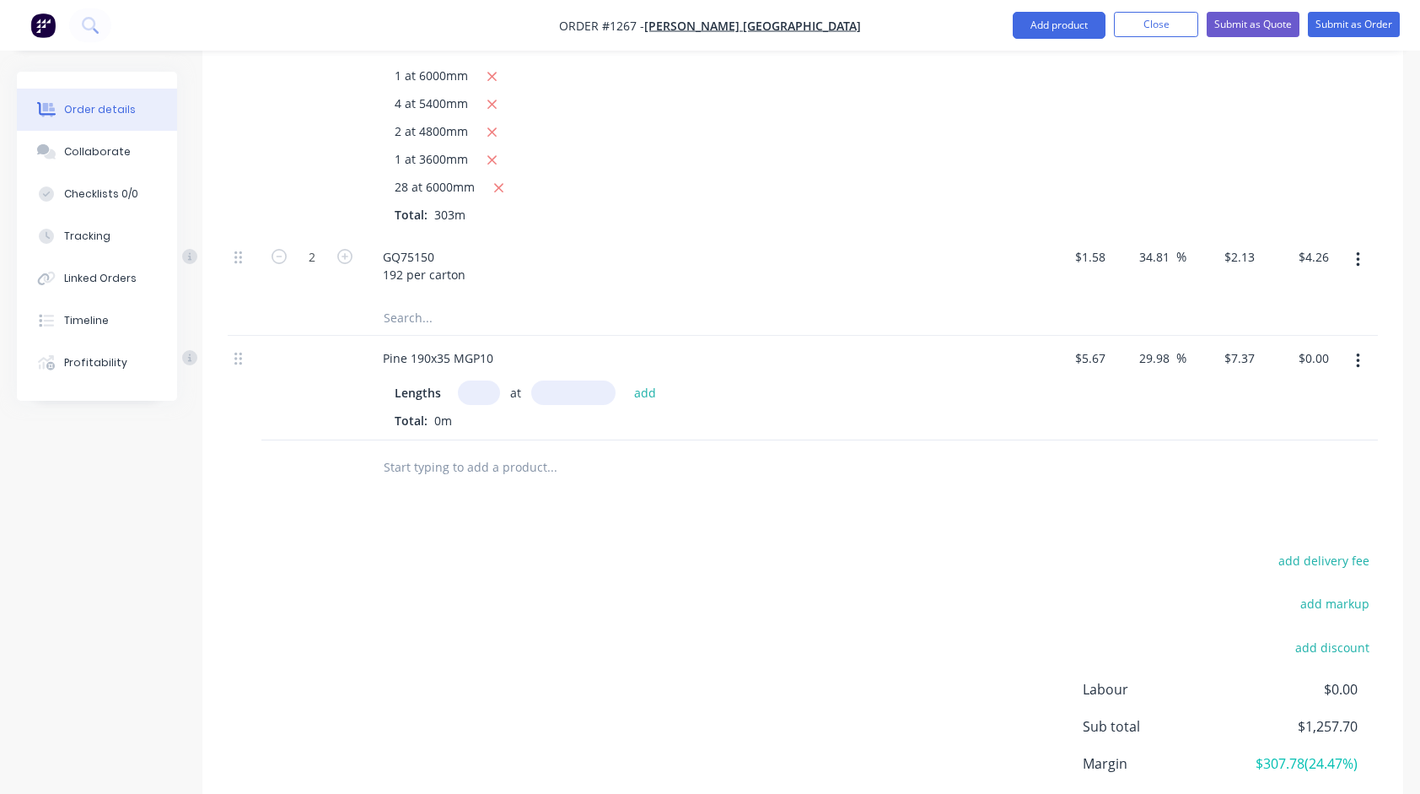
click at [483, 380] on input "text" at bounding box center [479, 392] width 42 height 24
click at [626, 380] on button "add" at bounding box center [646, 391] width 40 height 23
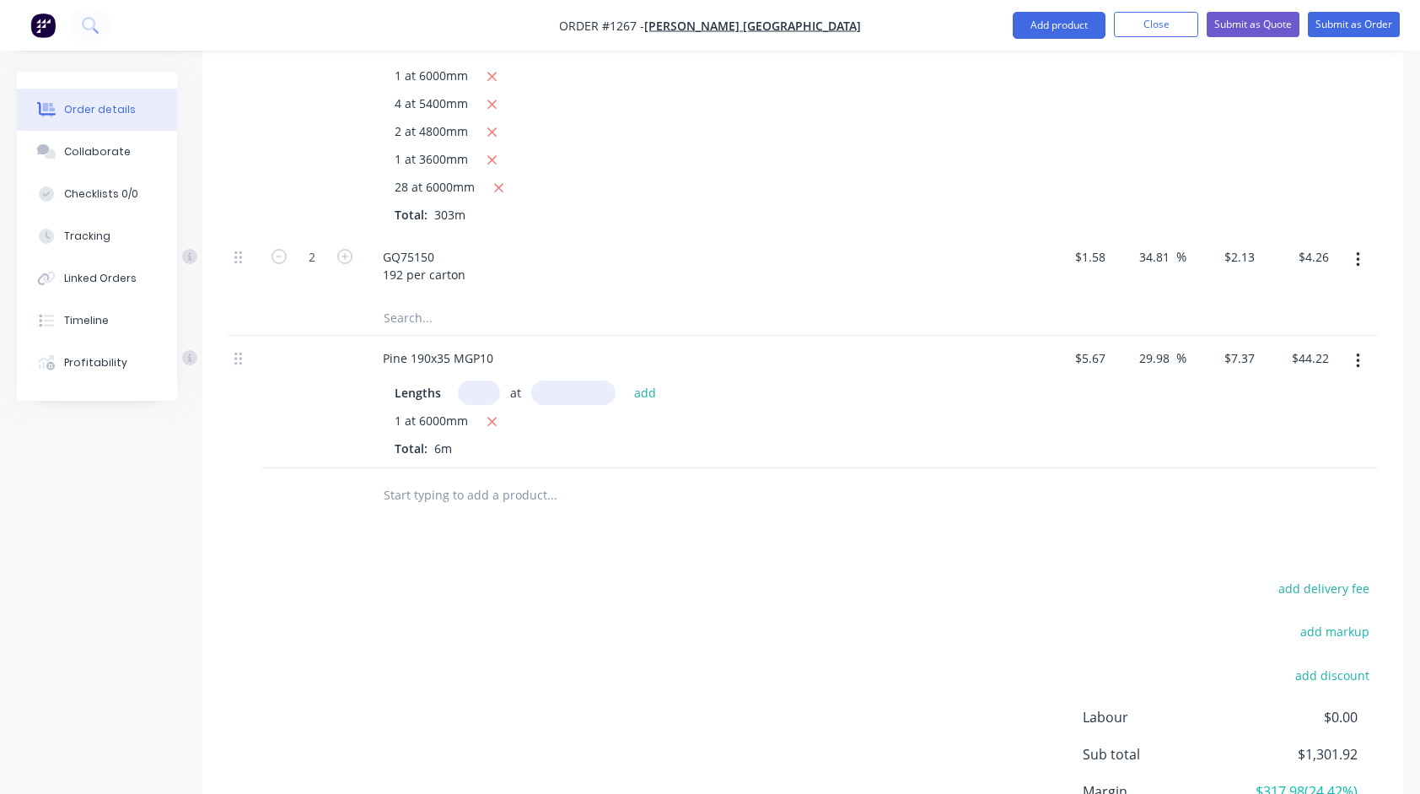
click at [459, 478] on input "text" at bounding box center [551, 495] width 337 height 34
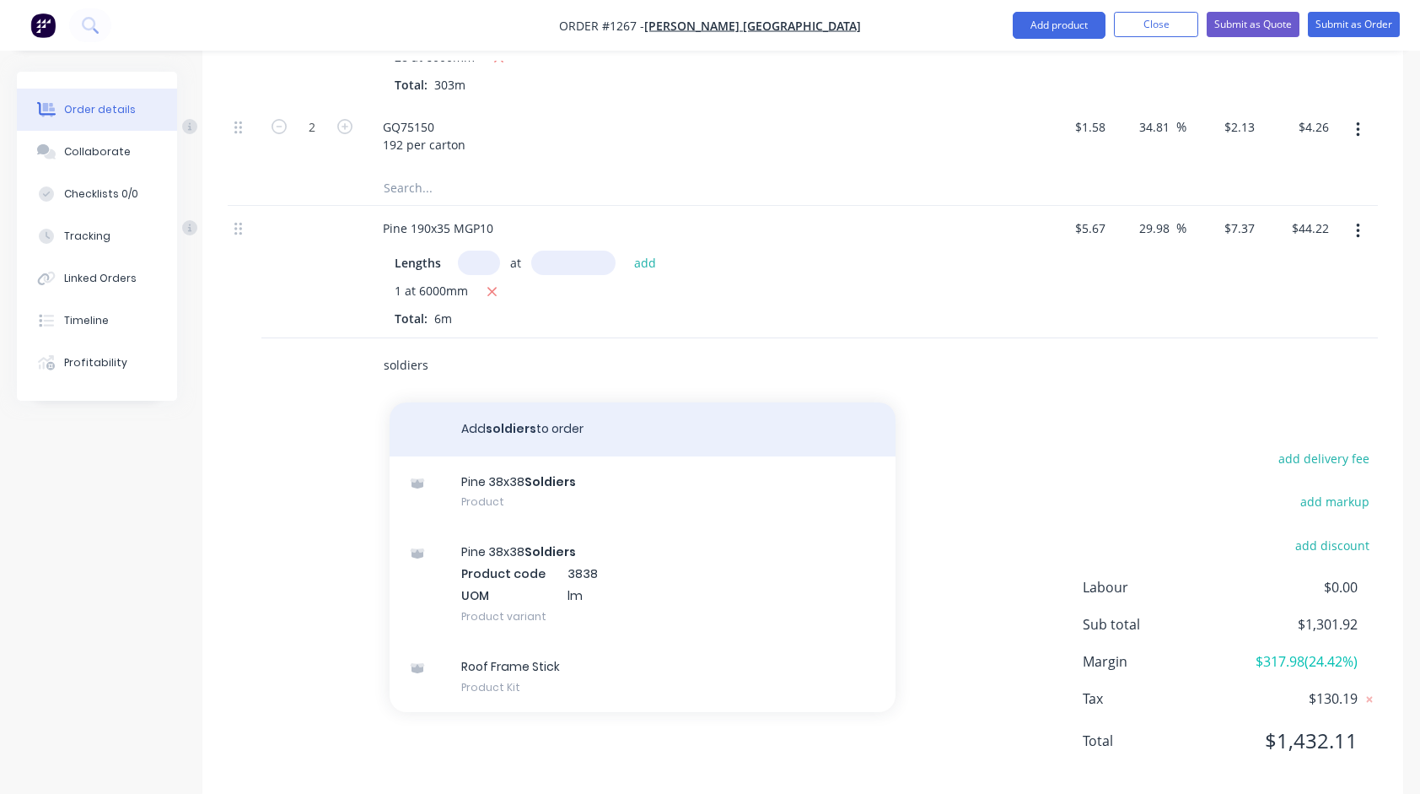
scroll to position [1044, 0]
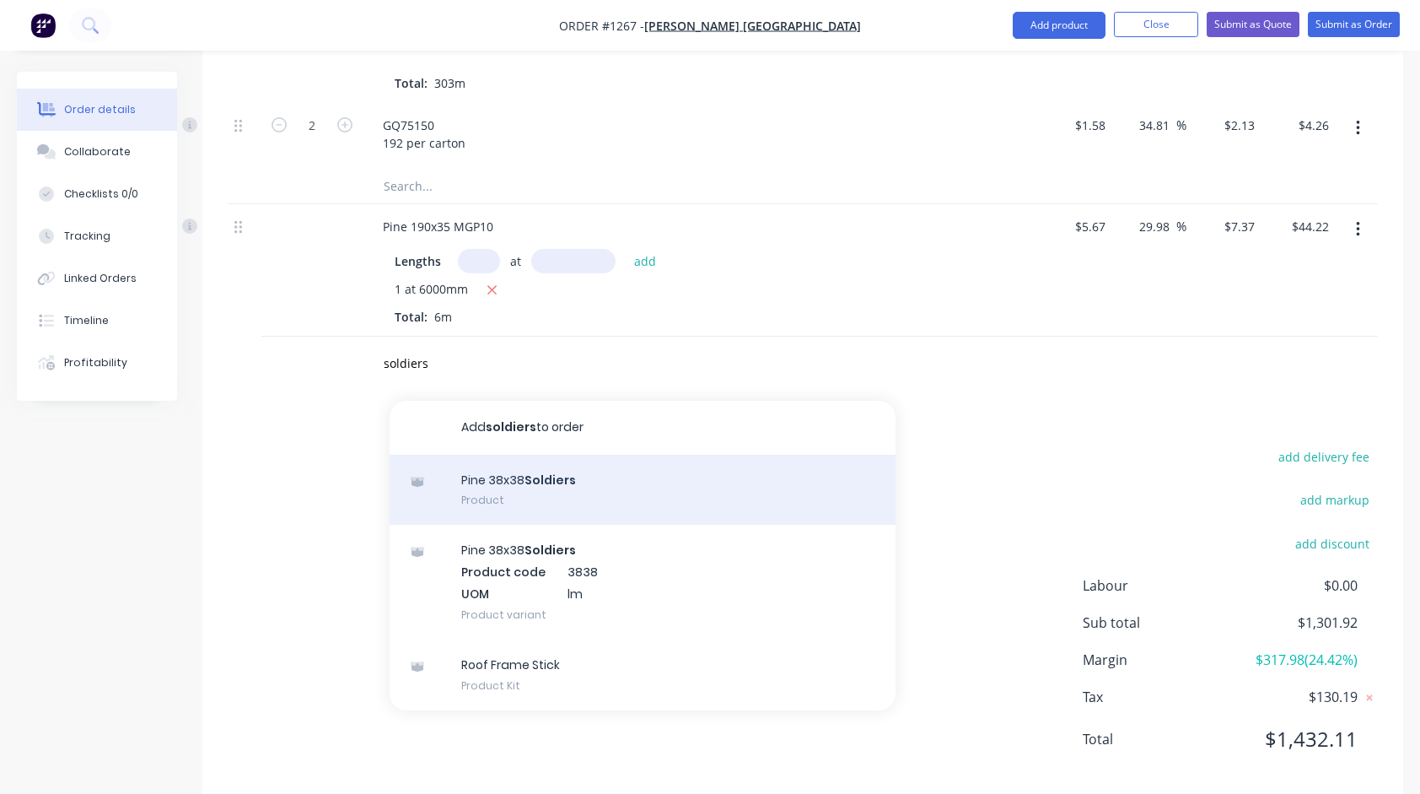
click at [526, 460] on div "Pine 38x38 Soldiers Product" at bounding box center [643, 490] width 506 height 71
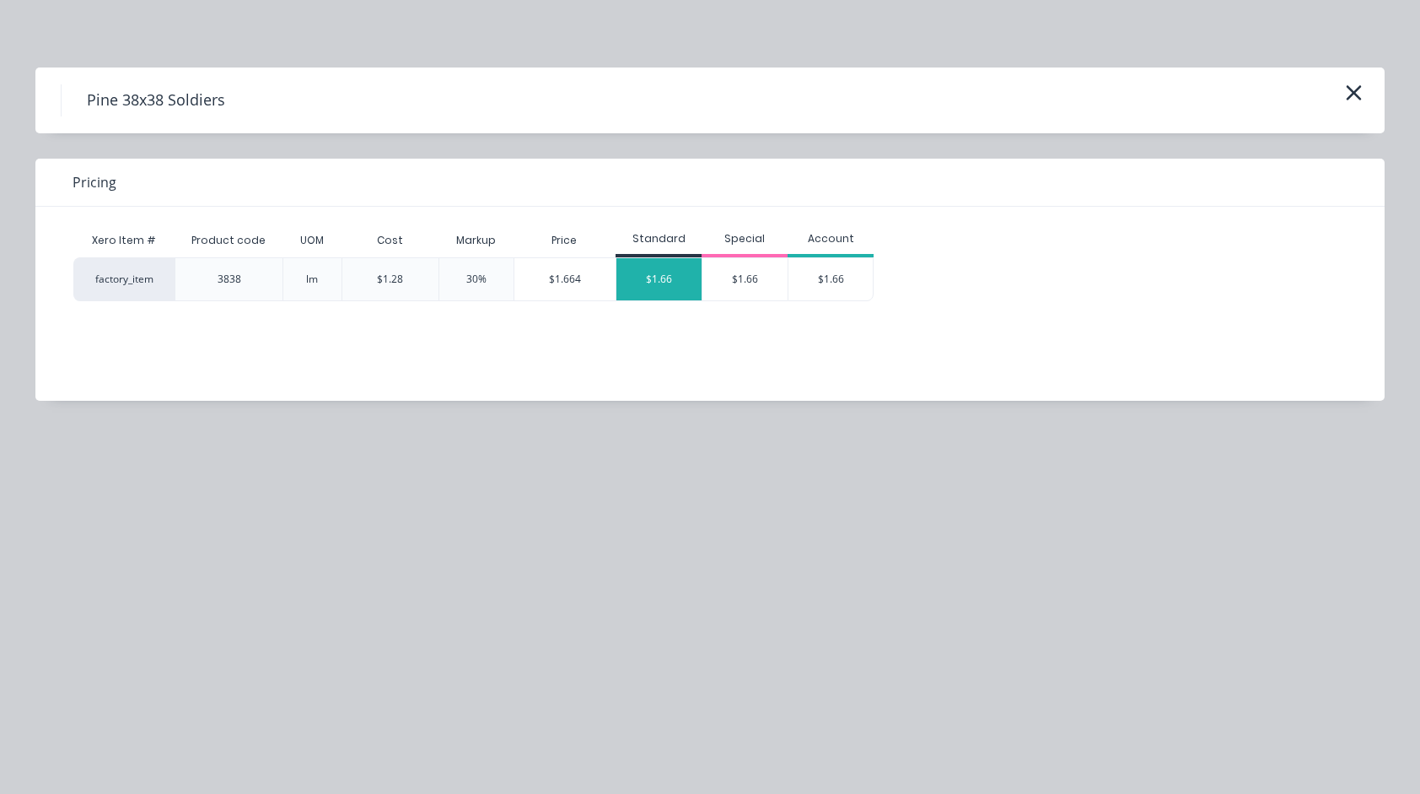
click at [658, 270] on div "$1.66" at bounding box center [658, 279] width 85 height 42
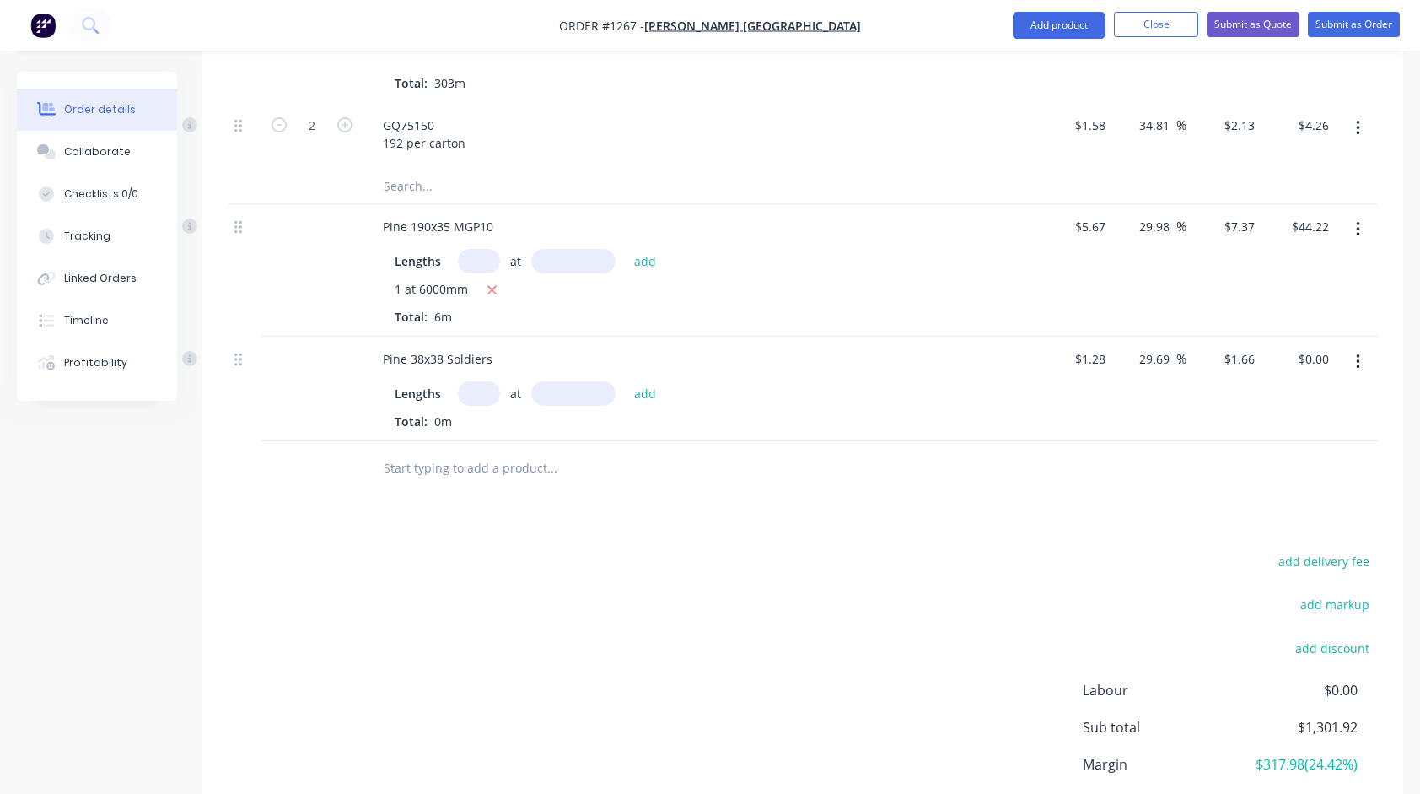
click at [484, 381] on input "text" at bounding box center [479, 393] width 42 height 24
click at [626, 381] on button "add" at bounding box center [646, 392] width 40 height 23
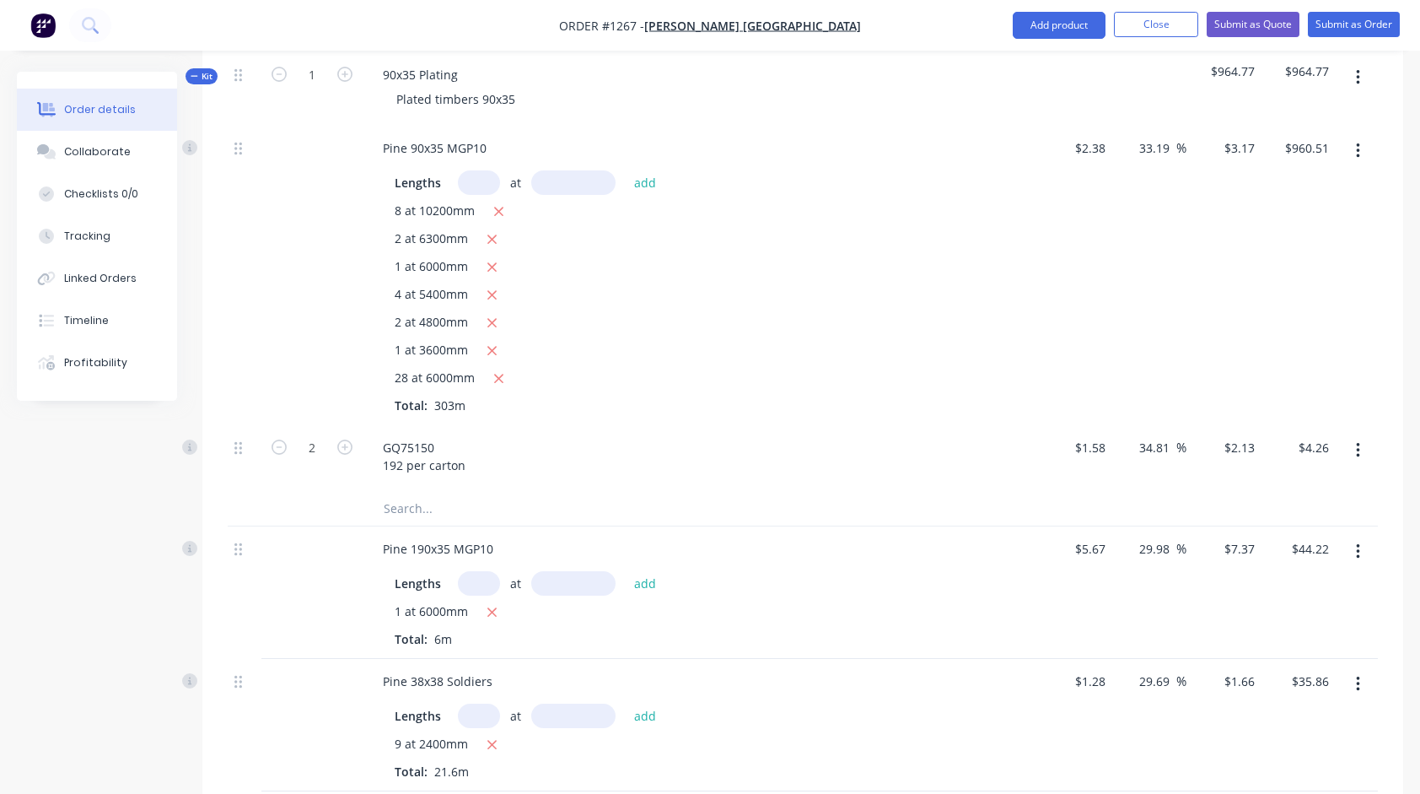
scroll to position [622, 0]
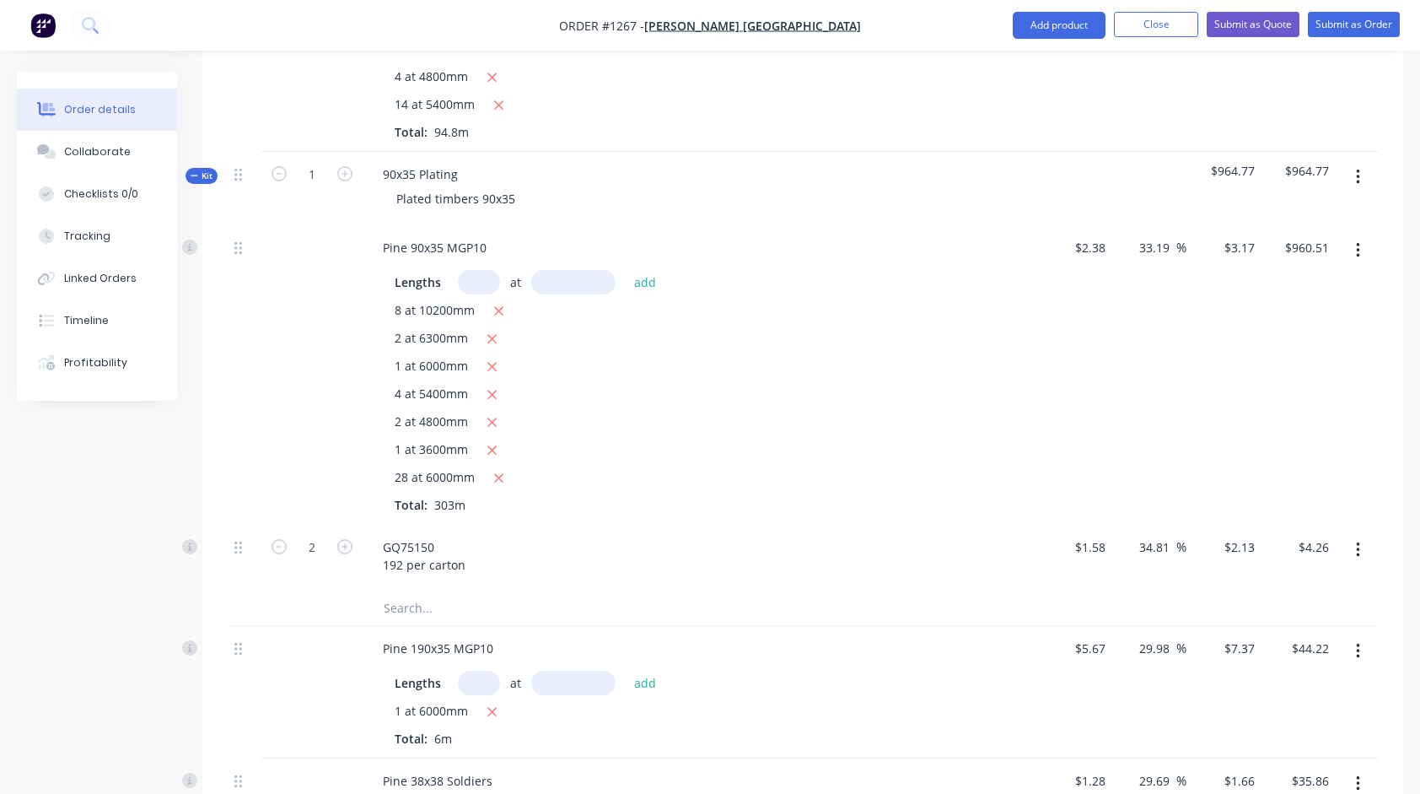
click at [482, 270] on input "text" at bounding box center [479, 282] width 42 height 24
click at [626, 270] on button "add" at bounding box center [646, 281] width 40 height 23
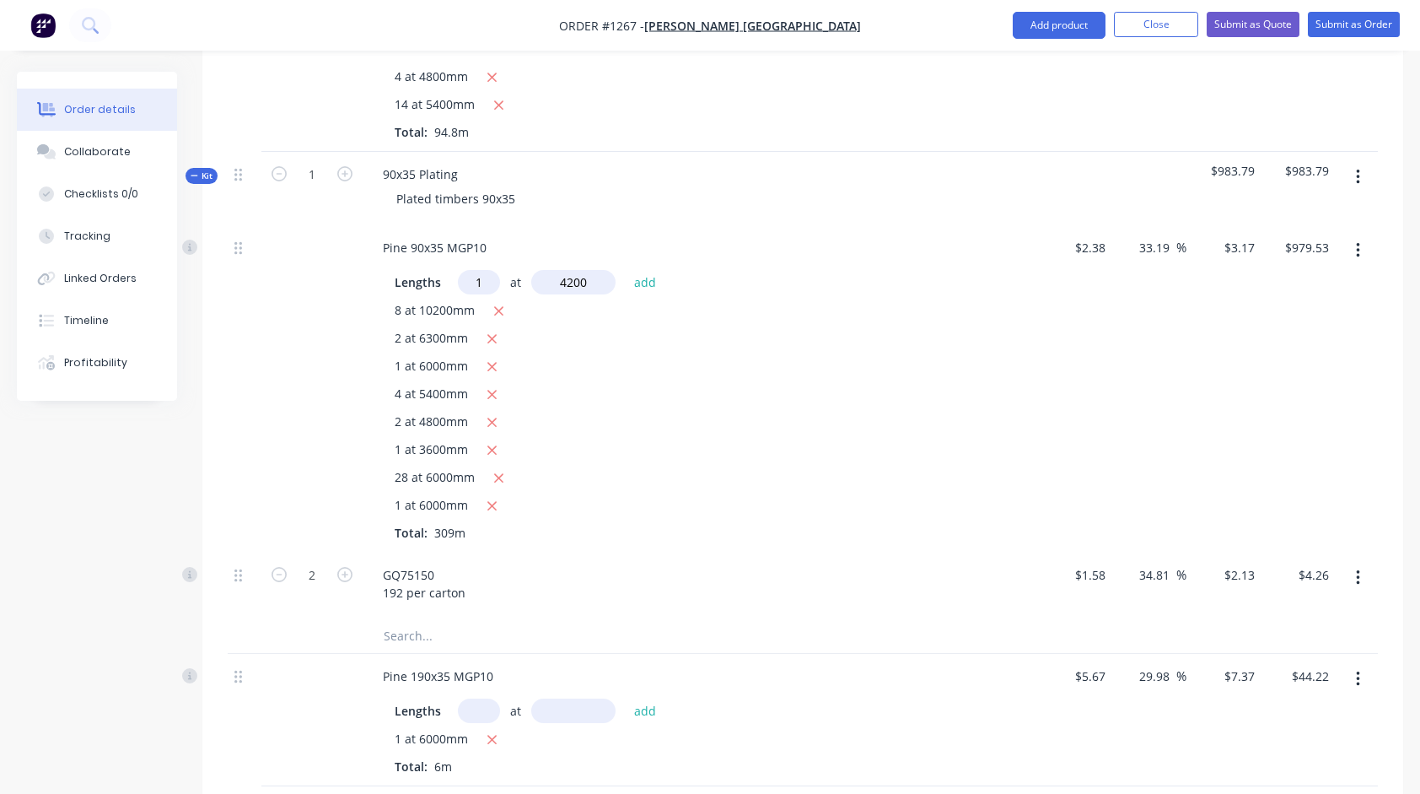
click at [626, 270] on button "add" at bounding box center [646, 281] width 40 height 23
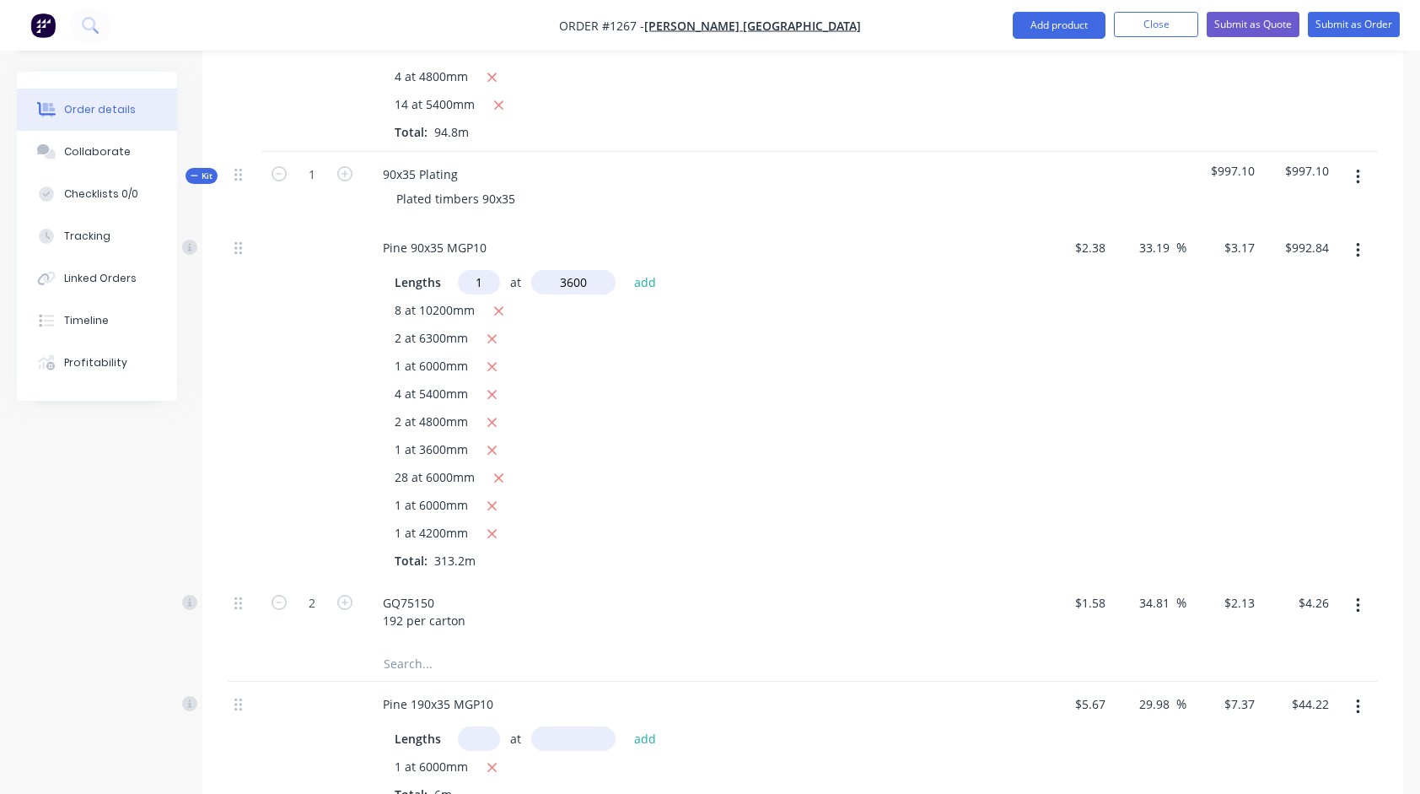
click at [626, 270] on button "add" at bounding box center [646, 281] width 40 height 23
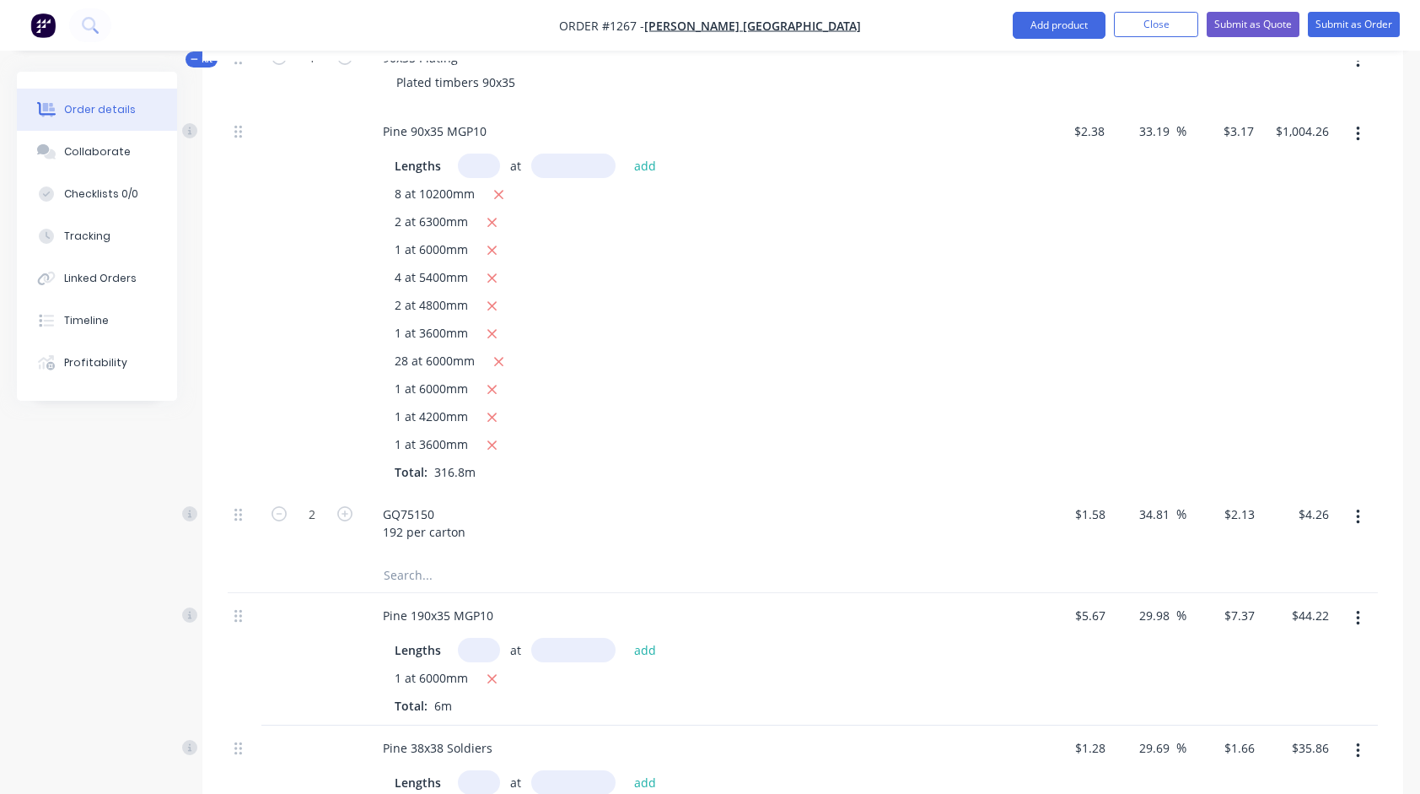
scroll to position [960, 0]
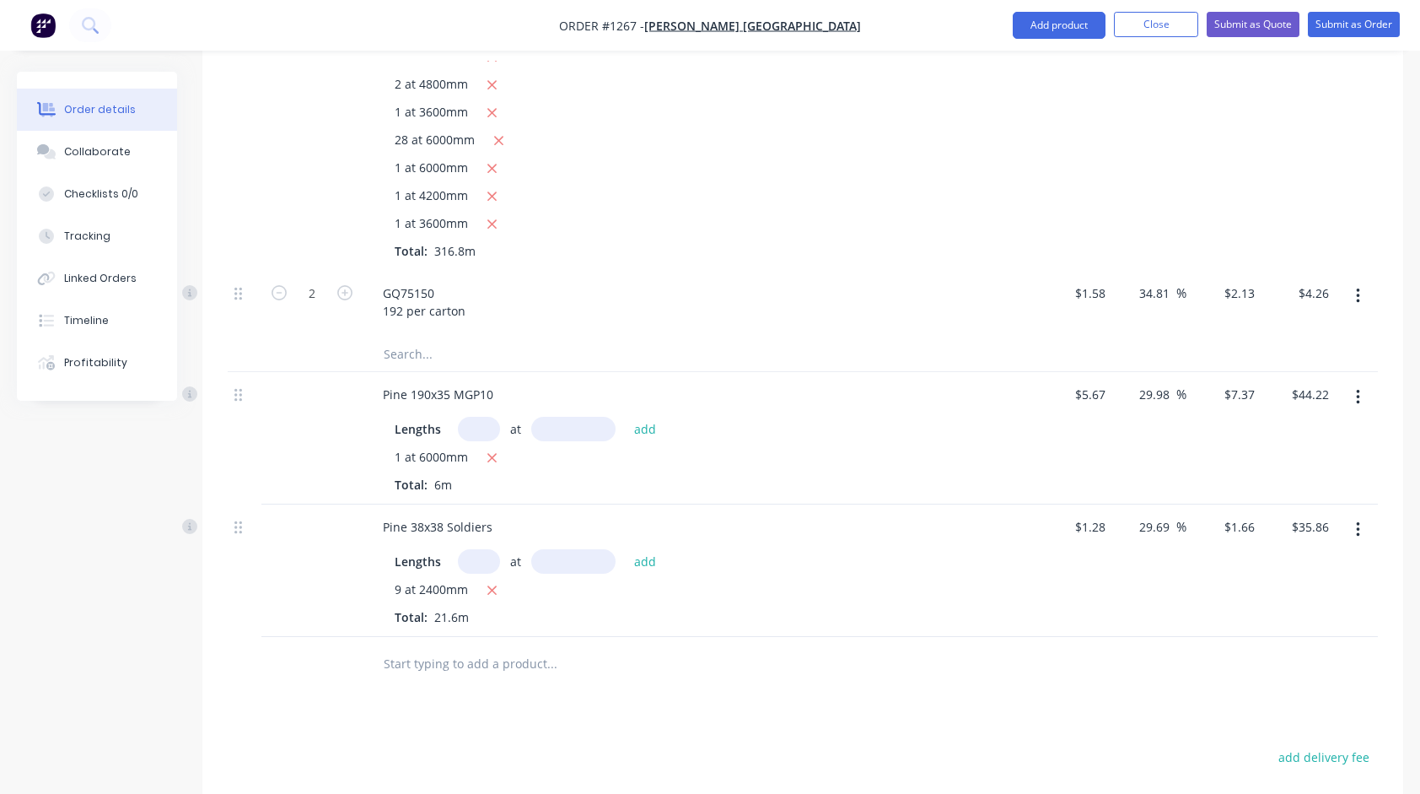
click at [579, 637] on div at bounding box center [666, 664] width 607 height 55
click at [567, 647] on input "text" at bounding box center [551, 664] width 337 height 34
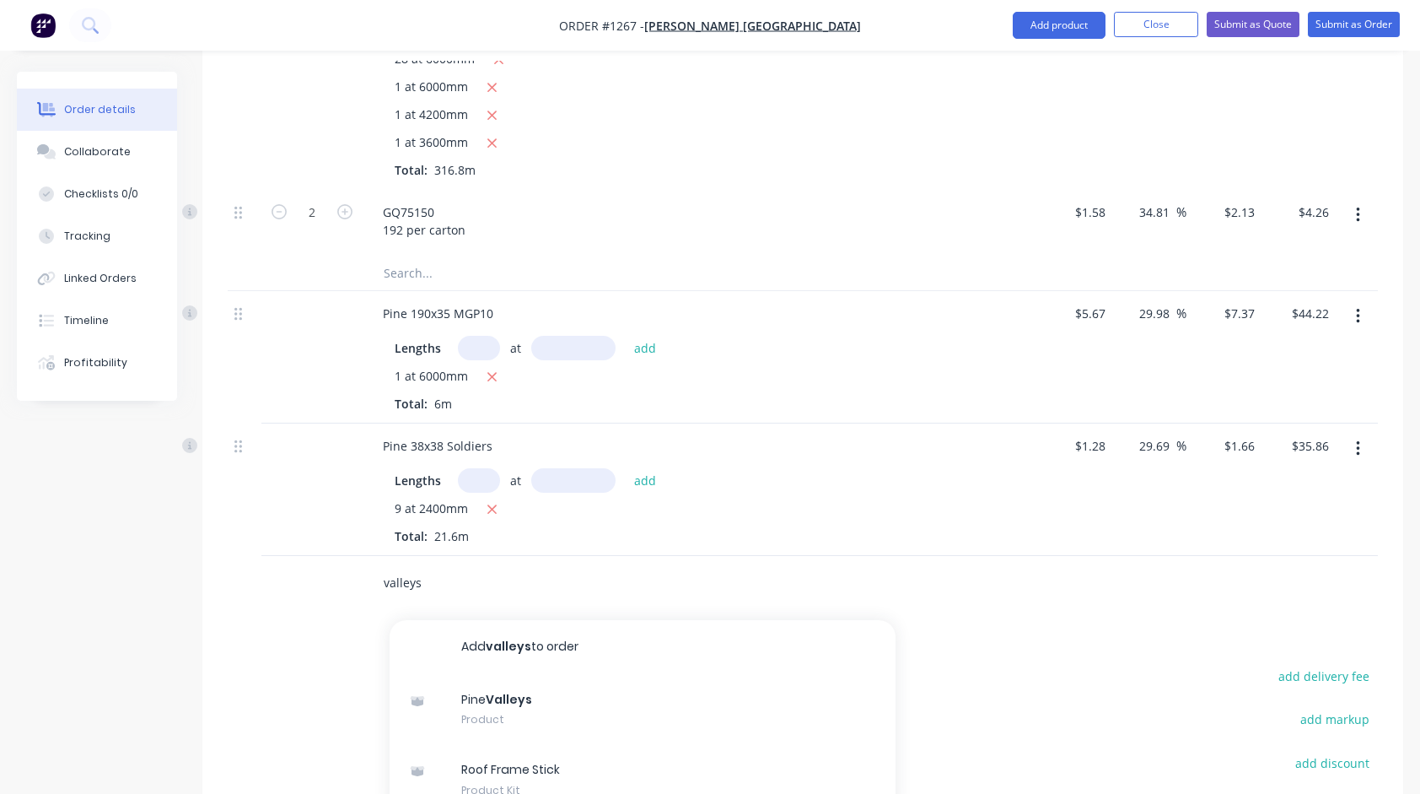
scroll to position [1044, 0]
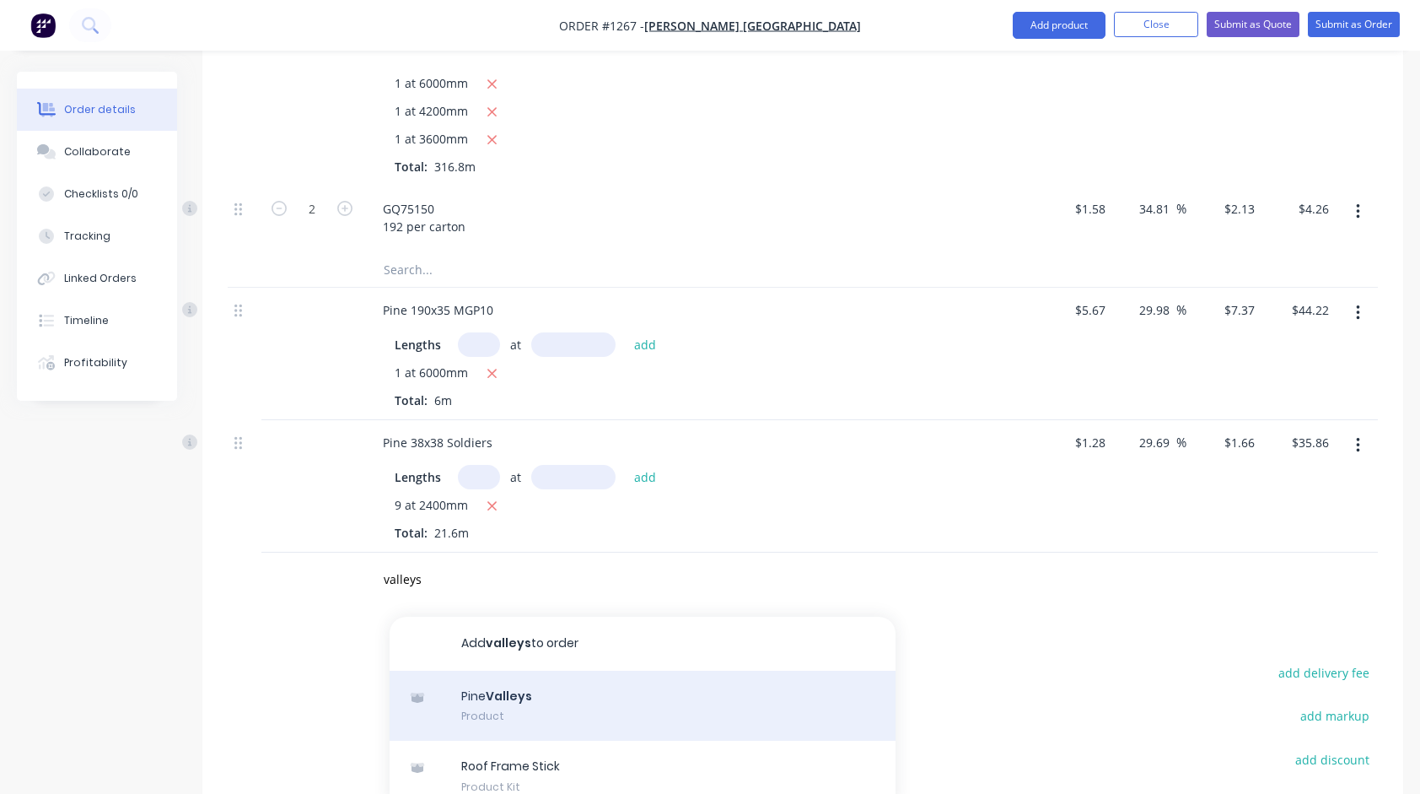
click at [531, 685] on div "Pine Valleys Product" at bounding box center [643, 705] width 506 height 71
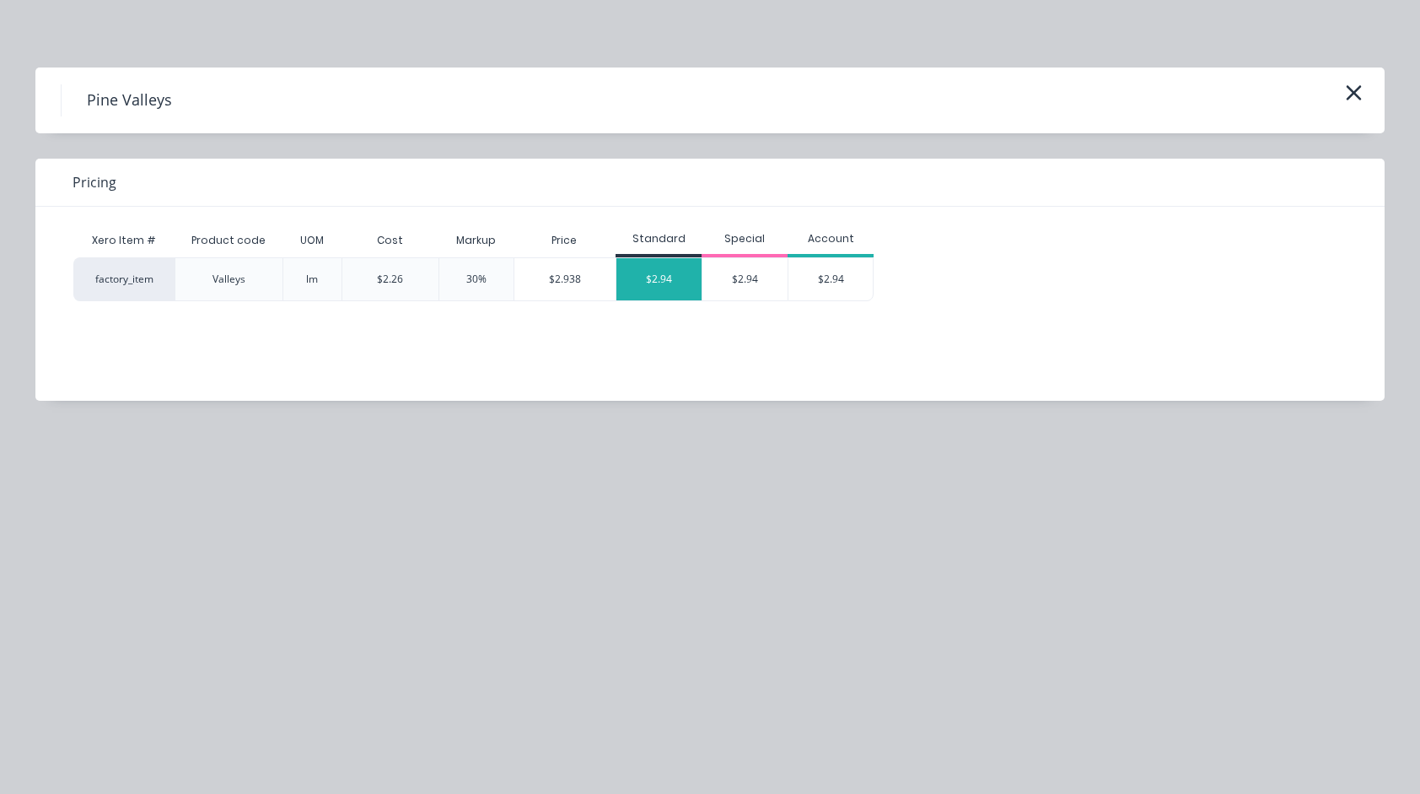
click at [676, 283] on div "$2.94" at bounding box center [658, 279] width 85 height 42
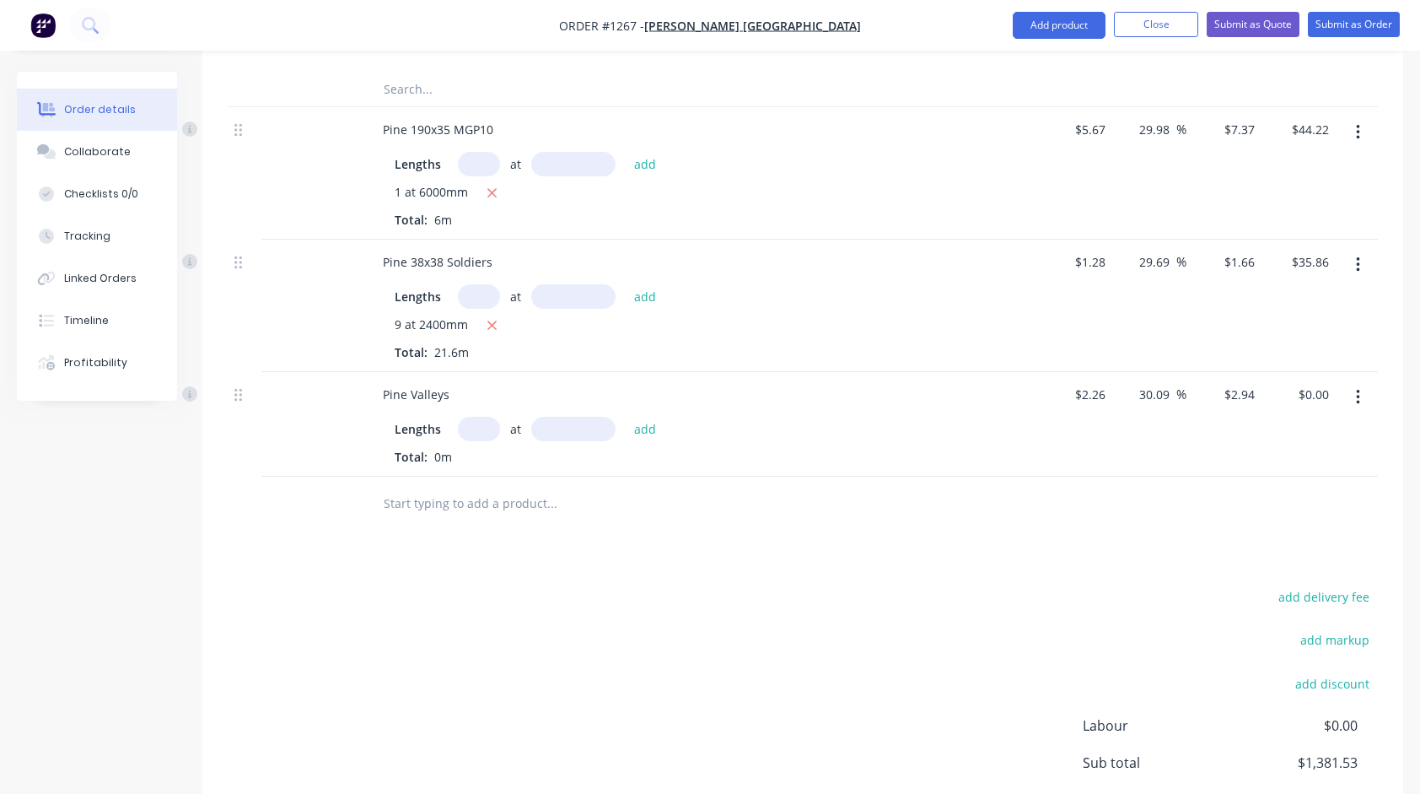
scroll to position [1297, 0]
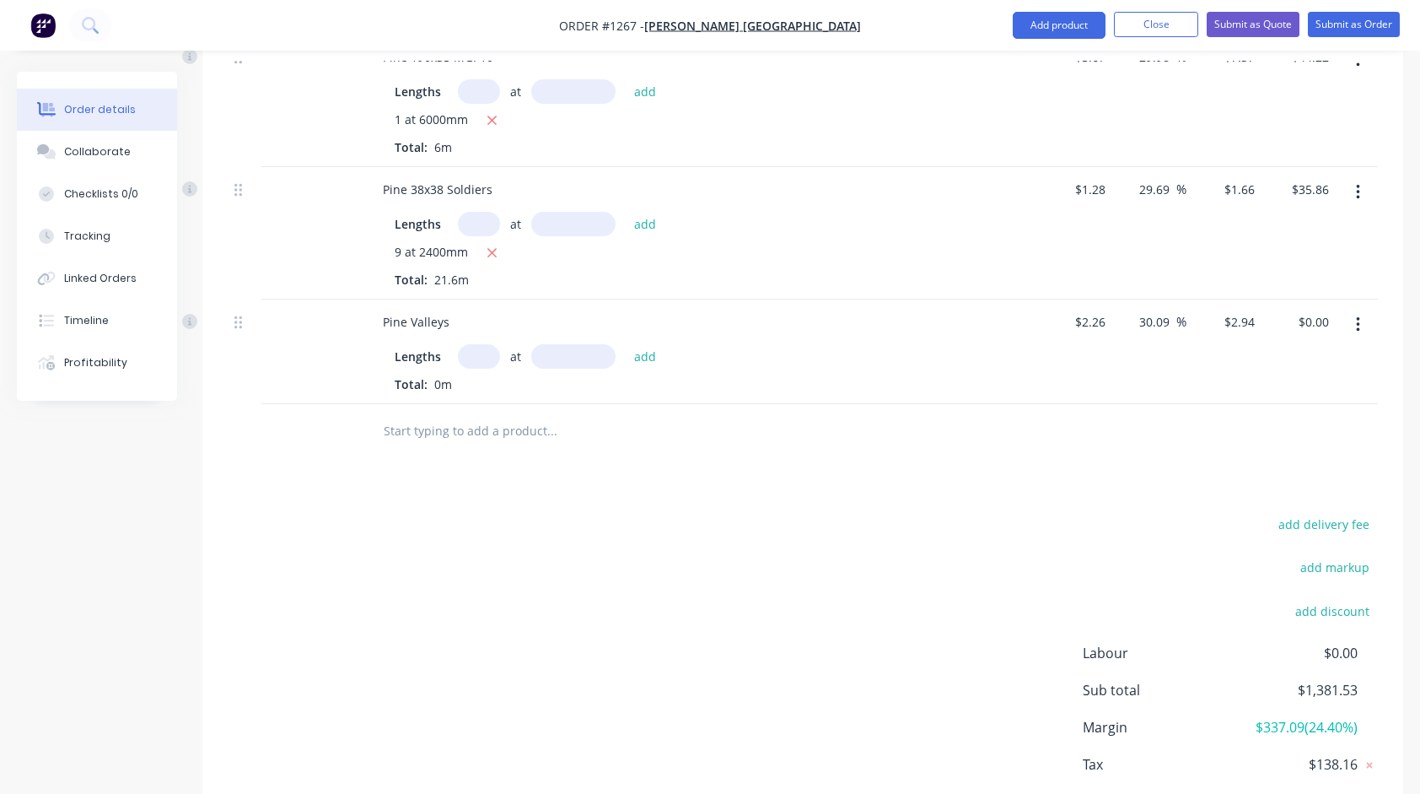
click at [480, 344] on input "text" at bounding box center [479, 356] width 42 height 24
click at [626, 344] on button "add" at bounding box center [646, 355] width 40 height 23
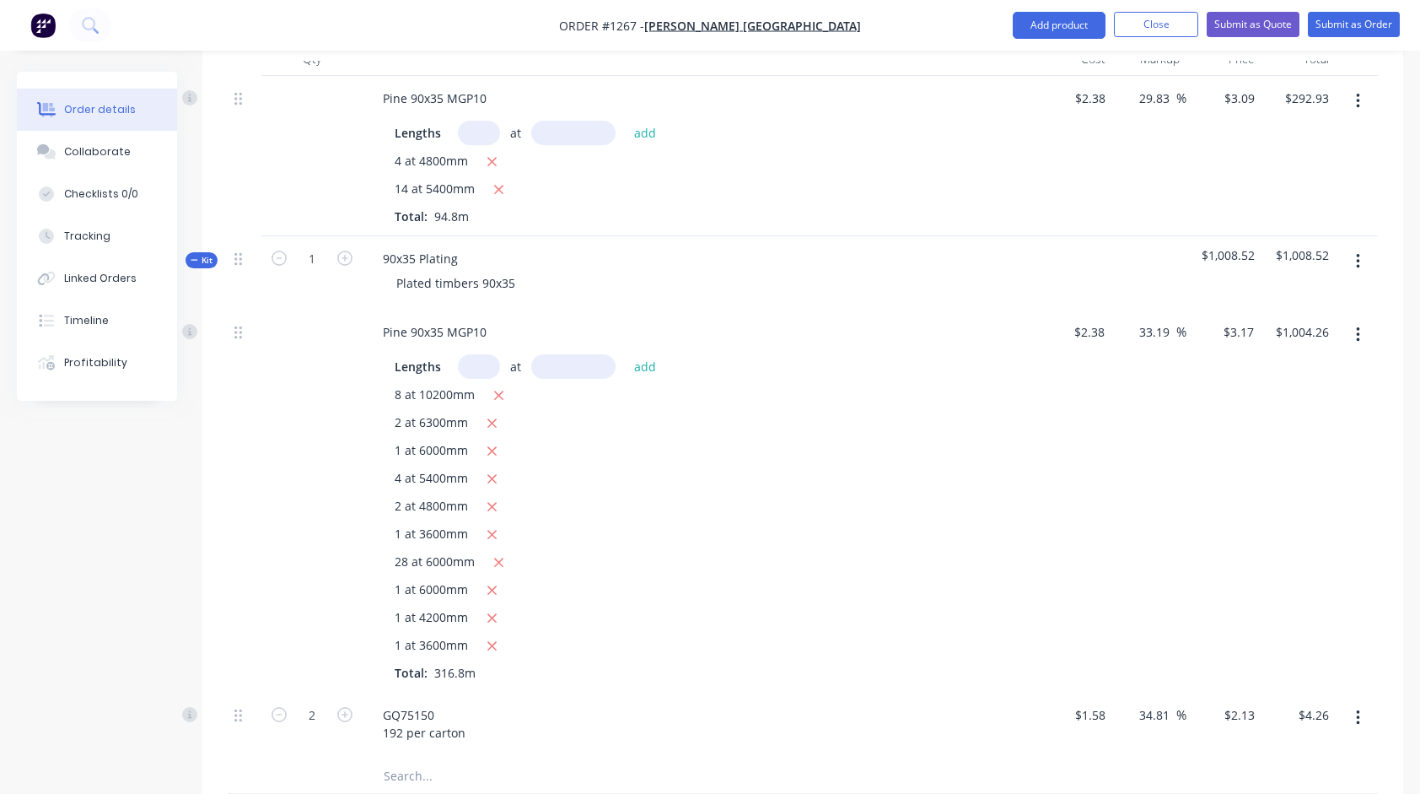
scroll to position [538, 0]
click at [478, 354] on input "text" at bounding box center [479, 366] width 42 height 24
click at [626, 354] on button "add" at bounding box center [646, 365] width 40 height 23
drag, startPoint x: 395, startPoint y: 644, endPoint x: 487, endPoint y: 646, distance: 91.9
click at [487, 664] on div "17 at 6000mm" at bounding box center [700, 674] width 611 height 21
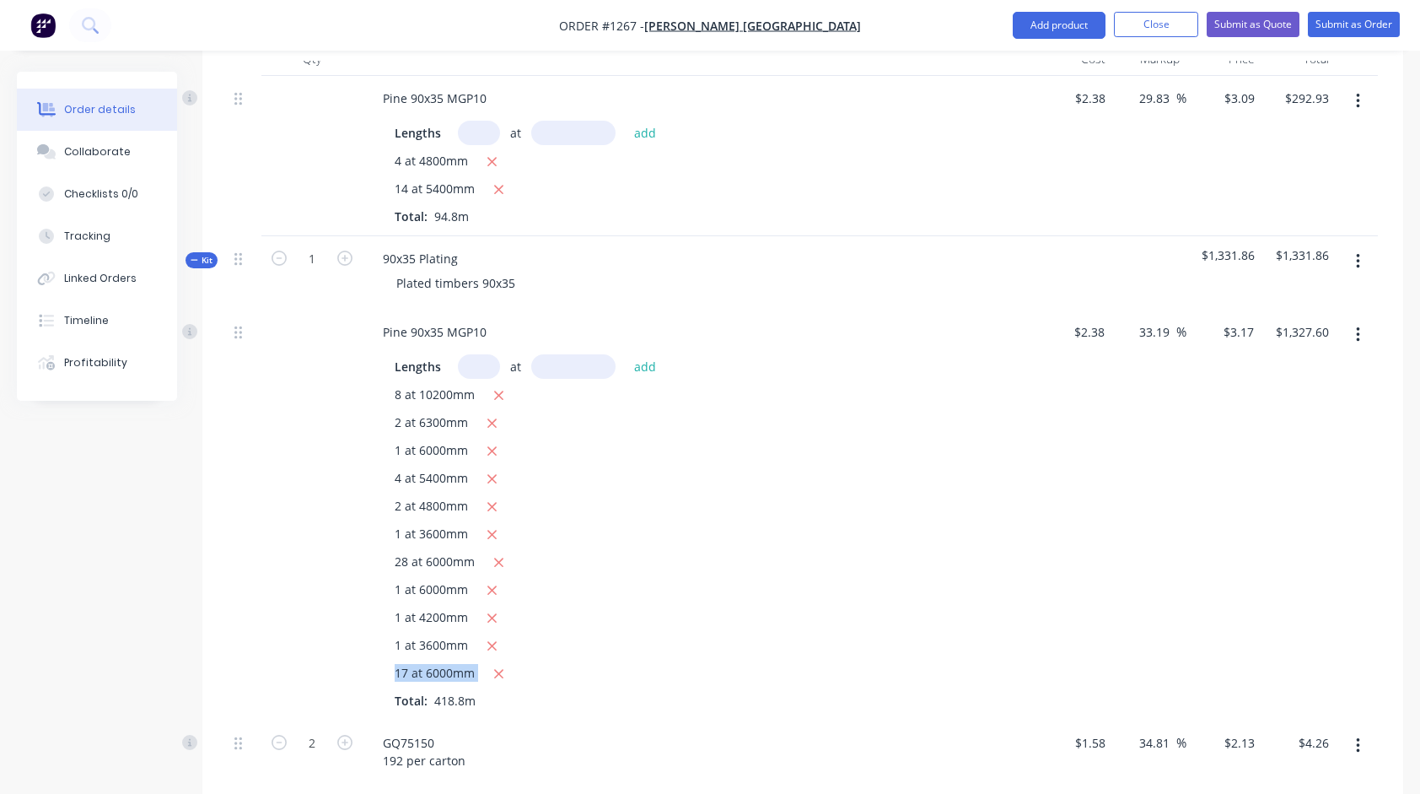
drag, startPoint x: 487, startPoint y: 646, endPoint x: 441, endPoint y: 648, distance: 46.4
copy div "17 at 6000mm"
click at [477, 121] on input "text" at bounding box center [479, 133] width 42 height 24
paste input "17 at 6000mm"
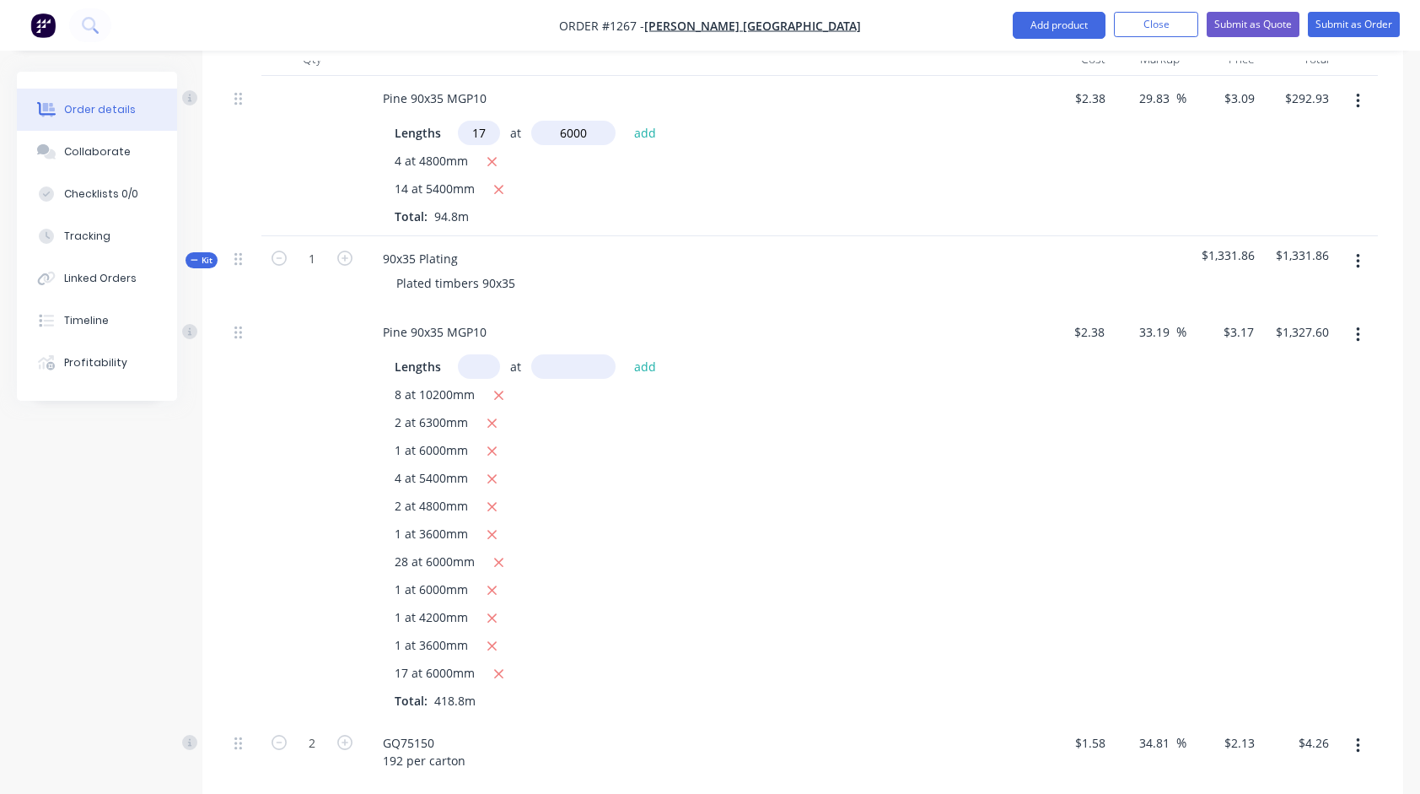
click at [626, 121] on button "add" at bounding box center [646, 132] width 40 height 23
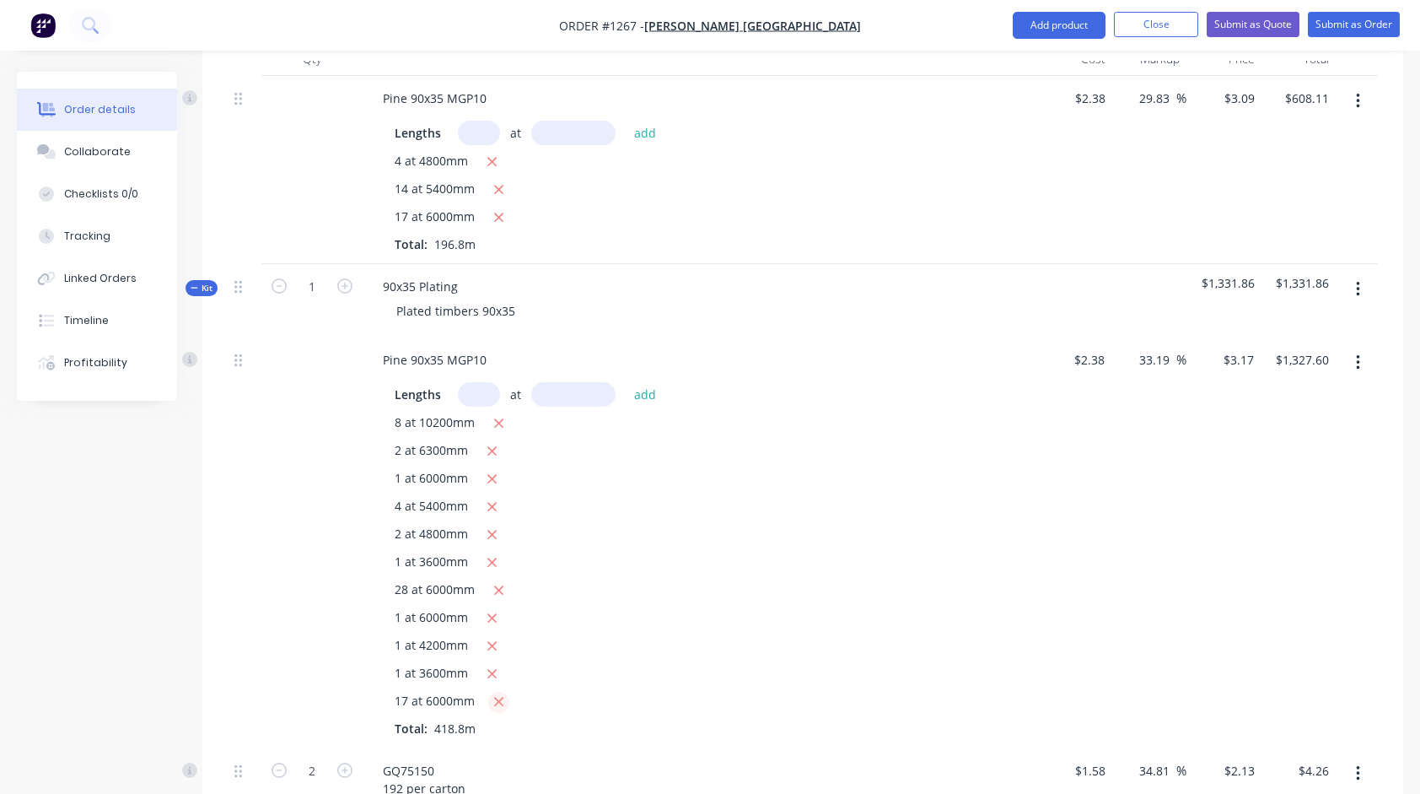
click at [496, 697] on icon "button" at bounding box center [498, 701] width 9 height 9
click at [488, 121] on input "text" at bounding box center [479, 133] width 42 height 24
click at [626, 121] on button "add" at bounding box center [646, 132] width 40 height 23
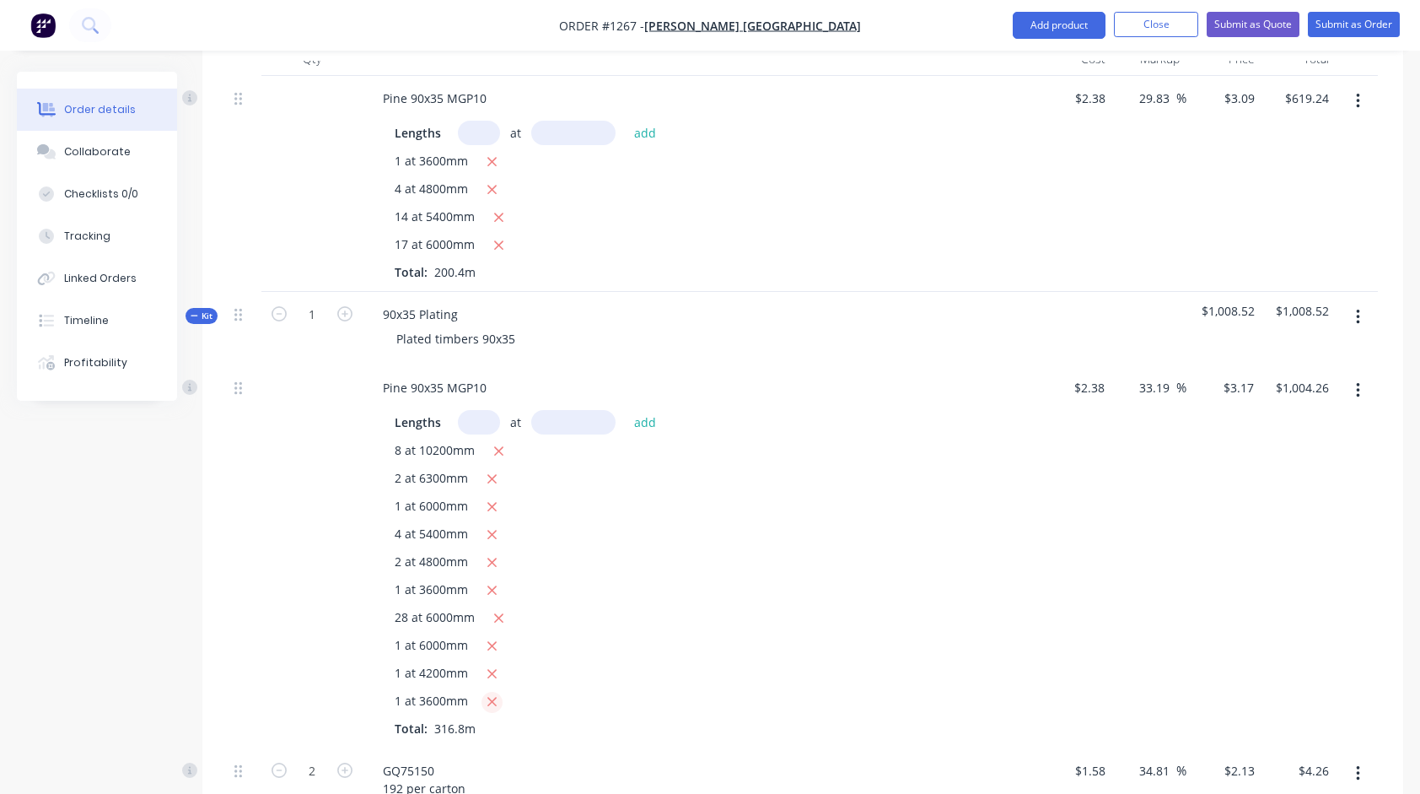
click at [488, 697] on icon "button" at bounding box center [491, 701] width 9 height 9
click at [477, 121] on input "text" at bounding box center [479, 133] width 42 height 24
click at [645, 121] on button "add" at bounding box center [646, 132] width 40 height 23
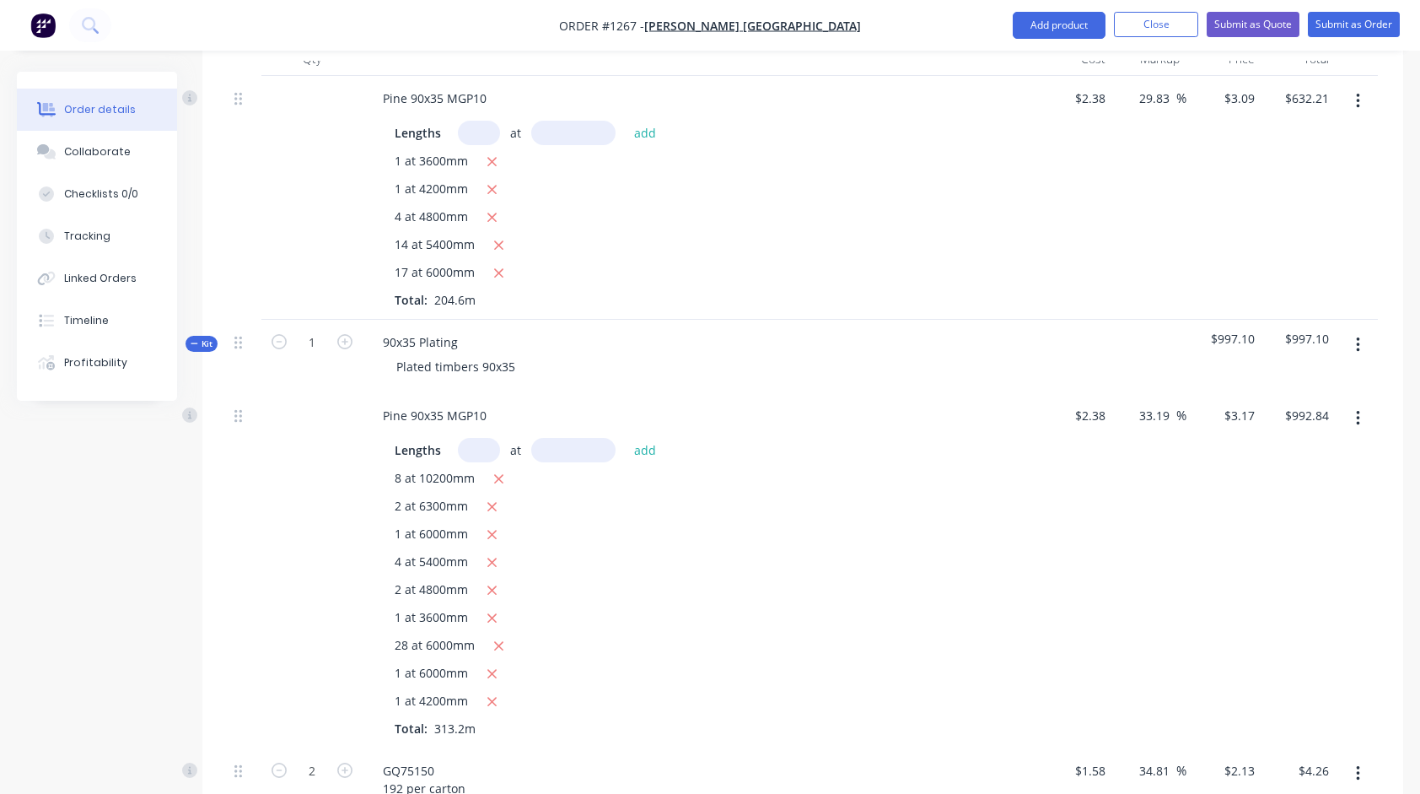
click at [492, 697] on icon "button" at bounding box center [491, 701] width 9 height 9
click at [487, 121] on input "text" at bounding box center [479, 133] width 42 height 24
drag, startPoint x: 549, startPoint y: 97, endPoint x: 555, endPoint y: 110, distance: 14.0
click at [554, 121] on input "text" at bounding box center [573, 133] width 84 height 24
click at [626, 121] on button "add" at bounding box center [646, 132] width 40 height 23
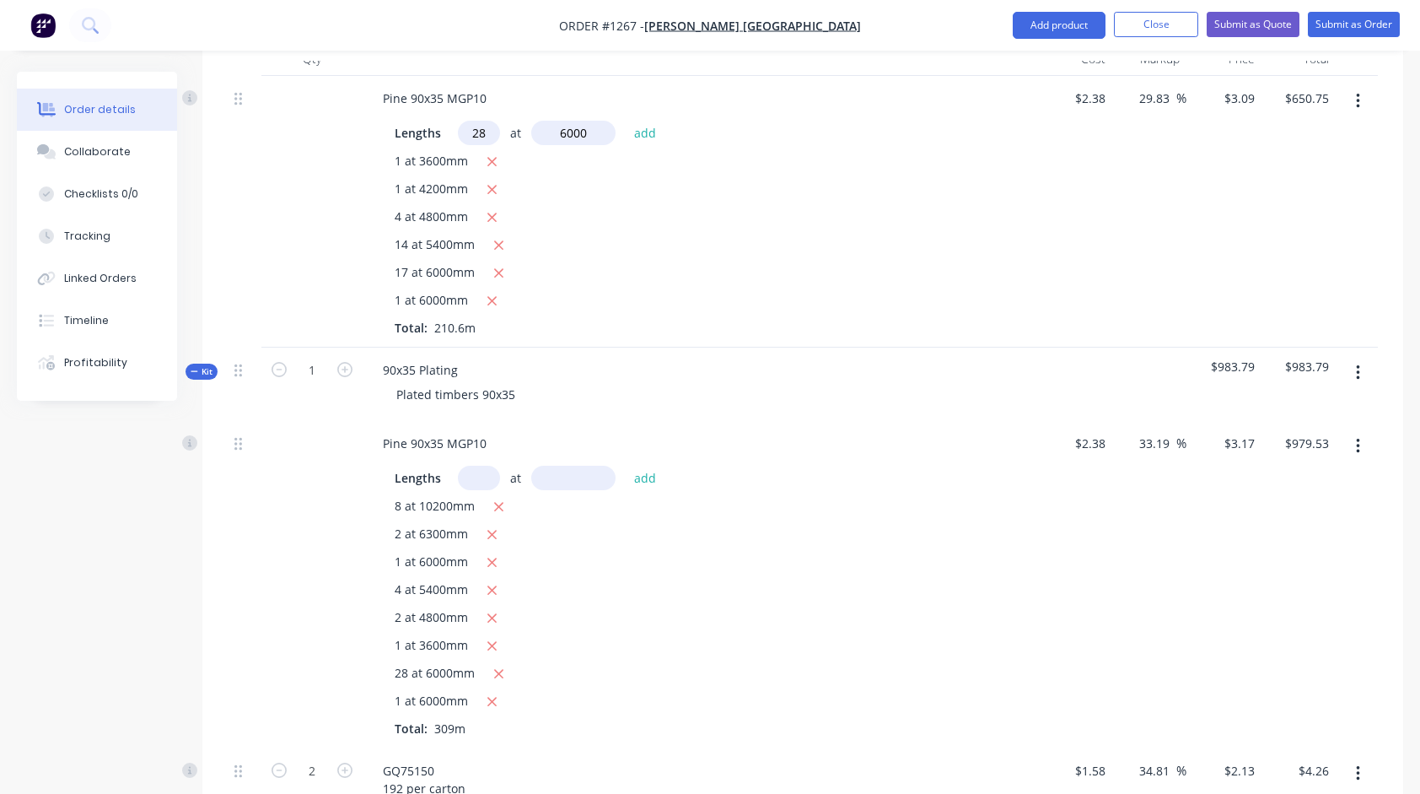
click at [626, 121] on button "add" at bounding box center [646, 132] width 40 height 23
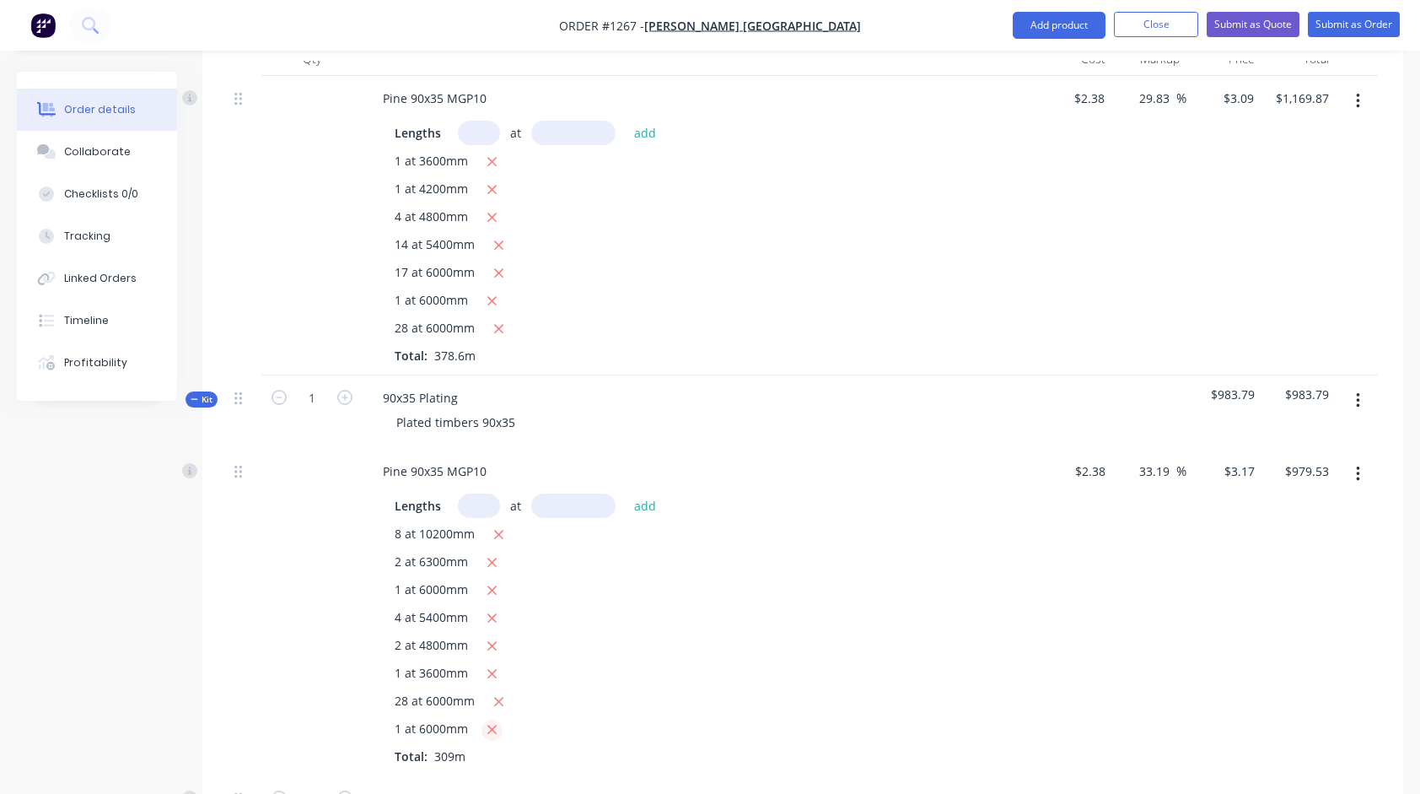
click at [489, 725] on icon "button" at bounding box center [491, 729] width 9 height 9
click at [494, 697] on icon "button" at bounding box center [498, 701] width 9 height 9
click at [477, 121] on input "text" at bounding box center [479, 133] width 42 height 24
click at [562, 121] on input "text" at bounding box center [573, 133] width 84 height 24
click at [626, 121] on button "add" at bounding box center [646, 132] width 40 height 23
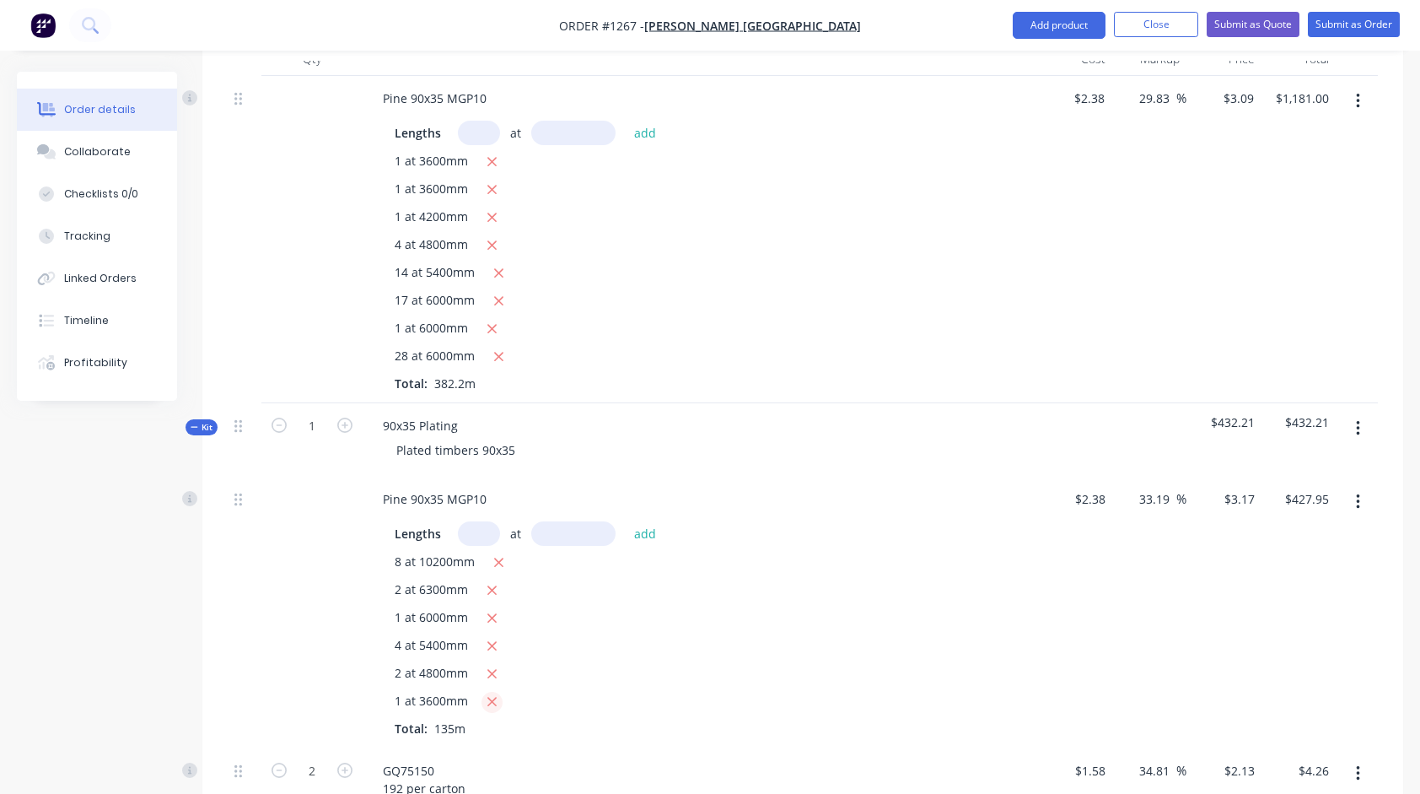
click at [487, 694] on icon "button" at bounding box center [492, 701] width 11 height 15
click at [486, 121] on input "text" at bounding box center [479, 133] width 42 height 24
click at [638, 121] on button "add" at bounding box center [646, 132] width 40 height 23
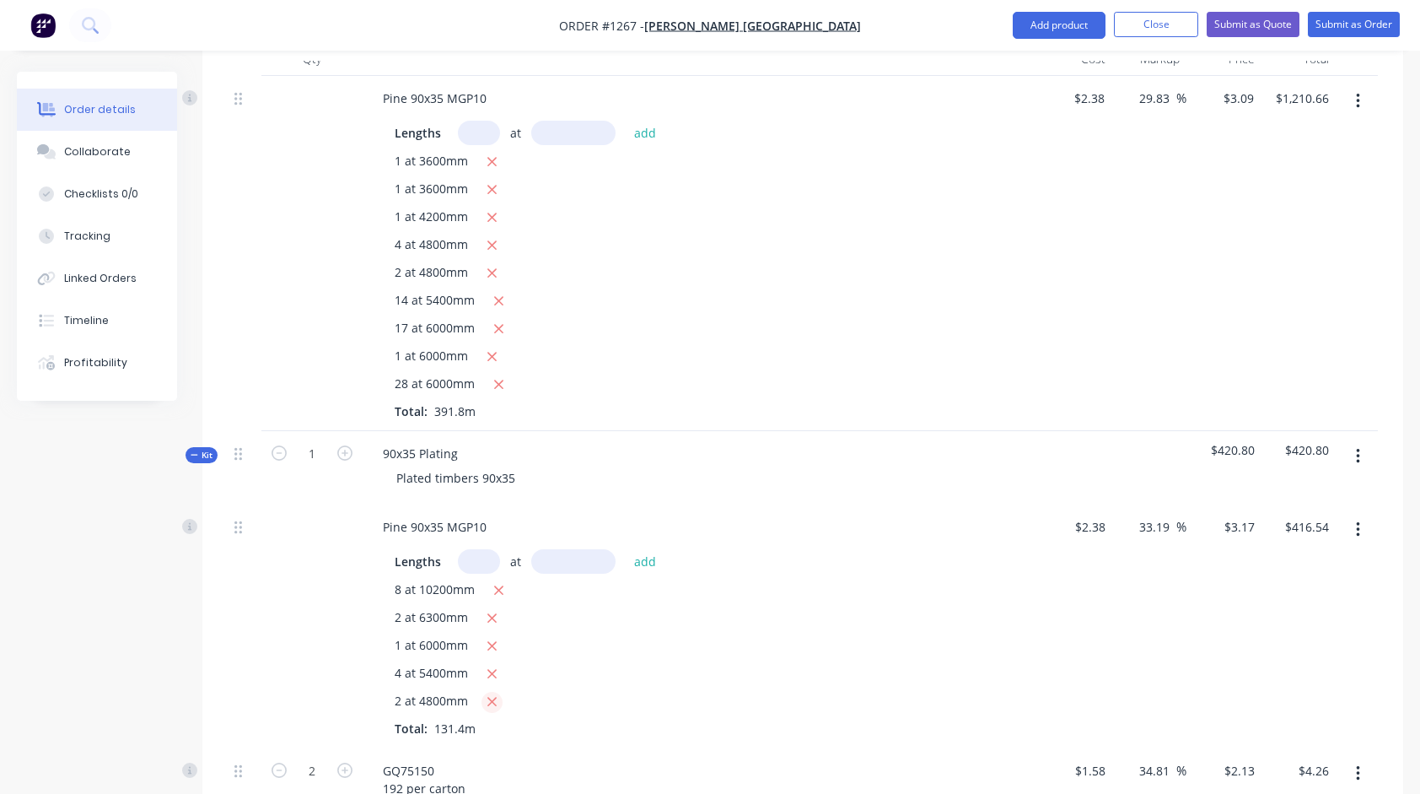
click at [494, 694] on icon "button" at bounding box center [492, 701] width 11 height 15
click at [474, 121] on input "text" at bounding box center [479, 133] width 42 height 24
click at [562, 121] on input "text" at bounding box center [573, 133] width 84 height 24
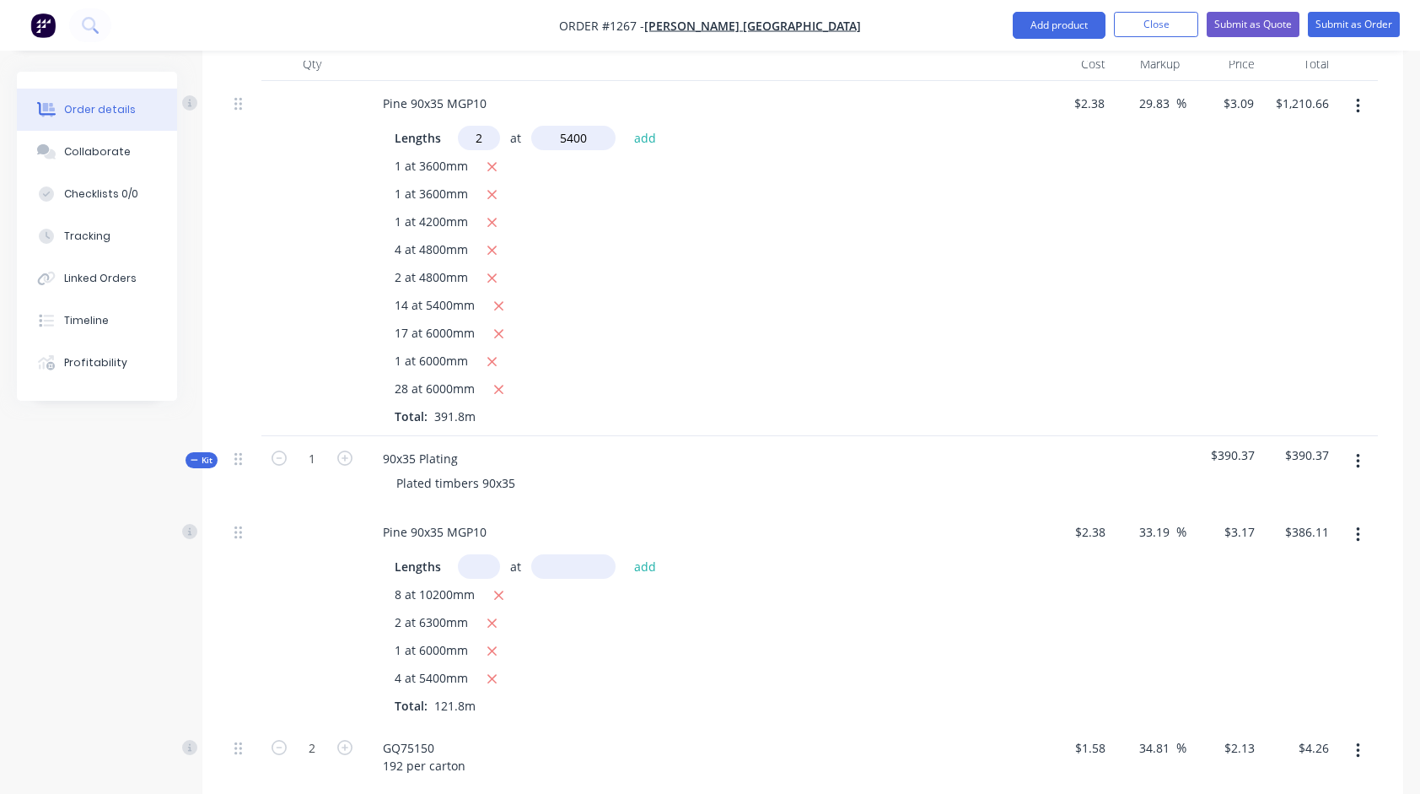
scroll to position [538, 0]
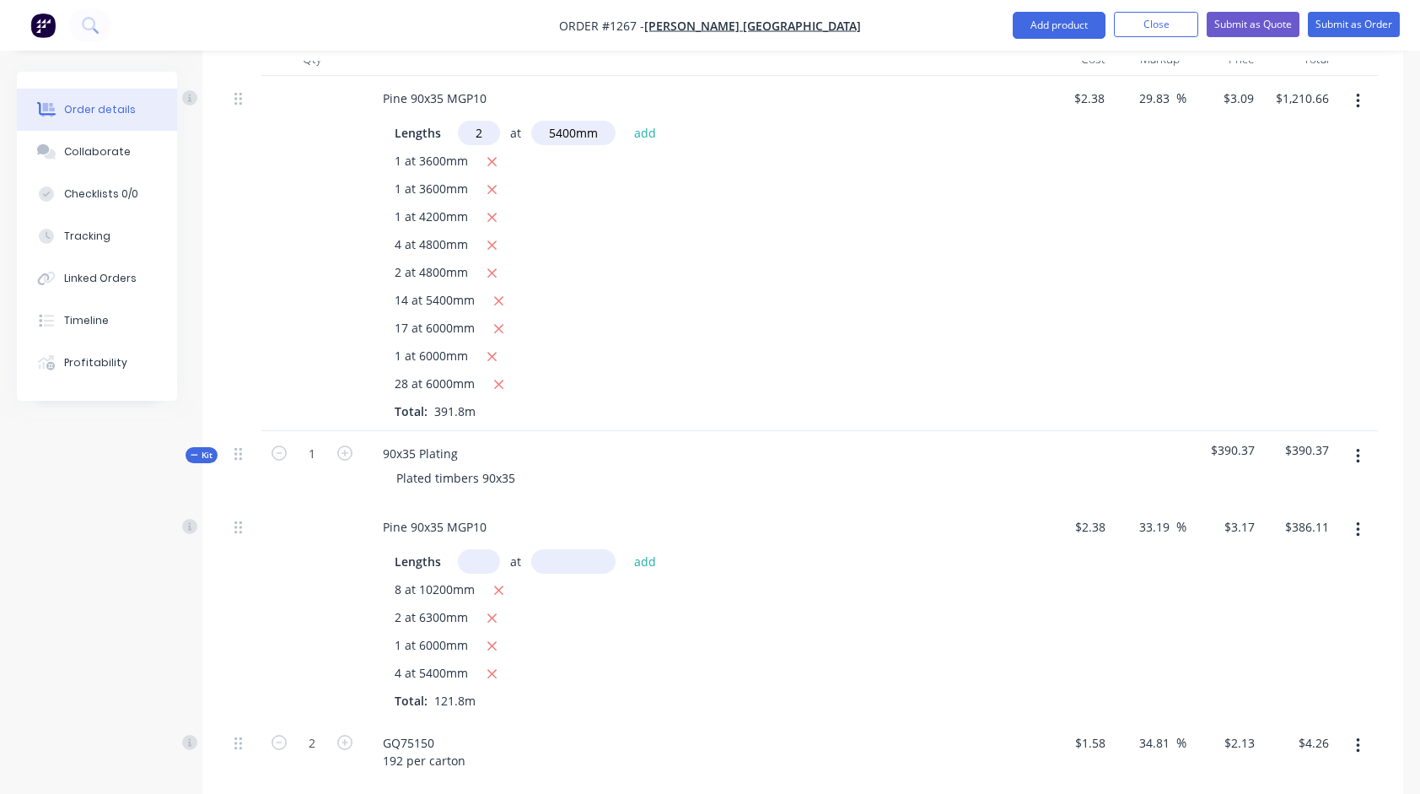
click at [484, 121] on input "2" at bounding box center [479, 133] width 42 height 24
click at [640, 121] on button "add" at bounding box center [646, 132] width 40 height 23
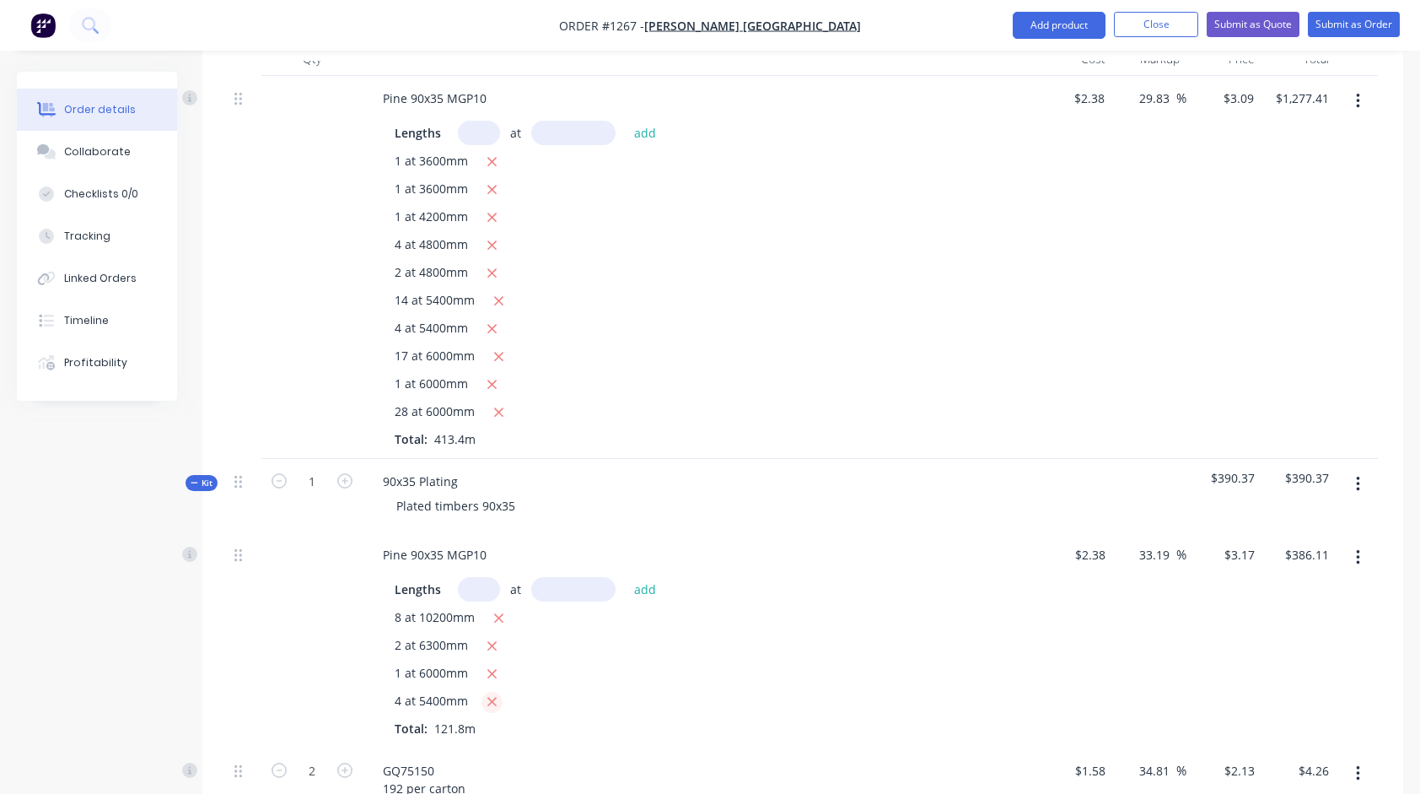
click at [487, 694] on icon "button" at bounding box center [492, 701] width 11 height 15
click at [479, 121] on input "text" at bounding box center [479, 133] width 42 height 24
click at [546, 121] on input "text" at bounding box center [573, 133] width 84 height 24
click at [626, 121] on button "add" at bounding box center [646, 132] width 40 height 23
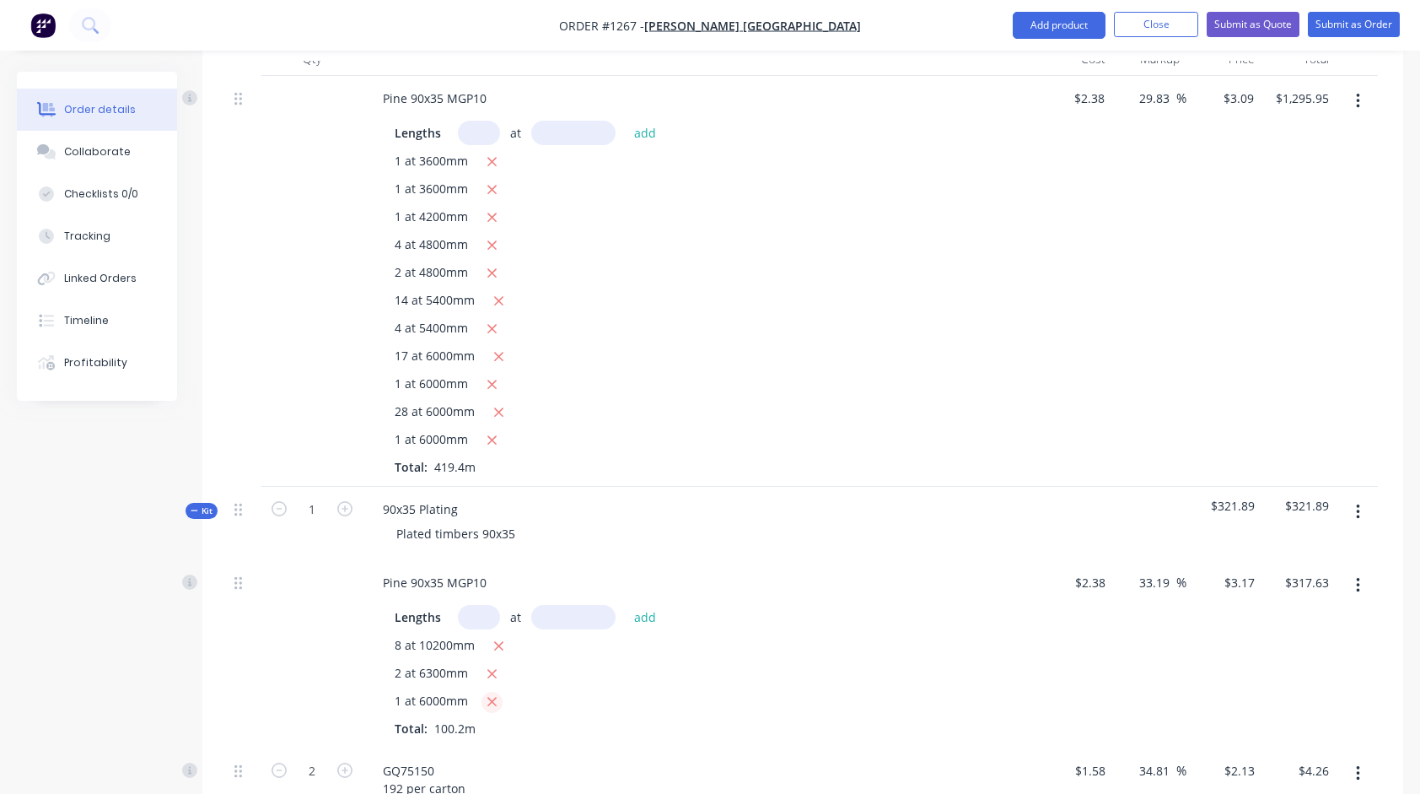
click at [489, 694] on icon "button" at bounding box center [492, 701] width 11 height 15
click at [352, 732] on button "button" at bounding box center [345, 741] width 22 height 18
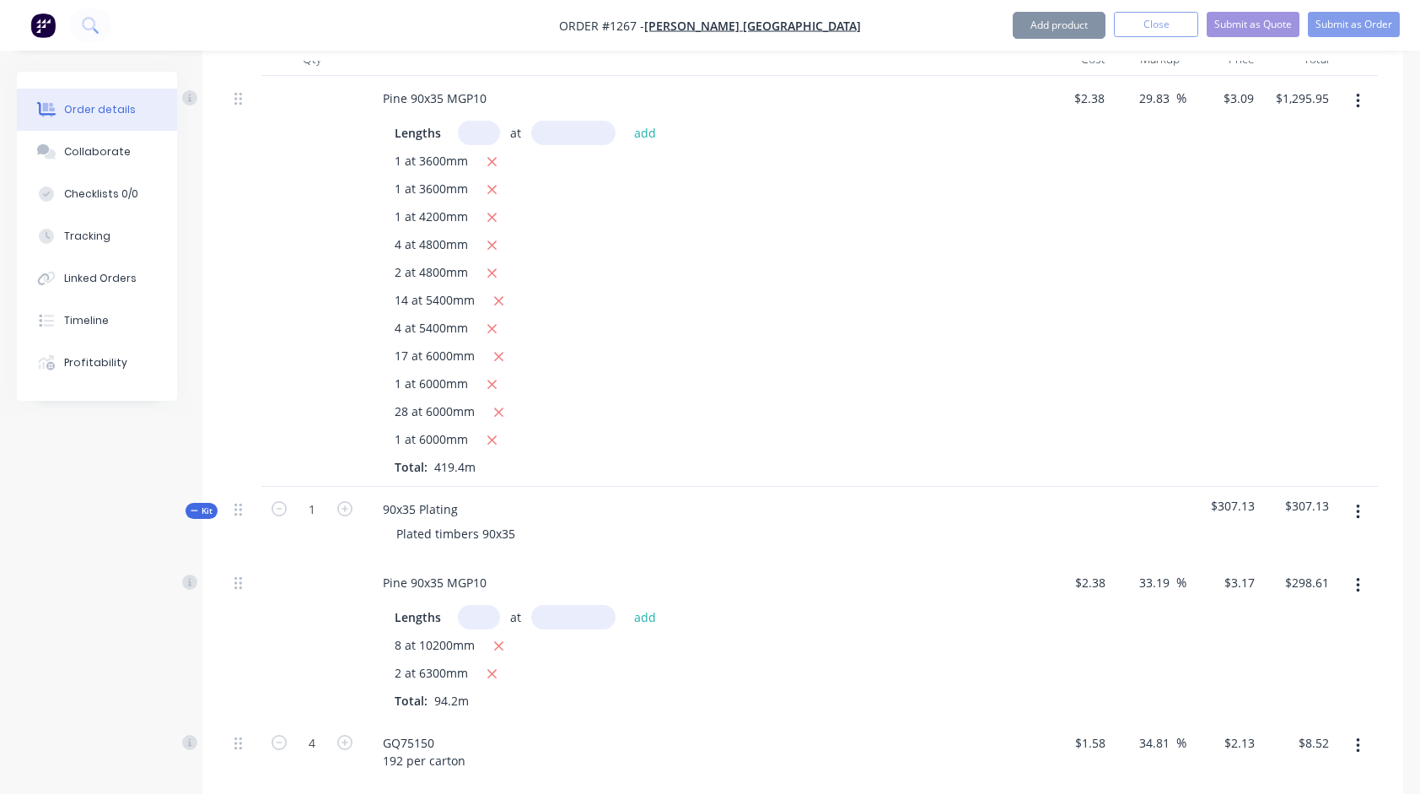
click at [352, 732] on button "button" at bounding box center [345, 741] width 22 height 18
click at [344, 734] on icon "button" at bounding box center [344, 741] width 15 height 15
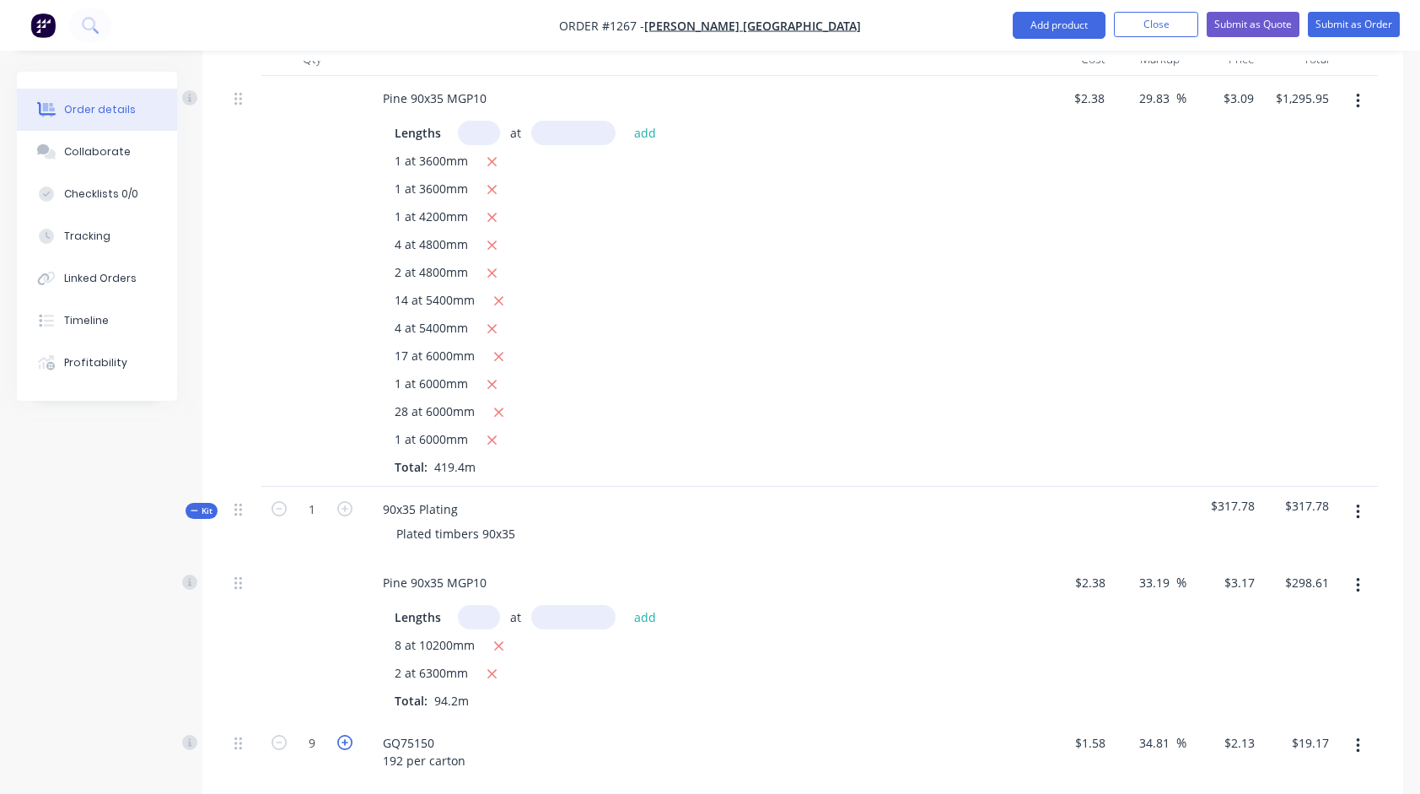
click at [344, 734] on icon "button" at bounding box center [344, 741] width 15 height 15
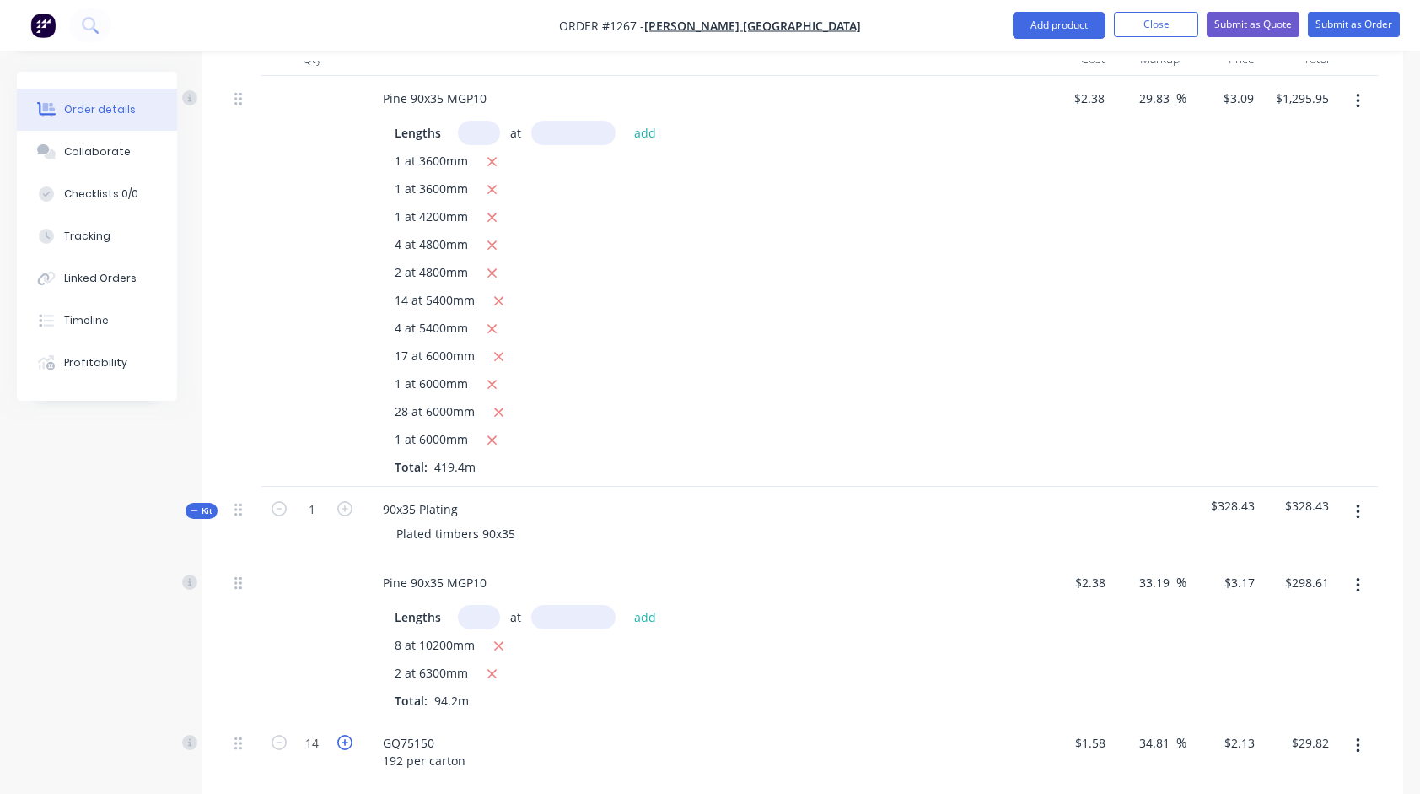
click at [344, 734] on icon "button" at bounding box center [344, 741] width 15 height 15
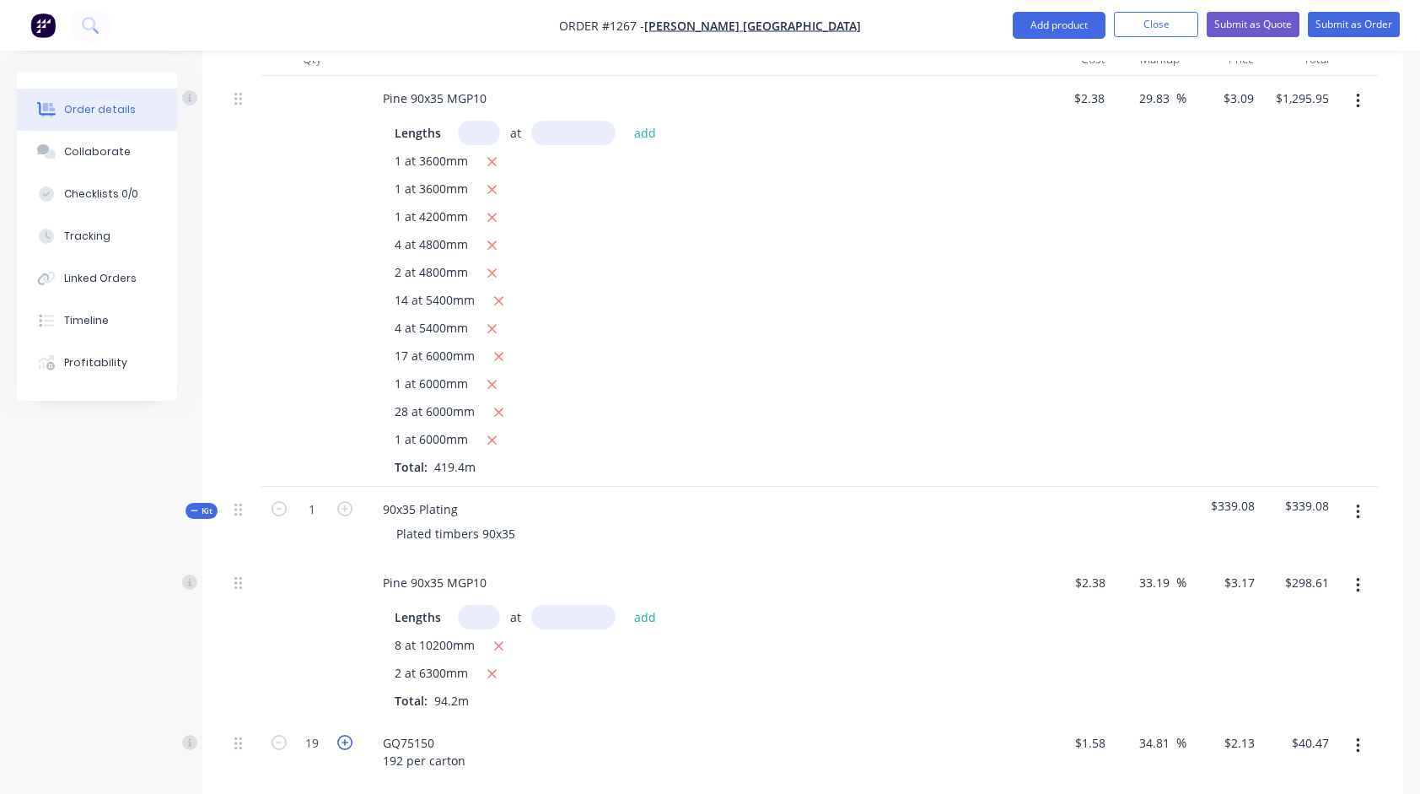
click at [344, 734] on icon "button" at bounding box center [344, 741] width 15 height 15
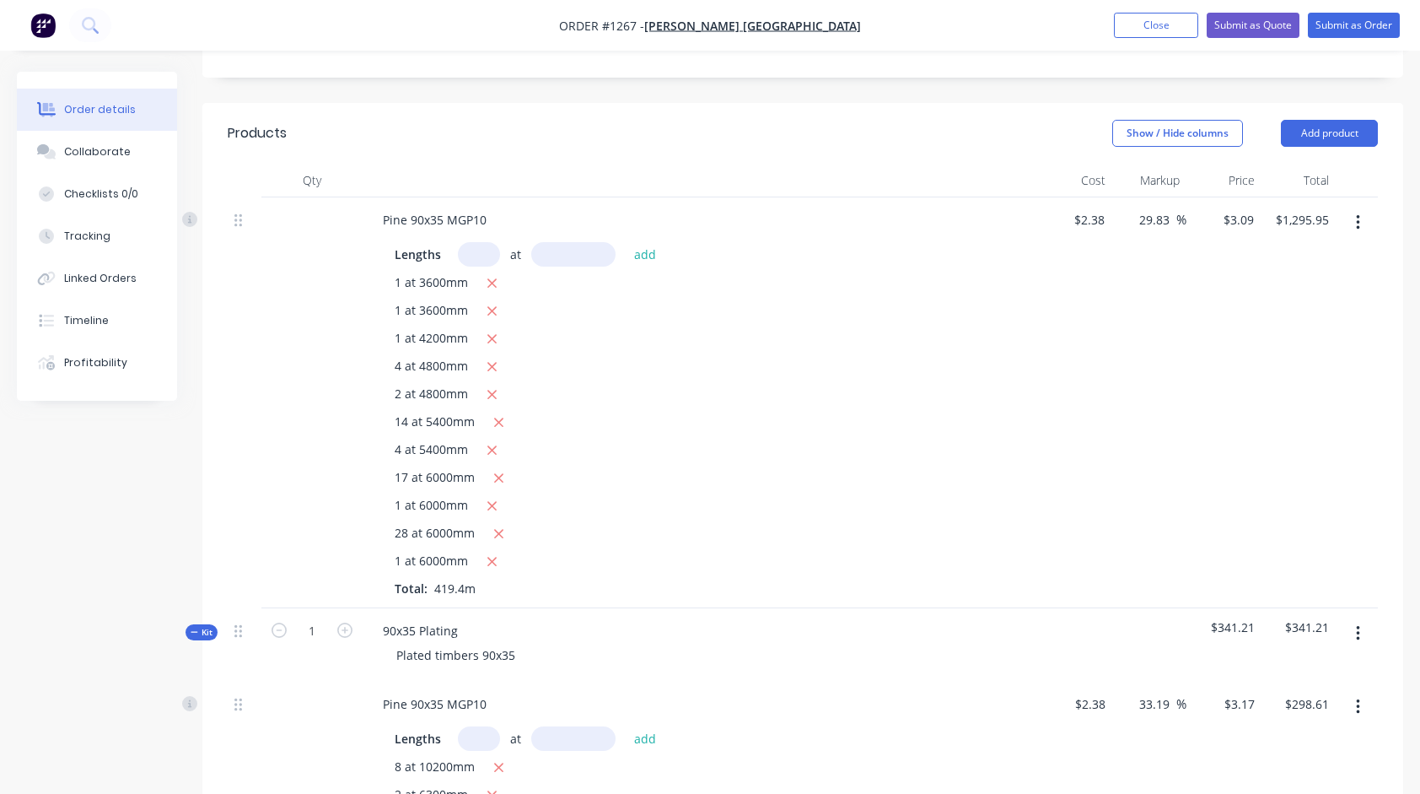
scroll to position [454, 0]
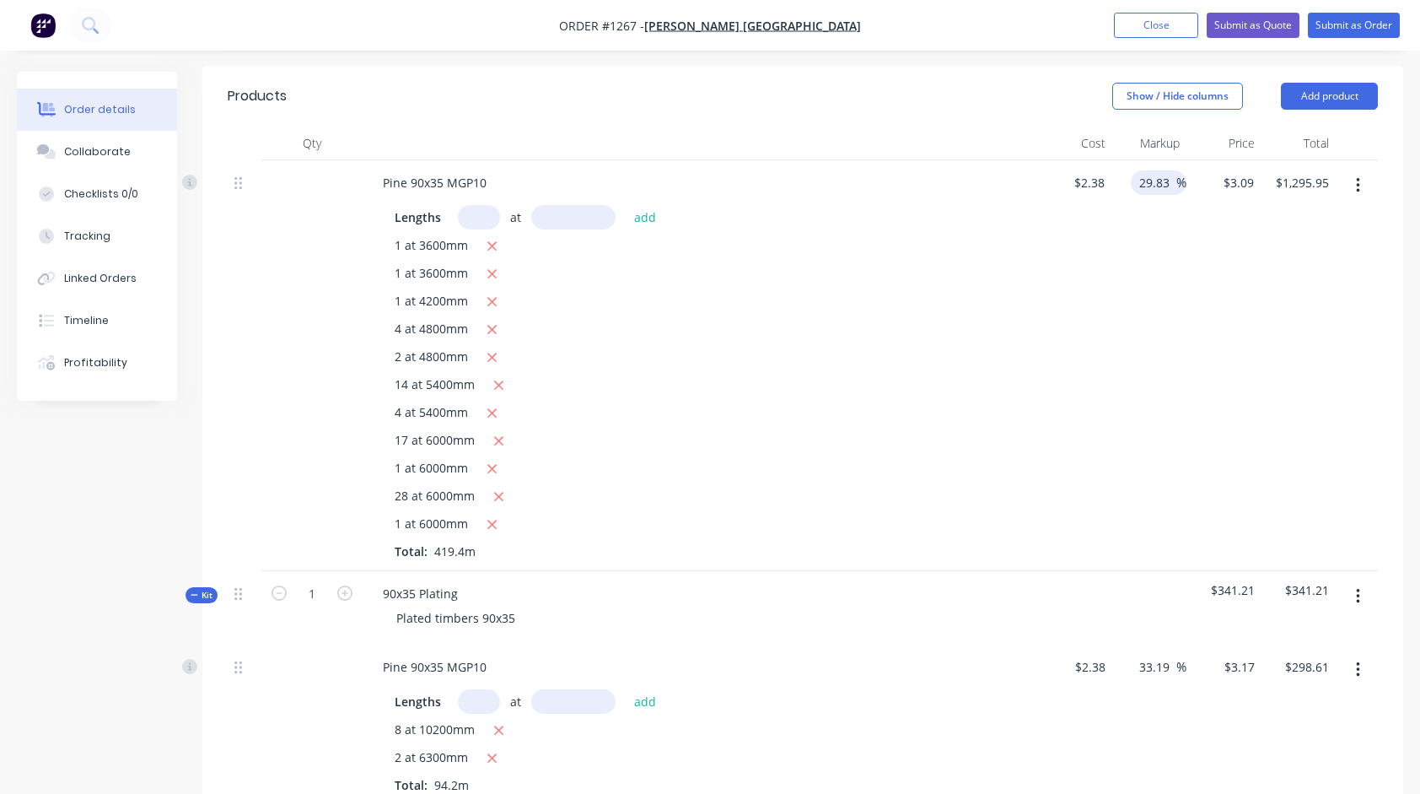
click at [1154, 170] on input "29.83" at bounding box center [1157, 182] width 39 height 24
click at [1149, 256] on div "23 23 %" at bounding box center [1148, 365] width 74 height 411
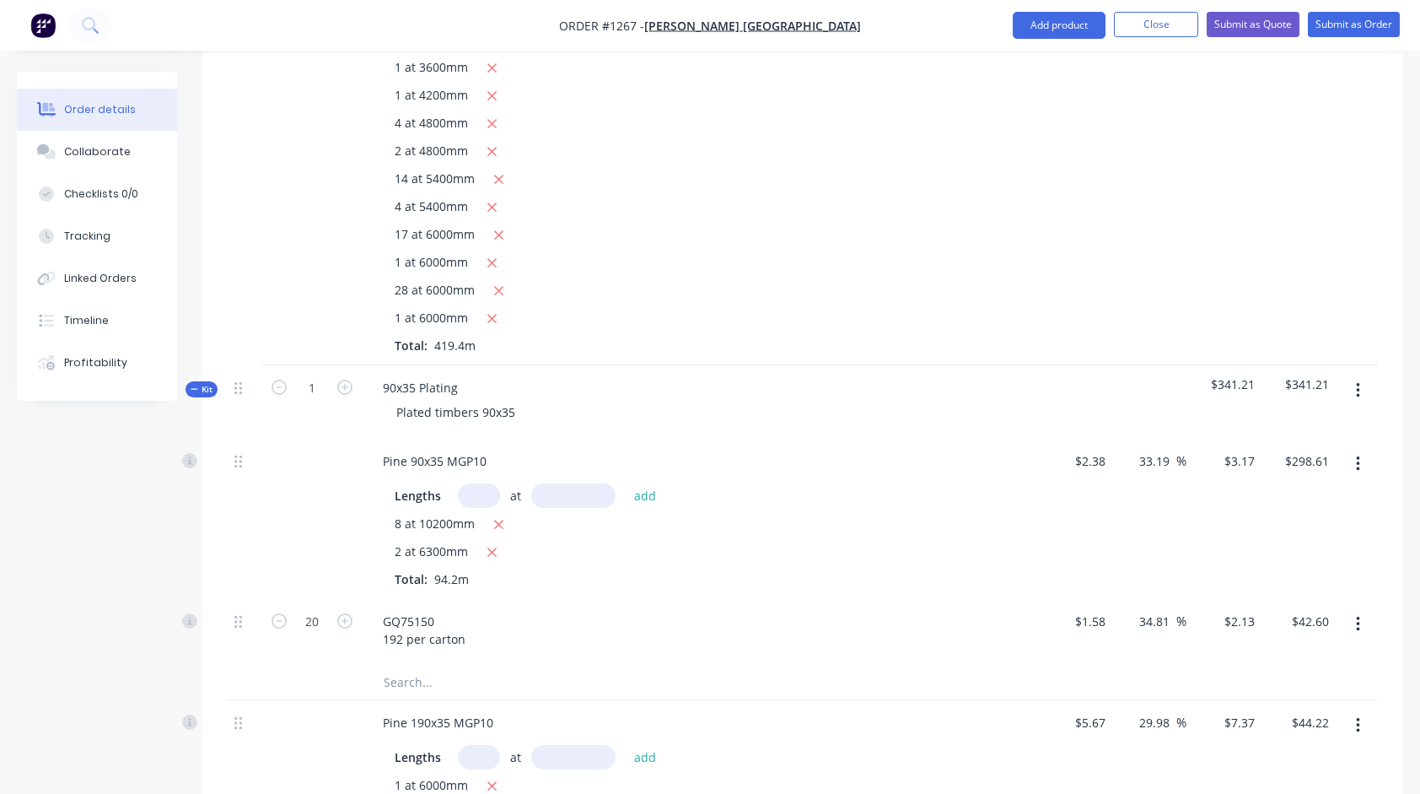
scroll to position [707, 0]
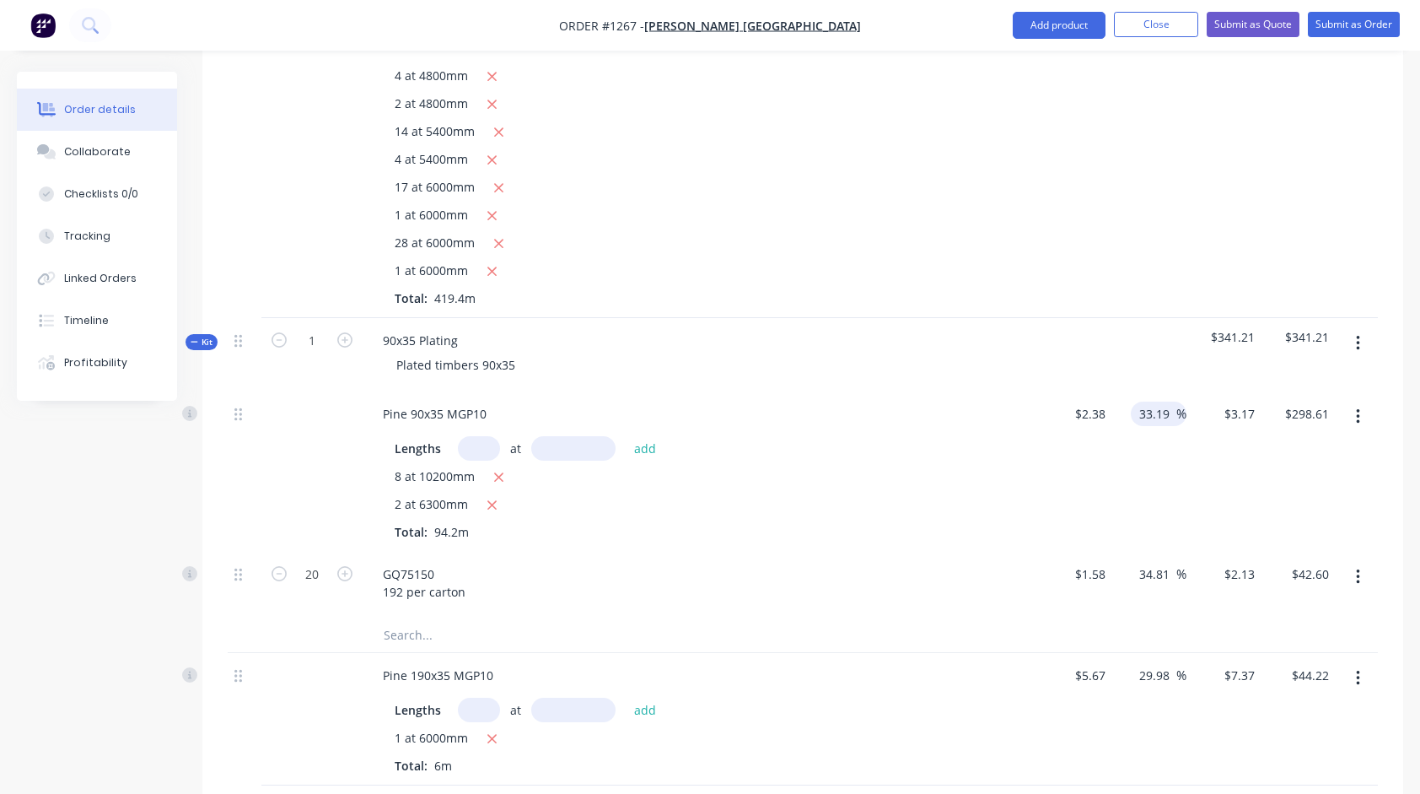
click at [1159, 401] on input "33.19" at bounding box center [1157, 413] width 39 height 24
click at [878, 318] on div "90x35 Plating Plated timbers 90x35" at bounding box center [700, 354] width 675 height 73
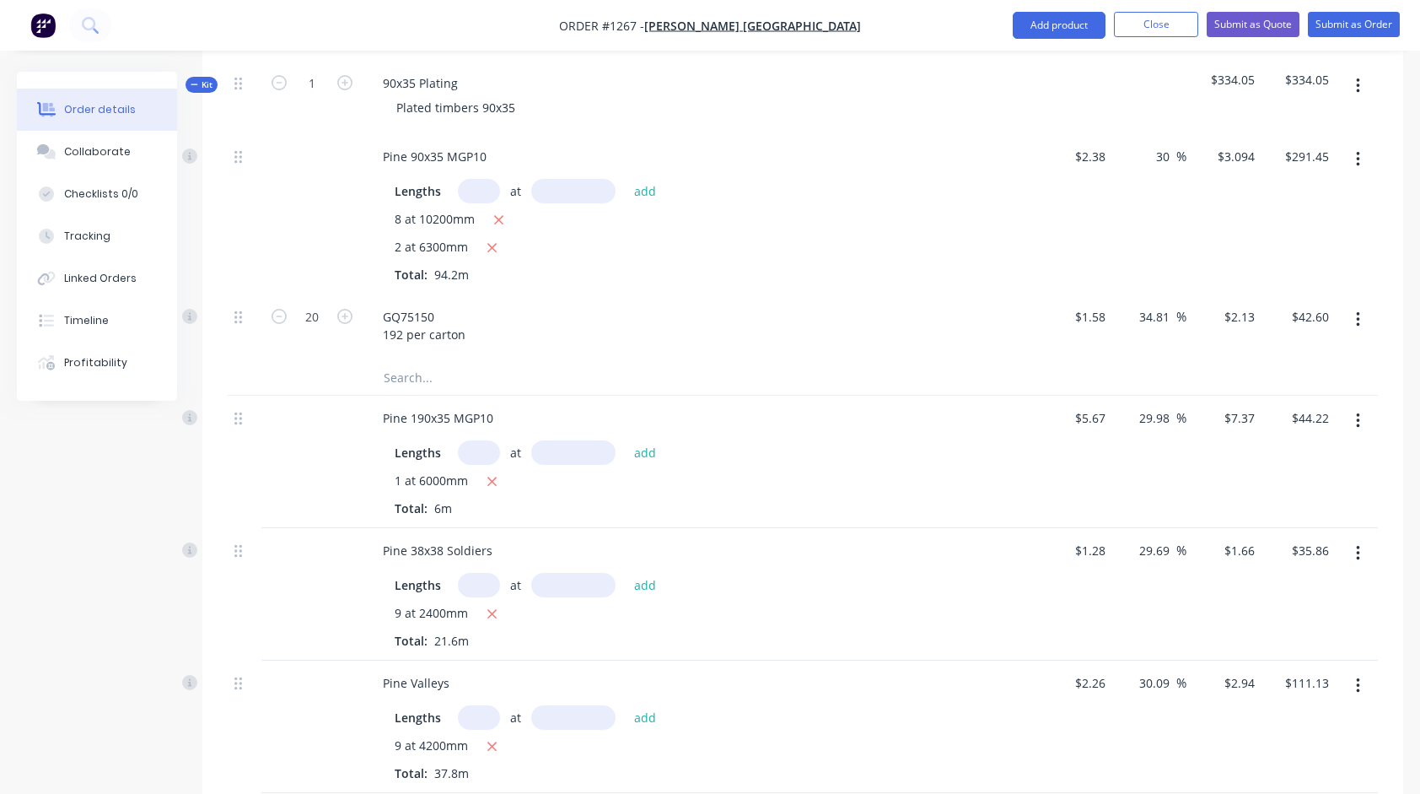
scroll to position [1044, 0]
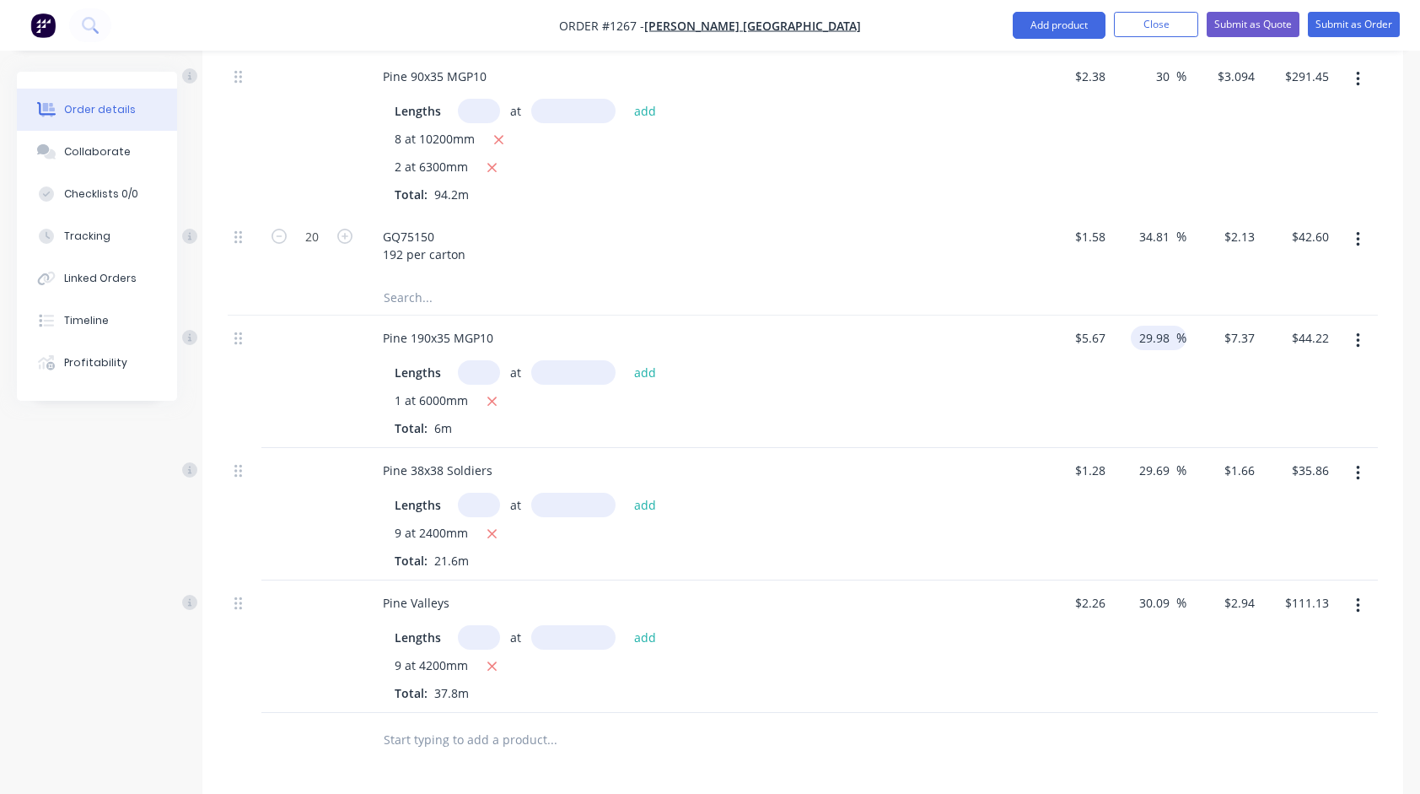
click at [1159, 326] on input "29.98" at bounding box center [1157, 338] width 39 height 24
click at [1167, 458] on input "29.69" at bounding box center [1157, 470] width 39 height 24
click at [1024, 506] on div "Lengths at add 9 at 2400mm Total: 21.6m" at bounding box center [699, 527] width 661 height 83
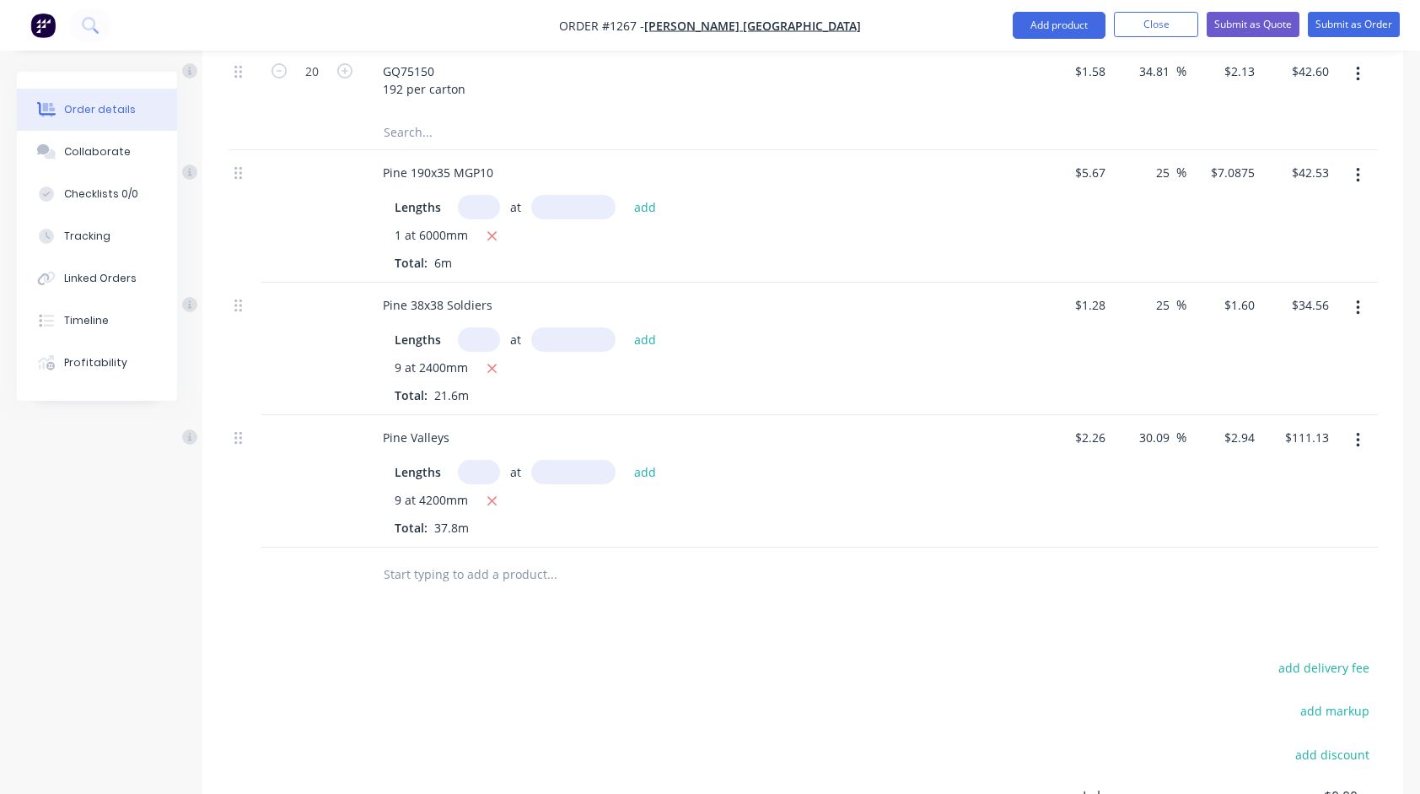
scroll to position [1213, 0]
click at [1156, 422] on input "30.09" at bounding box center [1157, 434] width 39 height 24
click at [906, 554] on div at bounding box center [666, 571] width 594 height 34
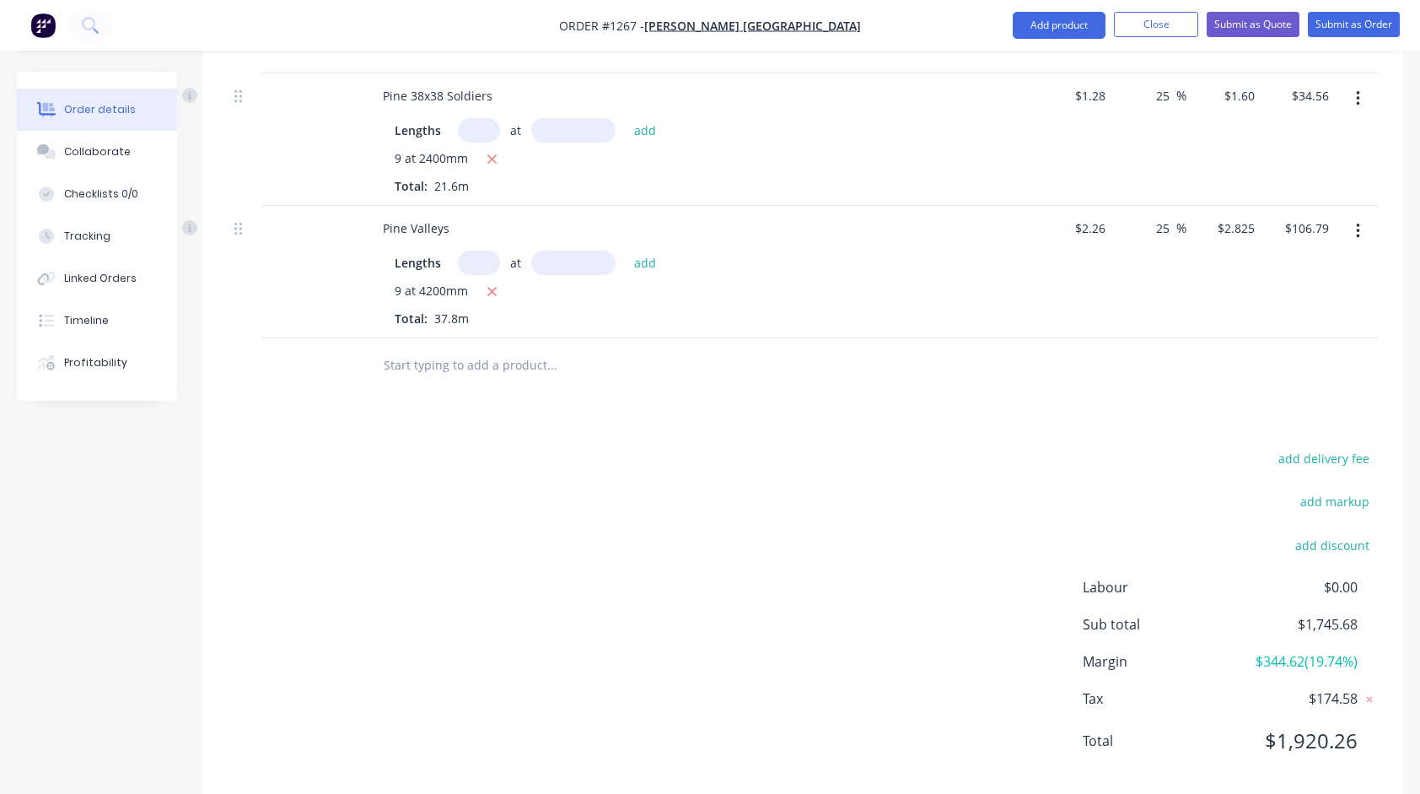
scroll to position [1420, 0]
click at [1250, 20] on button "Submit as Quote" at bounding box center [1253, 24] width 93 height 25
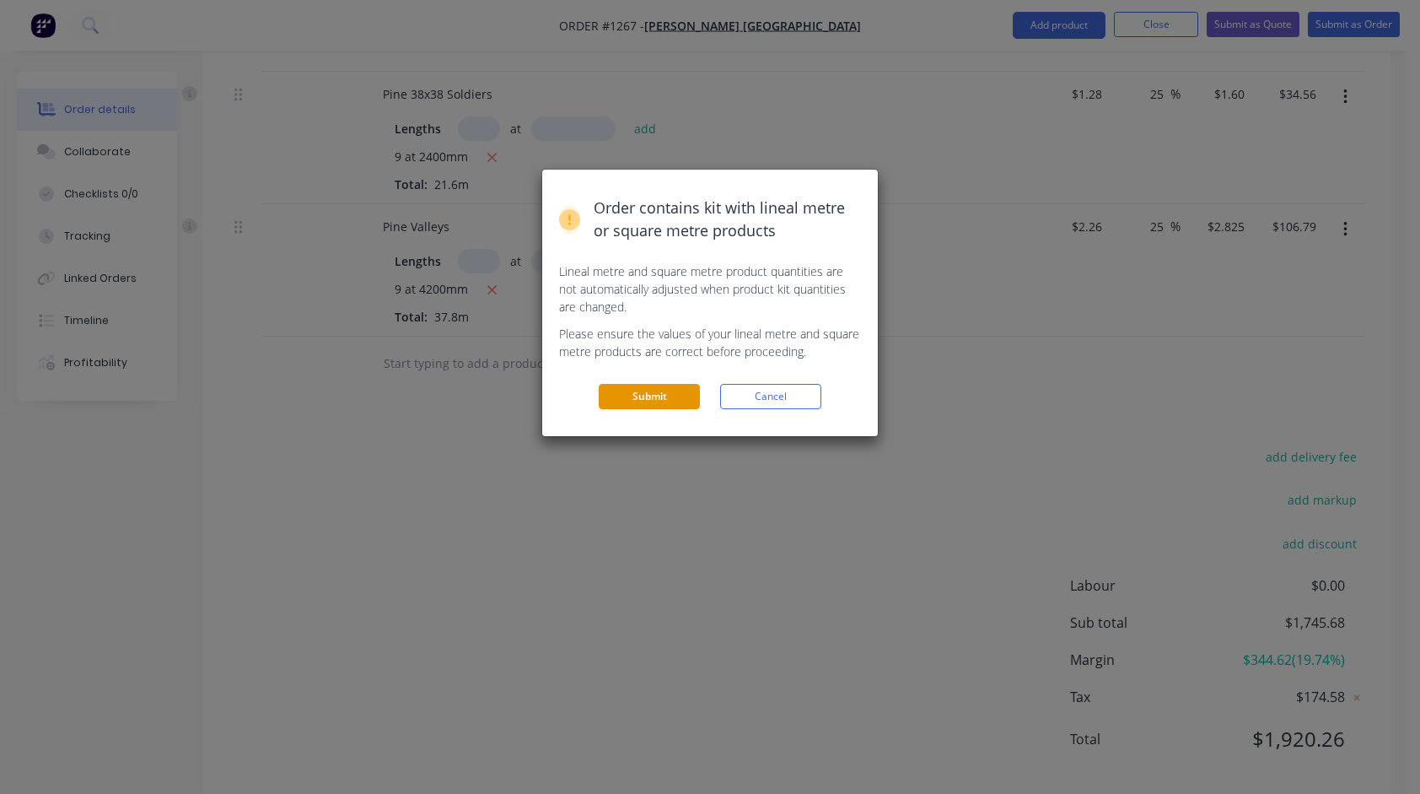
click at [659, 396] on button "Submit" at bounding box center [649, 396] width 101 height 25
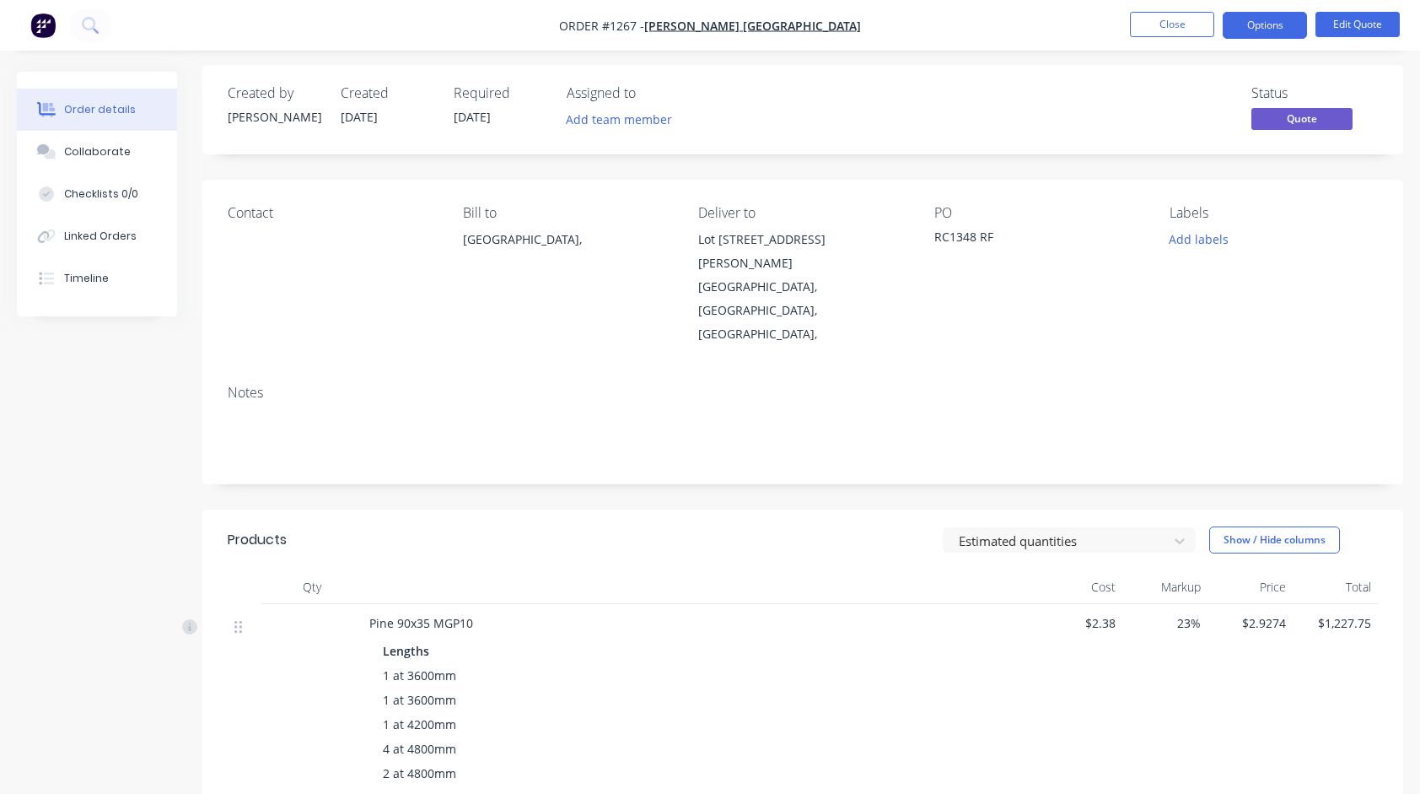
scroll to position [0, 0]
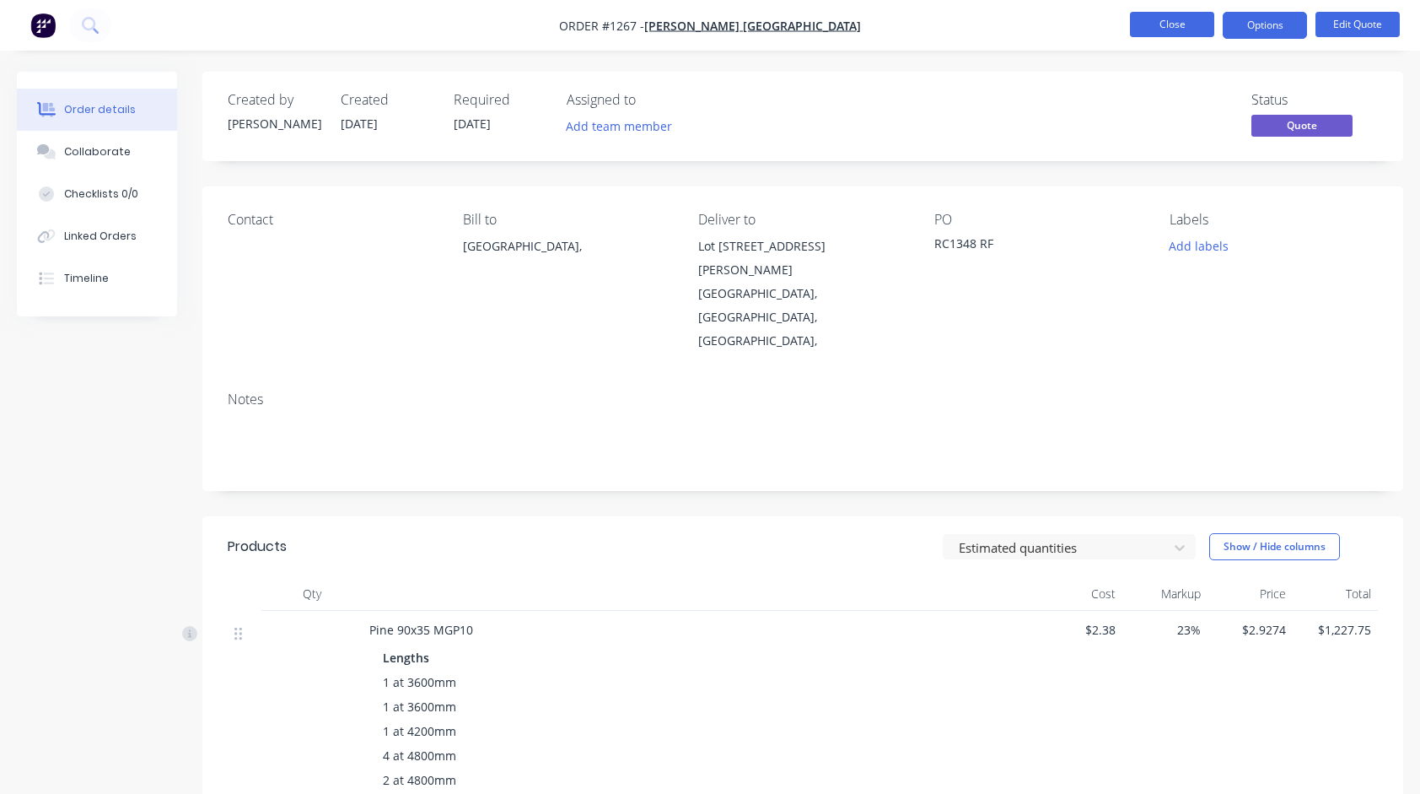
click at [1179, 27] on button "Close" at bounding box center [1172, 24] width 84 height 25
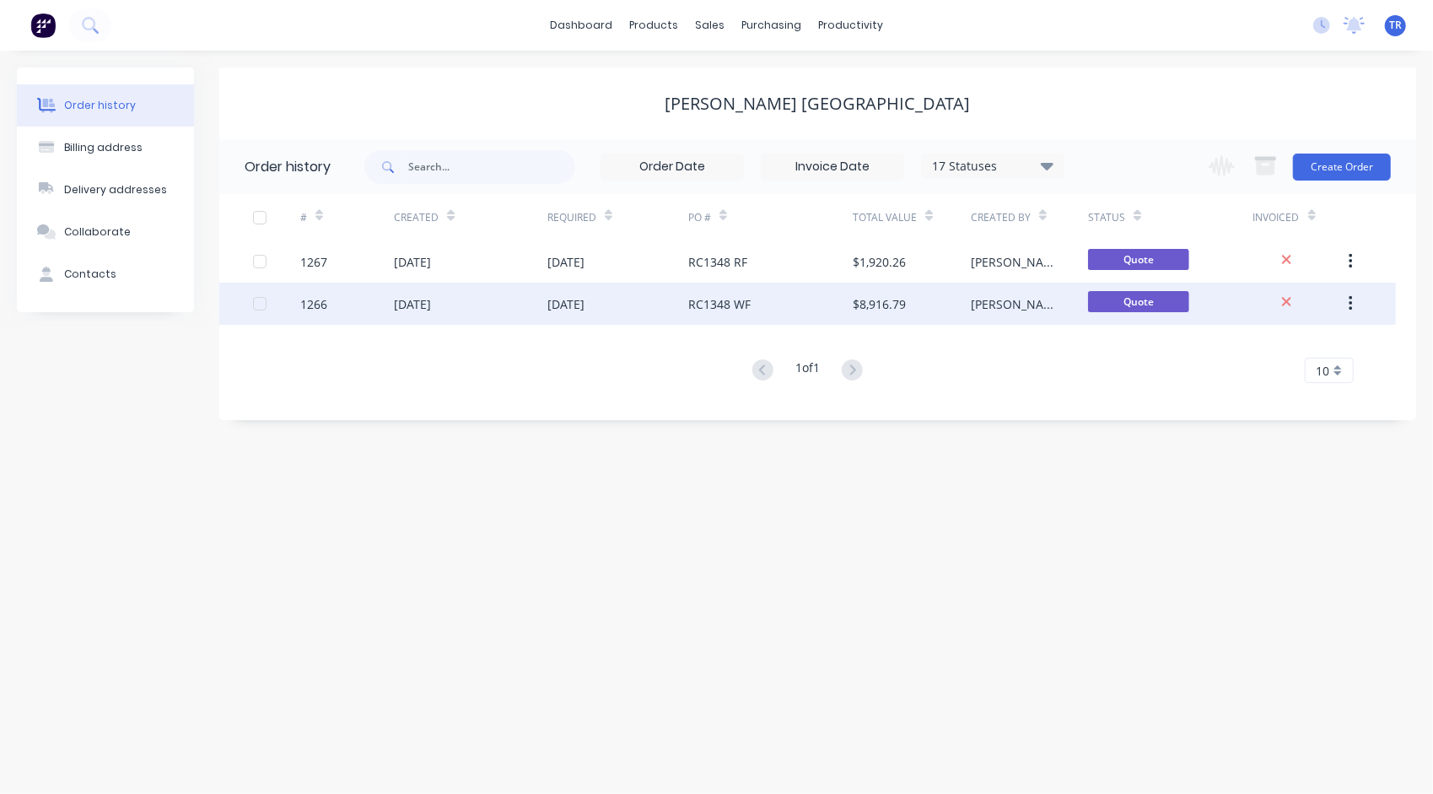
click at [892, 300] on div "$8,916.79" at bounding box center [879, 304] width 53 height 18
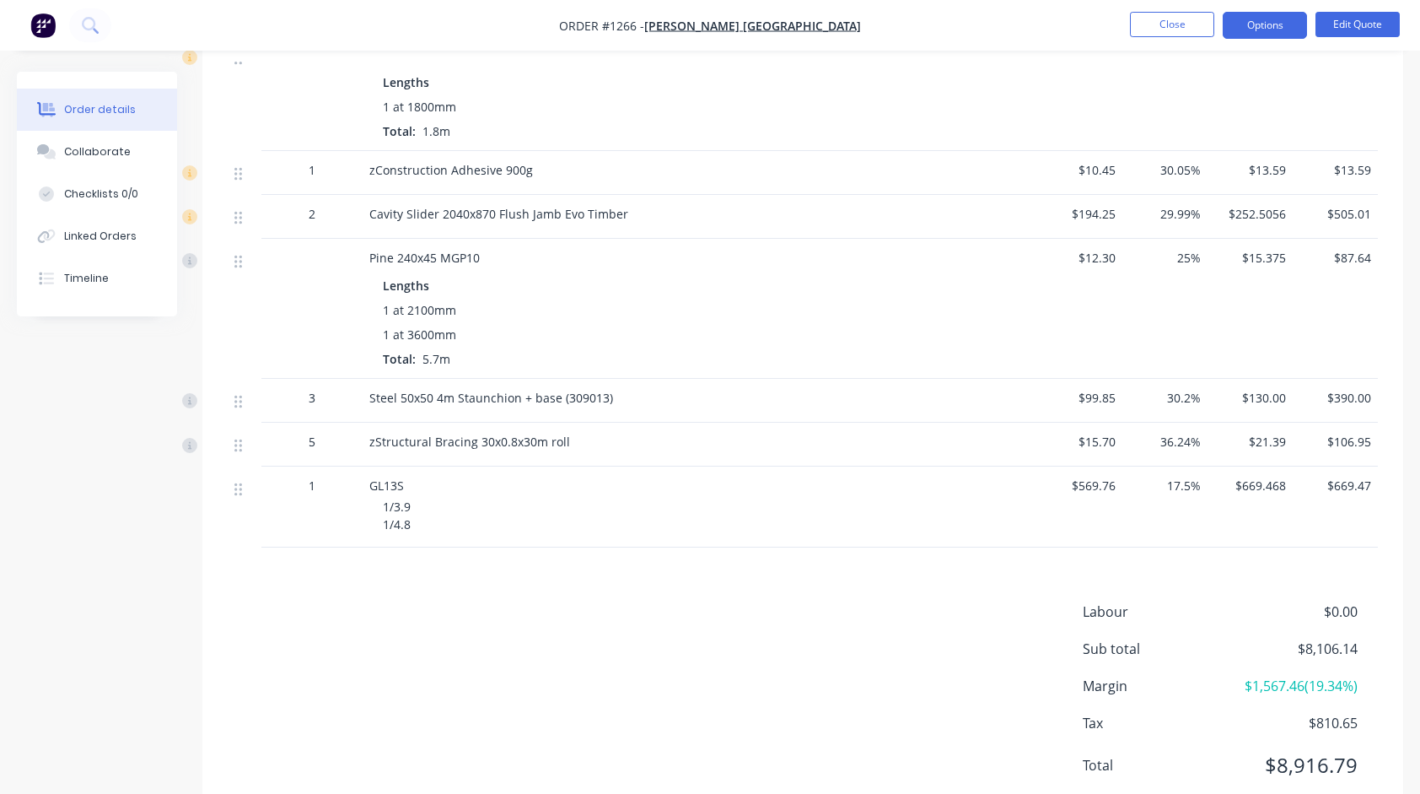
scroll to position [2751, 0]
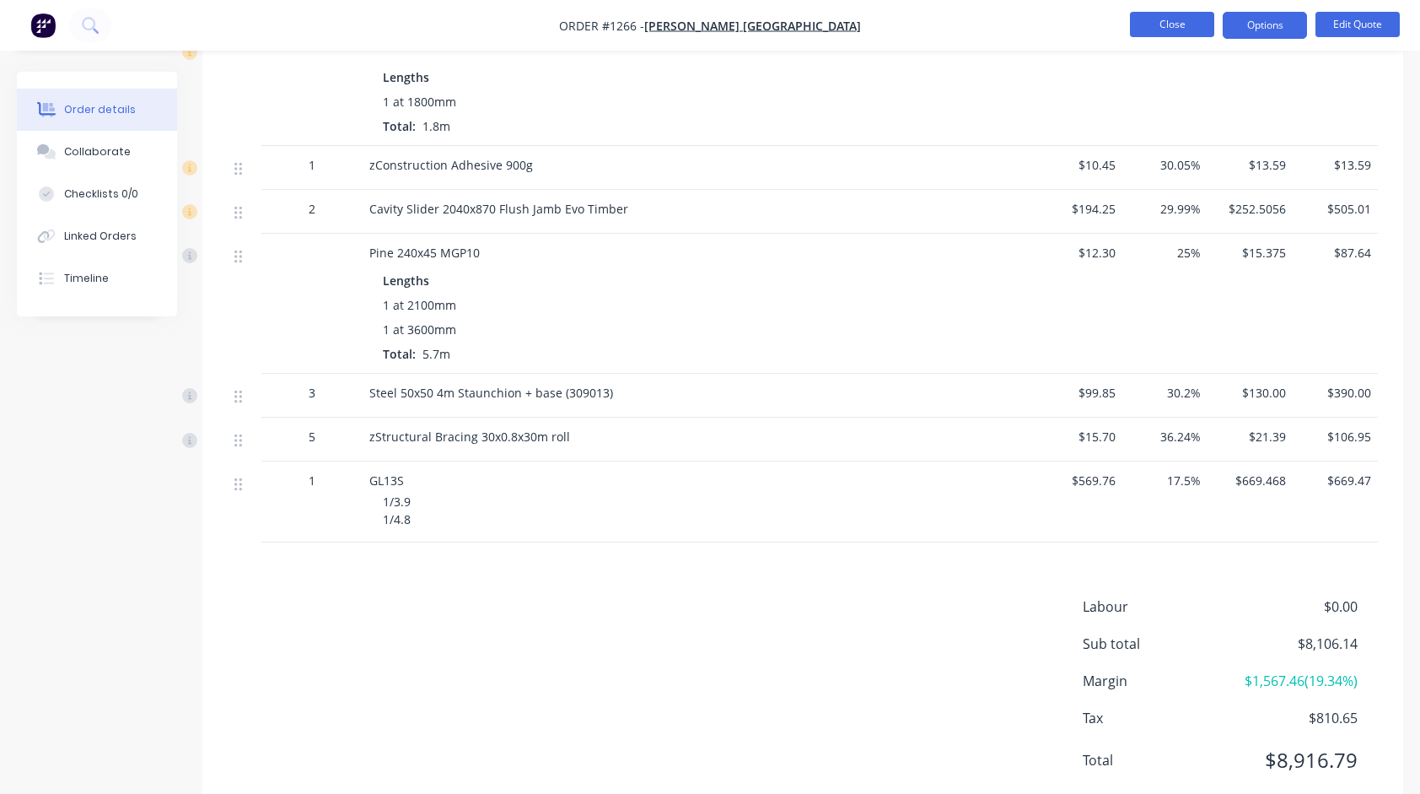
click at [1161, 15] on button "Close" at bounding box center [1172, 24] width 84 height 25
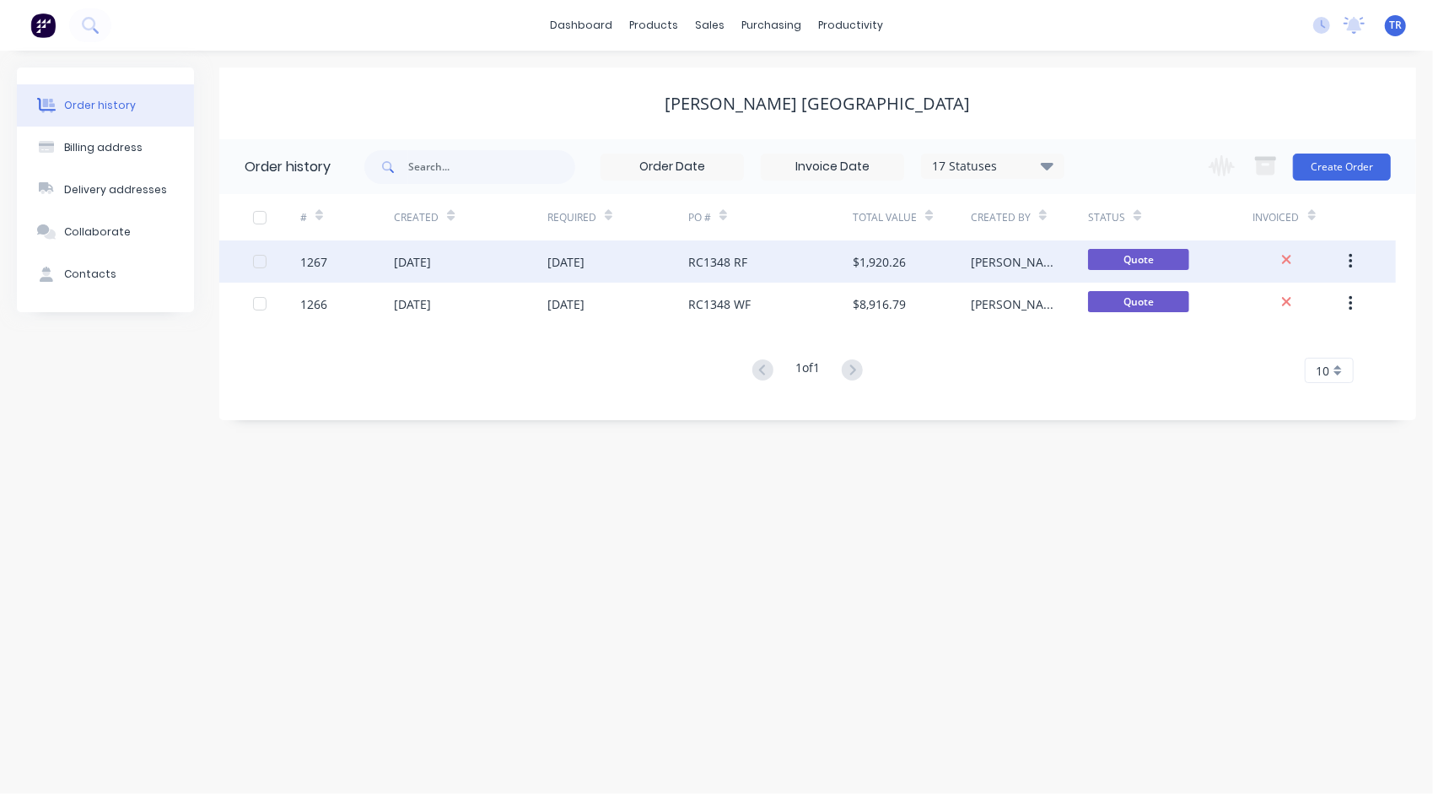
click at [751, 259] on div "RC1348 RF" at bounding box center [770, 261] width 164 height 42
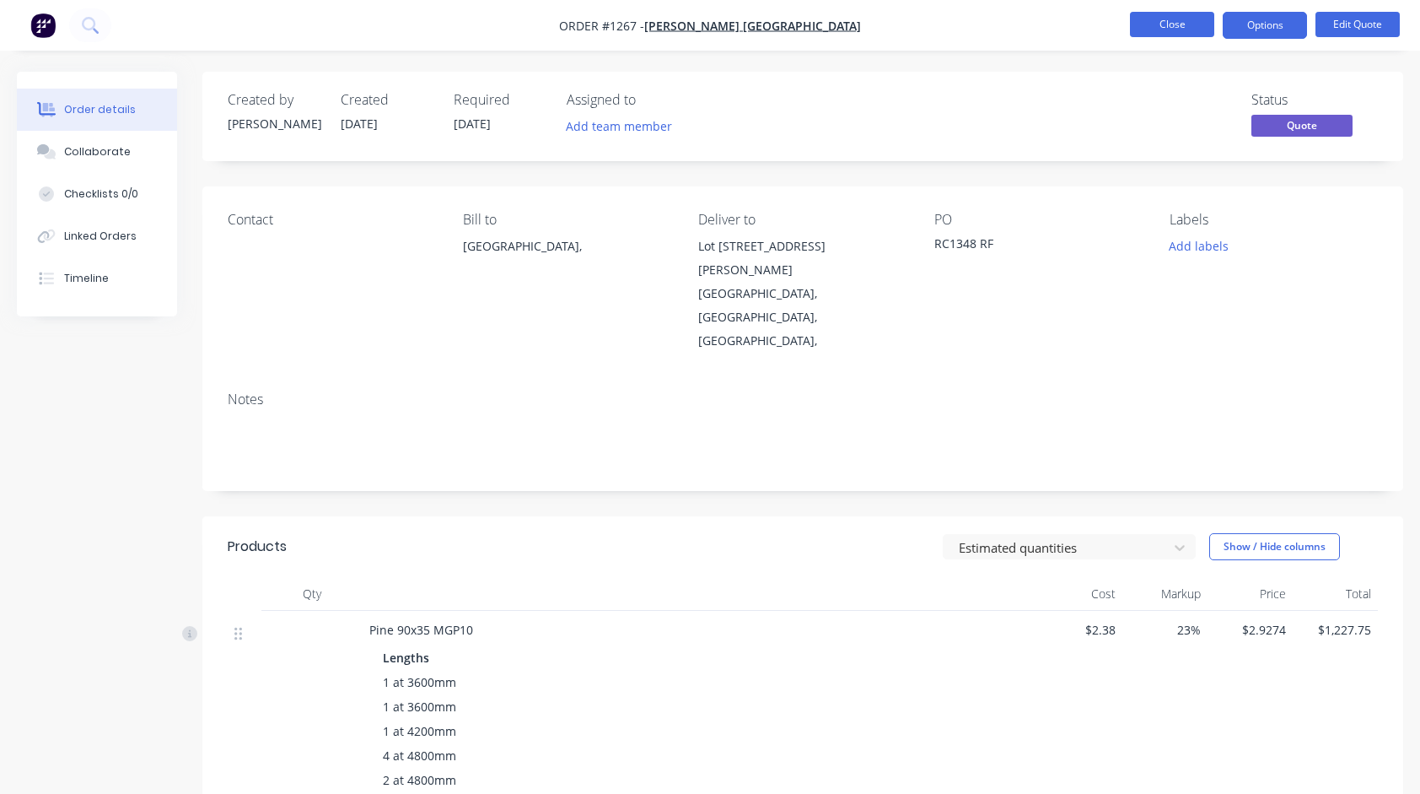
click at [1194, 16] on button "Close" at bounding box center [1172, 24] width 84 height 25
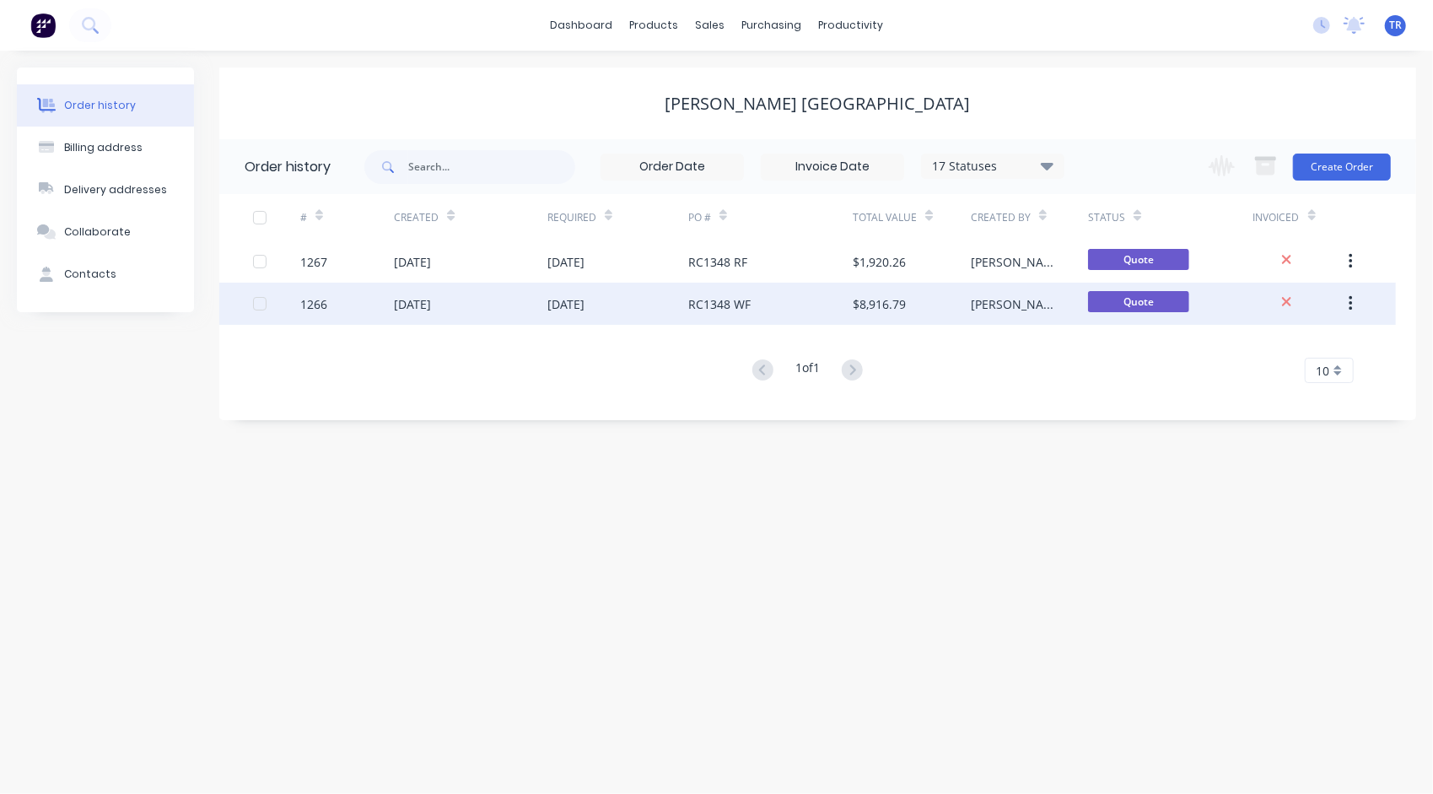
click at [740, 307] on div "RC1348 WF" at bounding box center [719, 304] width 62 height 18
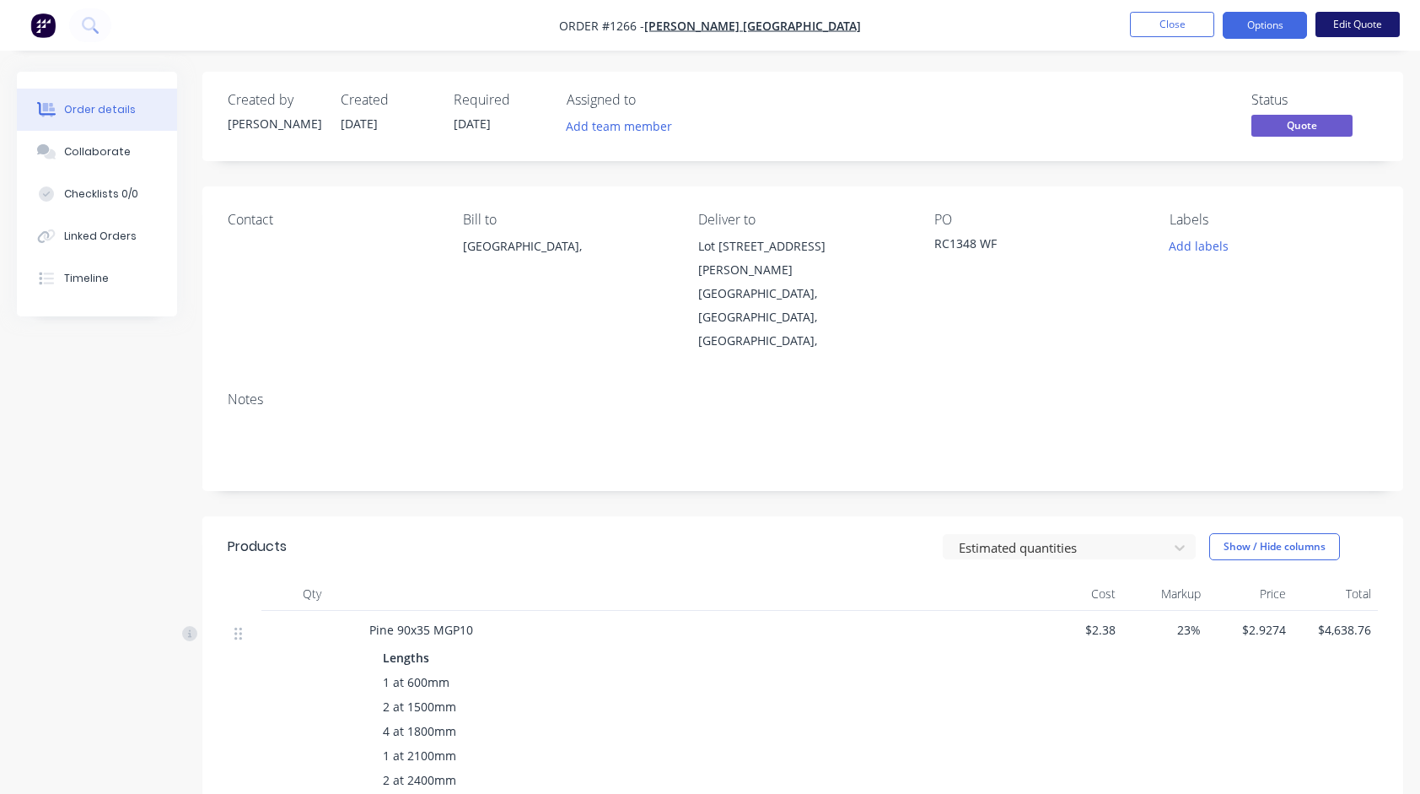
click at [1356, 19] on button "Edit Quote" at bounding box center [1358, 24] width 84 height 25
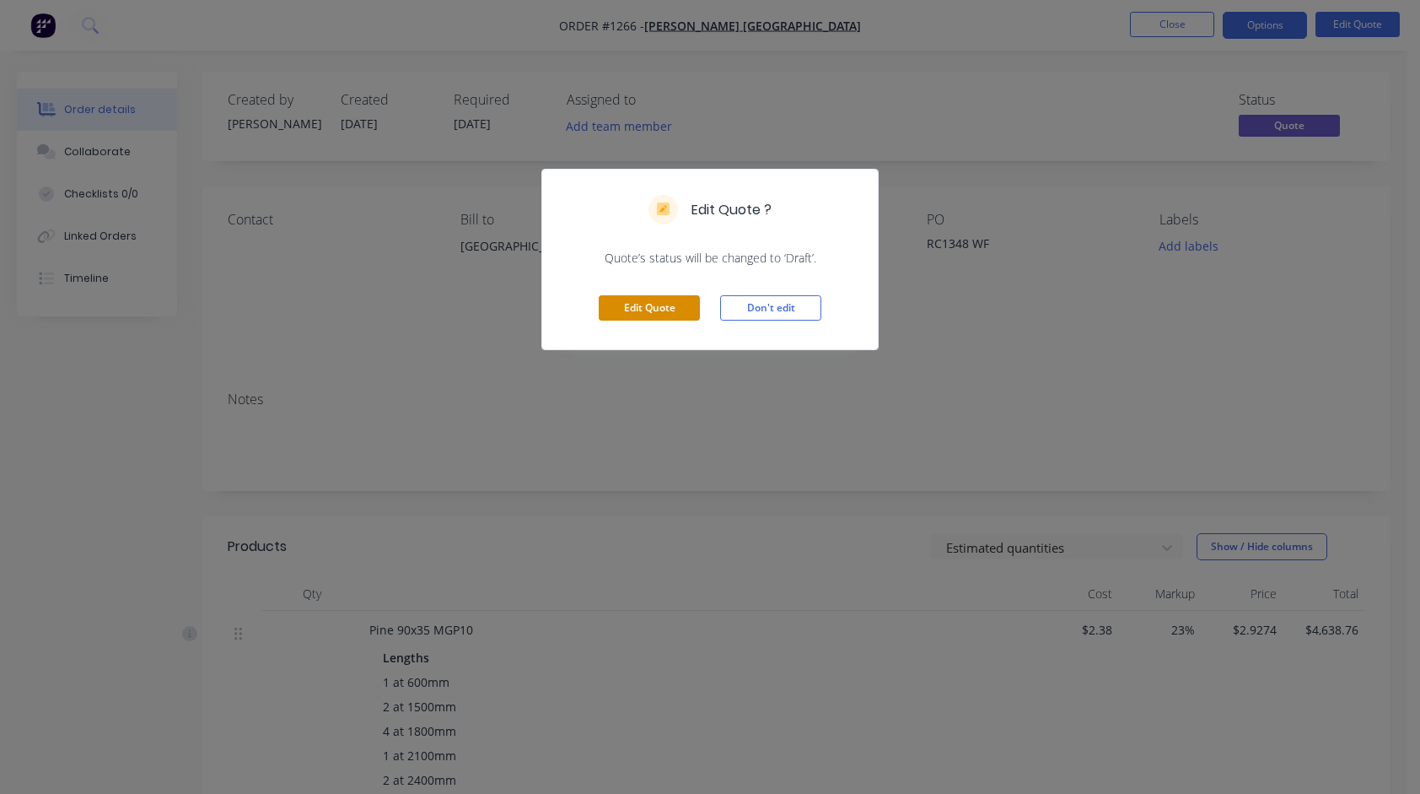
click at [649, 314] on button "Edit Quote" at bounding box center [649, 307] width 101 height 25
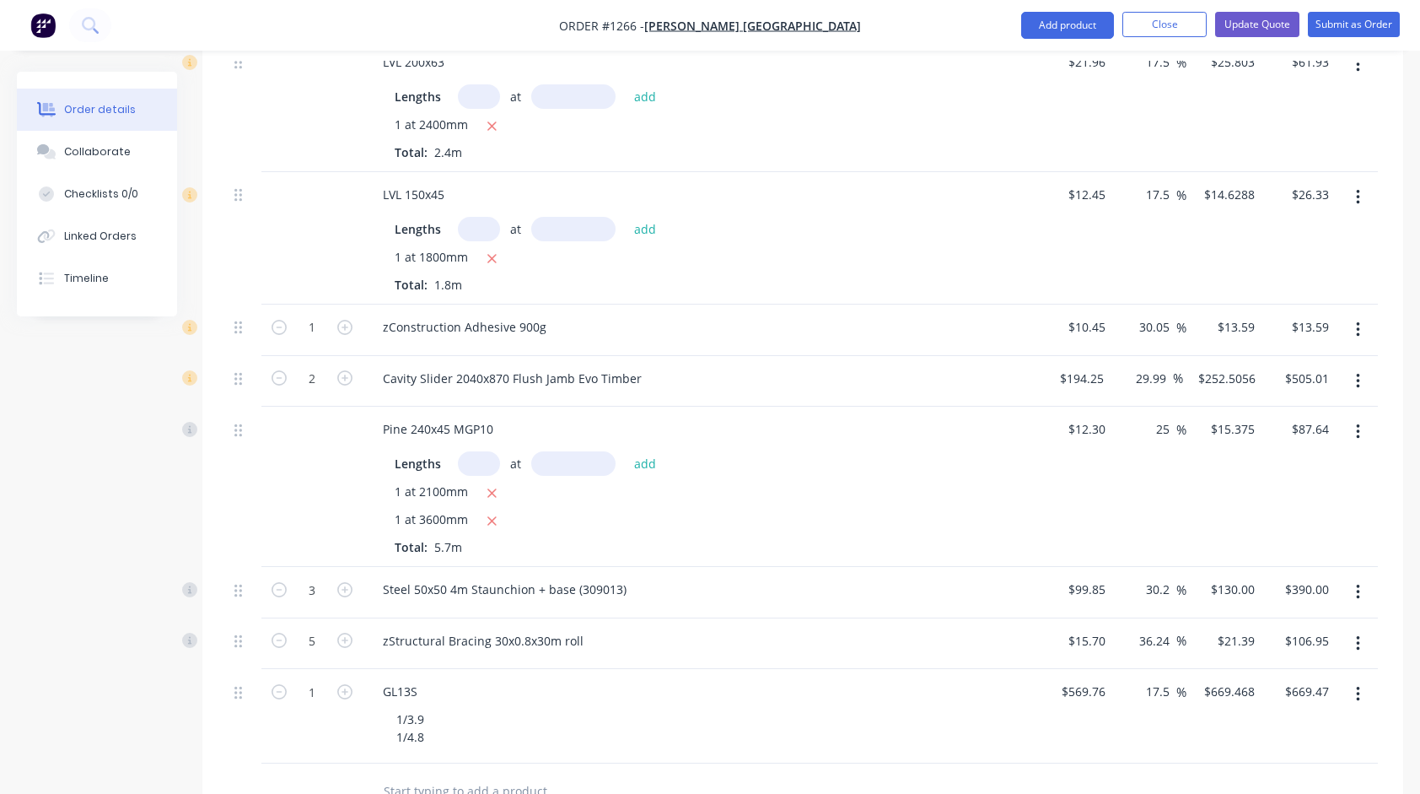
scroll to position [3370, 0]
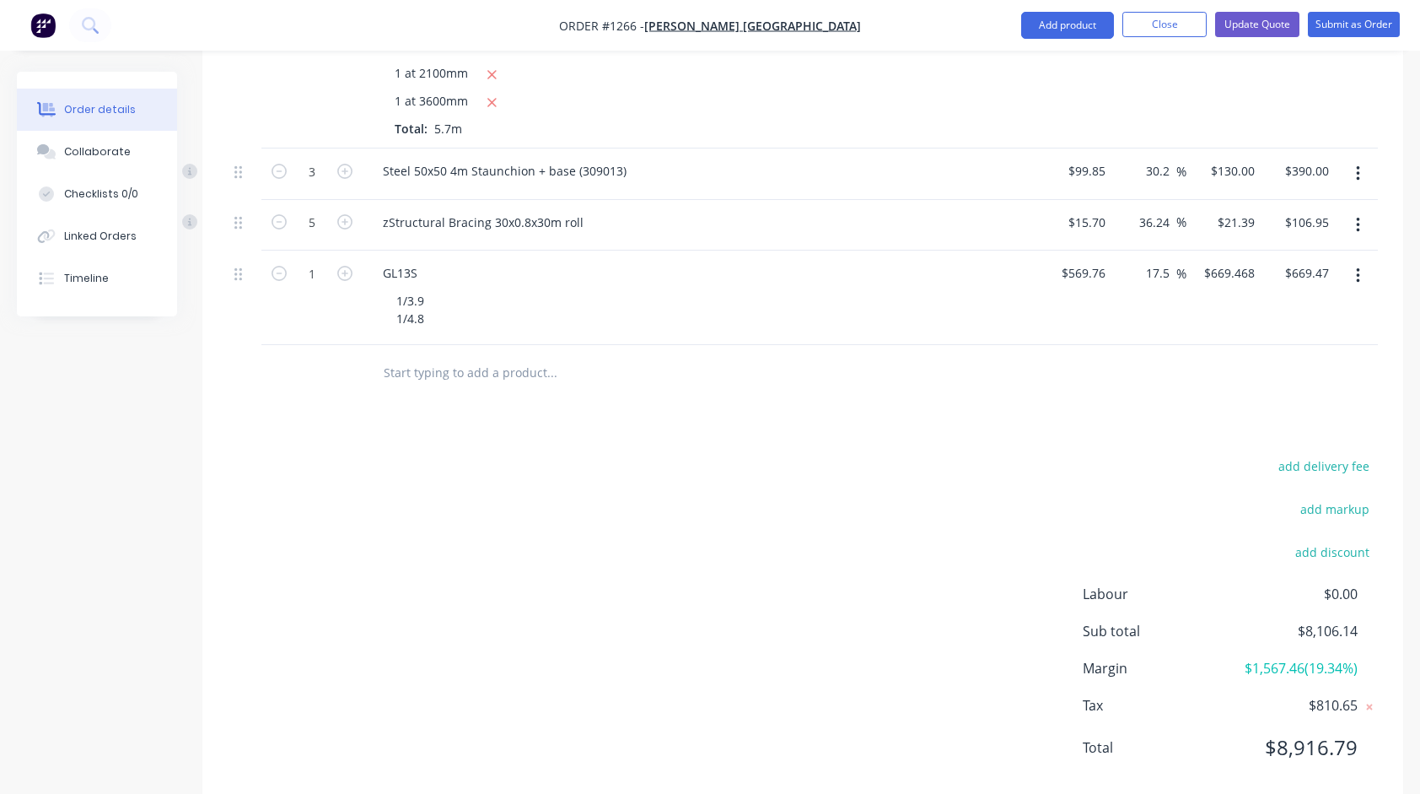
click at [523, 355] on input "text" at bounding box center [551, 372] width 337 height 34
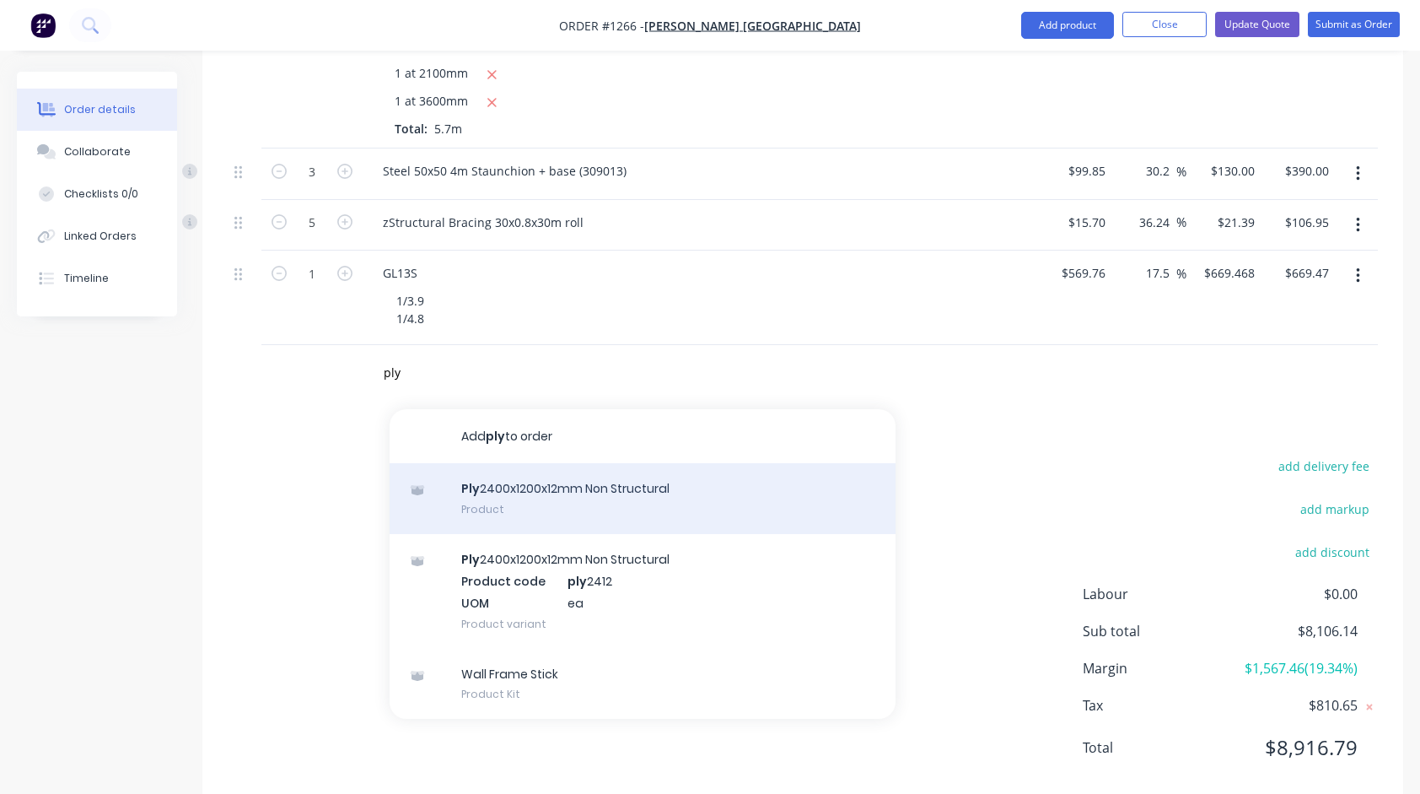
click at [507, 463] on div "Ply 2400x1200x12mm Non Structural Product" at bounding box center [643, 498] width 506 height 71
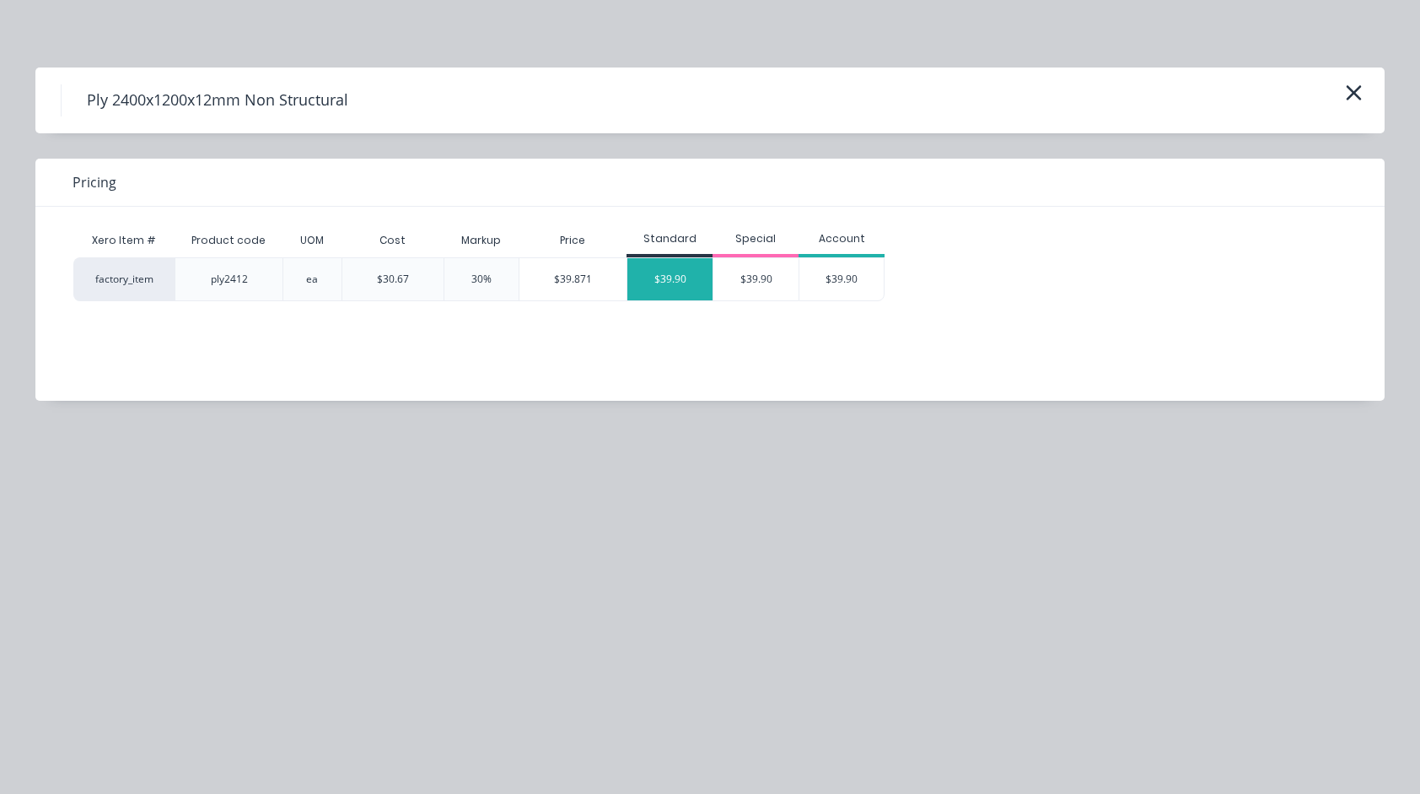
click at [673, 266] on div "$39.90" at bounding box center [669, 279] width 85 height 42
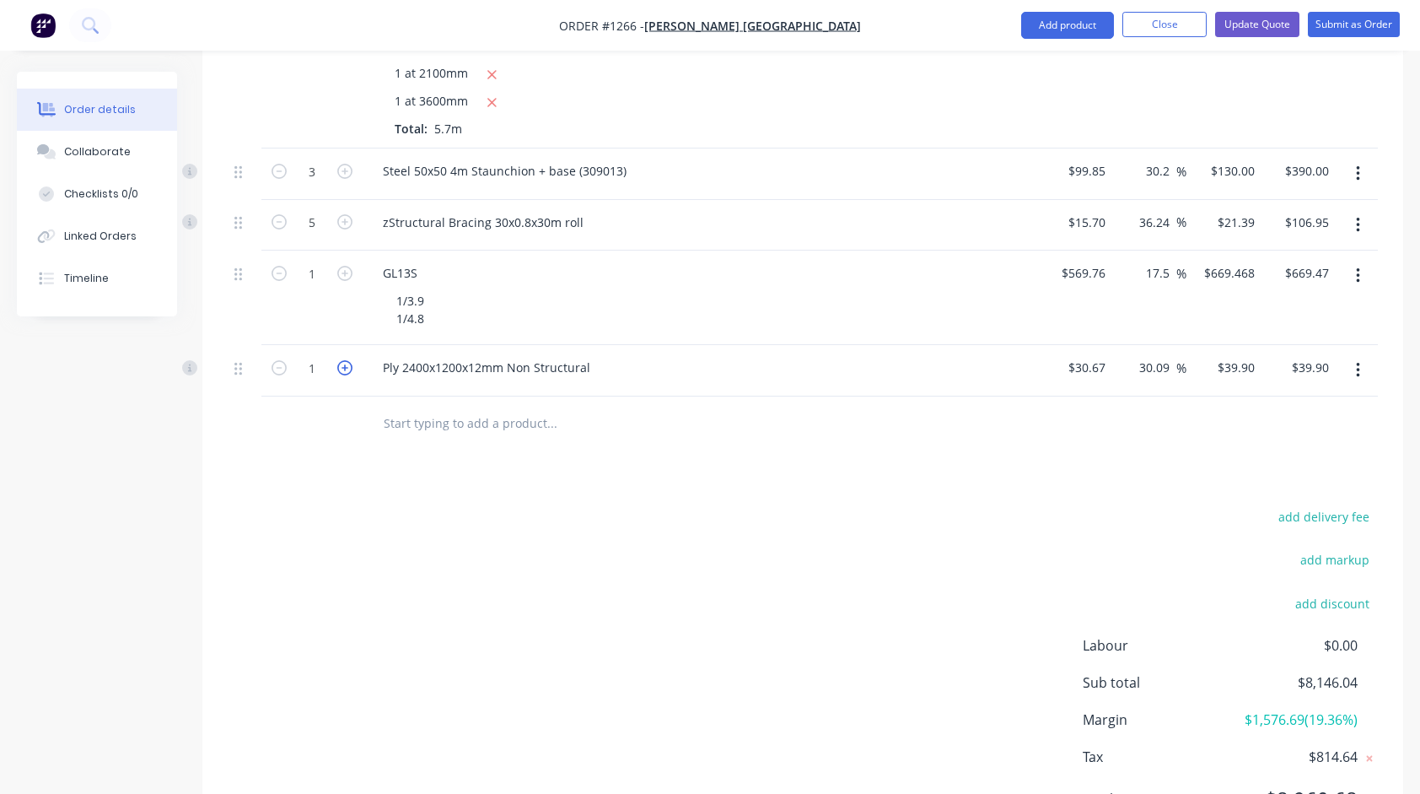
click at [344, 360] on icon "button" at bounding box center [344, 367] width 15 height 15
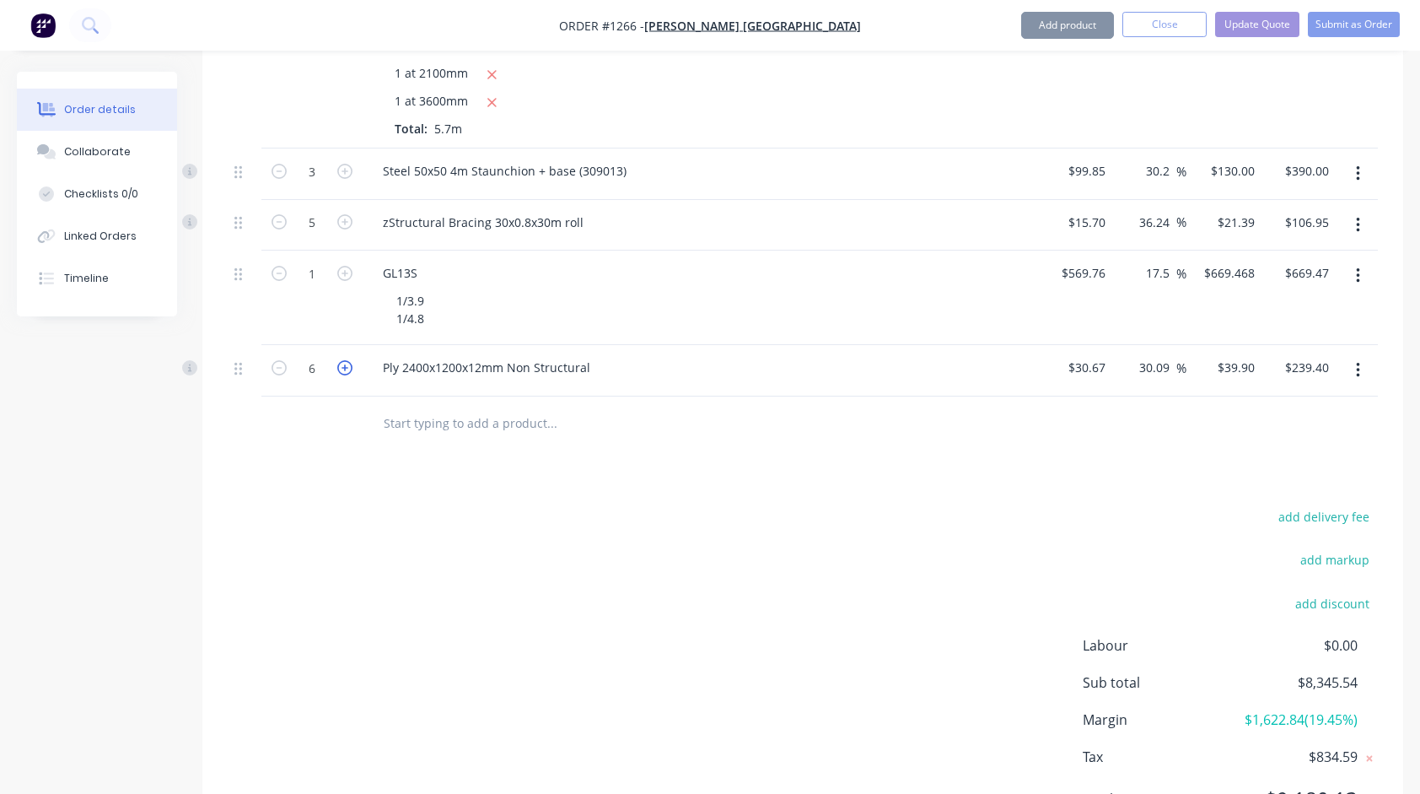
click at [344, 360] on icon "button" at bounding box center [344, 367] width 15 height 15
click at [1172, 355] on input "30.09" at bounding box center [1157, 367] width 39 height 24
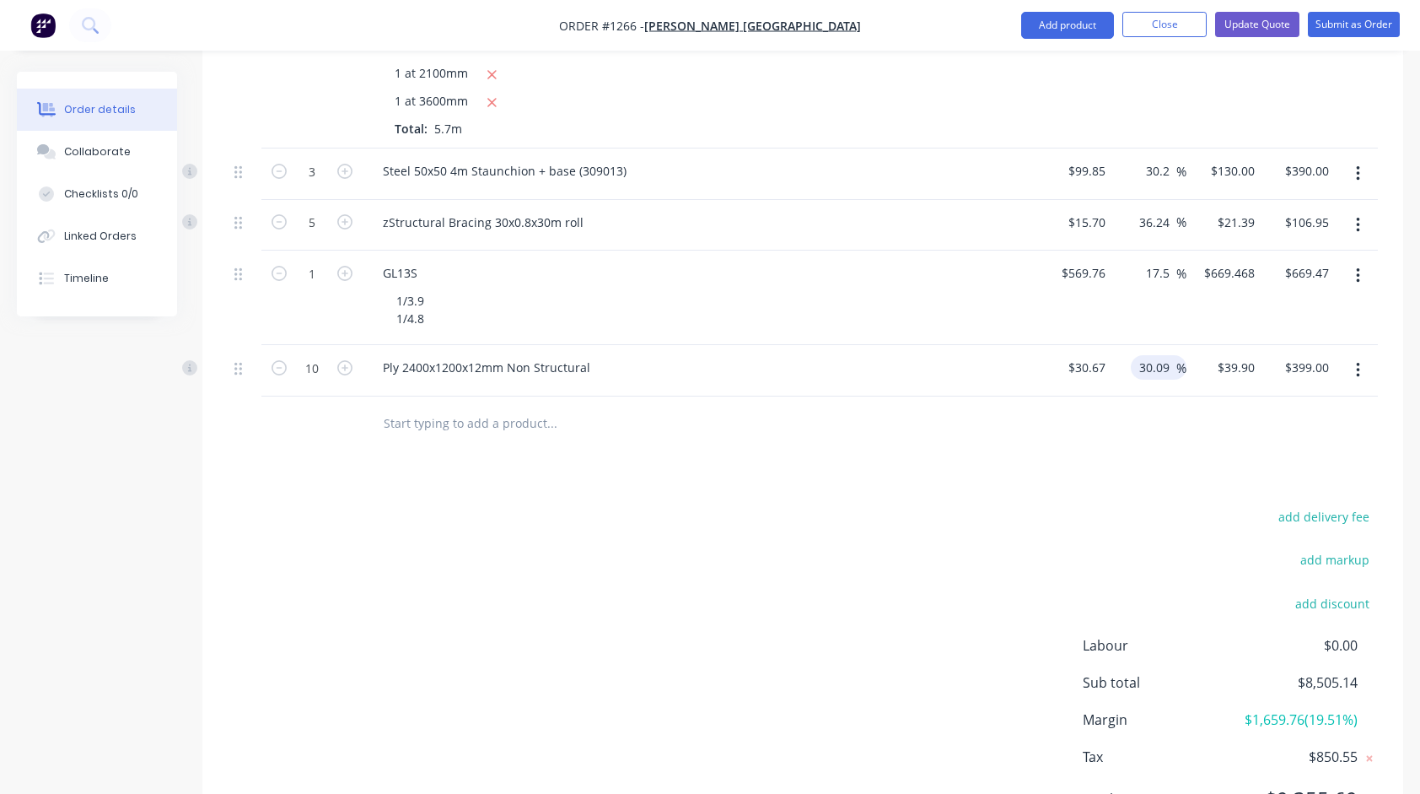
click at [1172, 355] on input "30.09" at bounding box center [1157, 367] width 39 height 24
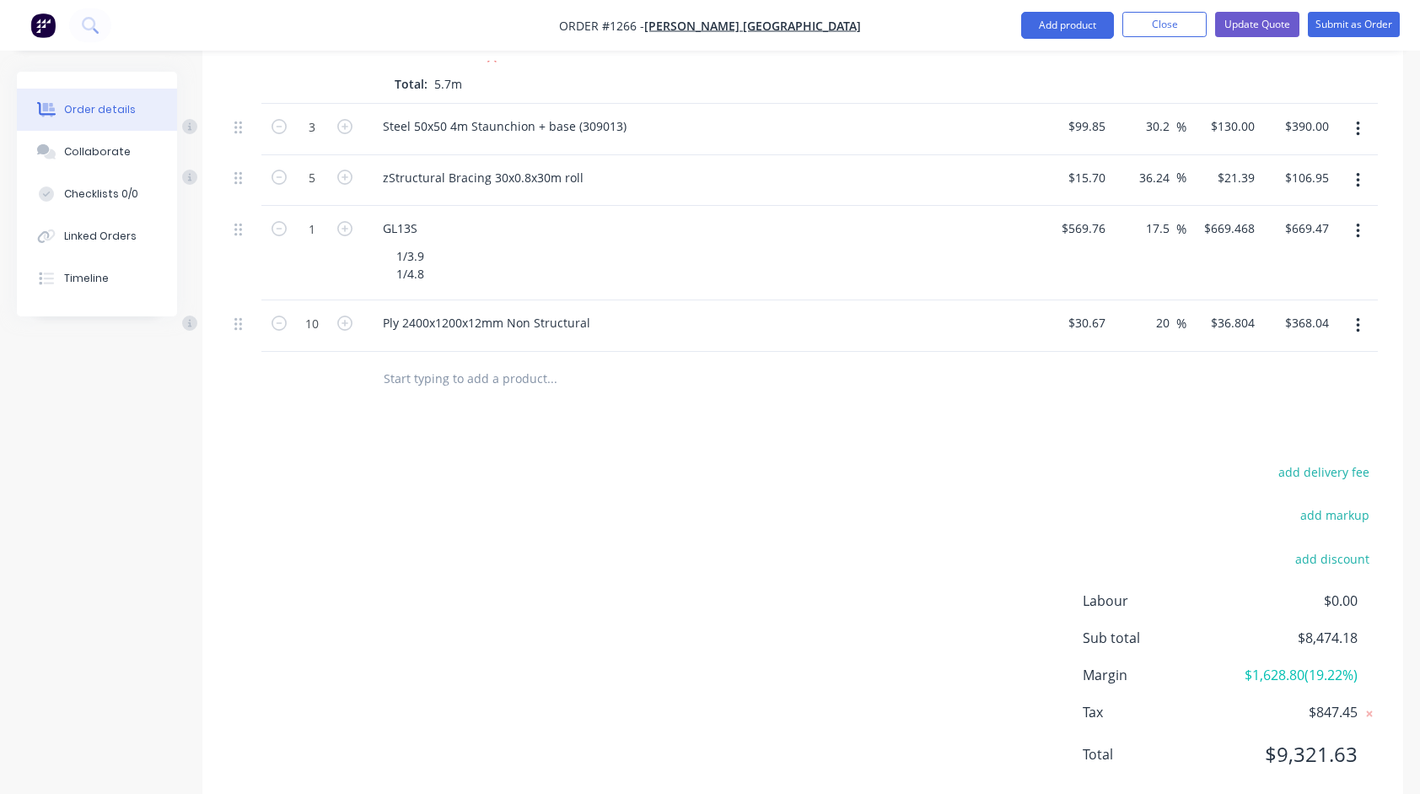
scroll to position [3420, 0]
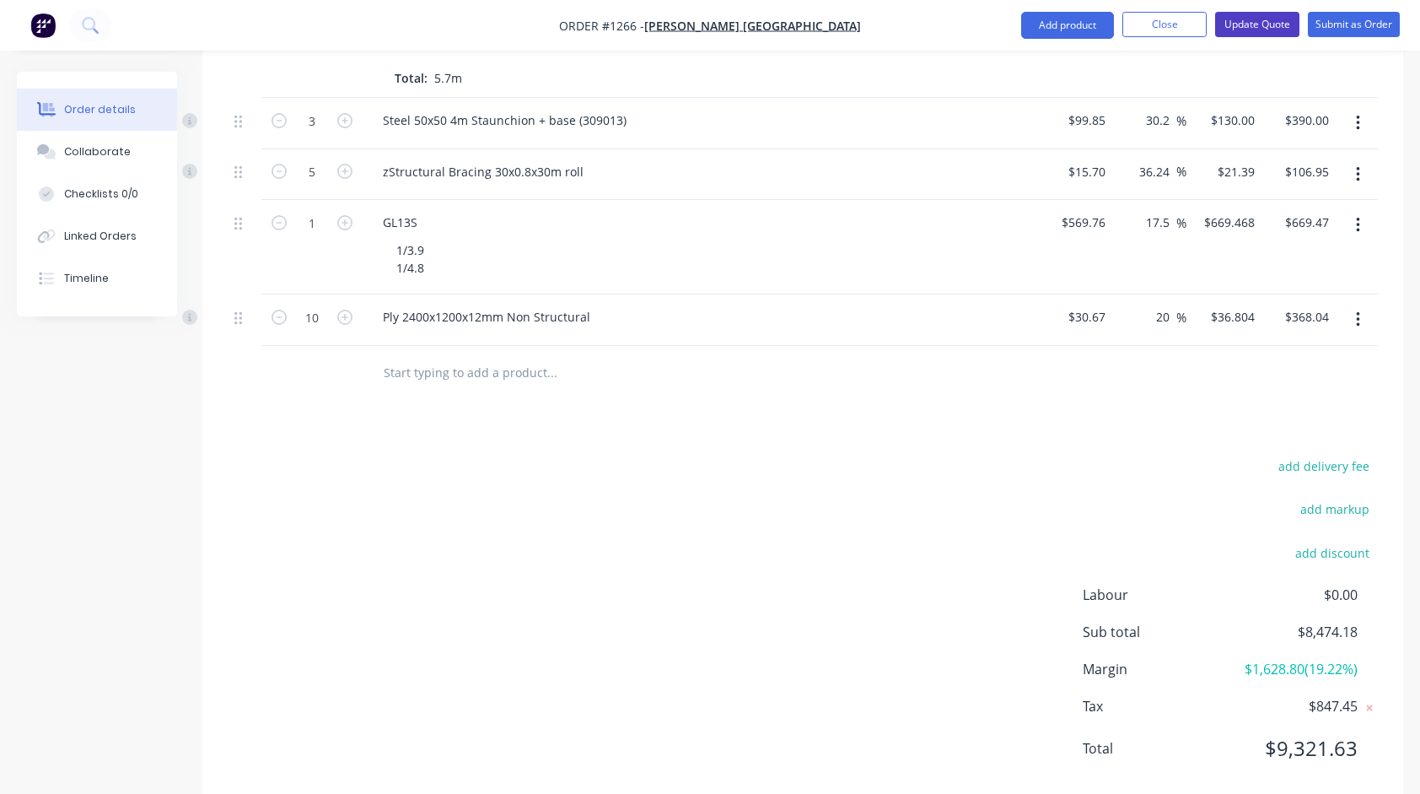
click at [1256, 20] on button "Update Quote" at bounding box center [1257, 24] width 84 height 25
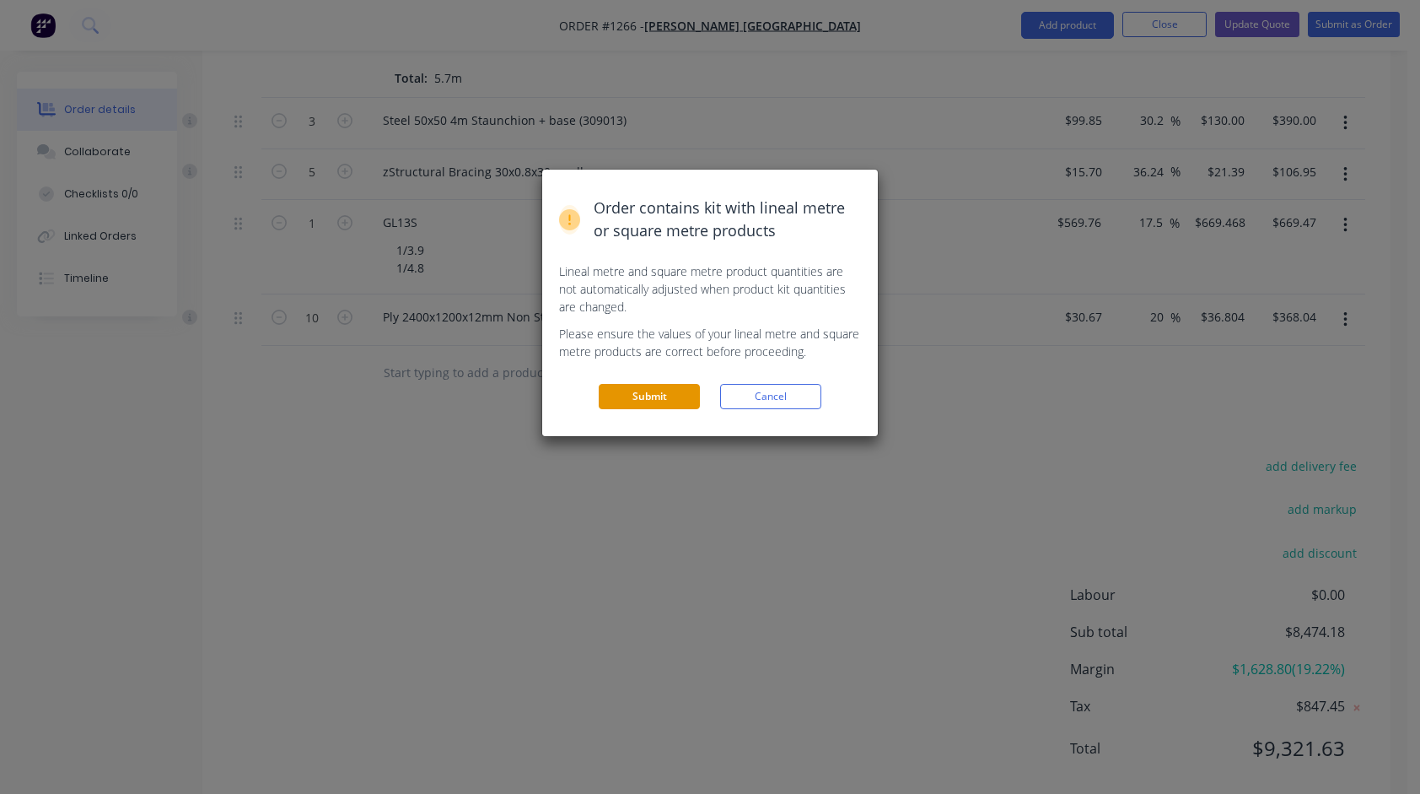
click at [654, 398] on button "Submit" at bounding box center [649, 396] width 101 height 25
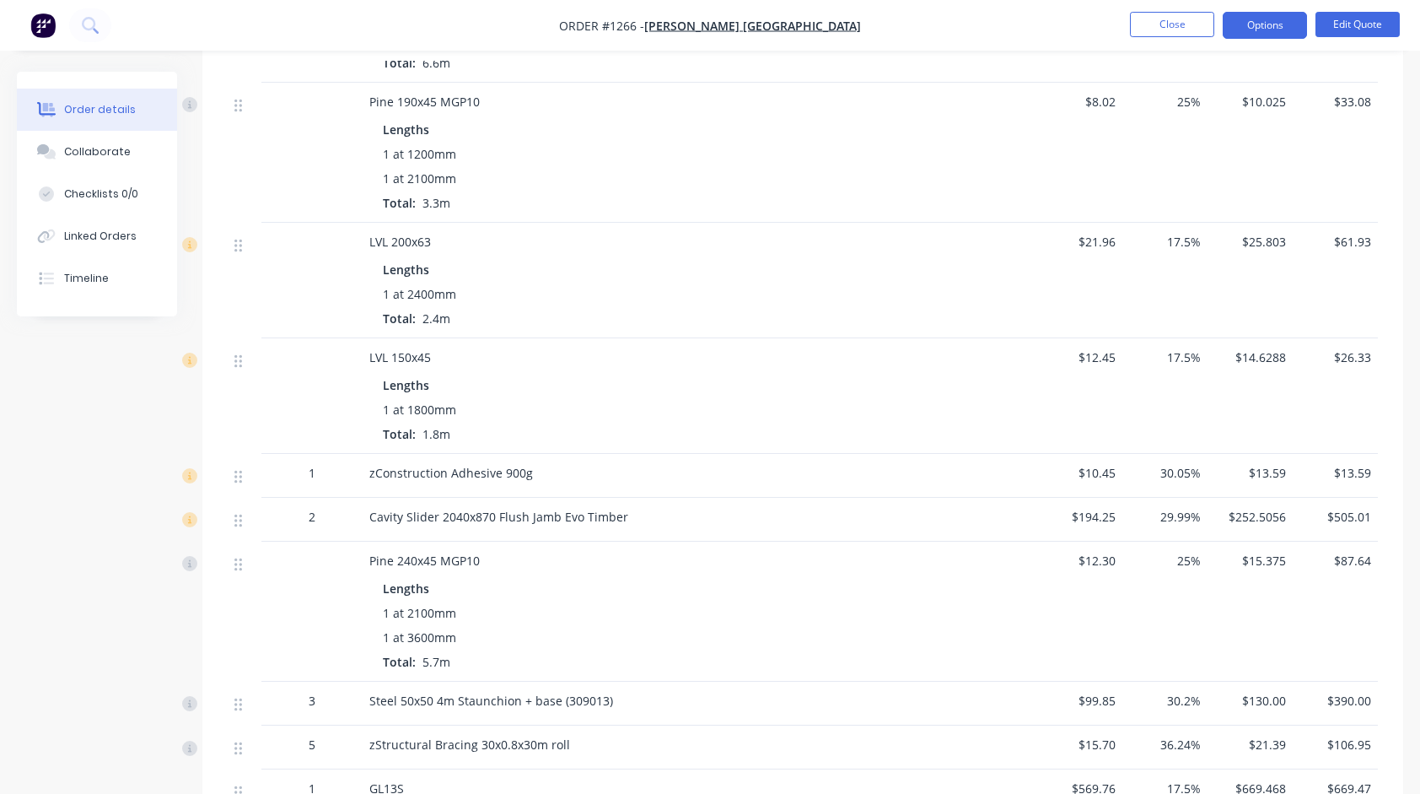
scroll to position [2289, 0]
